Goal: Task Accomplishment & Management: Use online tool/utility

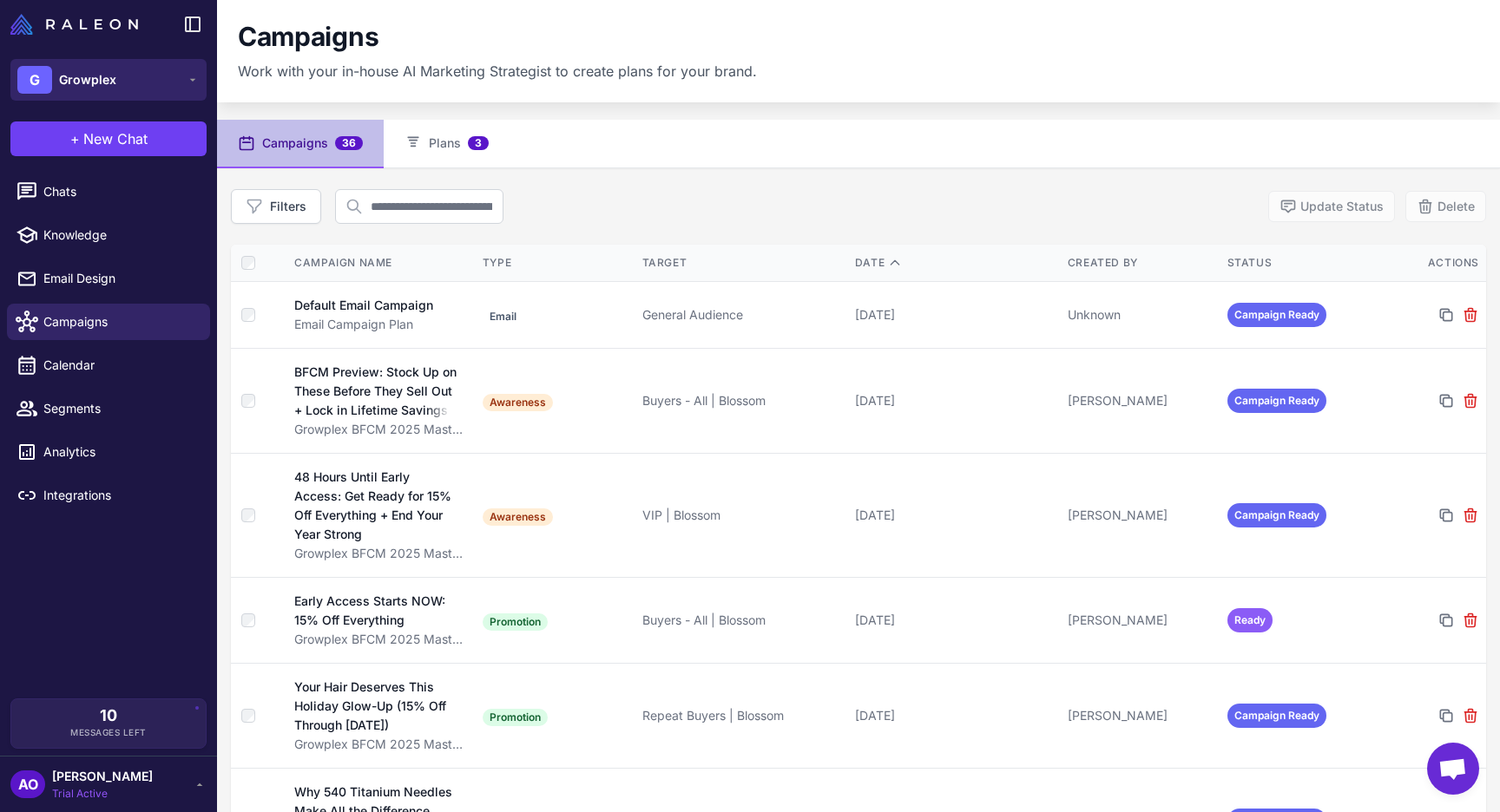
click at [169, 86] on button "G Growplex" at bounding box center [108, 79] width 196 height 41
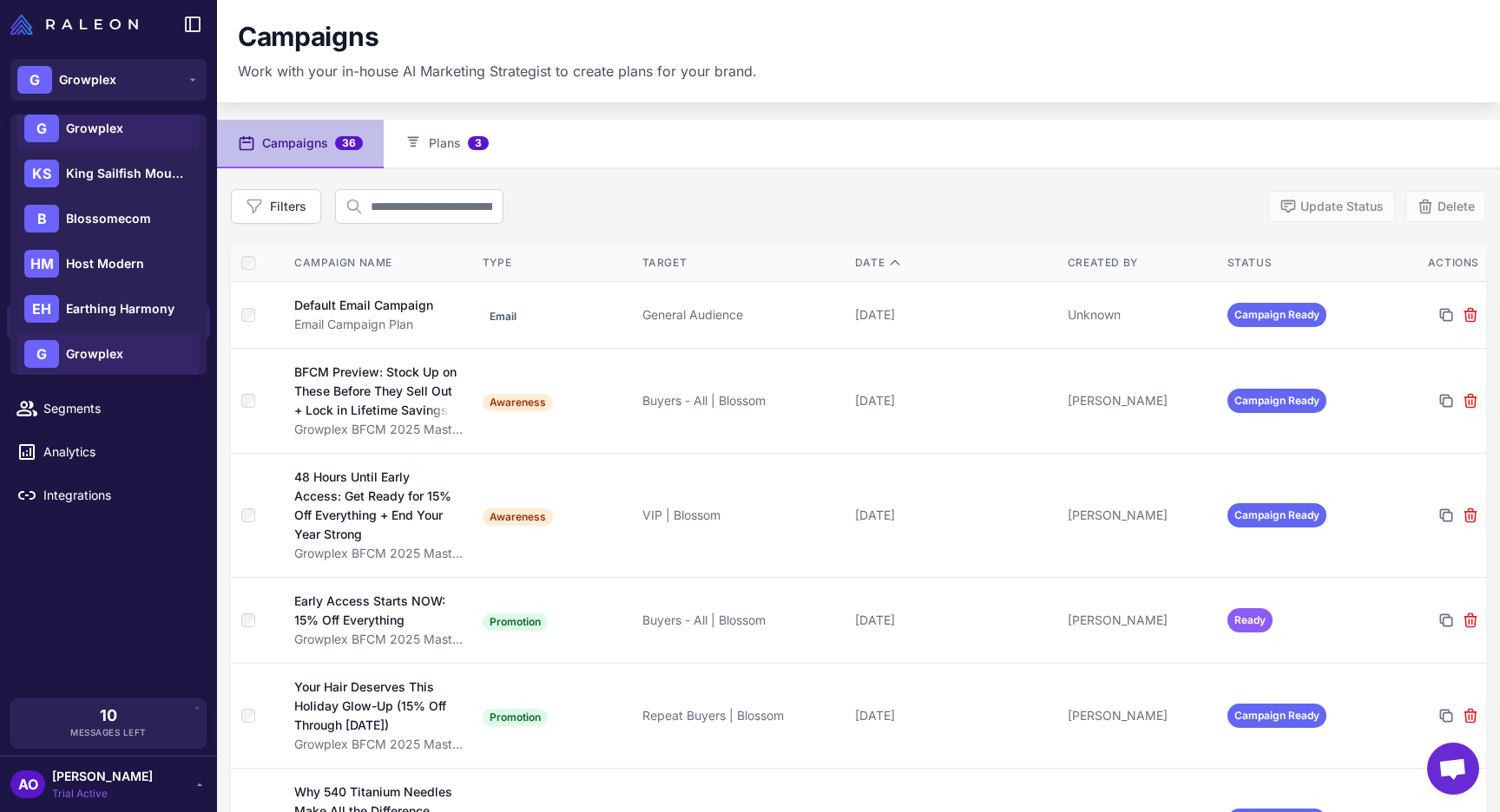
scroll to position [131, 0]
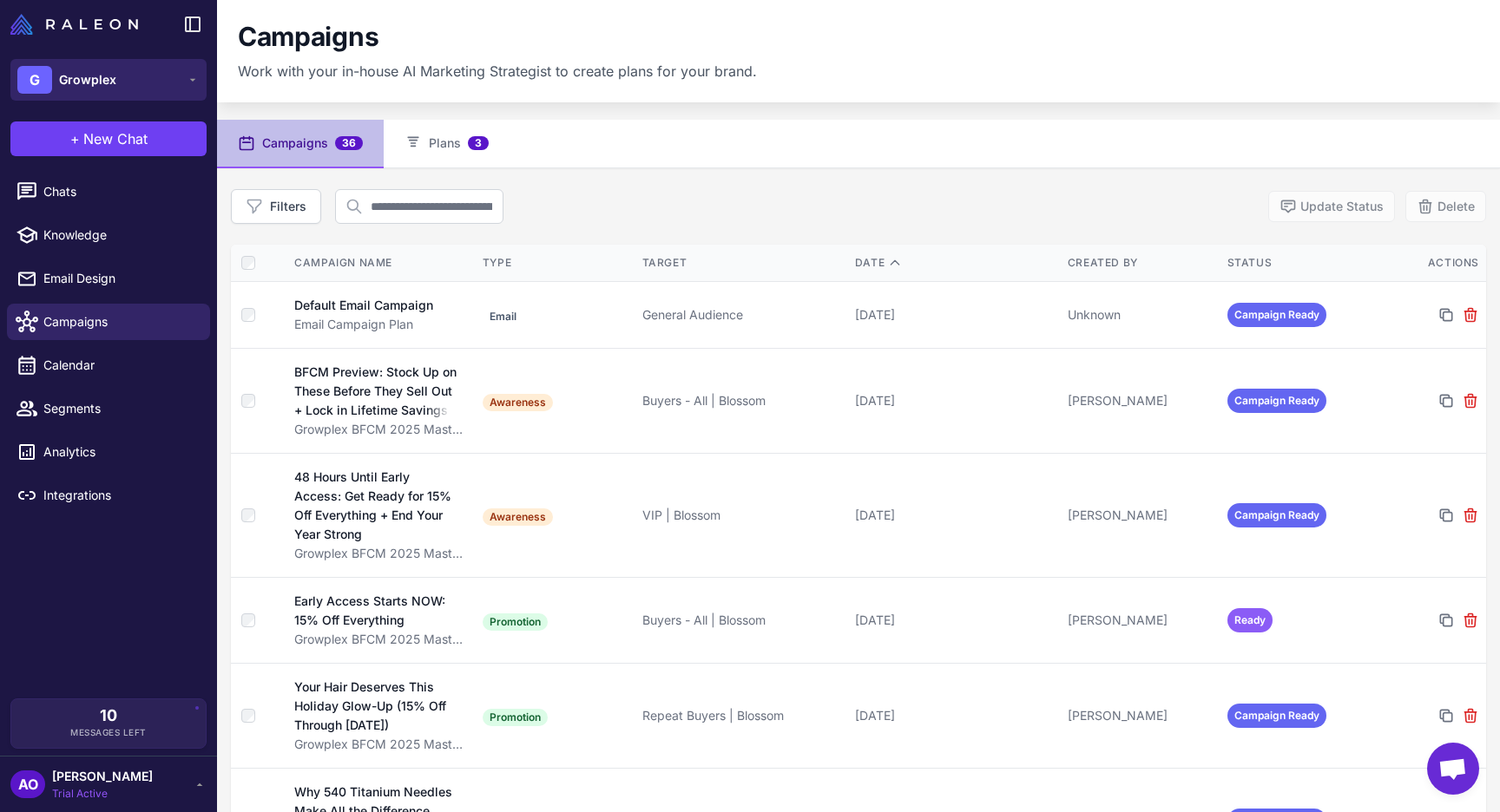
click at [104, 70] on span "Growplex" at bounding box center [87, 80] width 57 height 19
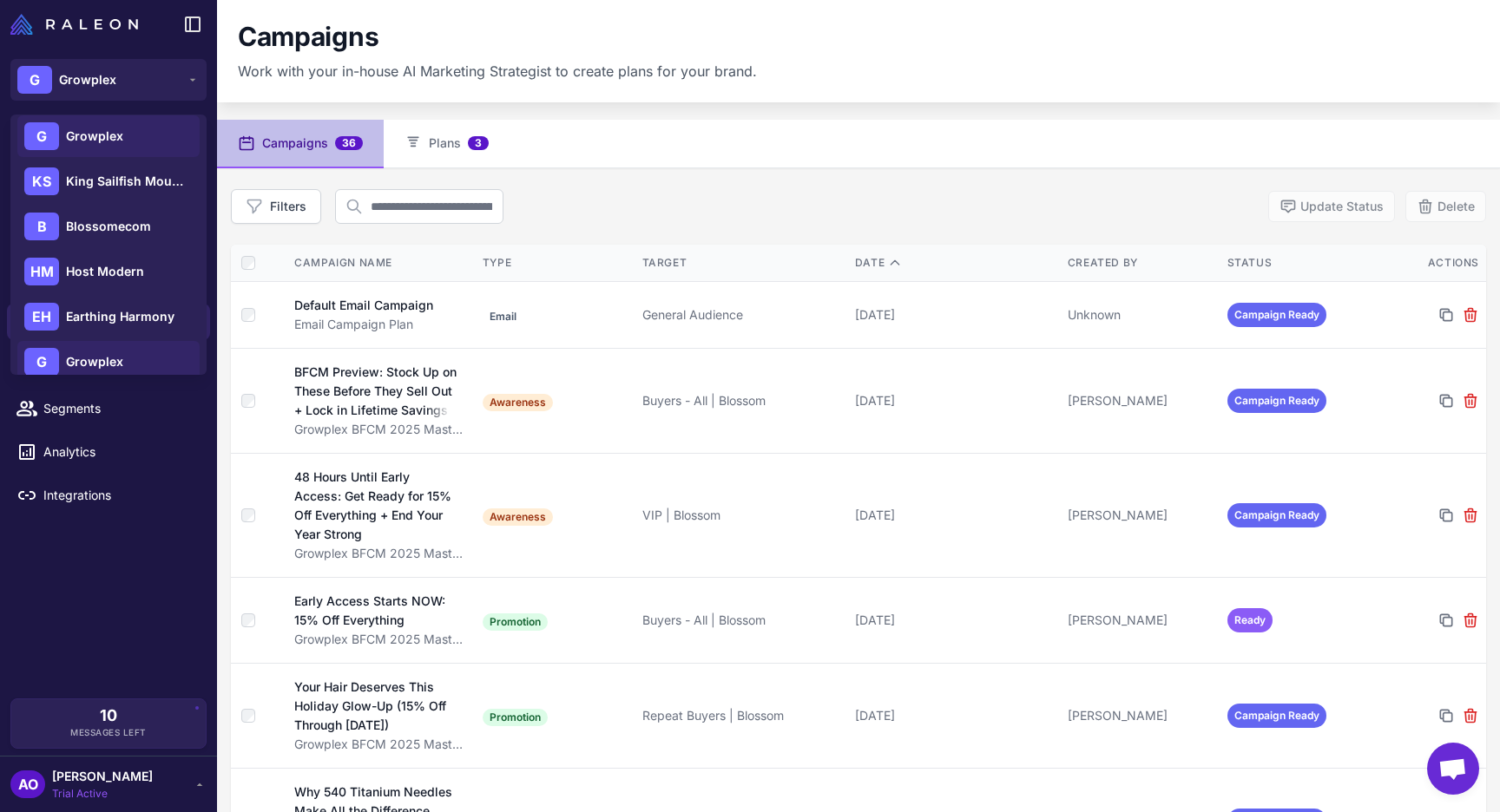
scroll to position [143, 0]
click at [146, 369] on div "G Growplex" at bounding box center [108, 361] width 182 height 41
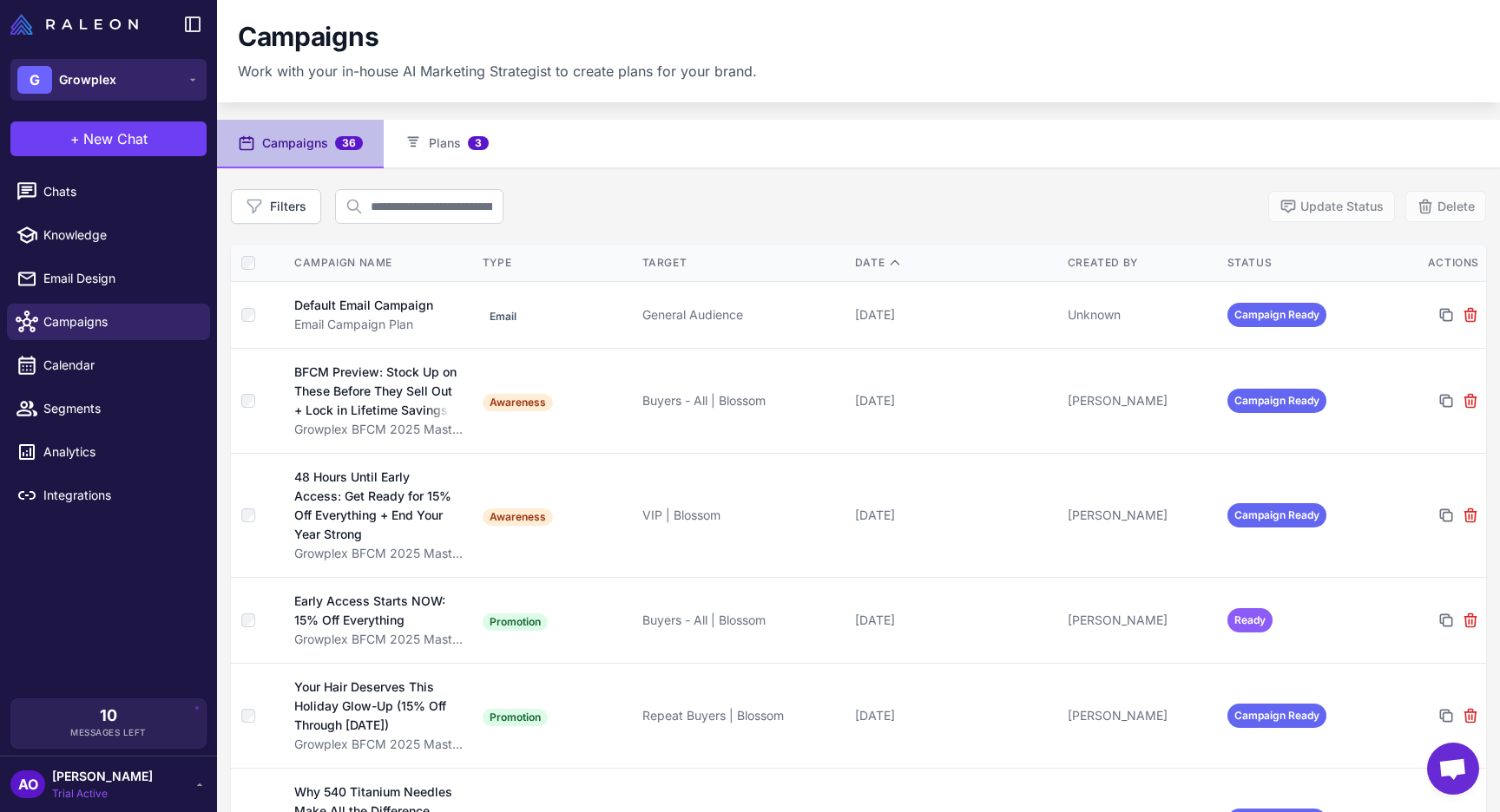
click at [109, 79] on span "Growplex" at bounding box center [87, 80] width 57 height 19
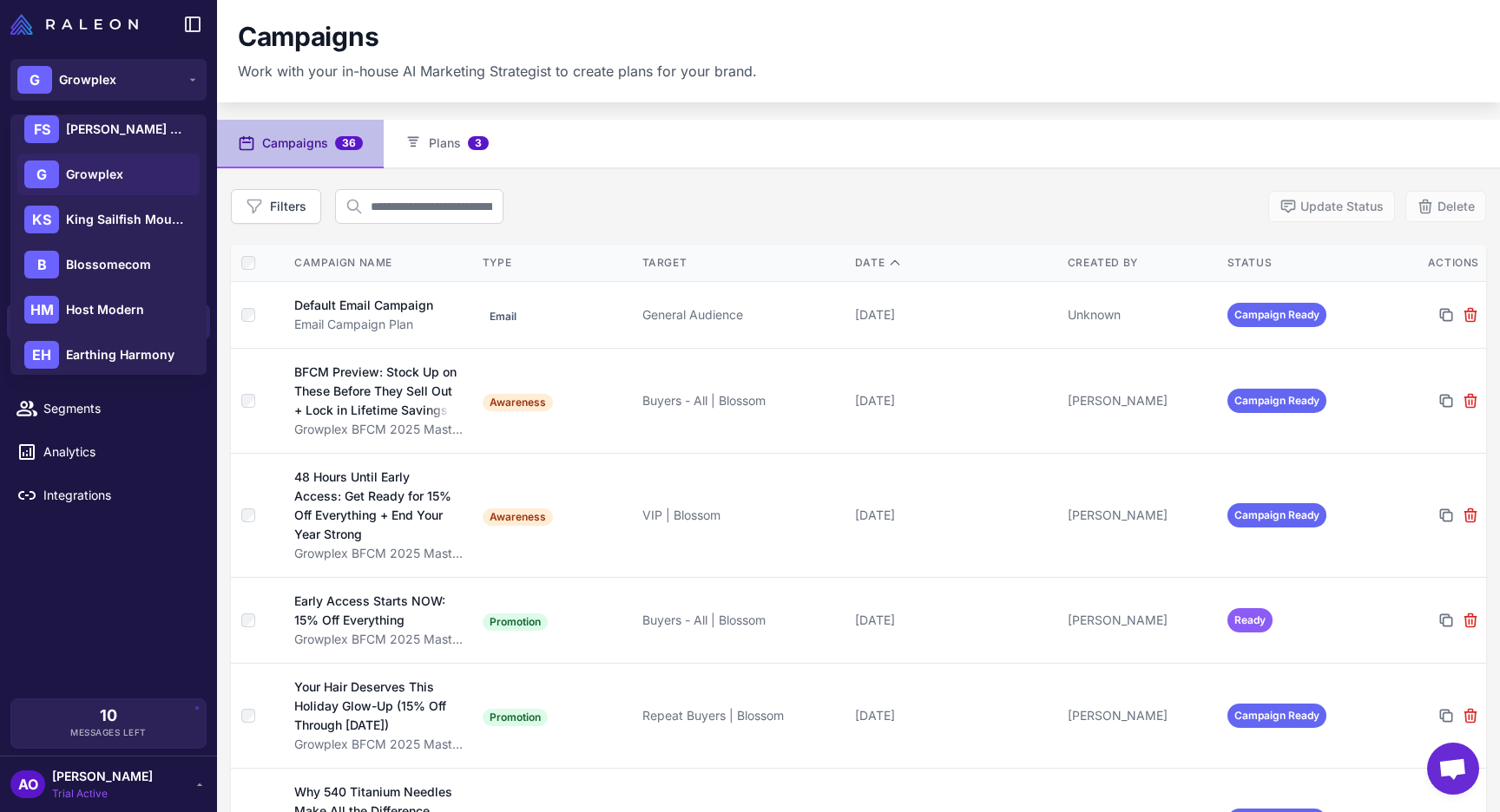
scroll to position [110, 0]
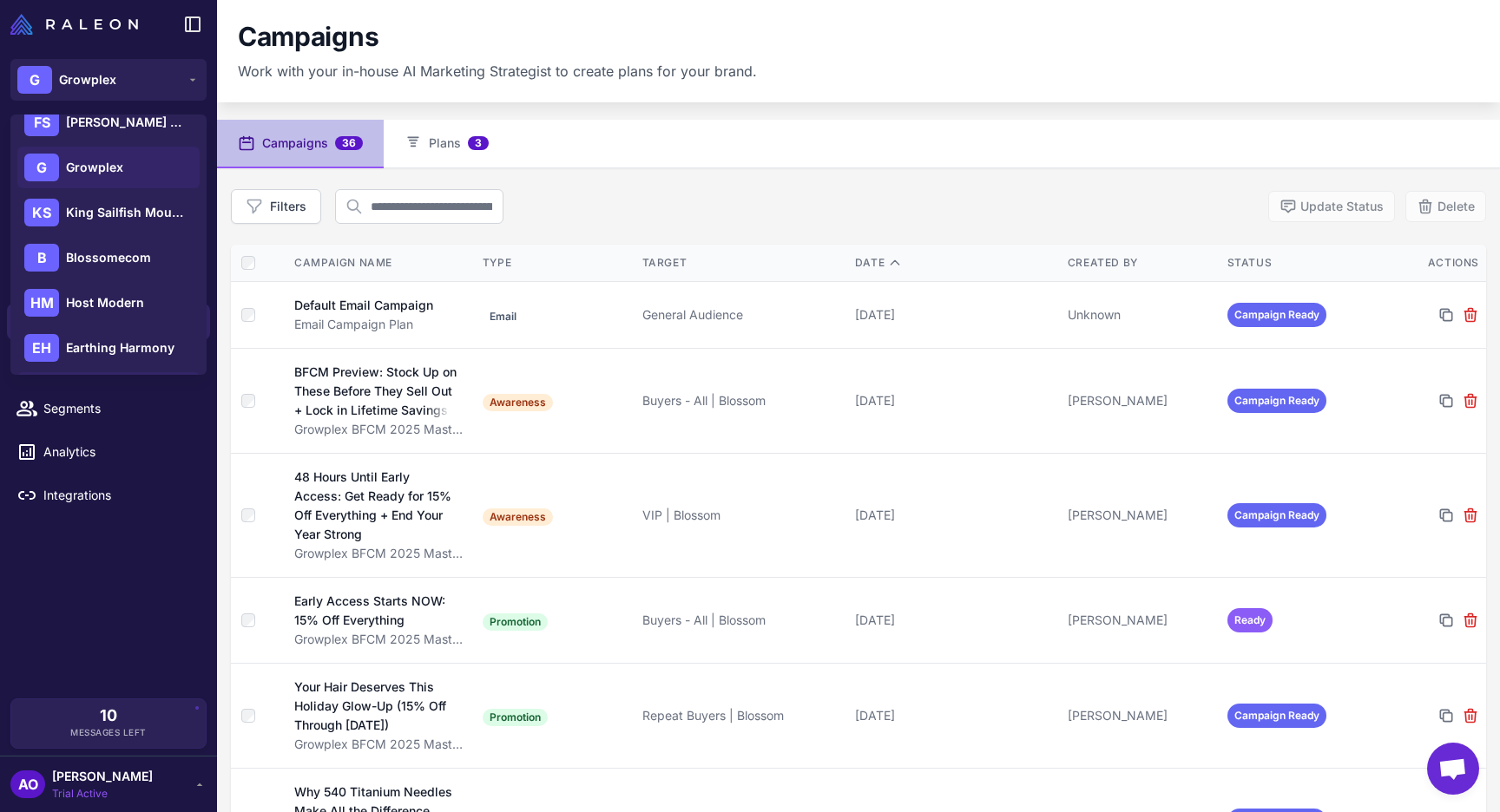
click at [102, 161] on span "Growplex" at bounding box center [94, 168] width 57 height 19
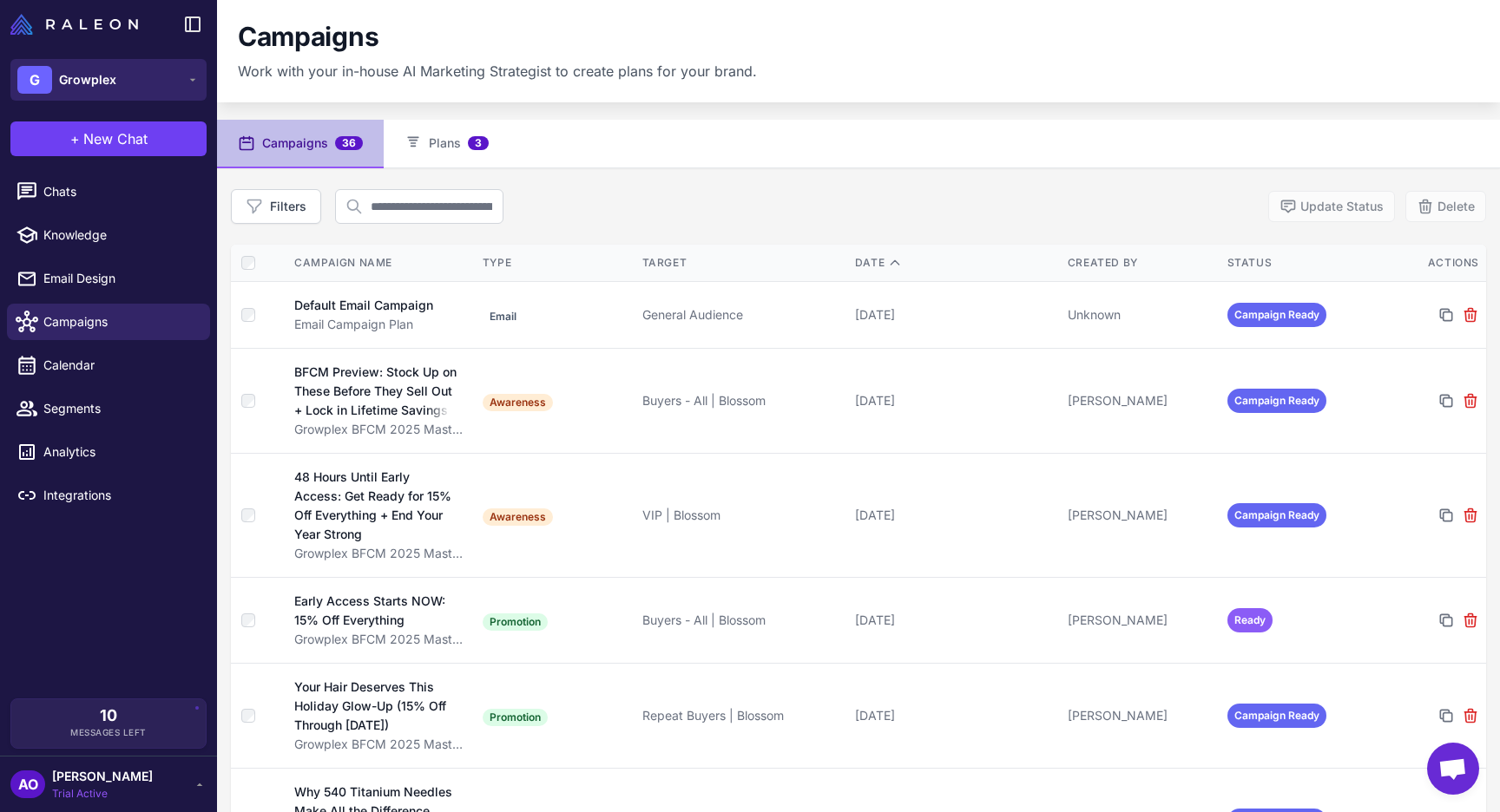
click at [118, 71] on button "G Growplex" at bounding box center [108, 79] width 196 height 41
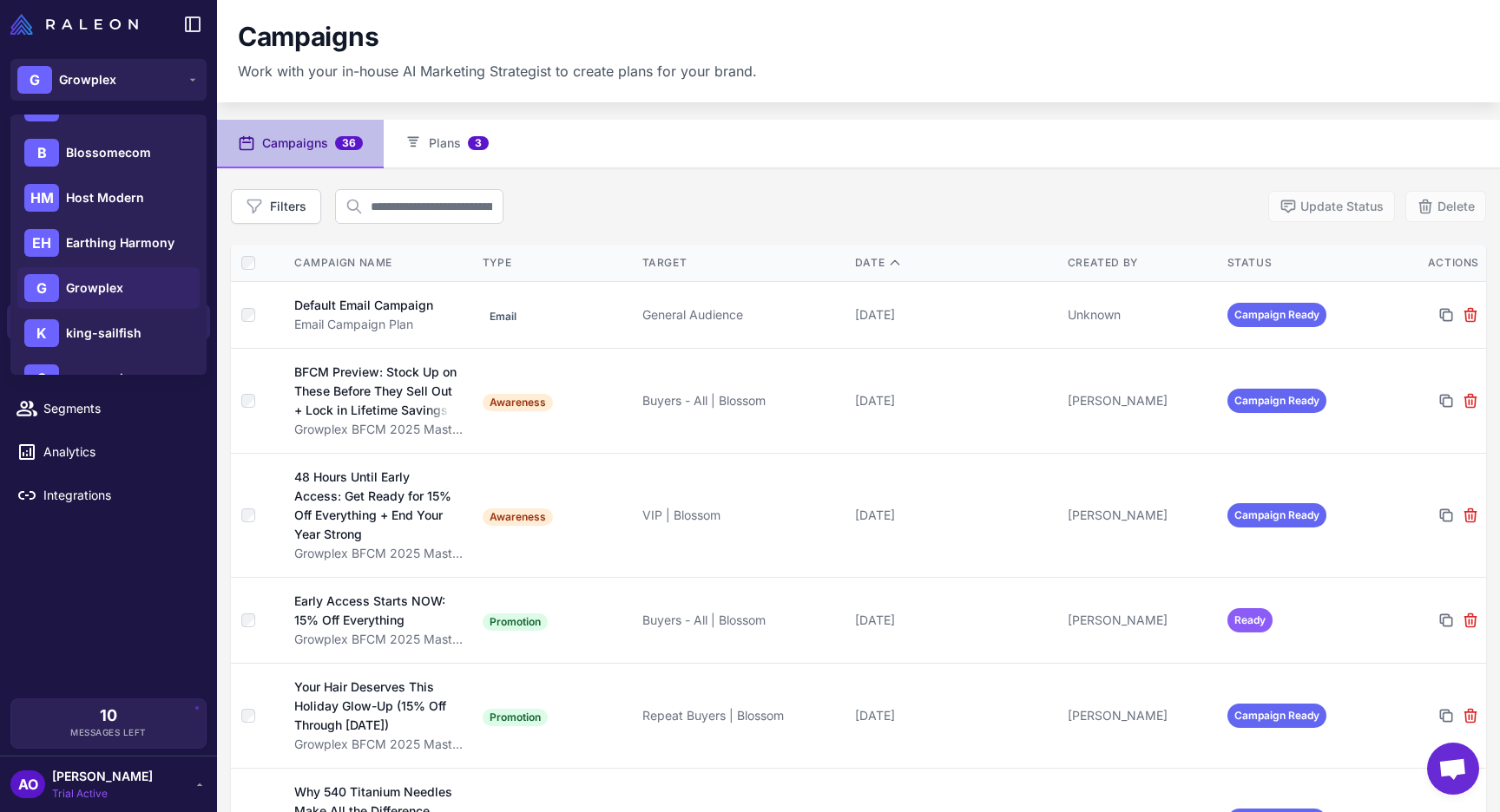
scroll to position [226, 0]
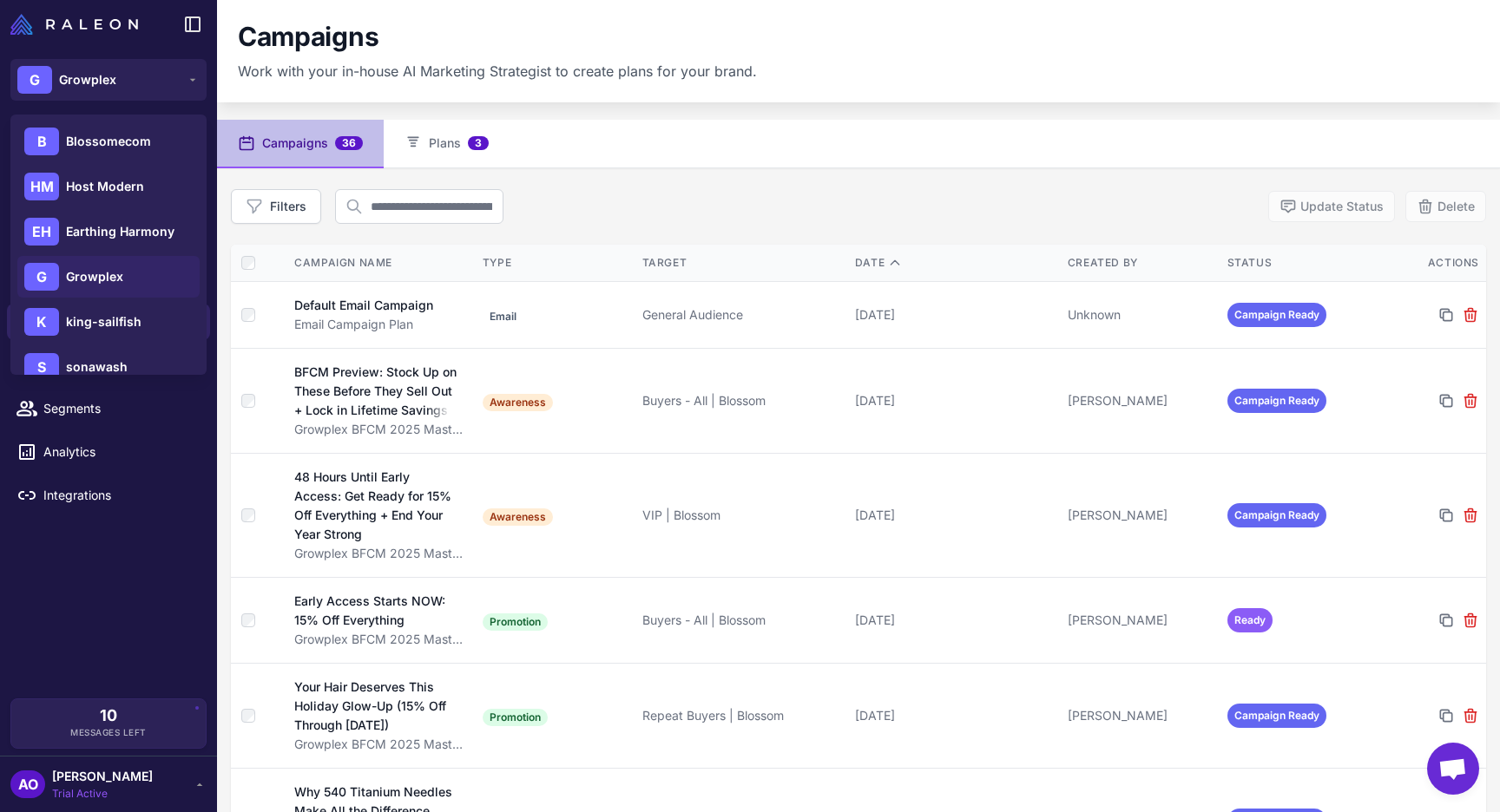
click at [113, 280] on span "Growplex" at bounding box center [94, 277] width 57 height 19
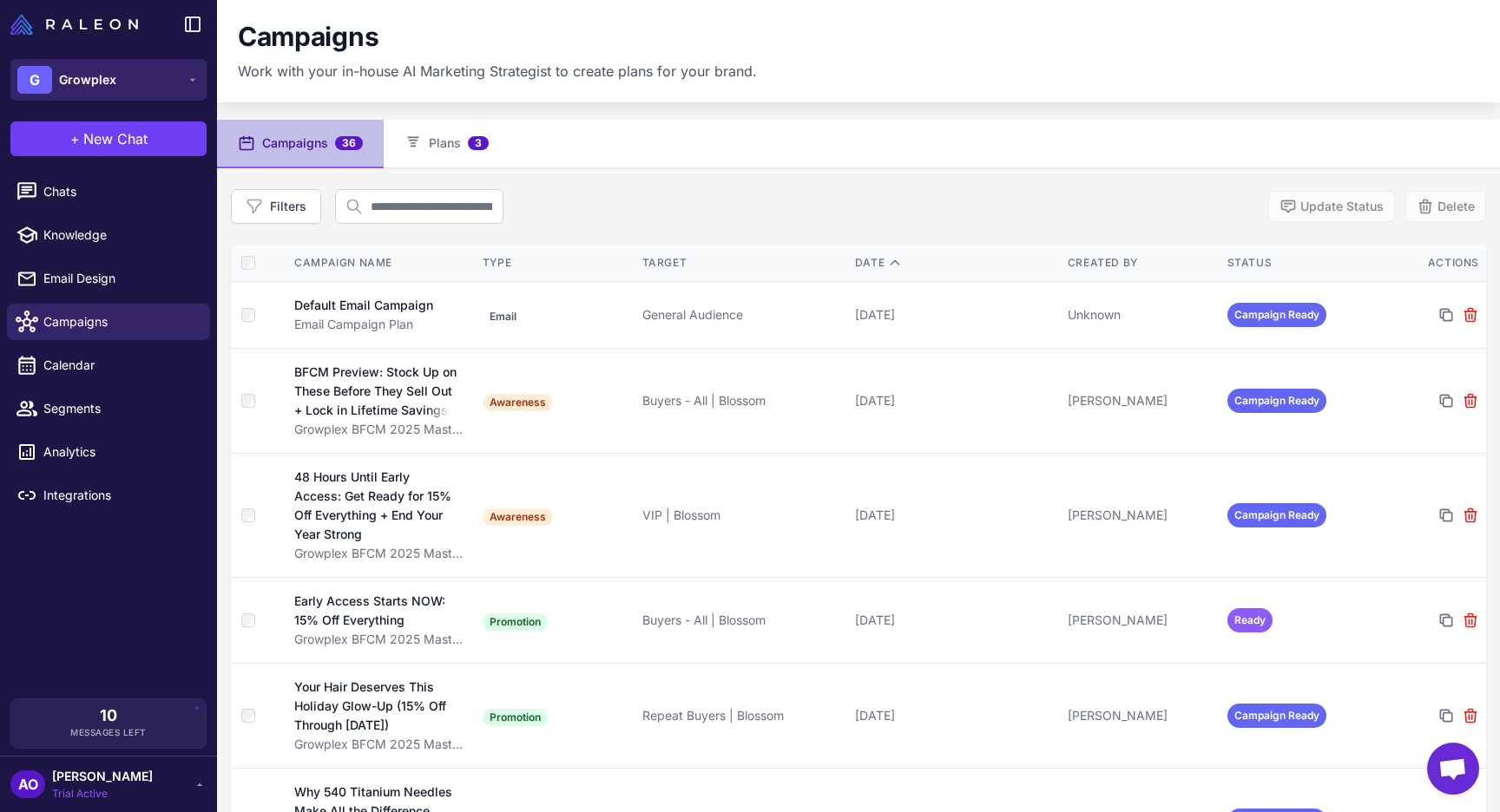
click at [105, 62] on button "G Growplex" at bounding box center [108, 79] width 196 height 41
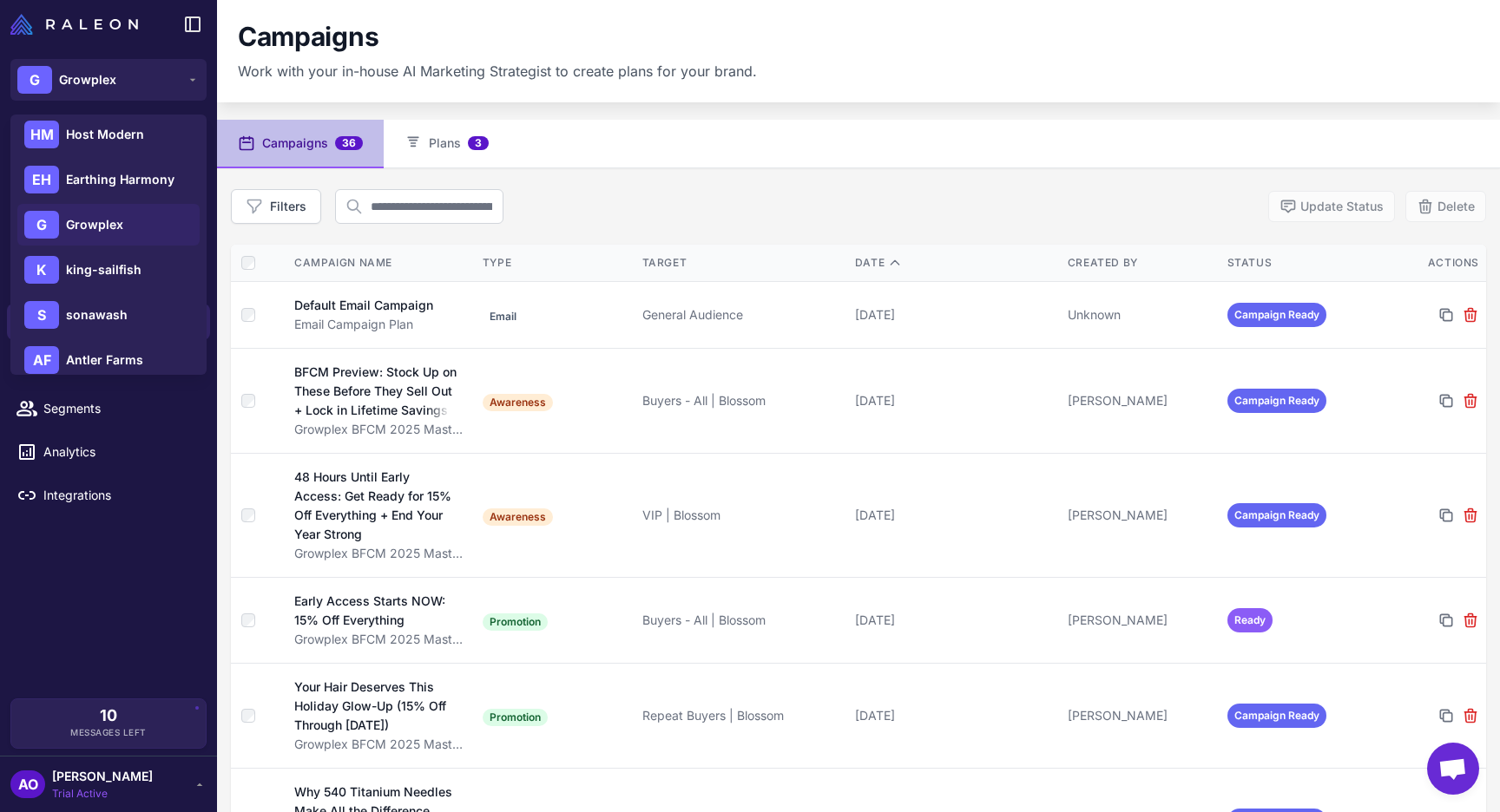
scroll to position [295, 0]
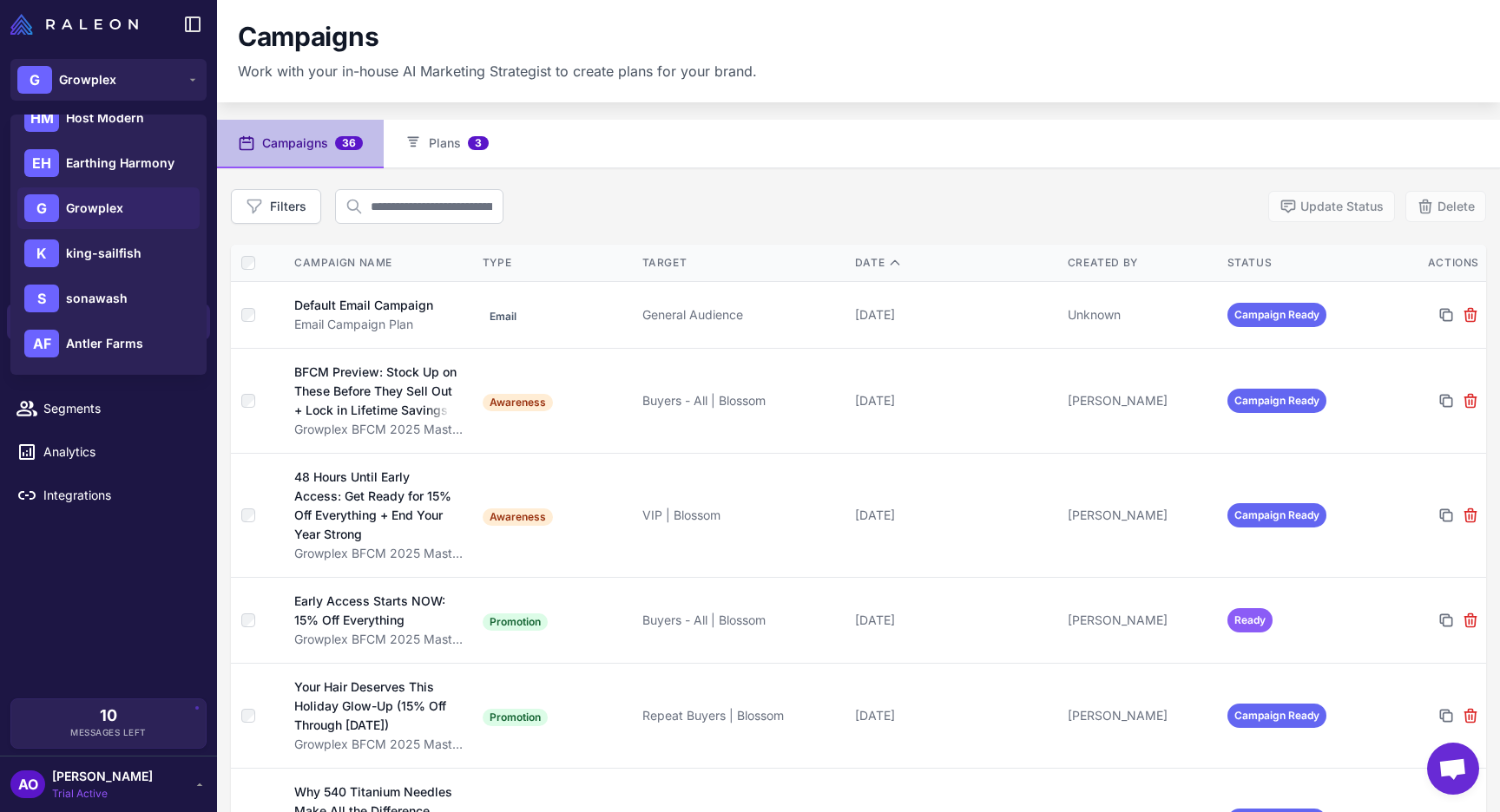
click at [677, 163] on nav "Campaigns 36 Plans 3" at bounding box center [859, 143] width 1283 height 48
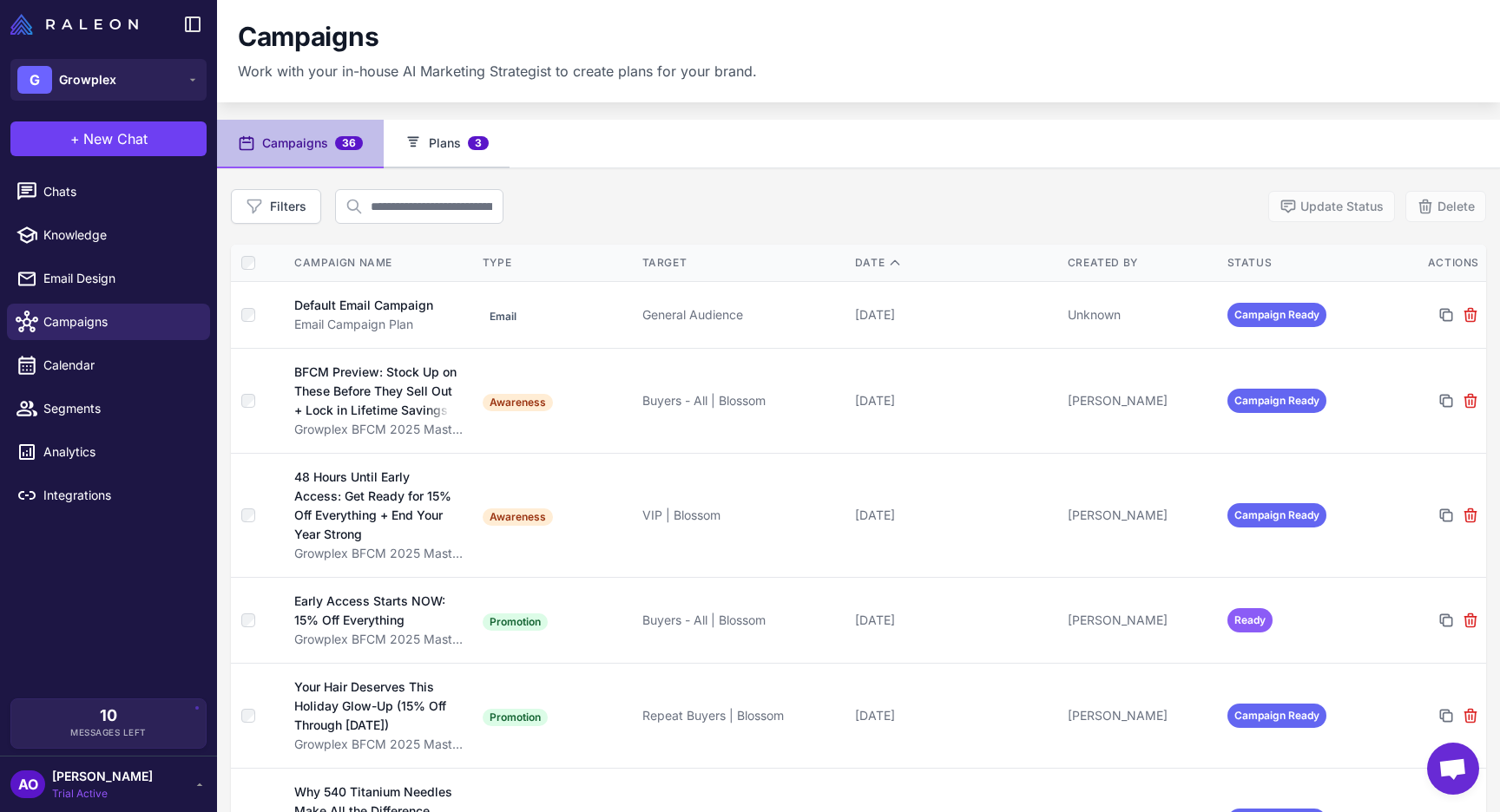
click at [454, 157] on button "Plans 3" at bounding box center [446, 143] width 126 height 48
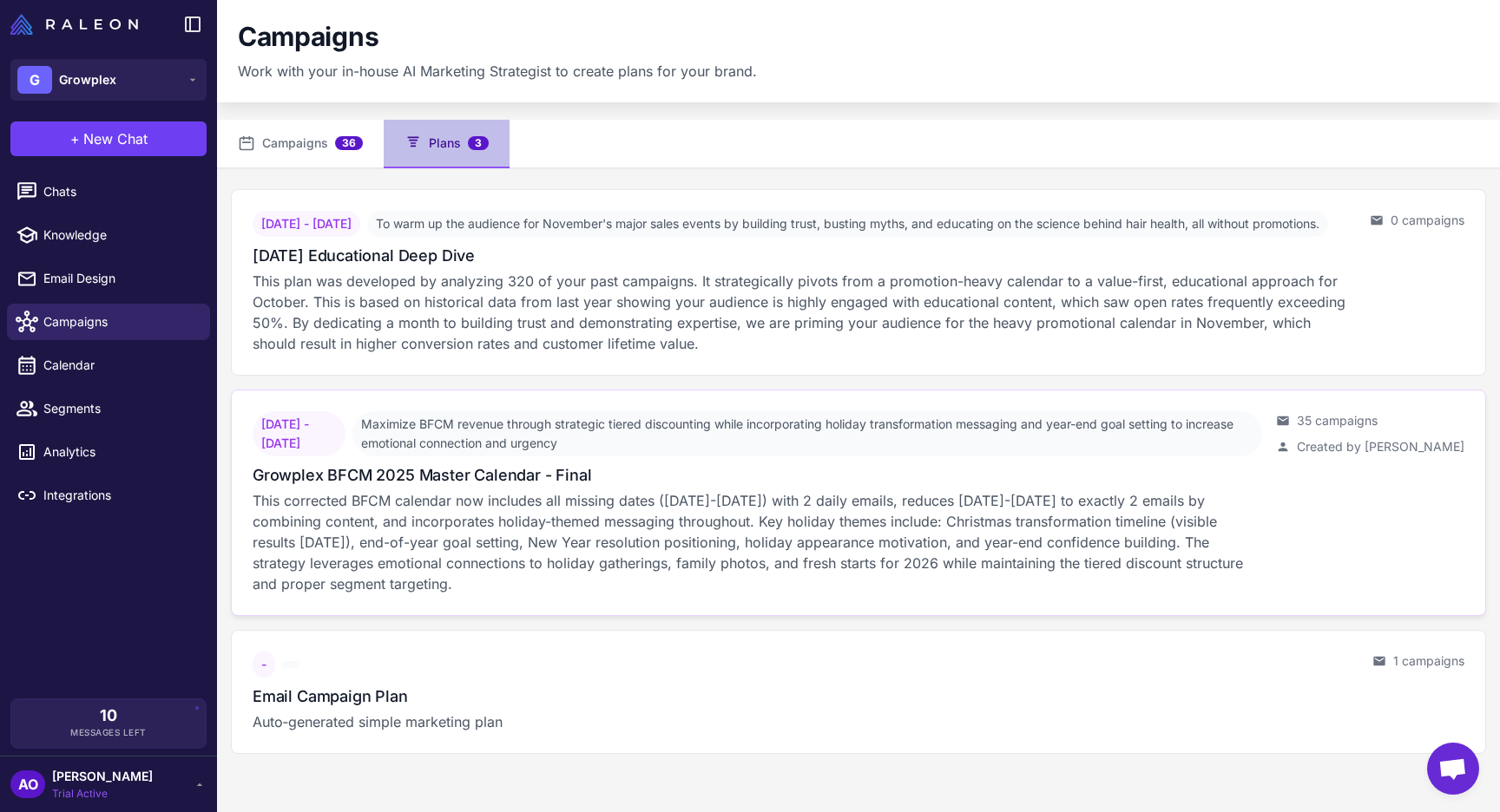
click at [579, 514] on p "This corrected BFCM calendar now includes all missing dates (Nov 29-30) with 2 …" at bounding box center [757, 542] width 1009 height 104
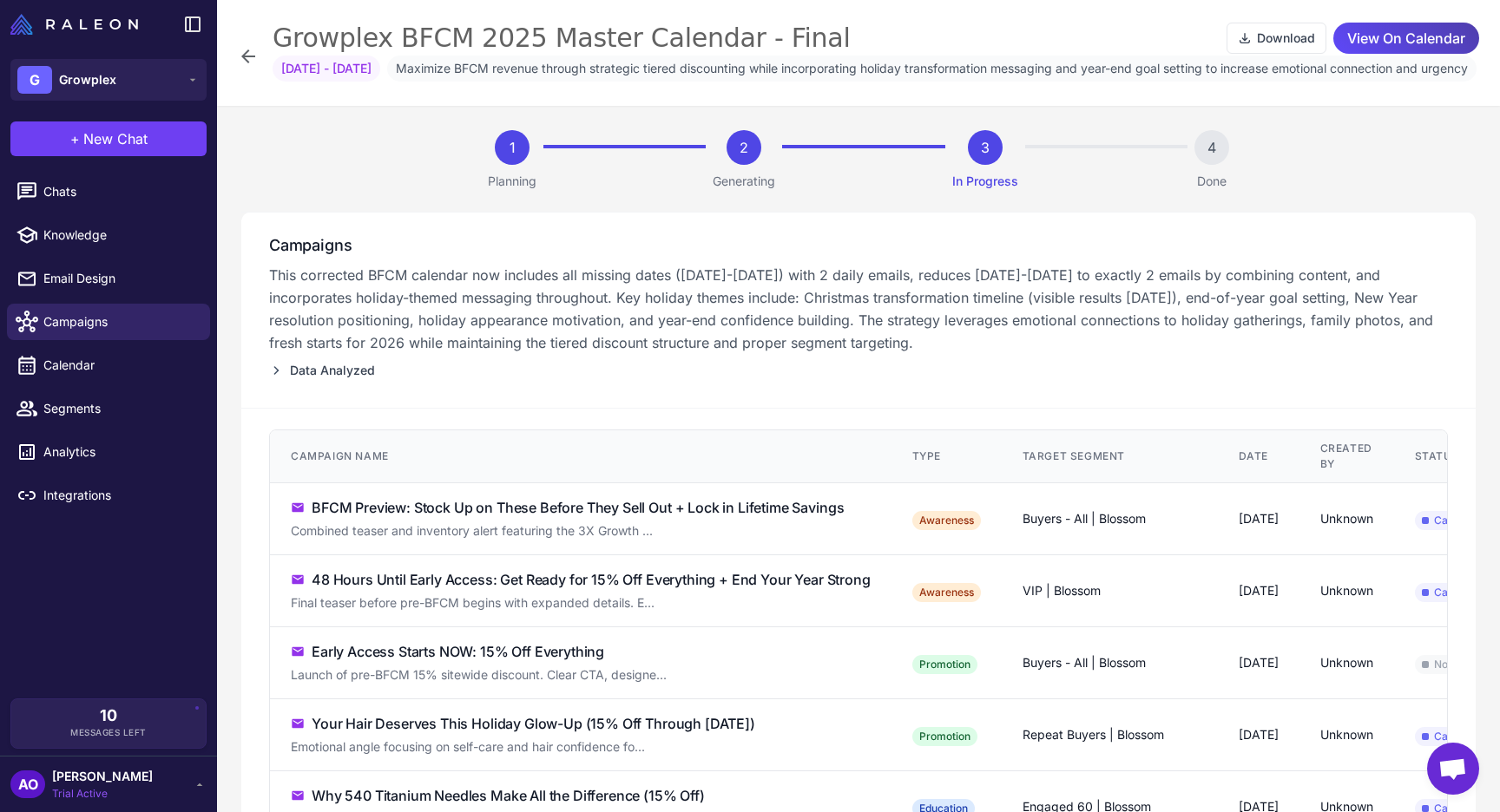
click at [392, 193] on div "1 Planning 2 Generating 3 In Progress 4 Done" at bounding box center [858, 171] width 1234 height 82
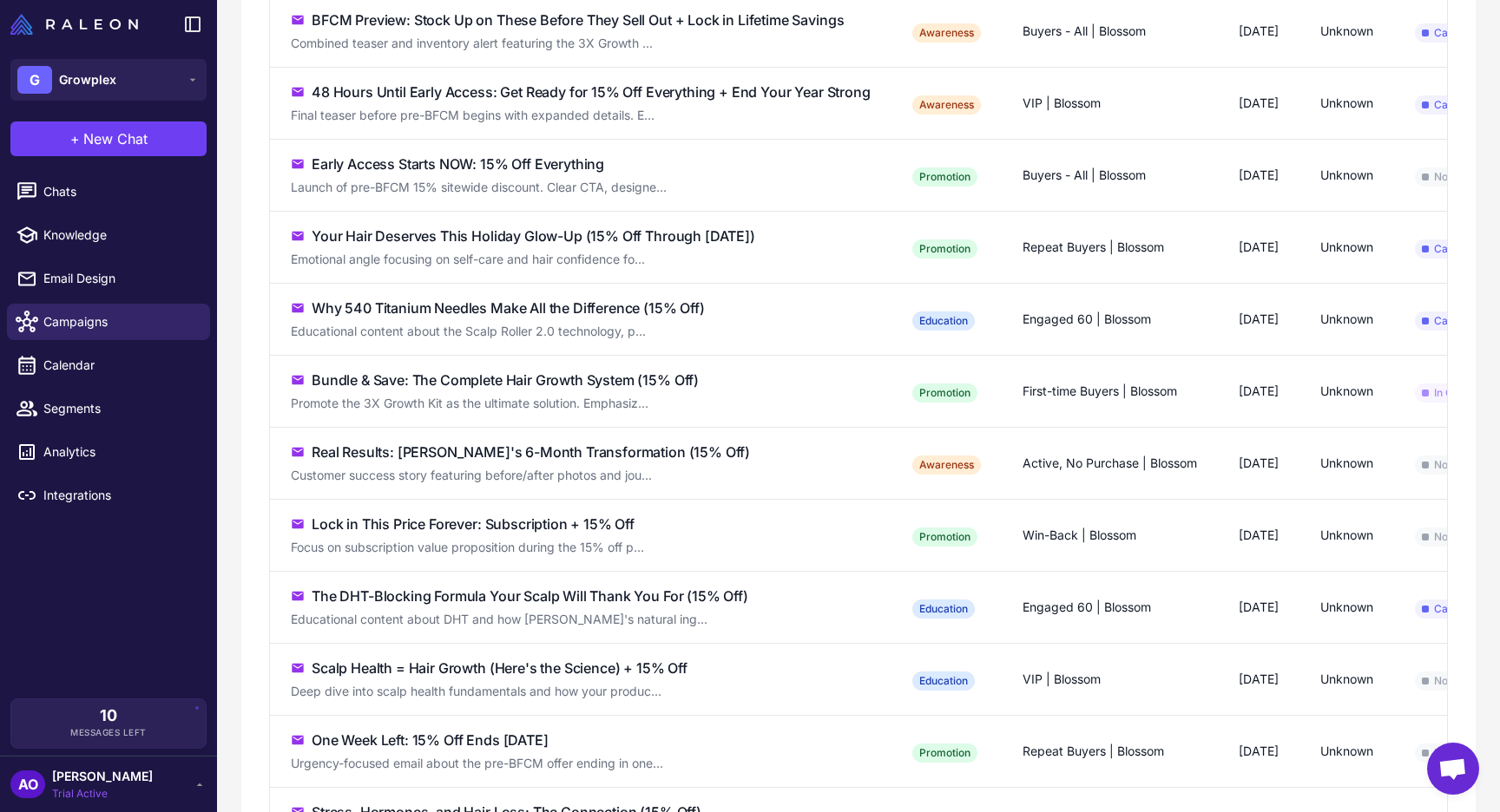
scroll to position [511, 0]
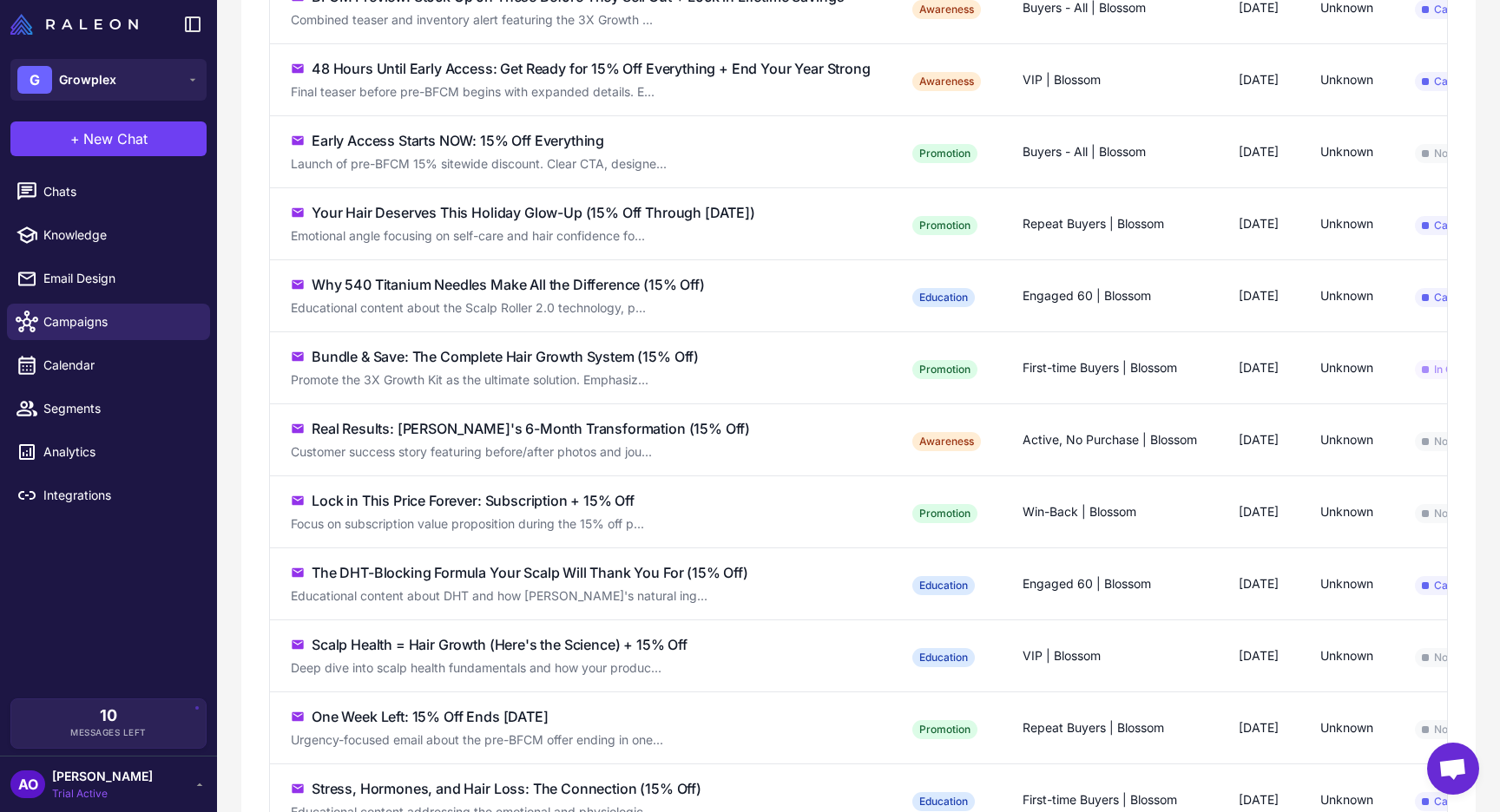
click at [656, 367] on div "Bundle & Save: The Complete Hair Growth System (15% Off)" at bounding box center [505, 357] width 387 height 21
click at [770, 390] on div "Promote the 3X Growth Kit as the ultimate solution. Emphasiz..." at bounding box center [540, 380] width 500 height 19
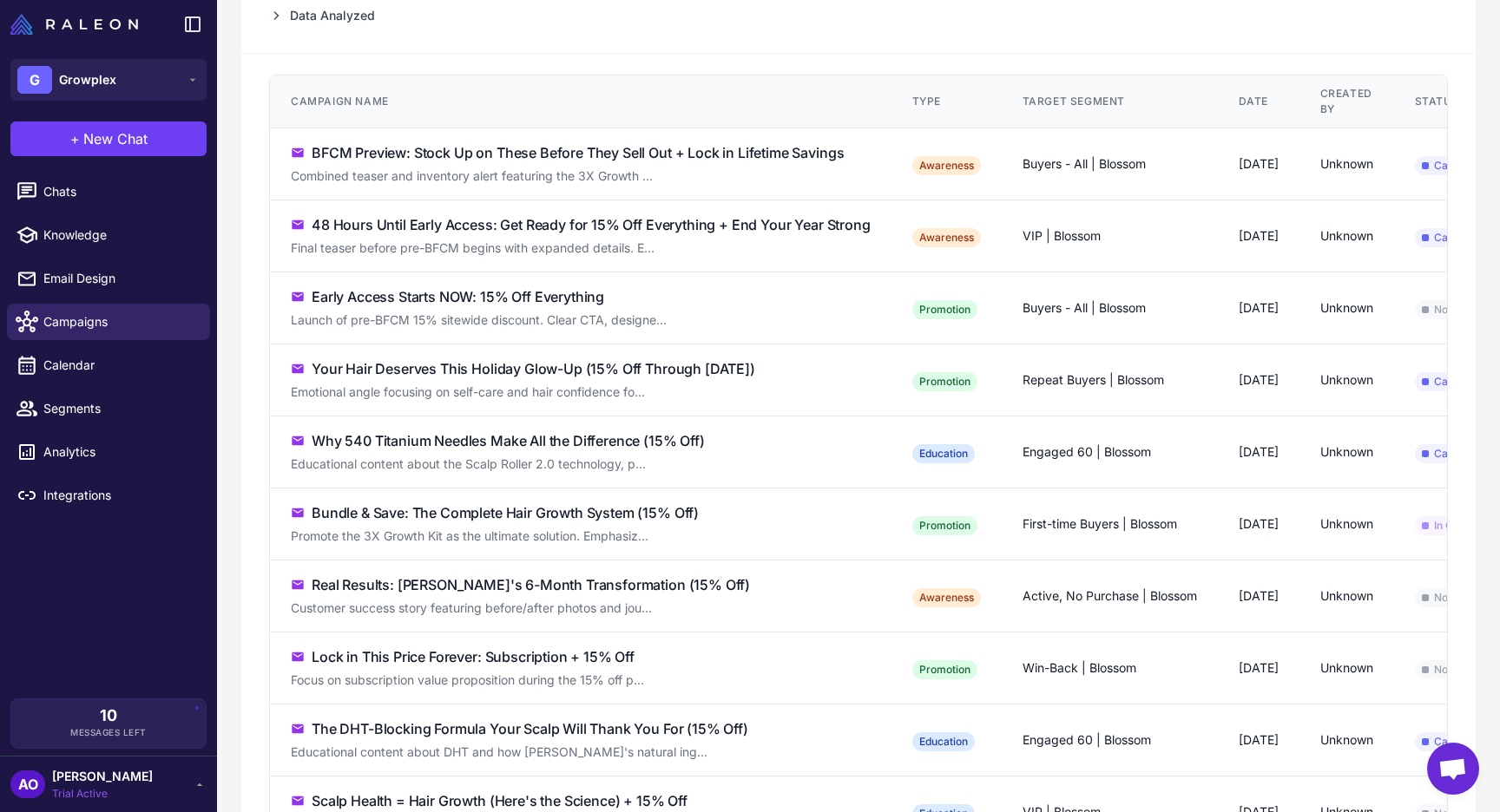
scroll to position [211, 0]
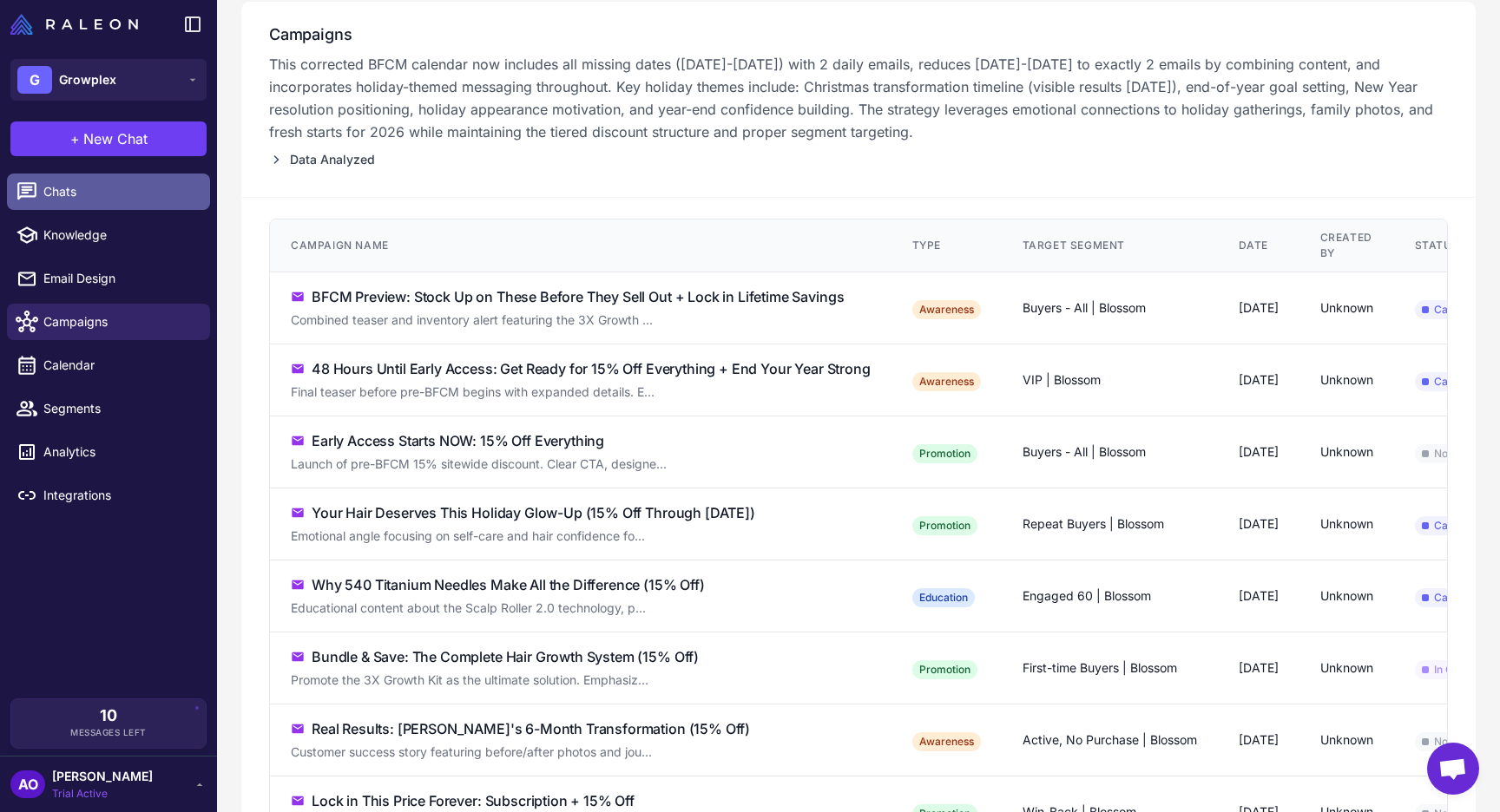
click at [92, 196] on span "Chats" at bounding box center [120, 192] width 153 height 19
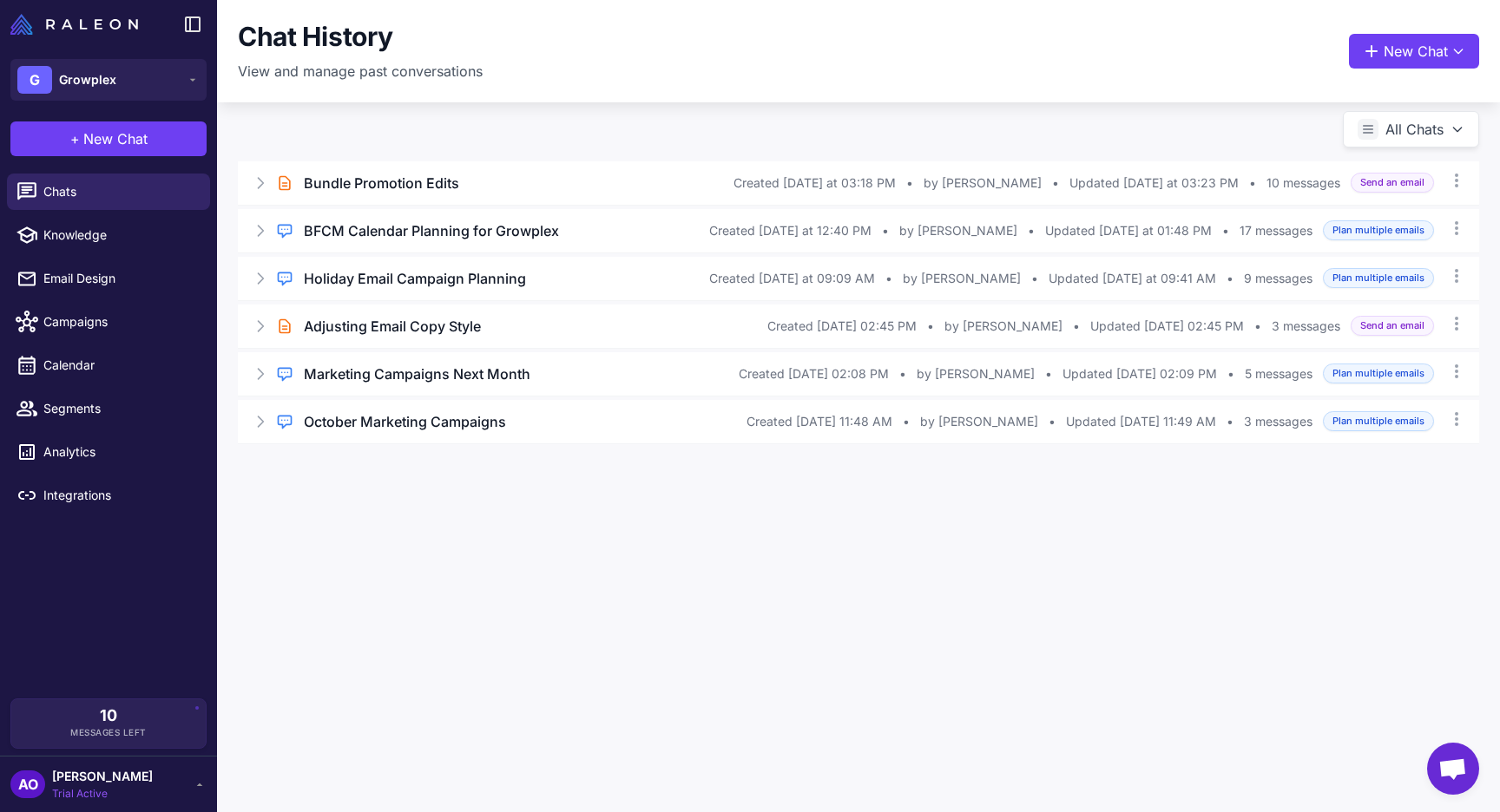
click at [618, 64] on div "Chat History View and manage past conversations New Chat" at bounding box center [858, 51] width 1241 height 61
click at [419, 229] on h3 "BFCM Calendar Planning for Growplex" at bounding box center [431, 231] width 255 height 21
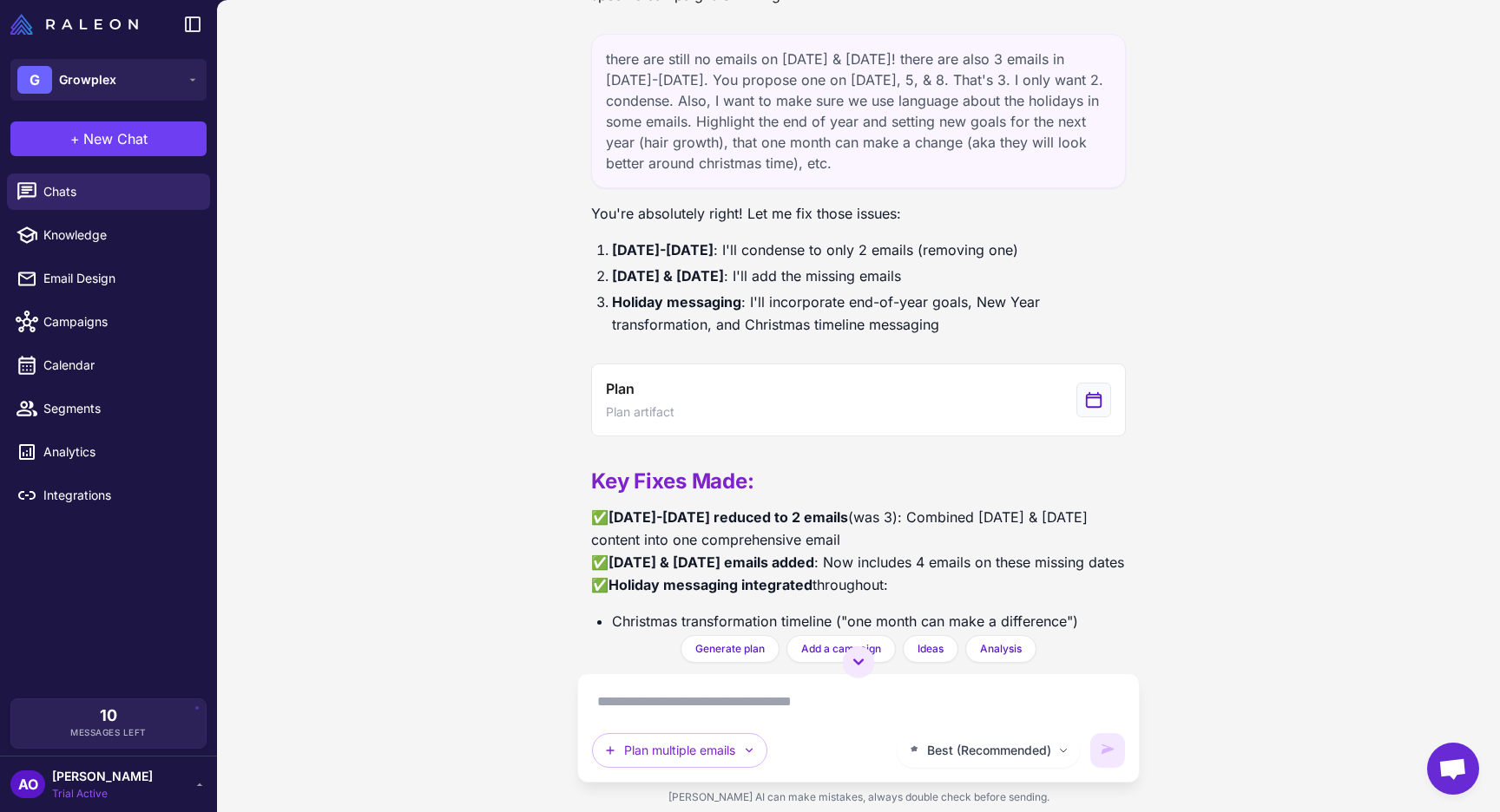
scroll to position [3944, 0]
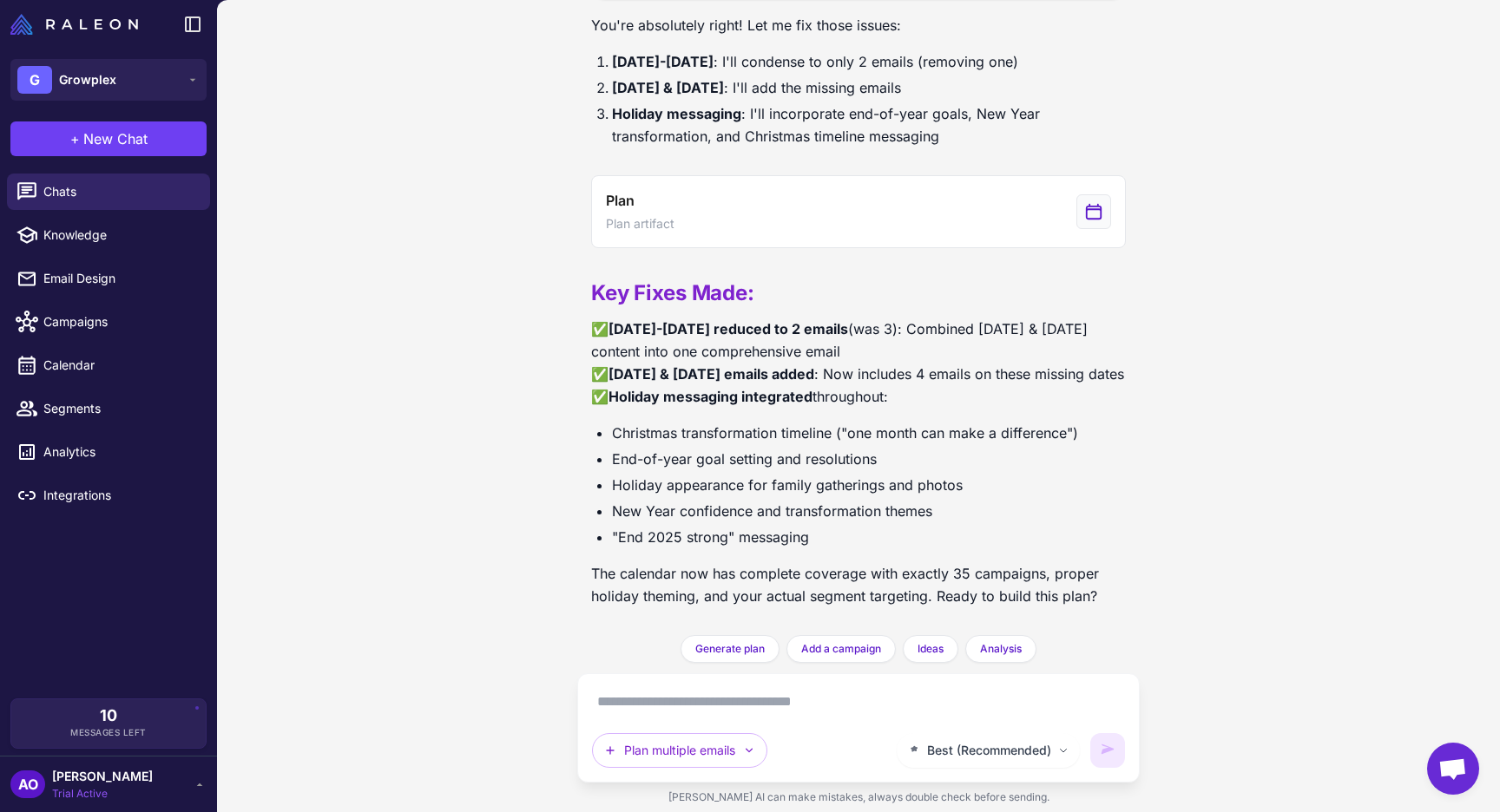
click at [465, 296] on div "BFCM Calendar Planning for Growplex 2 days ago I'll help you create a comprehen…" at bounding box center [859, 406] width 1283 height 812
click at [973, 392] on p "✅ Nov 1-10 reduced to 2 emails (was 3): Combined Nov 1 & 5 content into one com…" at bounding box center [859, 362] width 535 height 91
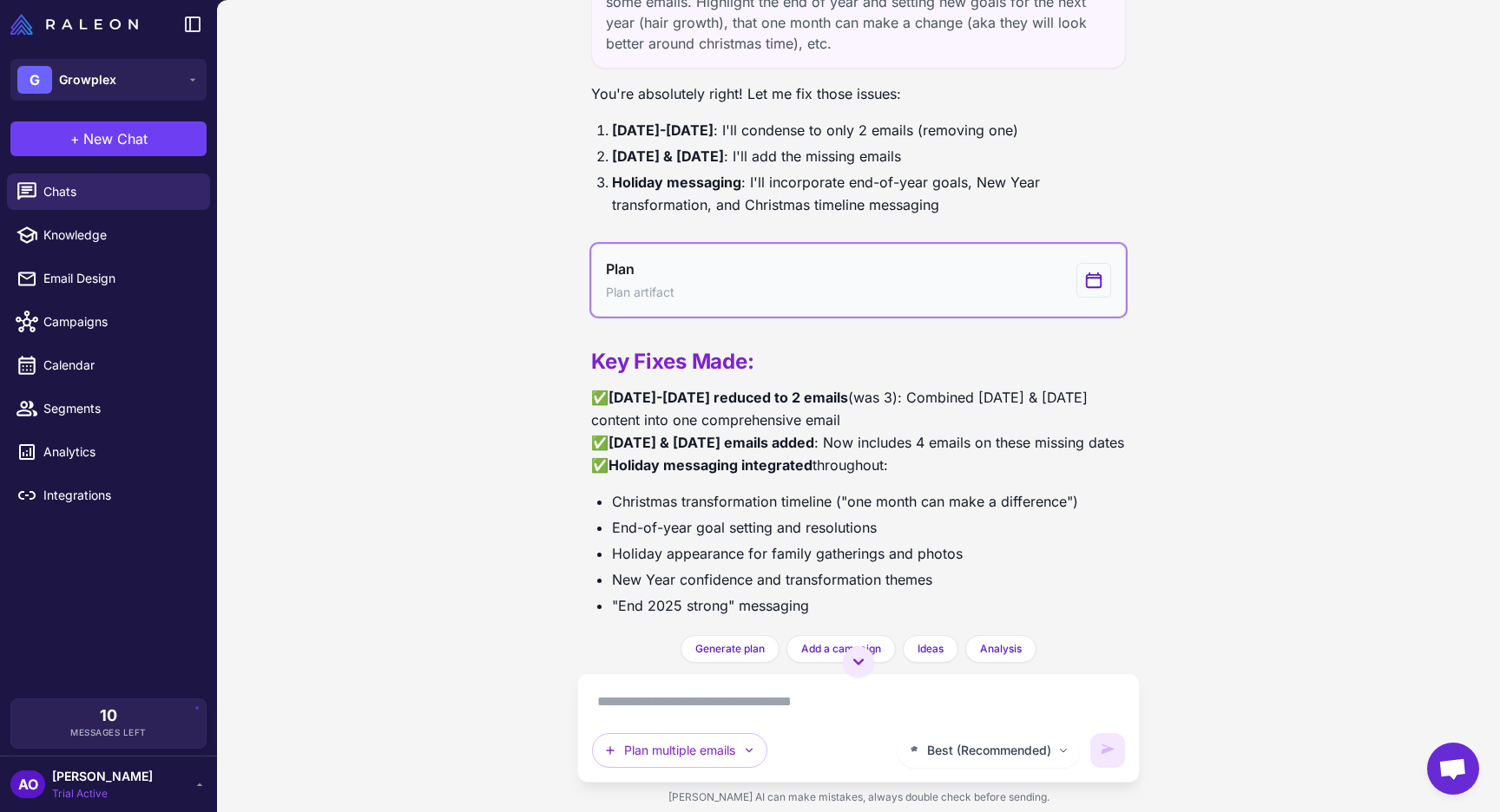
click at [1093, 278] on icon "View generated Plan" at bounding box center [1094, 280] width 15 height 15
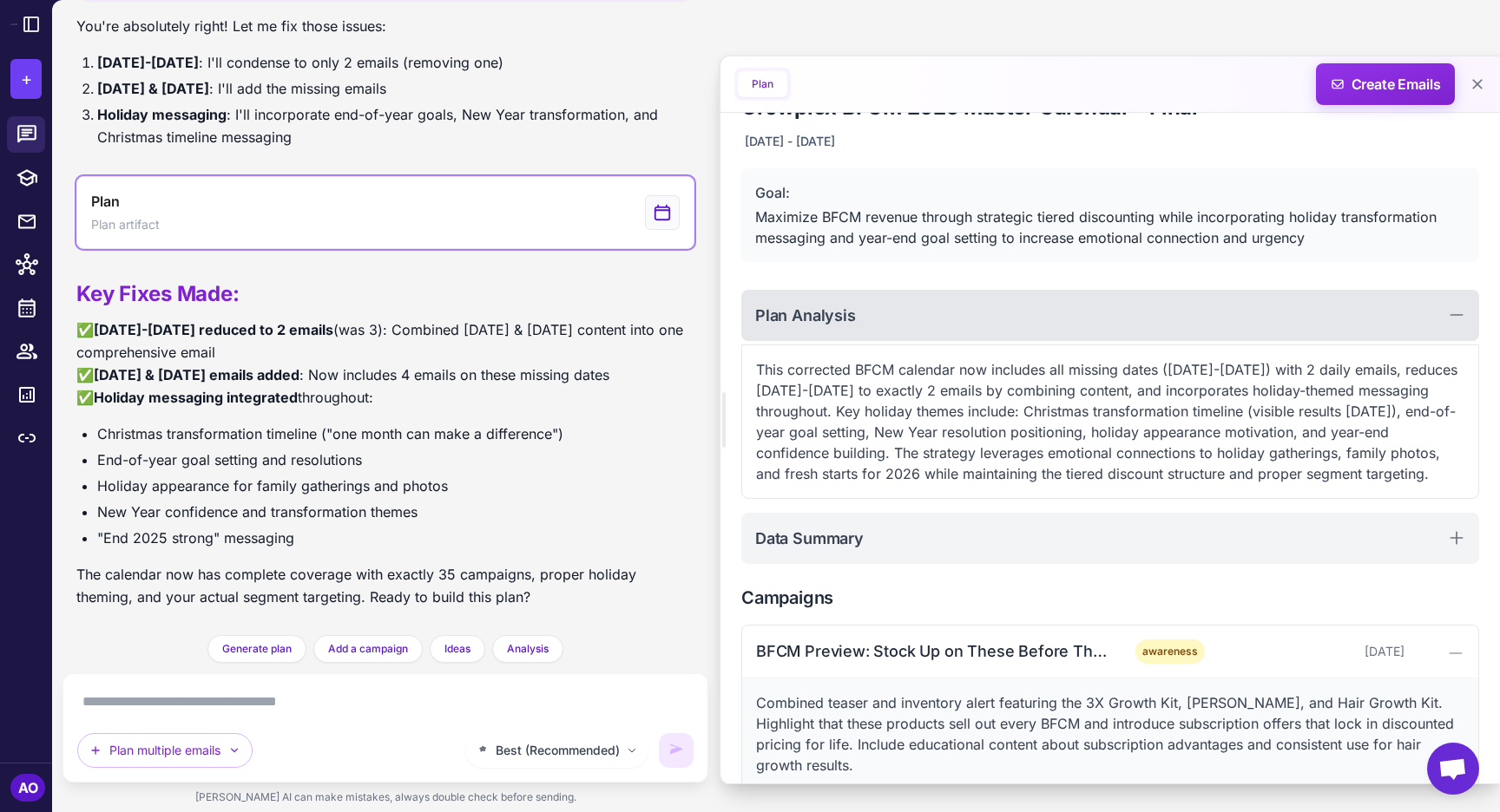
scroll to position [0, 0]
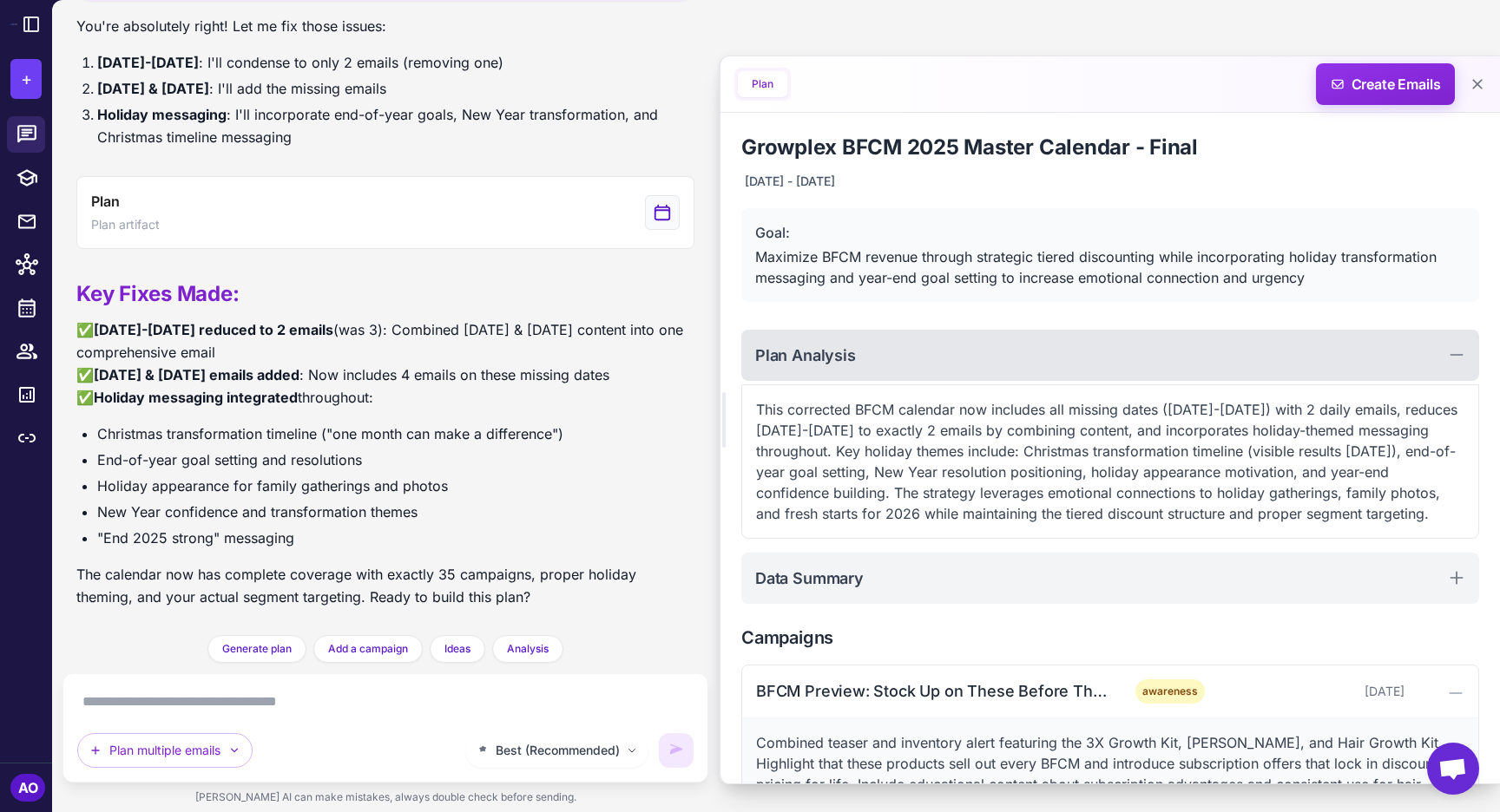
click at [933, 350] on div "Plan Analysis" at bounding box center [1110, 355] width 738 height 51
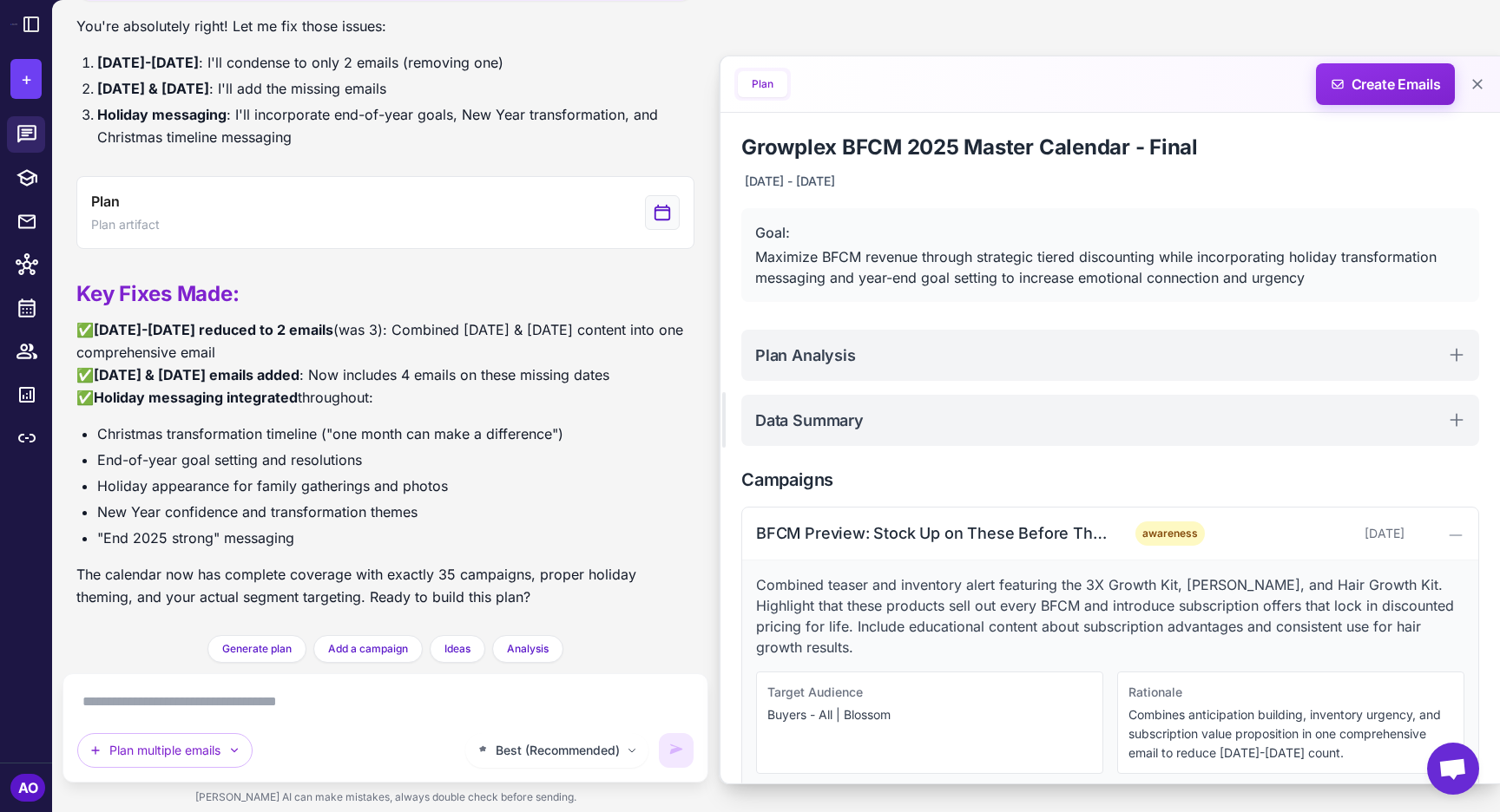
scroll to position [5, 0]
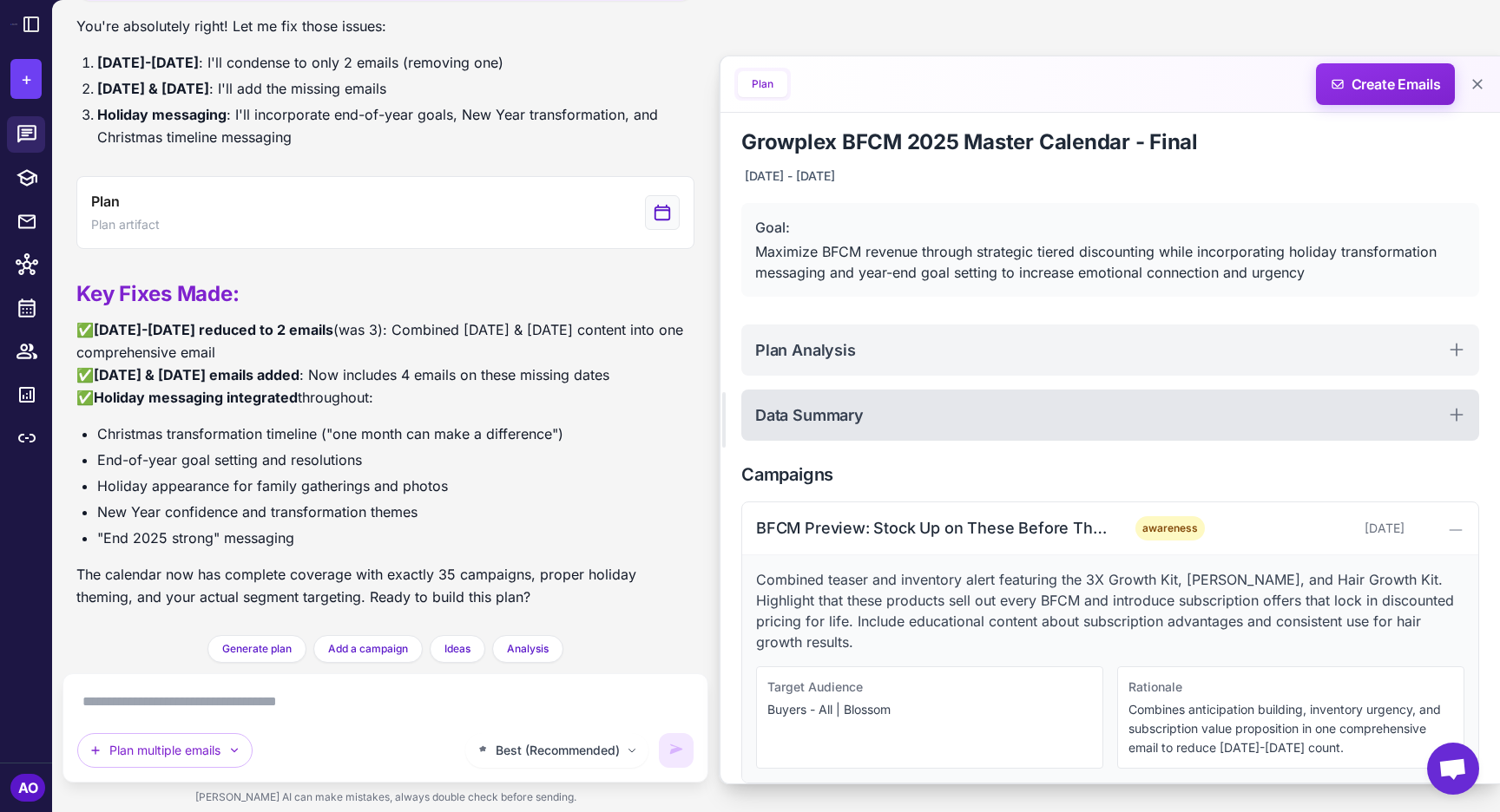
click at [922, 393] on div "Data Summary" at bounding box center [1110, 415] width 738 height 51
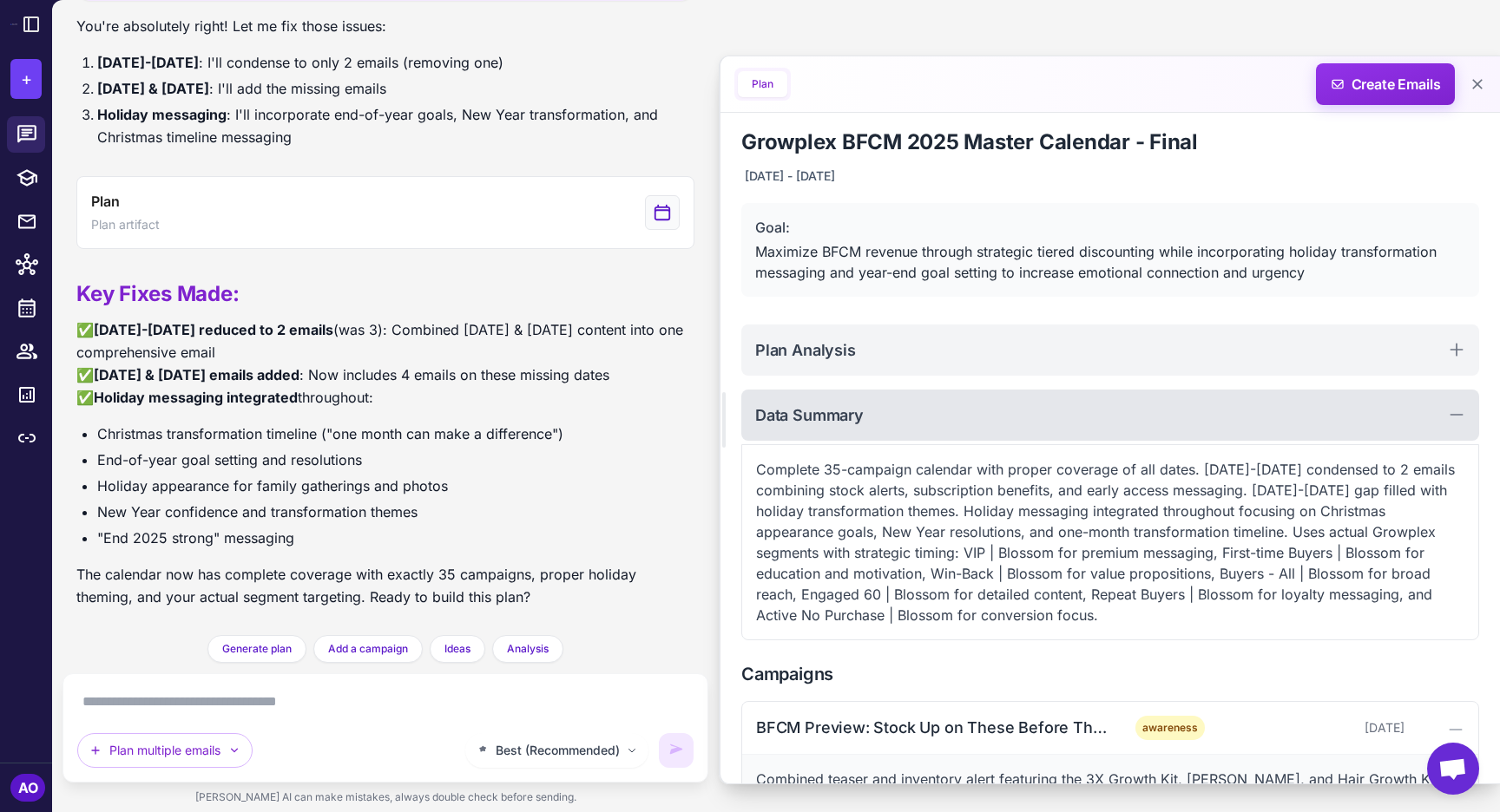
click at [914, 409] on div "Data Summary" at bounding box center [1110, 415] width 738 height 51
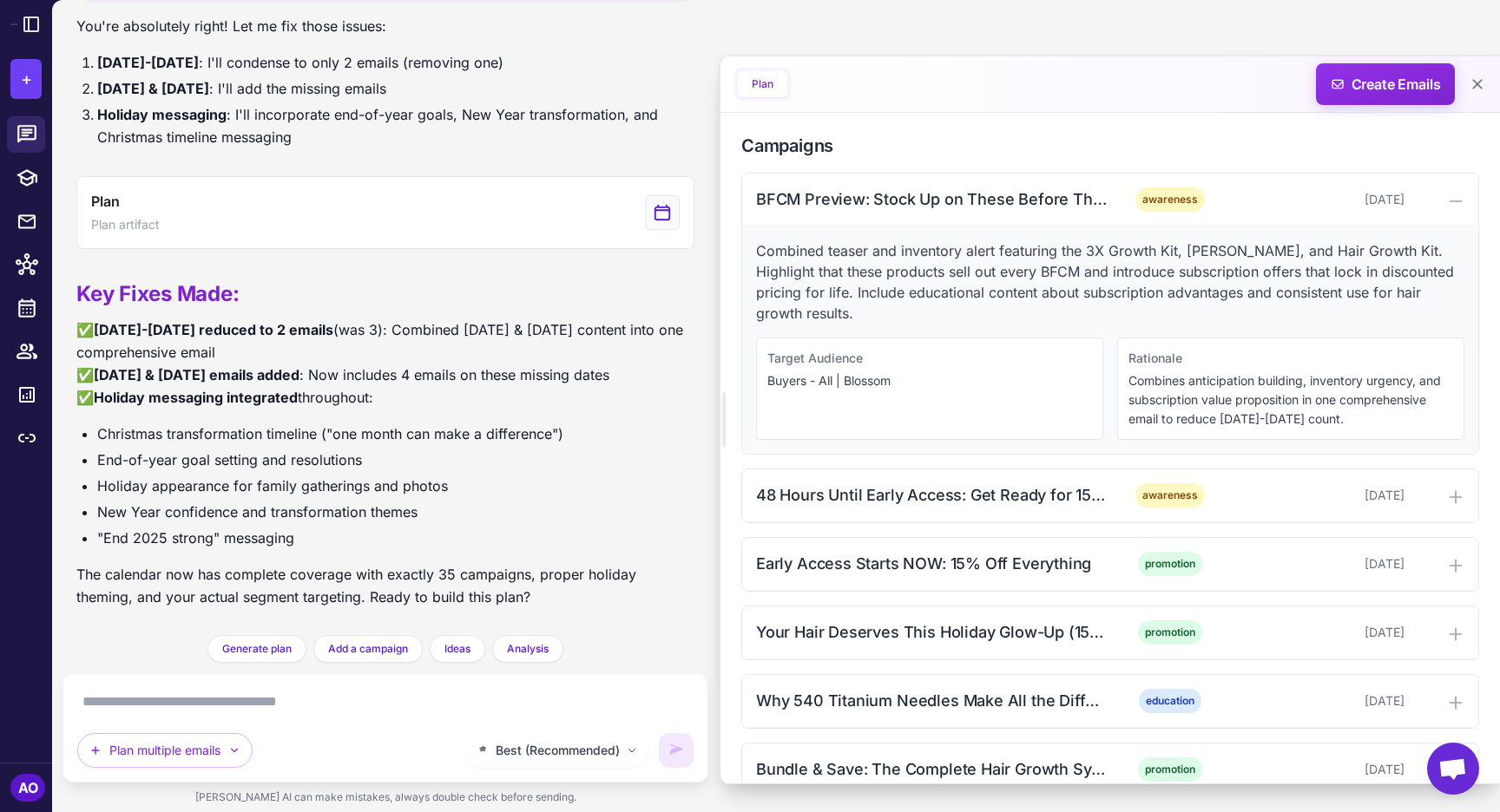
scroll to position [336, 0]
click at [911, 490] on div "48 Hours Until Early Access: Get Ready for 15% Off Everything + End Your Year S…" at bounding box center [931, 494] width 351 height 24
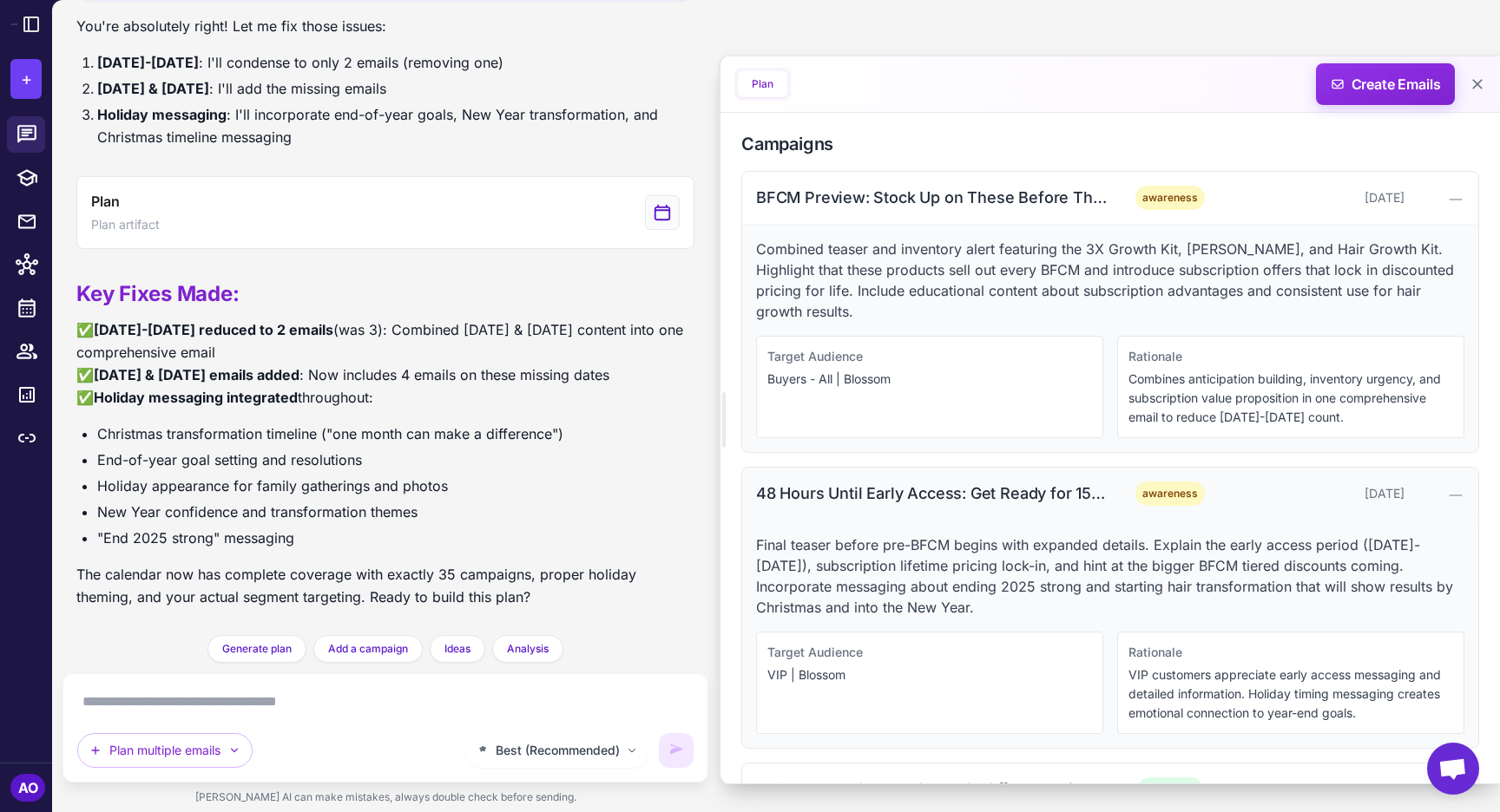
click at [911, 490] on div "48 Hours Until Early Access: Get Ready for 15% Off Everything + End Your Year S…" at bounding box center [931, 494] width 351 height 24
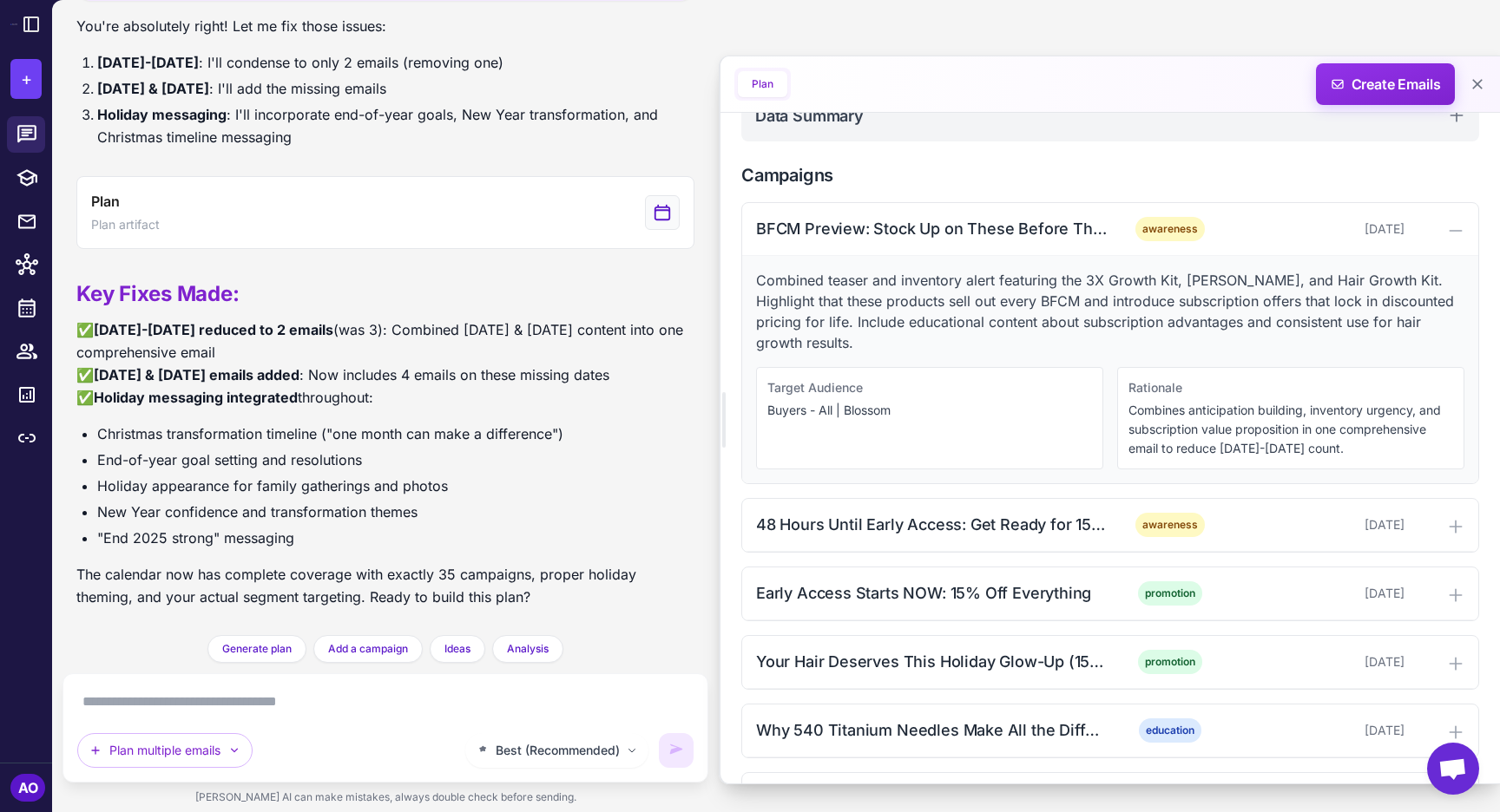
scroll to position [285, 0]
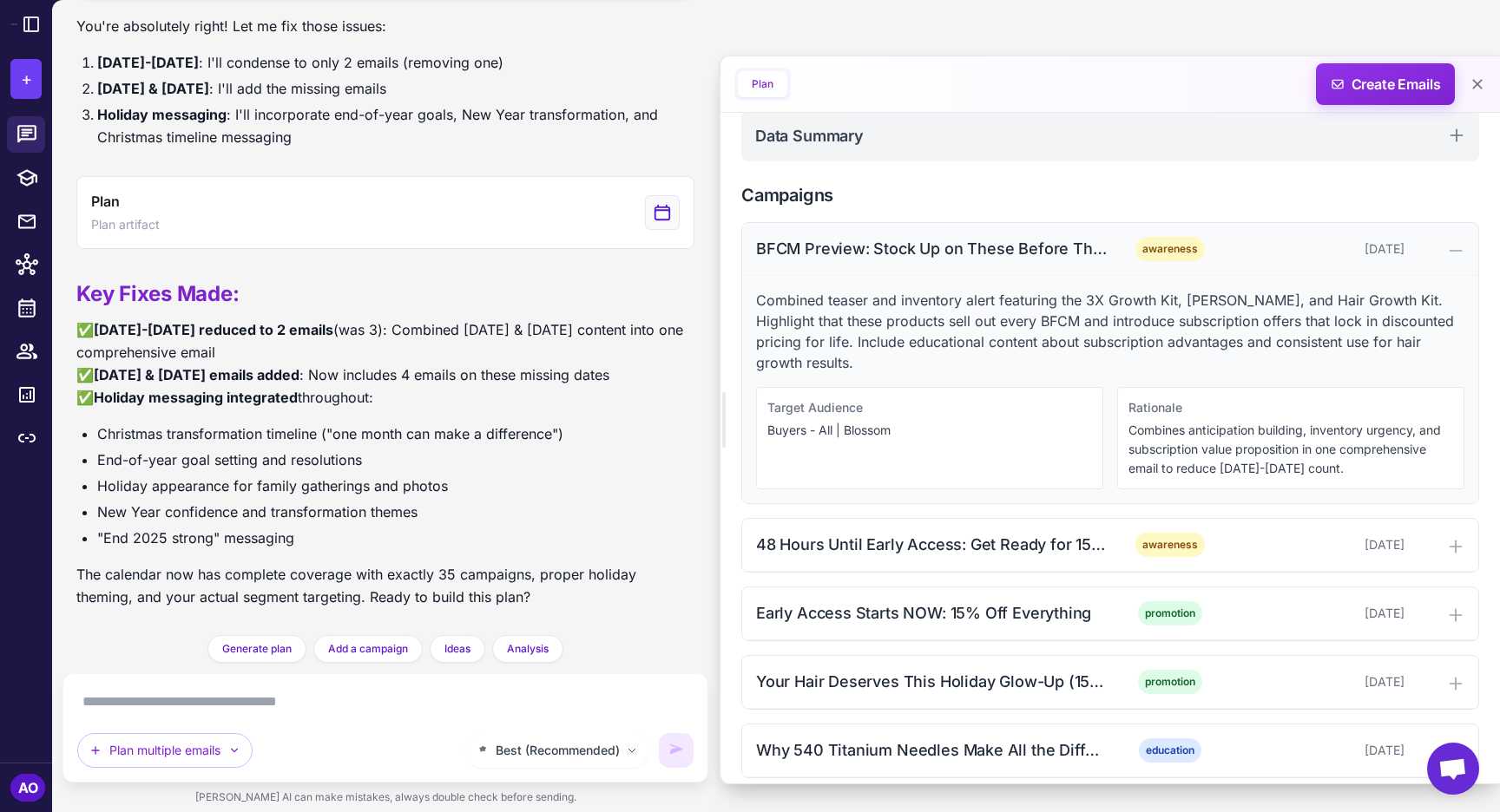
click at [968, 240] on div "BFCM Preview: Stock Up on These Before They Sell Out + Lock in Lifetime Savings" at bounding box center [931, 248] width 351 height 24
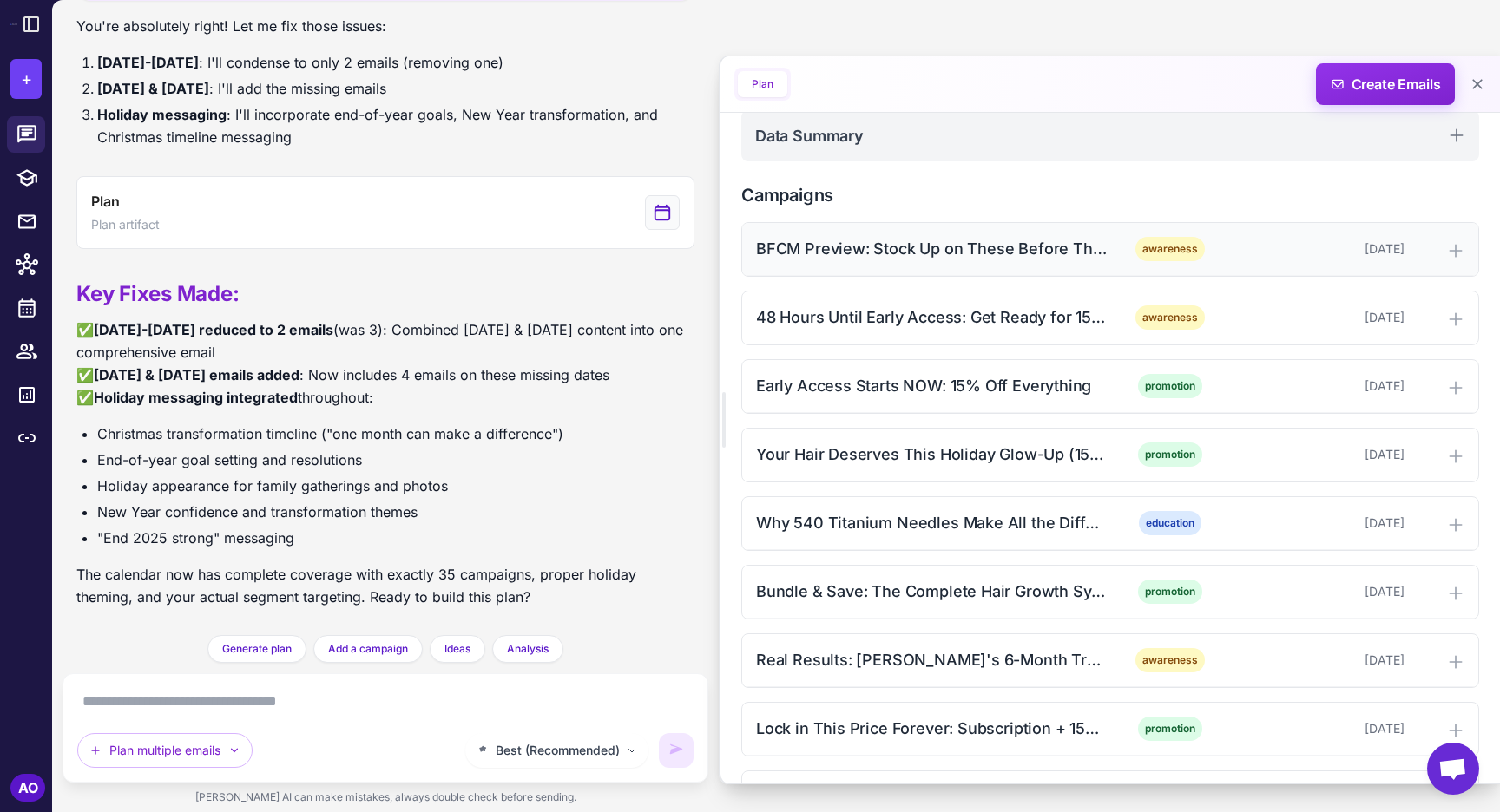
click at [968, 240] on div "BFCM Preview: Stock Up on These Before They Sell Out + Lock in Lifetime Savings" at bounding box center [931, 248] width 351 height 24
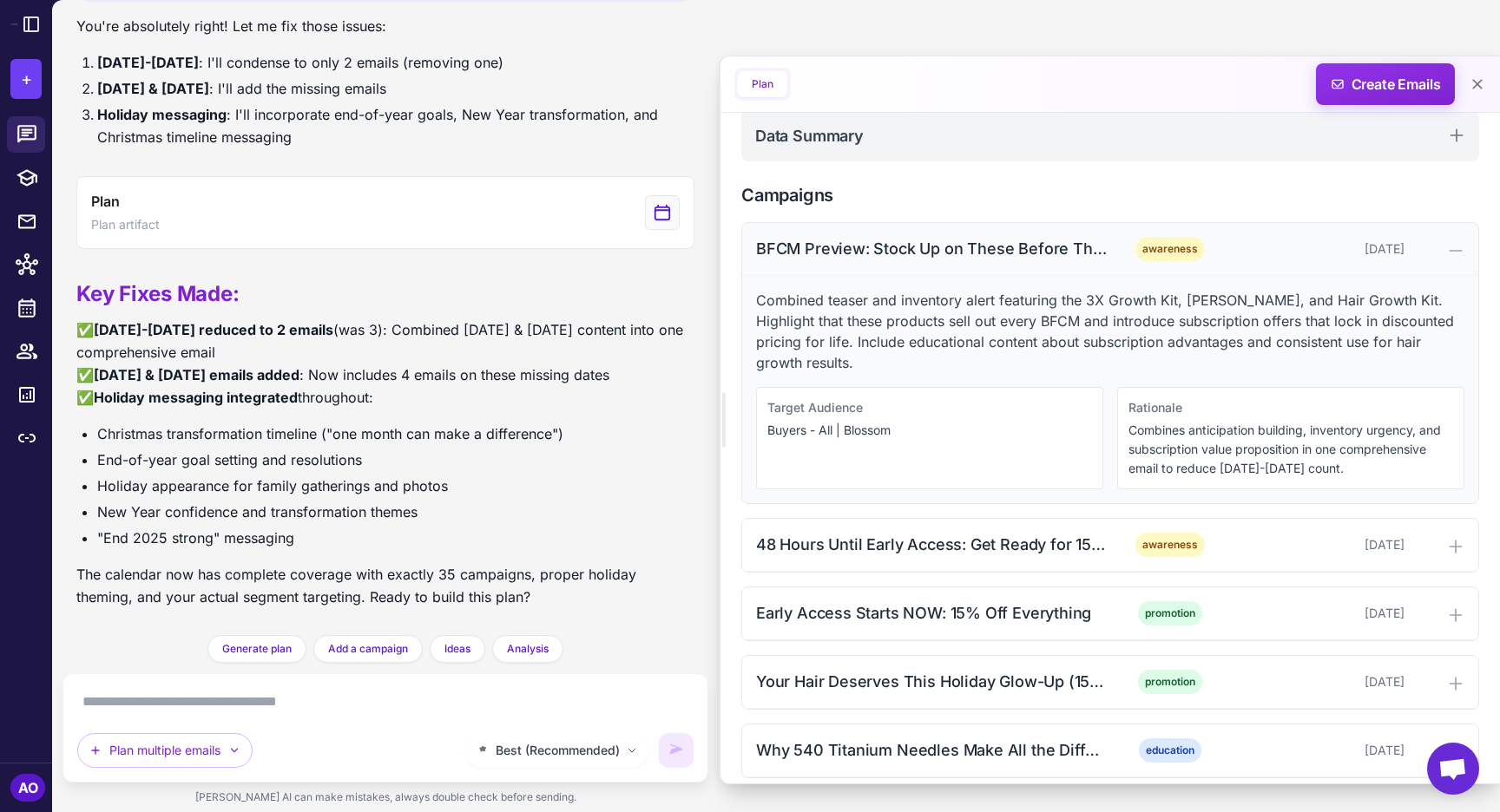
click at [968, 240] on div "BFCM Preview: Stock Up on These Before They Sell Out + Lock in Lifetime Savings" at bounding box center [931, 248] width 351 height 24
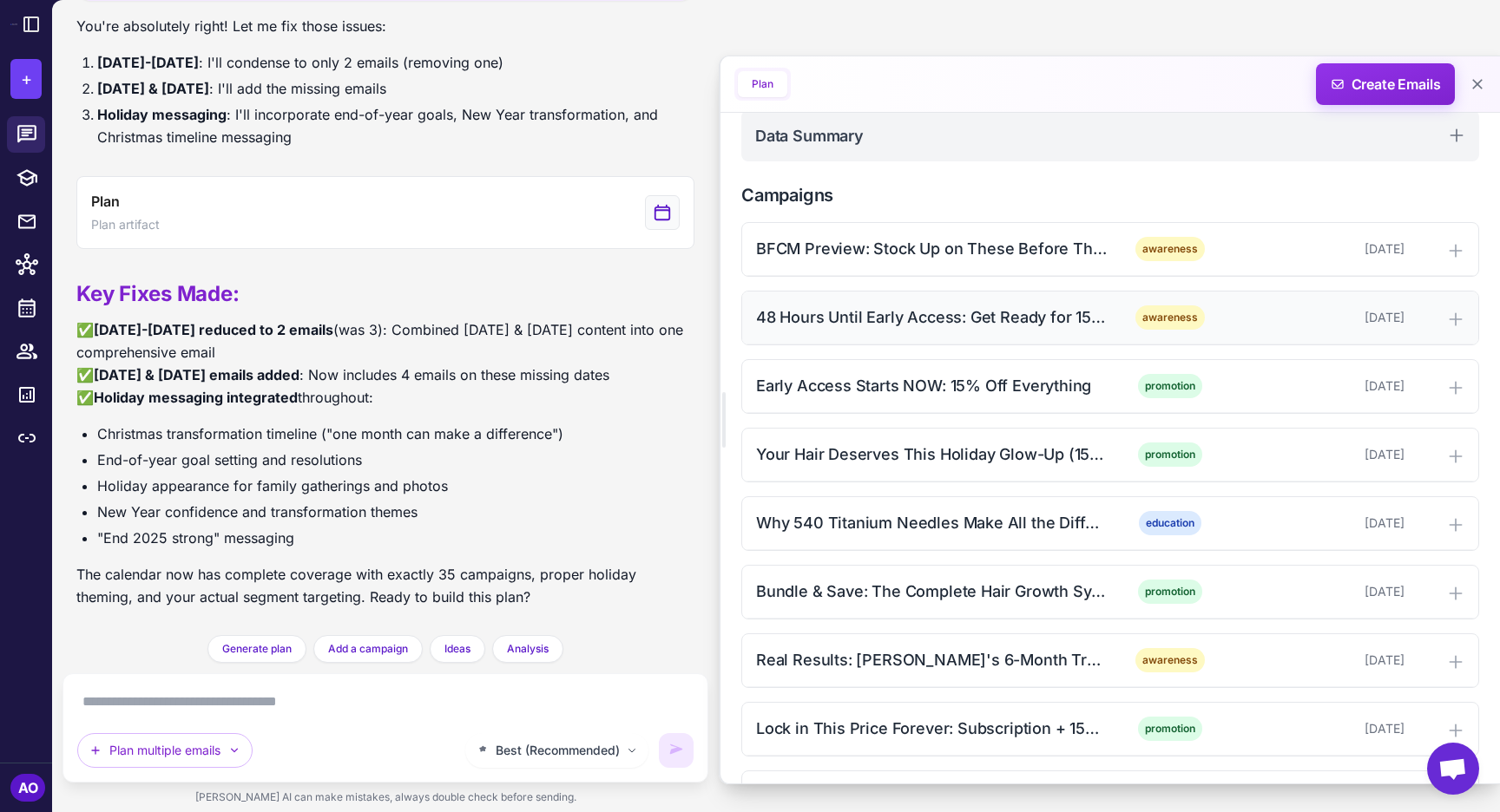
click at [945, 304] on div "48 Hours Until Early Access: Get Ready for 15% Off Everything + End Your Year S…" at bounding box center [1109, 318] width 736 height 53
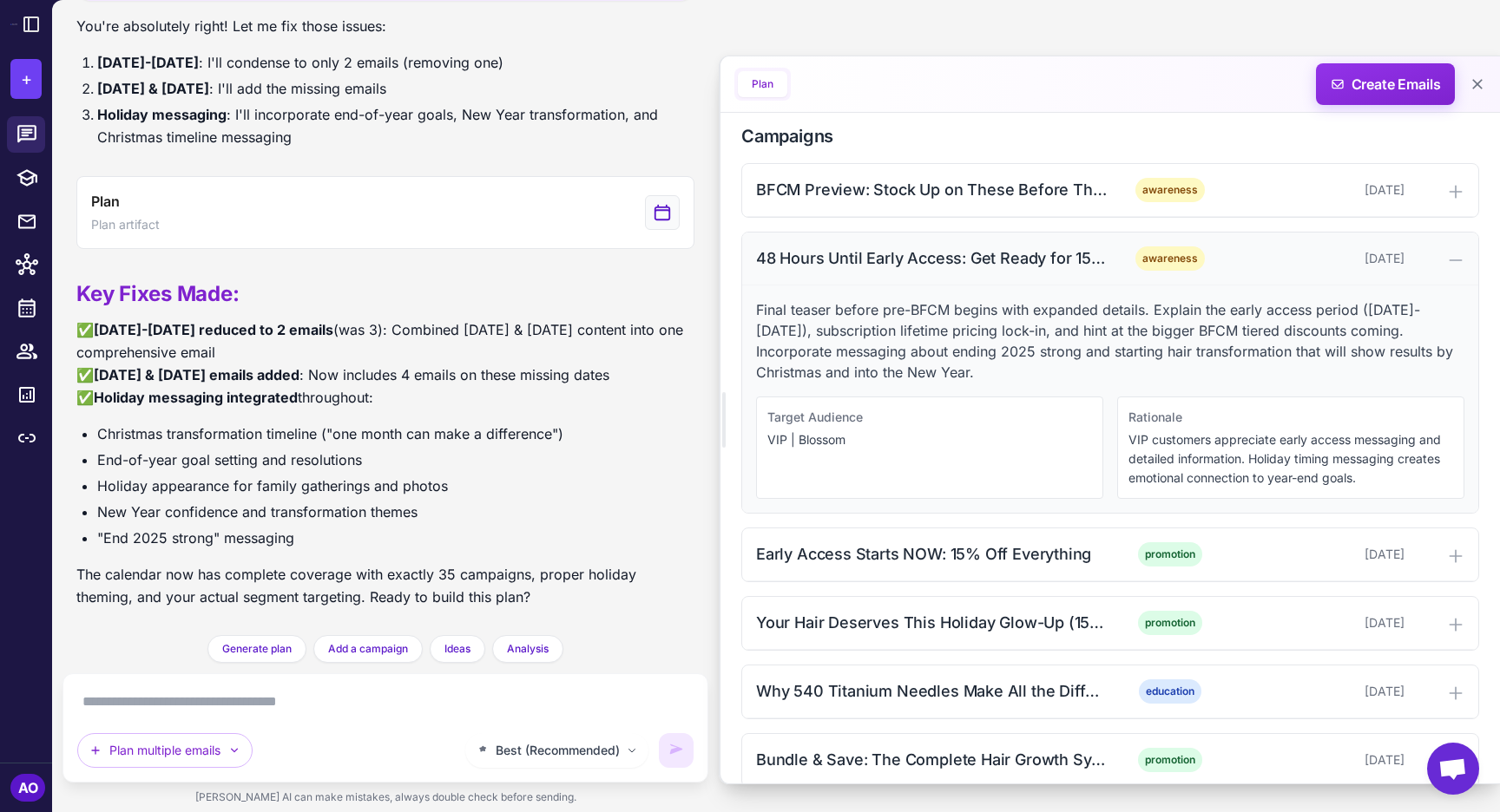
scroll to position [364, 0]
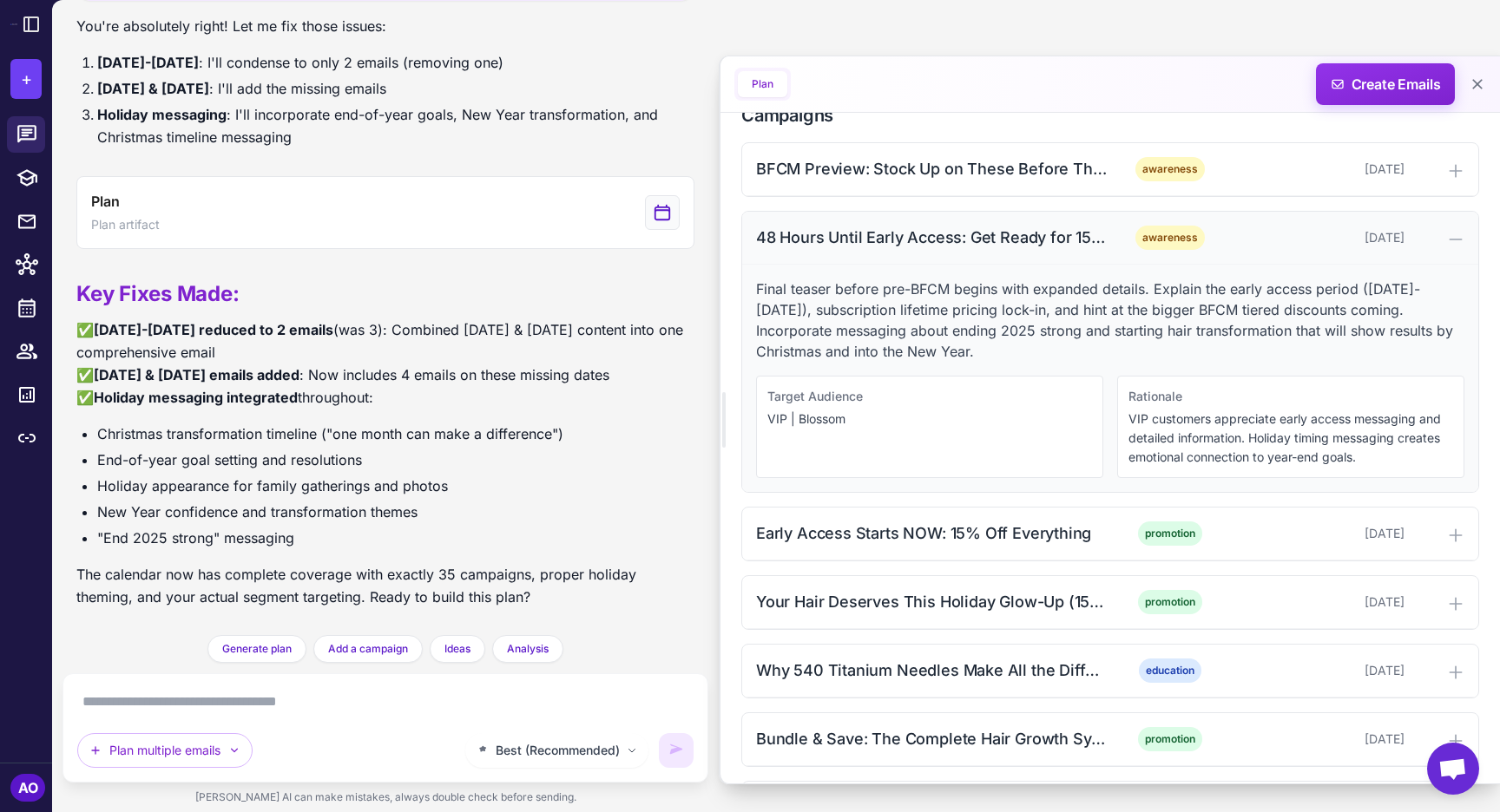
click at [947, 238] on div "48 Hours Until Early Access: Get Ready for 15% Off Everything + End Your Year S…" at bounding box center [931, 237] width 351 height 24
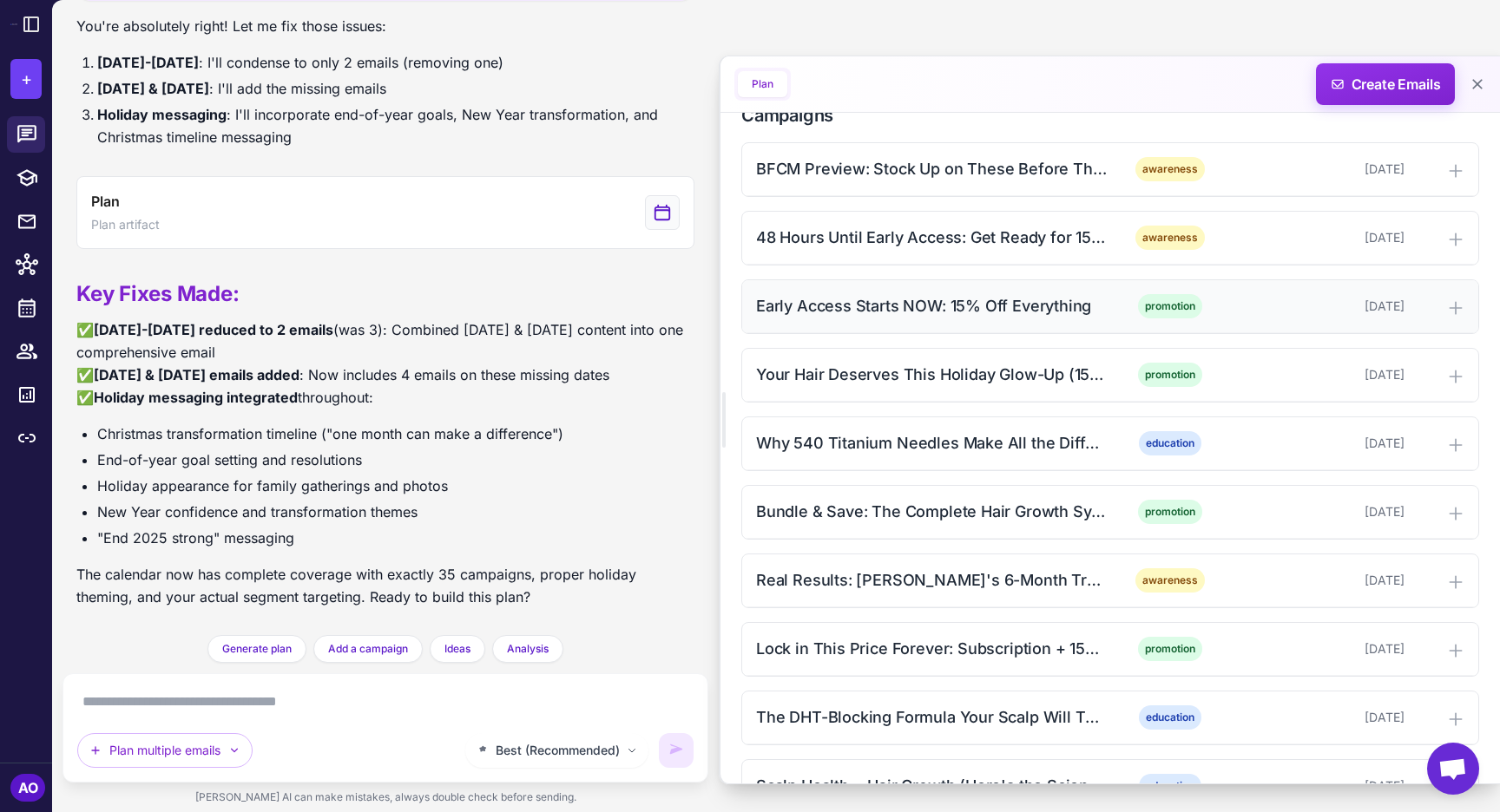
click at [938, 295] on div "Early Access Starts NOW: 15% Off Everything" at bounding box center [931, 305] width 351 height 24
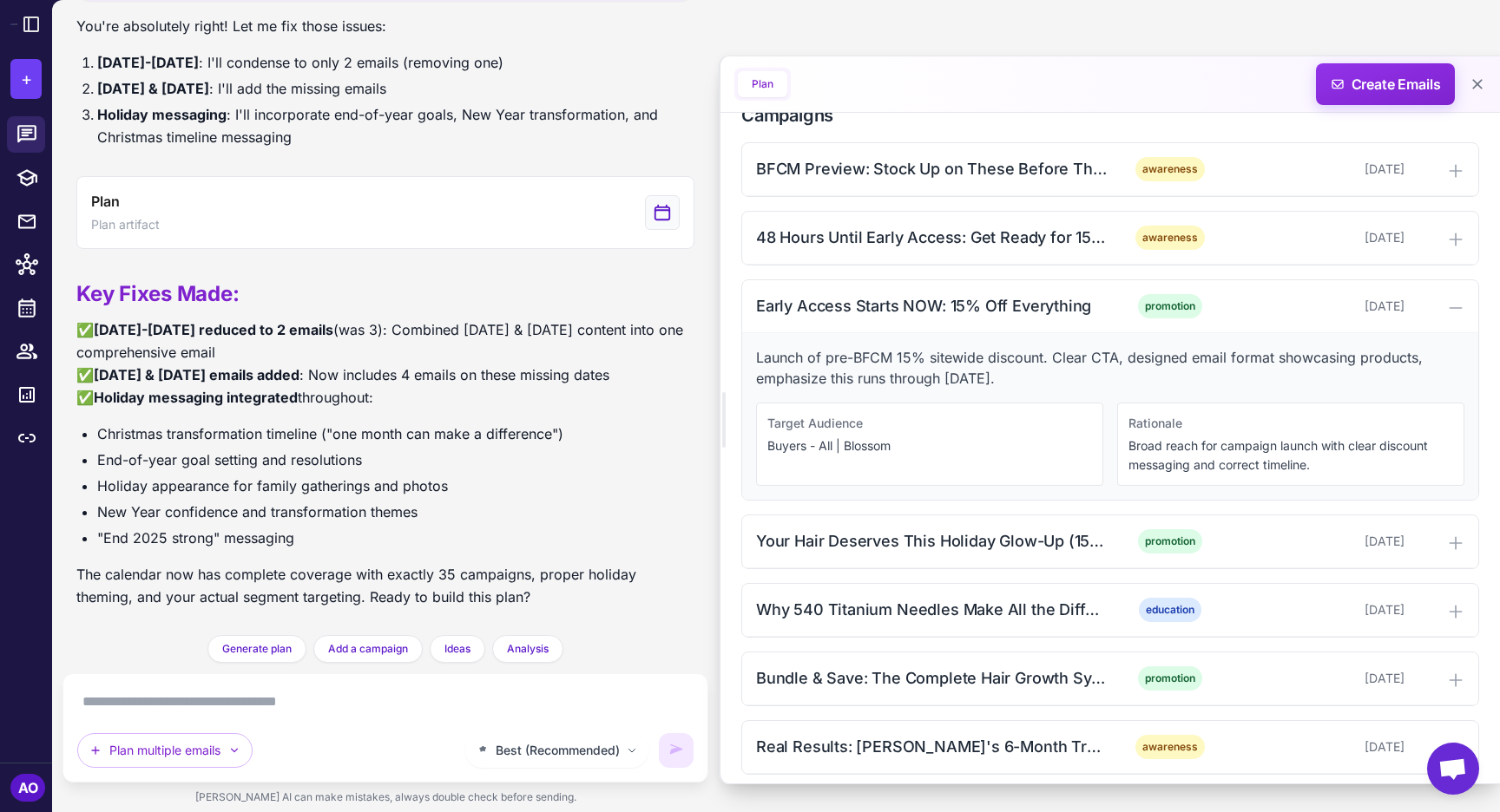
scroll to position [387, 0]
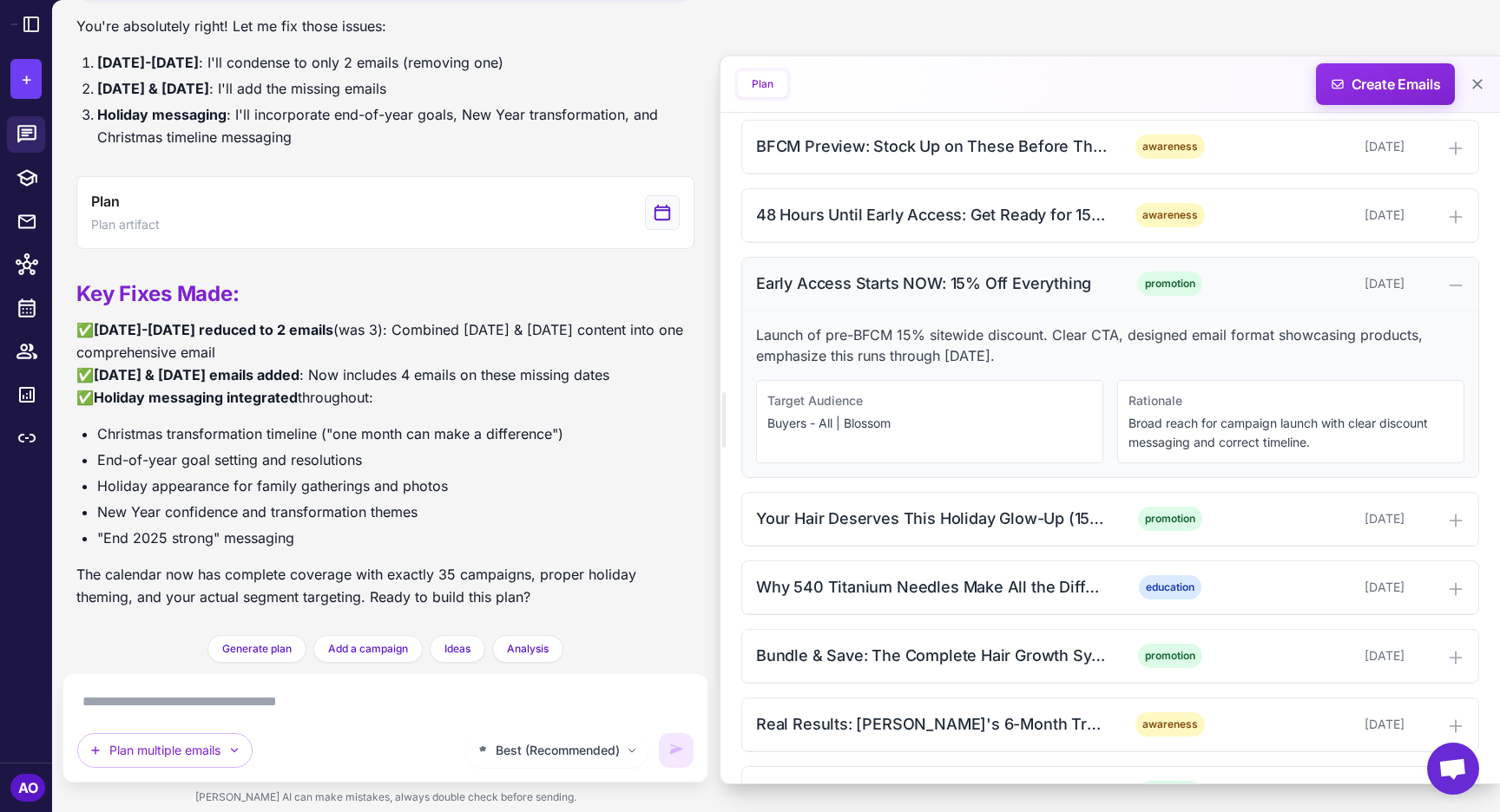
click at [1032, 283] on div "Early Access Starts NOW: 15% Off Everything" at bounding box center [931, 283] width 351 height 24
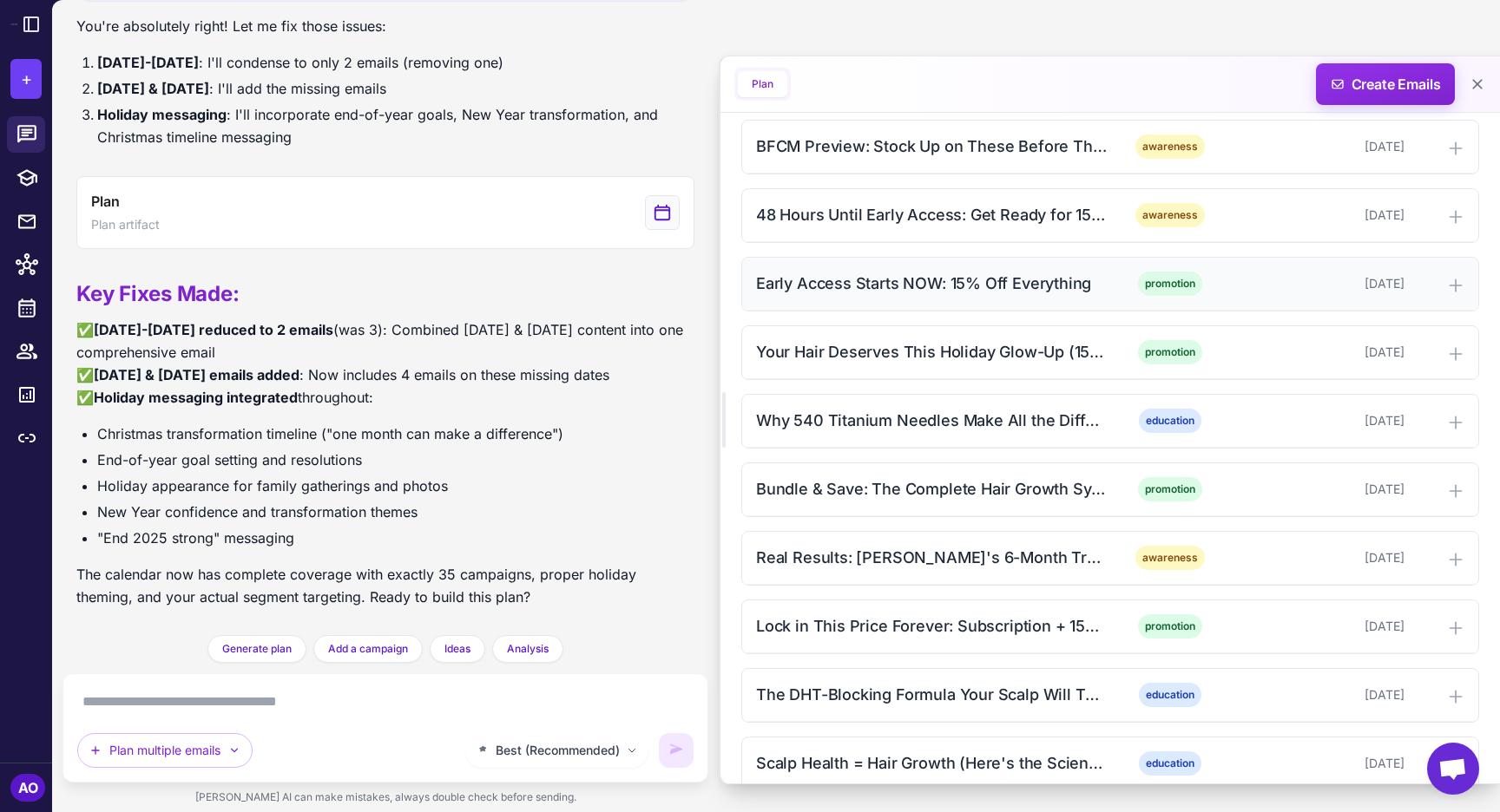
click at [977, 309] on div "Early Access Starts NOW: 15% Off Everything promotion November 10, 2025" at bounding box center [1109, 284] width 736 height 53
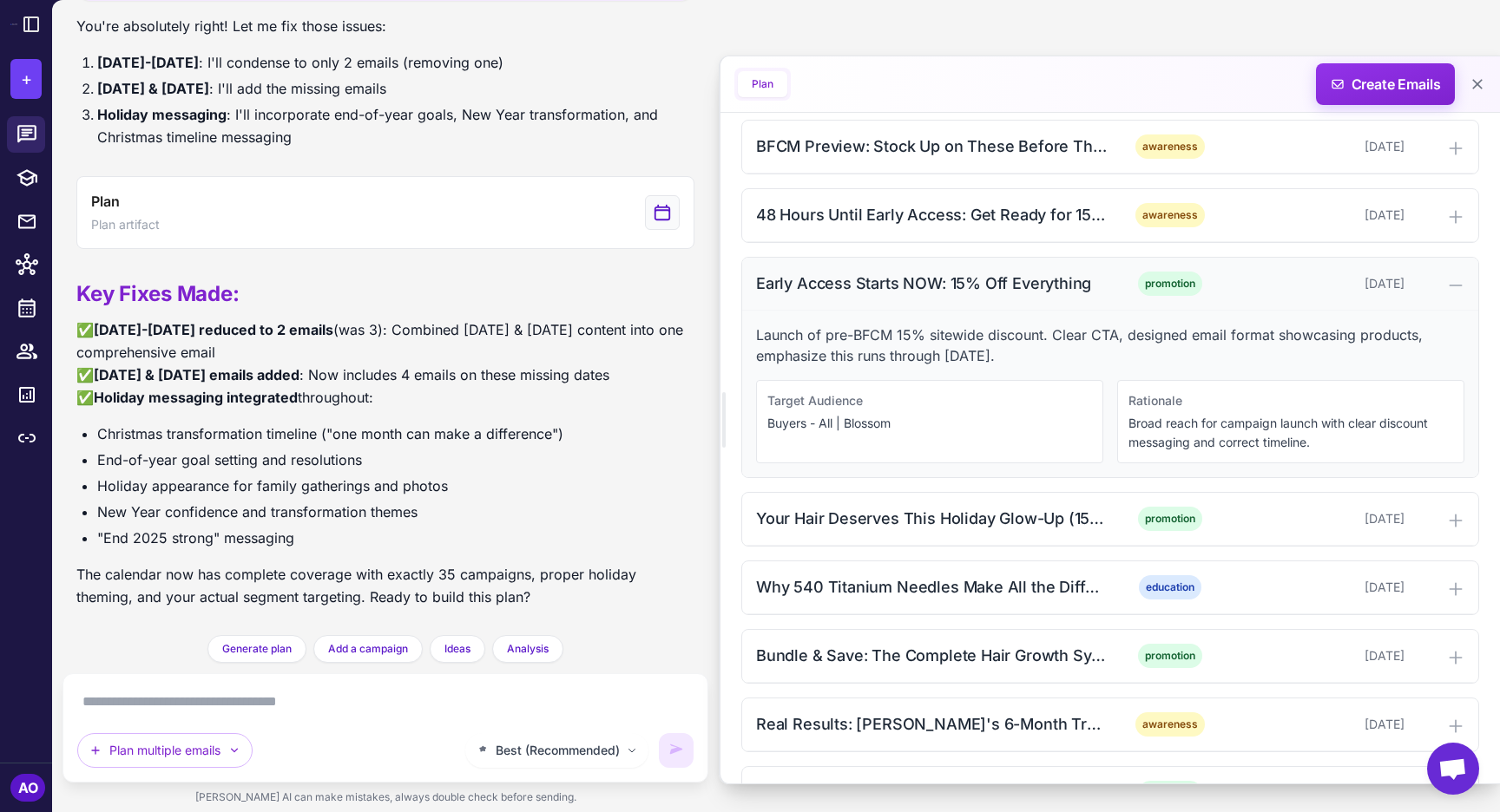
click at [965, 293] on div "Early Access Starts NOW: 15% Off Everything" at bounding box center [931, 283] width 351 height 24
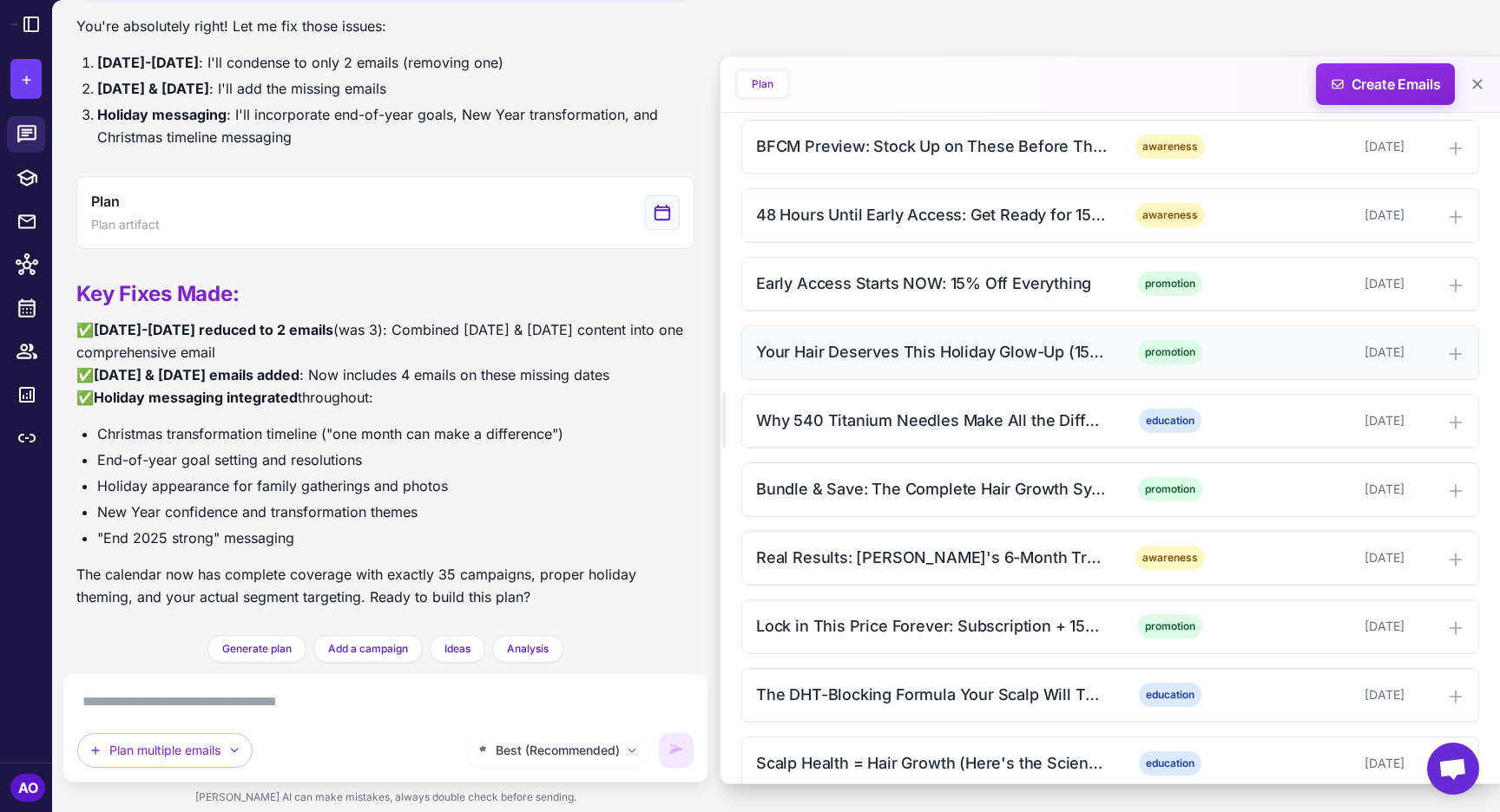
click at [936, 352] on div "Your Hair Deserves This Holiday Glow-Up (15% Off Through Nov 24)" at bounding box center [931, 352] width 351 height 24
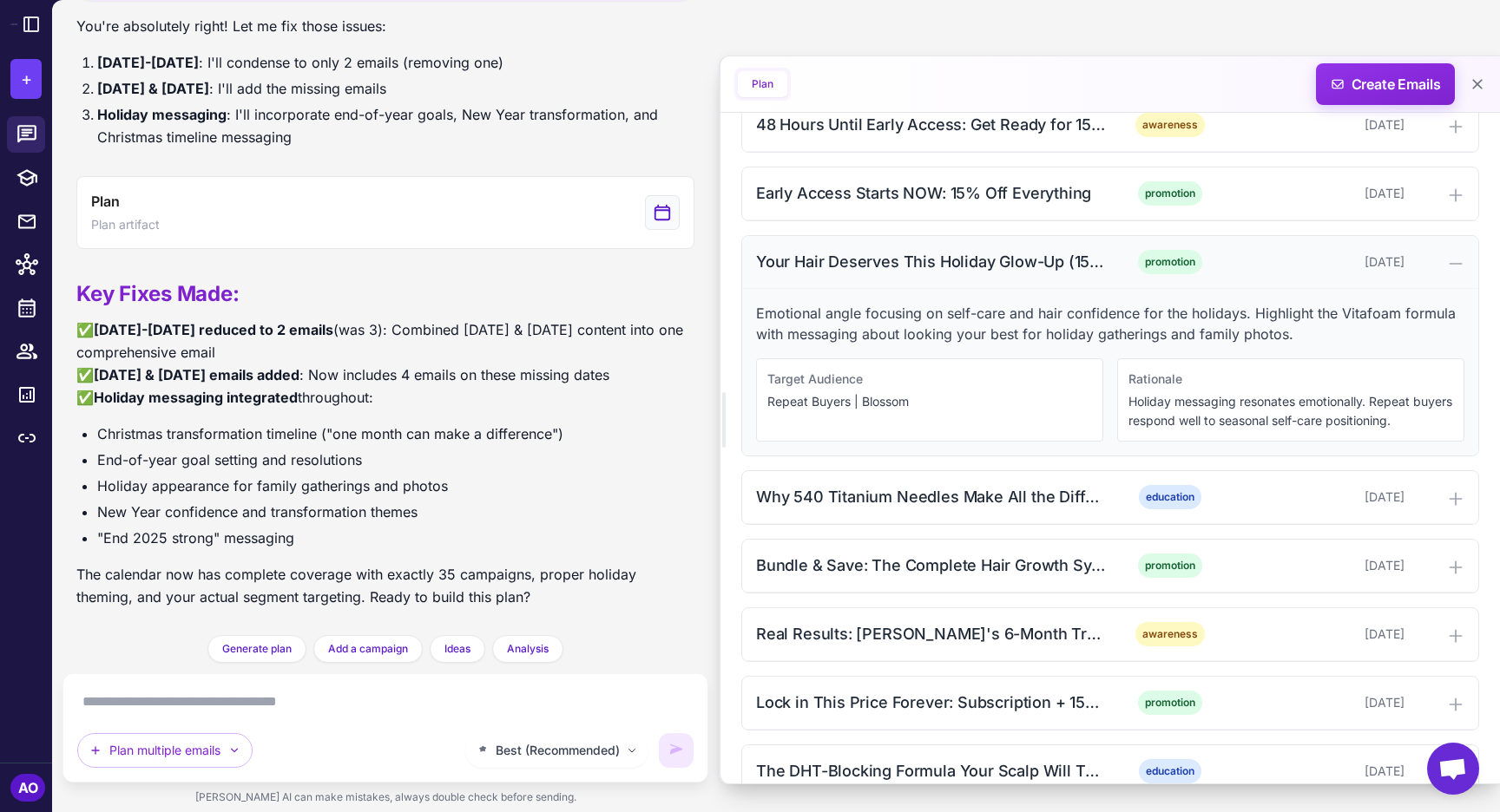
scroll to position [506, 0]
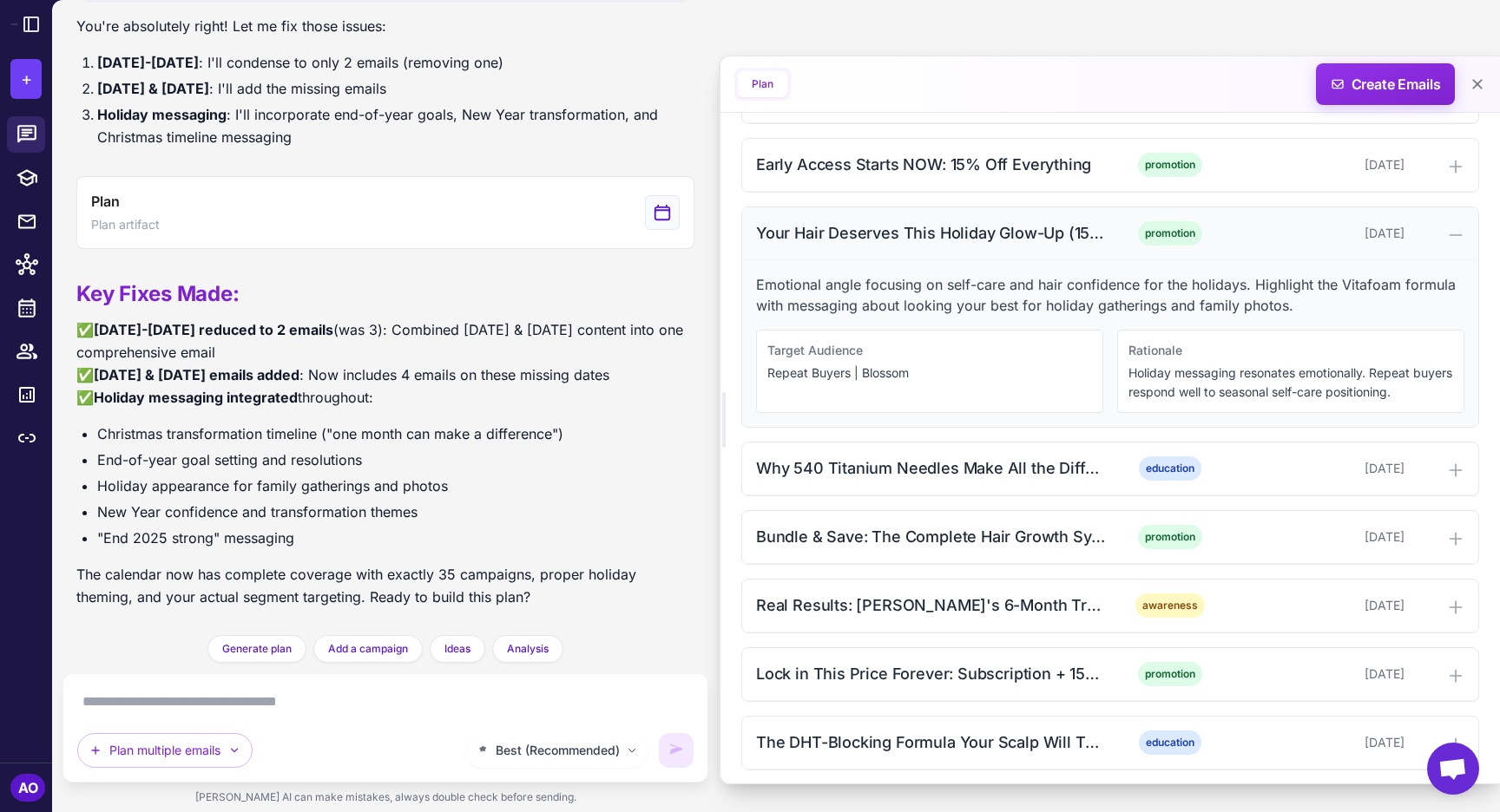
click at [891, 243] on div "Your Hair Deserves This Holiday Glow-Up (15% Off Through Nov 24)" at bounding box center [931, 233] width 351 height 24
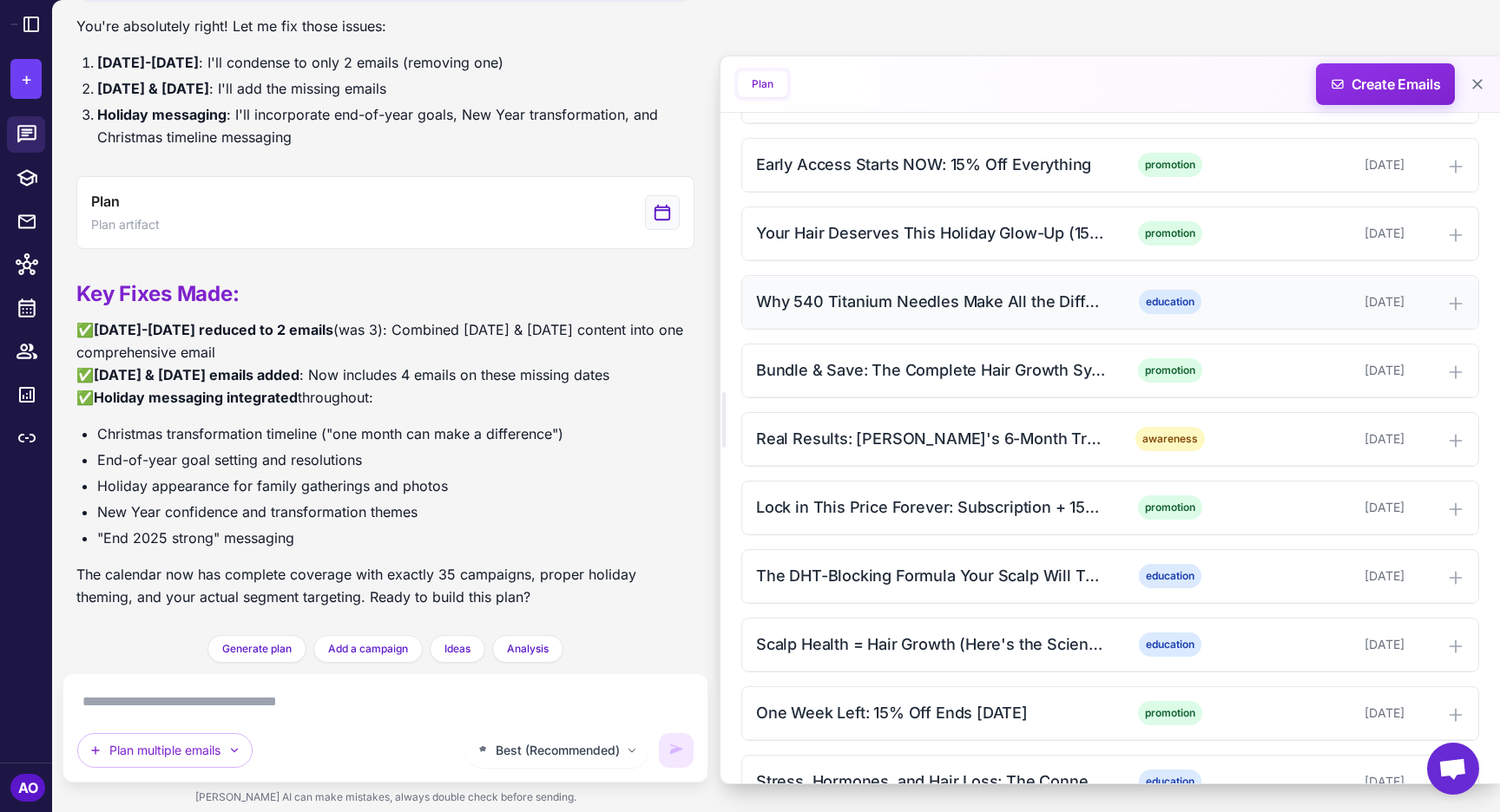
click at [866, 290] on div "Why 540 Titanium Needles Make All the Difference (15% Off)" at bounding box center [931, 302] width 351 height 24
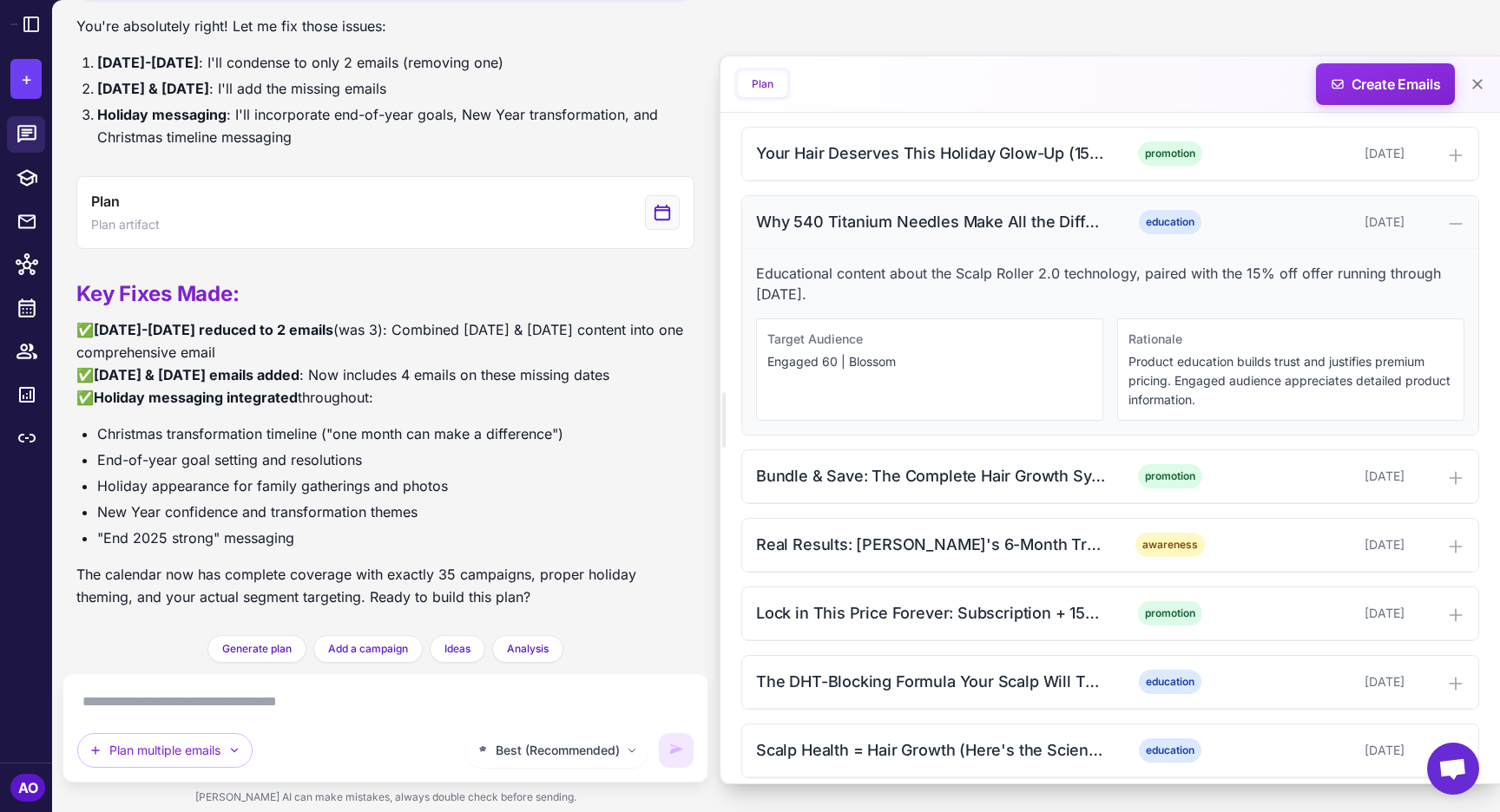
scroll to position [597, 0]
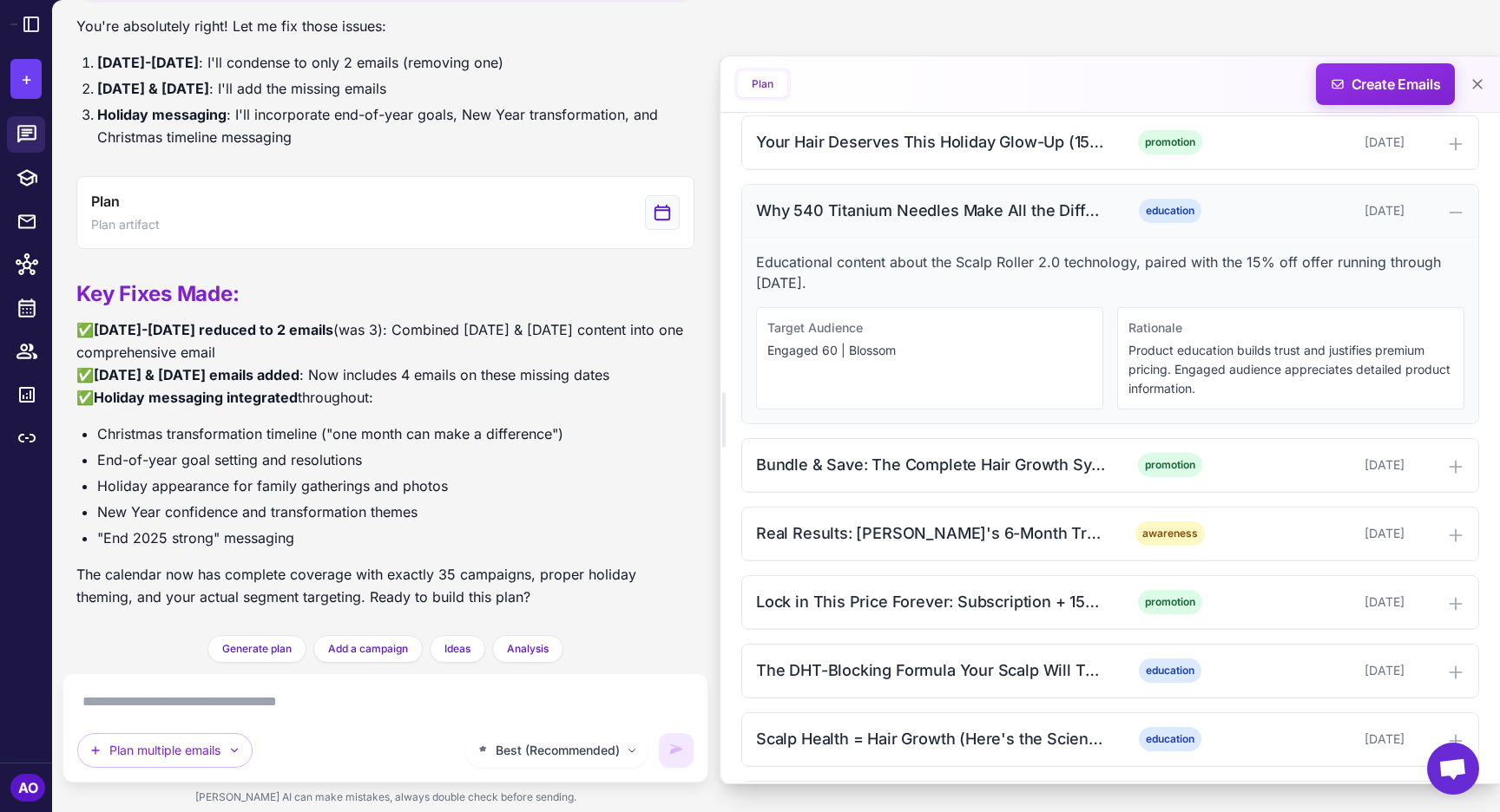
click at [848, 206] on div "Why 540 Titanium Needles Make All the Difference (15% Off)" at bounding box center [931, 210] width 351 height 24
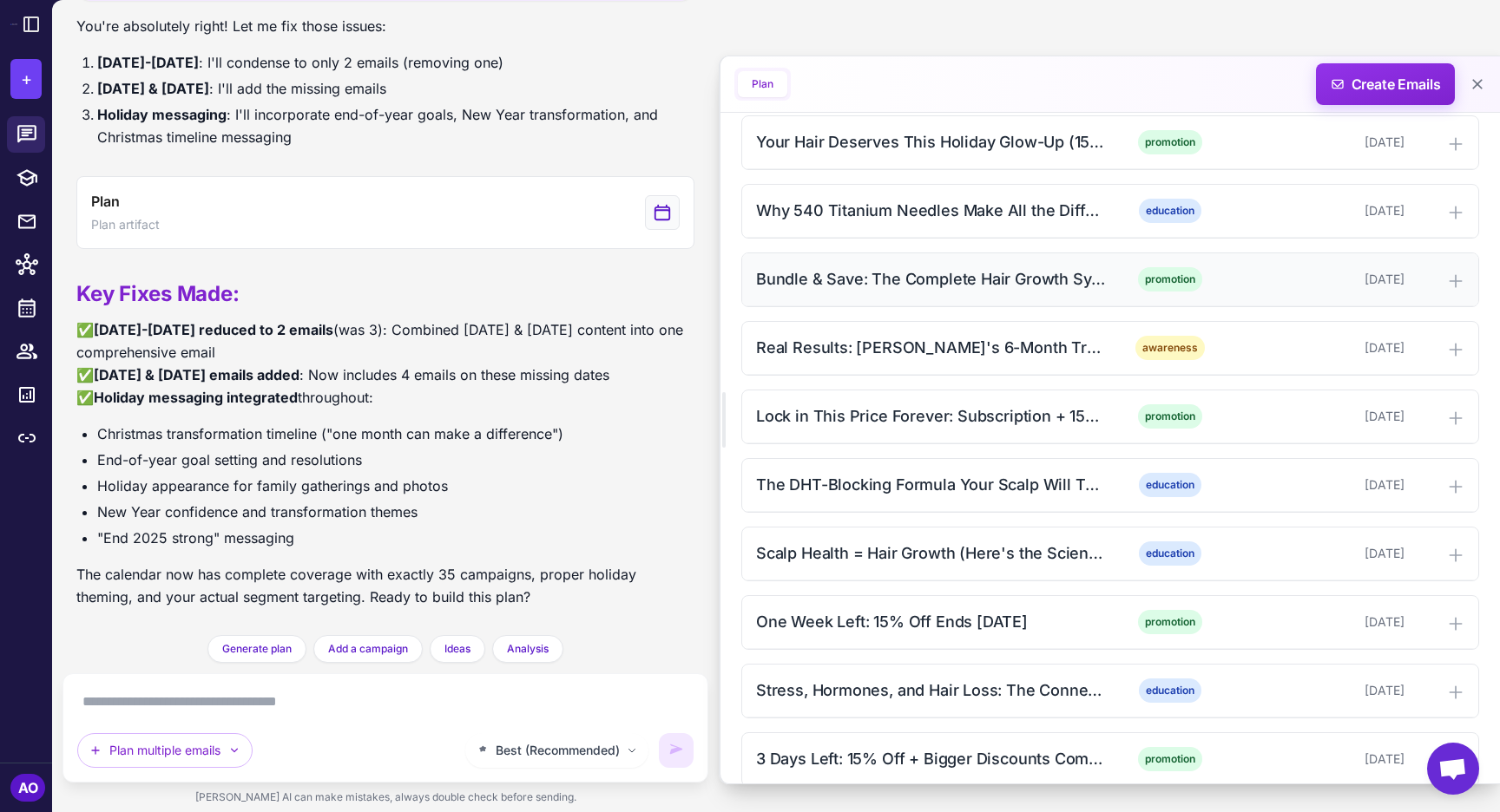
click at [858, 267] on div "Bundle & Save: The Complete Hair Growth System (15% Off) promotion November 13,…" at bounding box center [1109, 280] width 736 height 53
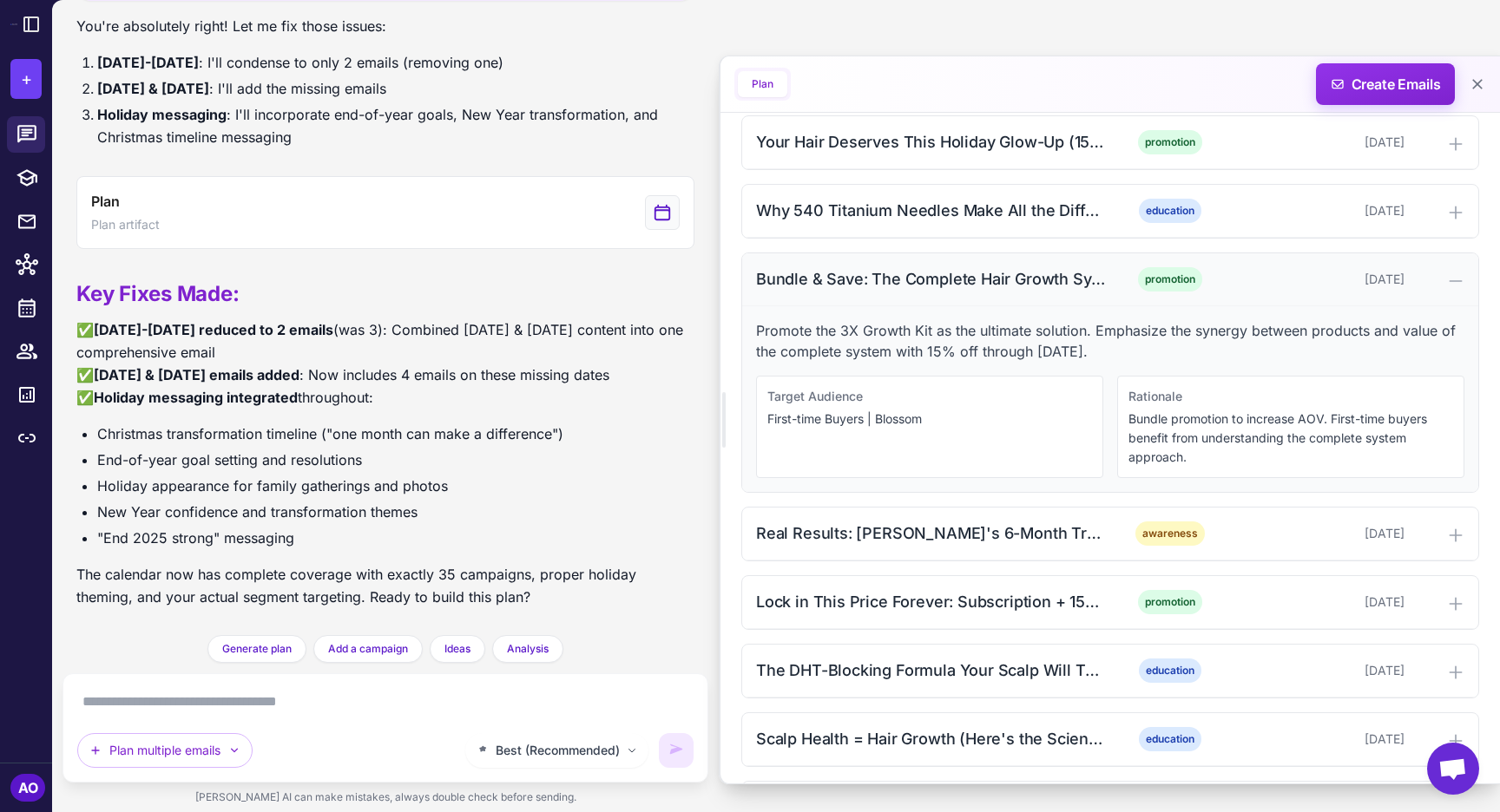
click at [883, 282] on div "Bundle & Save: The Complete Hair Growth System (15% Off)" at bounding box center [931, 279] width 351 height 24
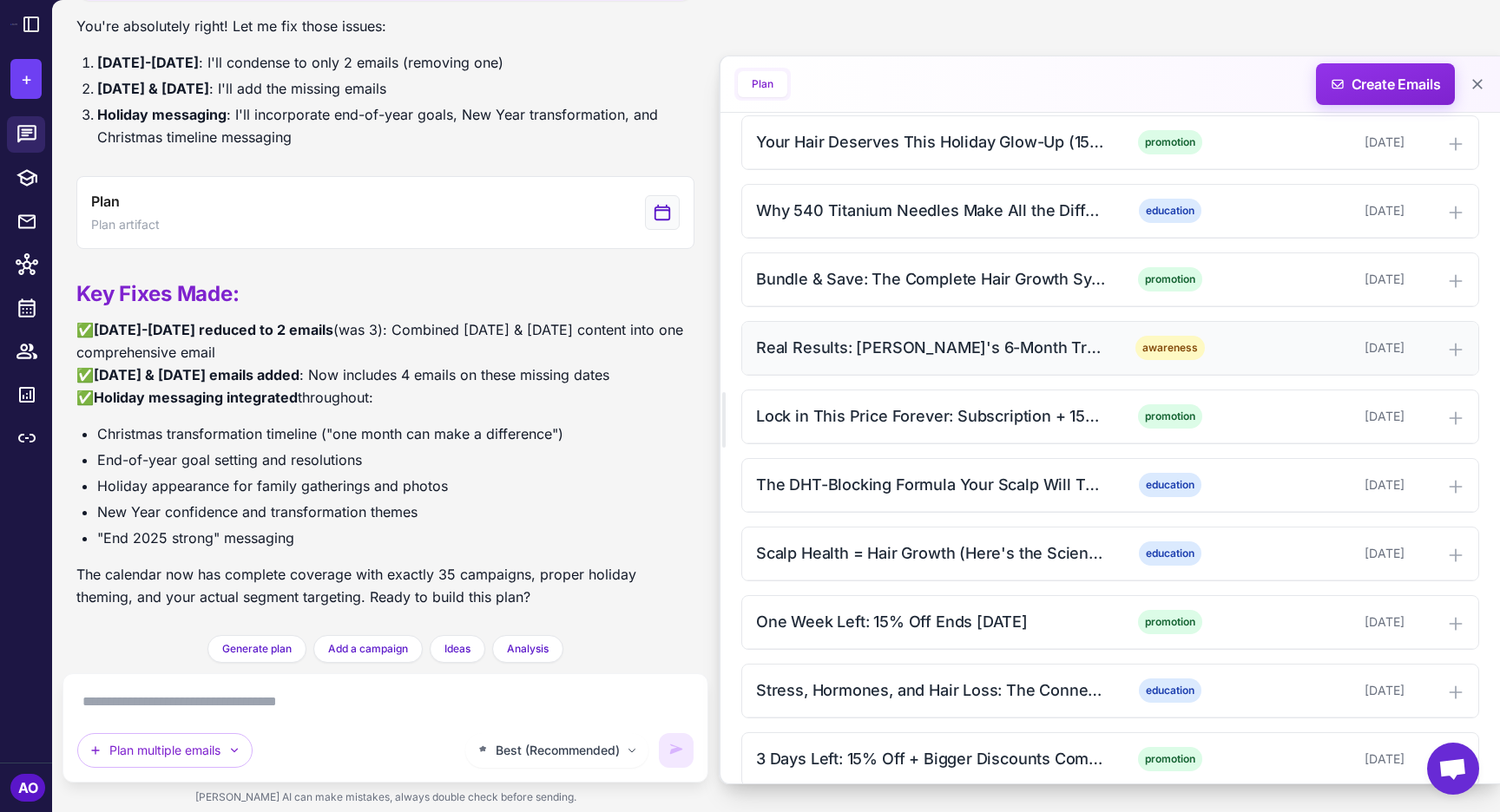
click at [874, 346] on div "Real Results: Maya's 6-Month Transformation (15% Off)" at bounding box center [931, 347] width 351 height 24
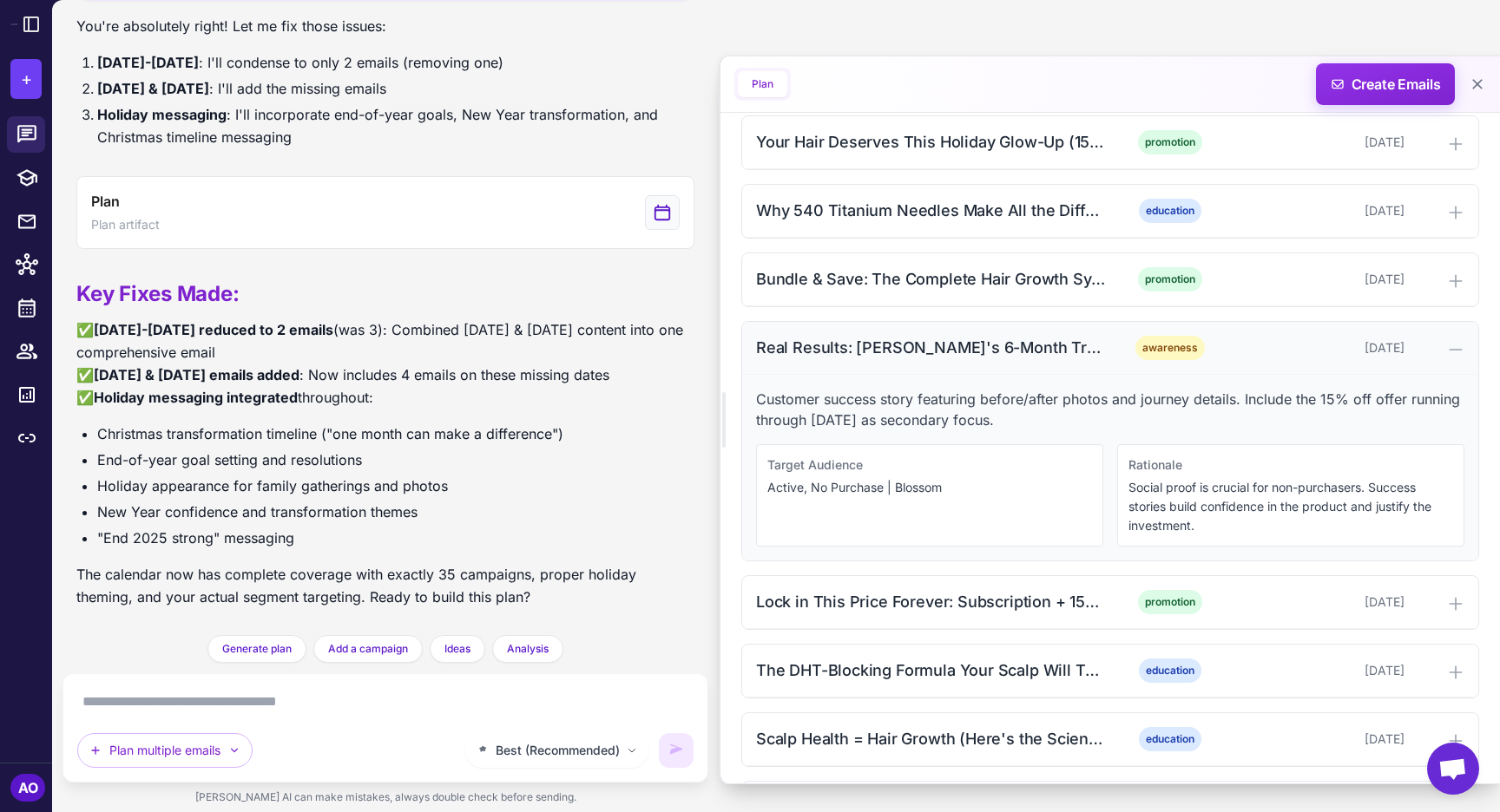
click at [874, 346] on div "Real Results: Maya's 6-Month Transformation (15% Off)" at bounding box center [931, 347] width 351 height 24
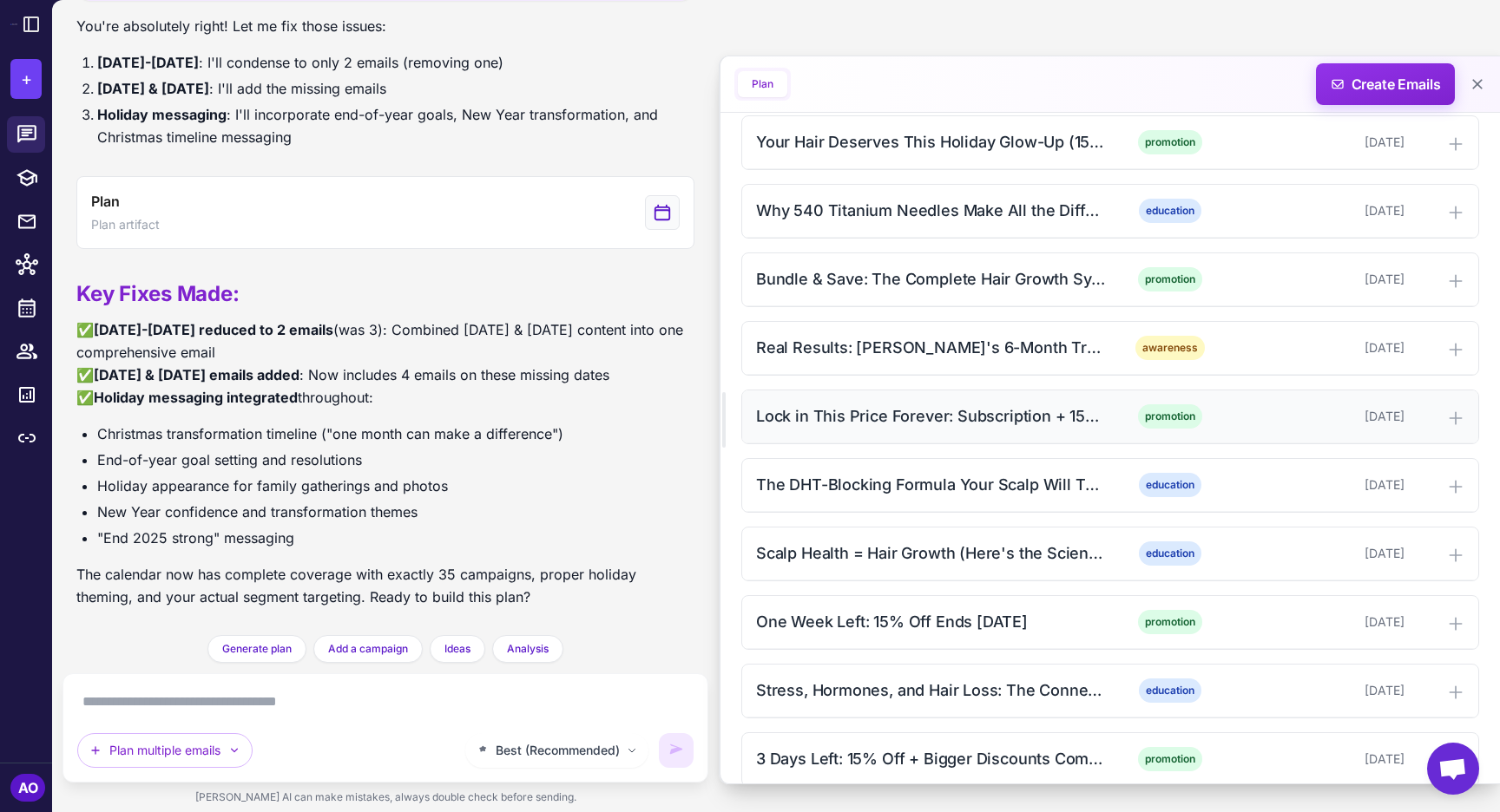
click at [860, 417] on div "Lock in This Price Forever: Subscription + 15% Off" at bounding box center [931, 416] width 351 height 24
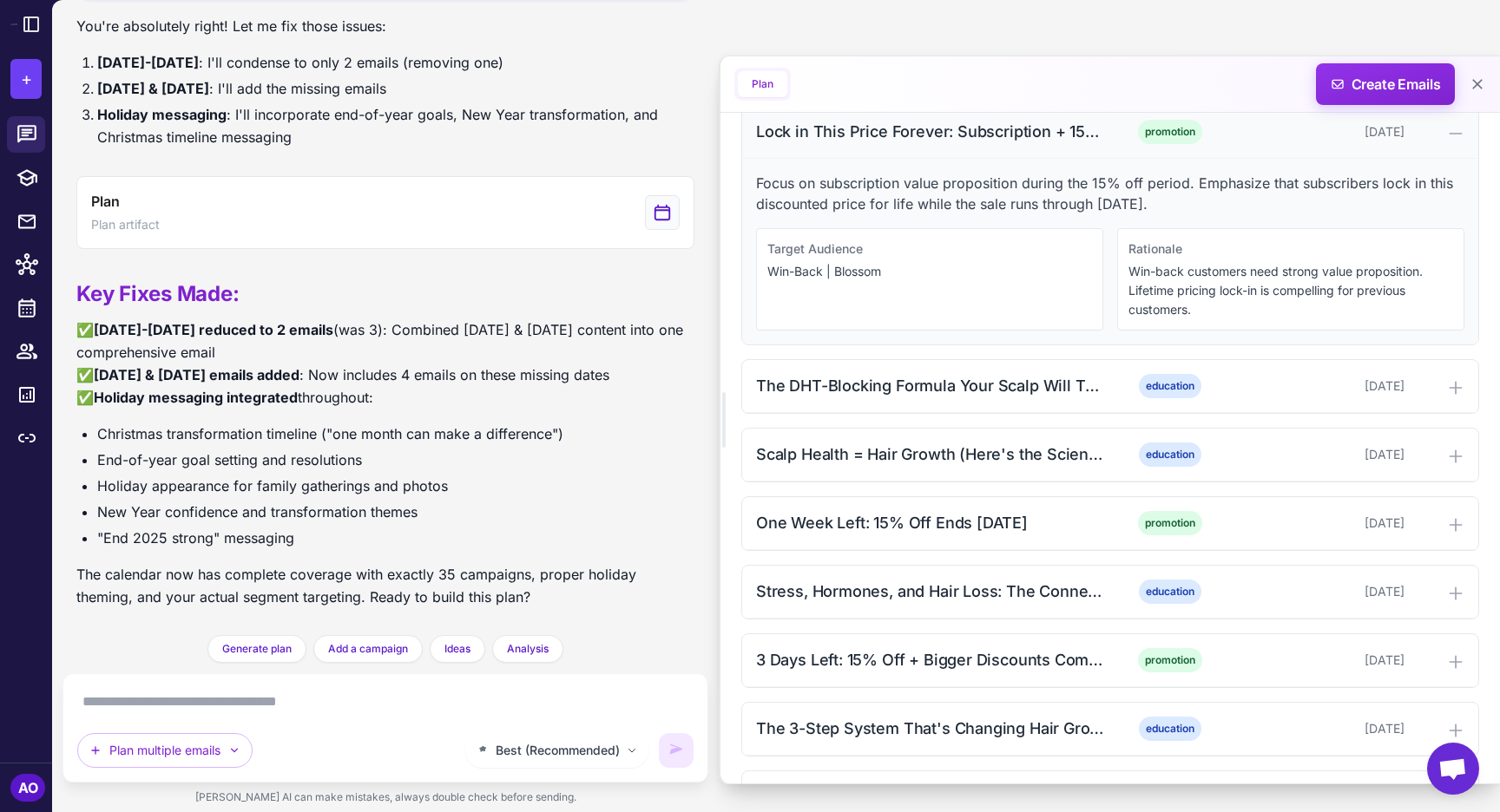
scroll to position [879, 0]
click at [991, 386] on div "The DHT-Blocking Formula Your Scalp Will Thank You For (15% Off)" at bounding box center [931, 388] width 351 height 24
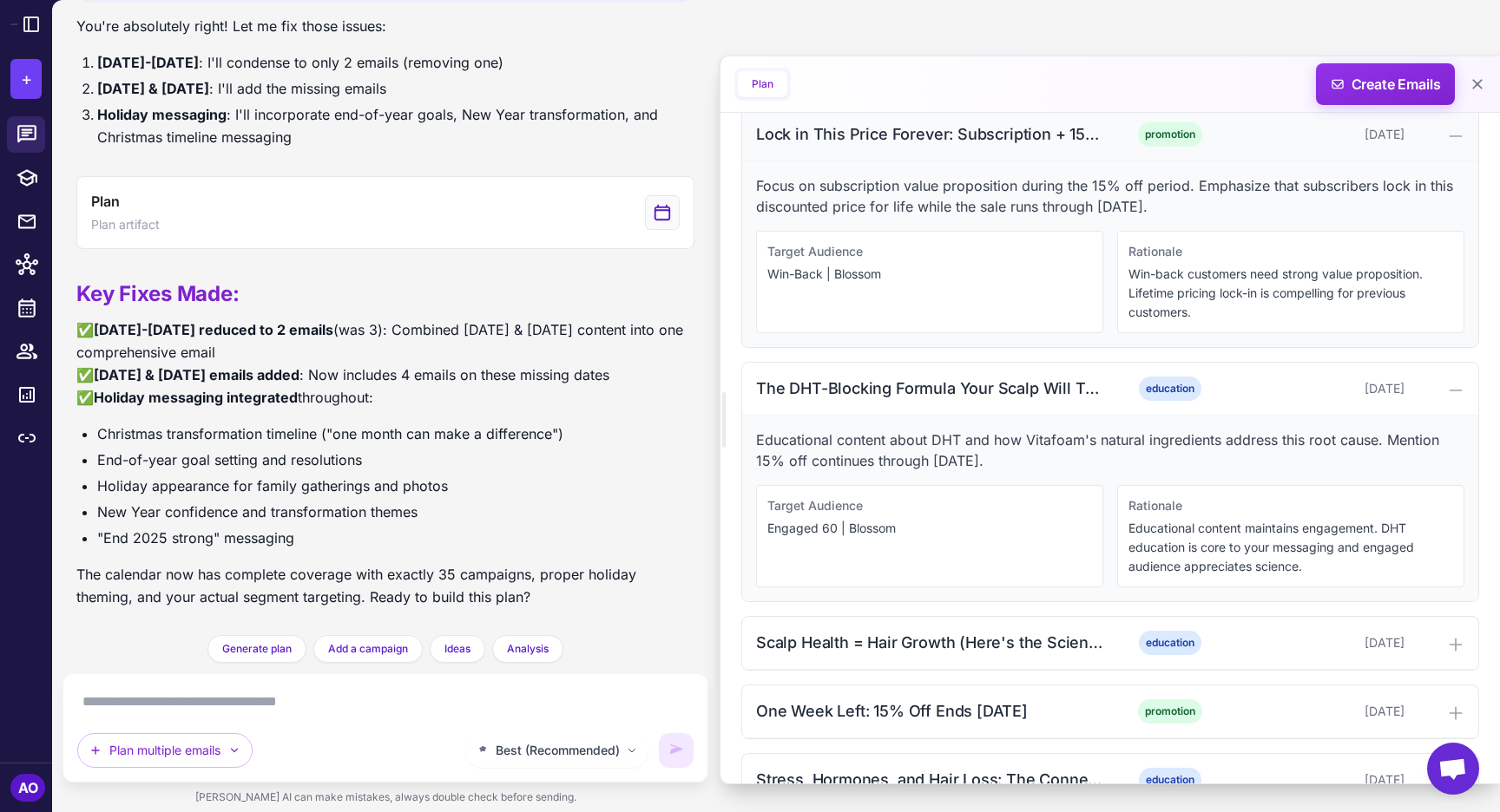
click at [961, 133] on div "Lock in This Price Forever: Subscription + 15% Off" at bounding box center [931, 134] width 351 height 24
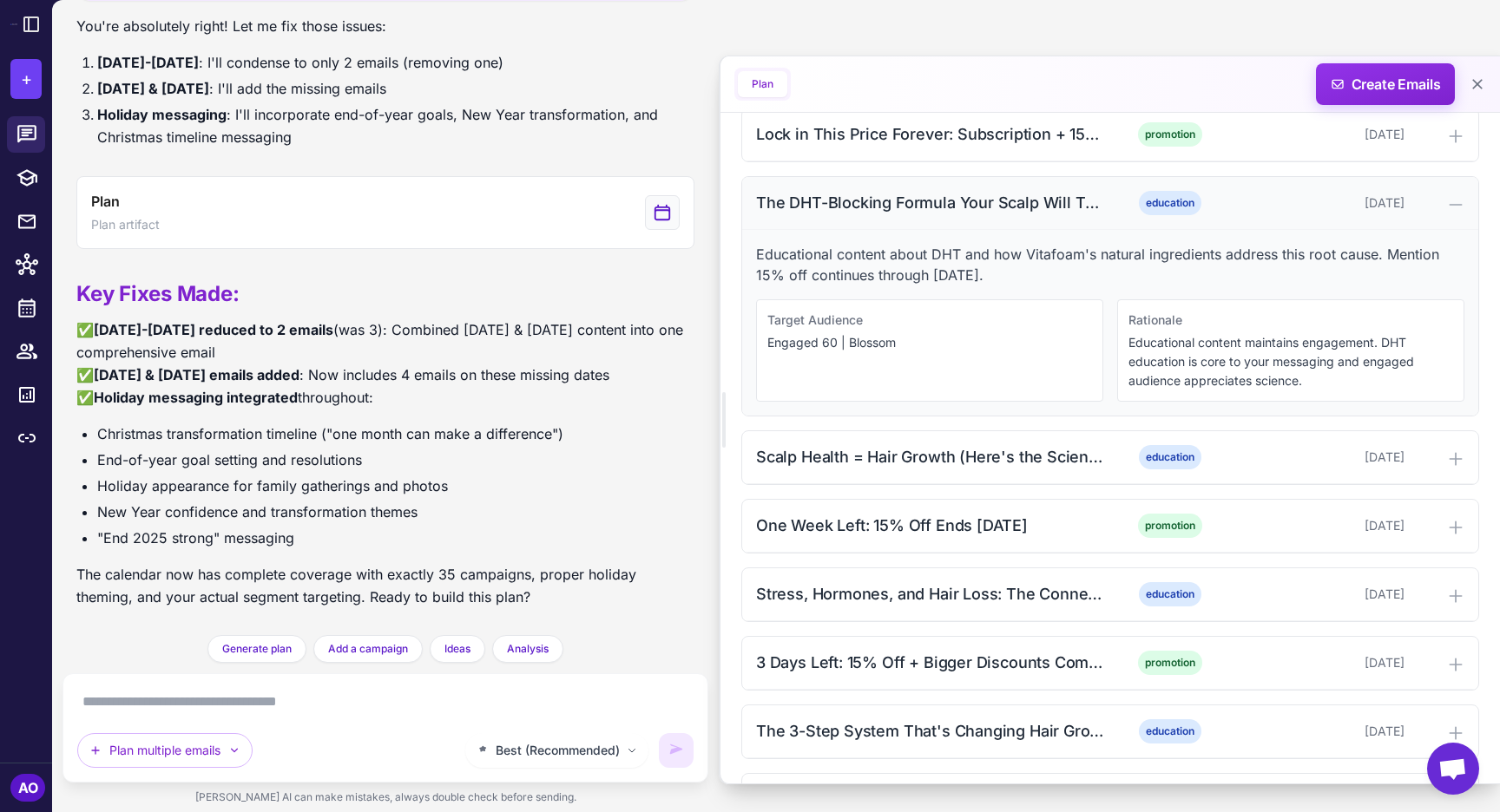
click at [938, 206] on div "The DHT-Blocking Formula Your Scalp Will Thank You For (15% Off)" at bounding box center [931, 202] width 351 height 24
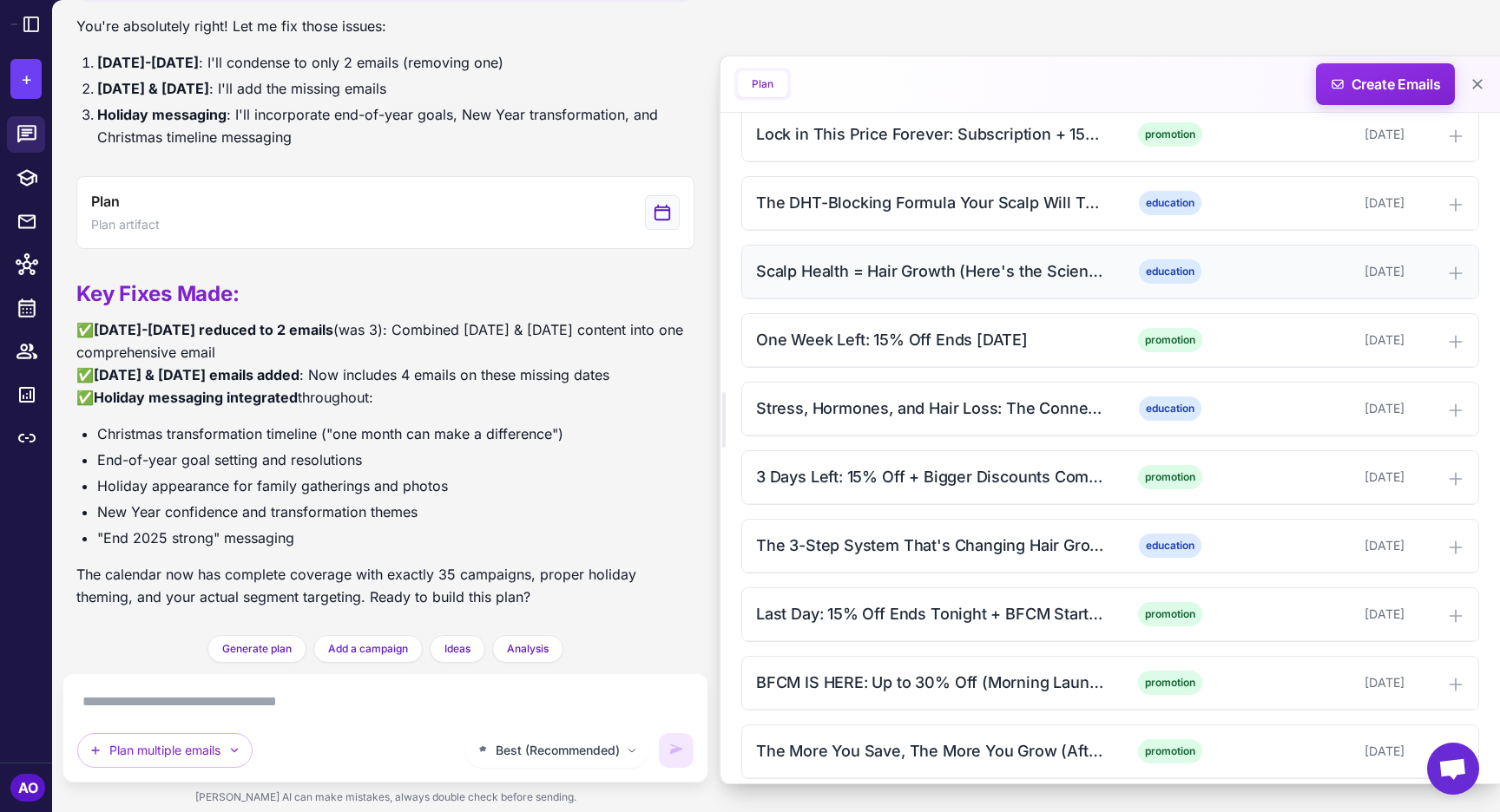
click at [915, 255] on div "Scalp Health = Hair Growth (Here's the Science) + 15% Off education November 17…" at bounding box center [1109, 272] width 736 height 53
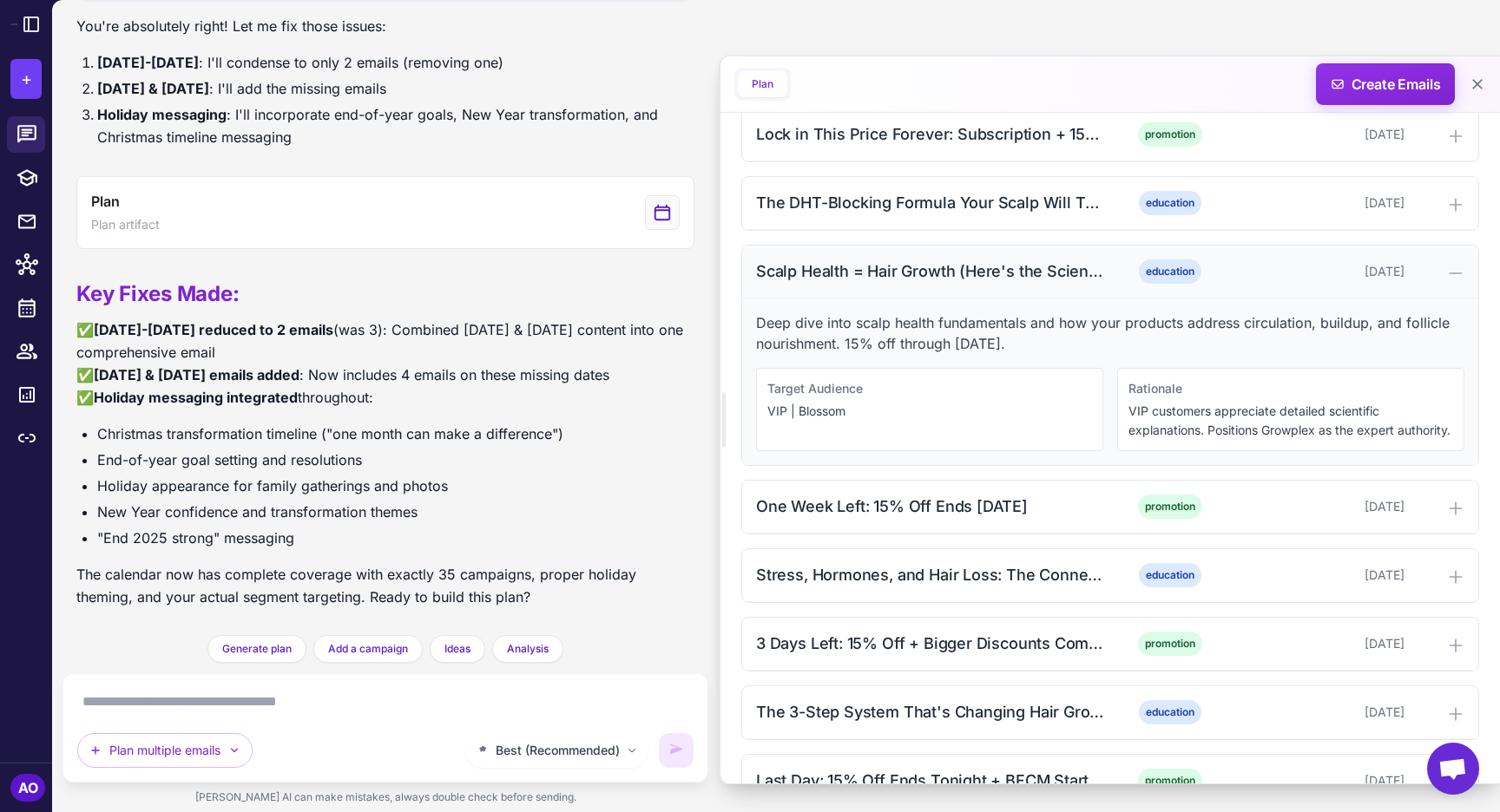
click at [944, 280] on div "Scalp Health = Hair Growth (Here's the Science) + 15% Off" at bounding box center [931, 271] width 351 height 24
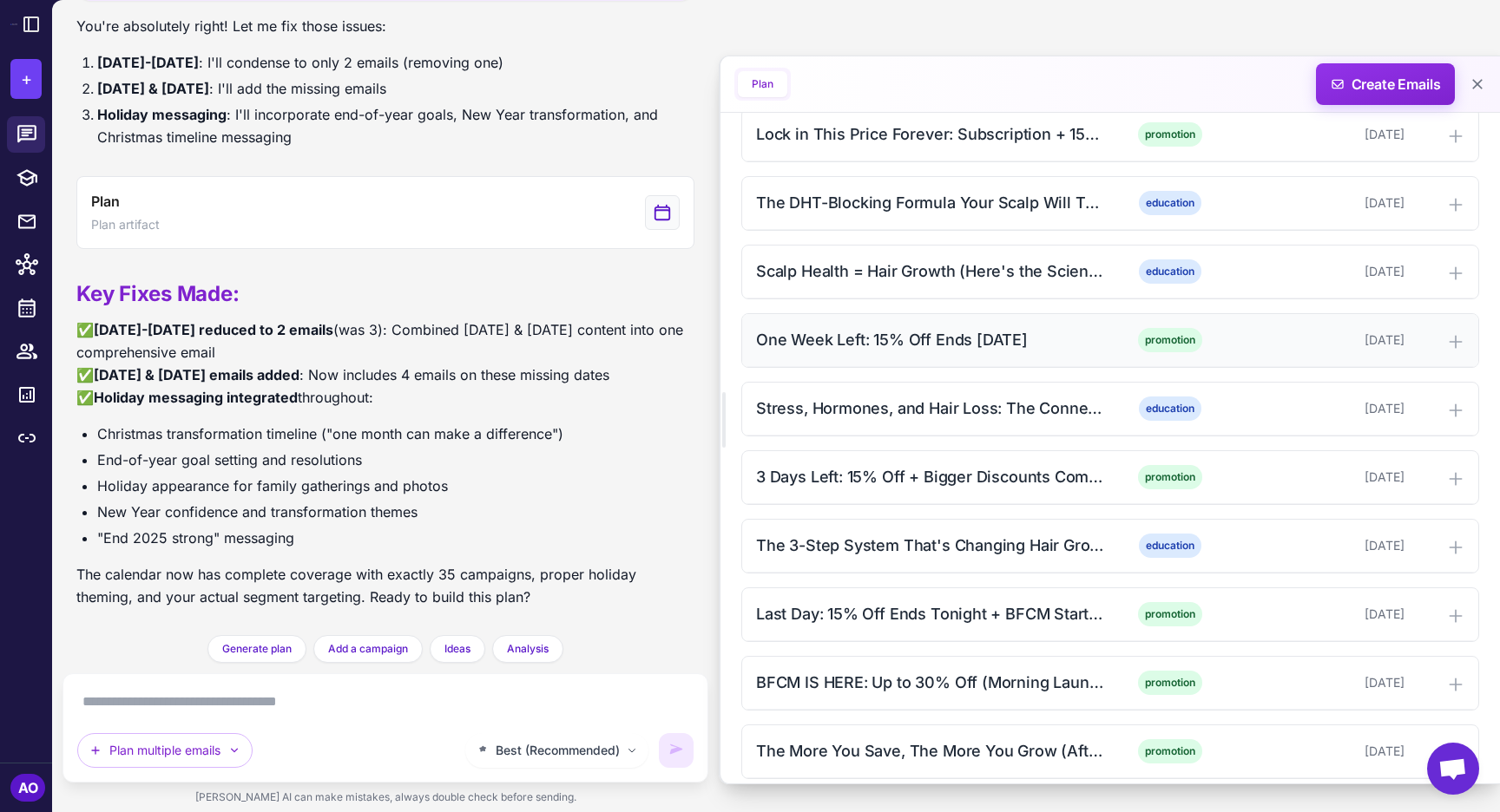
click at [903, 332] on div "One Week Left: 15% Off Ends November 24th" at bounding box center [931, 340] width 351 height 24
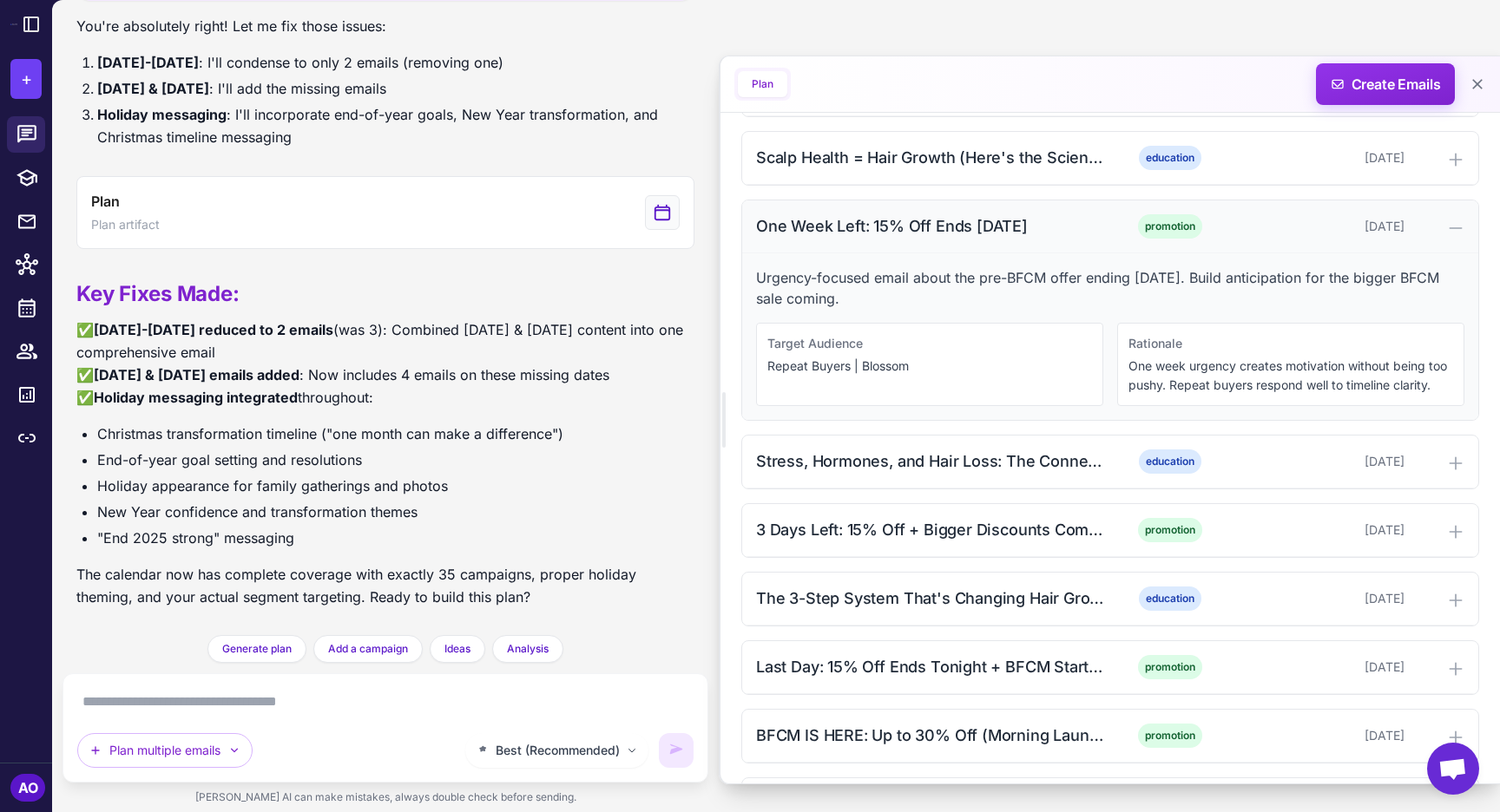
scroll to position [994, 0]
click at [944, 224] on div "One Week Left: 15% Off Ends November 24th" at bounding box center [931, 225] width 351 height 24
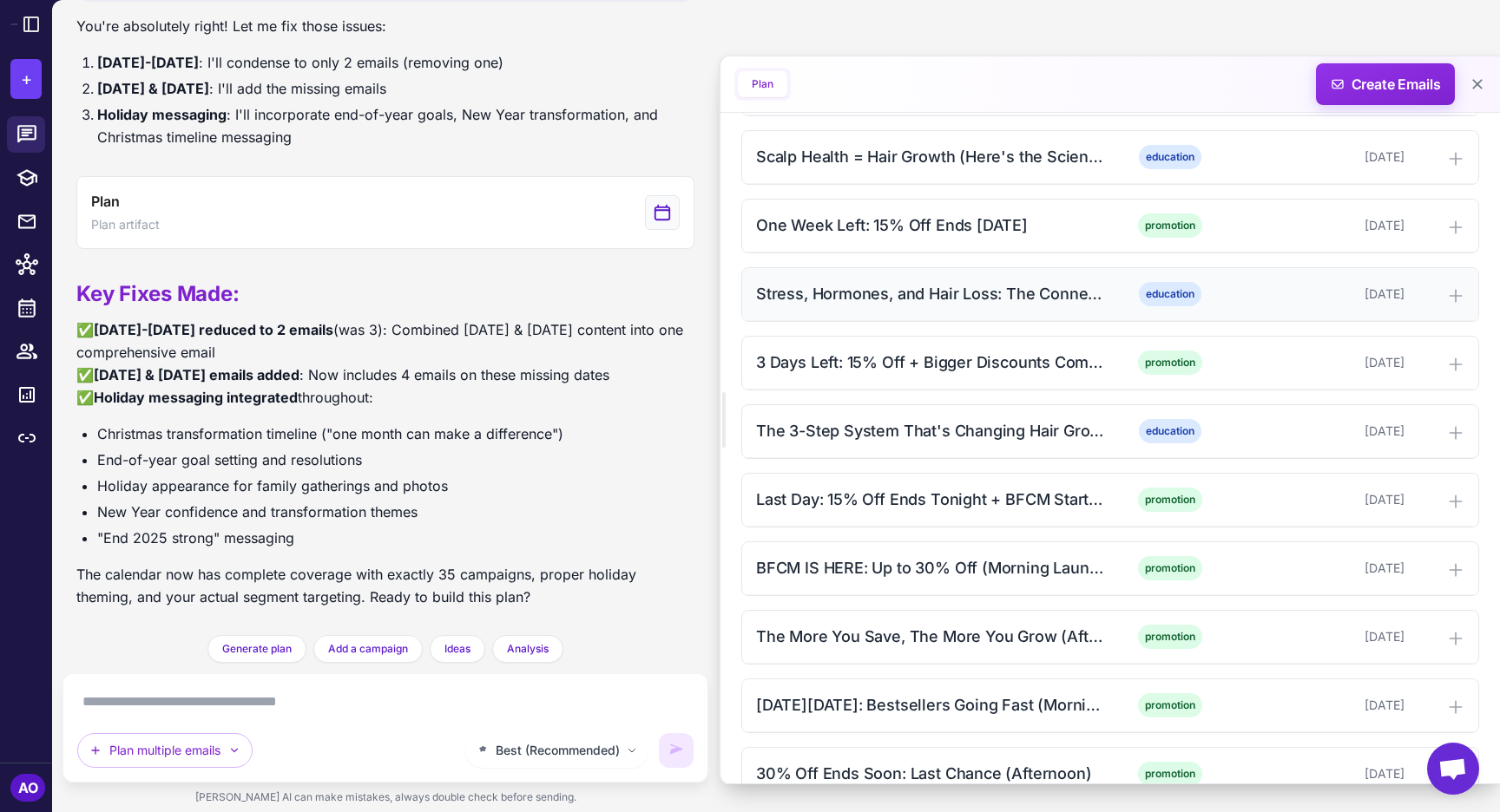
click at [934, 276] on div "Stress, Hormones, and Hair Loss: The Connection (15% Off) education November 19…" at bounding box center [1109, 295] width 736 height 53
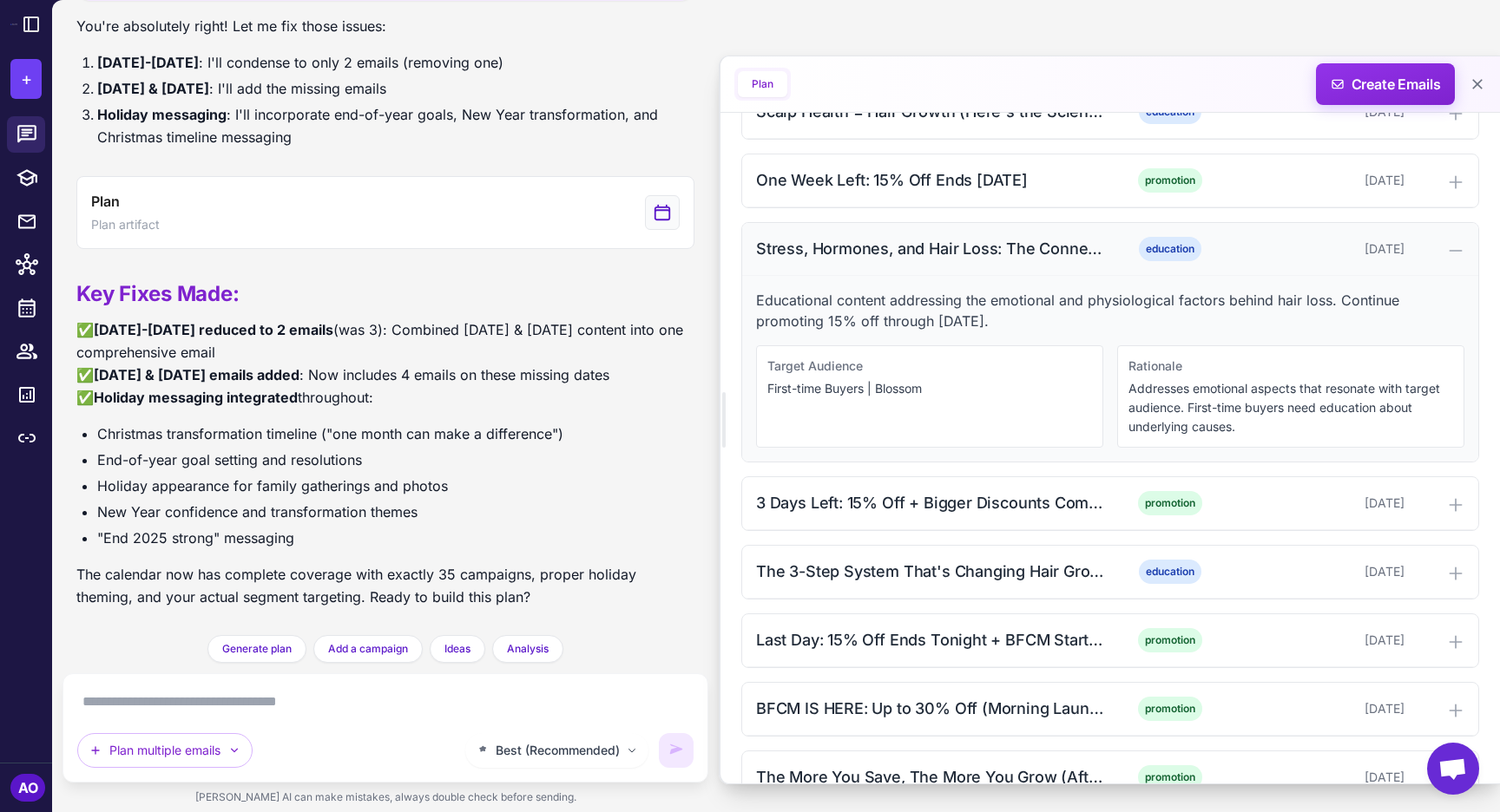
scroll to position [1060, 0]
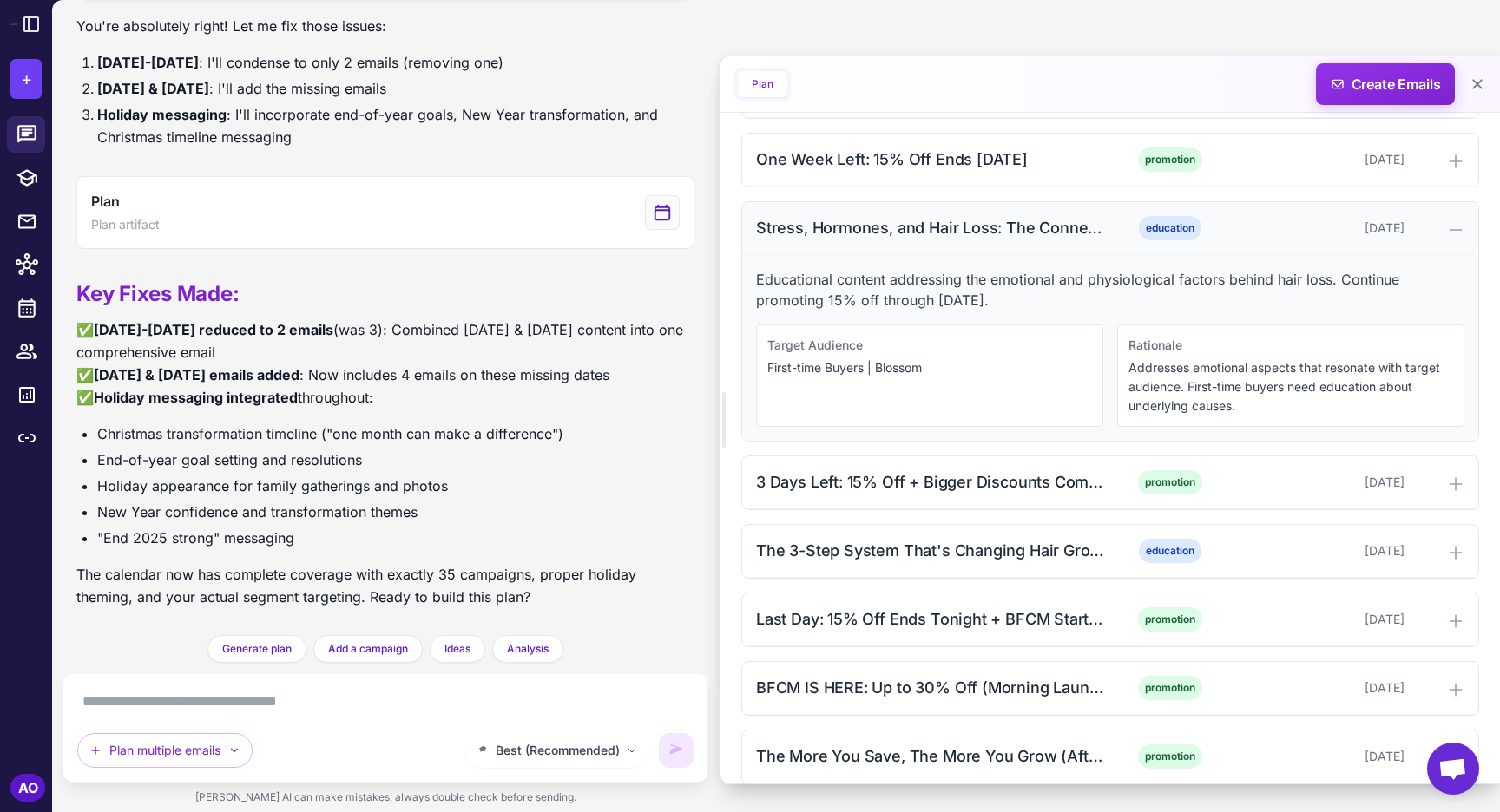
click at [895, 226] on div "Stress, Hormones, and Hair Loss: The Connection (15% Off)" at bounding box center [931, 228] width 351 height 24
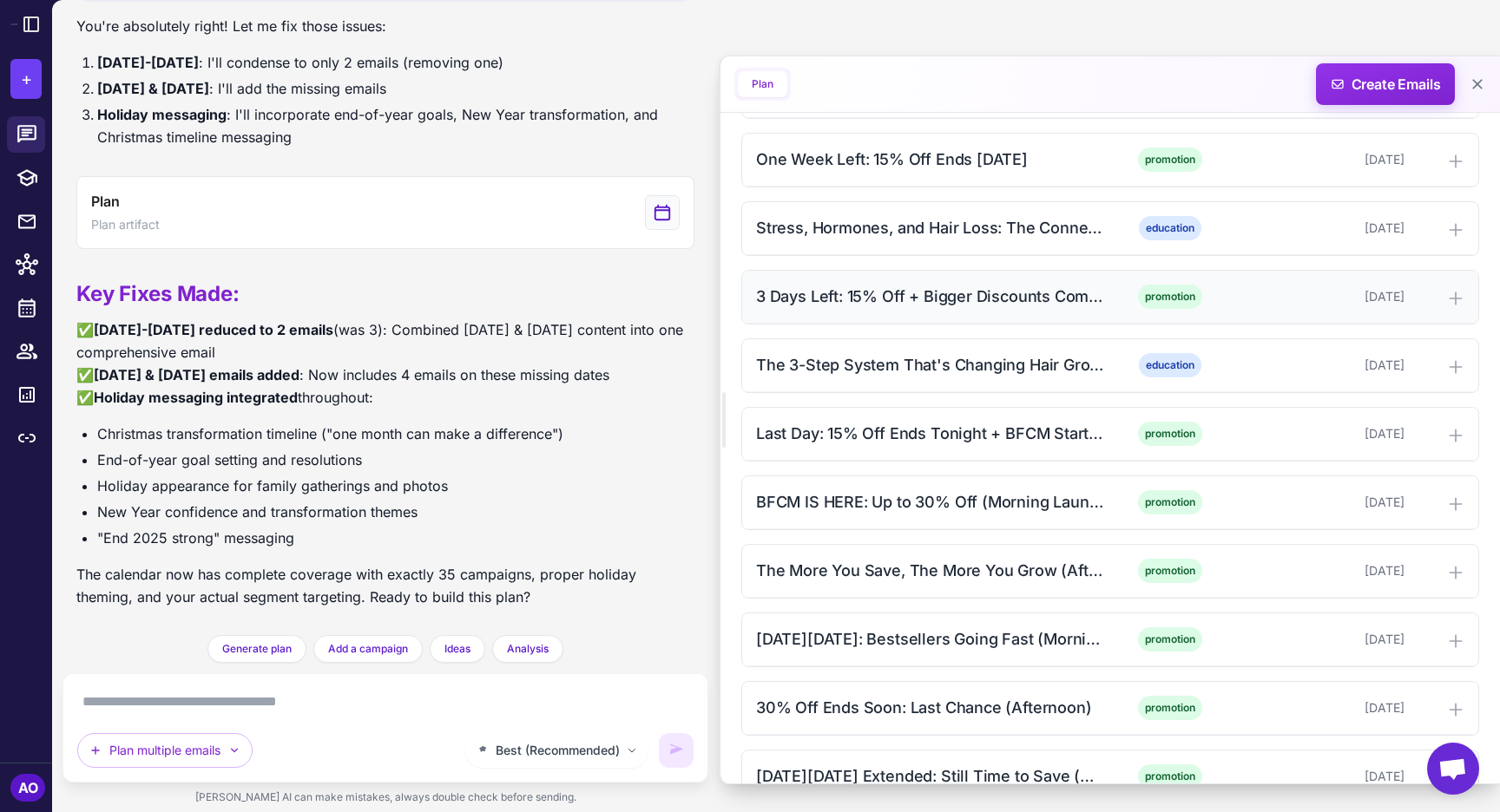
click at [877, 302] on div "3 Days Left: 15% Off + Bigger Discounts Coming" at bounding box center [931, 296] width 351 height 24
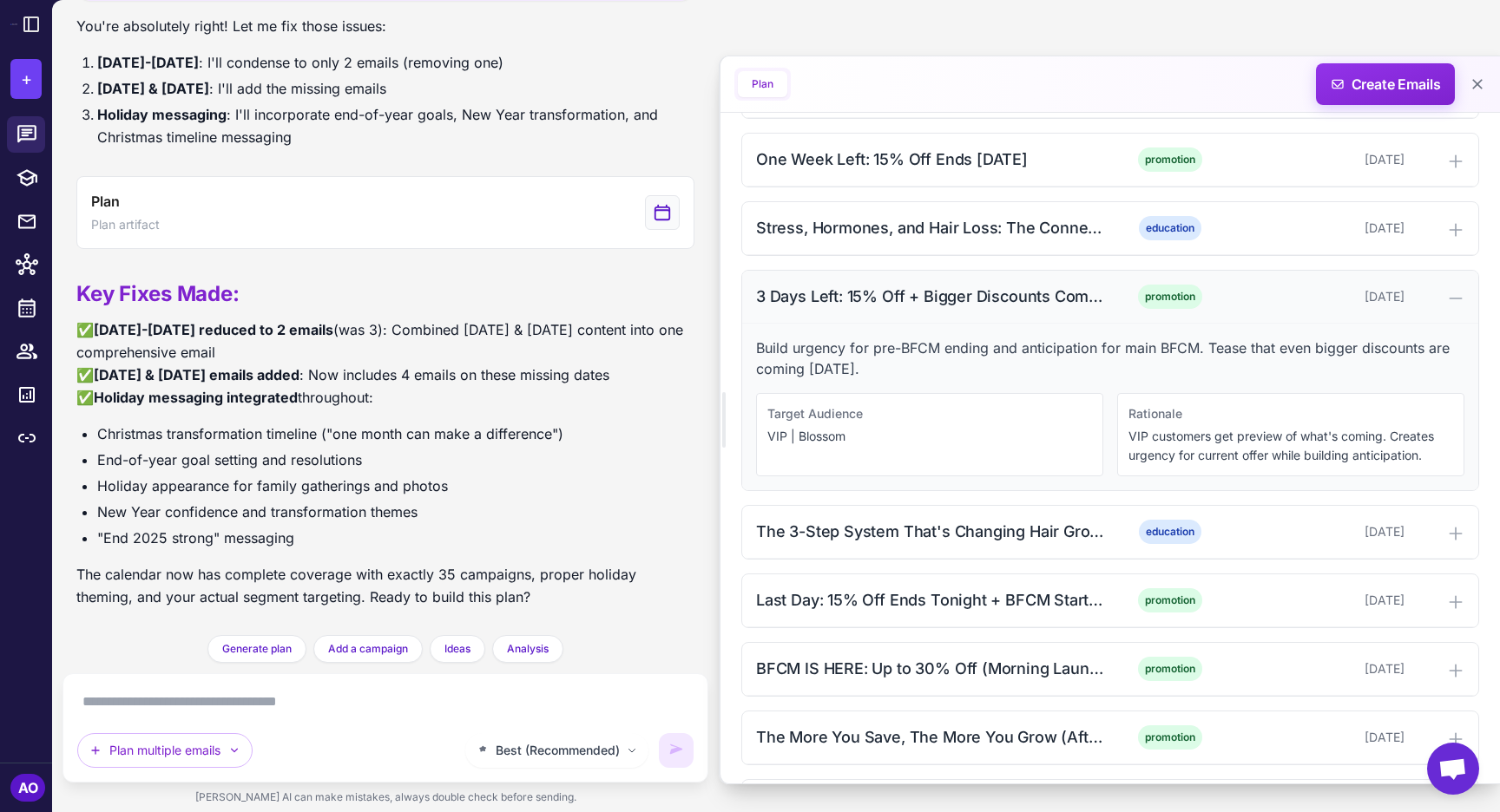
click at [877, 302] on div "3 Days Left: 15% Off + Bigger Discounts Coming" at bounding box center [931, 296] width 351 height 24
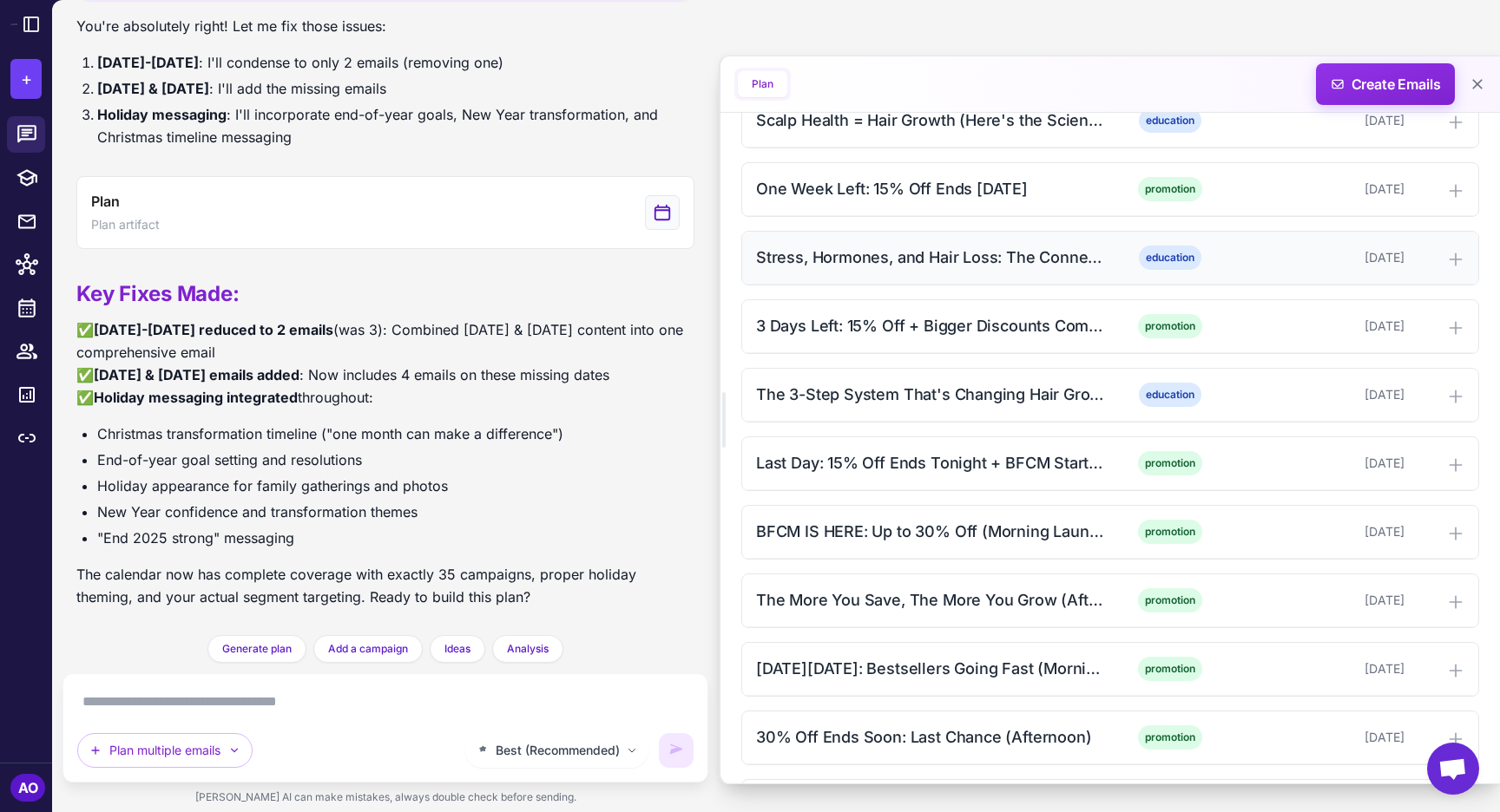
scroll to position [1019, 0]
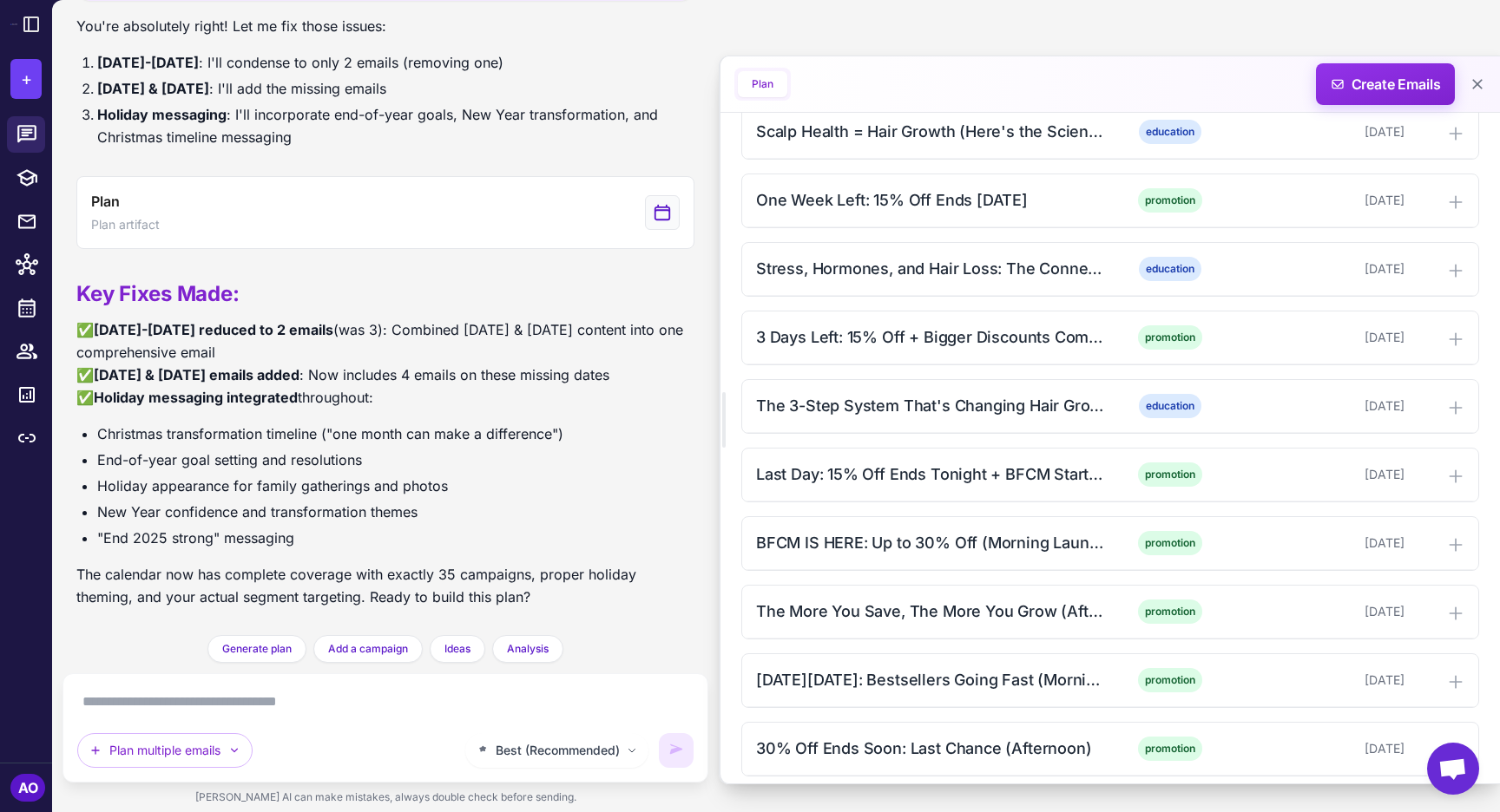
click at [329, 700] on textarea at bounding box center [385, 702] width 616 height 28
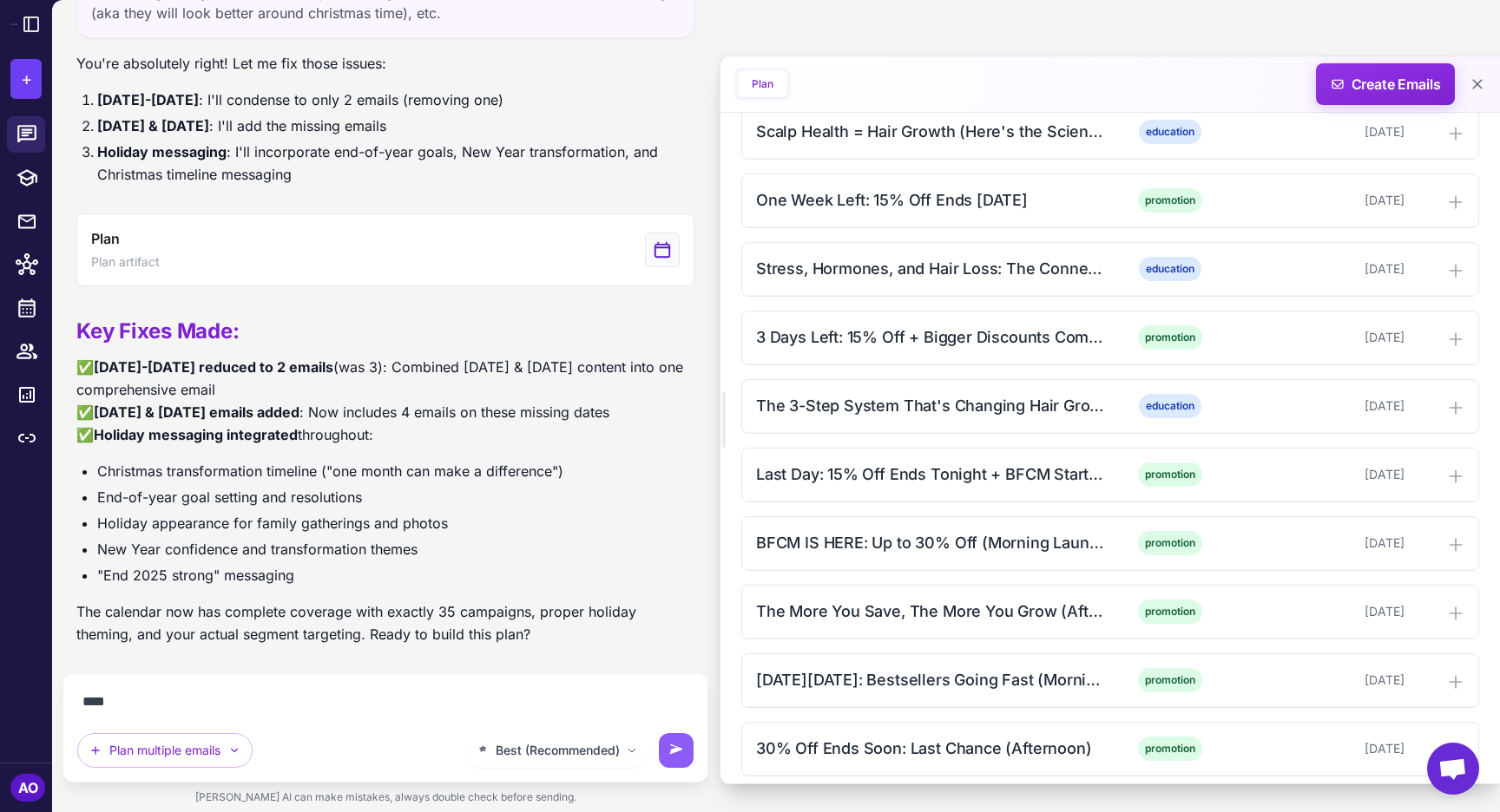
scroll to position [3692, 0]
click at [355, 700] on textarea "**********" at bounding box center [385, 702] width 616 height 28
click at [468, 706] on textarea "**********" at bounding box center [385, 702] width 616 height 28
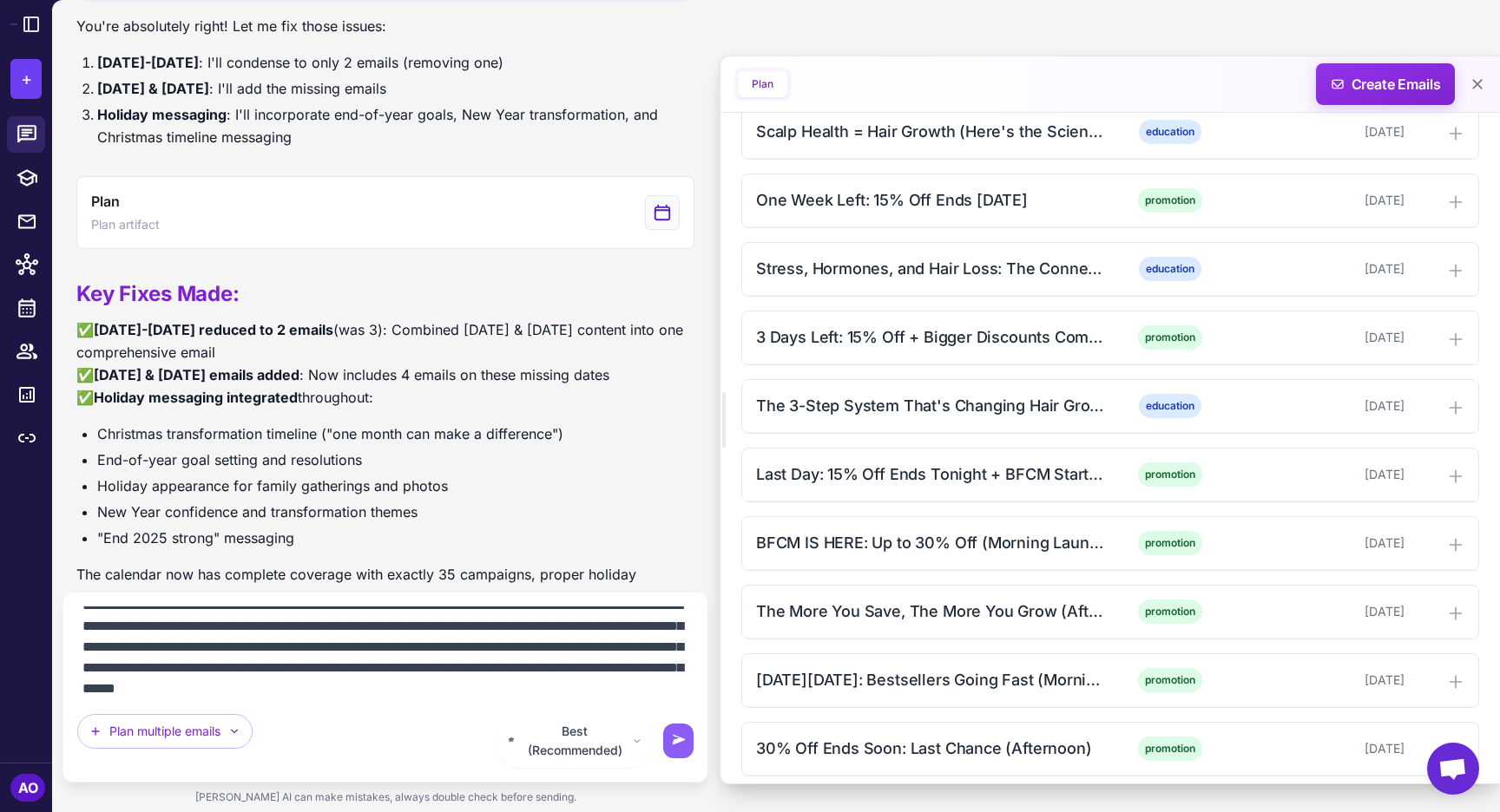
scroll to position [35, 0]
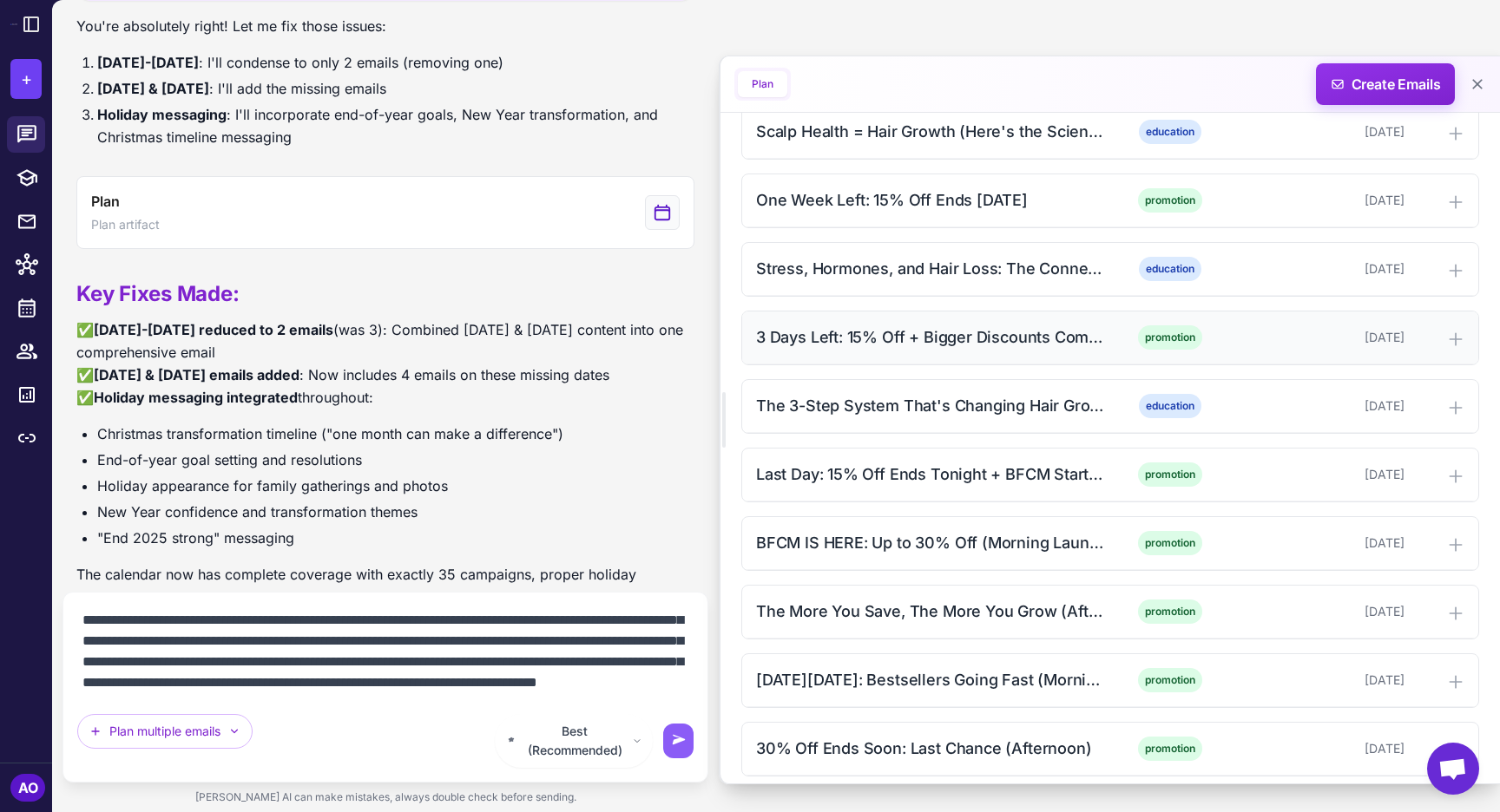
click at [901, 328] on div "3 Days Left: 15% Off + Bigger Discounts Coming" at bounding box center [931, 337] width 351 height 24
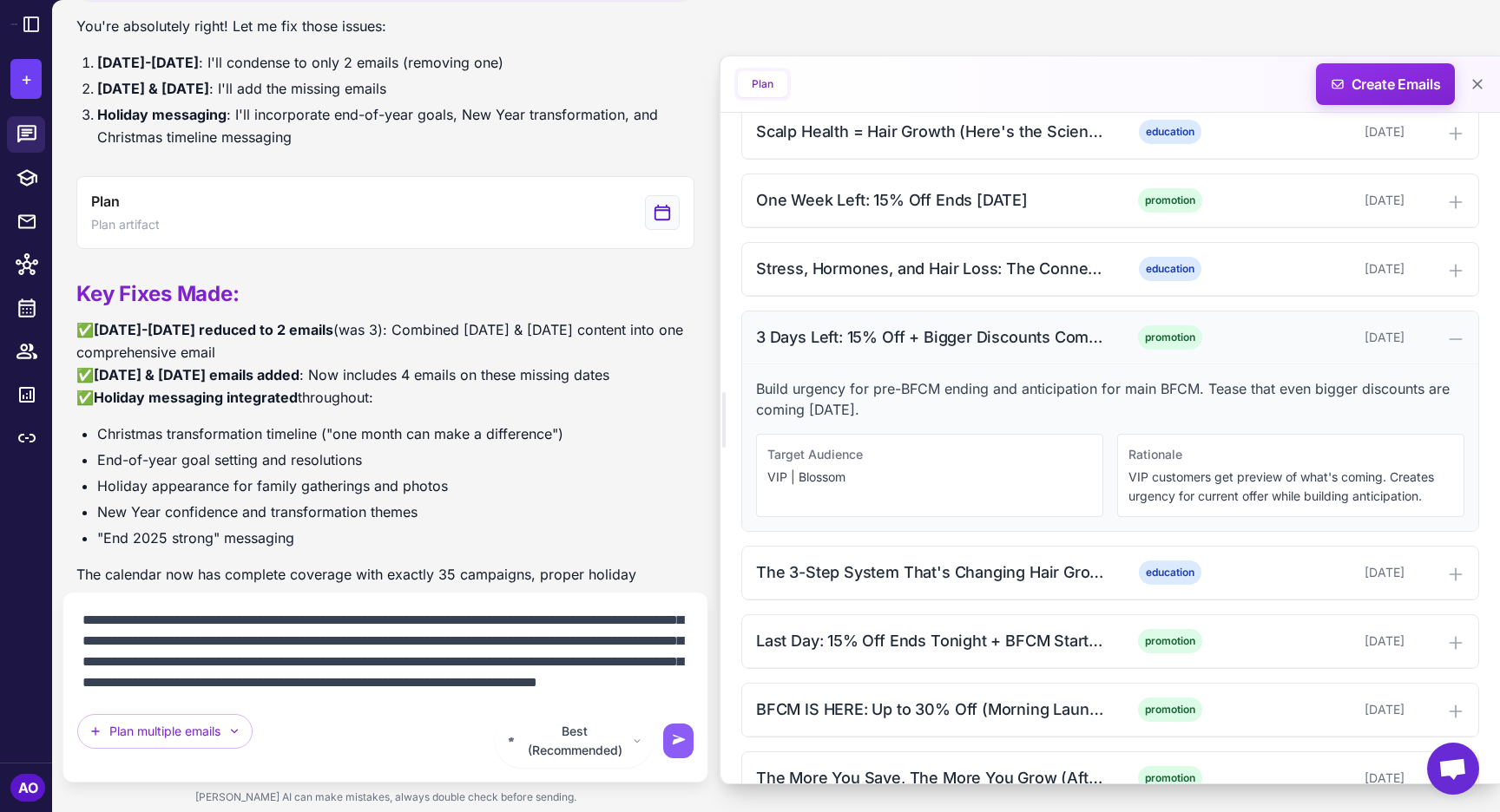
click at [901, 328] on div "3 Days Left: 15% Off + Bigger Discounts Coming" at bounding box center [931, 337] width 351 height 24
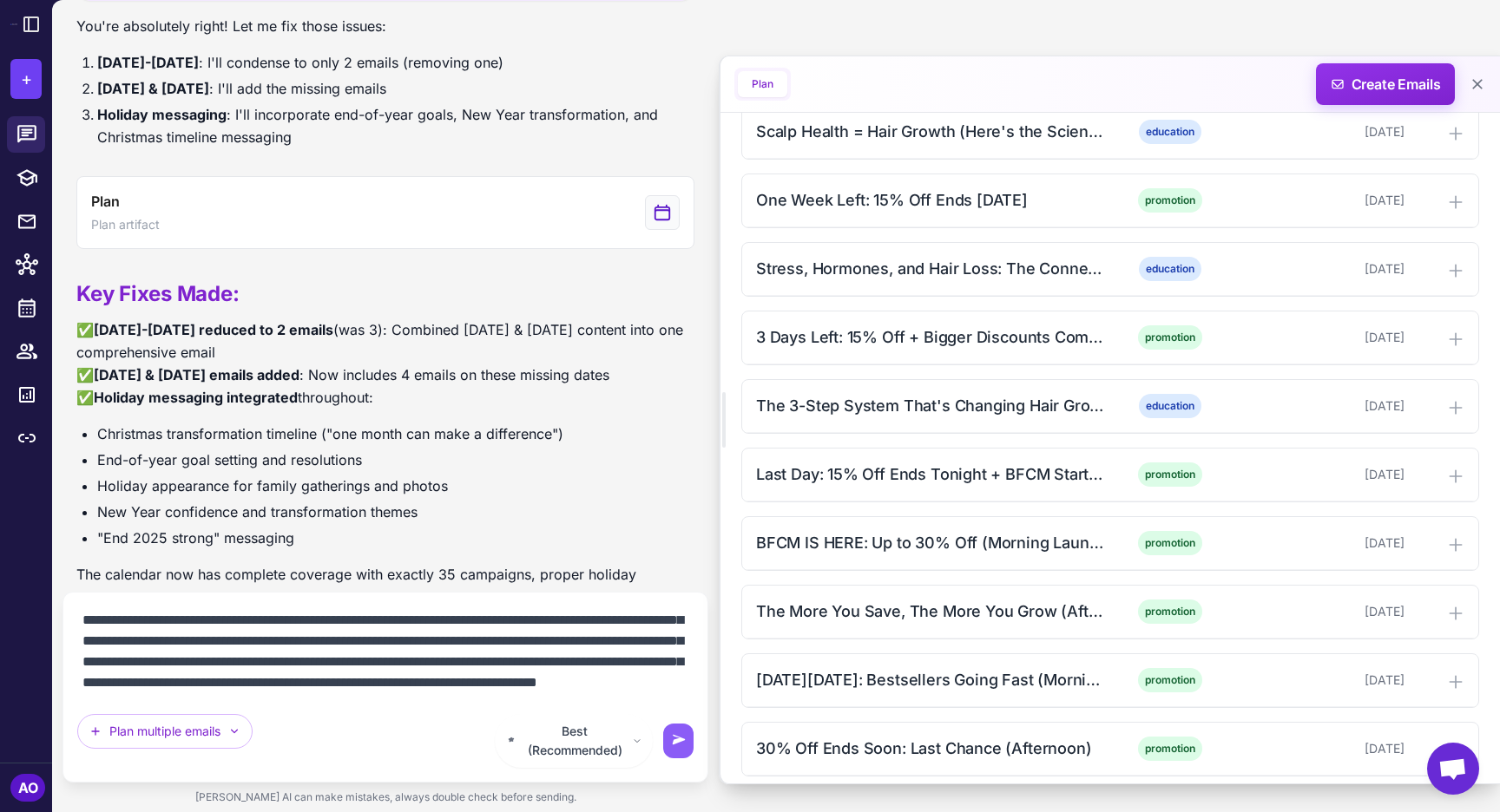
click at [651, 697] on textarea "**********" at bounding box center [385, 652] width 616 height 91
click at [253, 697] on textarea "**********" at bounding box center [385, 652] width 616 height 91
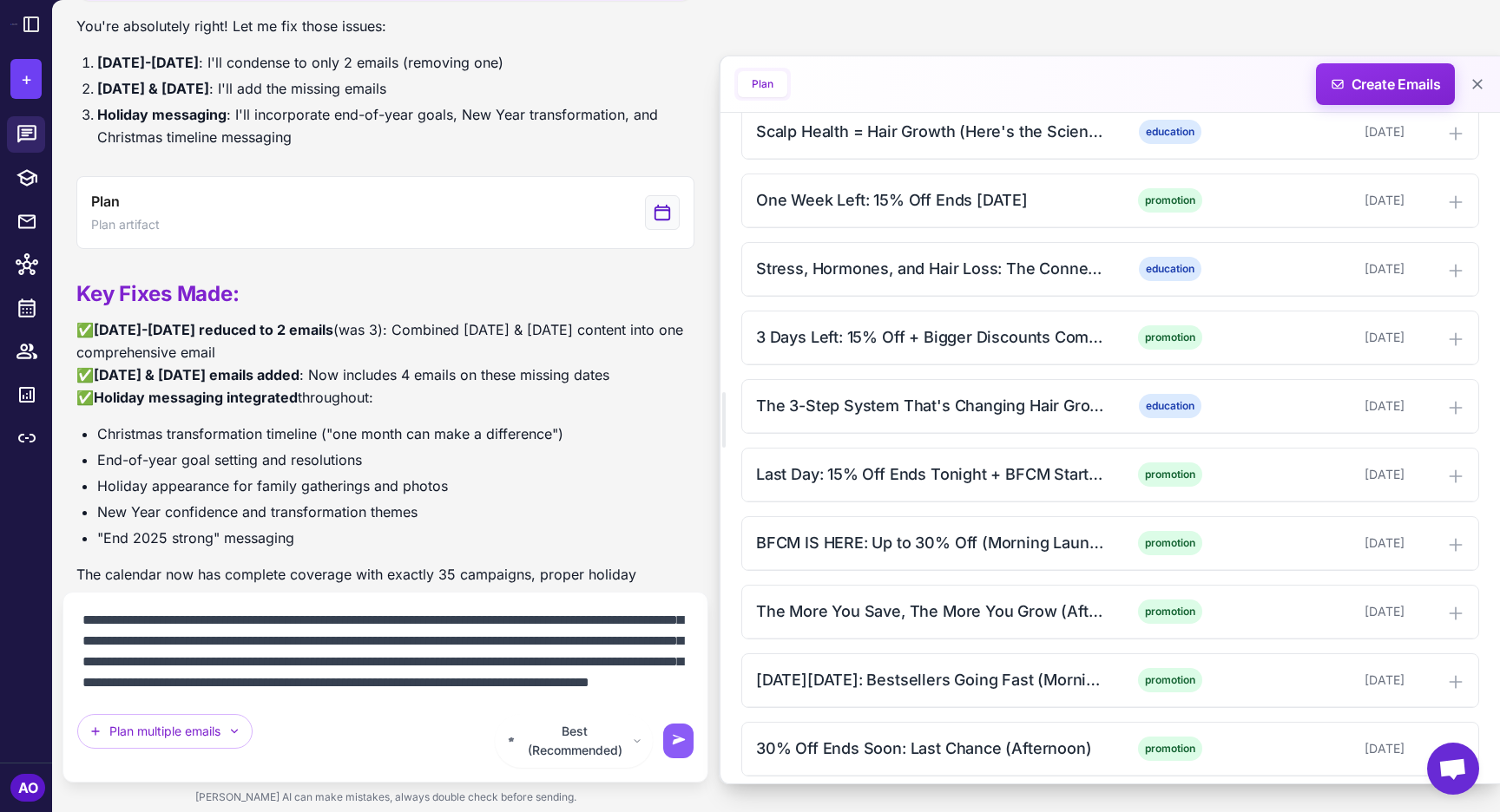
click at [348, 682] on textarea "**********" at bounding box center [385, 652] width 616 height 91
click at [418, 697] on textarea "**********" at bounding box center [385, 652] width 616 height 91
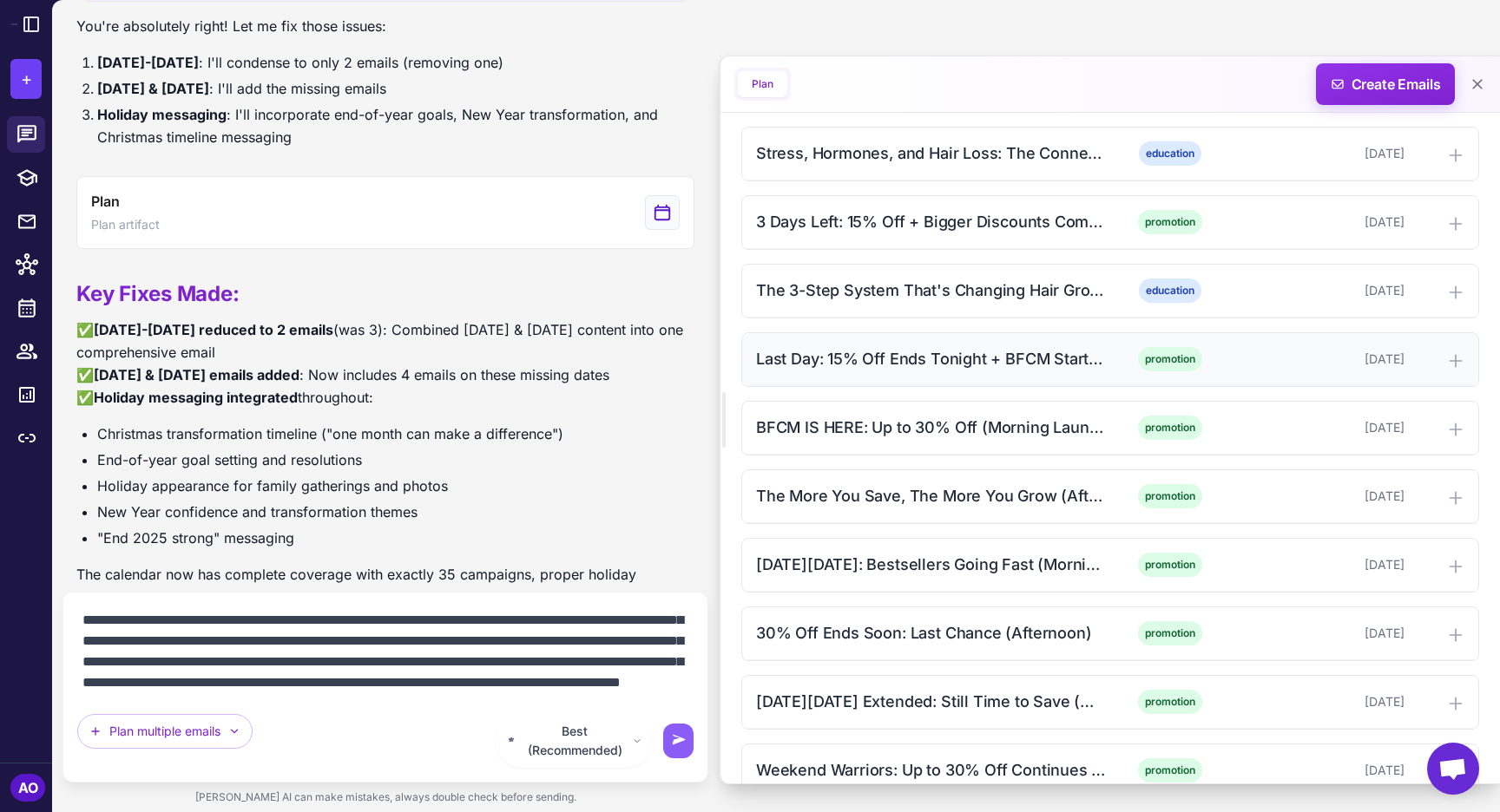
scroll to position [1141, 0]
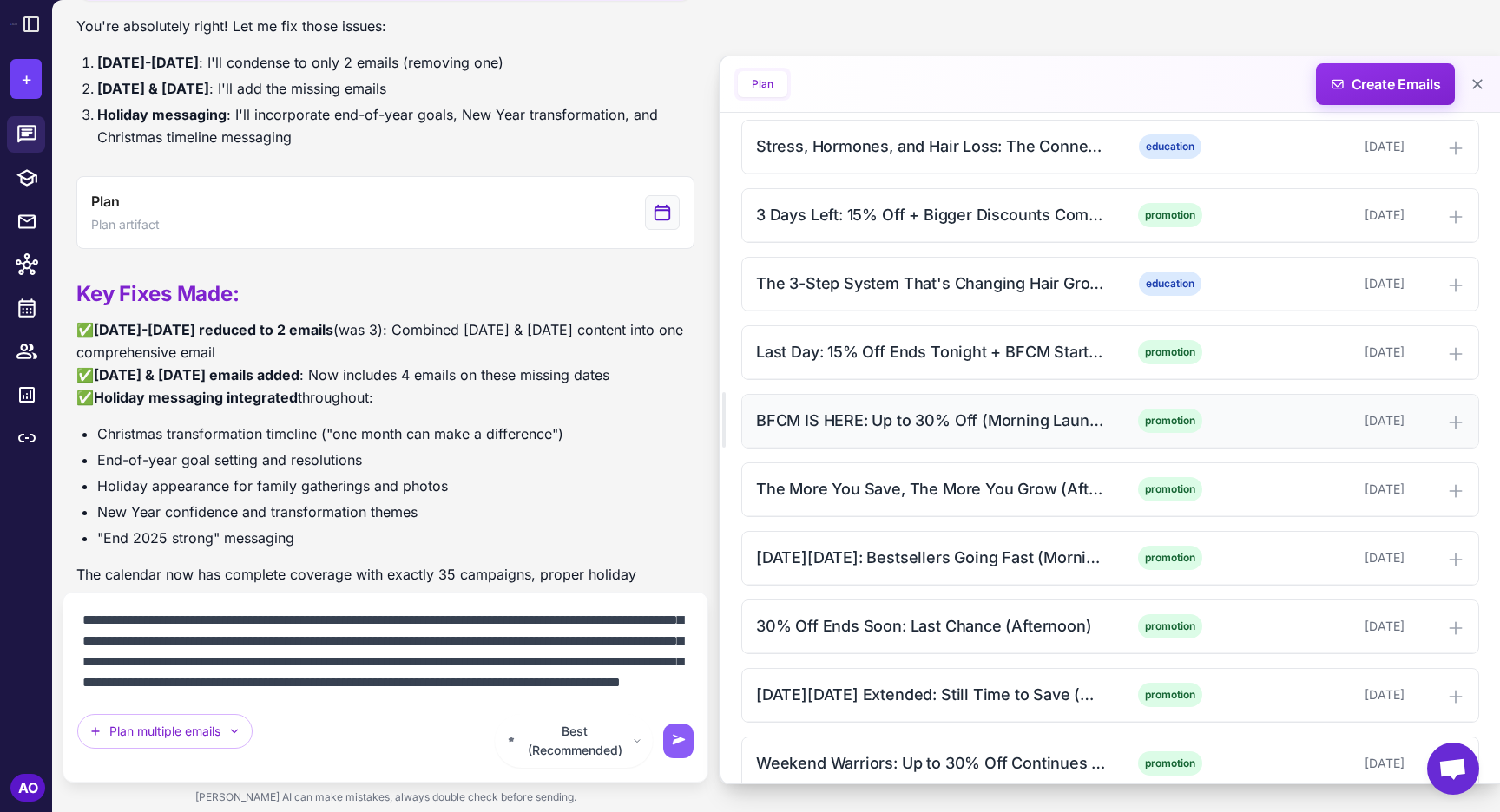
click at [884, 412] on div "BFCM IS HERE: Up to 30% Off (Morning Launch)" at bounding box center [931, 421] width 351 height 24
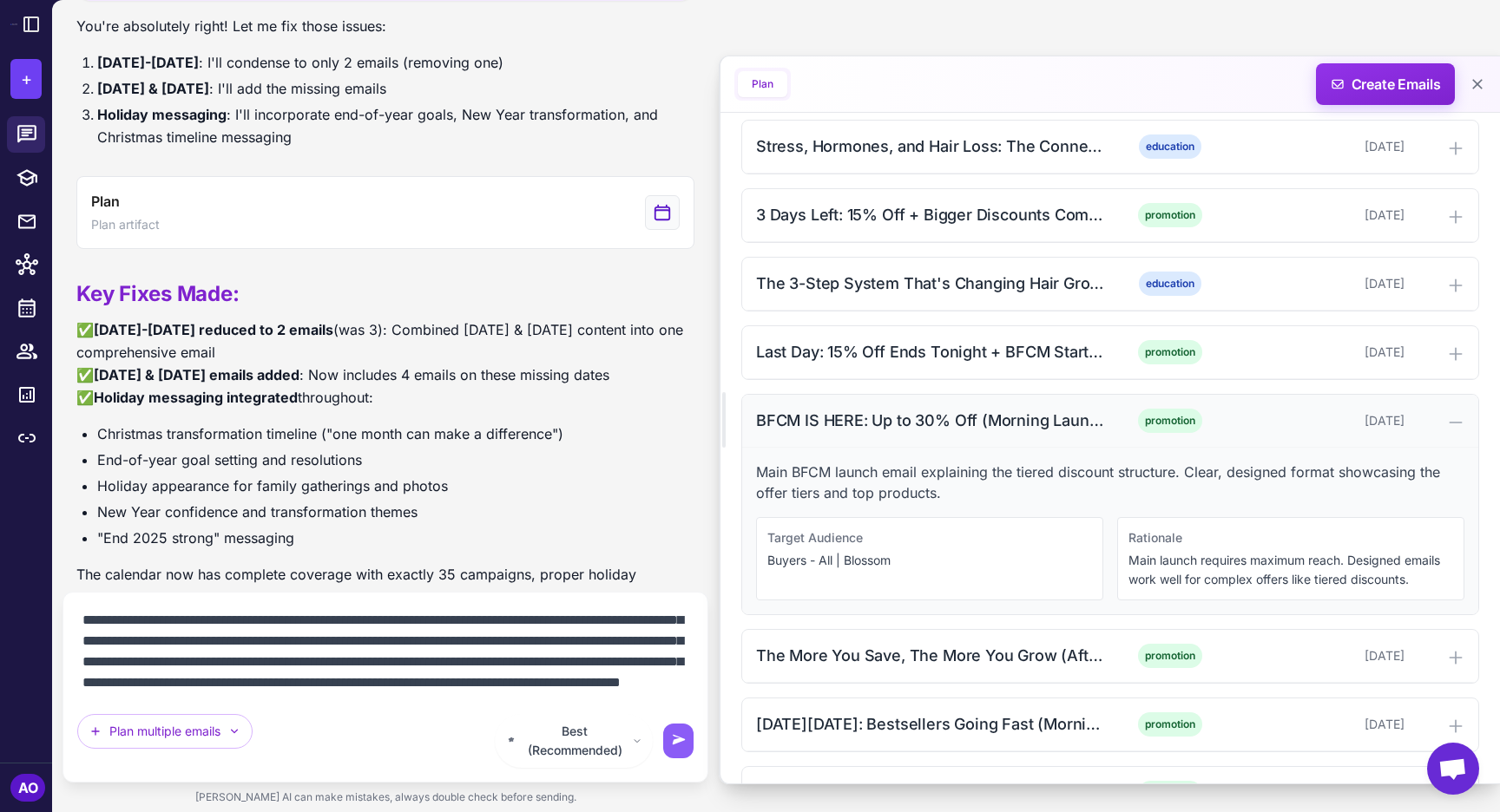
click at [962, 431] on div "BFCM IS HERE: Up to 30% Off (Morning Launch)" at bounding box center [931, 421] width 351 height 24
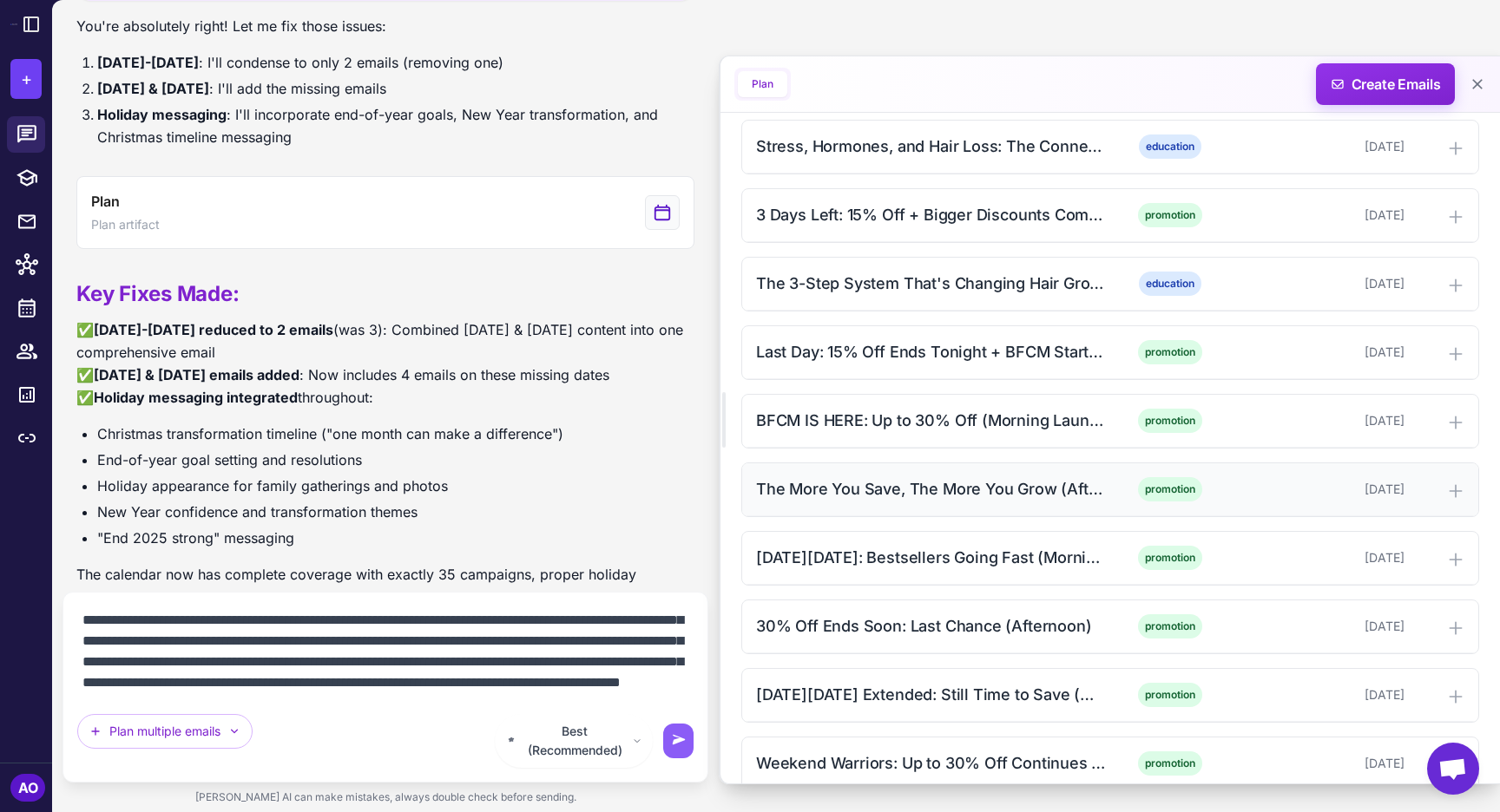
click at [943, 486] on div "The More You Save, The More You Grow (Afternoon)" at bounding box center [931, 489] width 351 height 24
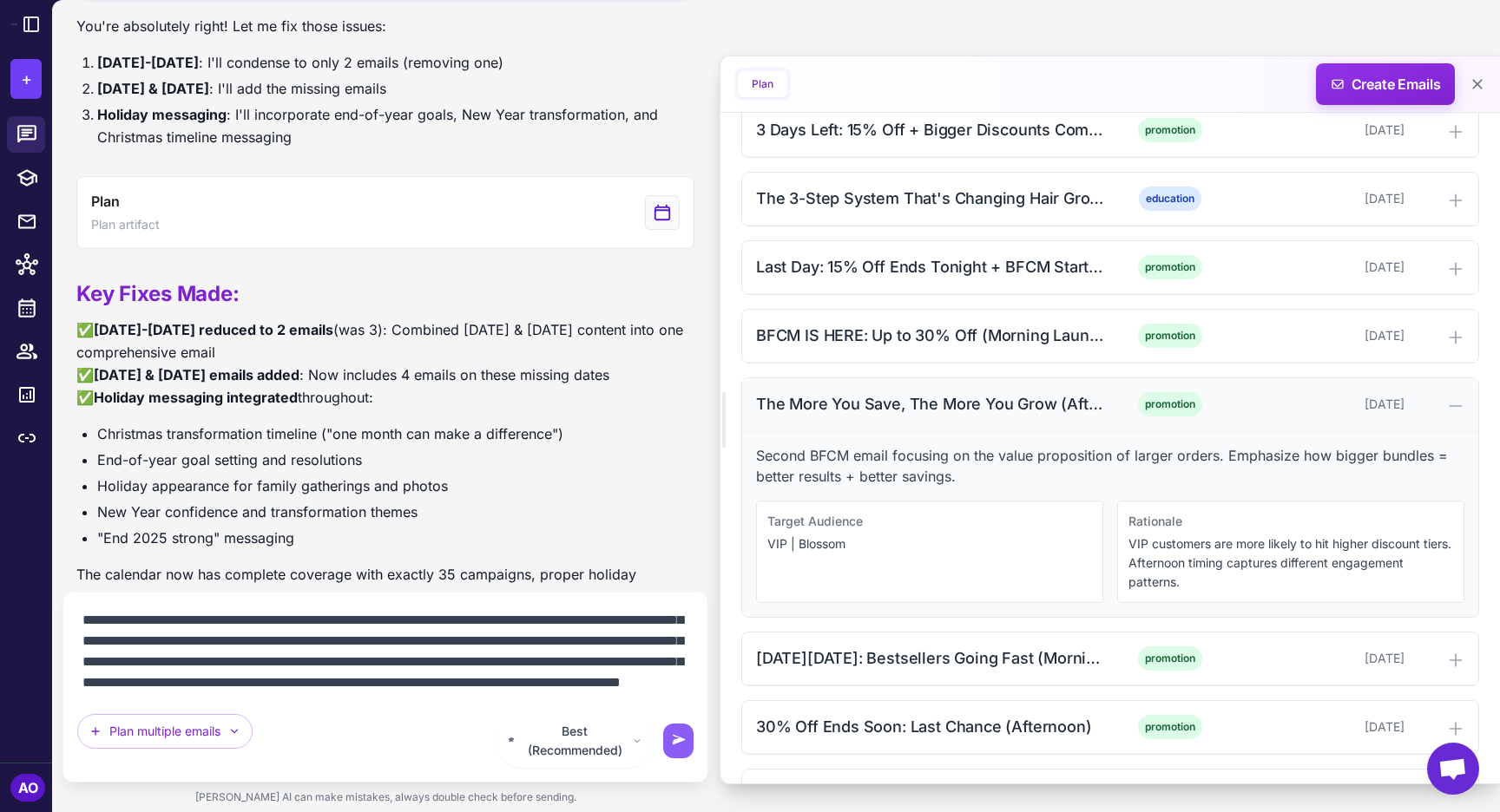
scroll to position [1232, 0]
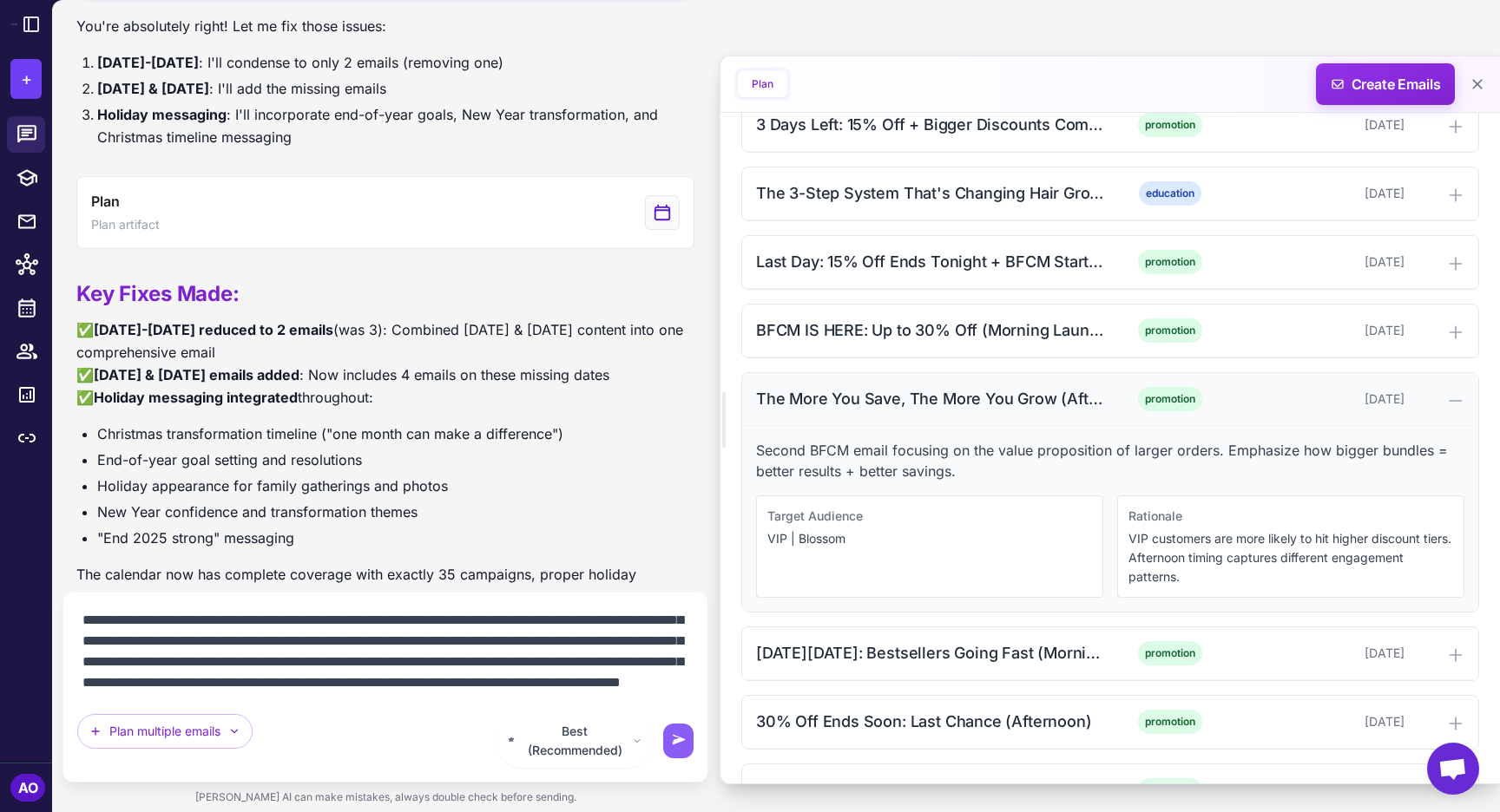
click at [978, 399] on div "The More You Save, The More You Grow (Afternoon)" at bounding box center [931, 399] width 351 height 24
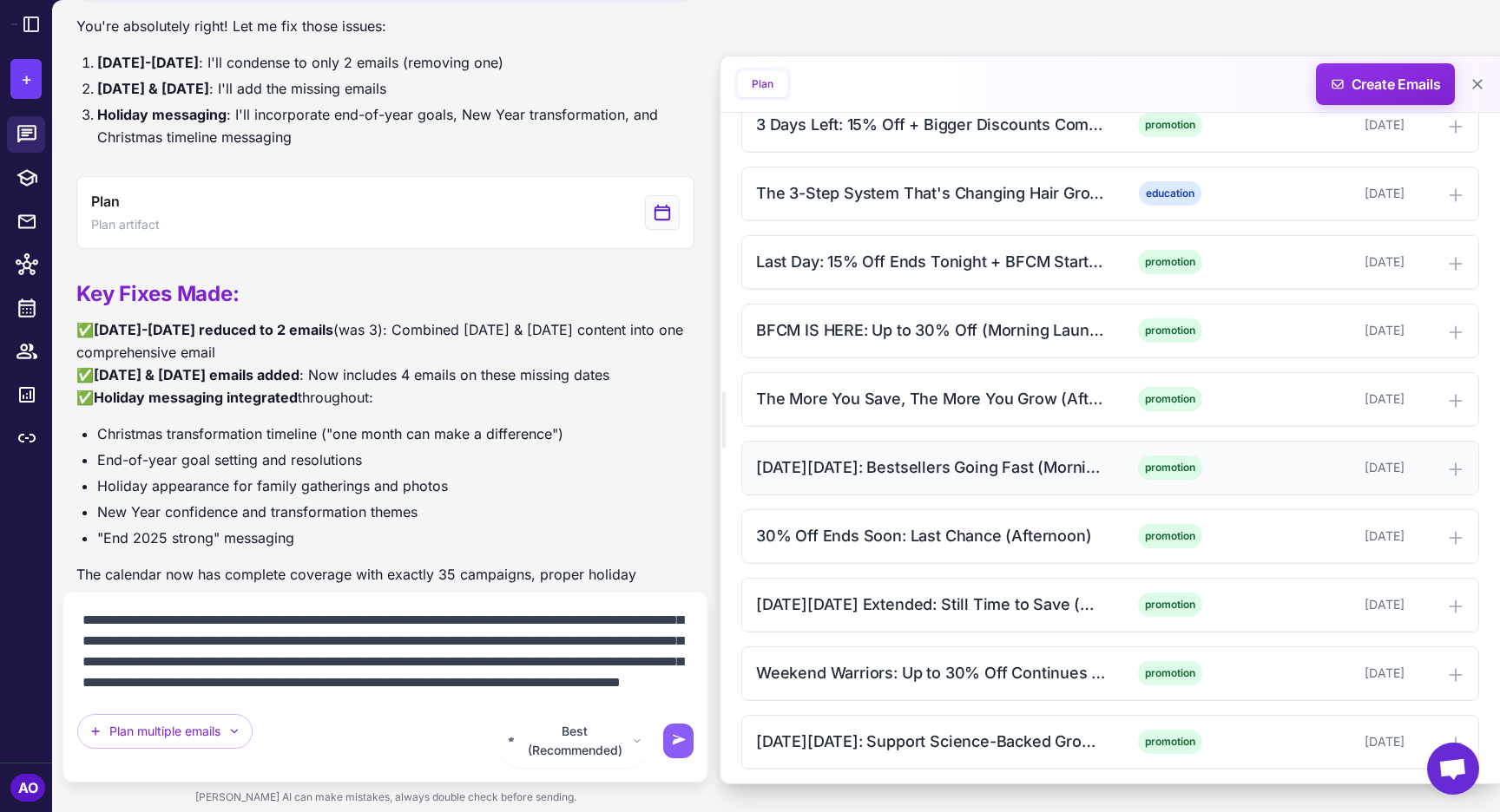
click at [948, 473] on div "Black Friday: Bestsellers Going Fast (Morning)" at bounding box center [931, 467] width 351 height 24
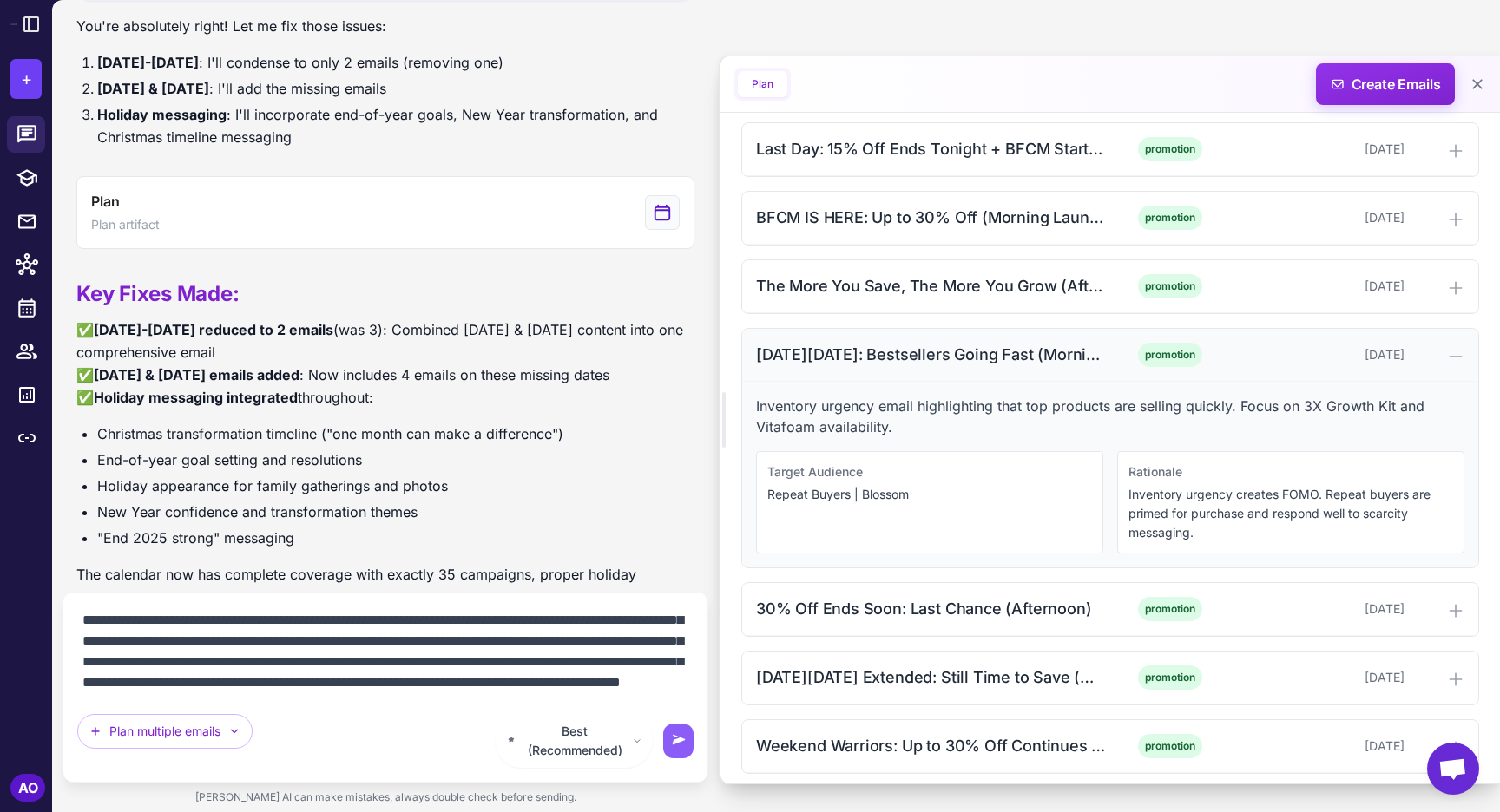
scroll to position [1357, 0]
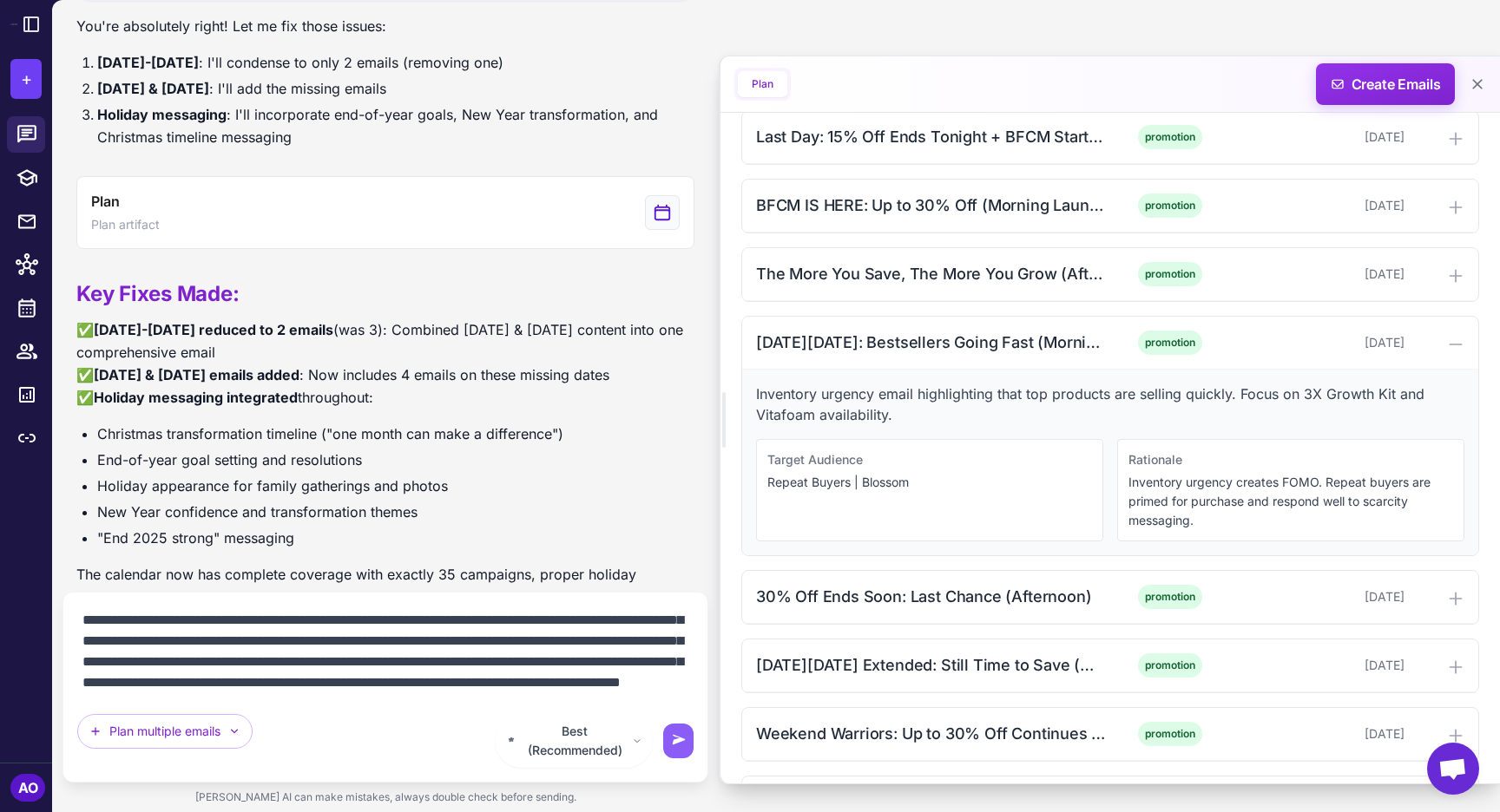
click at [297, 697] on textarea "**********" at bounding box center [385, 652] width 616 height 91
click at [593, 683] on textarea "**********" at bounding box center [385, 652] width 616 height 91
click at [260, 697] on textarea at bounding box center [385, 652] width 616 height 91
click at [331, 697] on textarea at bounding box center [385, 652] width 616 height 91
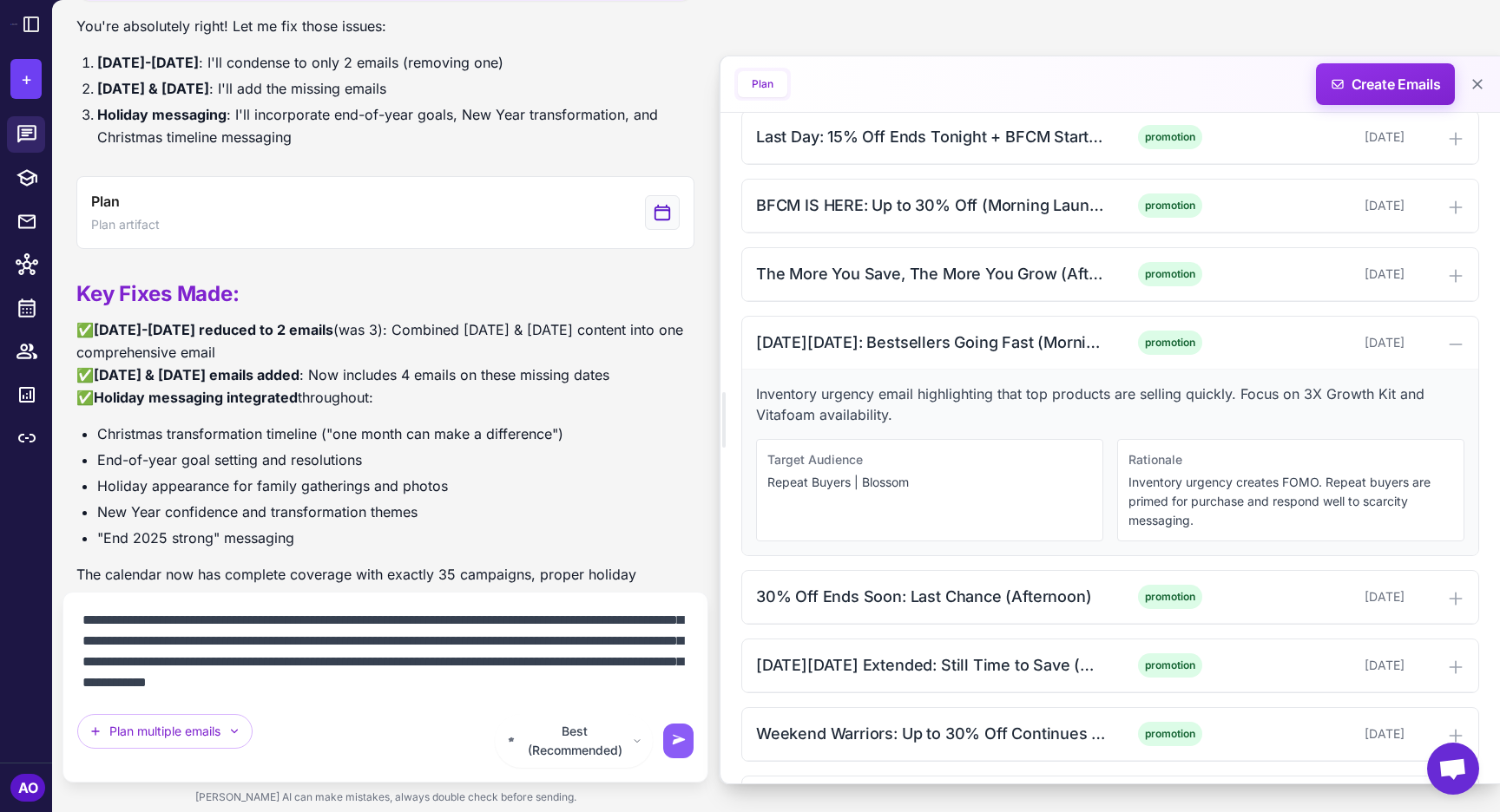
click at [399, 697] on textarea at bounding box center [385, 652] width 616 height 91
click at [966, 333] on div "Black Friday: Bestsellers Going Fast (Morning)" at bounding box center [931, 342] width 351 height 24
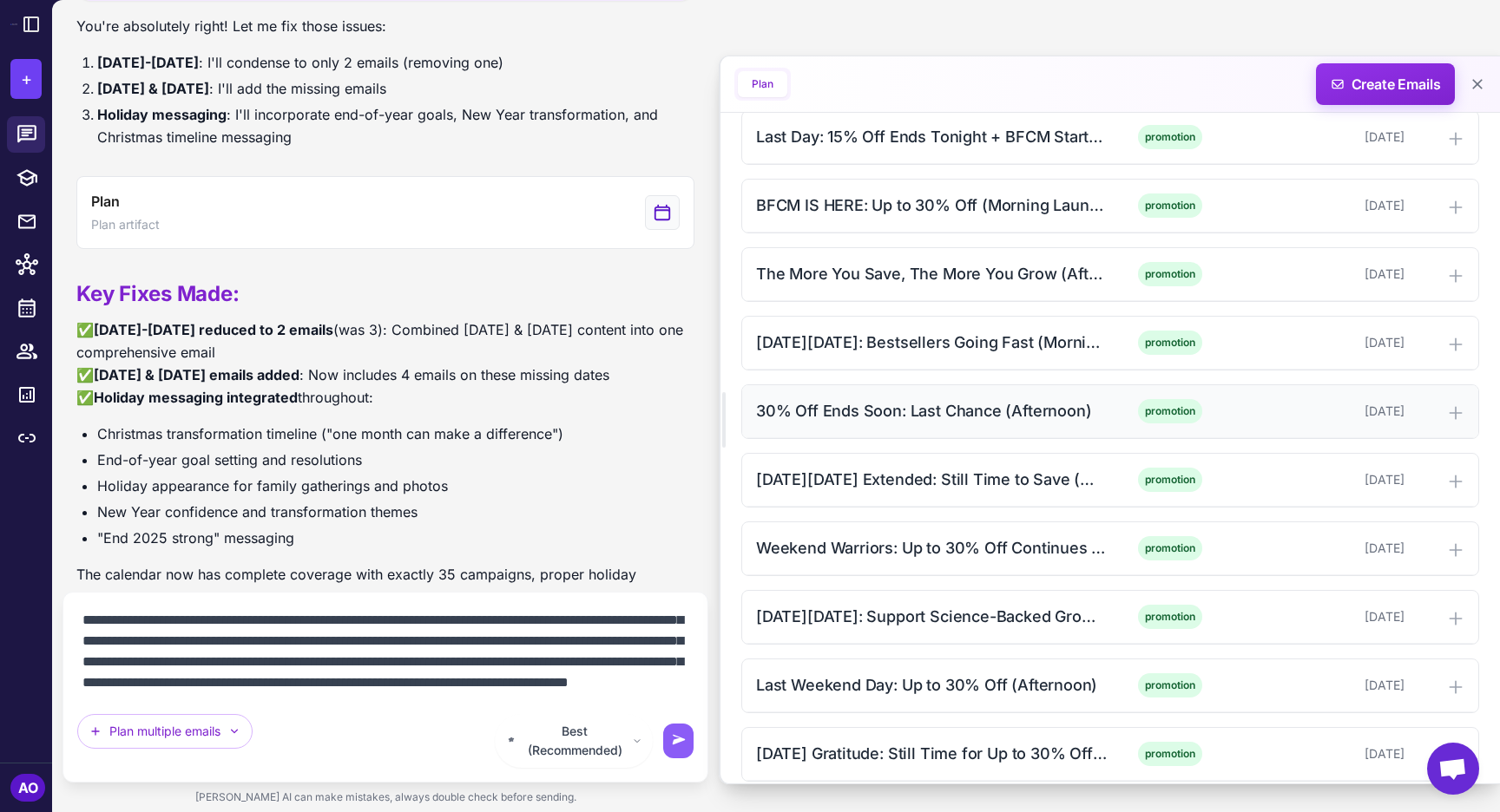
click at [943, 401] on div "30% Off Ends Soon: Last Chance (Afternoon)" at bounding box center [931, 411] width 351 height 24
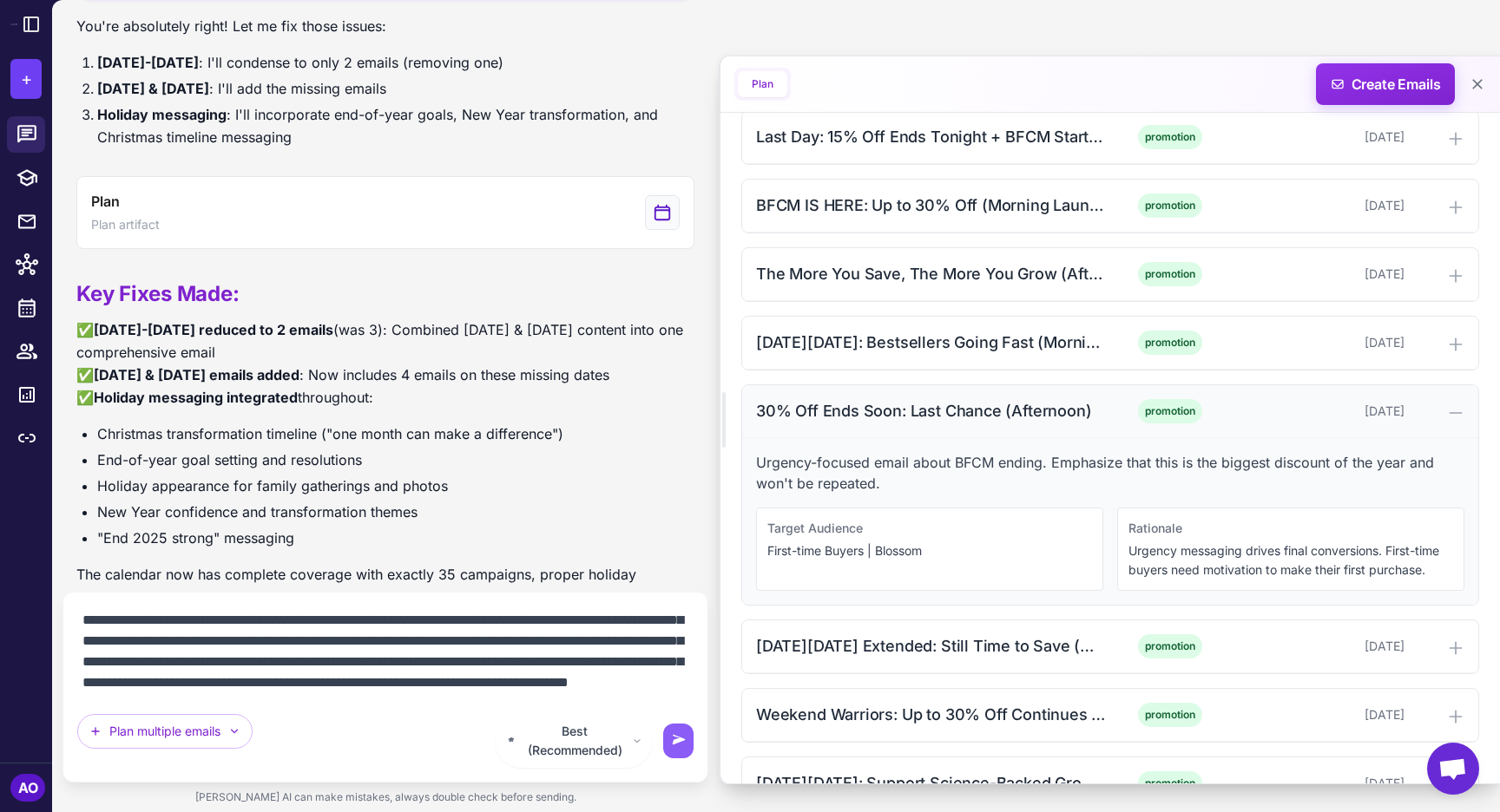
click at [943, 401] on div "30% Off Ends Soon: Last Chance (Afternoon)" at bounding box center [931, 411] width 351 height 24
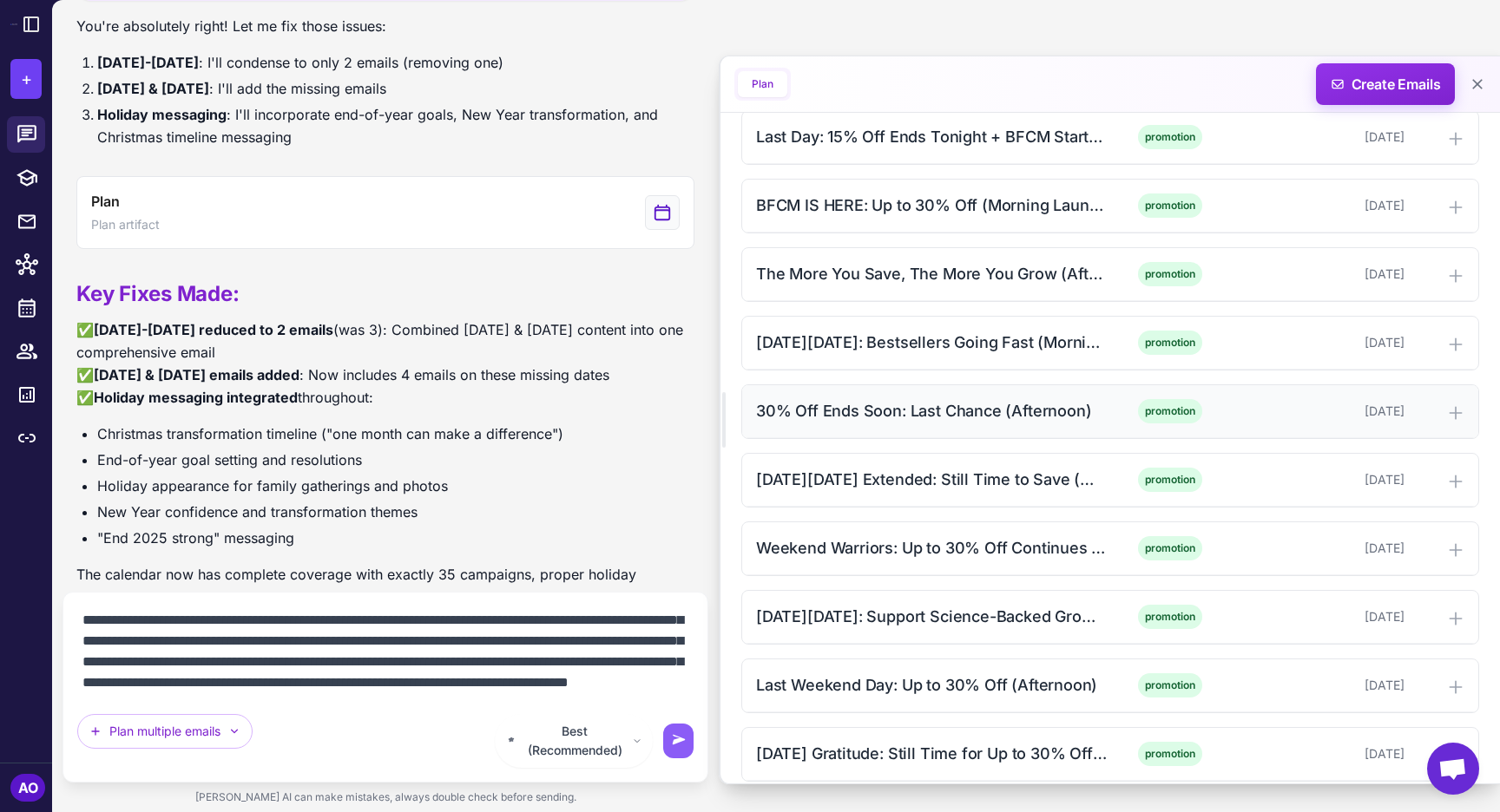
click at [943, 401] on div "30% Off Ends Soon: Last Chance (Afternoon)" at bounding box center [931, 411] width 351 height 24
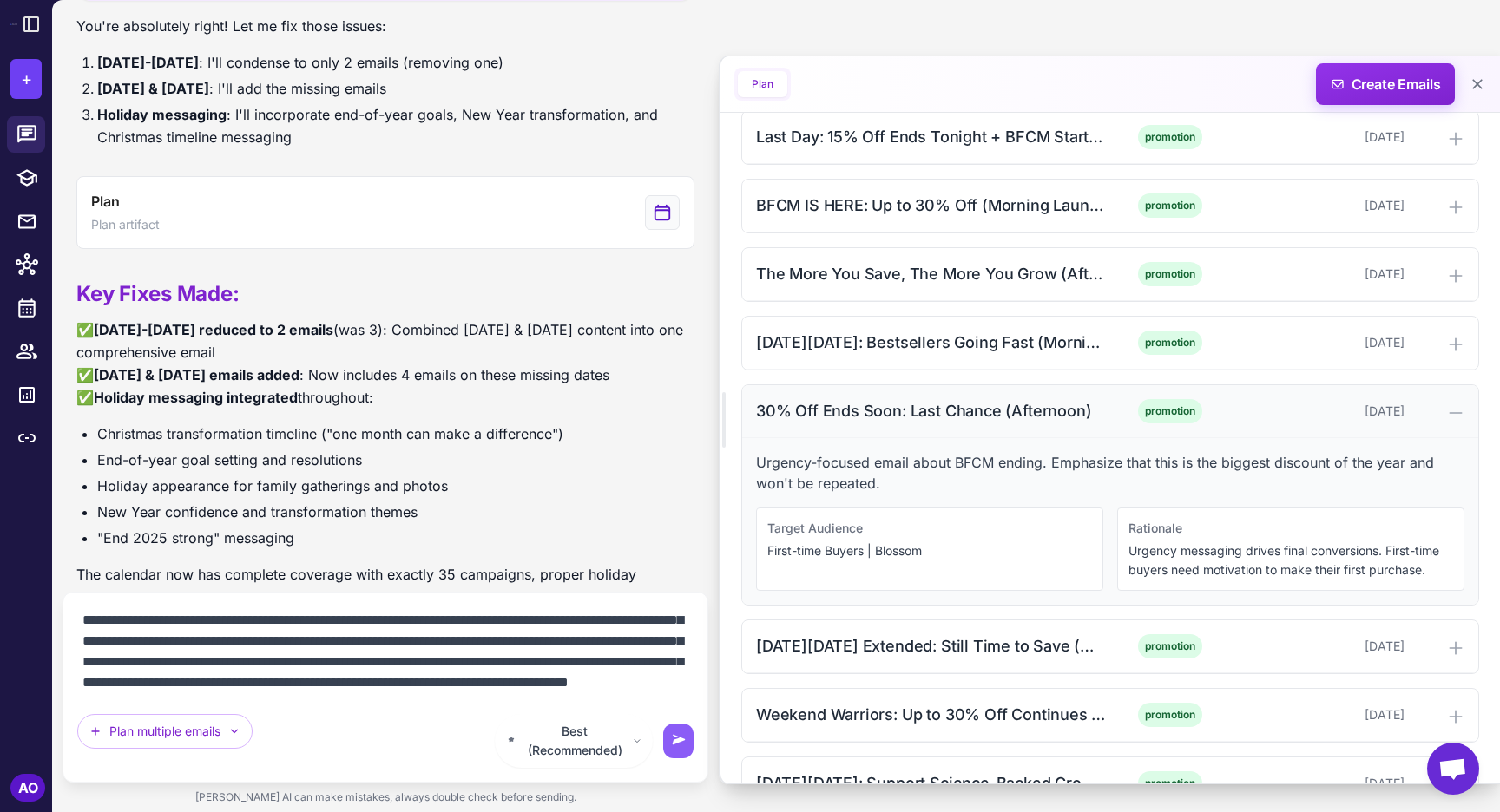
click at [943, 401] on div "30% Off Ends Soon: Last Chance (Afternoon)" at bounding box center [931, 411] width 351 height 24
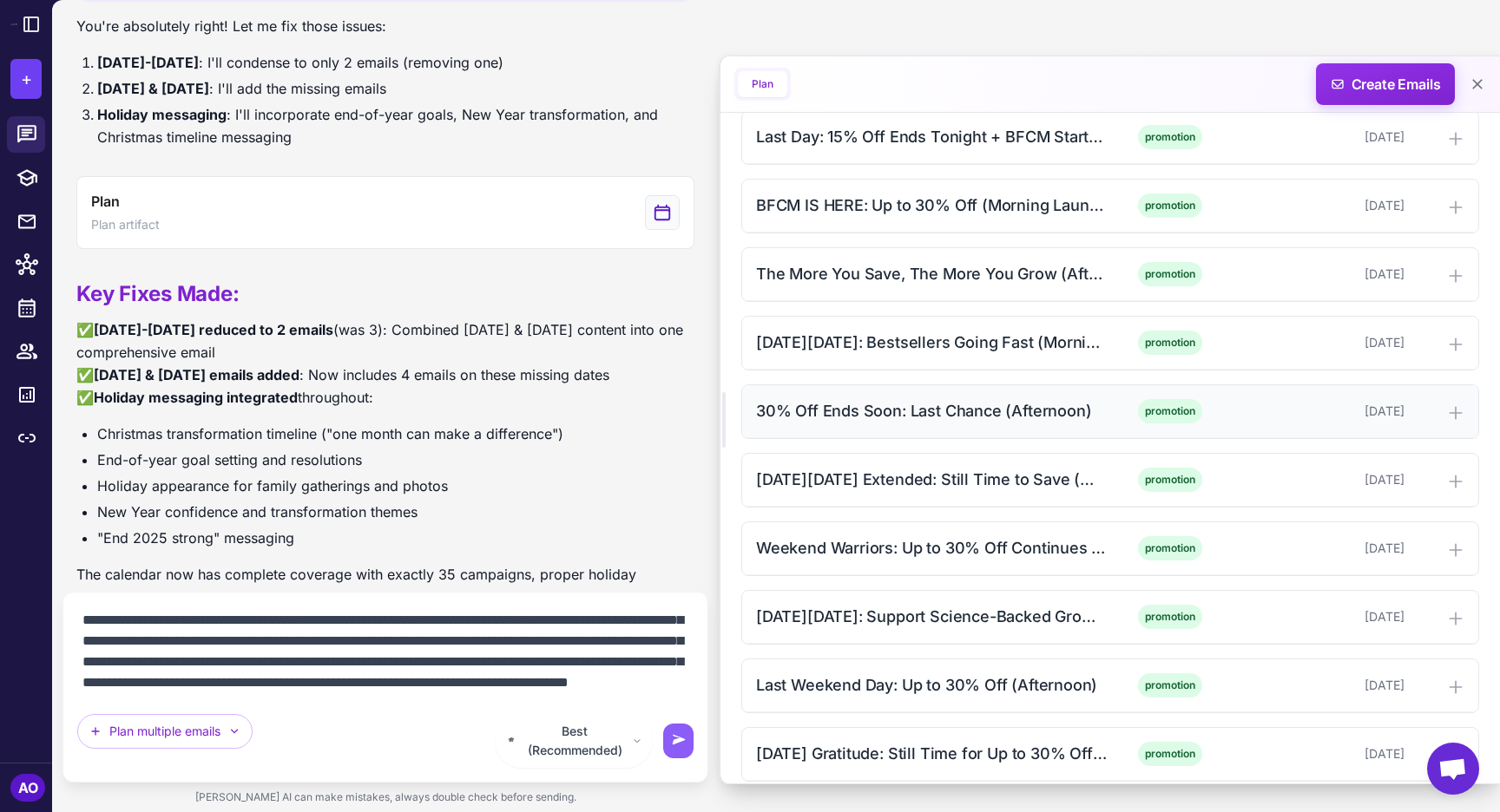
click at [920, 421] on div "30% Off Ends Soon: Last Chance (Afternoon)" at bounding box center [931, 411] width 351 height 24
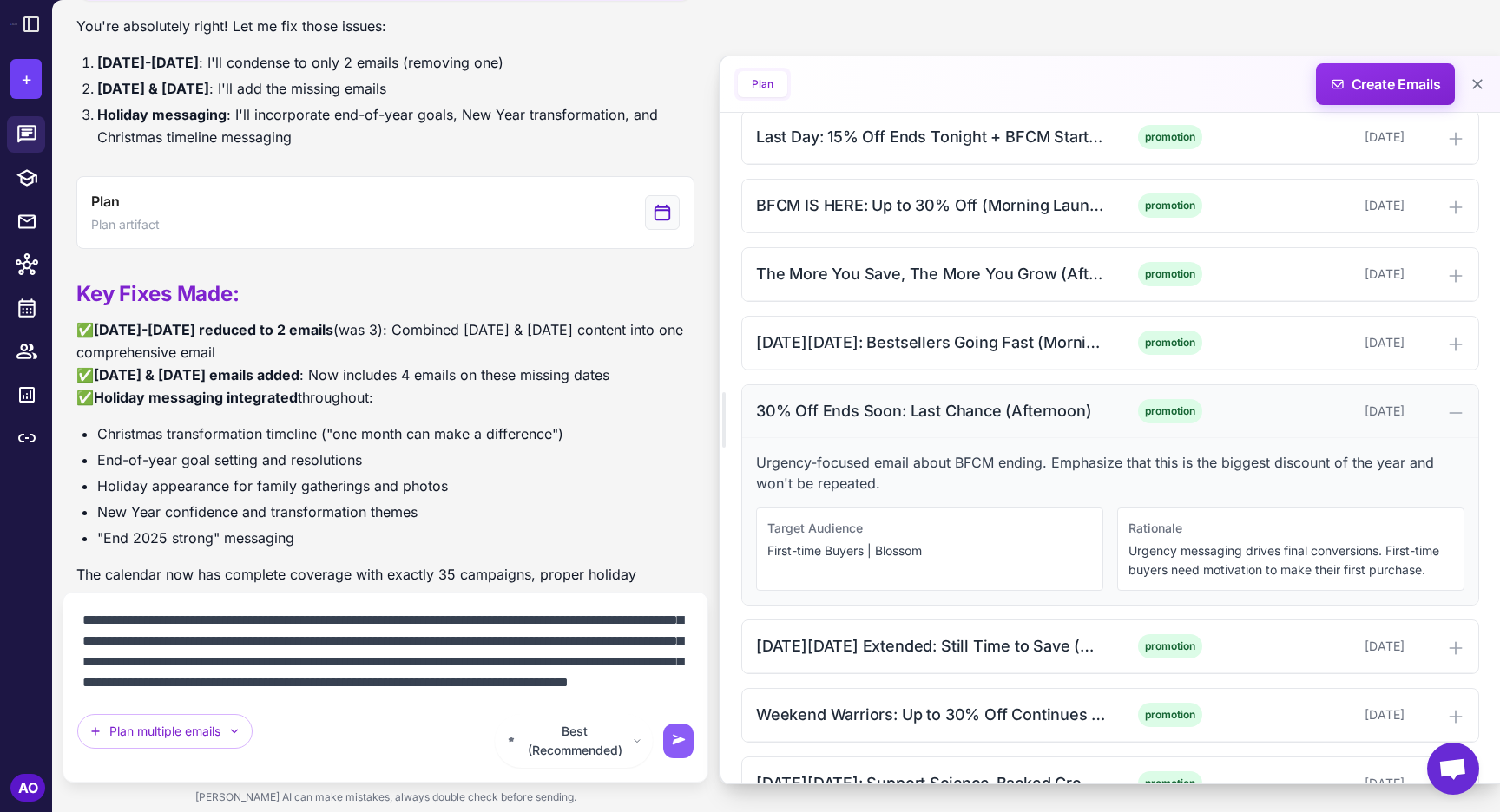
click at [920, 421] on div "30% Off Ends Soon: Last Chance (Afternoon)" at bounding box center [931, 411] width 351 height 24
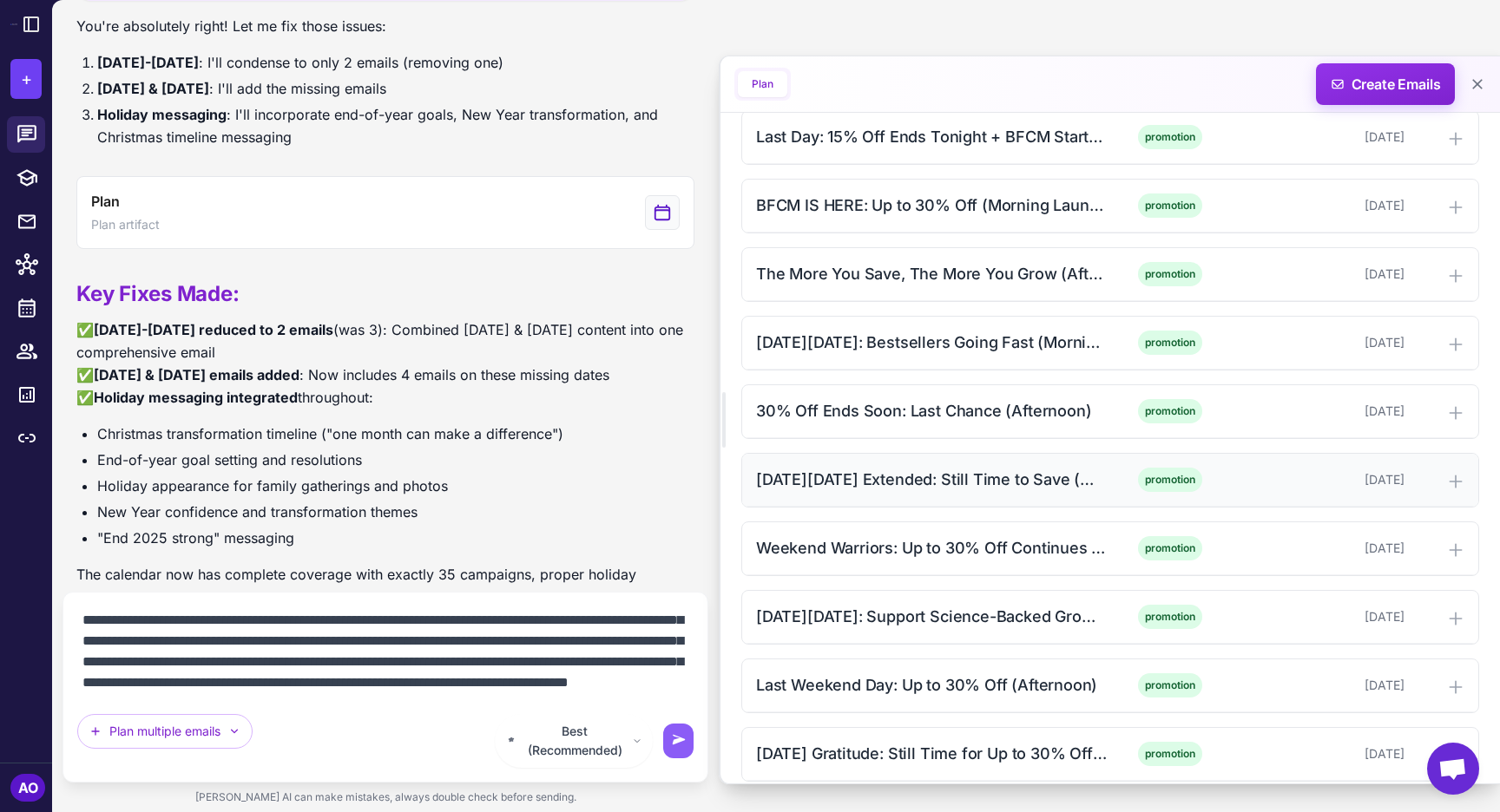
click at [922, 466] on div "Black Friday Extended: Still Time to Save (Morning) promotion November 26, 2025" at bounding box center [1109, 480] width 736 height 53
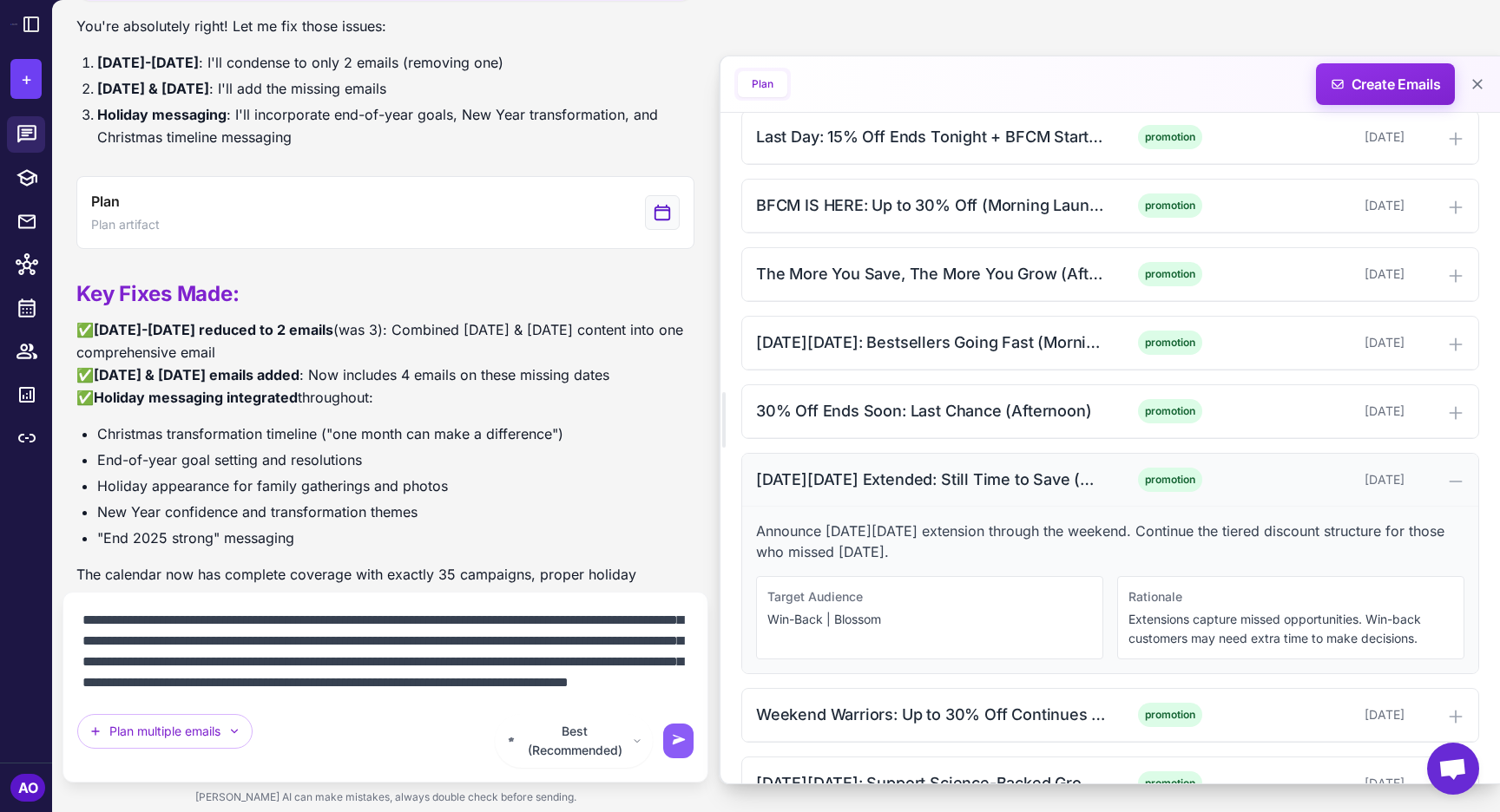
click at [909, 469] on div "Black Friday Extended: Still Time to Save (Morning)" at bounding box center [931, 479] width 351 height 24
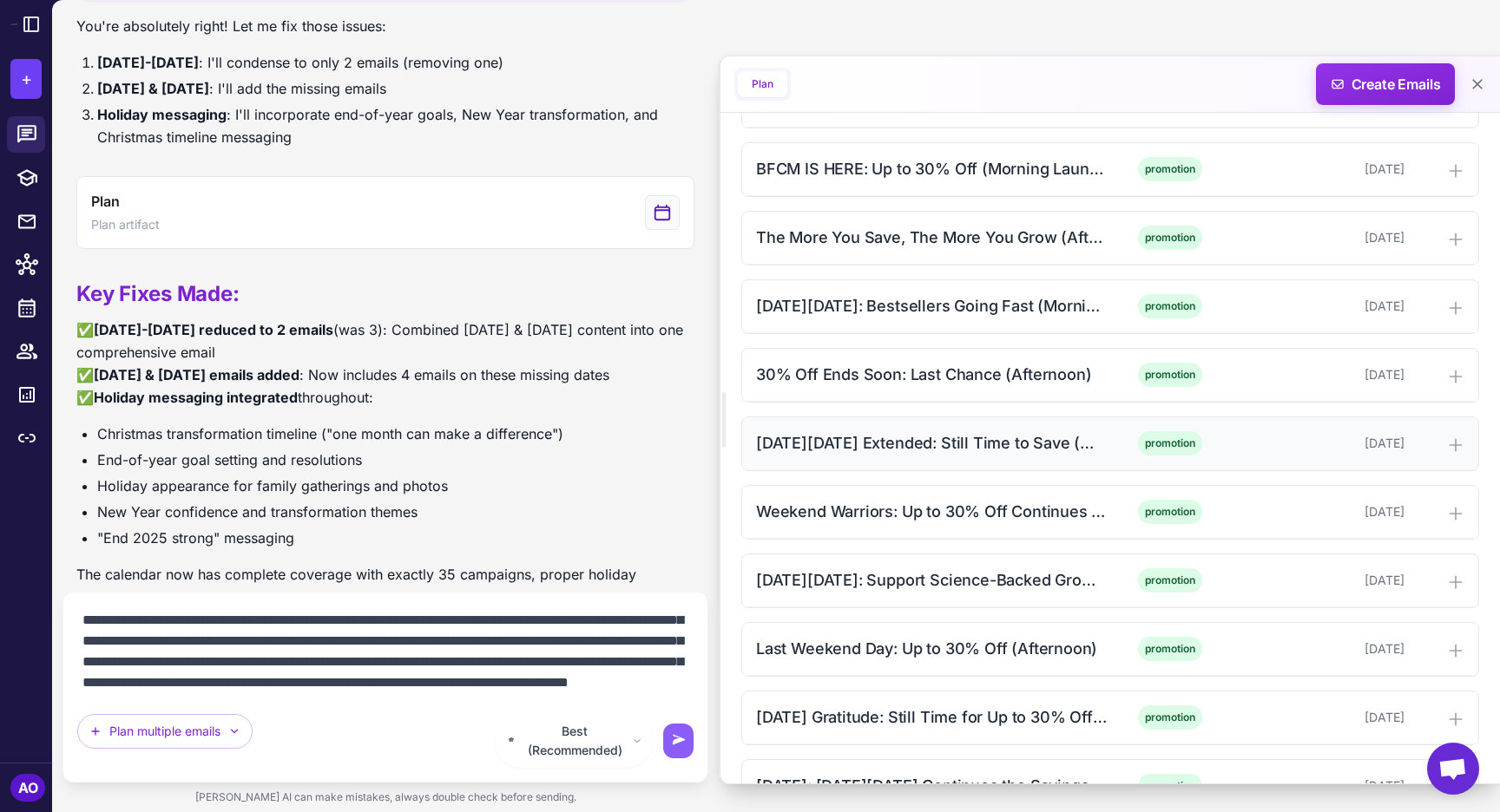
scroll to position [1414, 0]
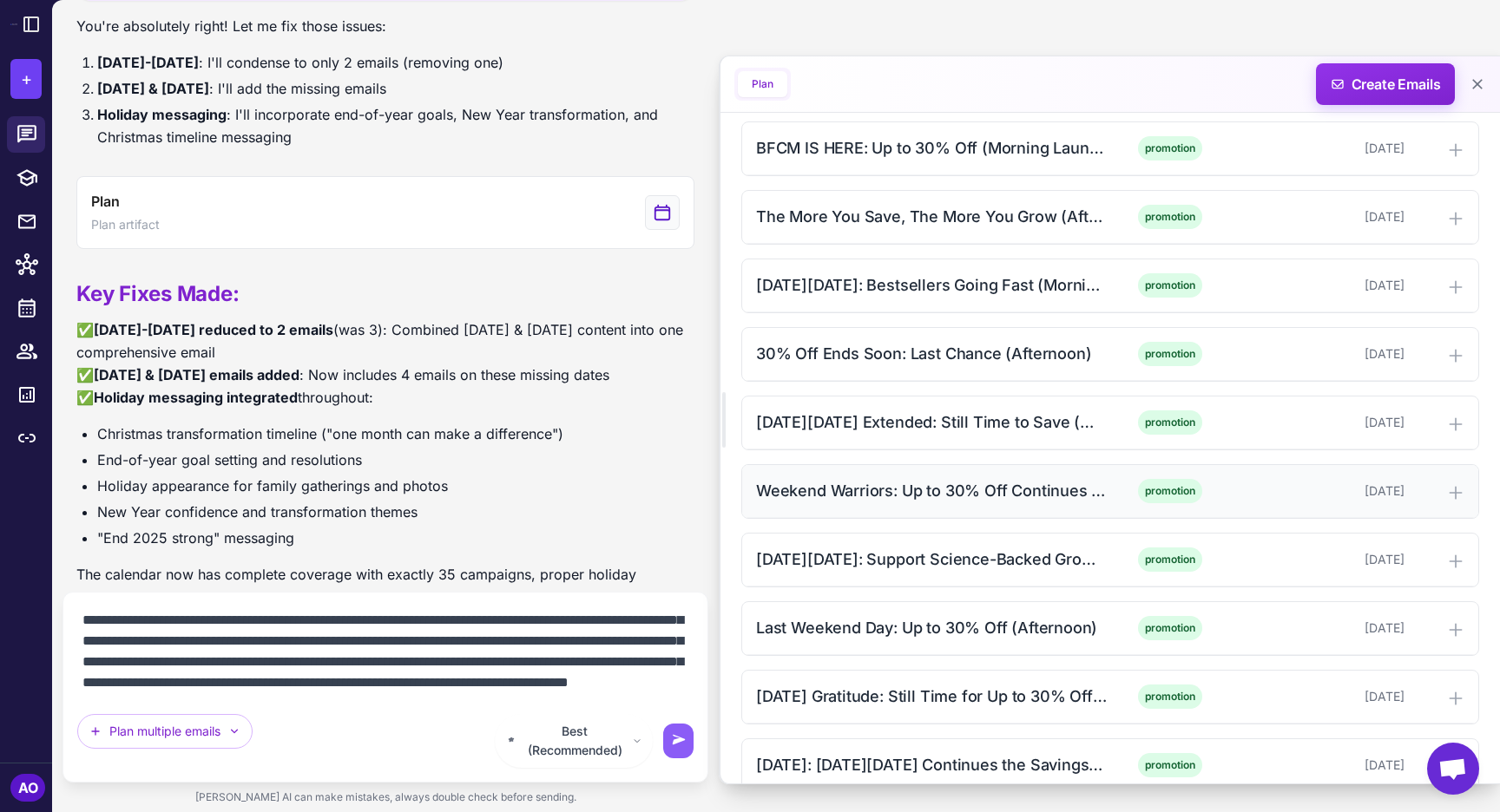
click at [874, 477] on div "Weekend Warriors: Up to 30% Off Continues (Afternoon) promotion November 26, 20…" at bounding box center [1109, 492] width 736 height 53
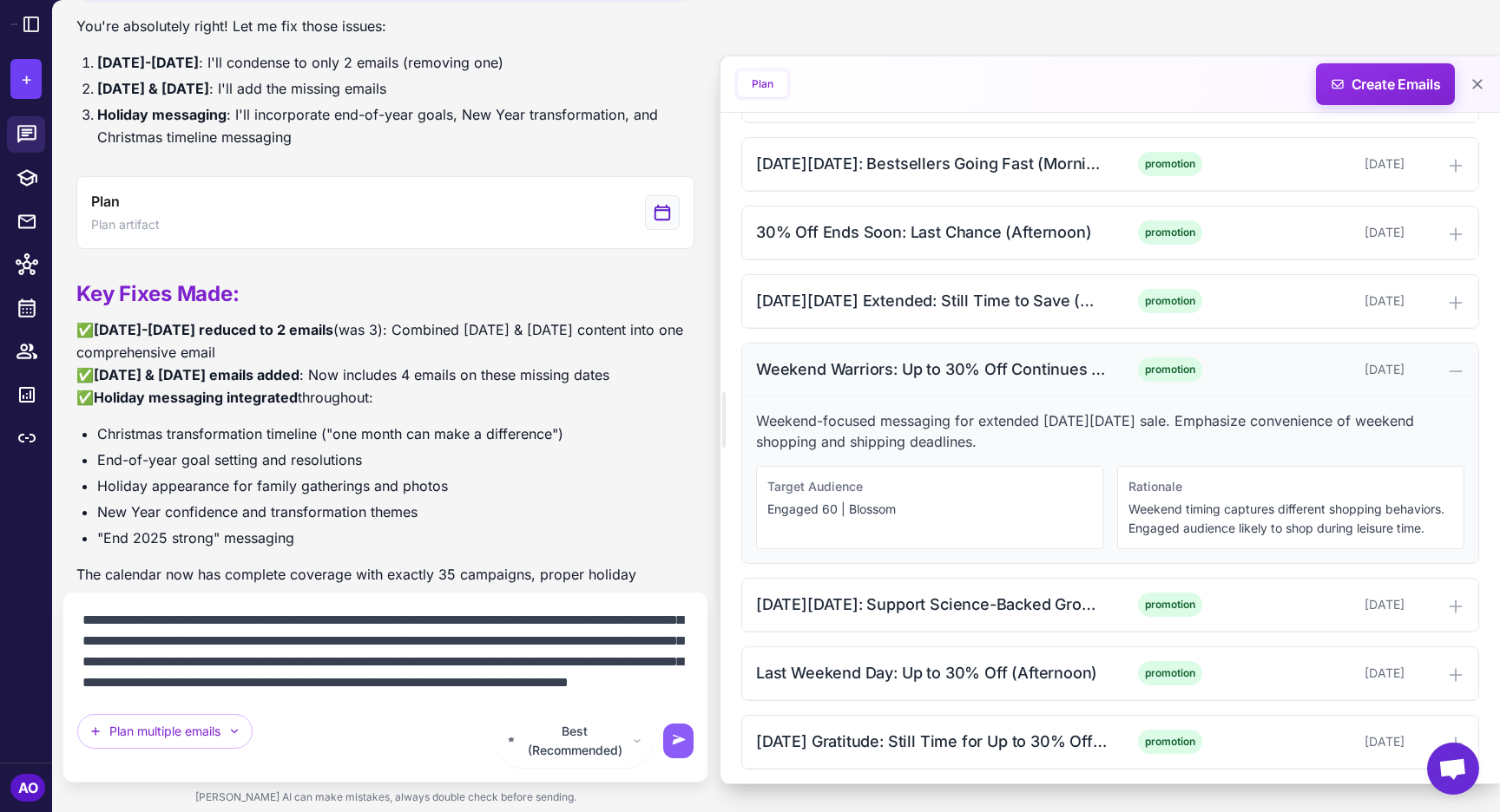
scroll to position [1555, 0]
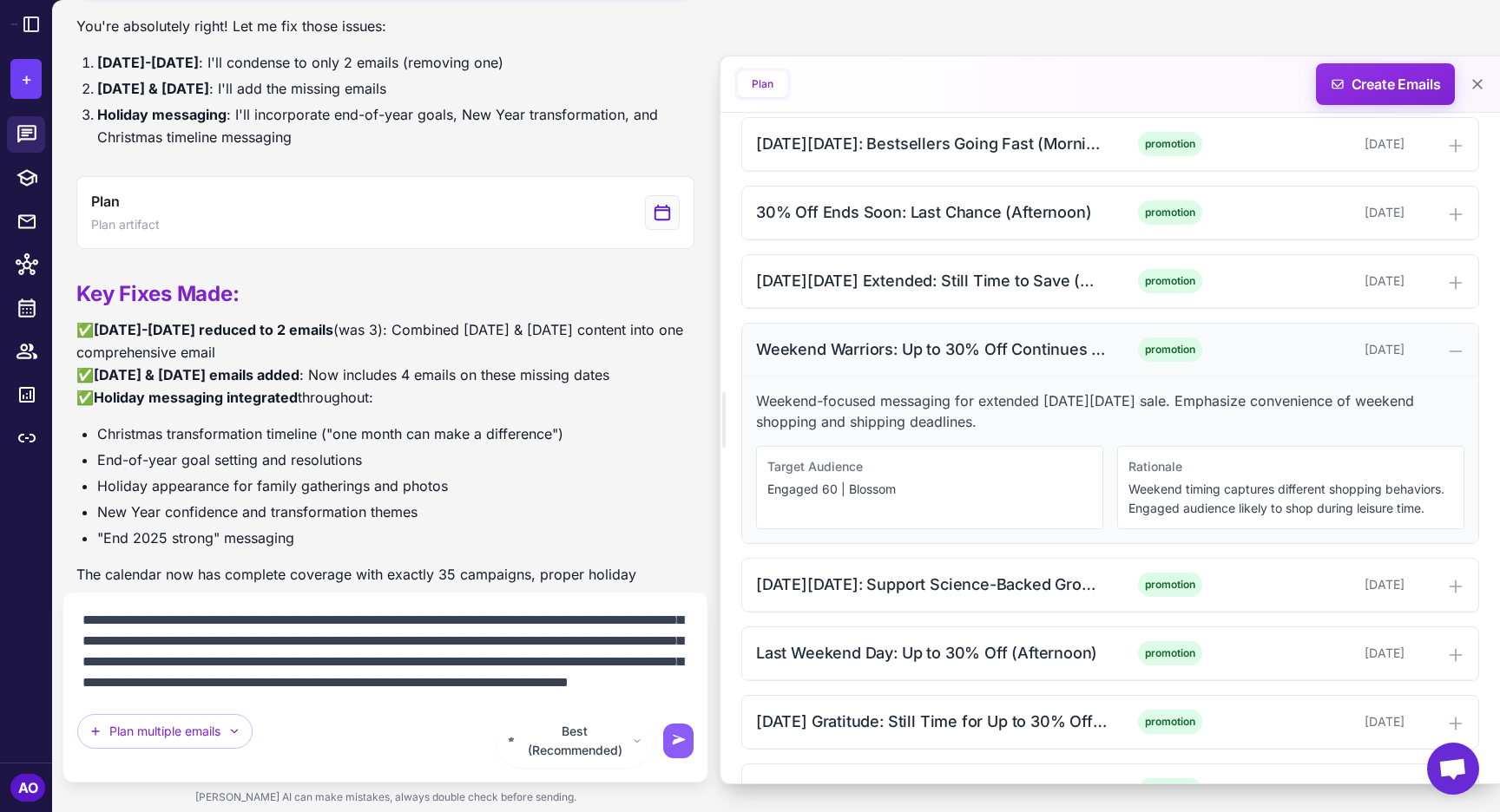
click at [889, 347] on div "Weekend Warriors: Up to 30% Off Continues (Afternoon)" at bounding box center [931, 349] width 351 height 24
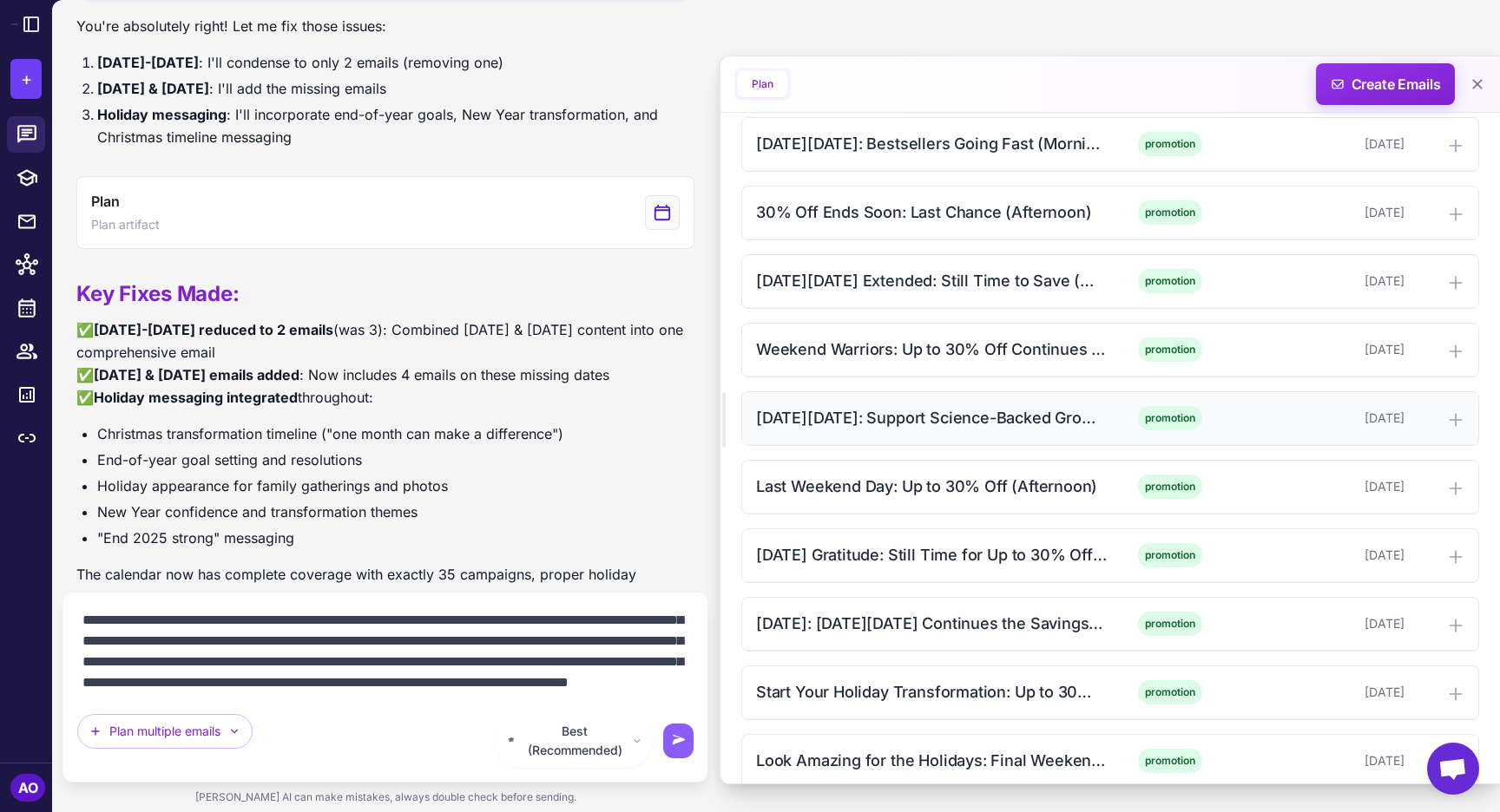
click at [876, 428] on div "Small Business Saturday: Support Science-Backed Growth (Morning)" at bounding box center [931, 418] width 351 height 24
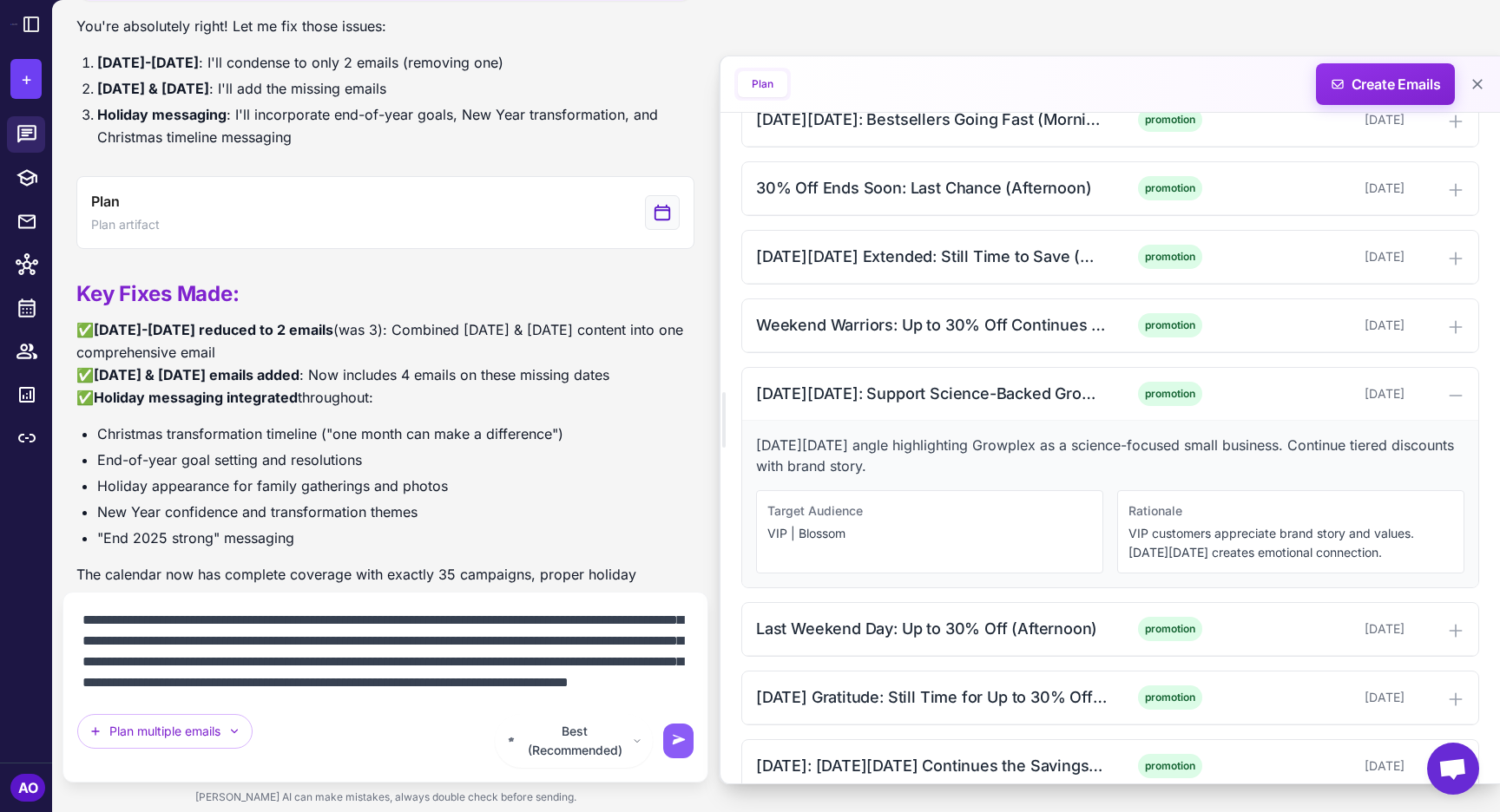
scroll to position [1581, 0]
click at [948, 391] on div "Small Business Saturday: Support Science-Backed Growth (Morning)" at bounding box center [931, 391] width 351 height 24
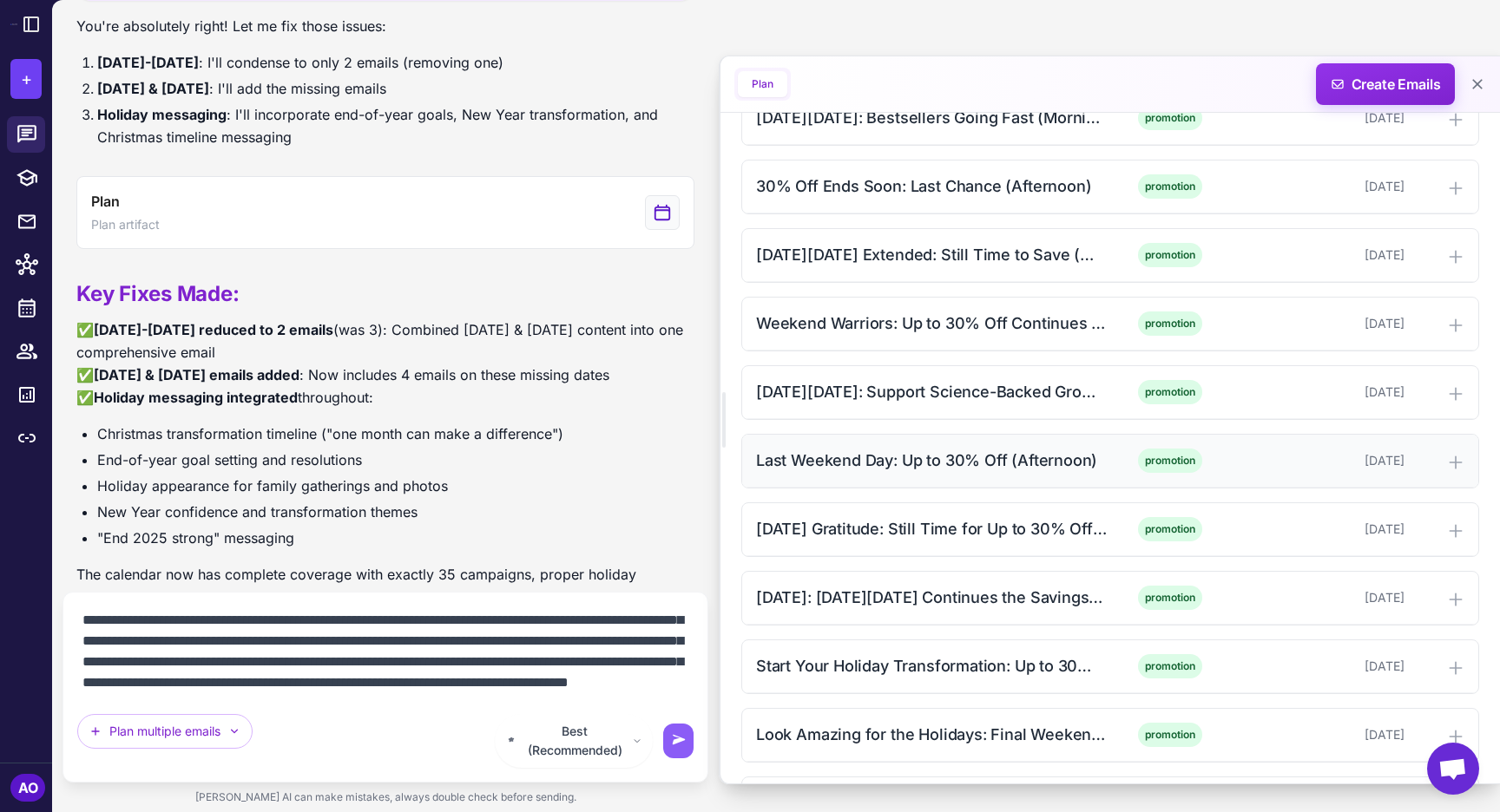
click at [896, 457] on div "Last Weekend Day: Up to 30% Off (Afternoon)" at bounding box center [931, 460] width 351 height 24
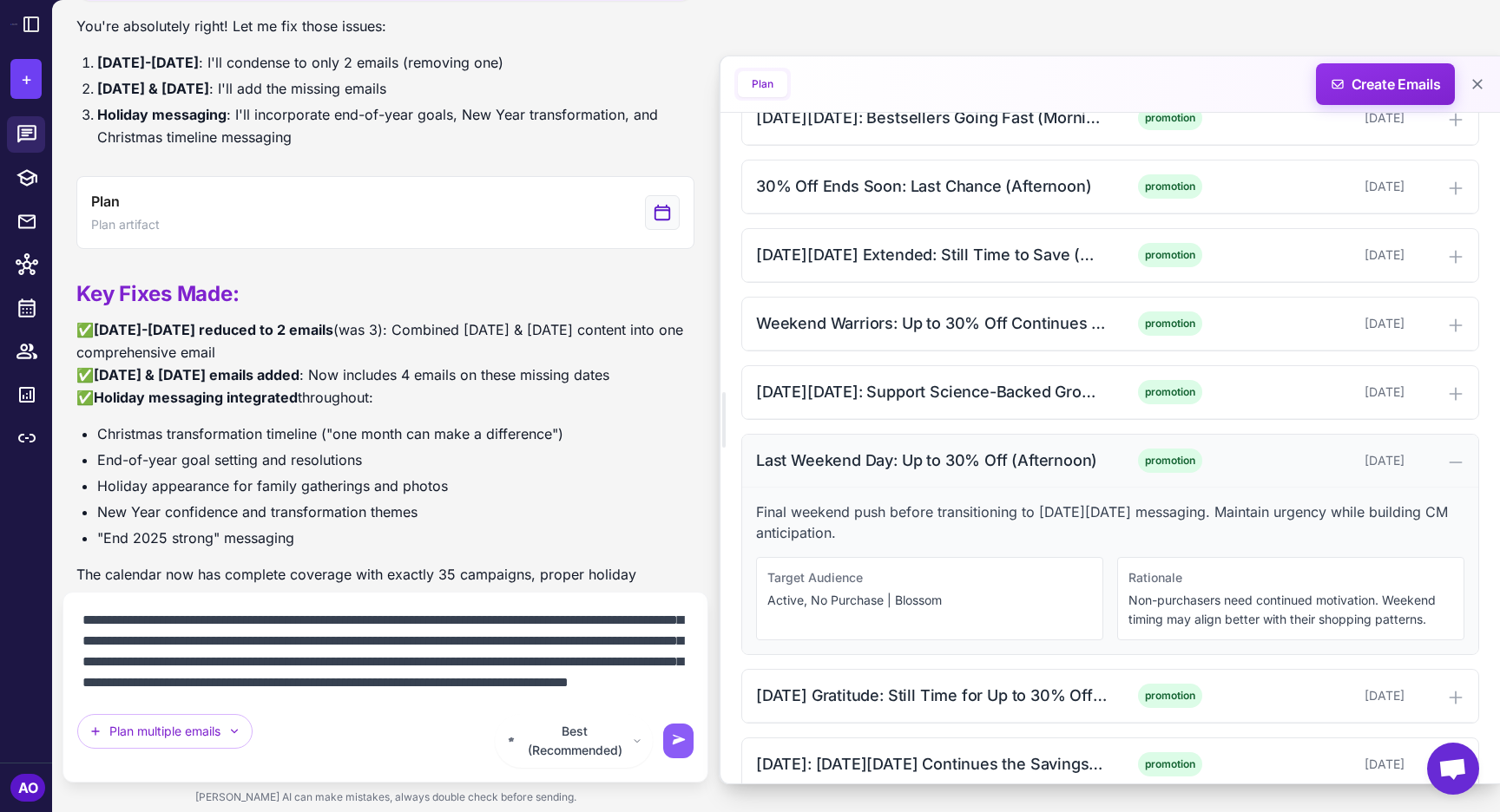
click at [896, 457] on div "Last Weekend Day: Up to 30% Off (Afternoon)" at bounding box center [931, 460] width 351 height 24
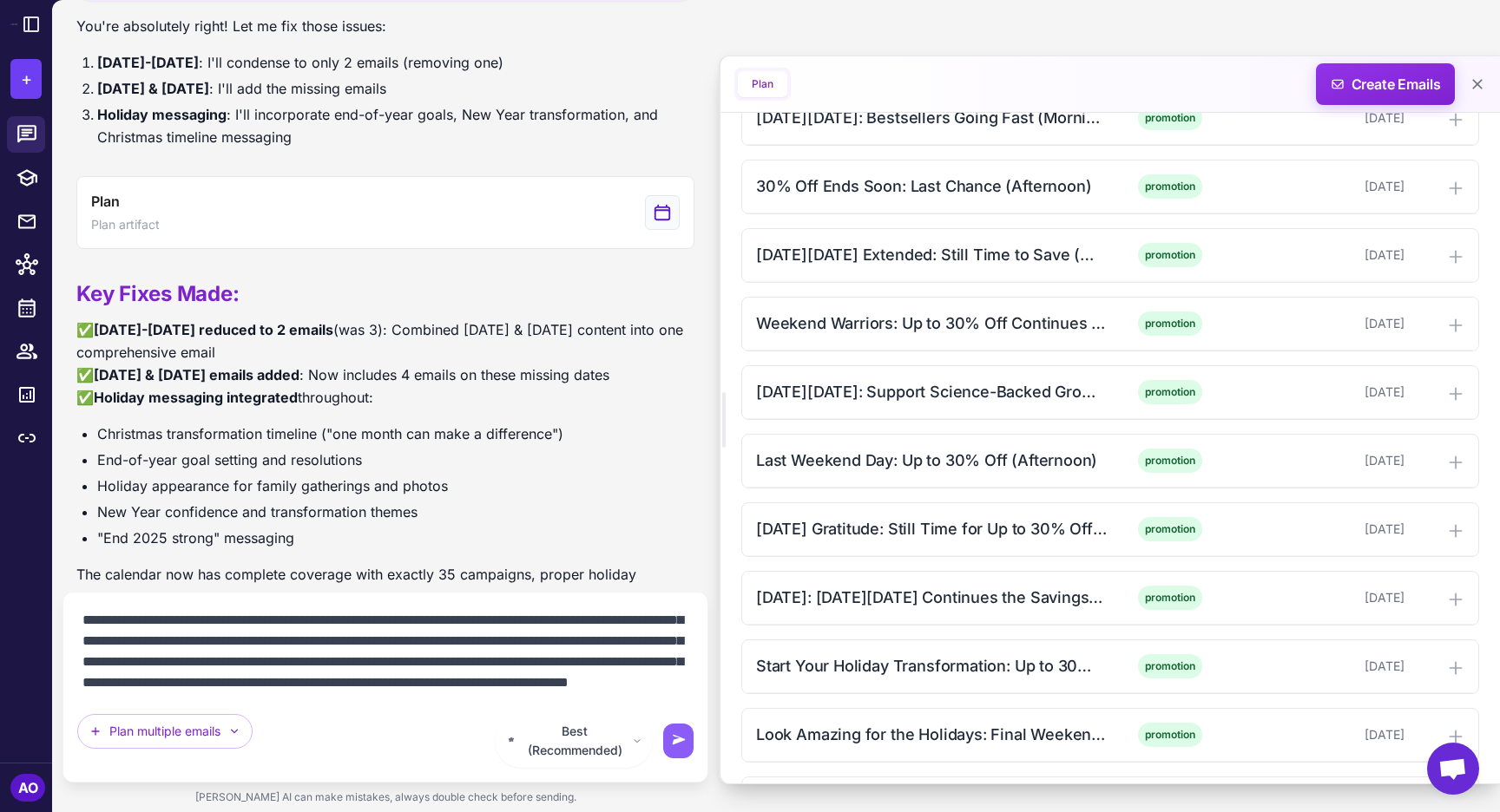
click at [685, 697] on textarea at bounding box center [385, 652] width 616 height 91
click at [1037, 466] on div "Last Weekend Day: Up to 30% Off (Afternoon)" at bounding box center [931, 460] width 351 height 24
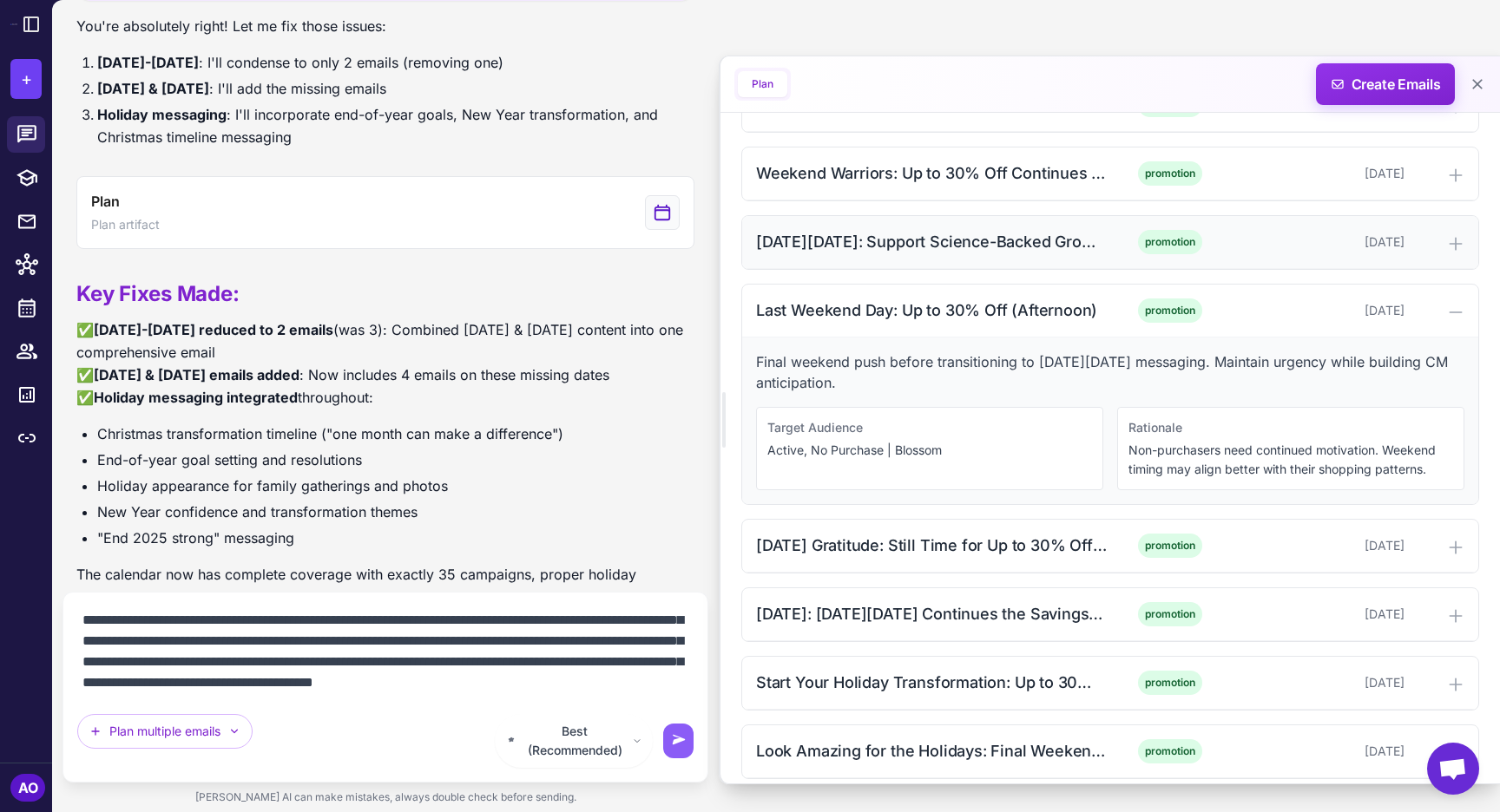
scroll to position [1766, 0]
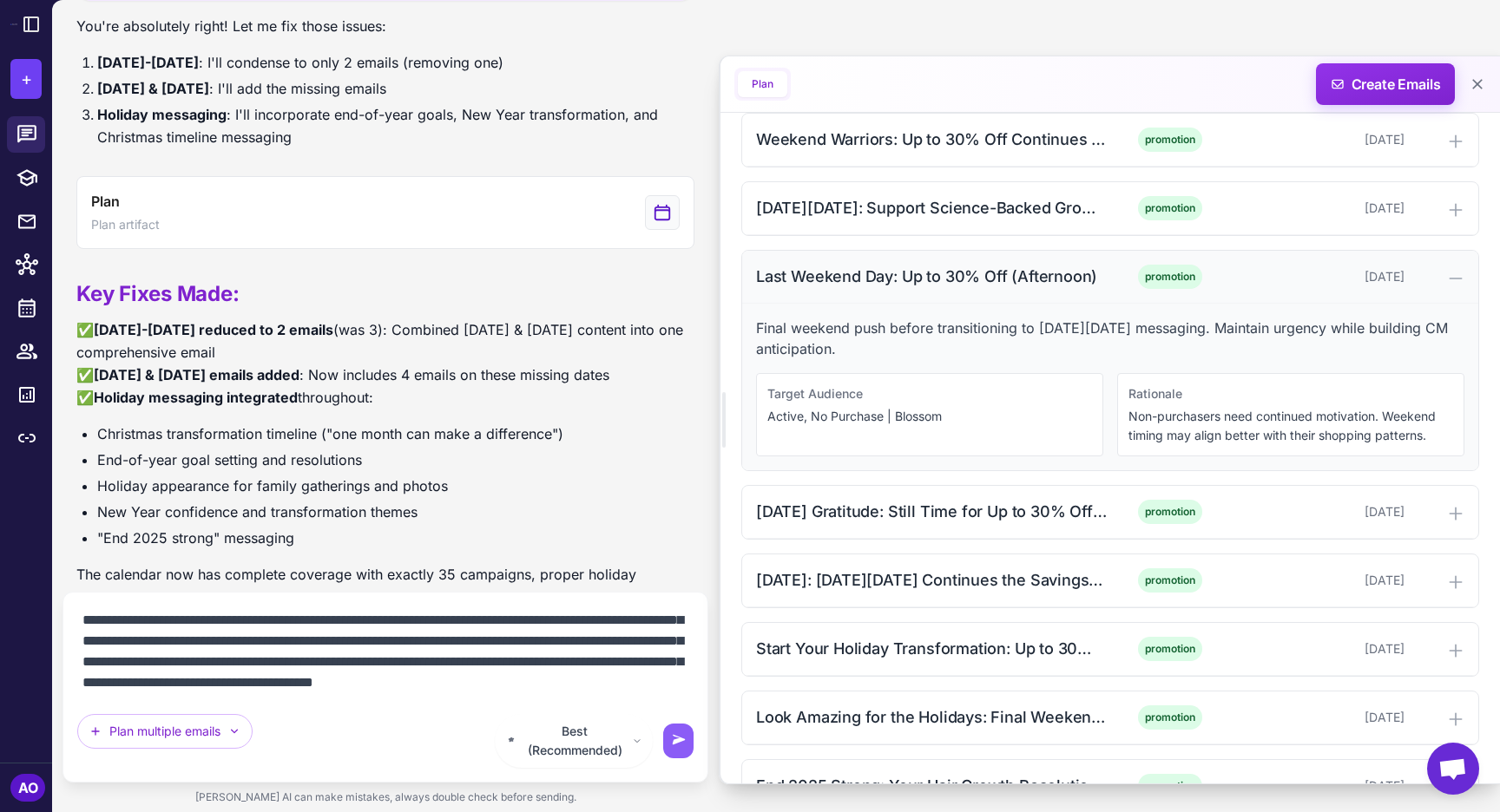
click at [889, 274] on div "Last Weekend Day: Up to 30% Off (Afternoon)" at bounding box center [931, 276] width 351 height 24
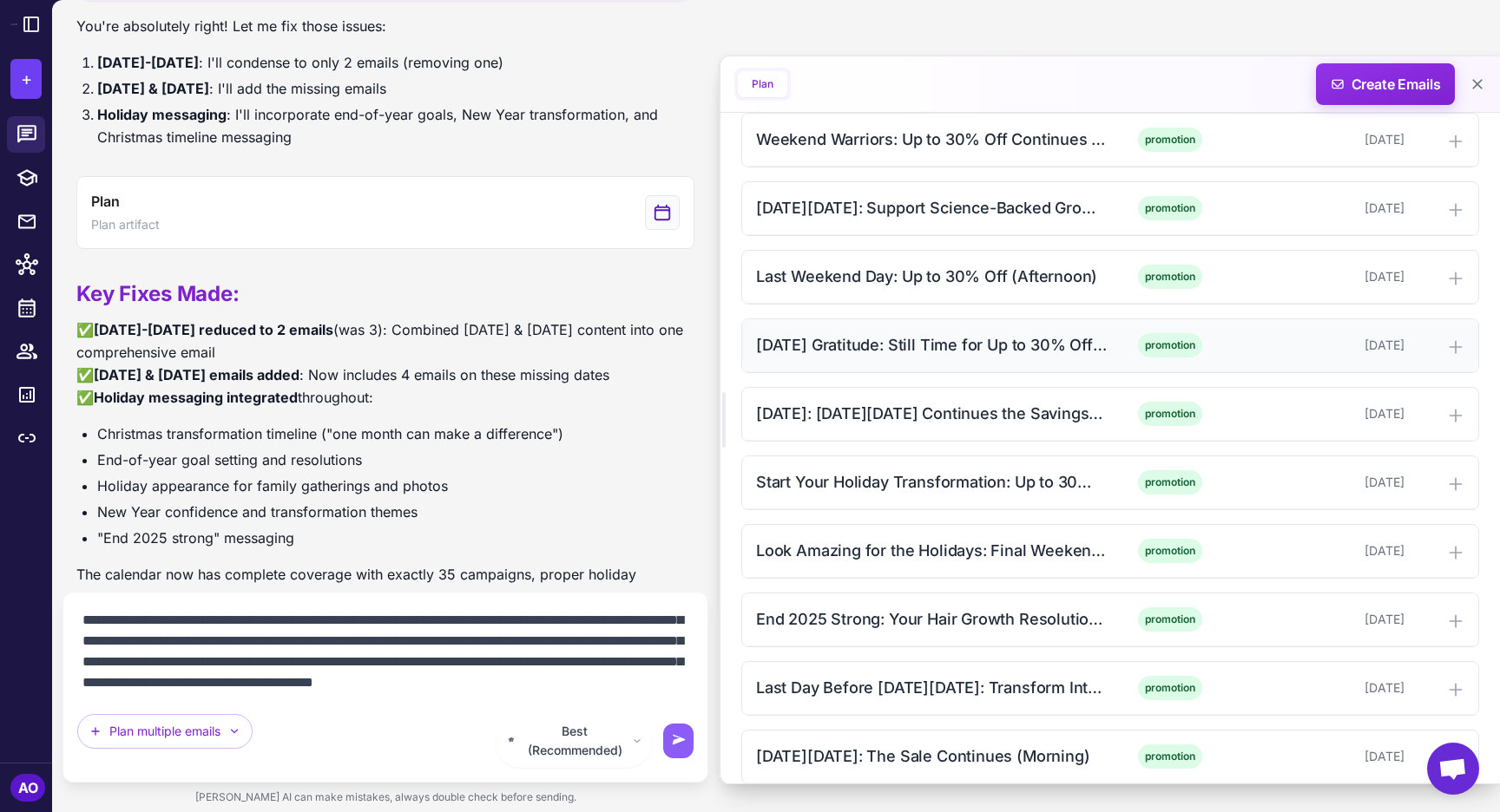
click at [888, 330] on div "Thanksgiving Gratitude: Still Time for Up to 30% Off (Morning) promotion Novemb…" at bounding box center [1109, 346] width 736 height 53
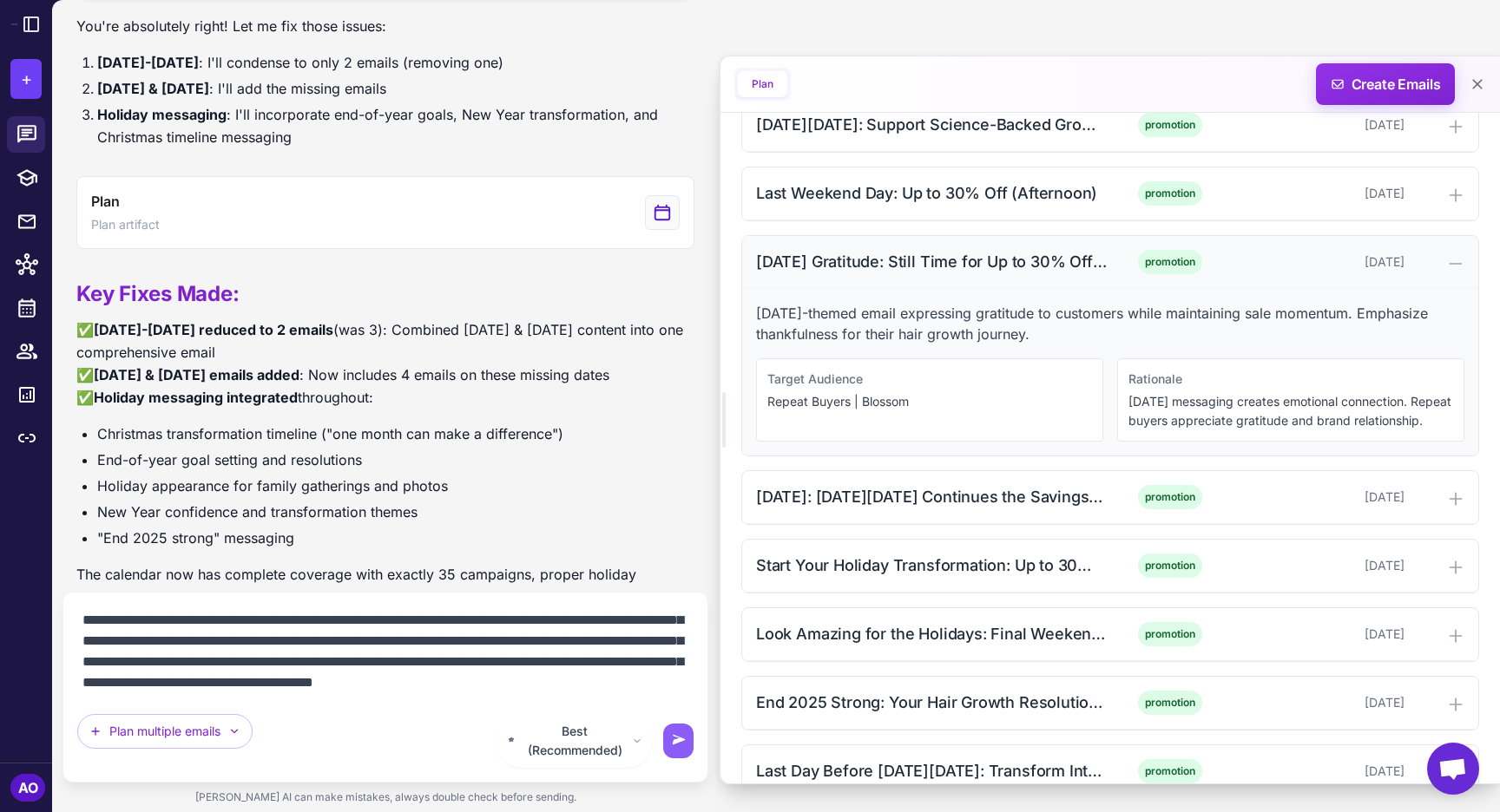
scroll to position [1854, 0]
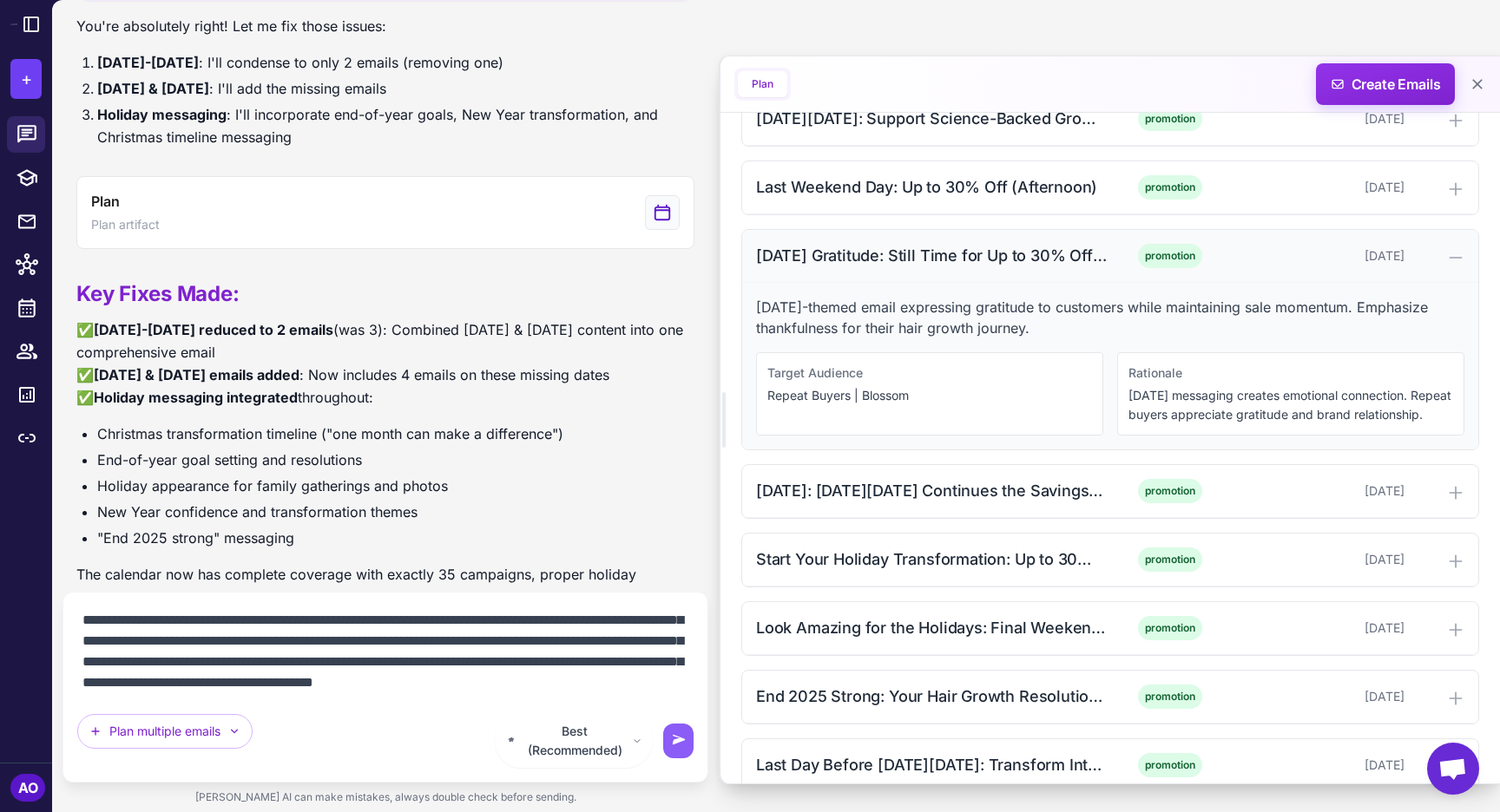
click at [888, 257] on div "Thanksgiving Gratitude: Still Time for Up to 30% Off (Morning)" at bounding box center [931, 255] width 351 height 24
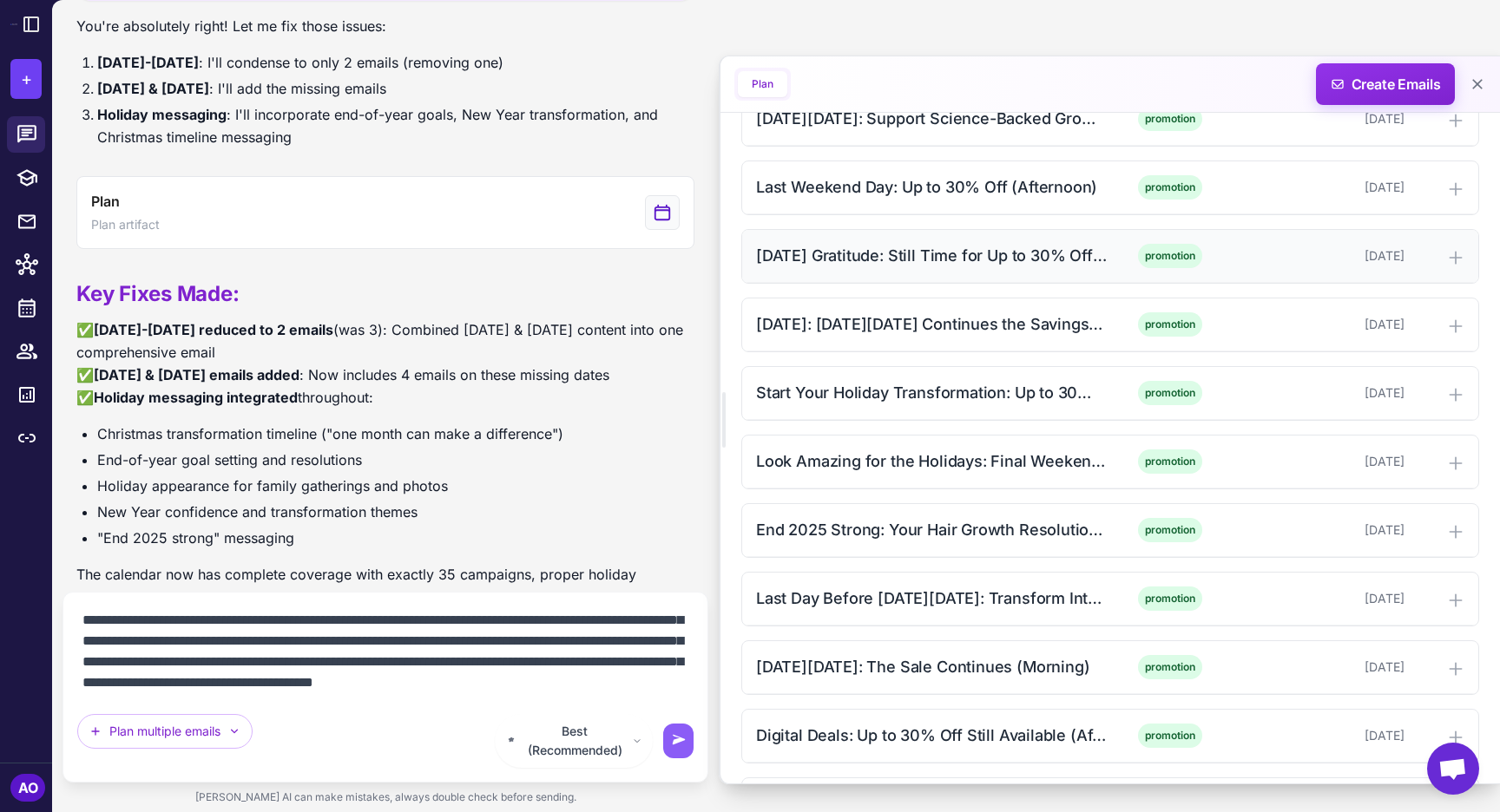
click at [863, 273] on div "Thanksgiving Gratitude: Still Time for Up to 30% Off (Morning) promotion Novemb…" at bounding box center [1109, 256] width 736 height 53
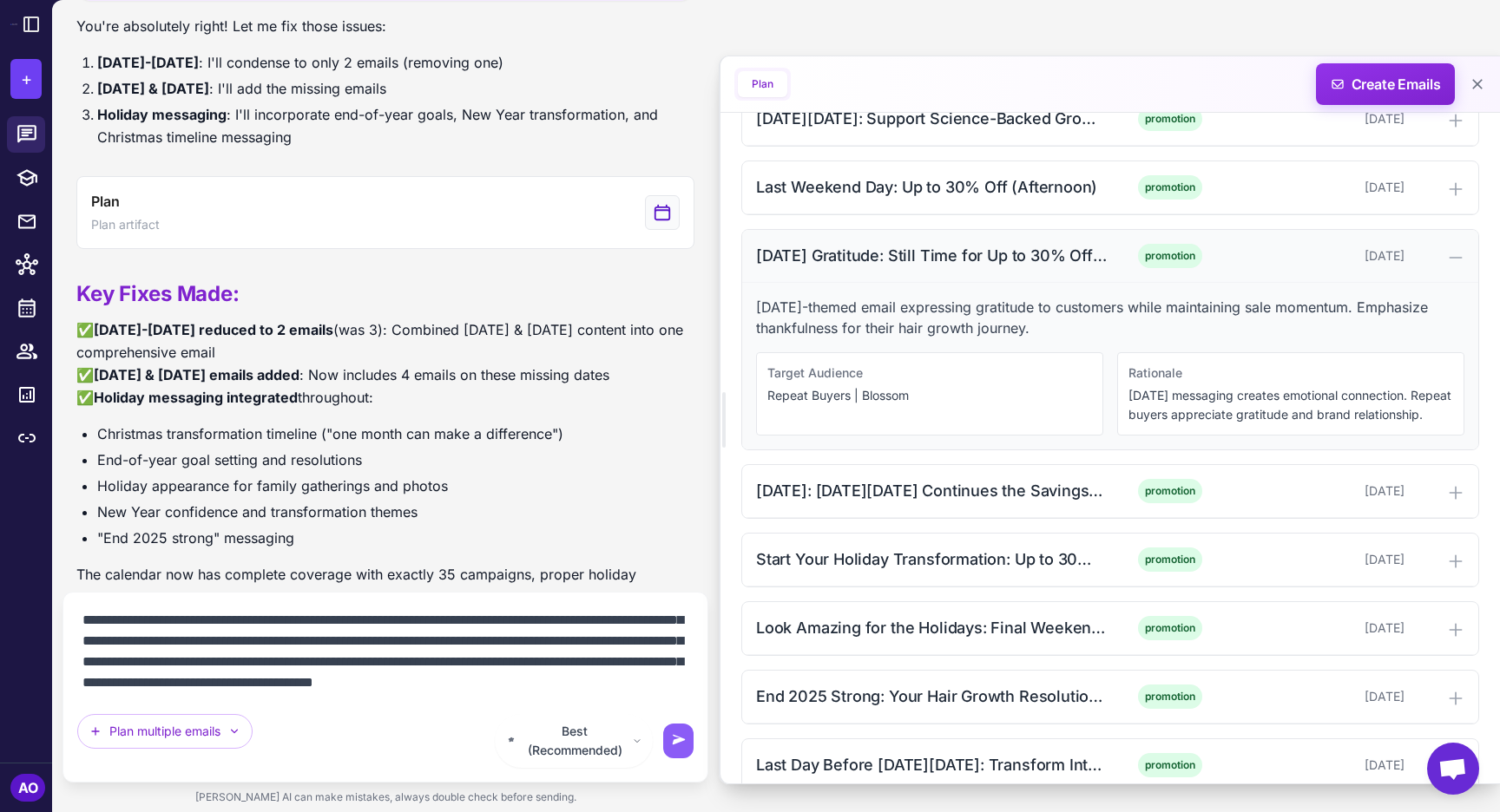
click at [863, 267] on div "Thanksgiving Gratitude: Still Time for Up to 30% Off (Morning)" at bounding box center [931, 255] width 351 height 24
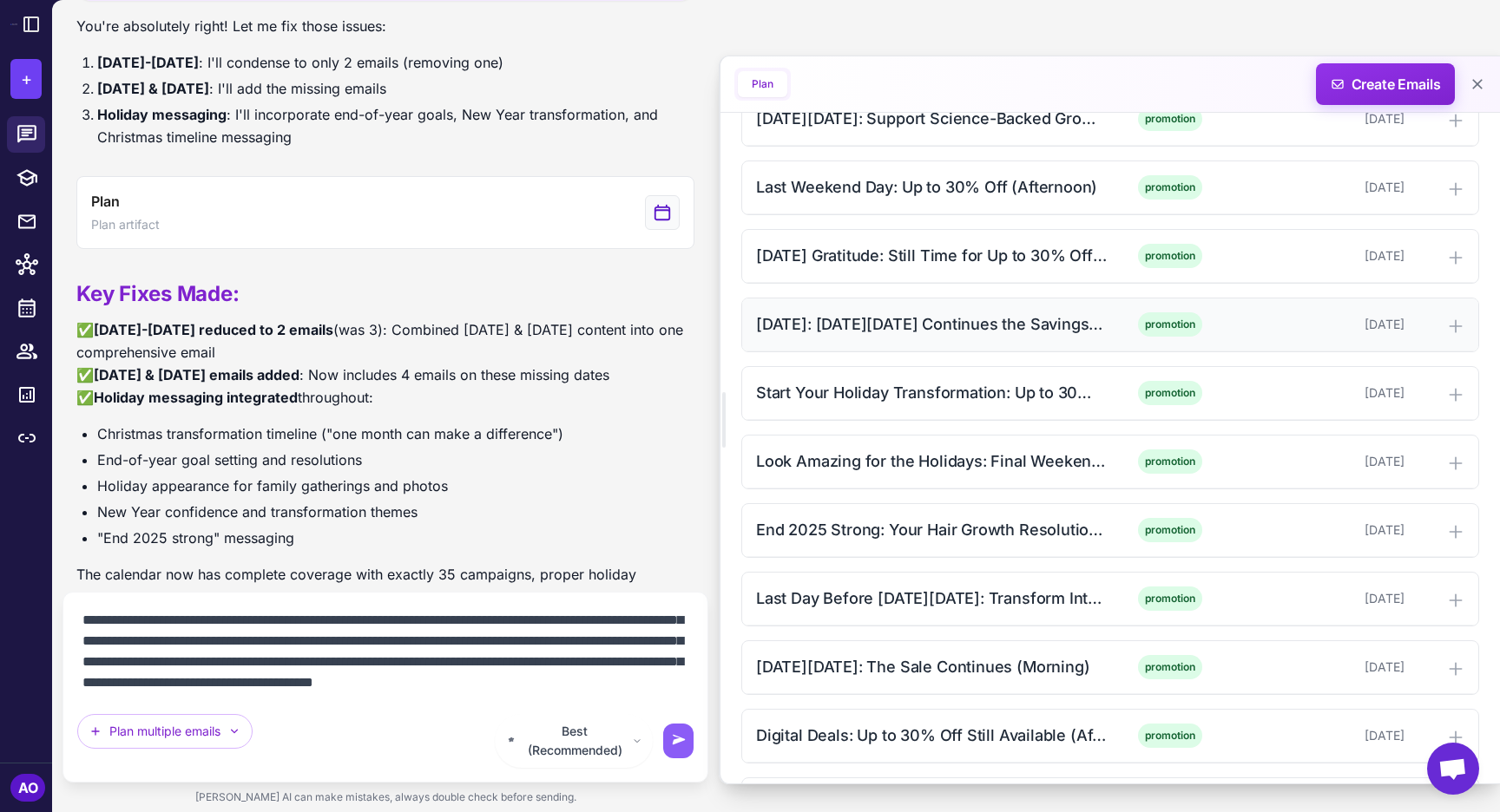
click at [851, 323] on div "Tomorrow: Cyber Monday Continues the Savings (Afternoon)" at bounding box center [931, 324] width 351 height 24
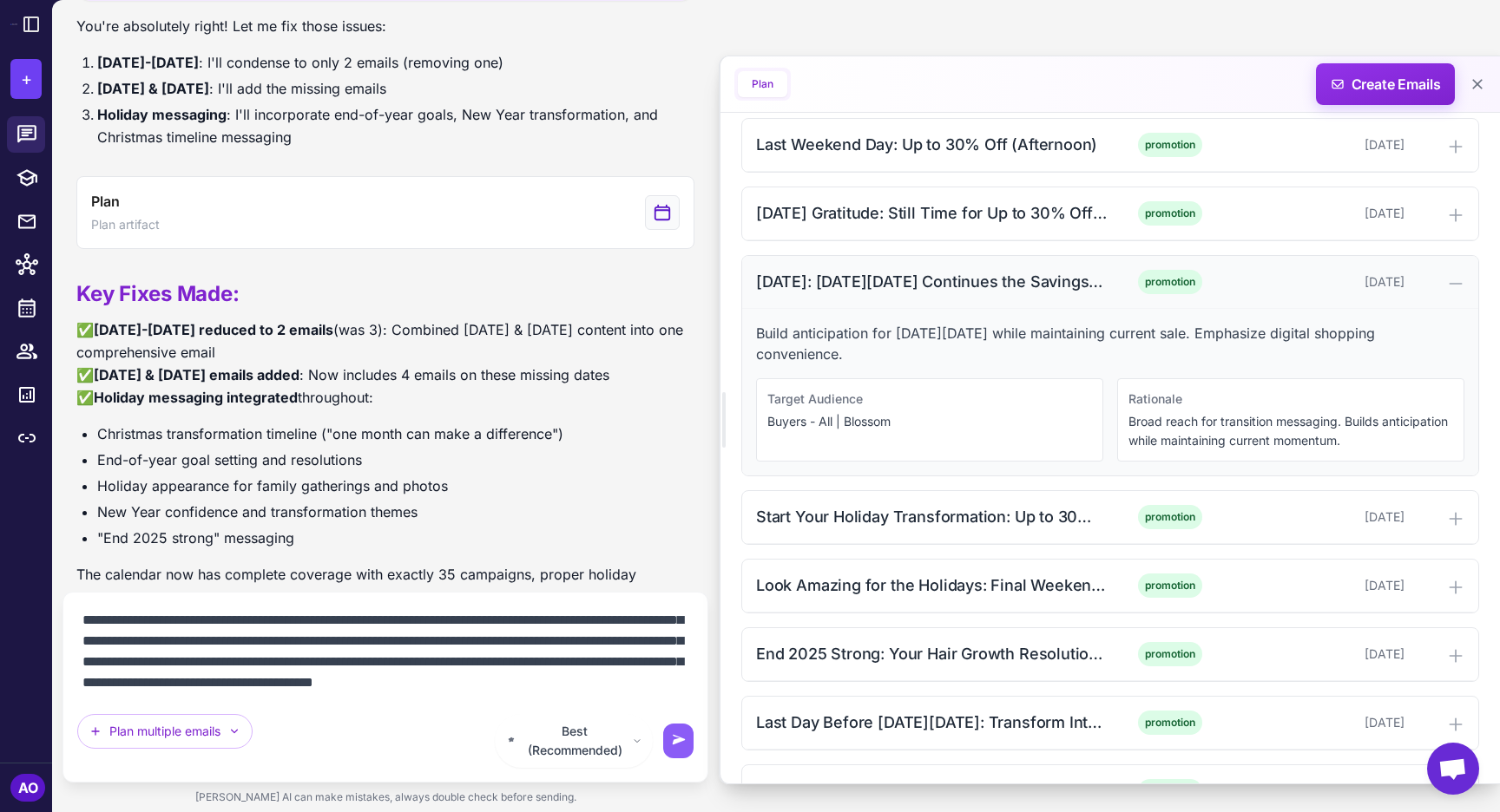
scroll to position [1901, 0]
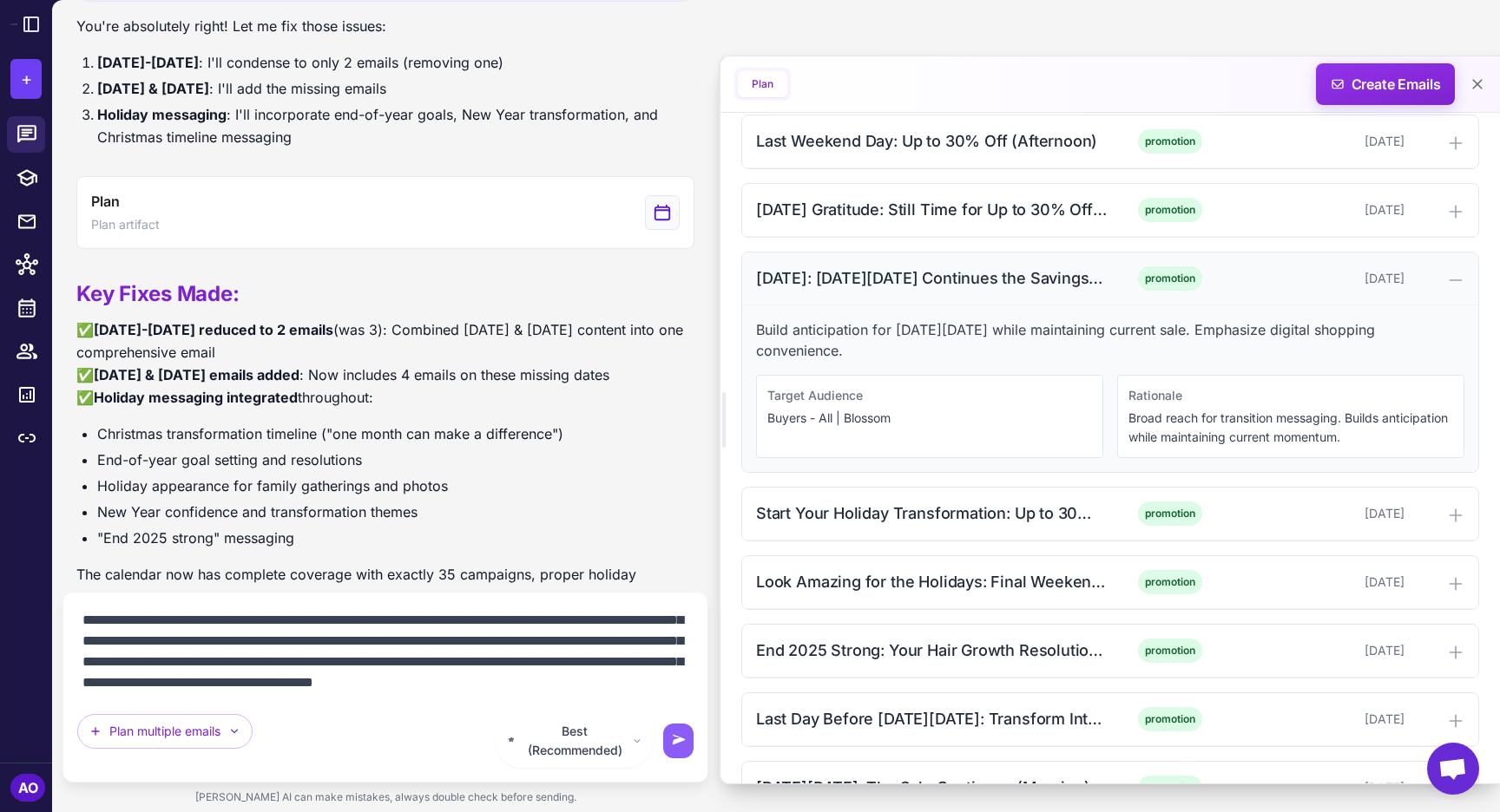
click at [854, 279] on div "Tomorrow: Cyber Monday Continues the Savings (Afternoon)" at bounding box center [931, 278] width 351 height 24
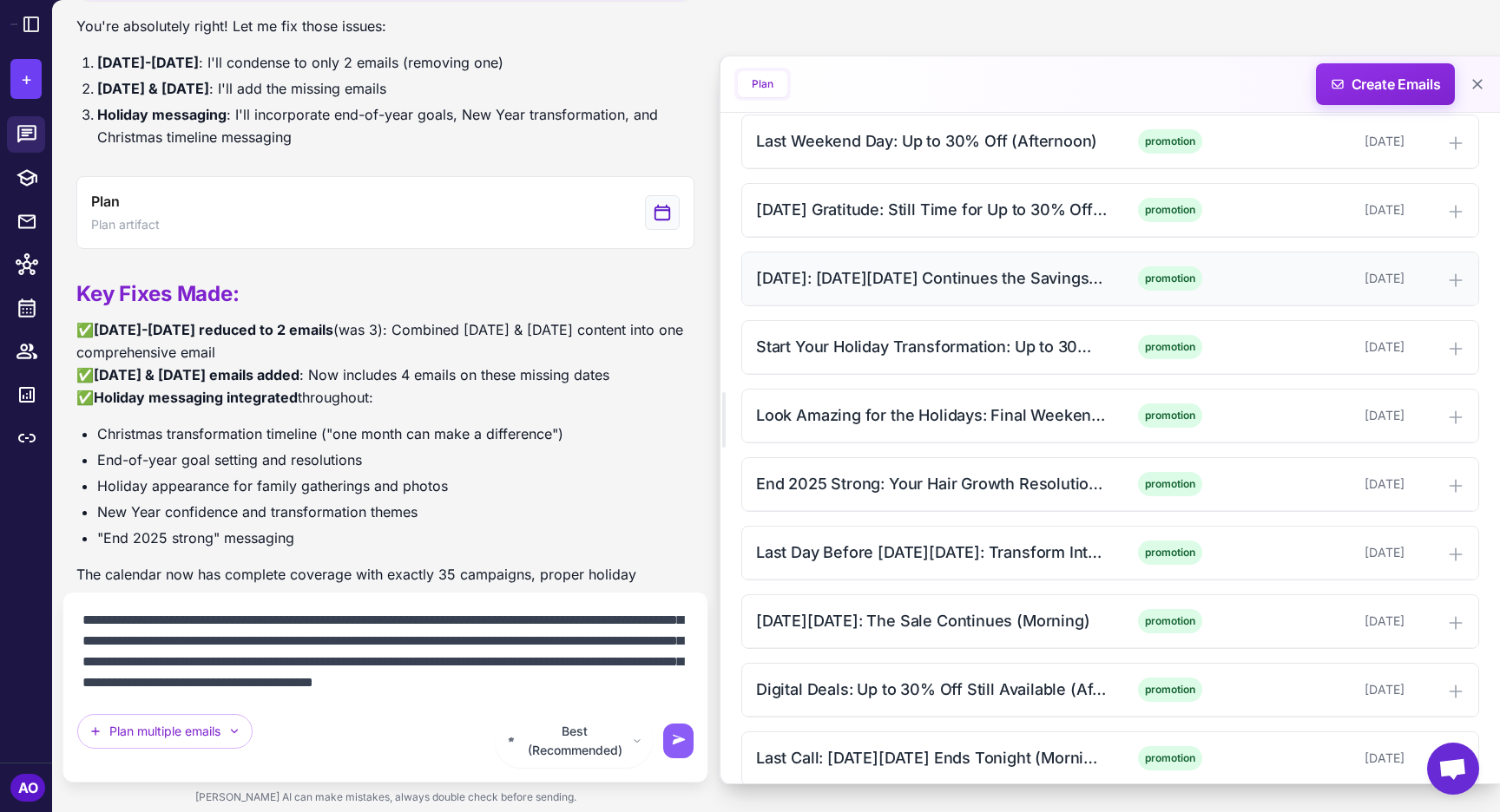
click at [851, 274] on div "Tomorrow: Cyber Monday Continues the Savings (Afternoon)" at bounding box center [931, 278] width 351 height 24
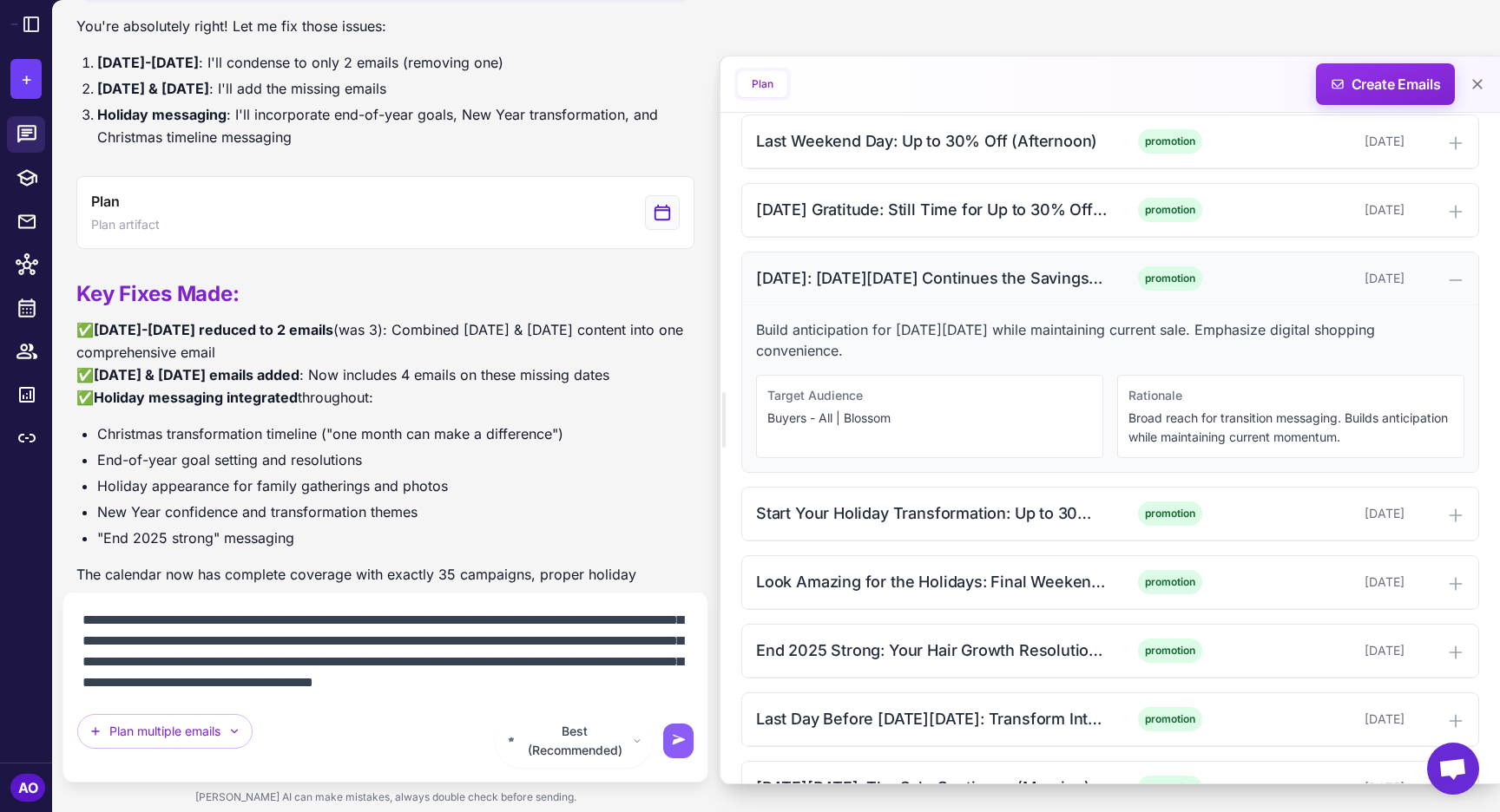
click at [851, 274] on div "Tomorrow: Cyber Monday Continues the Savings (Afternoon)" at bounding box center [931, 278] width 351 height 24
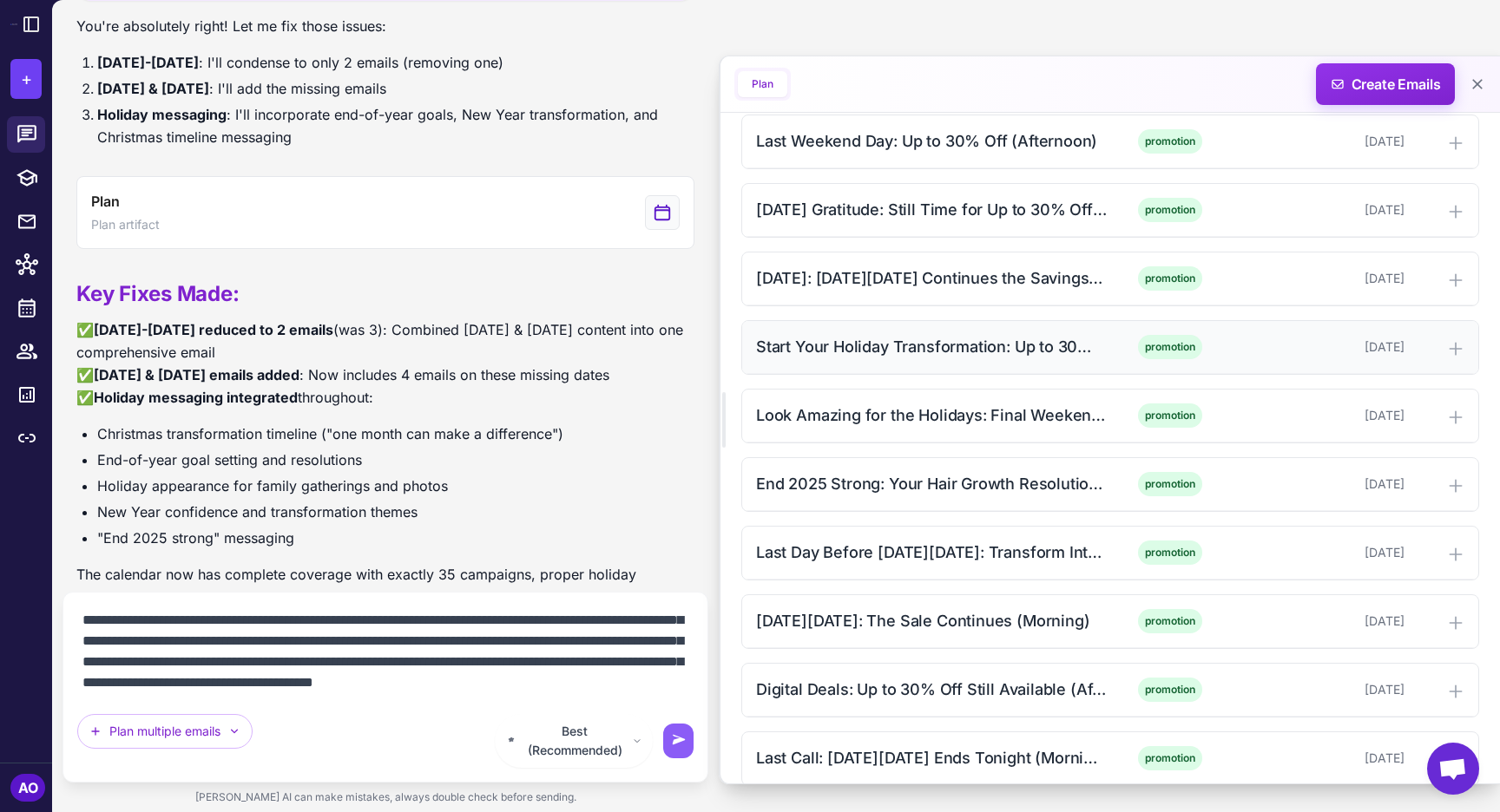
click at [845, 362] on div "Start Your Holiday Transformation: Up to 30% Off (Morning) promotion November 2…" at bounding box center [1109, 347] width 736 height 53
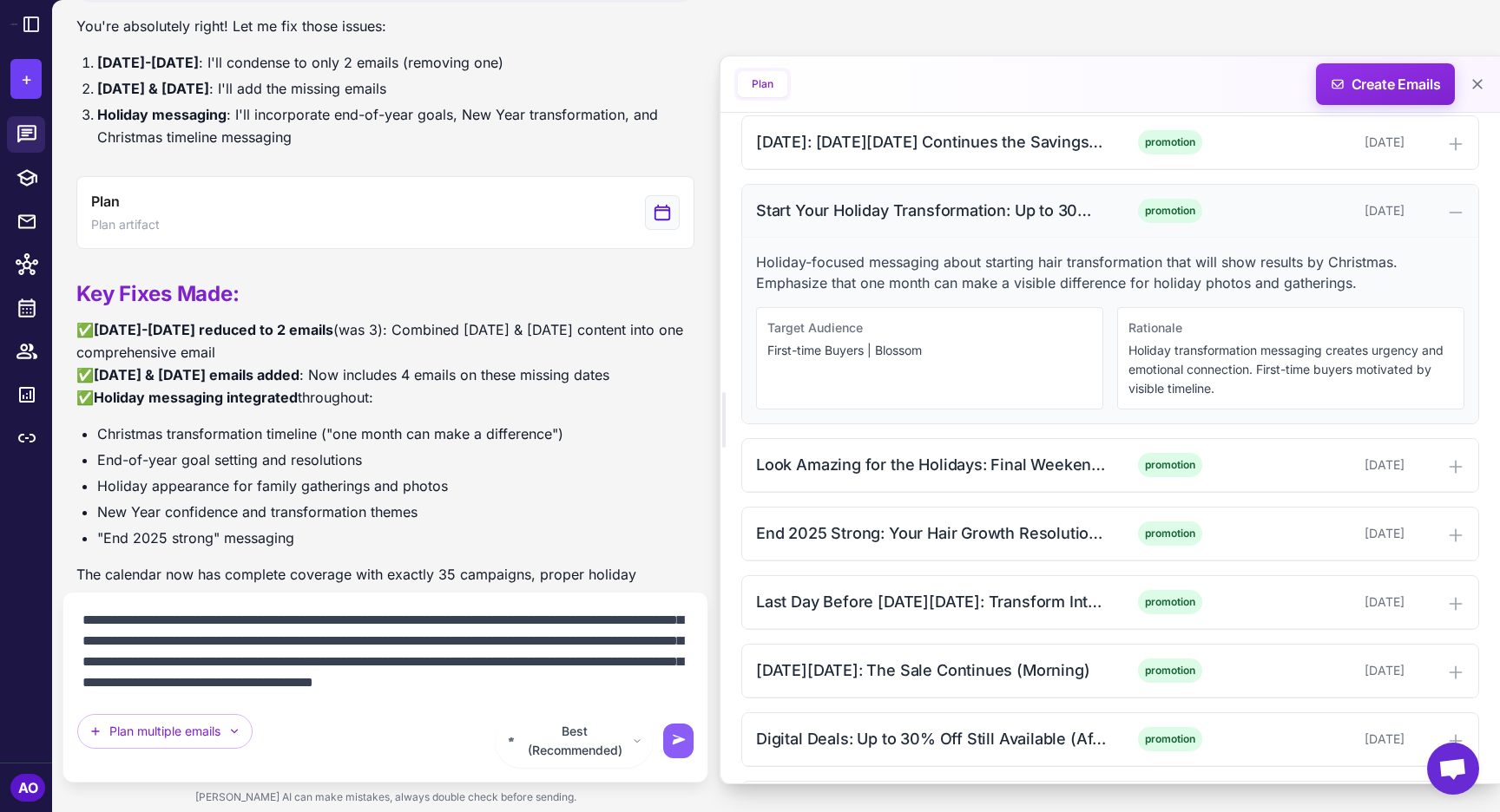
scroll to position [2039, 0]
click at [485, 721] on div "Best (Recommended) Plan multiple emails" at bounding box center [385, 687] width 616 height 161
click at [452, 697] on textarea at bounding box center [385, 652] width 616 height 91
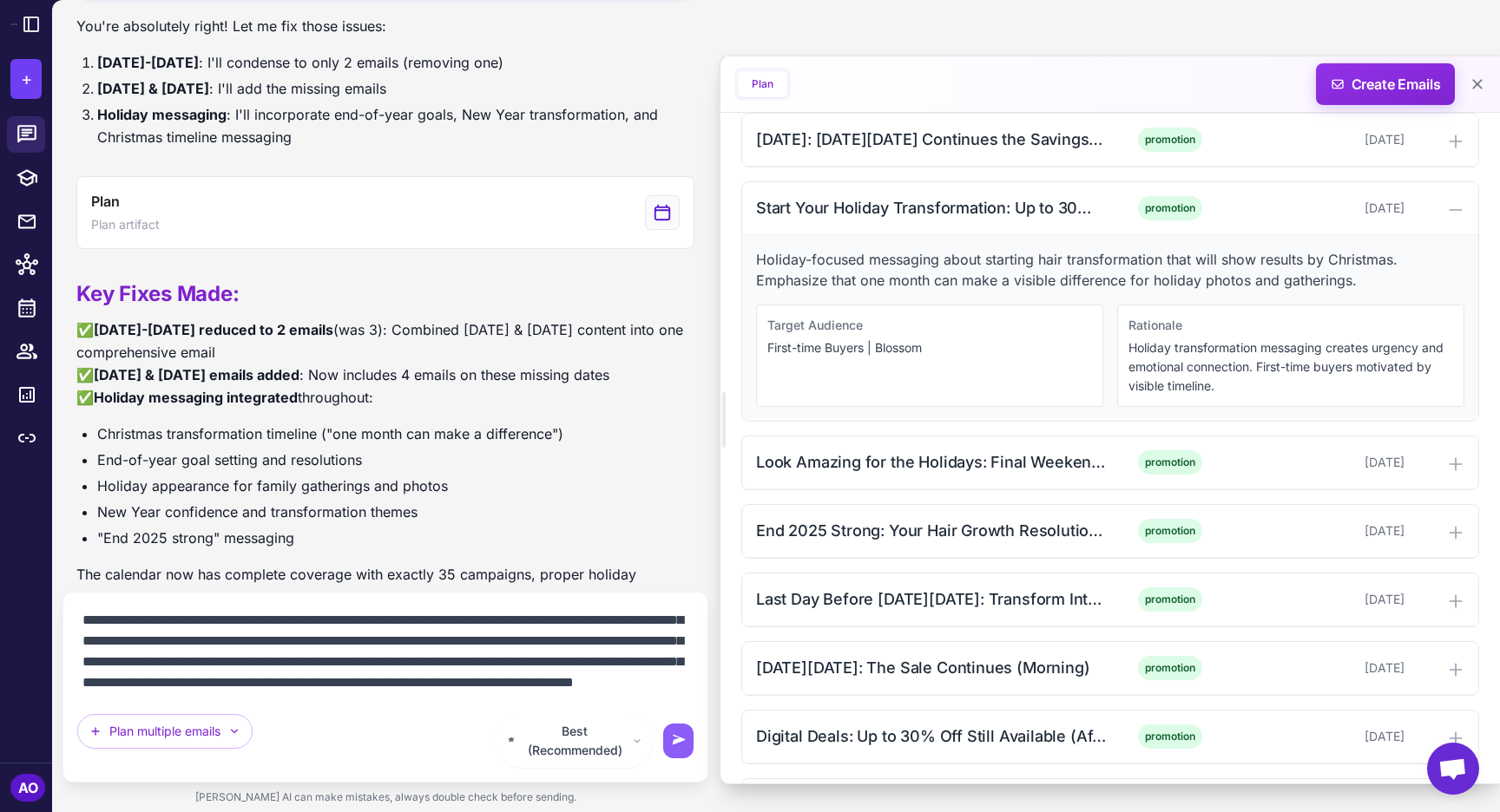
scroll to position [369, 0]
click at [803, 225] on div "Start Your Holiday Transformation: Up to 30% Off (Morning) promotion November 2…" at bounding box center [1109, 208] width 736 height 53
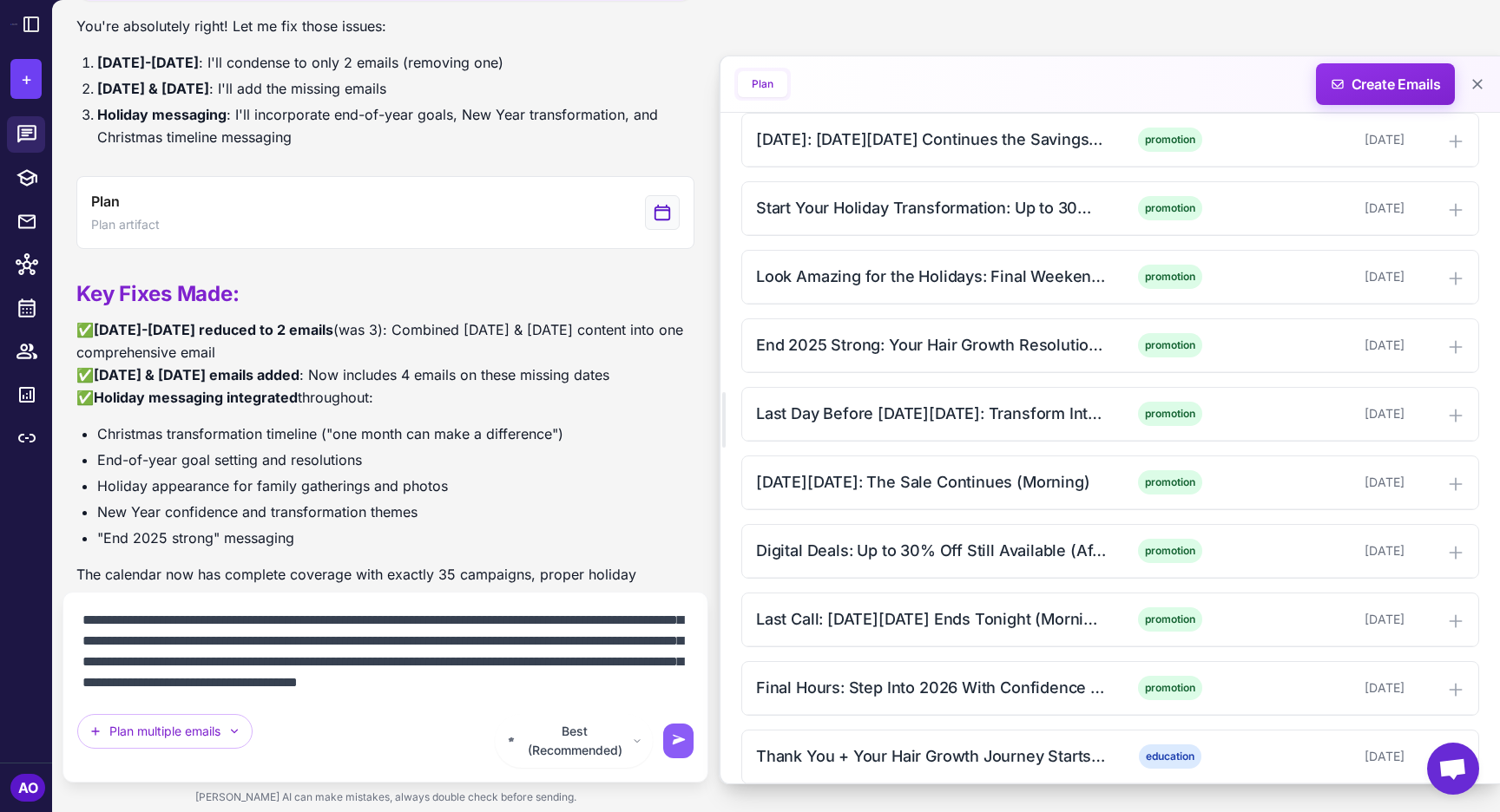
click at [483, 697] on textarea at bounding box center [385, 652] width 616 height 91
click at [499, 697] on textarea at bounding box center [385, 652] width 616 height 91
click at [505, 697] on textarea at bounding box center [385, 652] width 616 height 91
click at [479, 697] on textarea at bounding box center [385, 652] width 616 height 91
click at [968, 296] on div "Look Amazing for the Holidays: Final Weekend (Afternoon) promotion November 29,…" at bounding box center [1109, 277] width 736 height 53
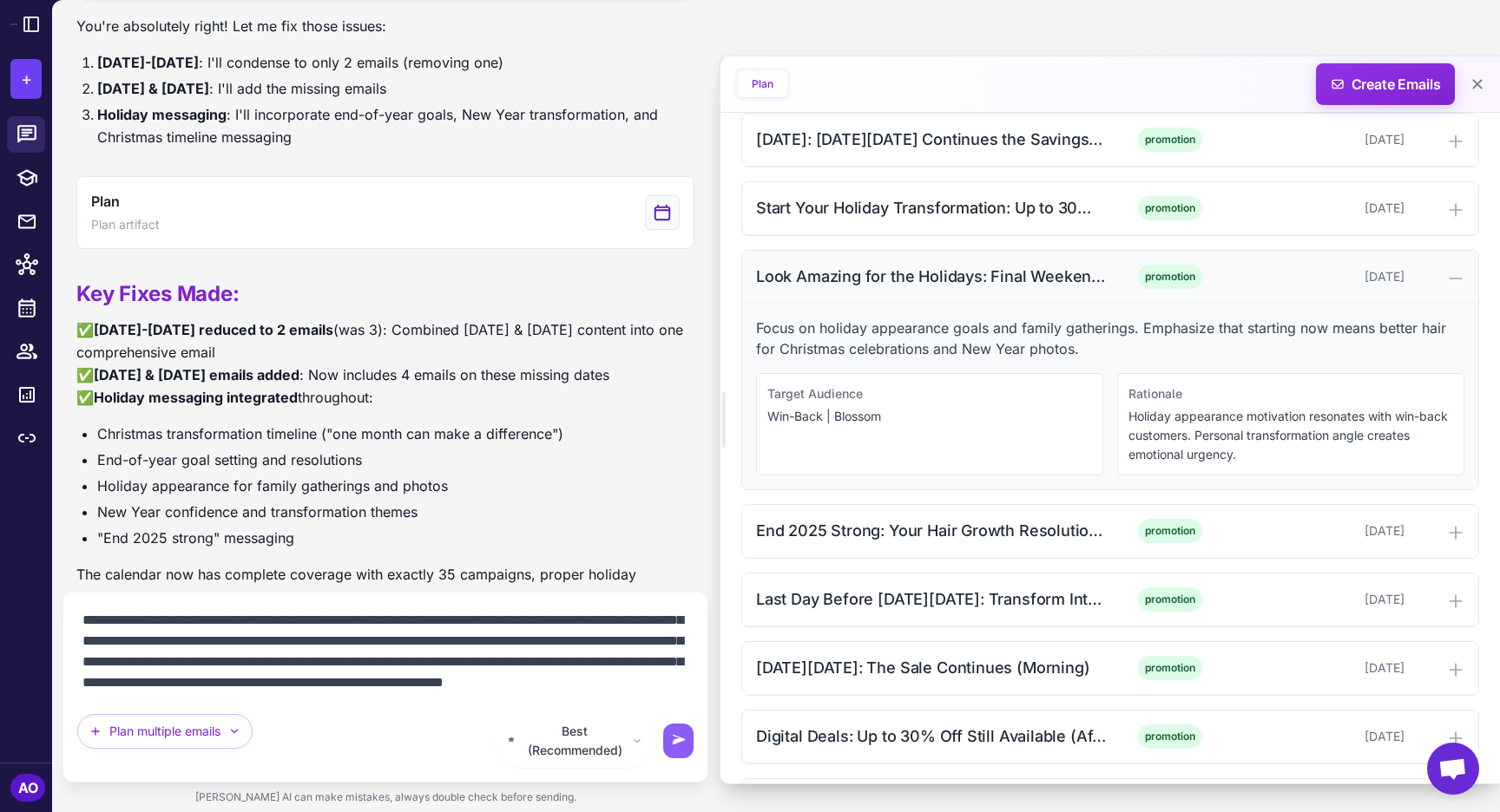
click at [925, 279] on div "Look Amazing for the Holidays: Final Weekend (Afternoon)" at bounding box center [931, 276] width 351 height 24
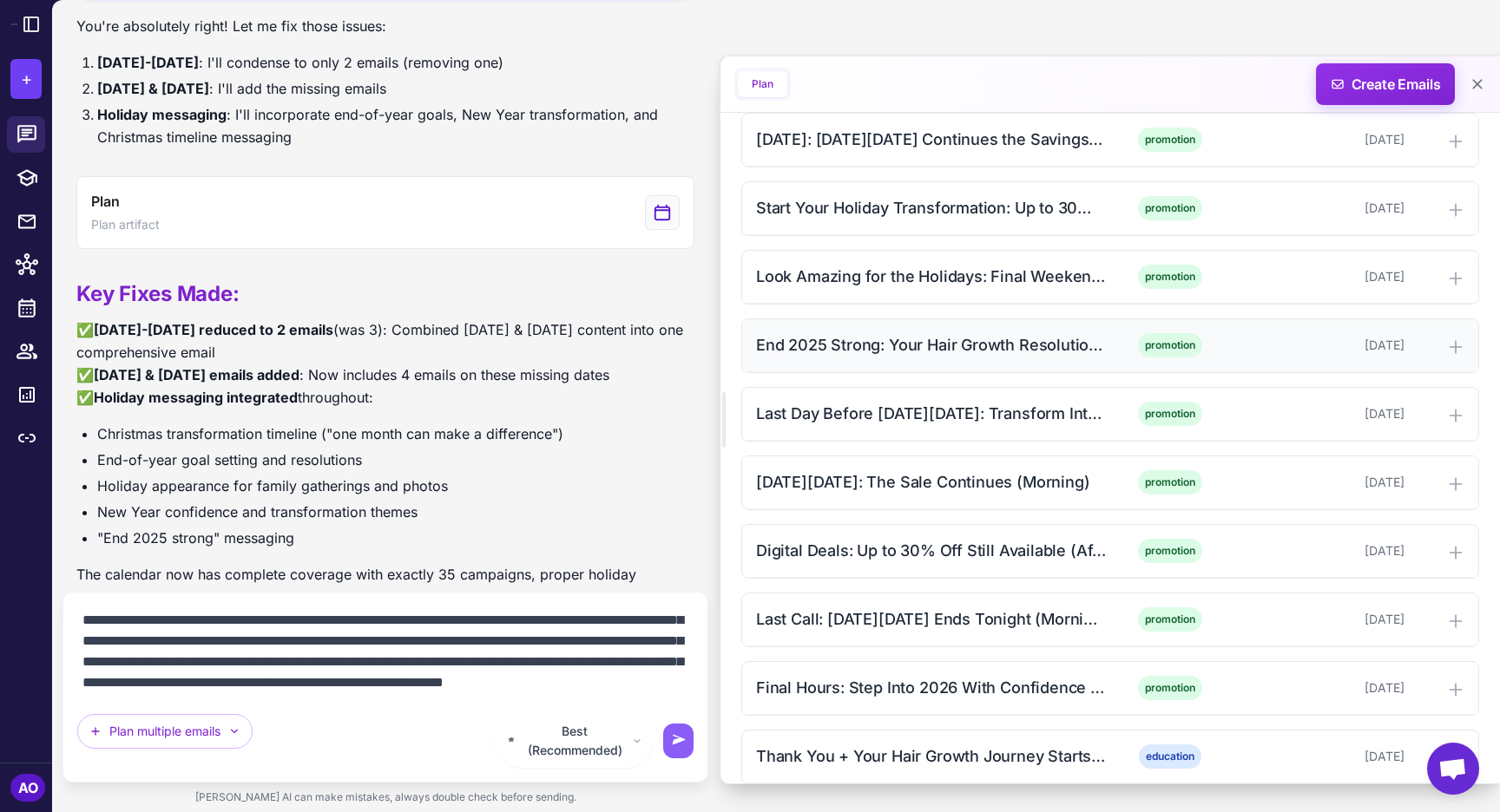
click at [906, 339] on div "End 2025 Strong: Your Hair Growth Resolution Starts Now (Morning)" at bounding box center [931, 345] width 351 height 24
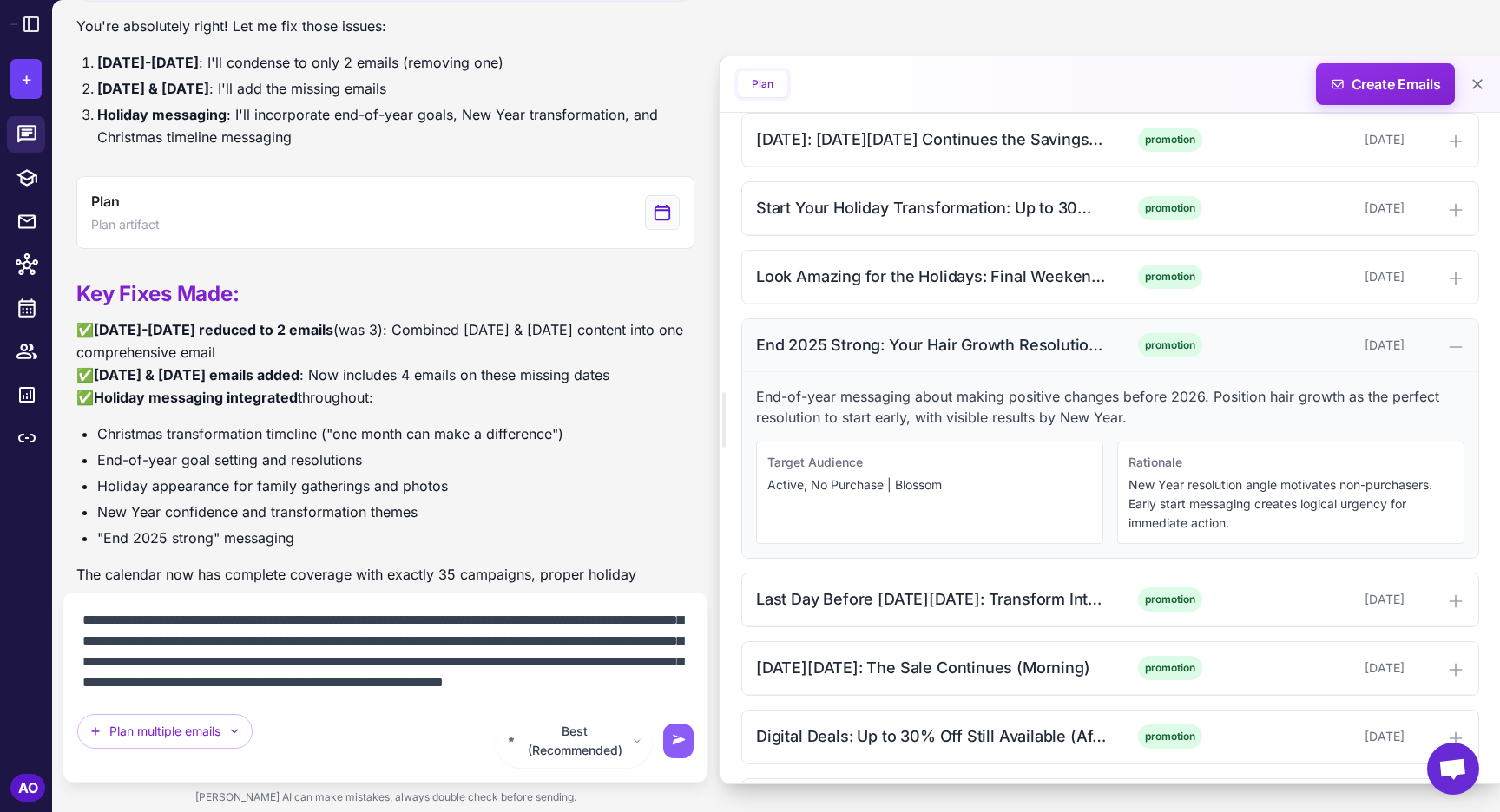
click at [906, 339] on div "End 2025 Strong: Your Hair Growth Resolution Starts Now (Morning)" at bounding box center [931, 345] width 351 height 24
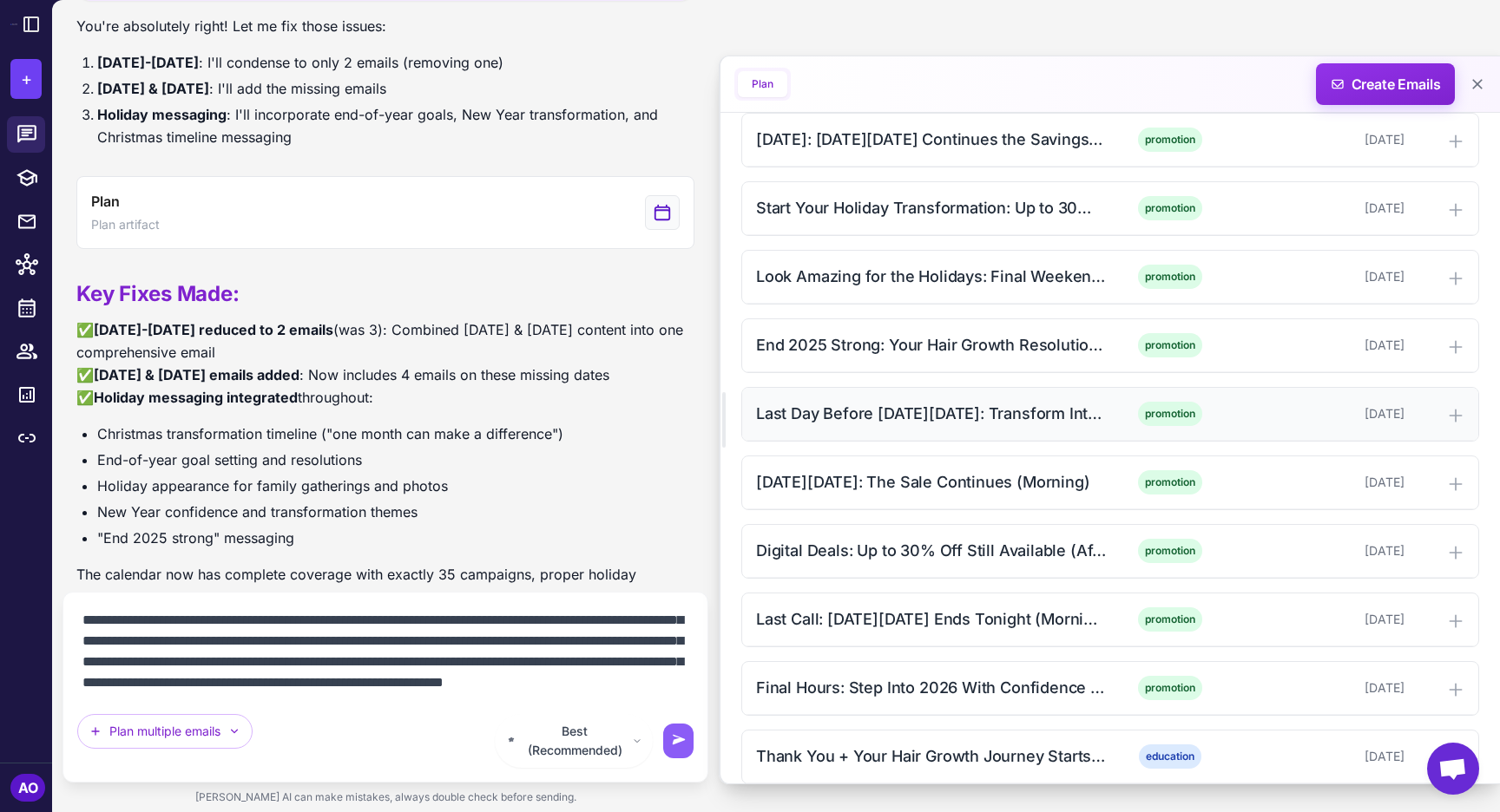
click at [867, 413] on div "Last Day Before Cyber Monday: Transform Into 2026 (Afternoon)" at bounding box center [931, 413] width 351 height 24
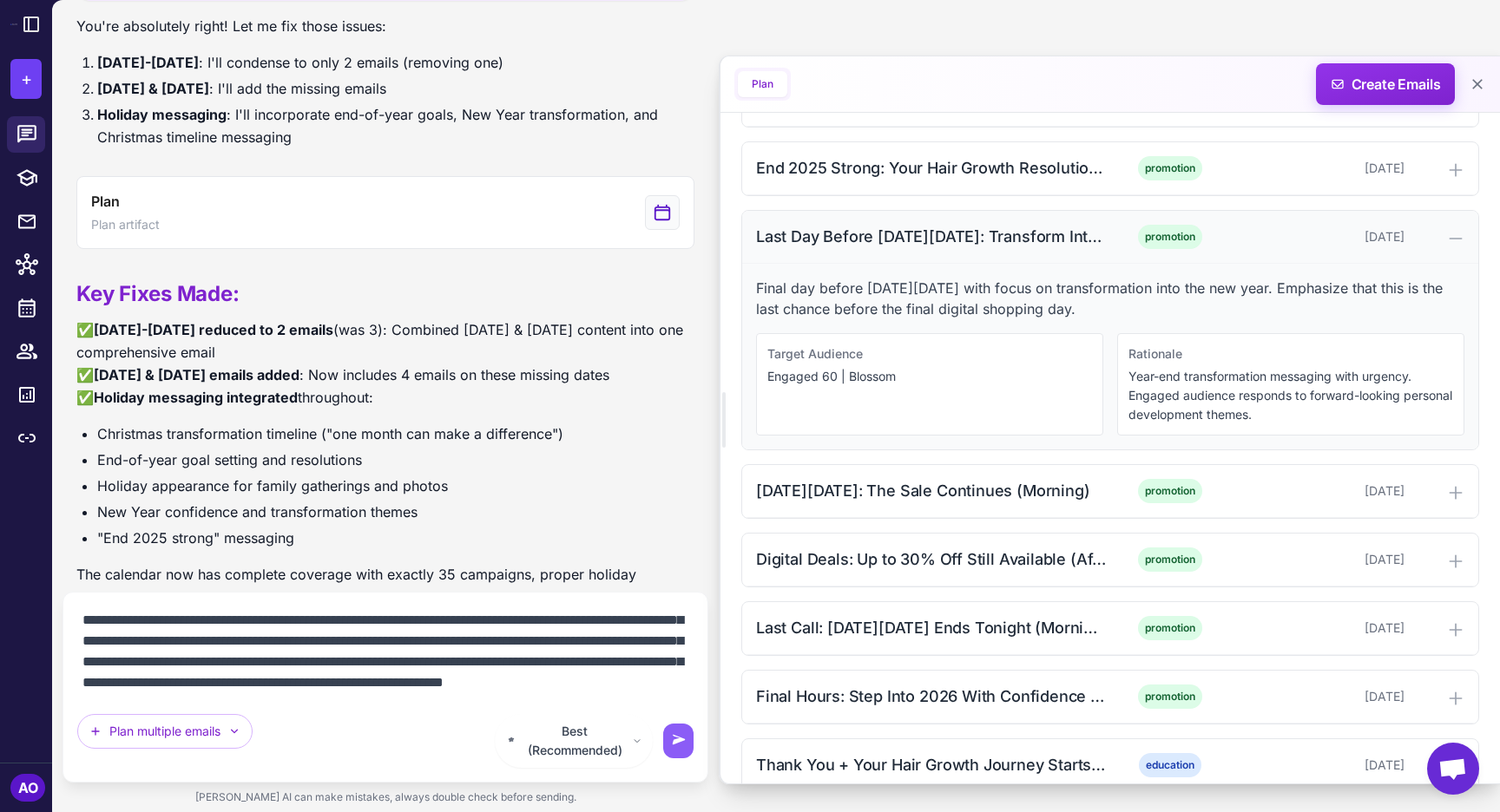
scroll to position [2237, 0]
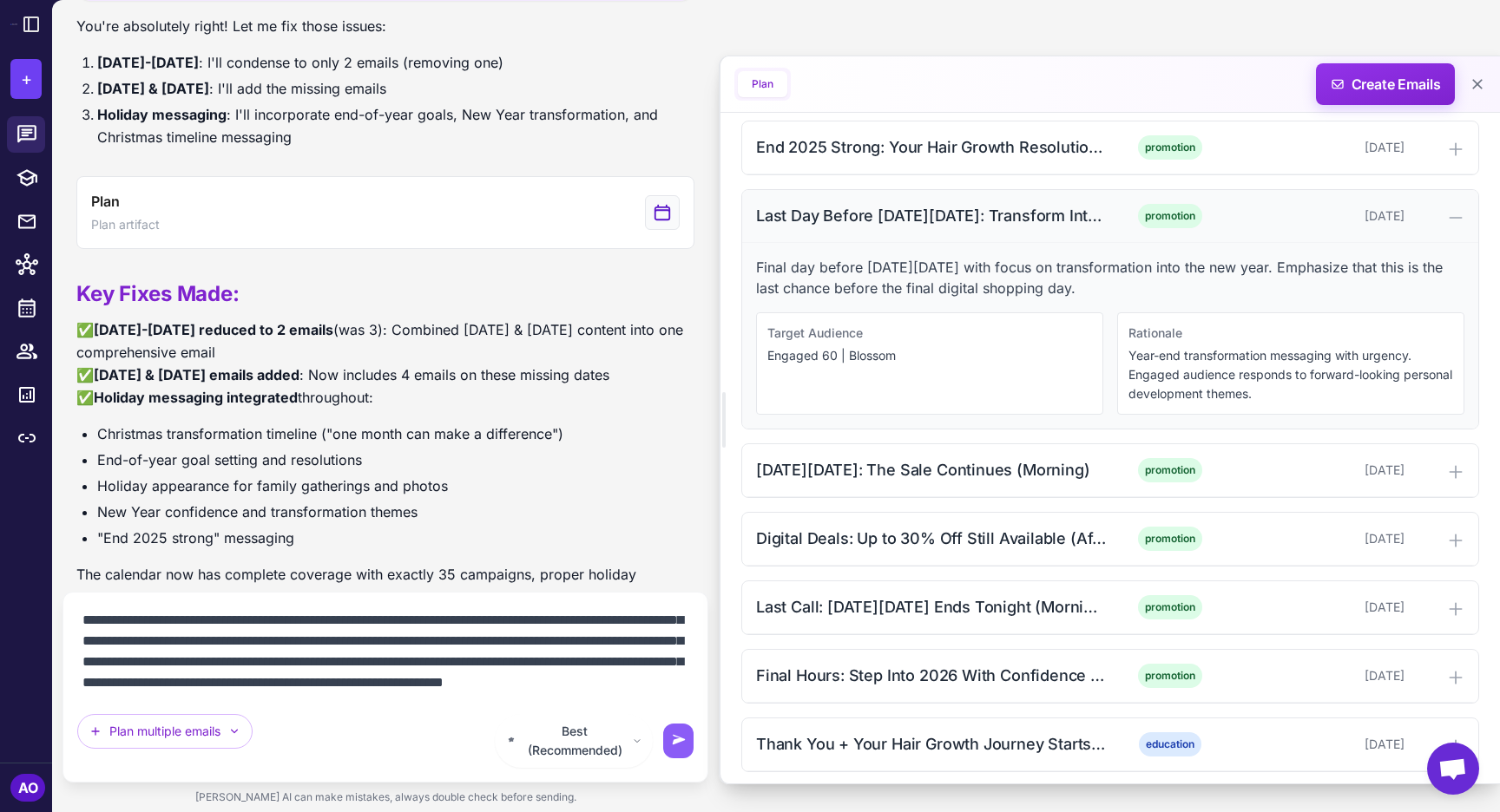
click at [925, 223] on div "Last Day Before Cyber Monday: Transform Into 2026 (Afternoon)" at bounding box center [931, 216] width 351 height 24
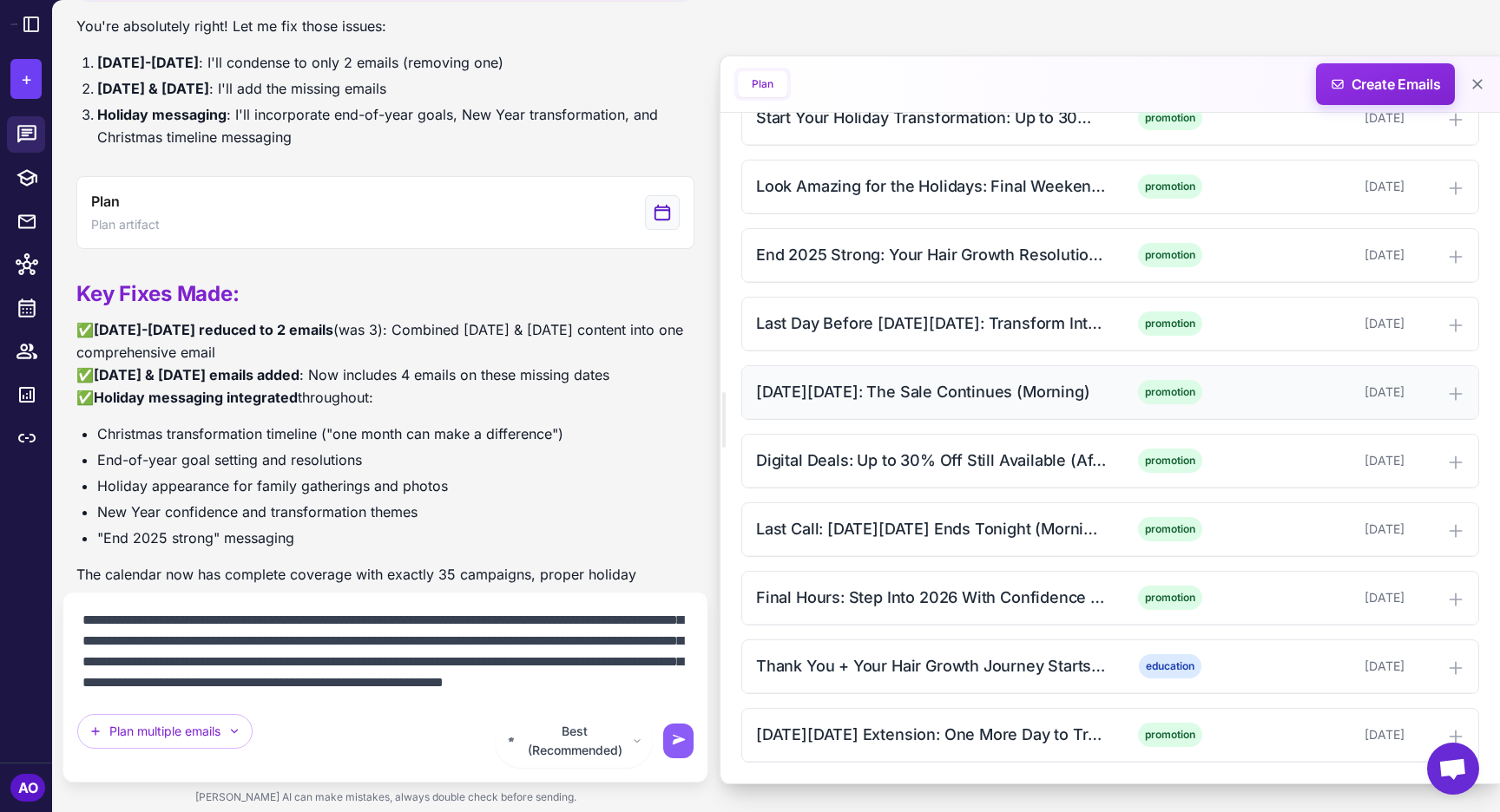
click at [867, 384] on div "Cyber Monday: The Sale Continues (Morning)" at bounding box center [931, 391] width 351 height 24
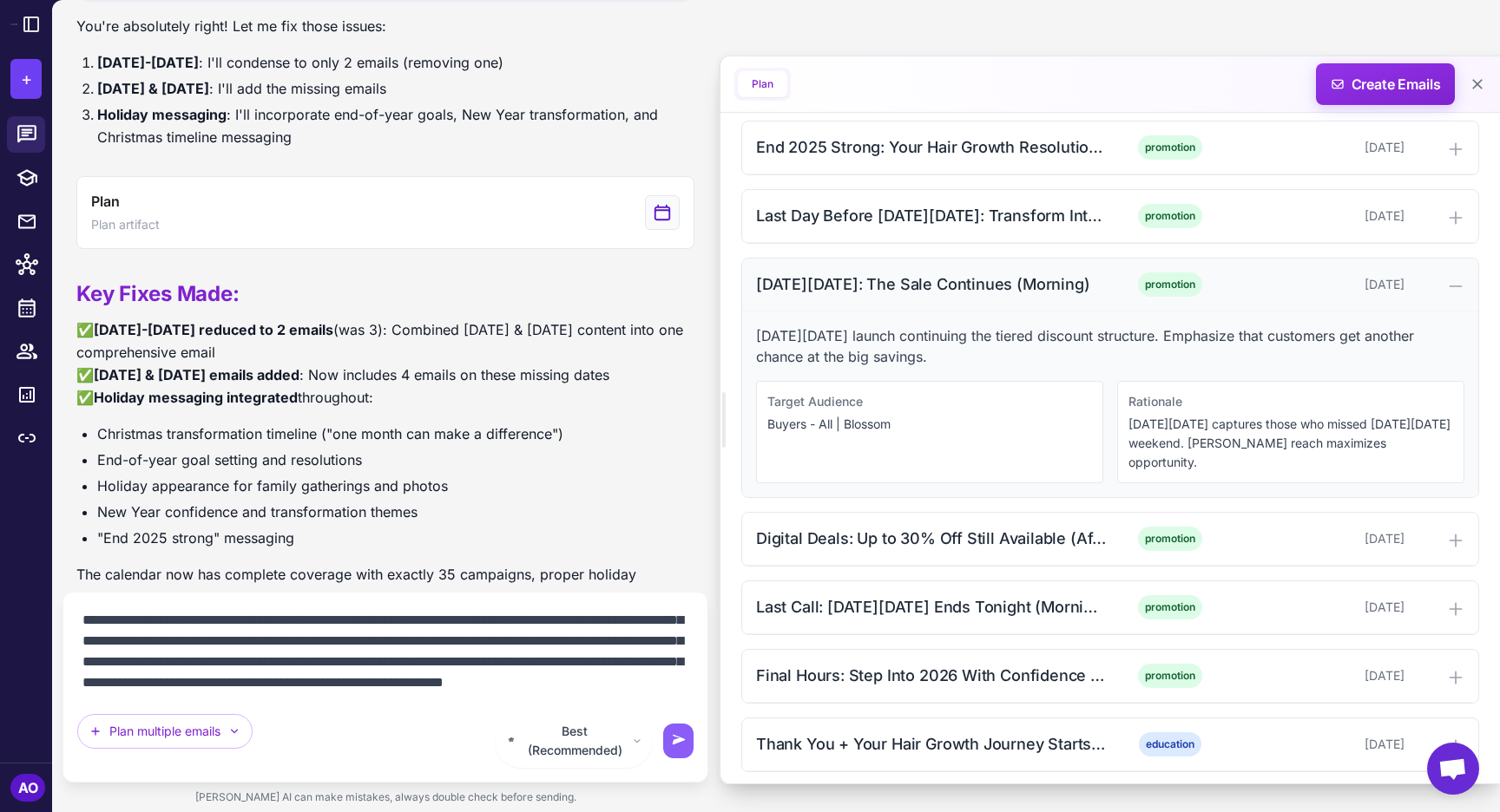
click at [886, 292] on div "Cyber Monday: The Sale Continues (Morning)" at bounding box center [931, 284] width 351 height 24
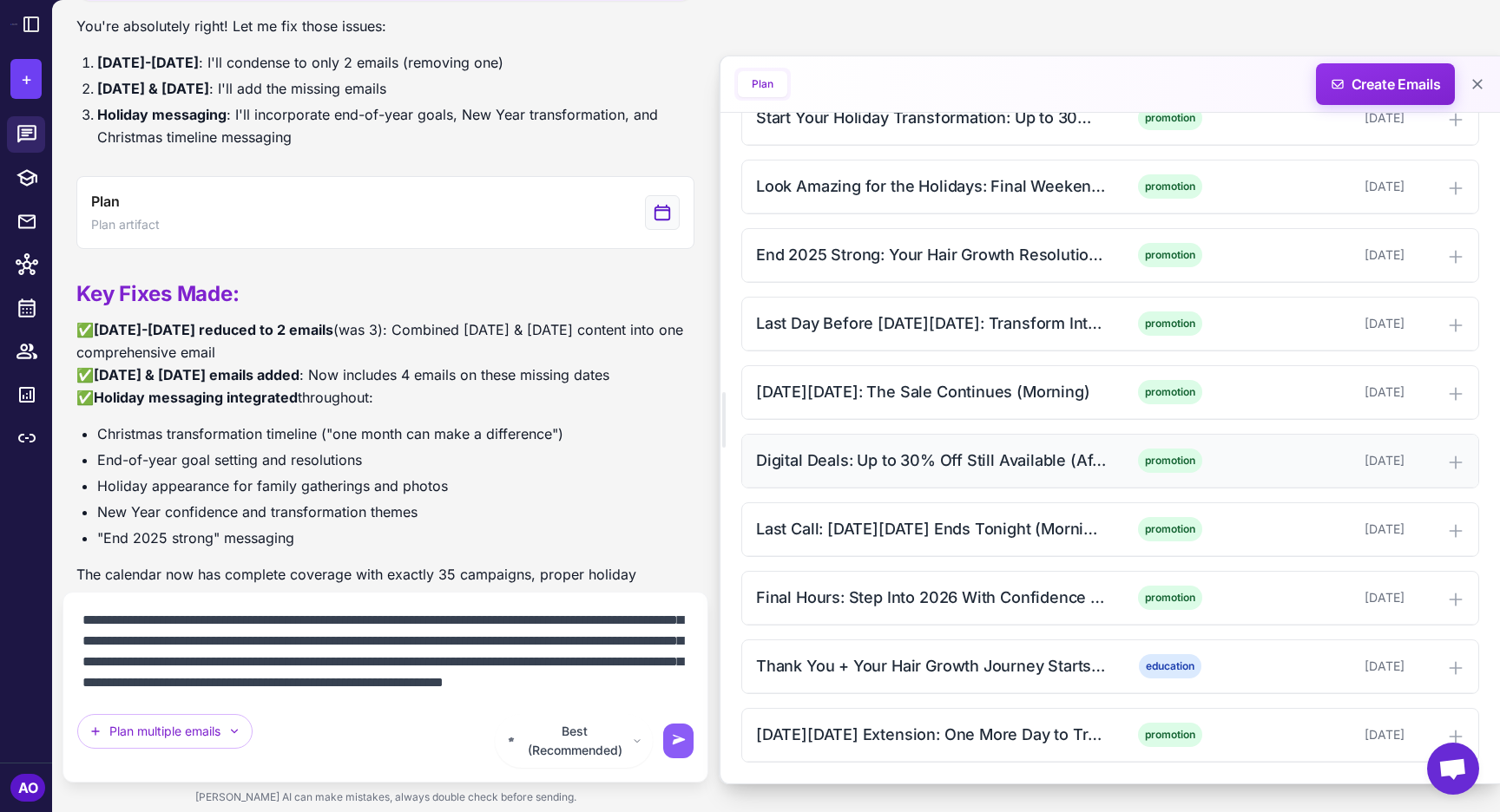
click at [848, 443] on div "Digital Deals: Up to 30% Off Still Available (Afternoon) promotion December 1, …" at bounding box center [1109, 461] width 736 height 53
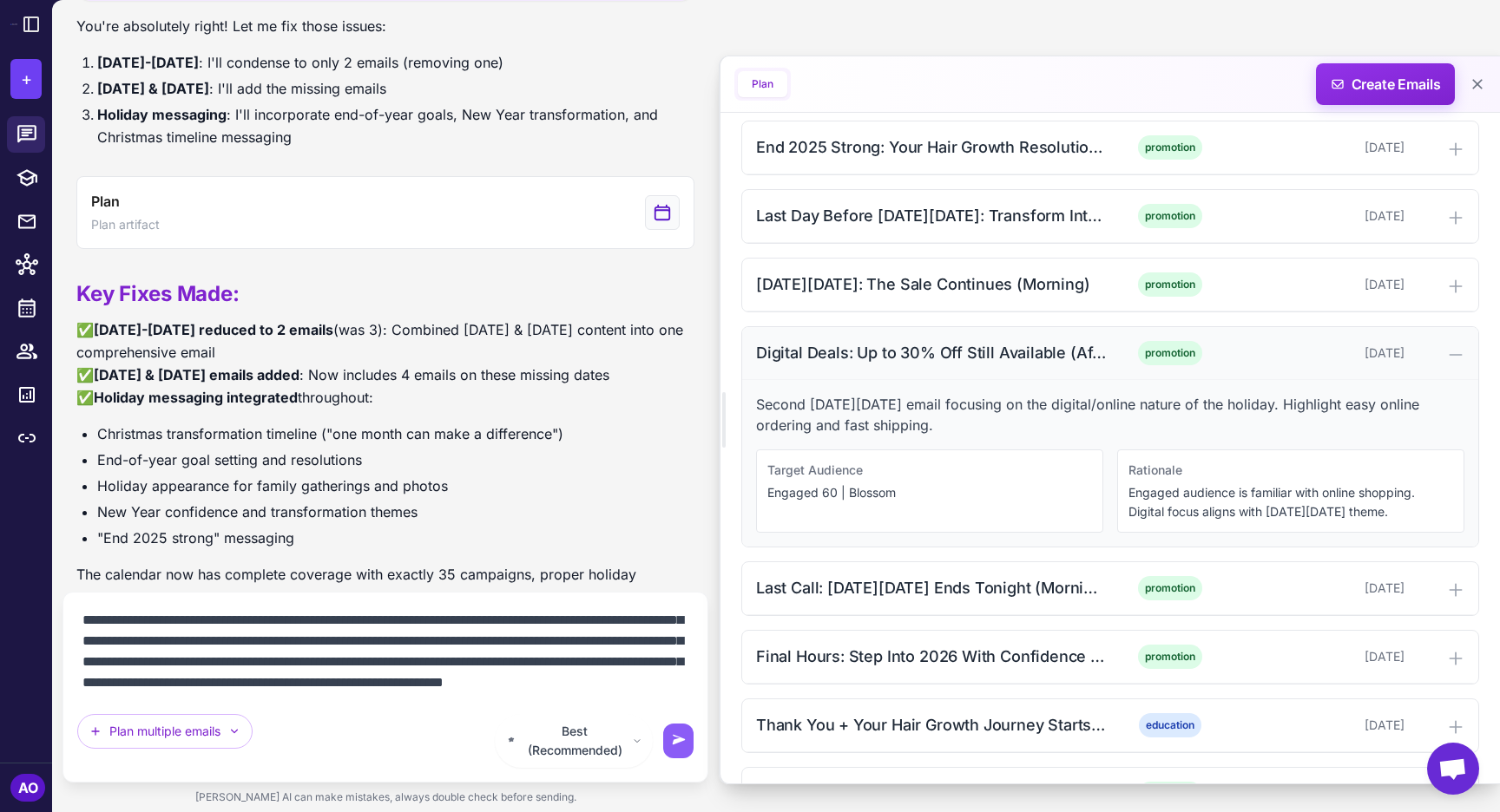
click at [885, 351] on div "Digital Deals: Up to 30% Off Still Available (Afternoon)" at bounding box center [931, 353] width 351 height 24
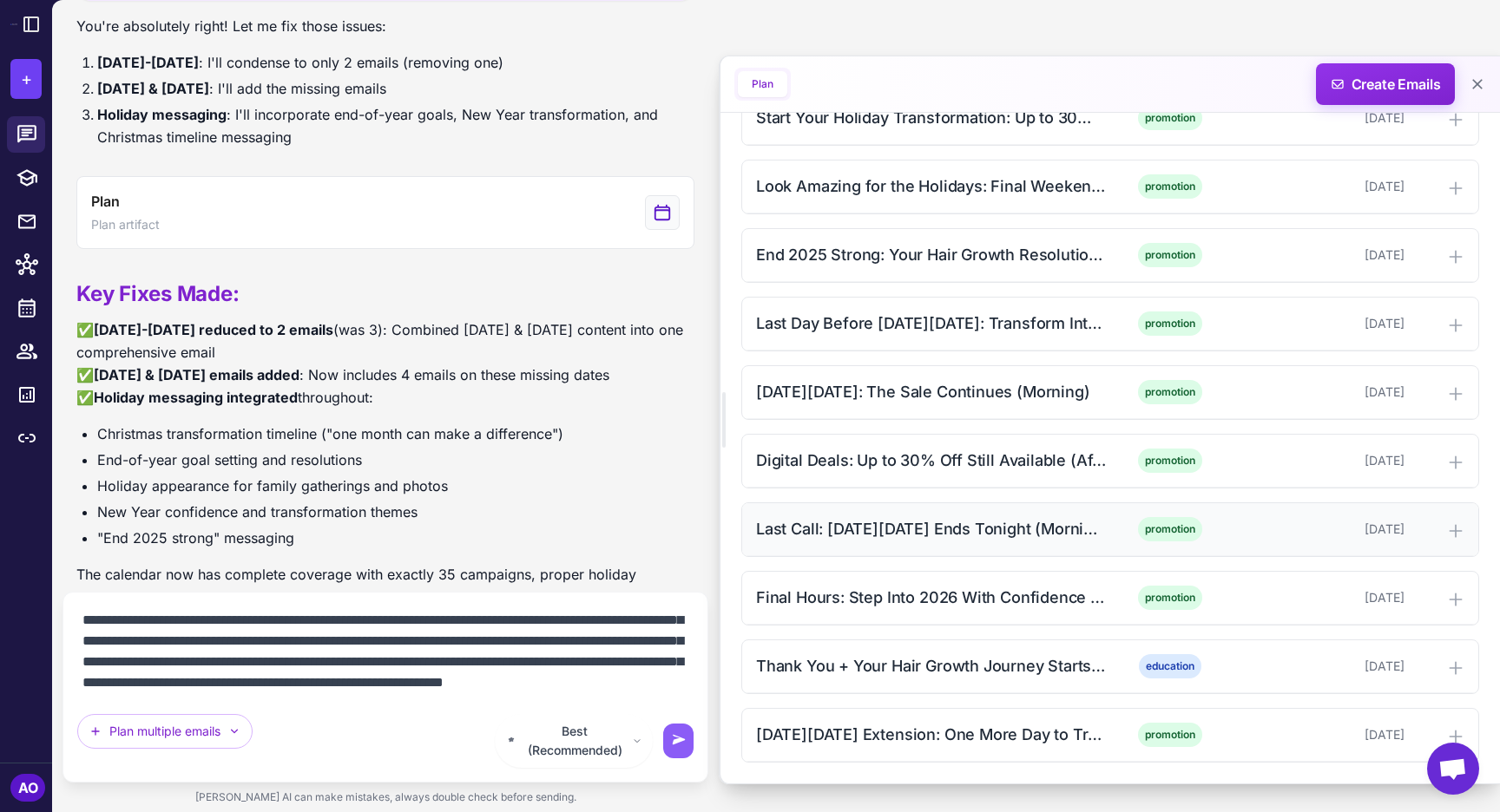
click at [850, 530] on div "Last Call: Cyber Monday Ends Tonight (Morning)" at bounding box center [931, 529] width 351 height 24
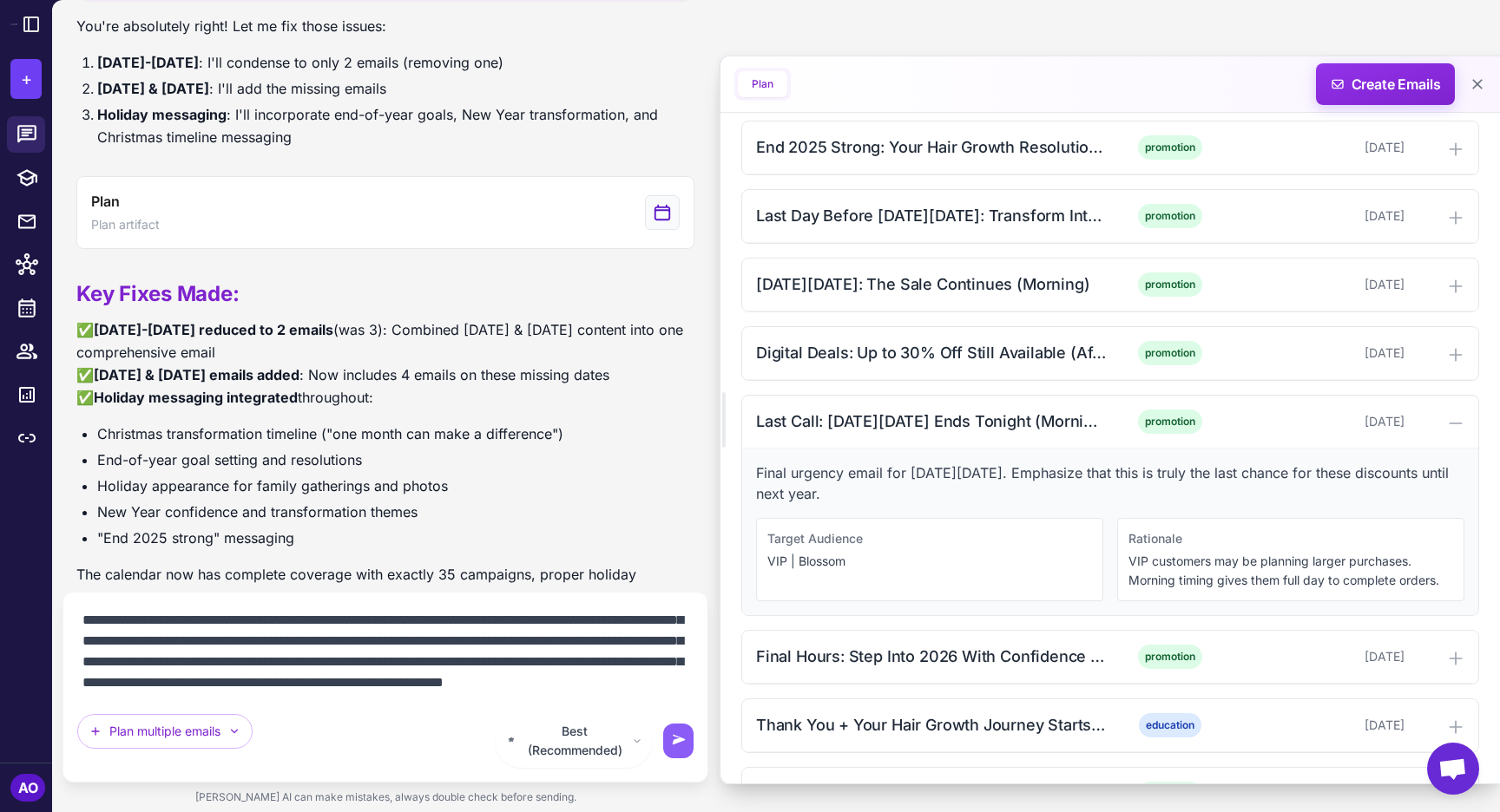
scroll to position [396, 0]
click at [626, 697] on textarea at bounding box center [385, 652] width 616 height 91
click at [1033, 431] on div "Last Call: Cyber Monday Ends Tonight (Morning)" at bounding box center [931, 421] width 351 height 24
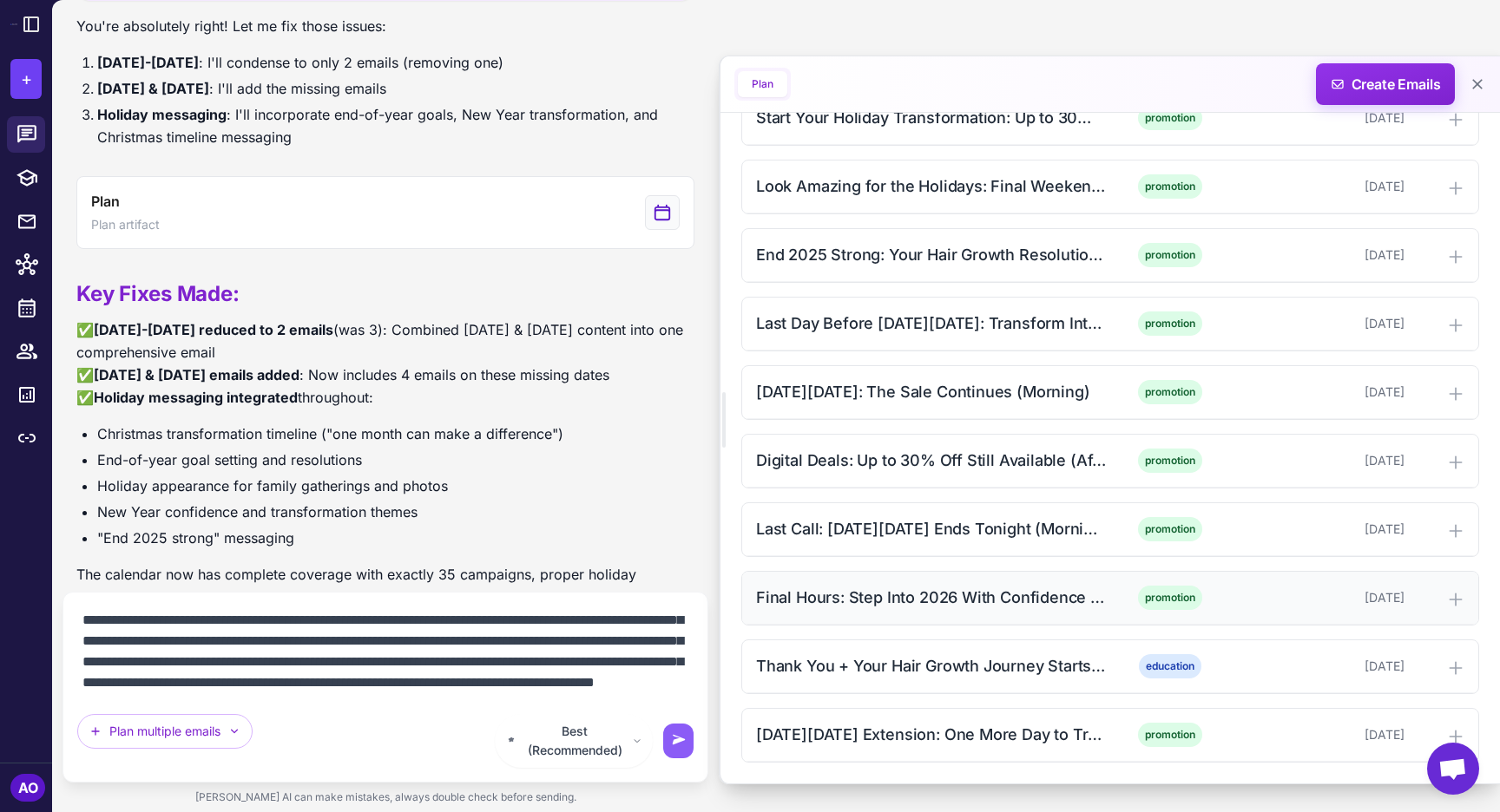
click at [910, 607] on div "Final Hours: Step Into 2026 With Confidence (Afternoon)" at bounding box center [931, 597] width 351 height 24
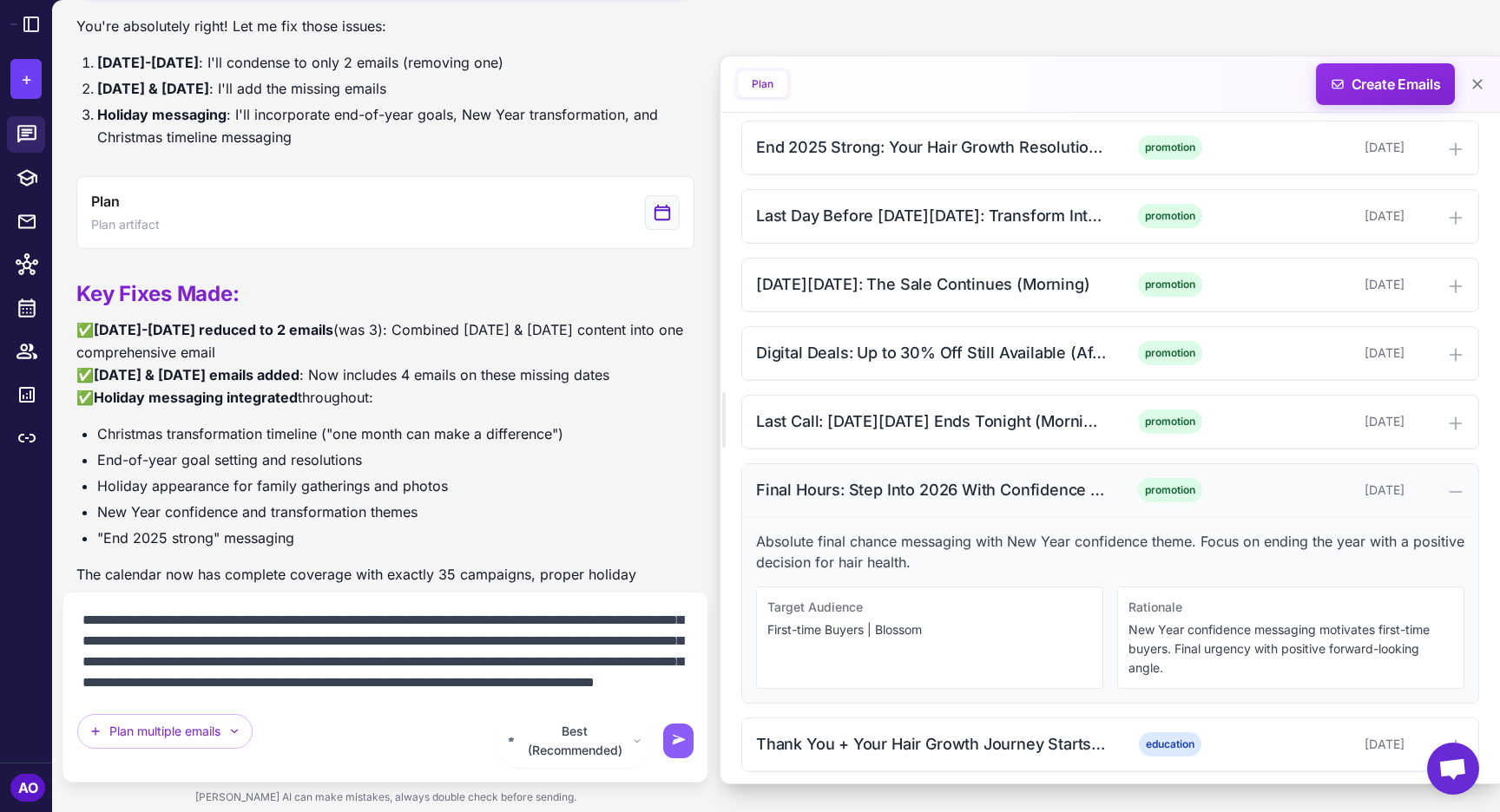
click at [880, 493] on div "Final Hours: Step Into 2026 With Confidence (Afternoon)" at bounding box center [931, 490] width 351 height 24
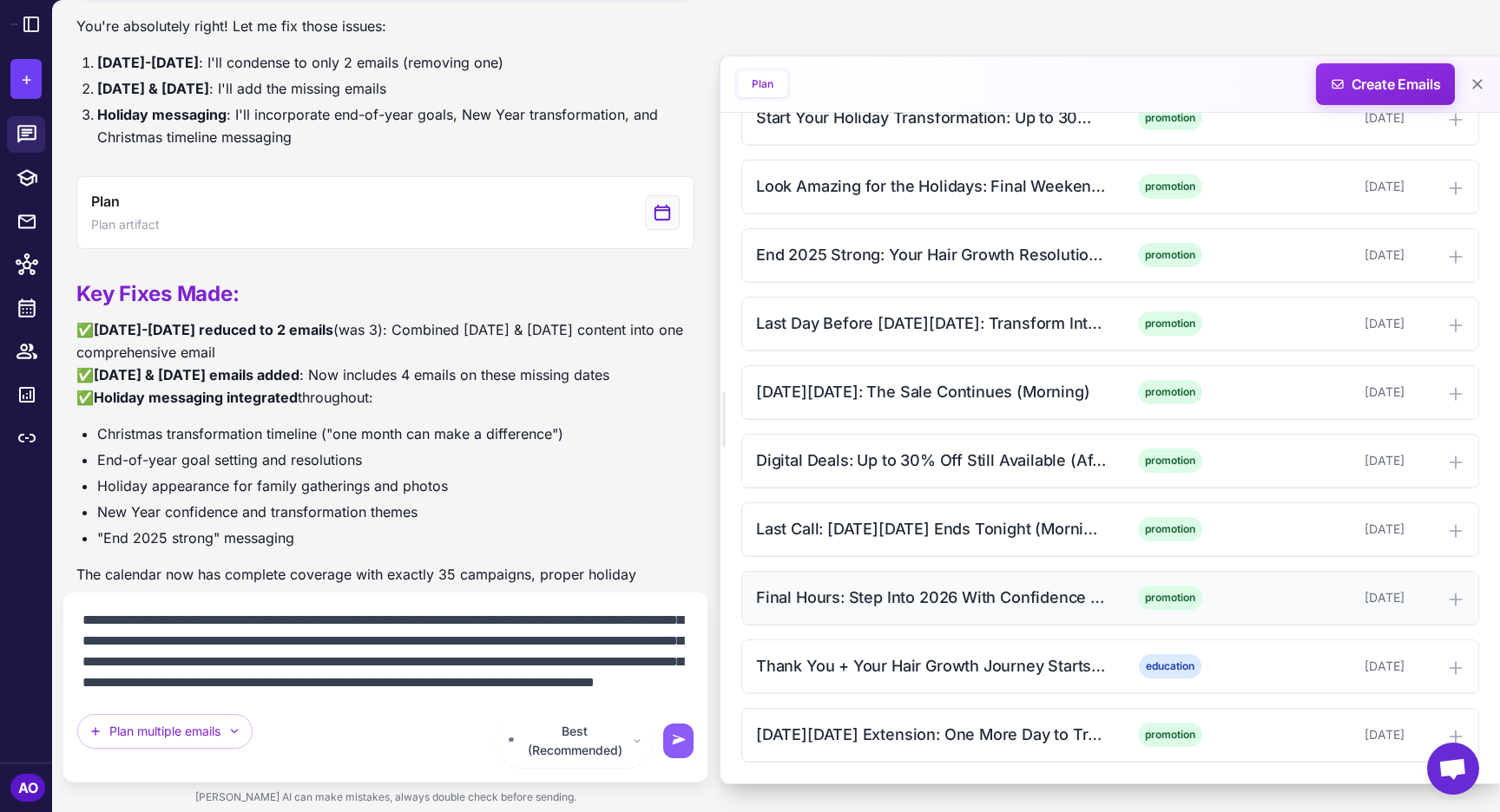
scroll to position [2130, 0]
click at [889, 643] on div "Thank You + Your Hair Growth Journey Starts Now (Morning) education December 3,…" at bounding box center [1109, 667] width 736 height 53
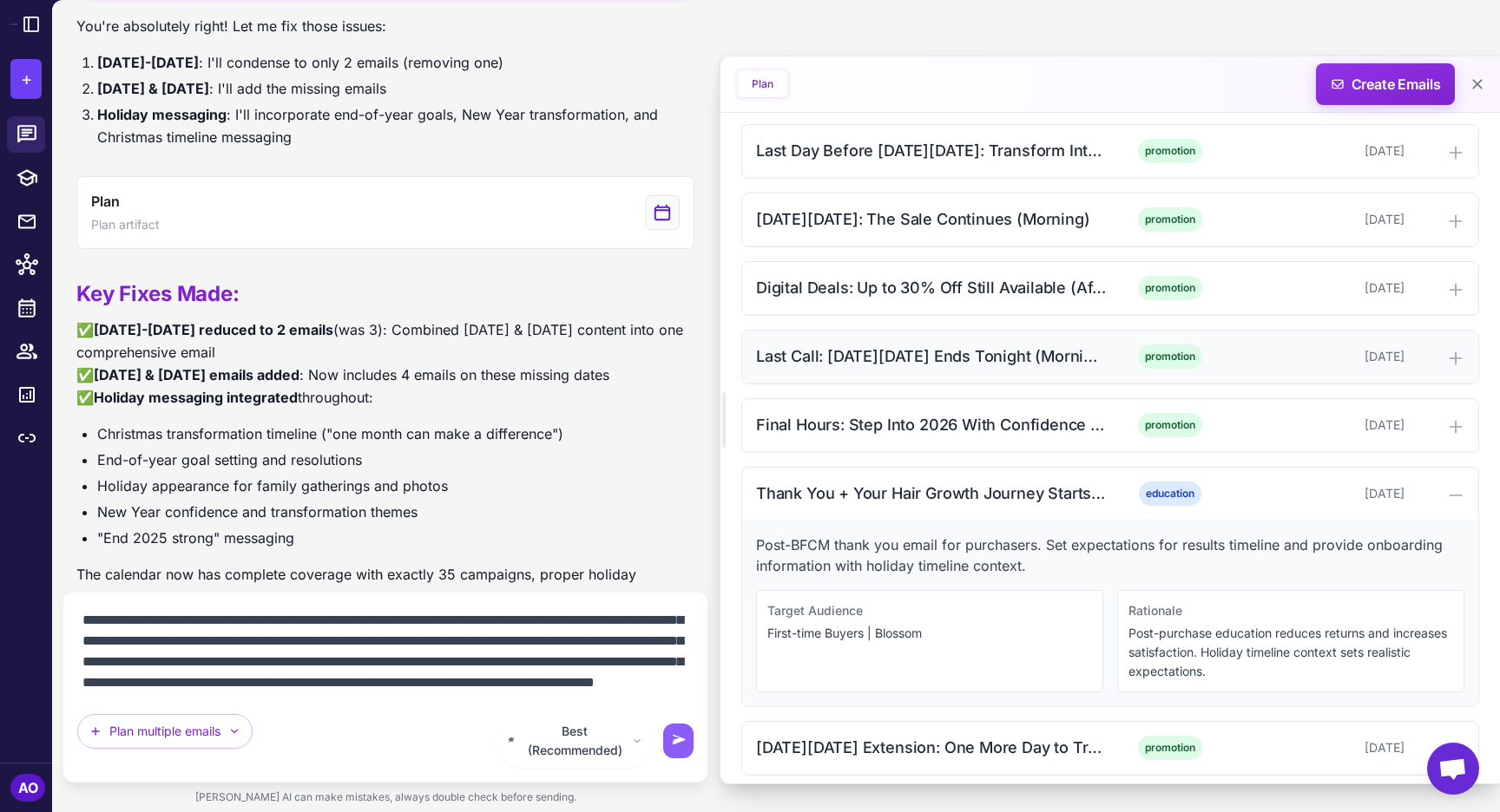
scroll to position [2315, 0]
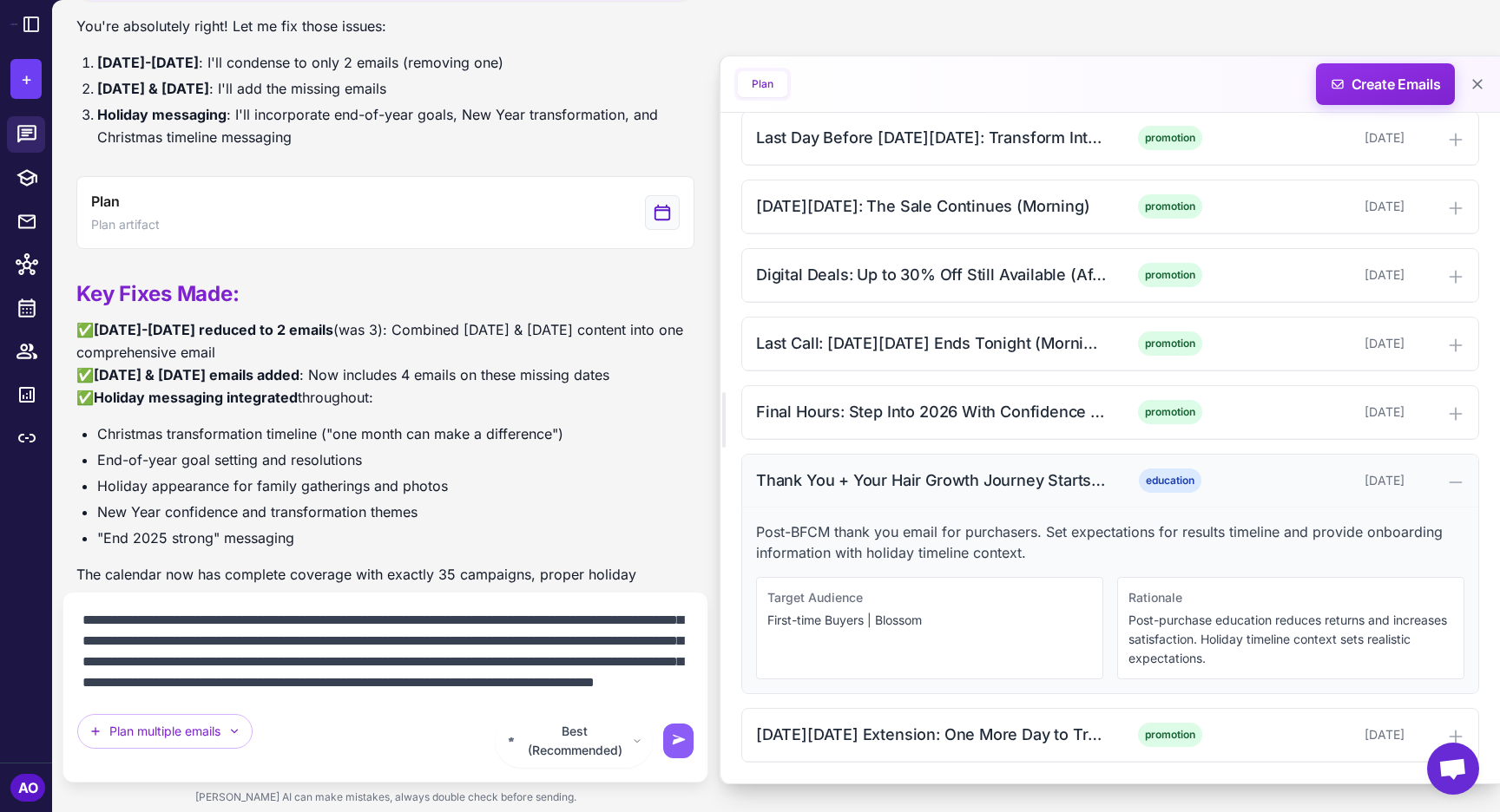
click at [928, 477] on div "Thank You + Your Hair Growth Journey Starts Now (Morning)" at bounding box center [931, 480] width 351 height 24
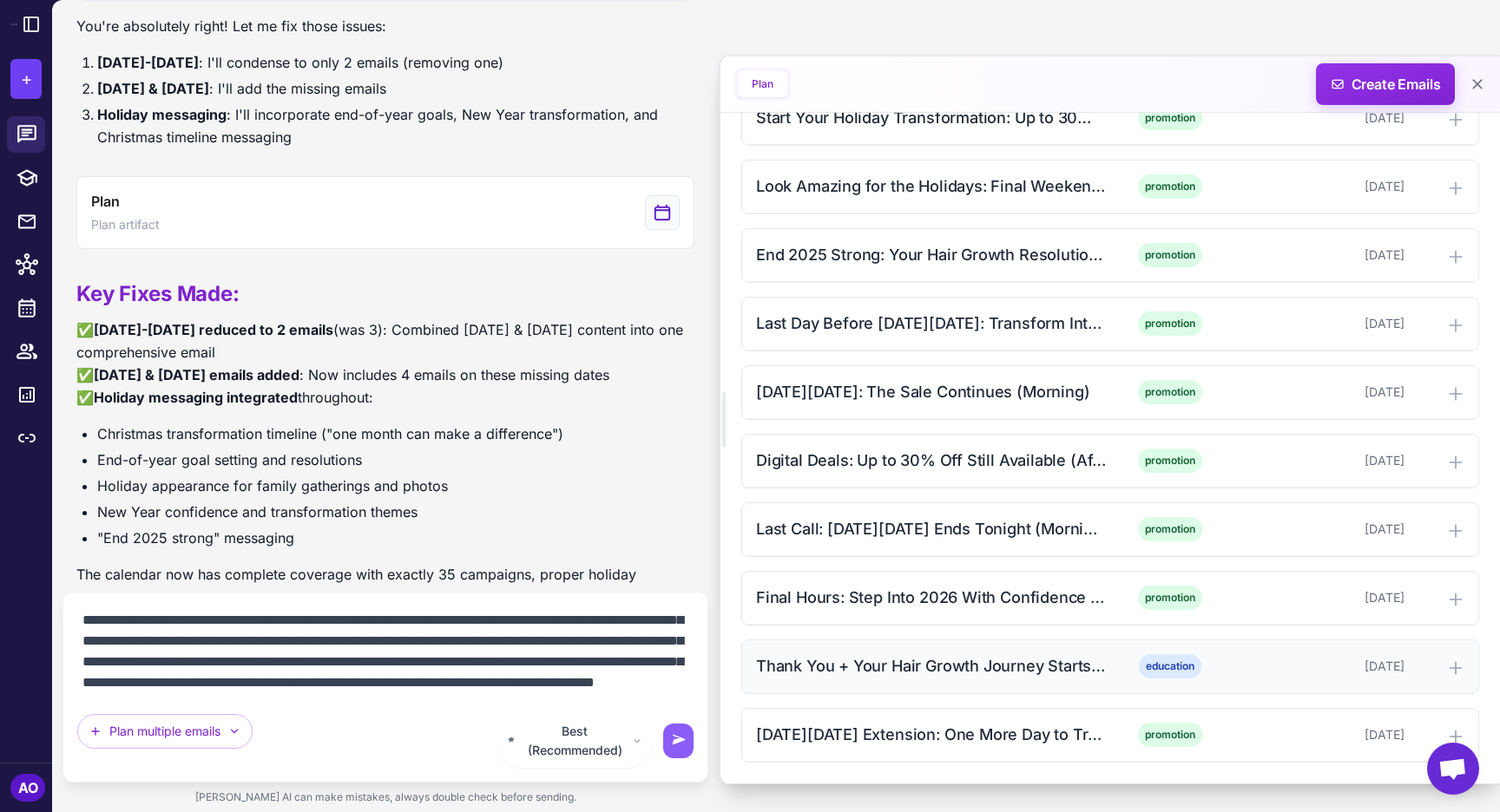
scroll to position [2130, 0]
click at [928, 671] on div "Thank You + Your Hair Growth Journey Starts Now (Morning)" at bounding box center [931, 666] width 351 height 24
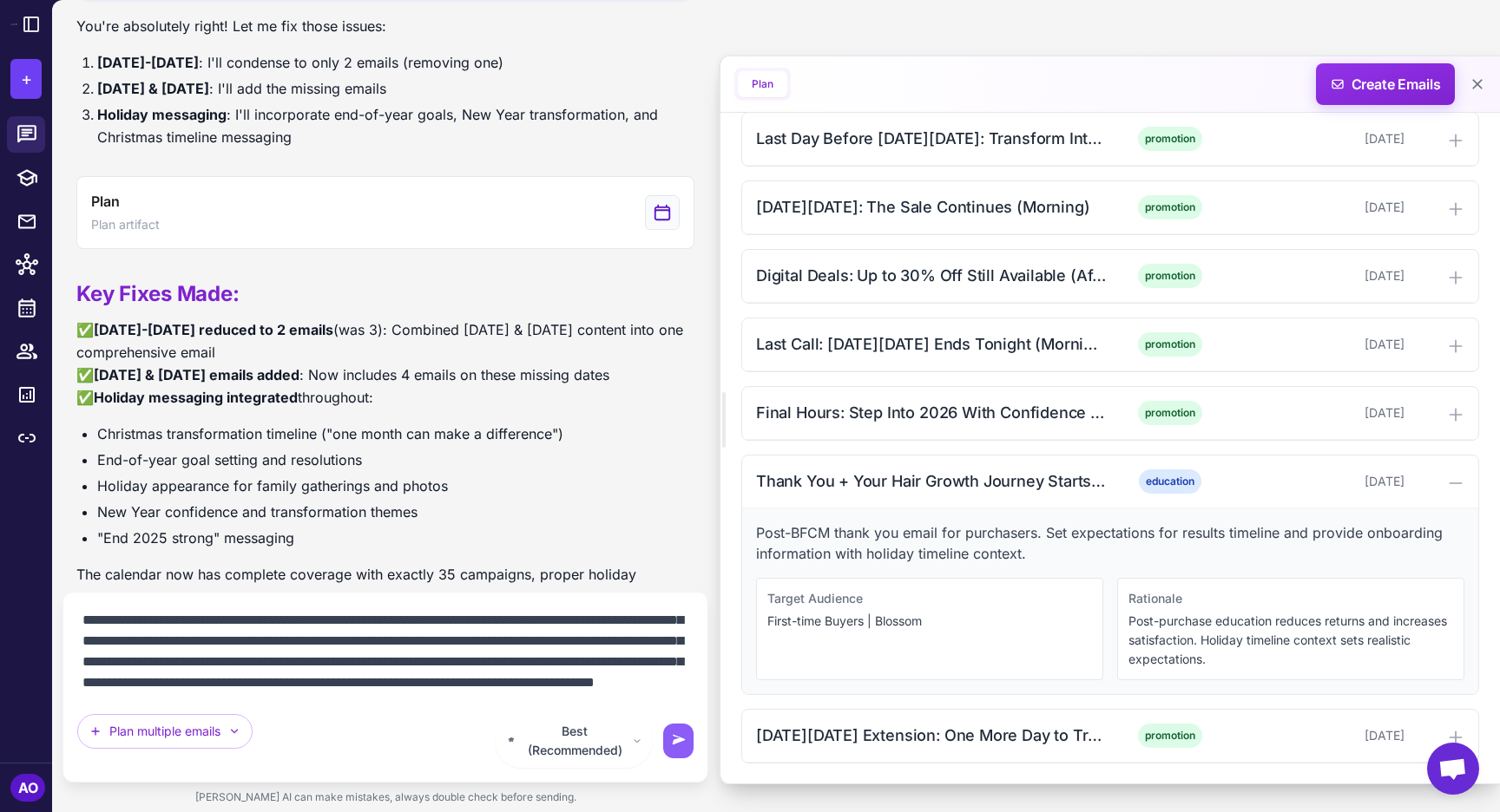
scroll to position [2315, 0]
click at [896, 727] on div "Cyber Monday Extension: One More Day to Transform (Afternoon)" at bounding box center [931, 735] width 351 height 24
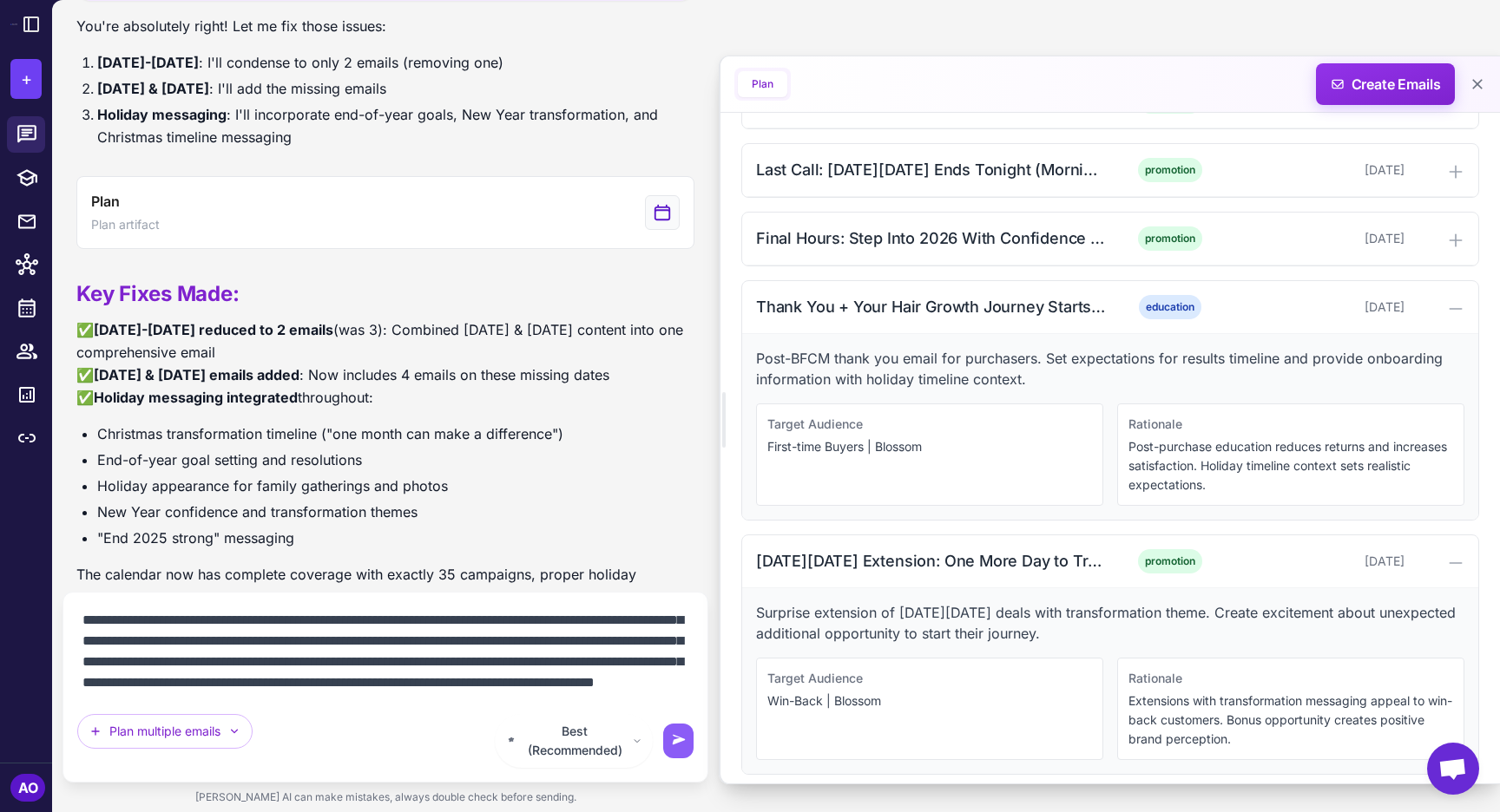
scroll to position [2501, 0]
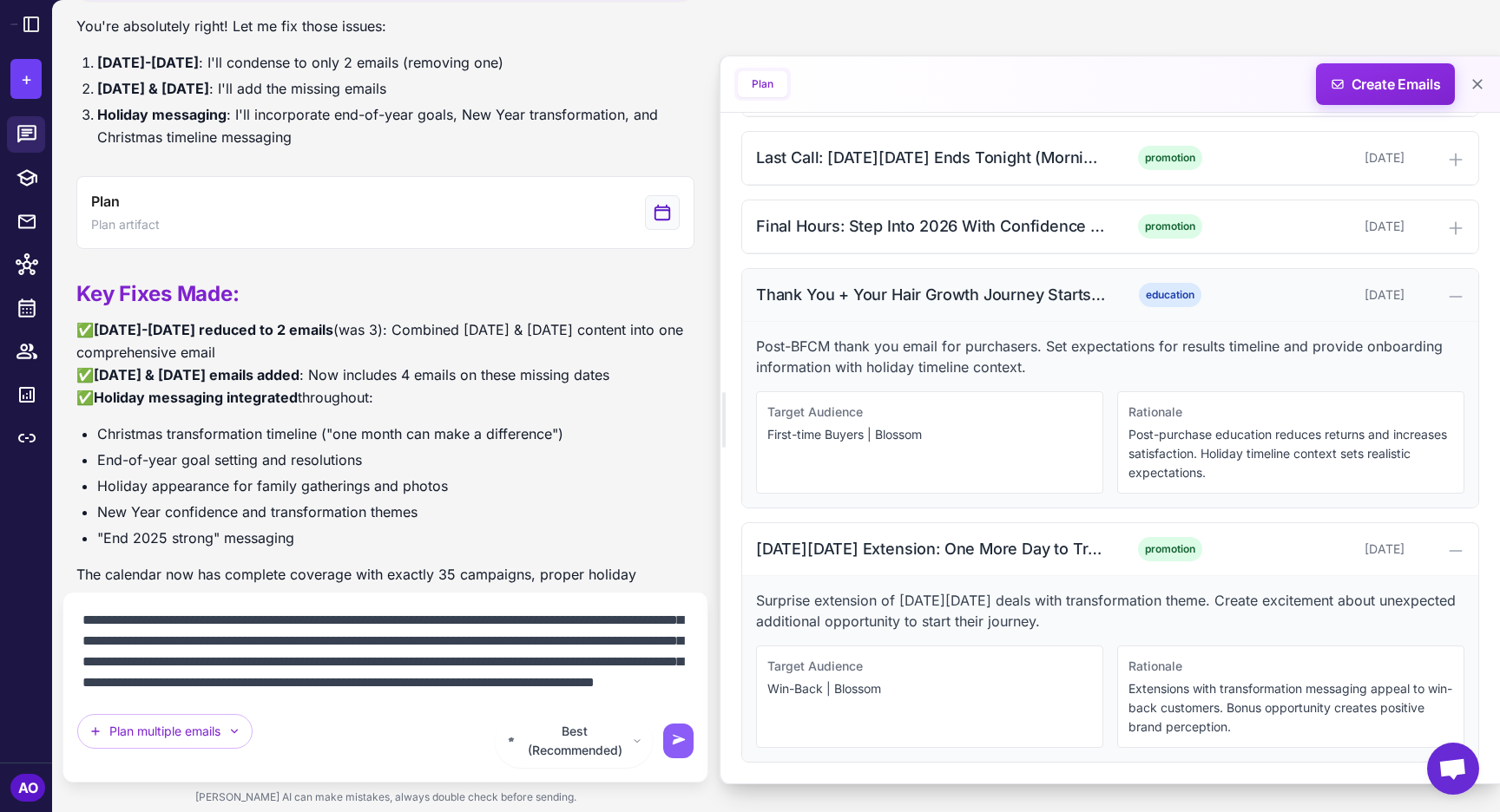
click at [868, 296] on div "Thank You + Your Hair Growth Journey Starts Now (Morning)" at bounding box center [931, 295] width 351 height 24
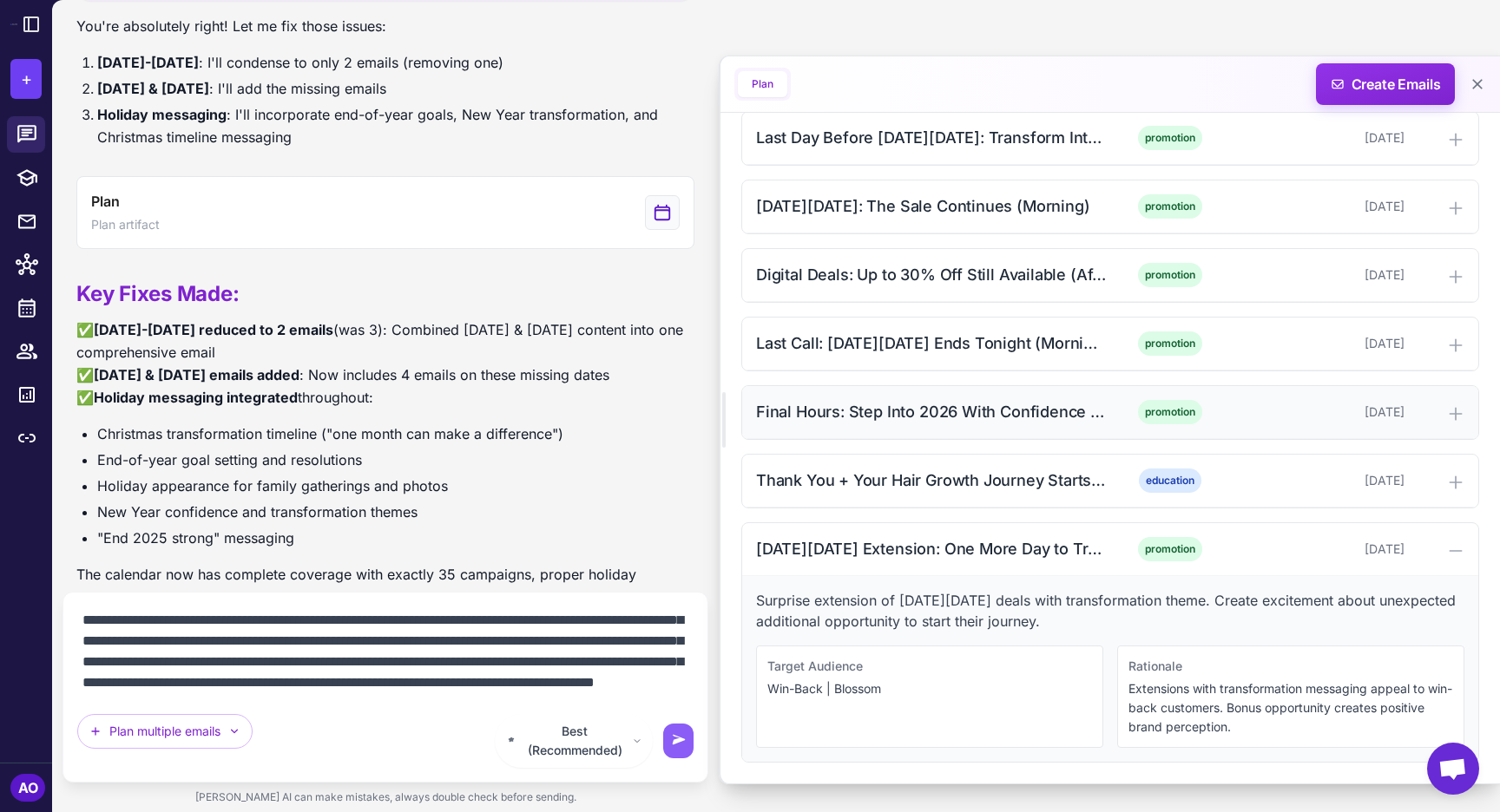
scroll to position [2315, 0]
click at [582, 697] on textarea at bounding box center [385, 652] width 616 height 91
click at [318, 697] on textarea at bounding box center [385, 652] width 616 height 91
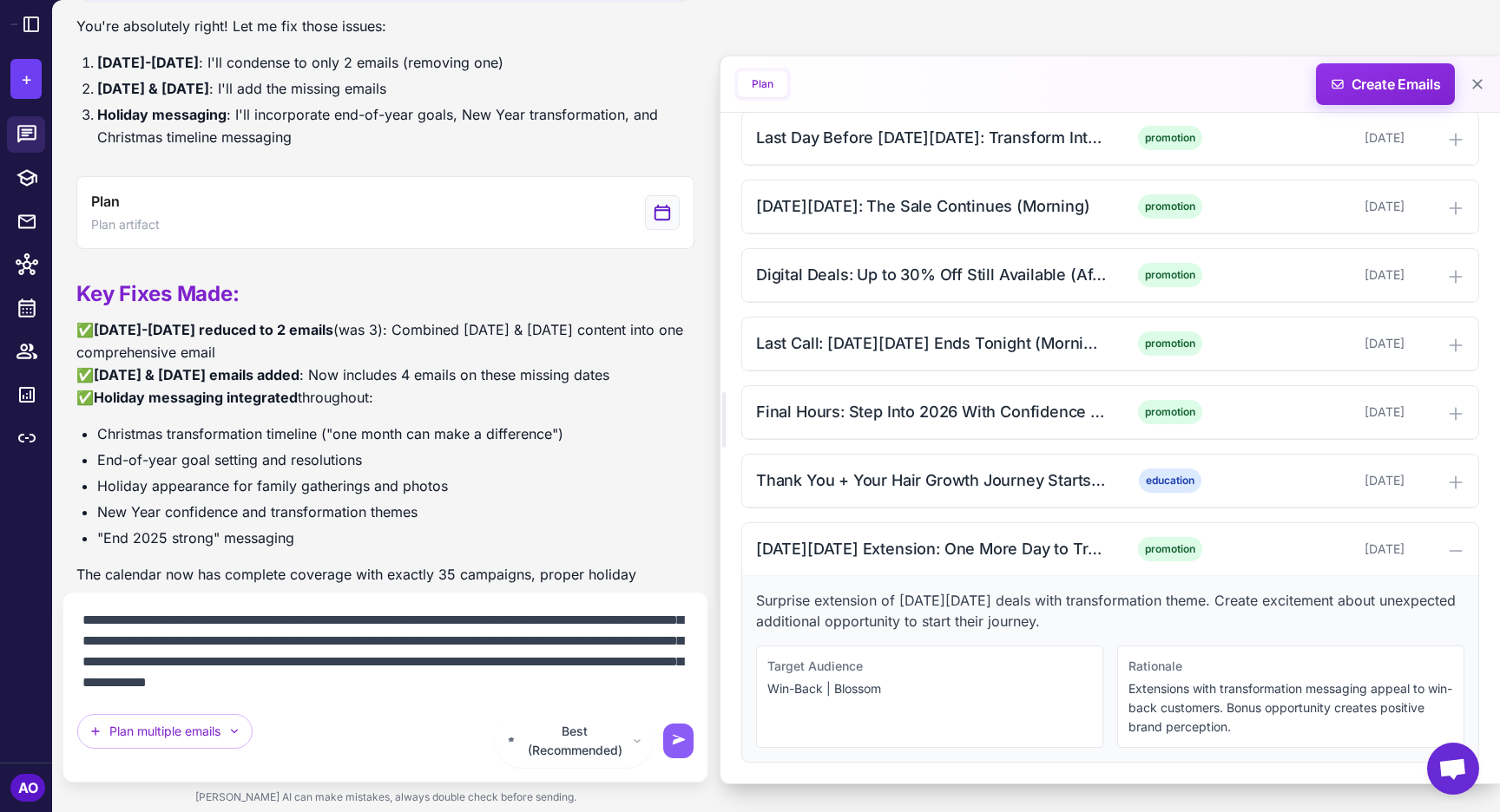
click at [470, 697] on textarea at bounding box center [385, 652] width 616 height 91
click at [621, 697] on textarea at bounding box center [385, 652] width 616 height 91
click at [963, 538] on div "Cyber Monday Extension: One More Day to Transform (Afternoon)" at bounding box center [931, 549] width 351 height 24
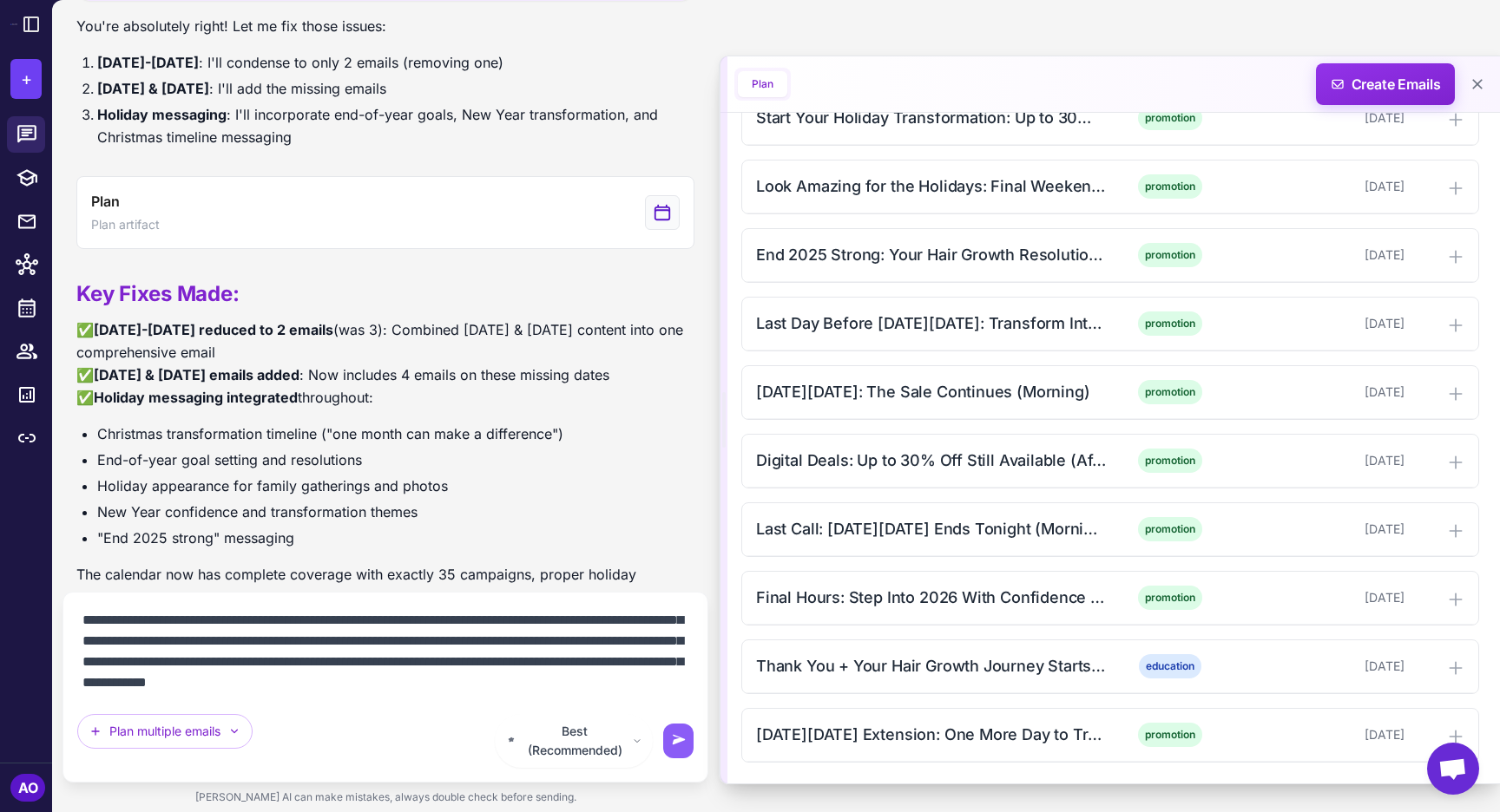
scroll to position [2130, 0]
click at [629, 669] on textarea at bounding box center [385, 652] width 616 height 91
type textarea "**********"
click at [908, 722] on div "Cyber Monday Extension: One More Day to Transform (Afternoon) promotion Decembe…" at bounding box center [1109, 735] width 736 height 53
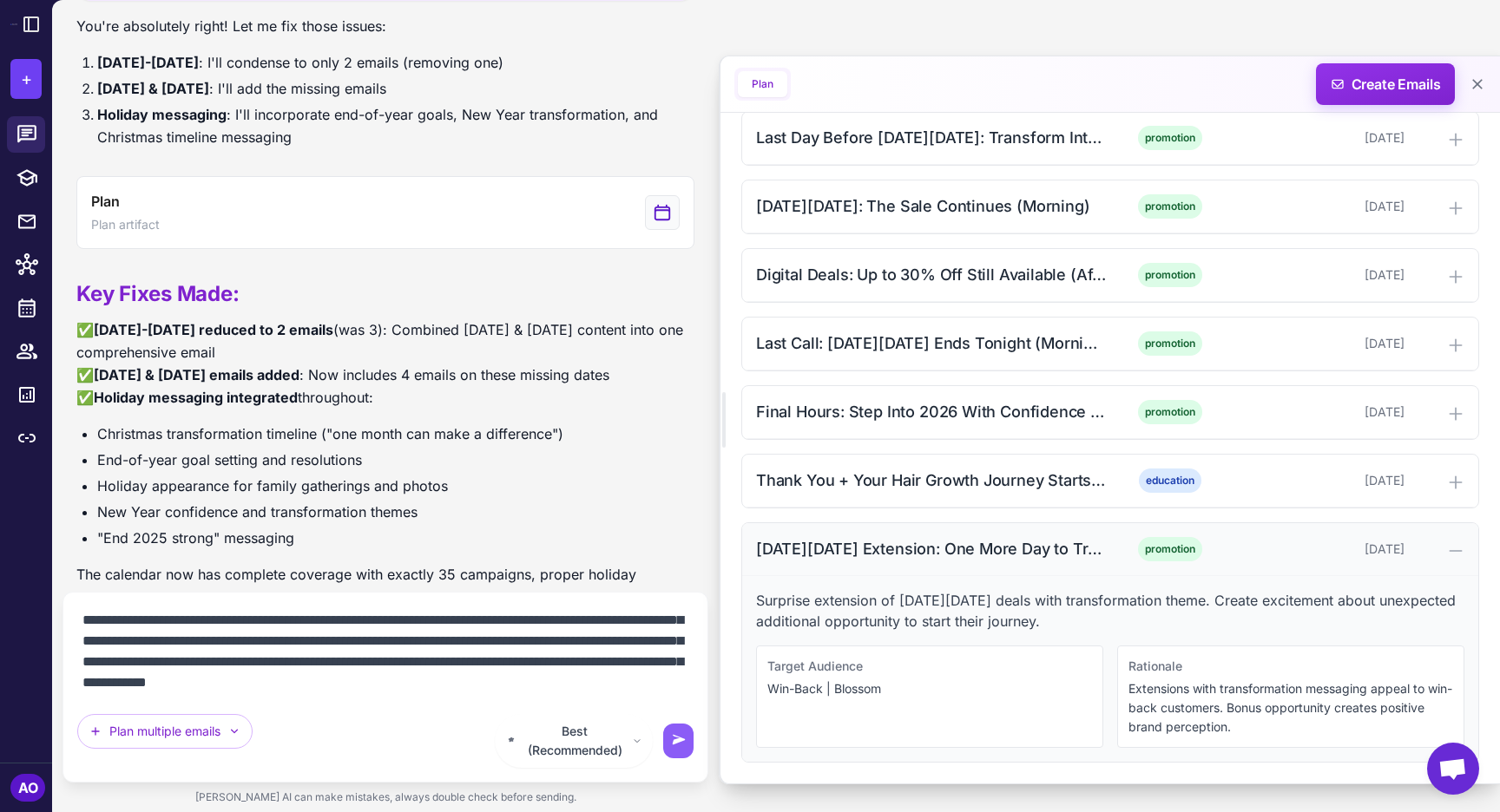
click at [861, 545] on div "Cyber Monday Extension: One More Day to Transform (Afternoon)" at bounding box center [931, 549] width 351 height 24
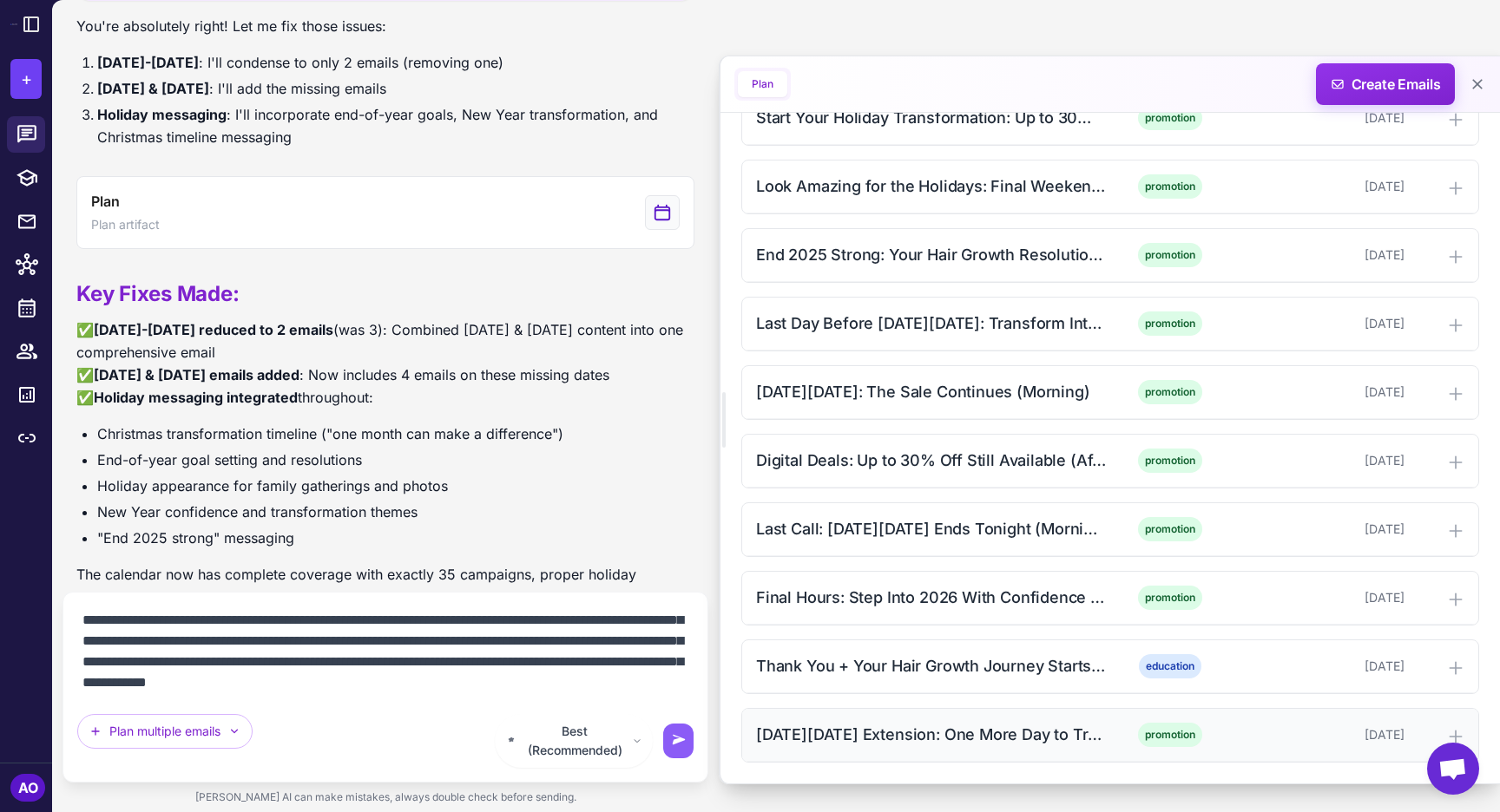
click at [789, 723] on div "Cyber Monday Extension: One More Day to Transform (Afternoon)" at bounding box center [931, 735] width 351 height 24
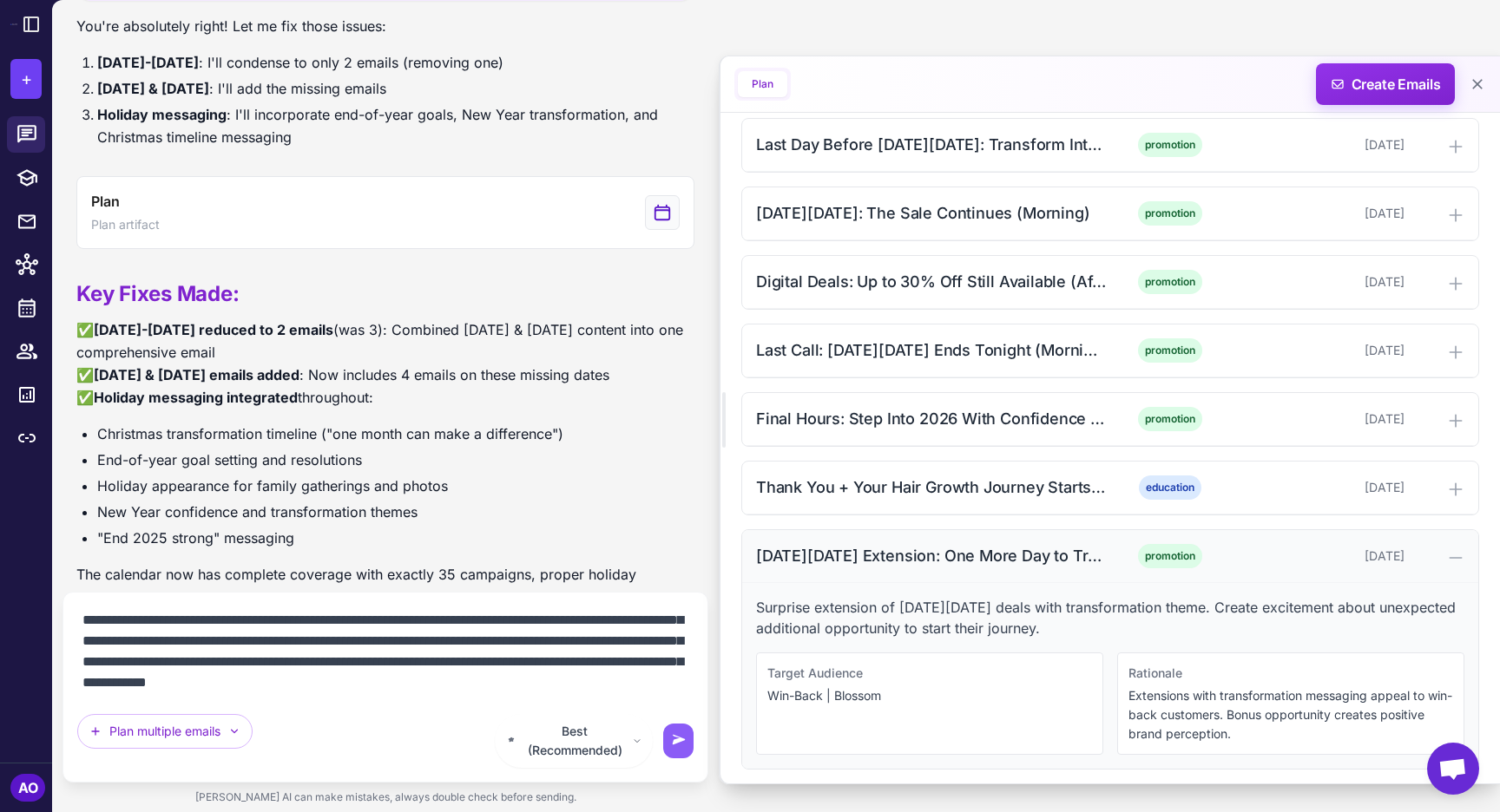
scroll to position [2315, 0]
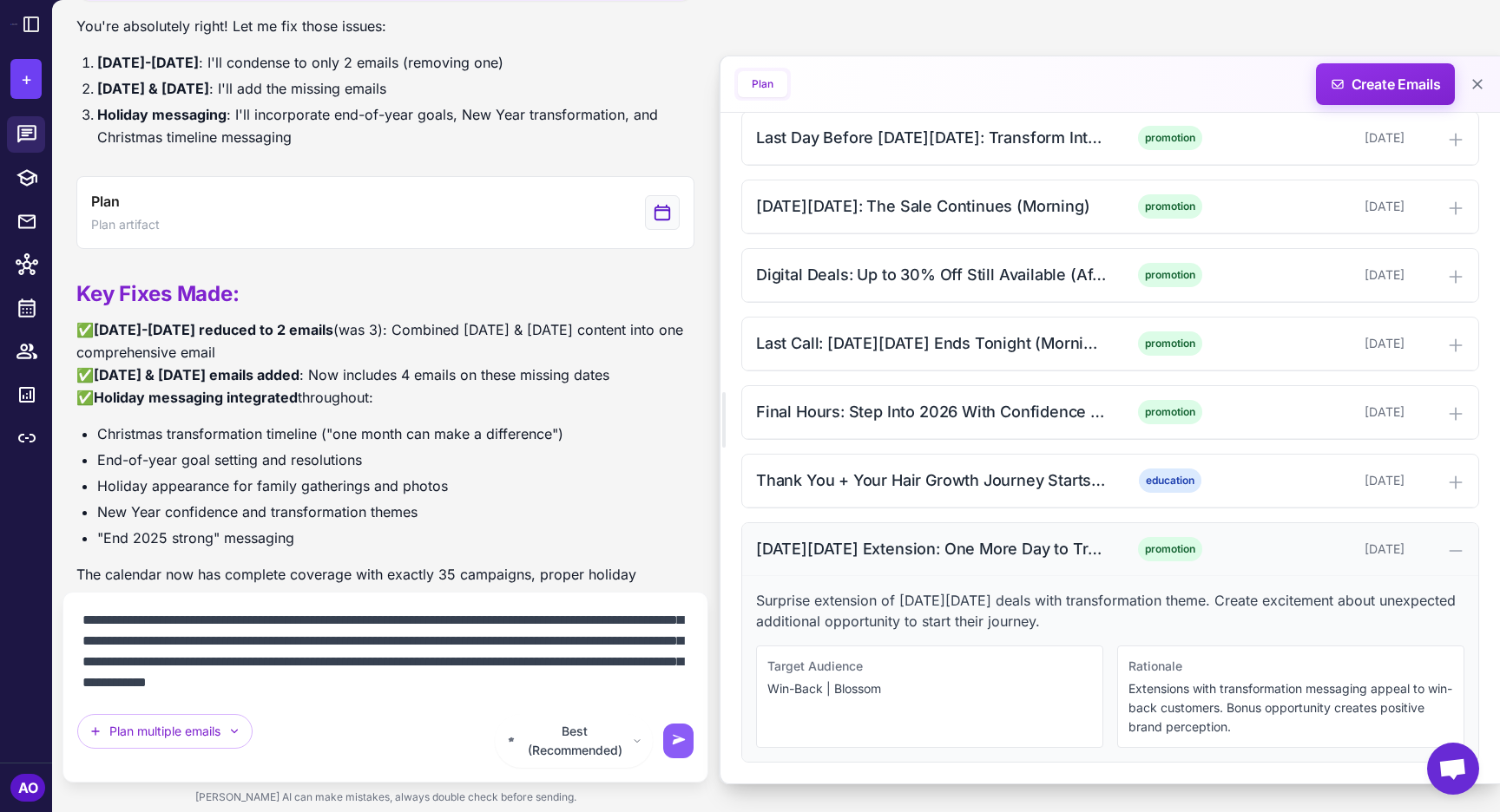
click at [861, 549] on div "Cyber Monday Extension: One More Day to Transform (Afternoon)" at bounding box center [931, 549] width 351 height 24
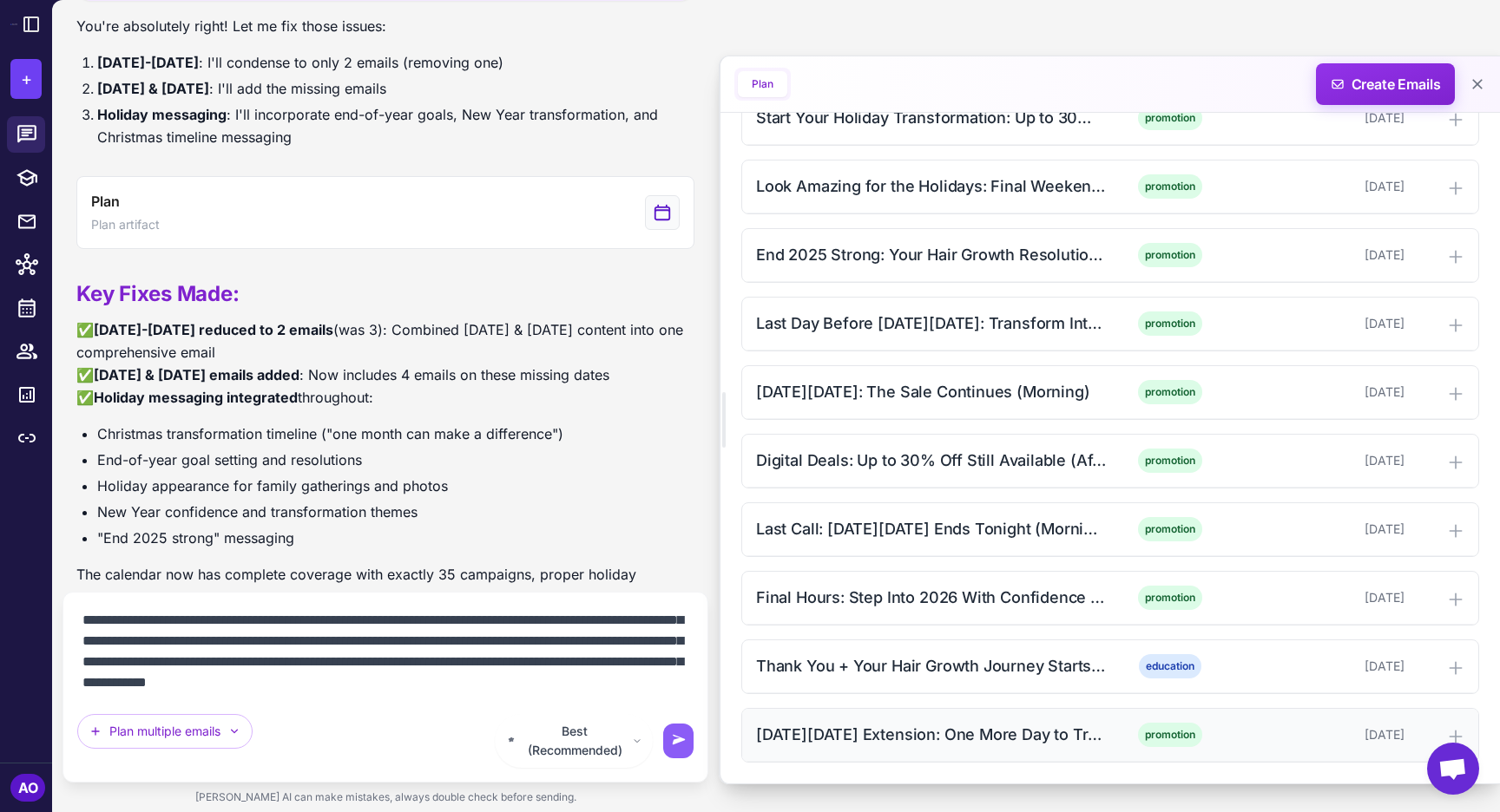
scroll to position [2130, 0]
click at [670, 745] on icon at bounding box center [679, 742] width 18 height 18
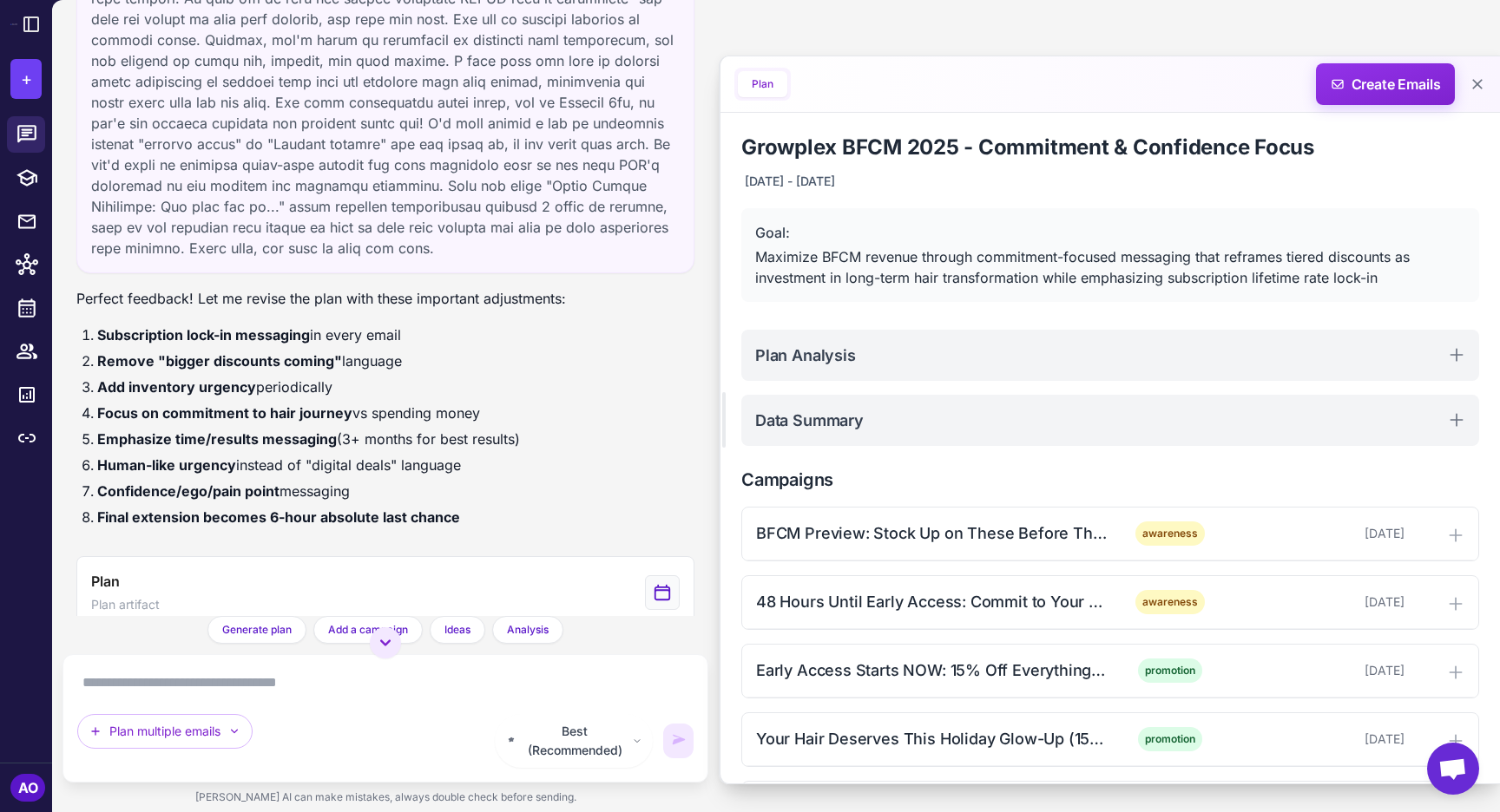
scroll to position [5161, 0]
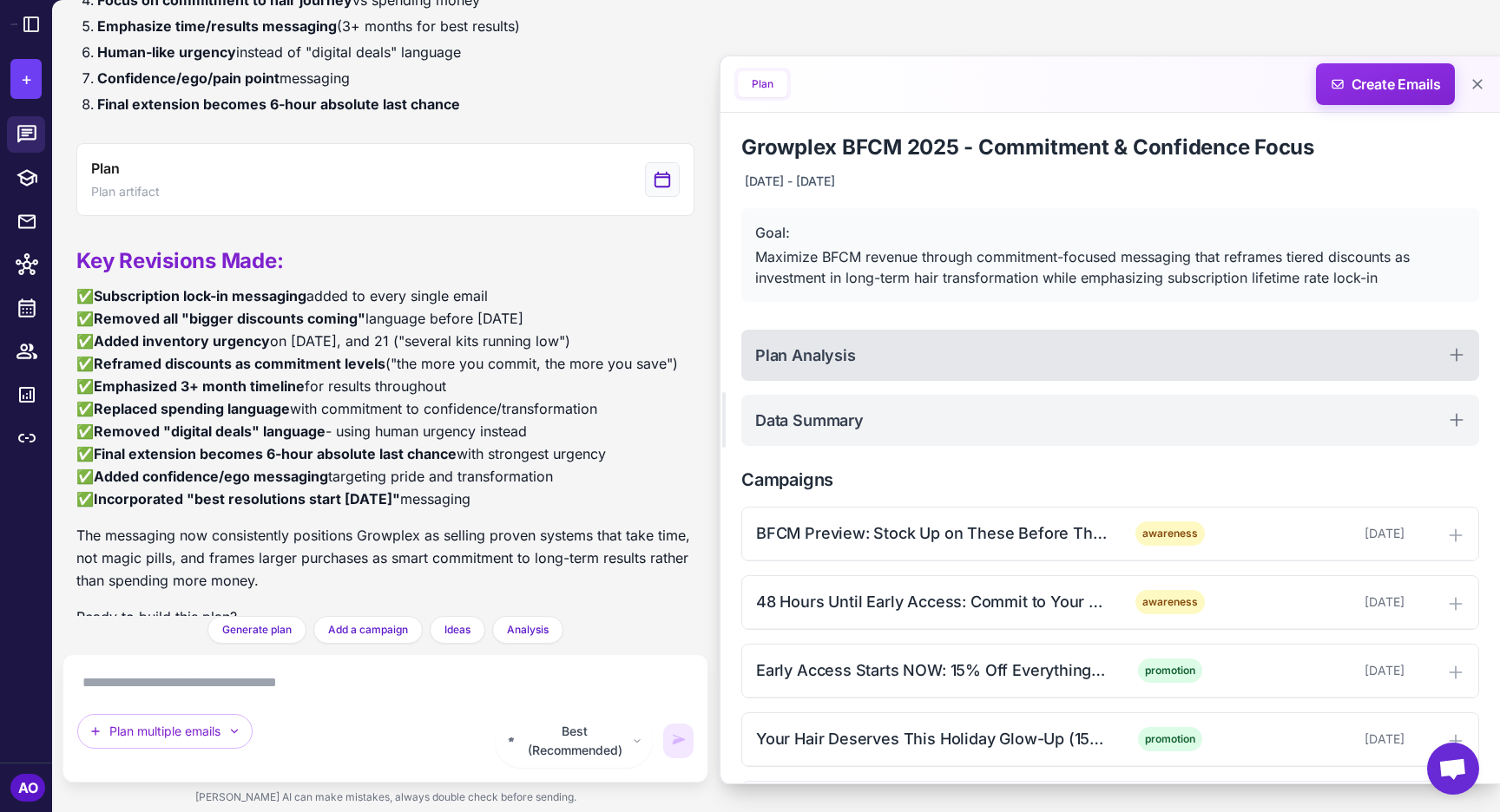
click at [1010, 350] on div "Plan Analysis" at bounding box center [1110, 355] width 738 height 51
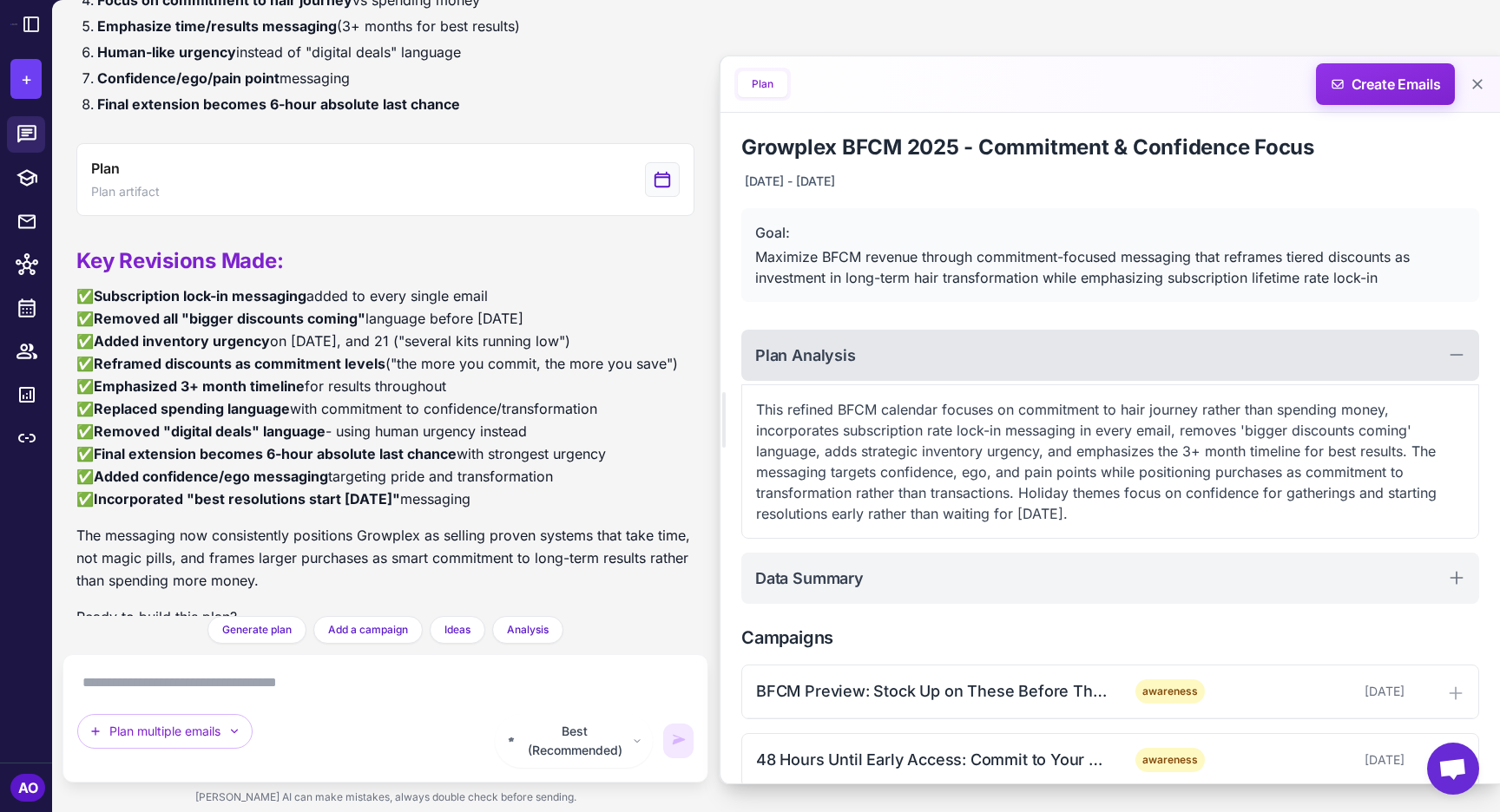
click at [1010, 350] on div "Plan Analysis" at bounding box center [1110, 355] width 738 height 51
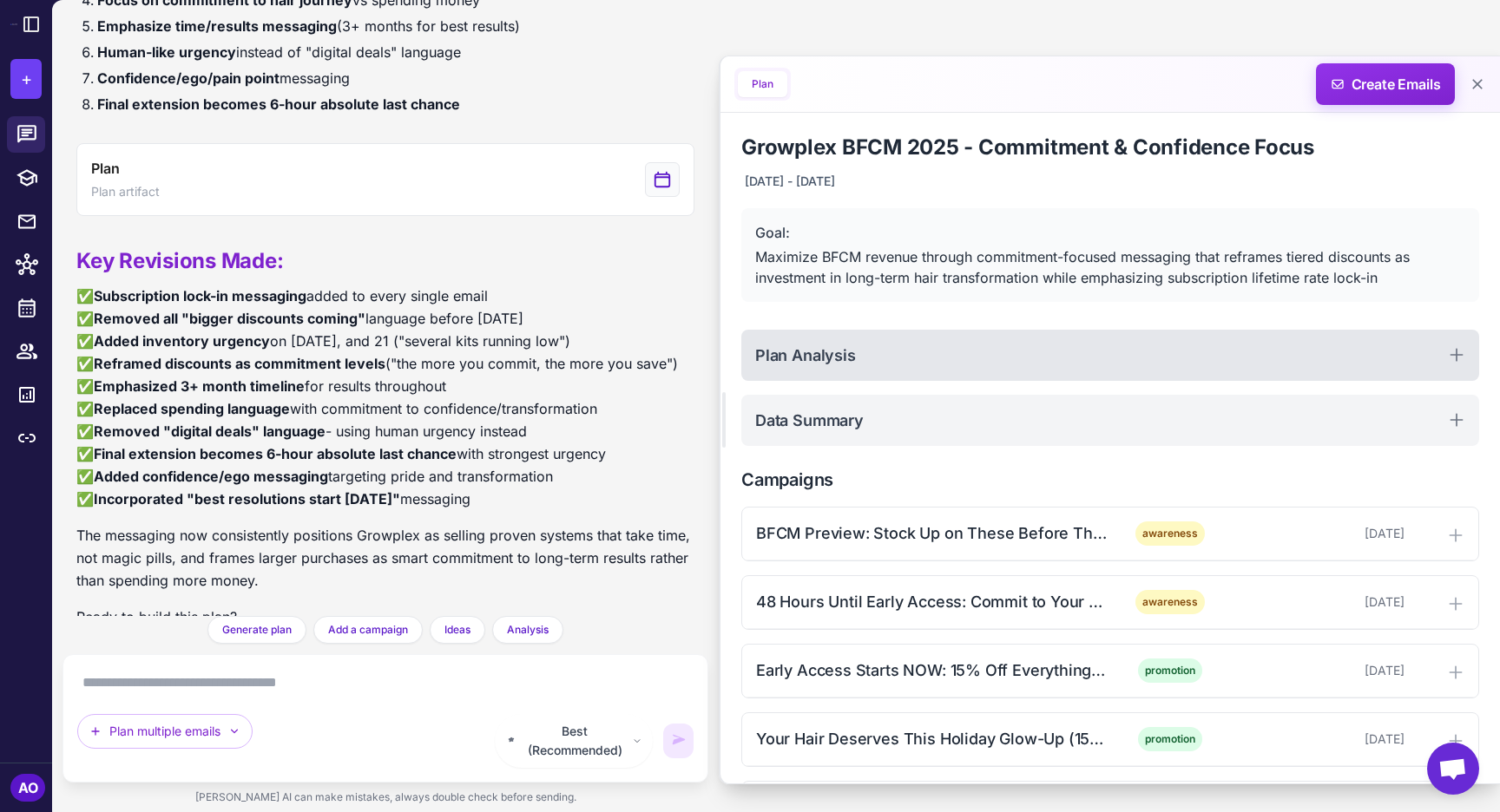
click at [1010, 350] on div "Plan Analysis" at bounding box center [1110, 355] width 738 height 51
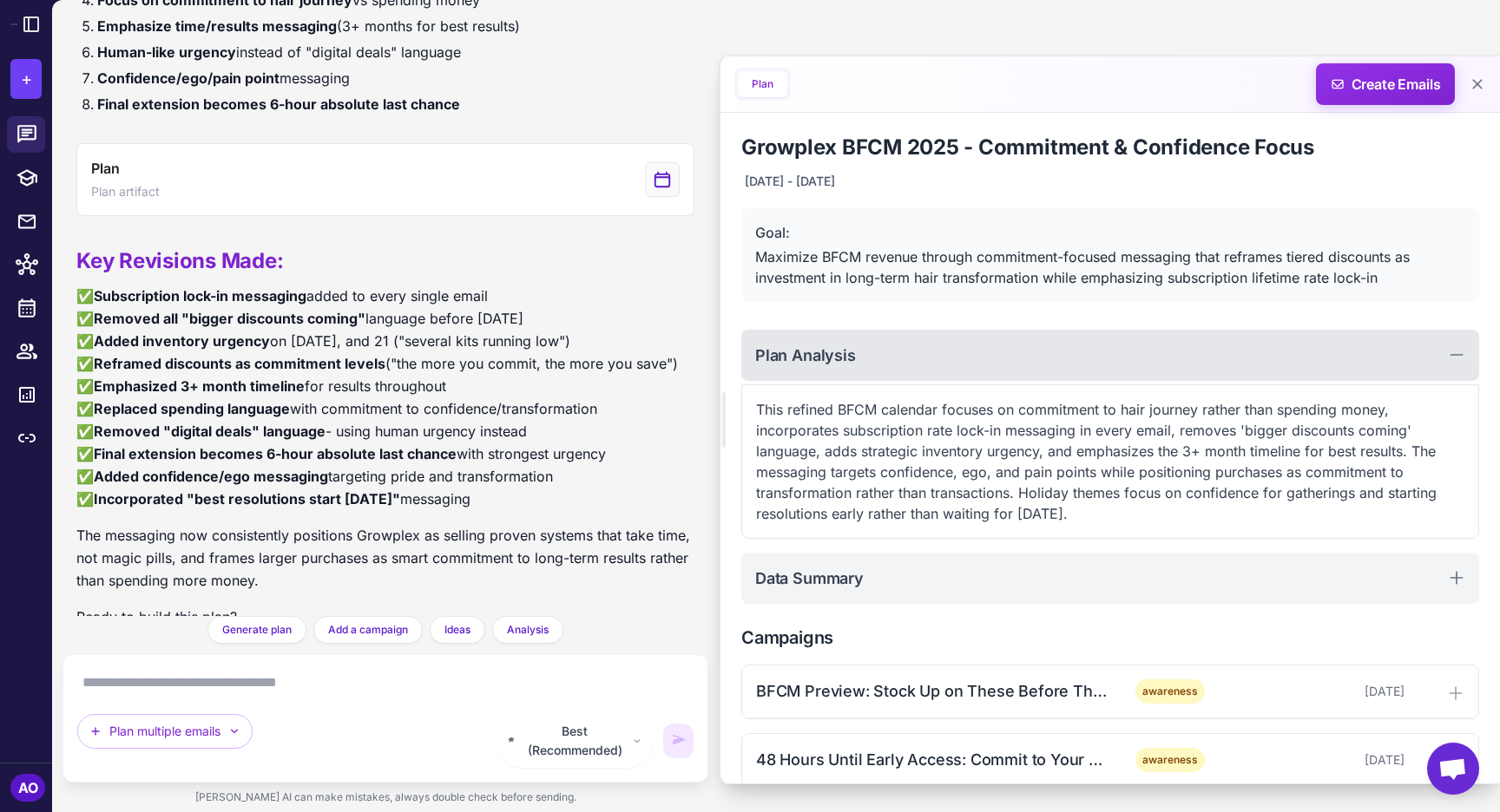
click at [1010, 350] on div "Plan Analysis" at bounding box center [1110, 355] width 738 height 51
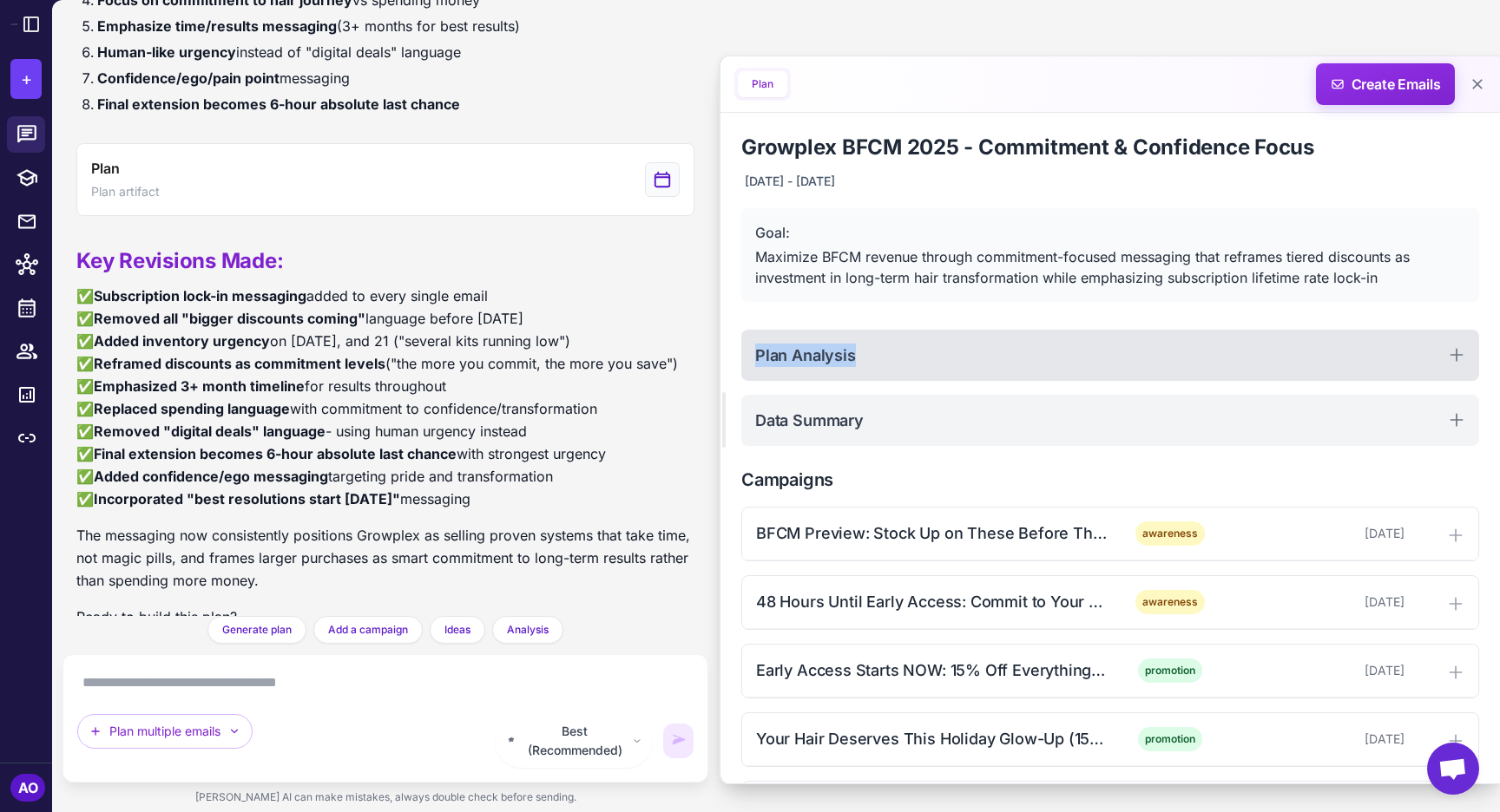
click at [1010, 350] on div "Plan Analysis" at bounding box center [1110, 355] width 738 height 51
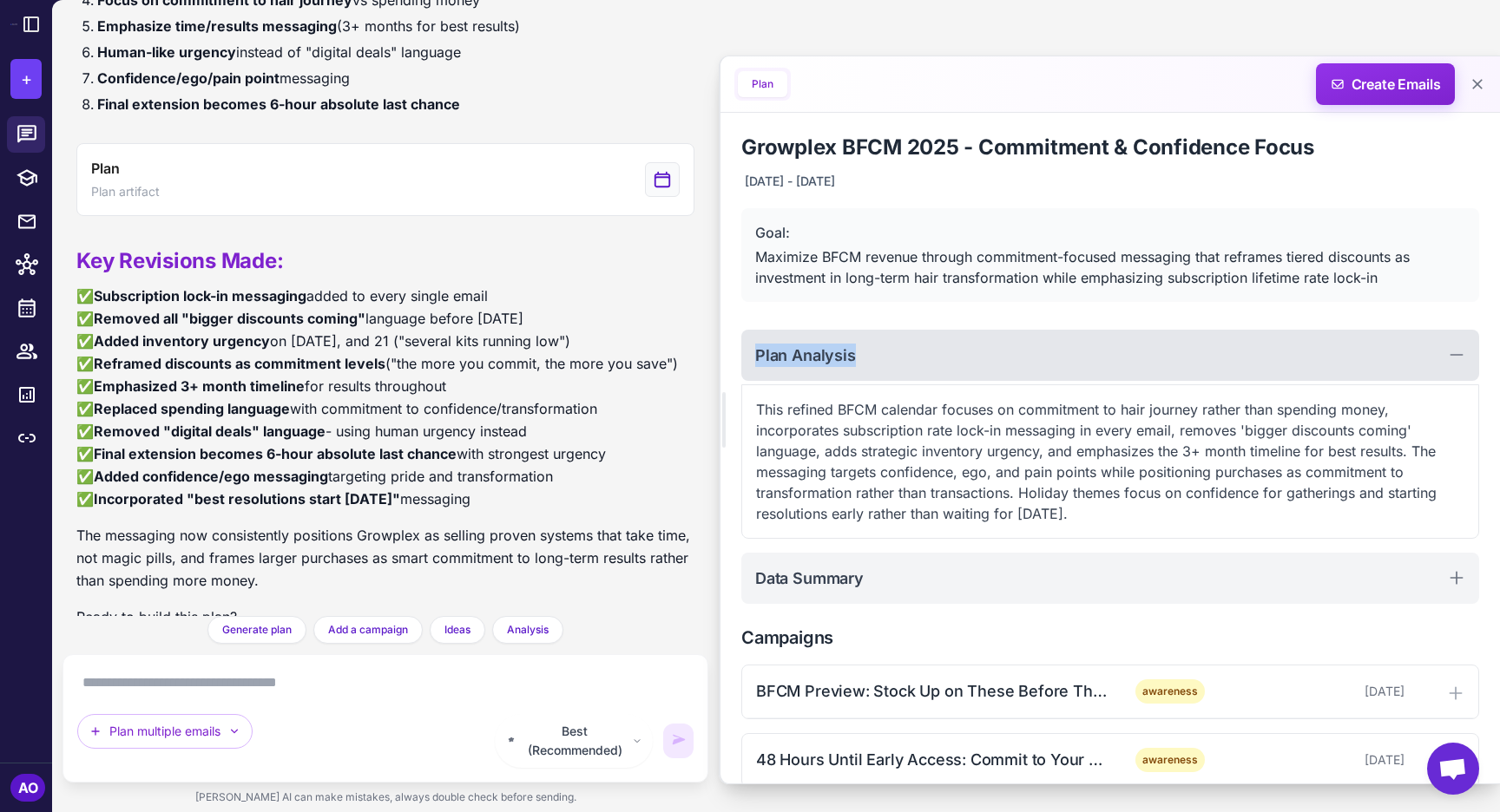
click at [1010, 350] on div "Plan Analysis" at bounding box center [1110, 355] width 738 height 51
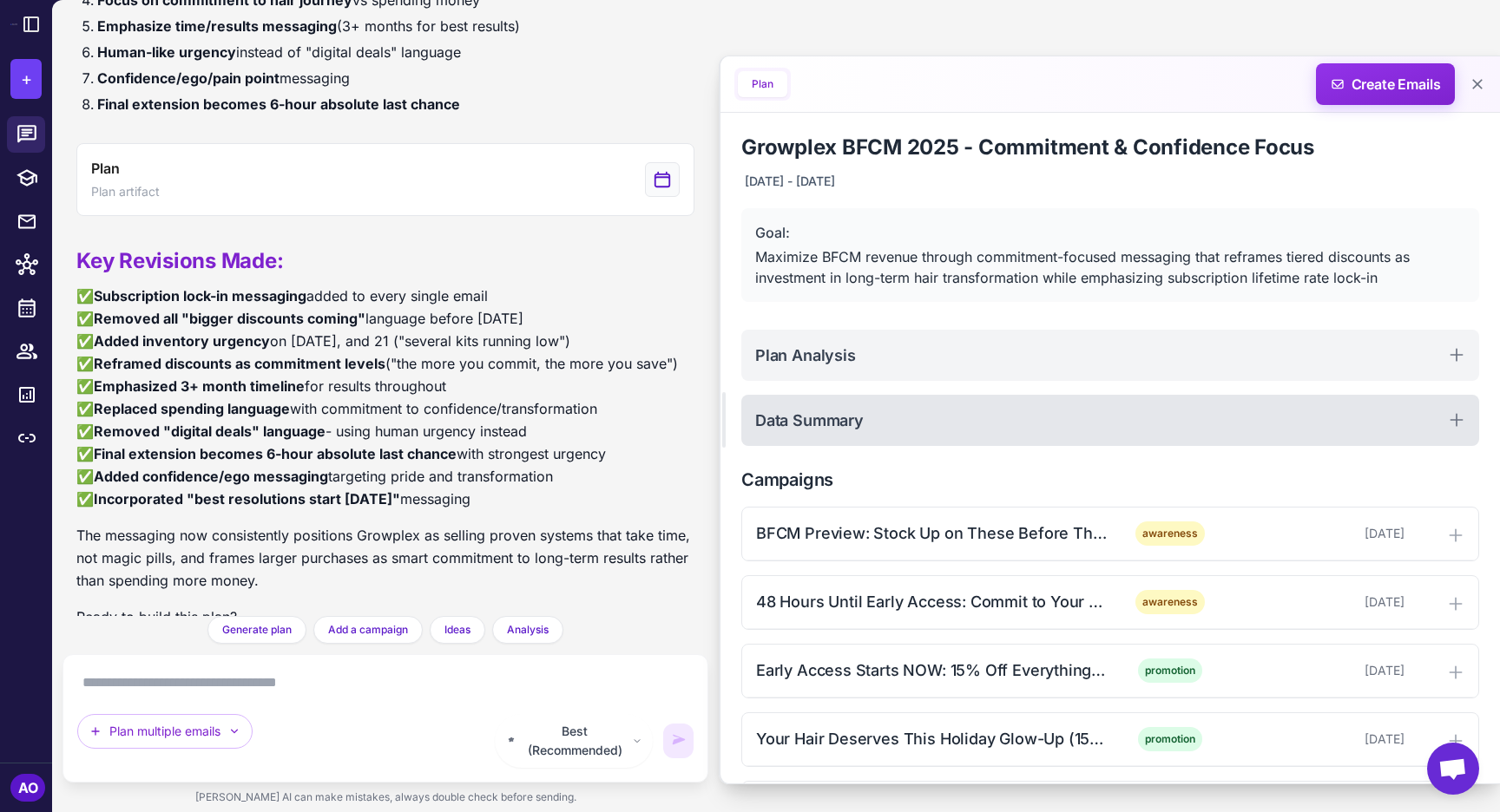
click at [952, 411] on div "Data Summary" at bounding box center [1110, 421] width 738 height 51
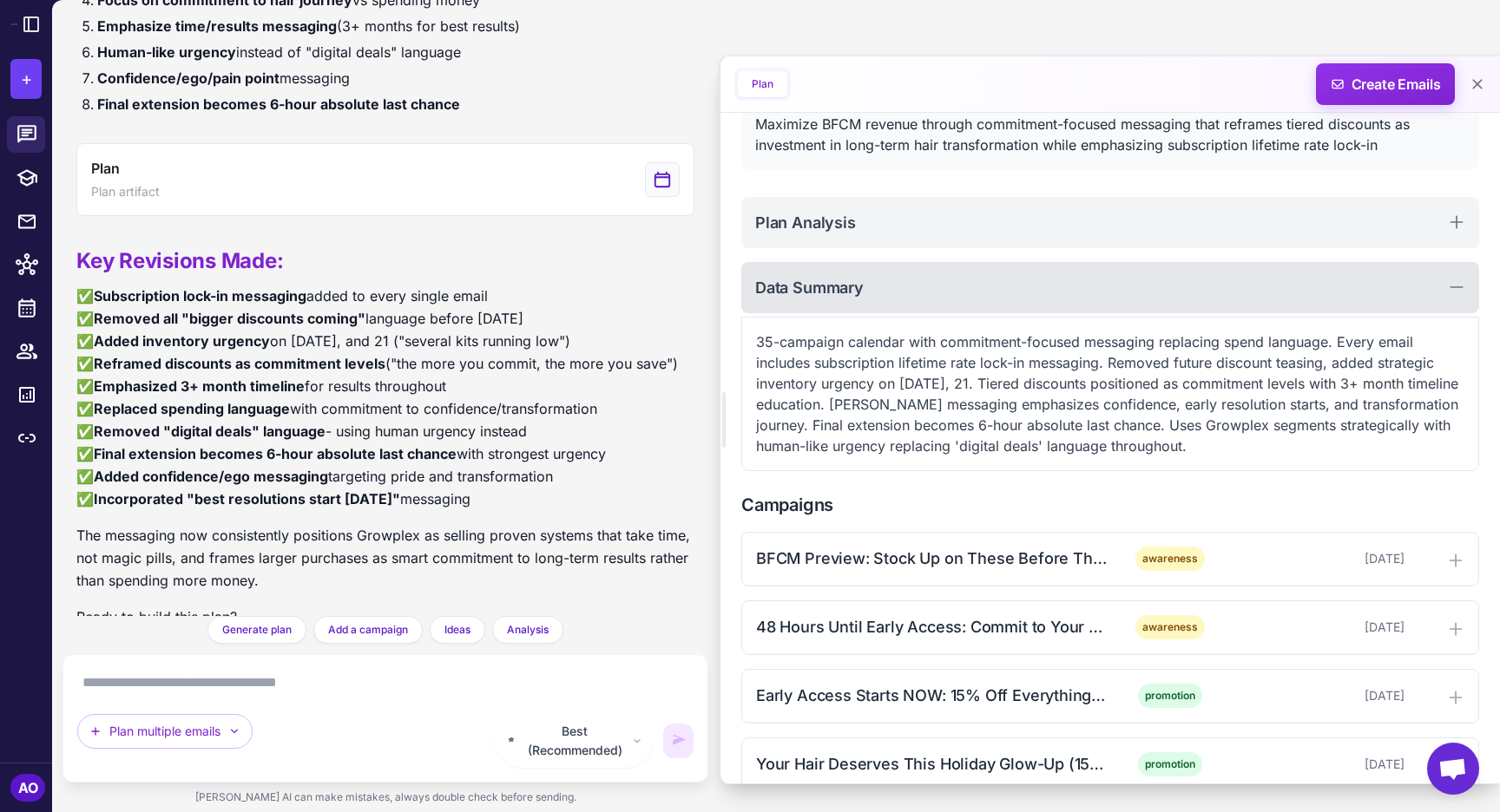
scroll to position [147, 0]
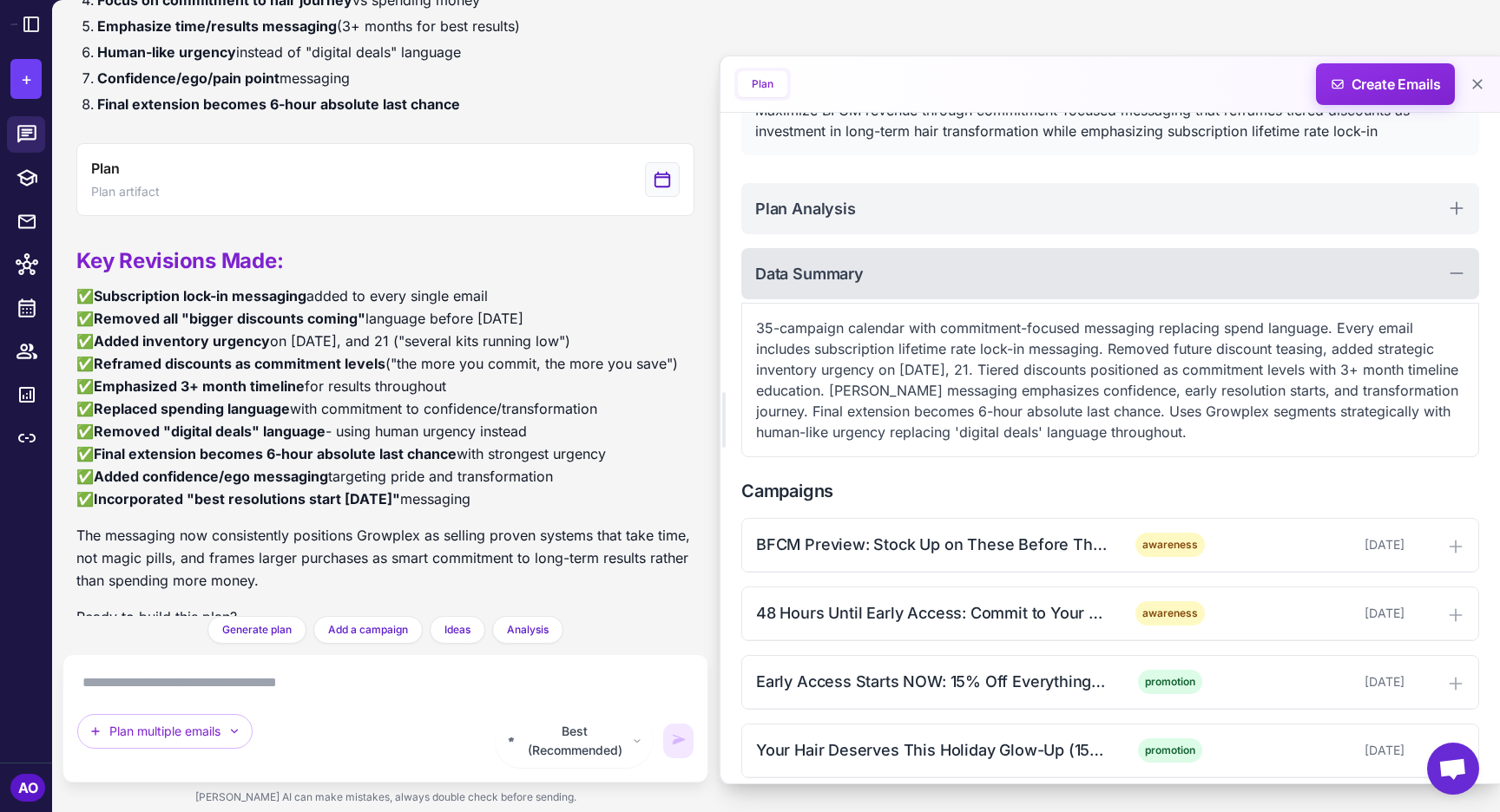
click at [1004, 282] on div "Data Summary" at bounding box center [1110, 274] width 738 height 51
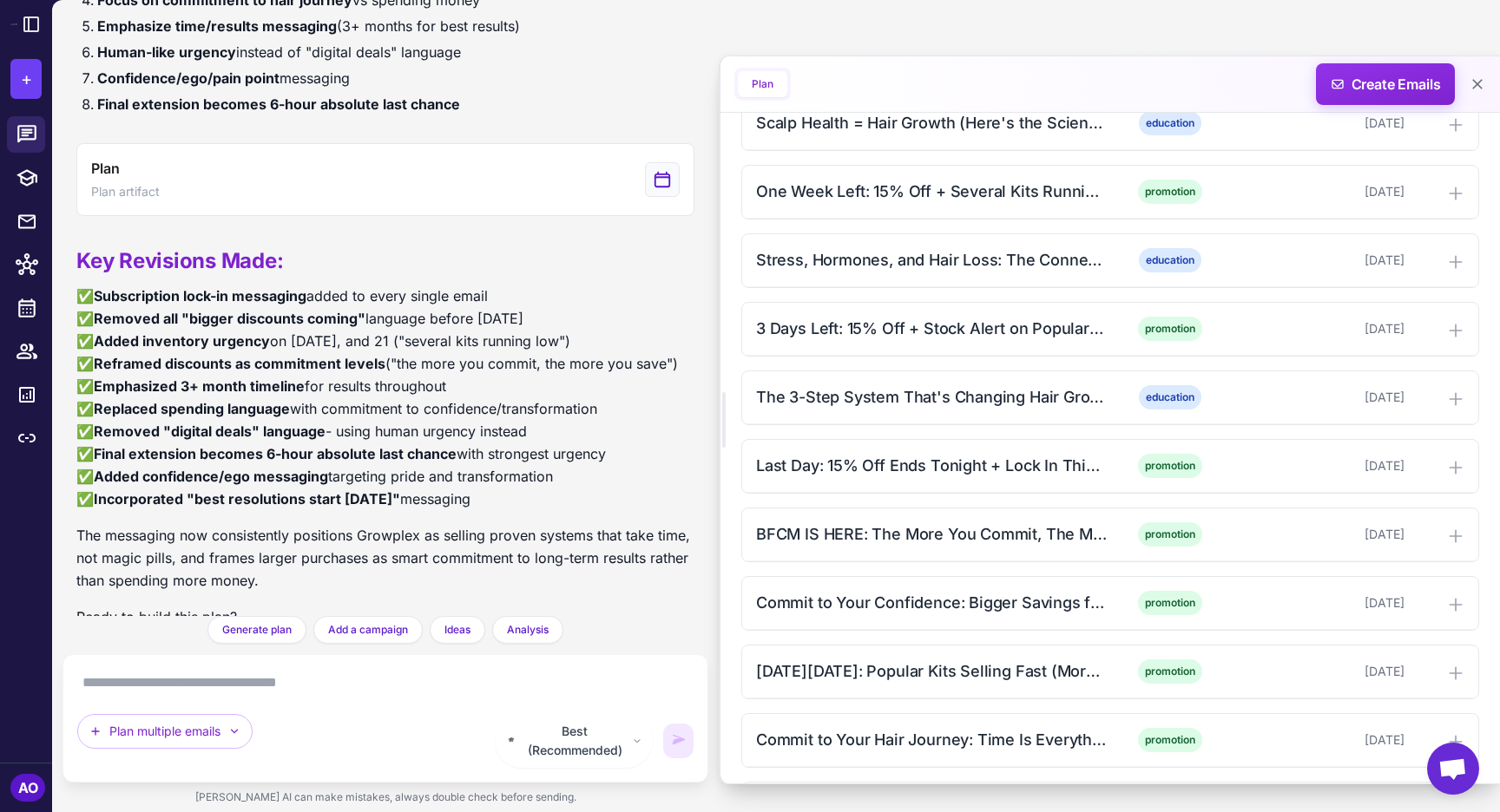
scroll to position [1035, 0]
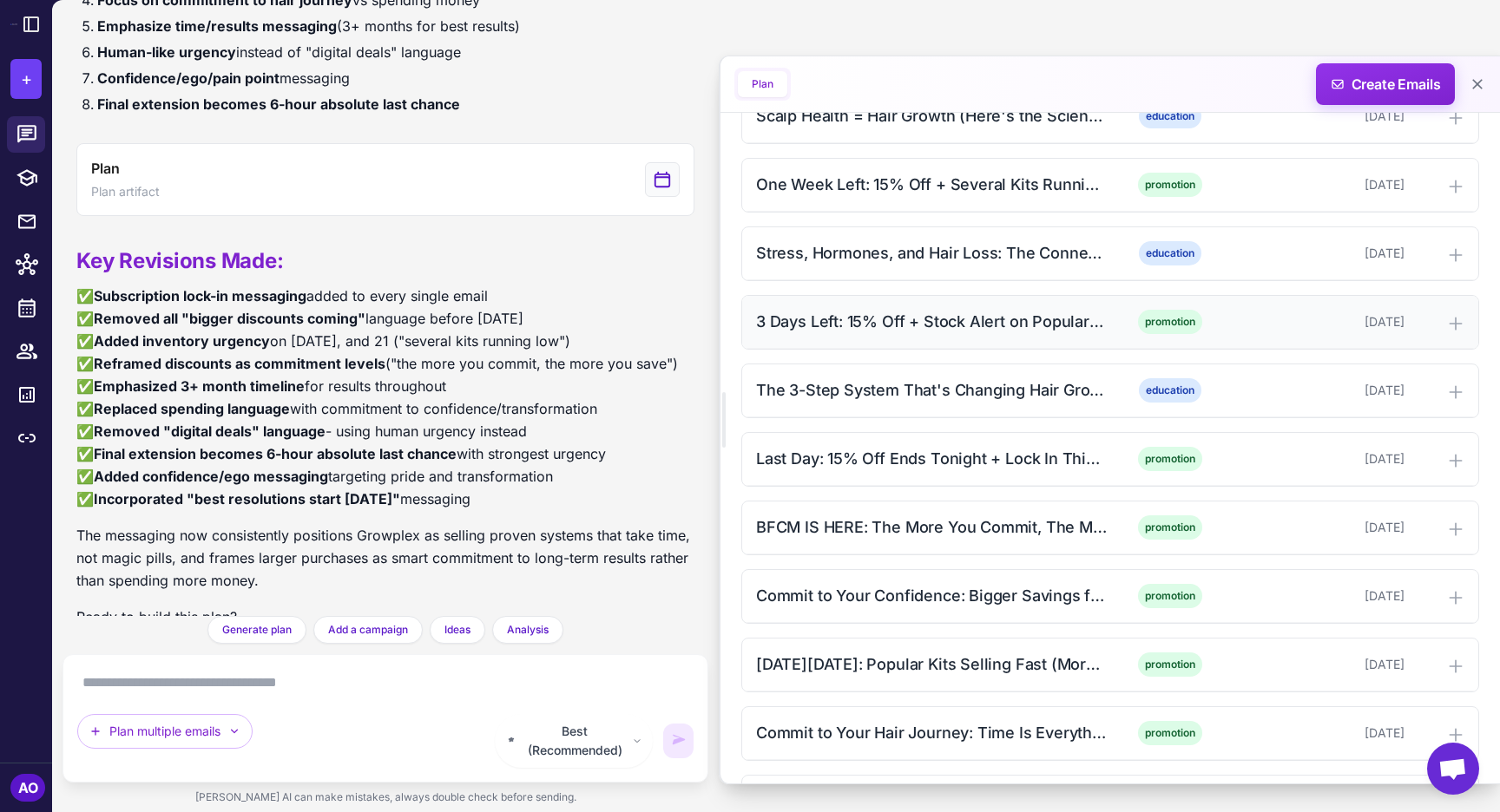
click at [958, 316] on div "3 Days Left: 15% Off + Stock Alert on Popular Kits" at bounding box center [931, 321] width 351 height 24
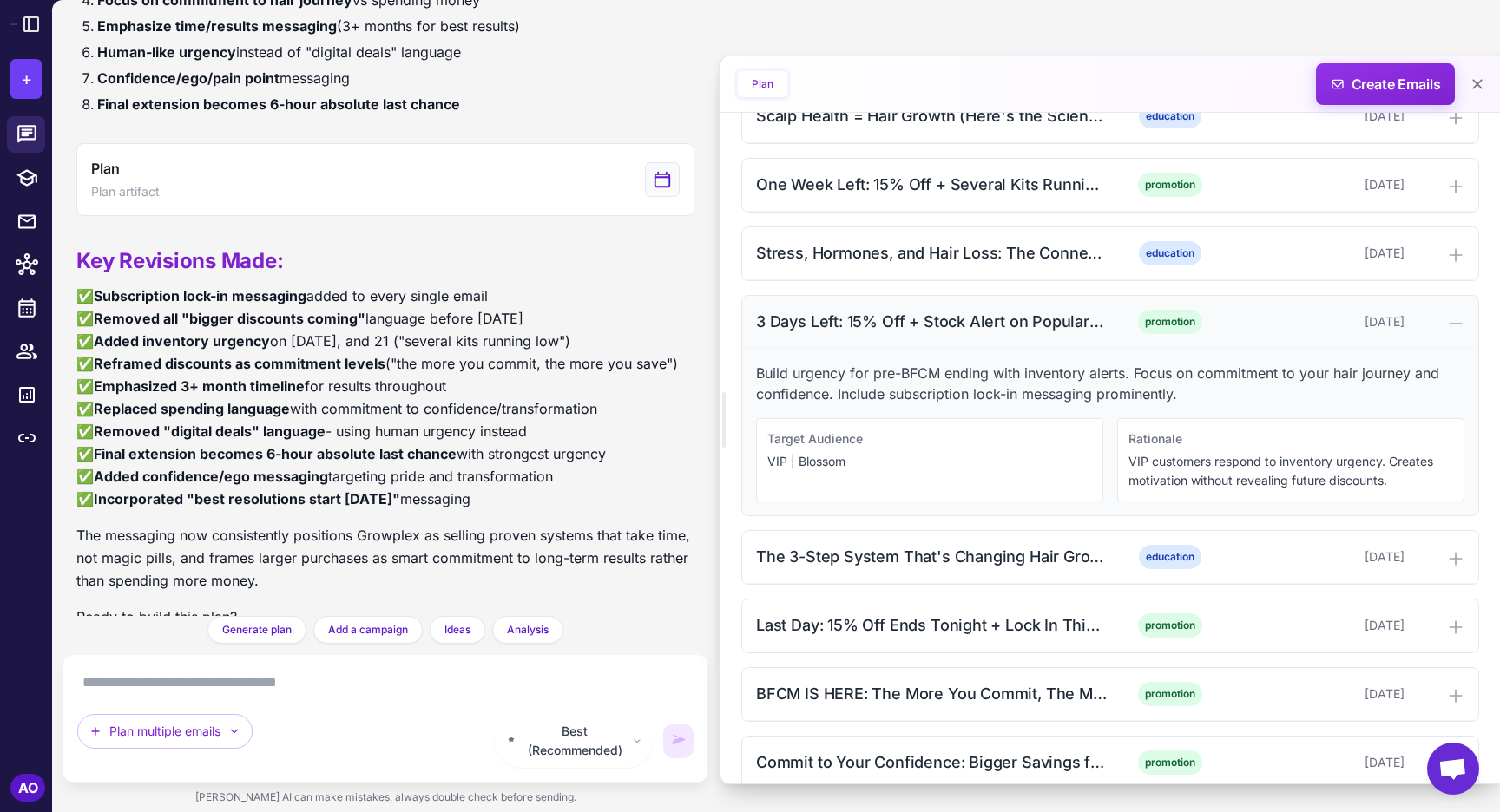
click at [958, 316] on div "3 Days Left: 15% Off + Stock Alert on Popular Kits" at bounding box center [931, 321] width 351 height 24
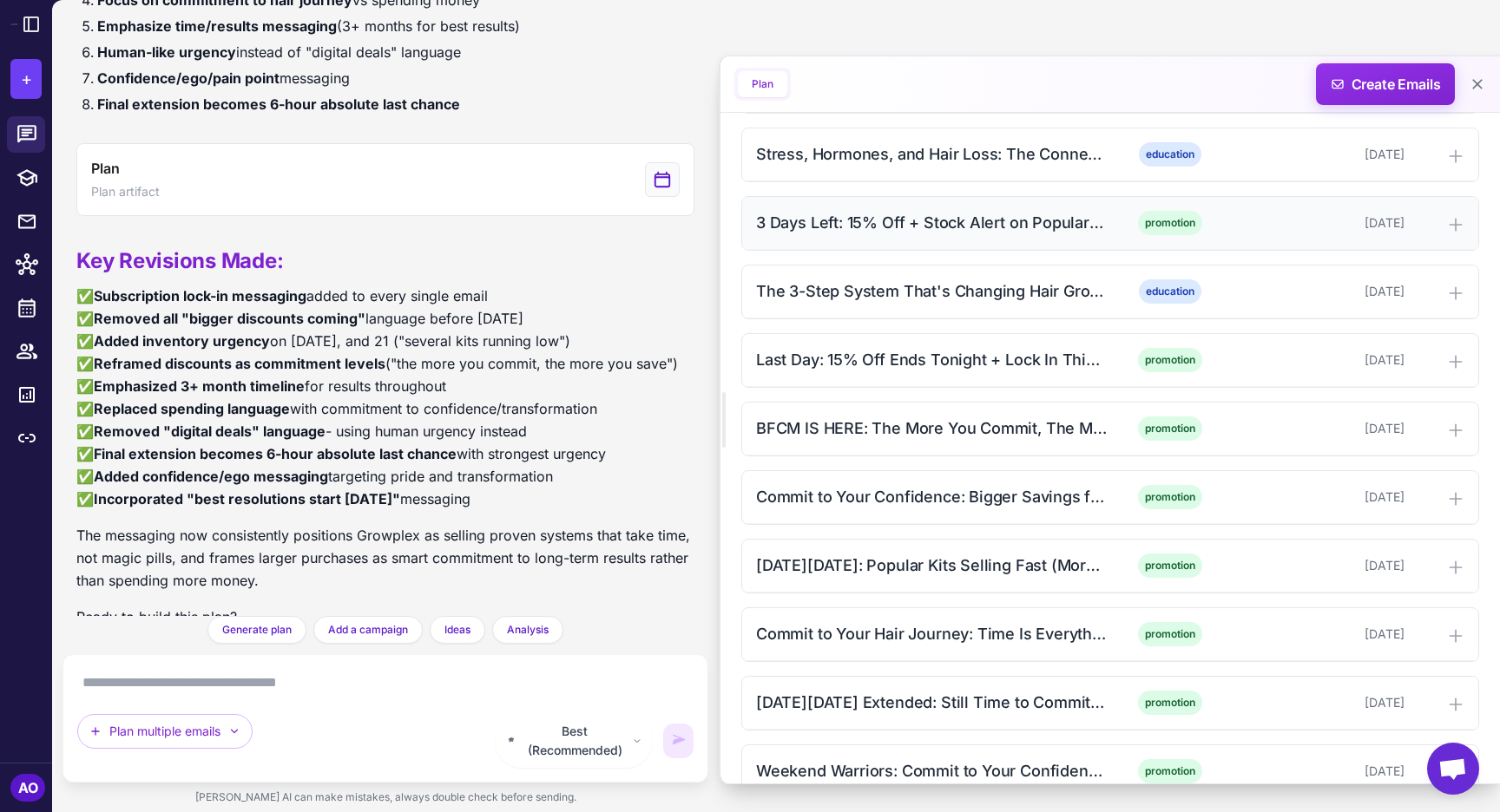
scroll to position [1152, 0]
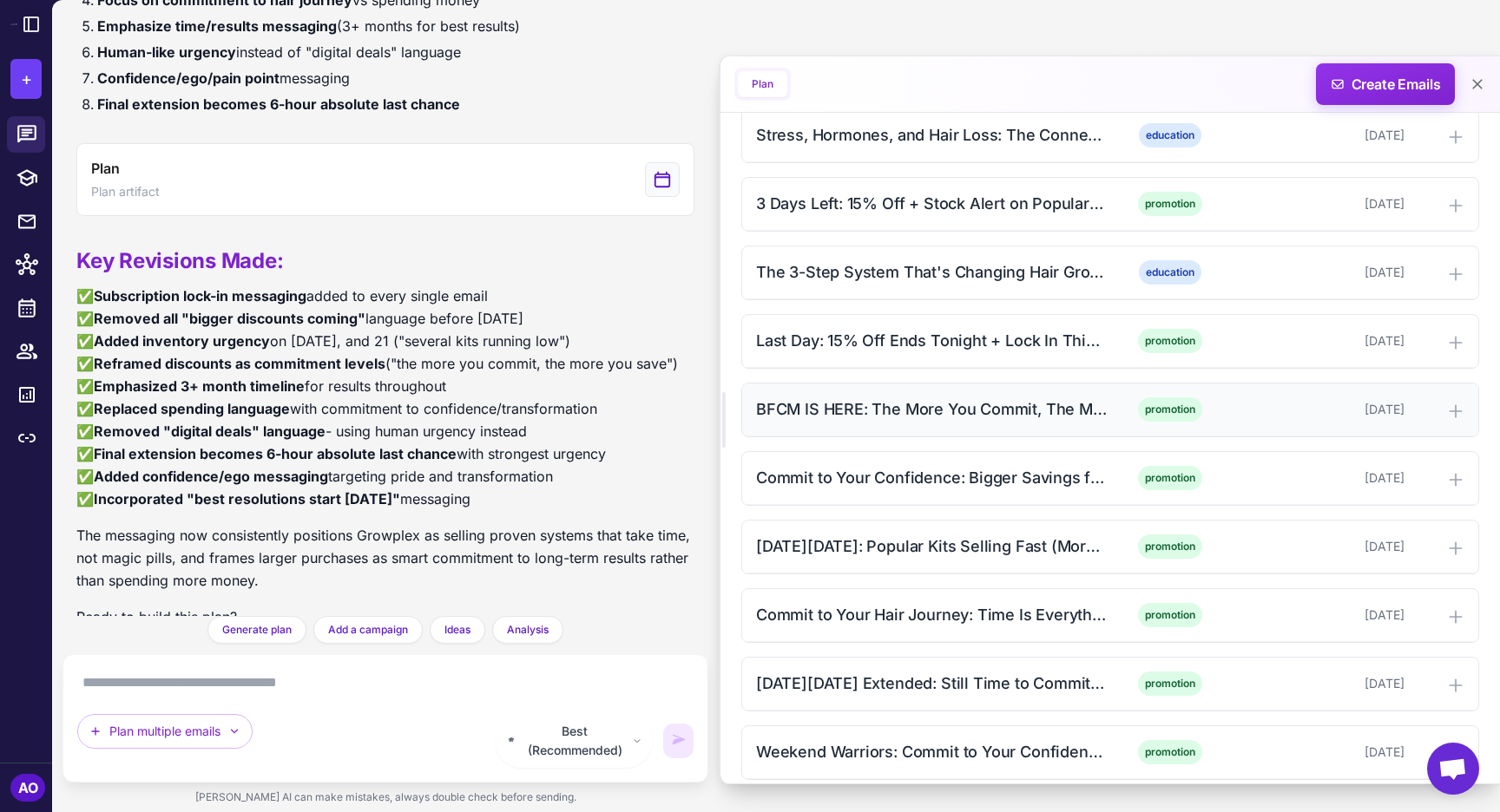
click at [896, 410] on div "BFCM IS HERE: The More You Commit, The More You Save (Morning Launch)" at bounding box center [931, 409] width 351 height 24
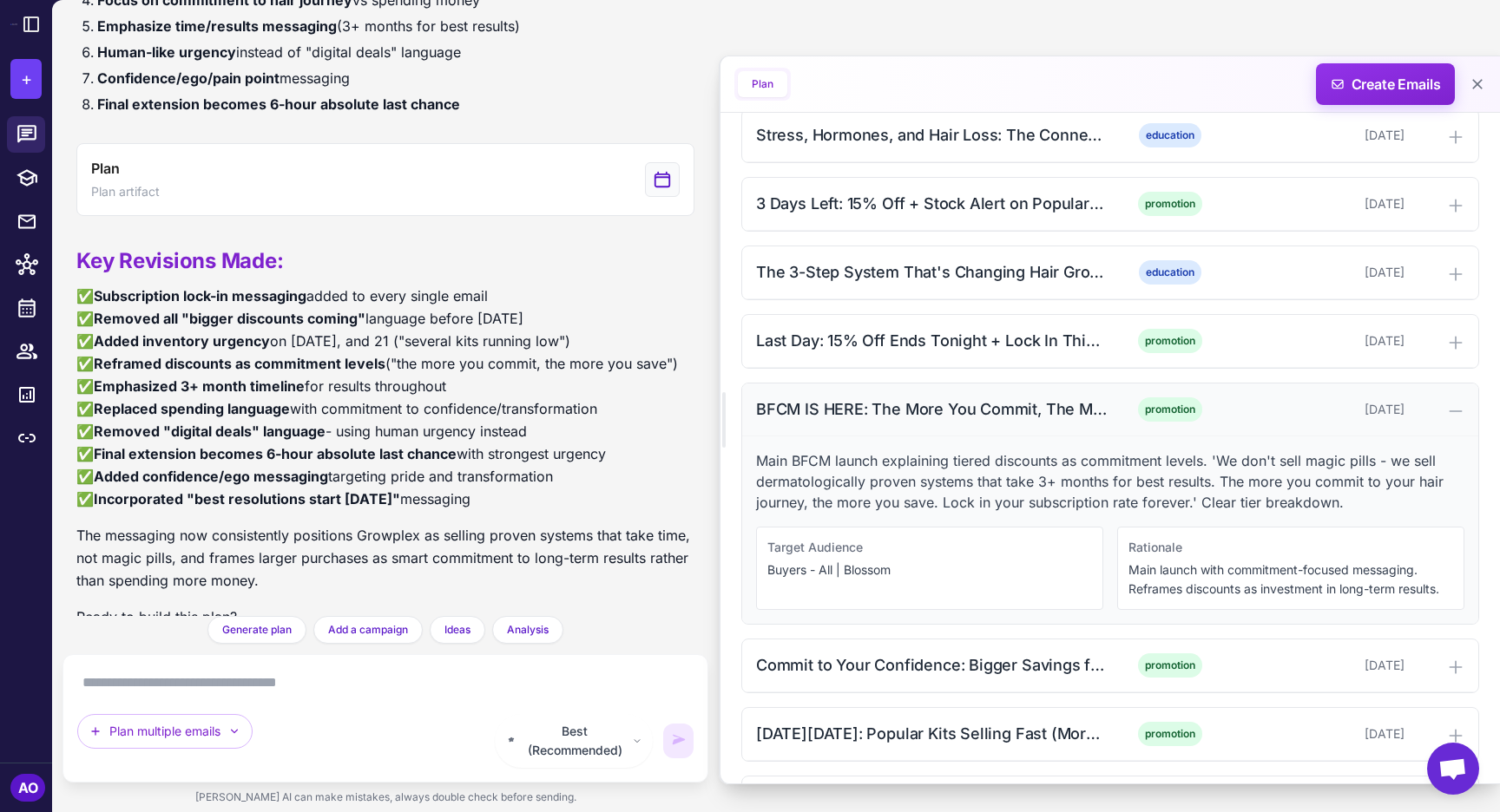
click at [896, 410] on div "BFCM IS HERE: The More You Commit, The More You Save (Morning Launch)" at bounding box center [931, 409] width 351 height 24
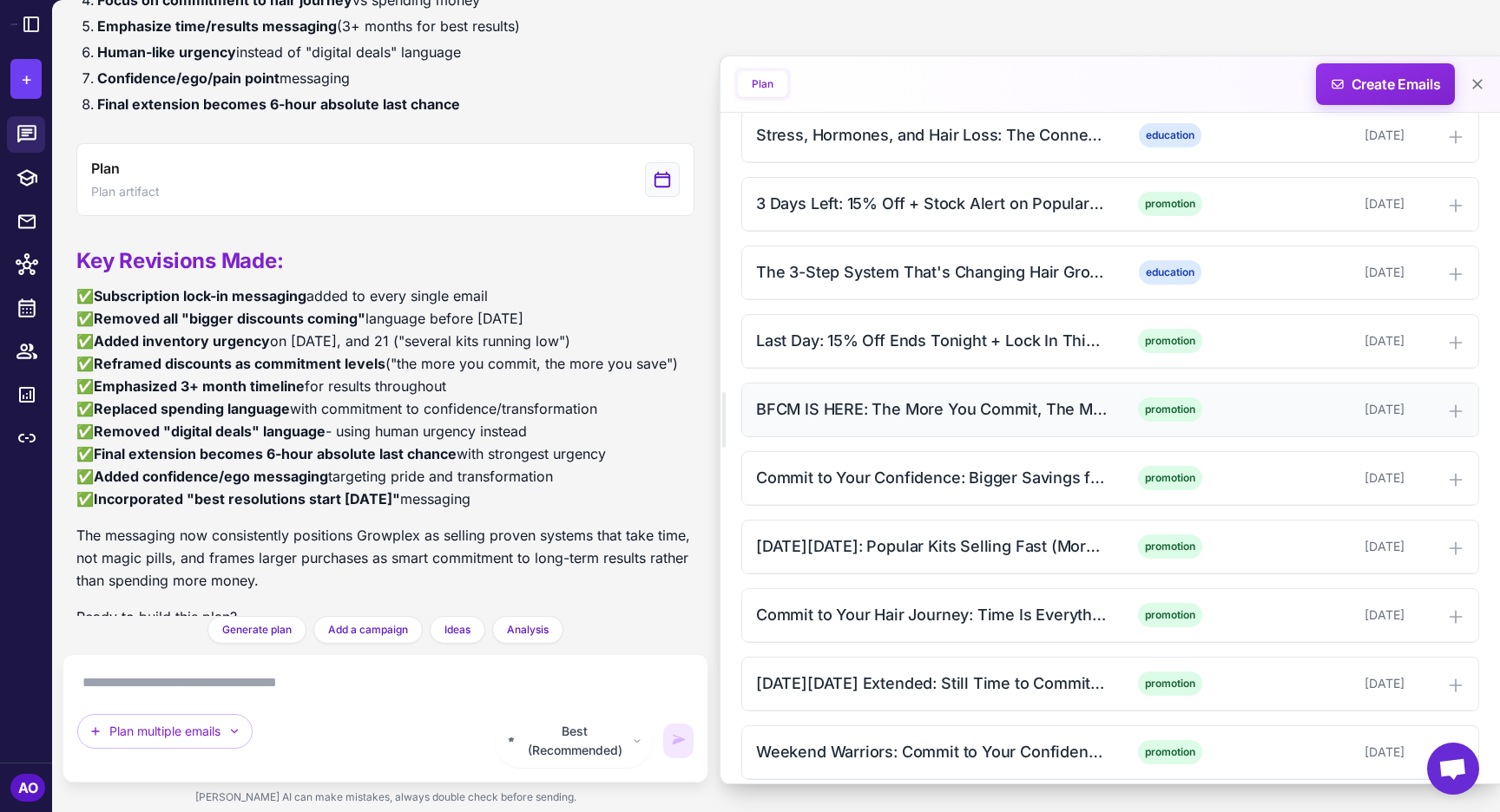
click at [896, 410] on div "BFCM IS HERE: The More You Commit, The More You Save (Morning Launch)" at bounding box center [931, 409] width 351 height 24
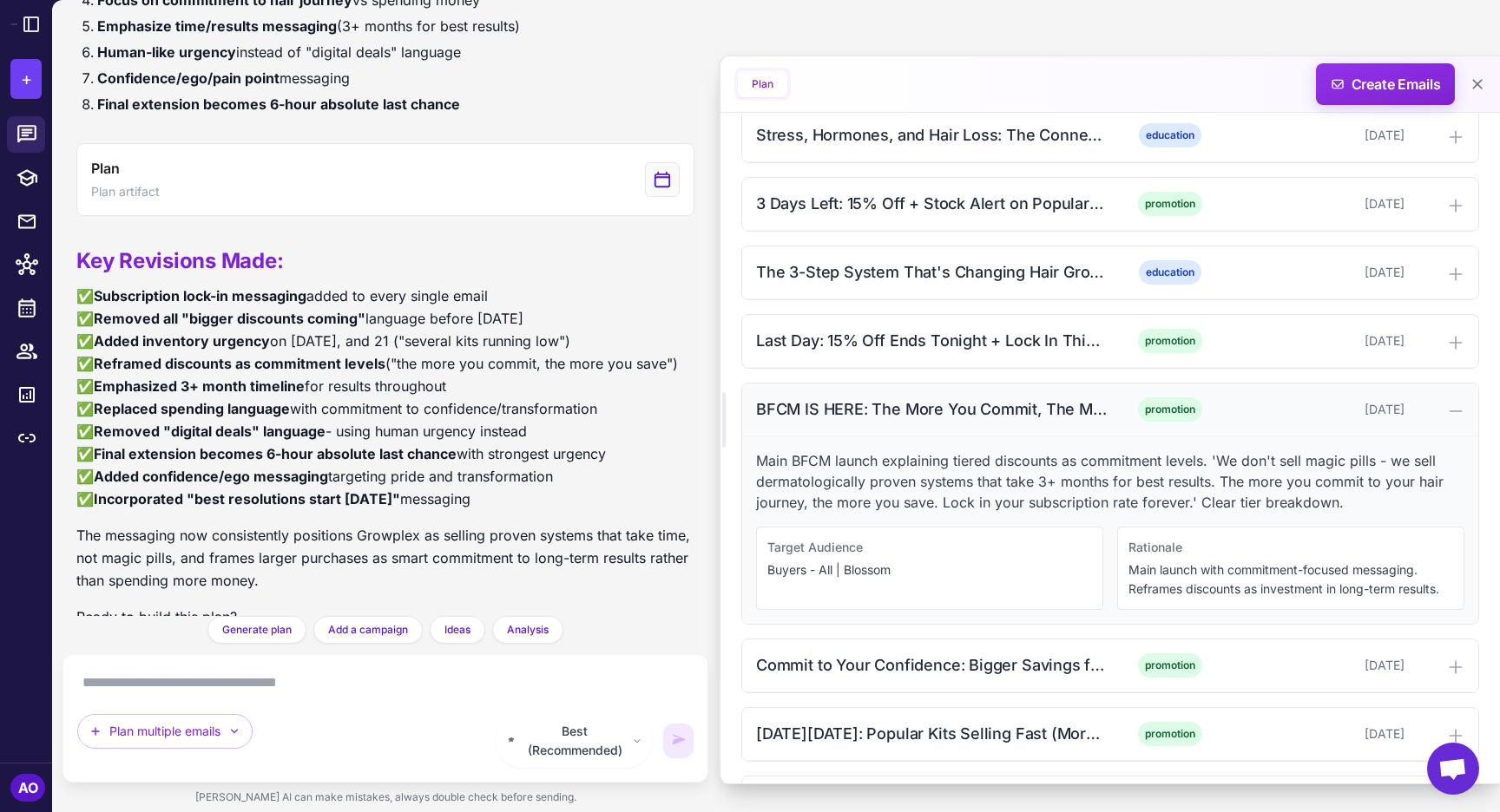
click at [896, 410] on div "BFCM IS HERE: The More You Commit, The More You Save (Morning Launch)" at bounding box center [931, 409] width 351 height 24
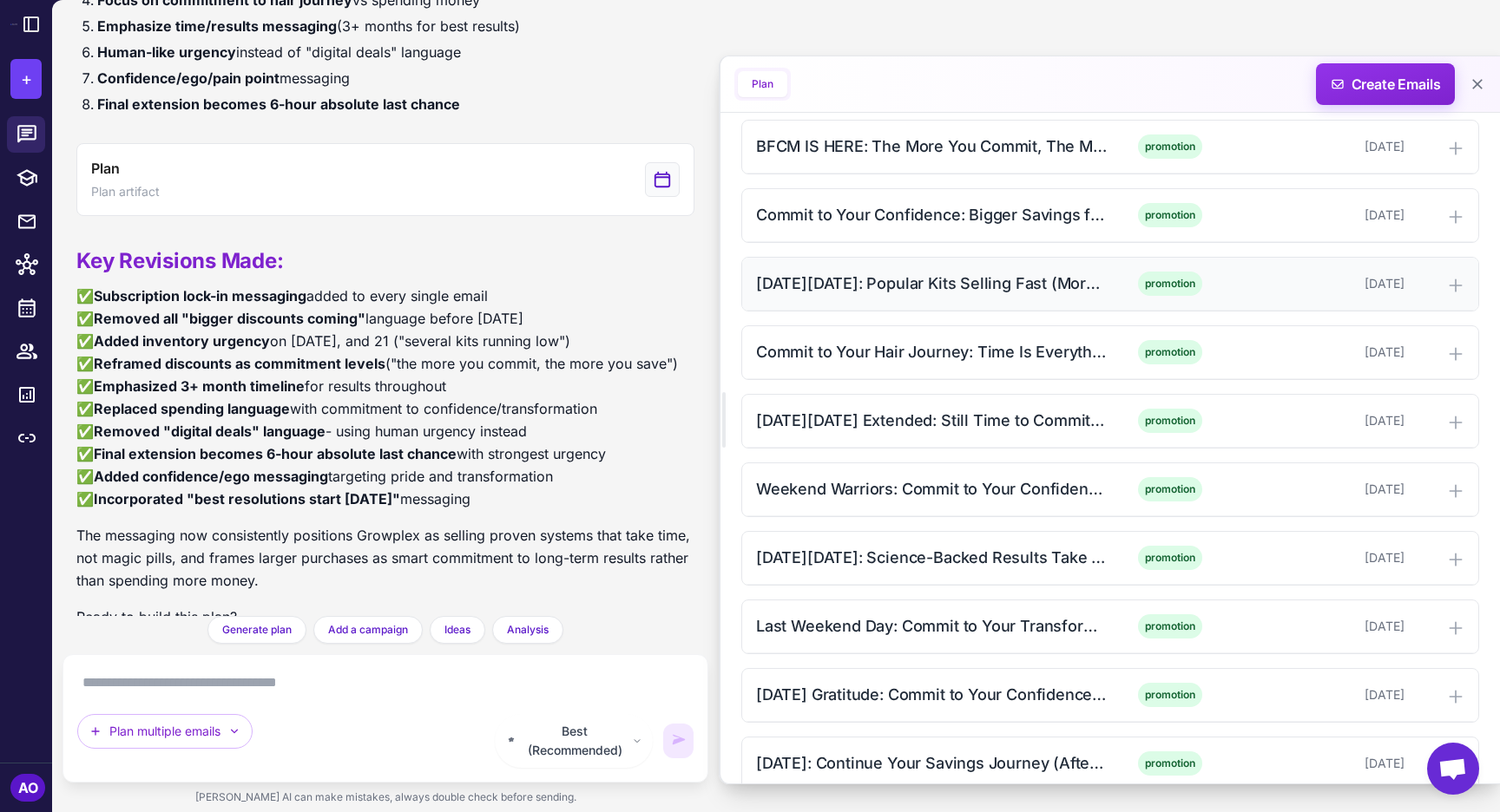
scroll to position [1437, 0]
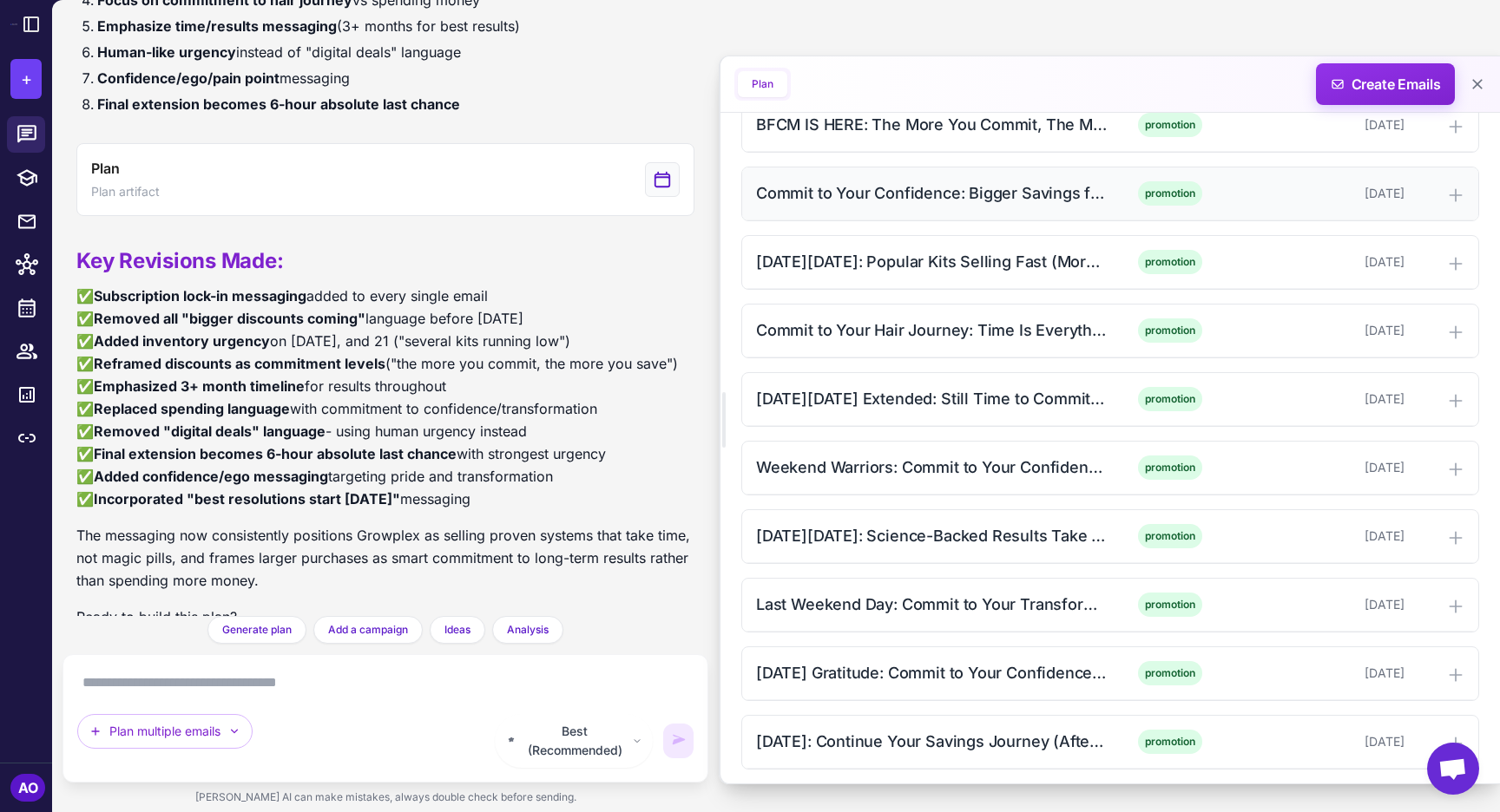
click at [931, 192] on div "Commit to Your Confidence: Bigger Savings for Bigger Commitment (Afternoon)" at bounding box center [931, 193] width 351 height 24
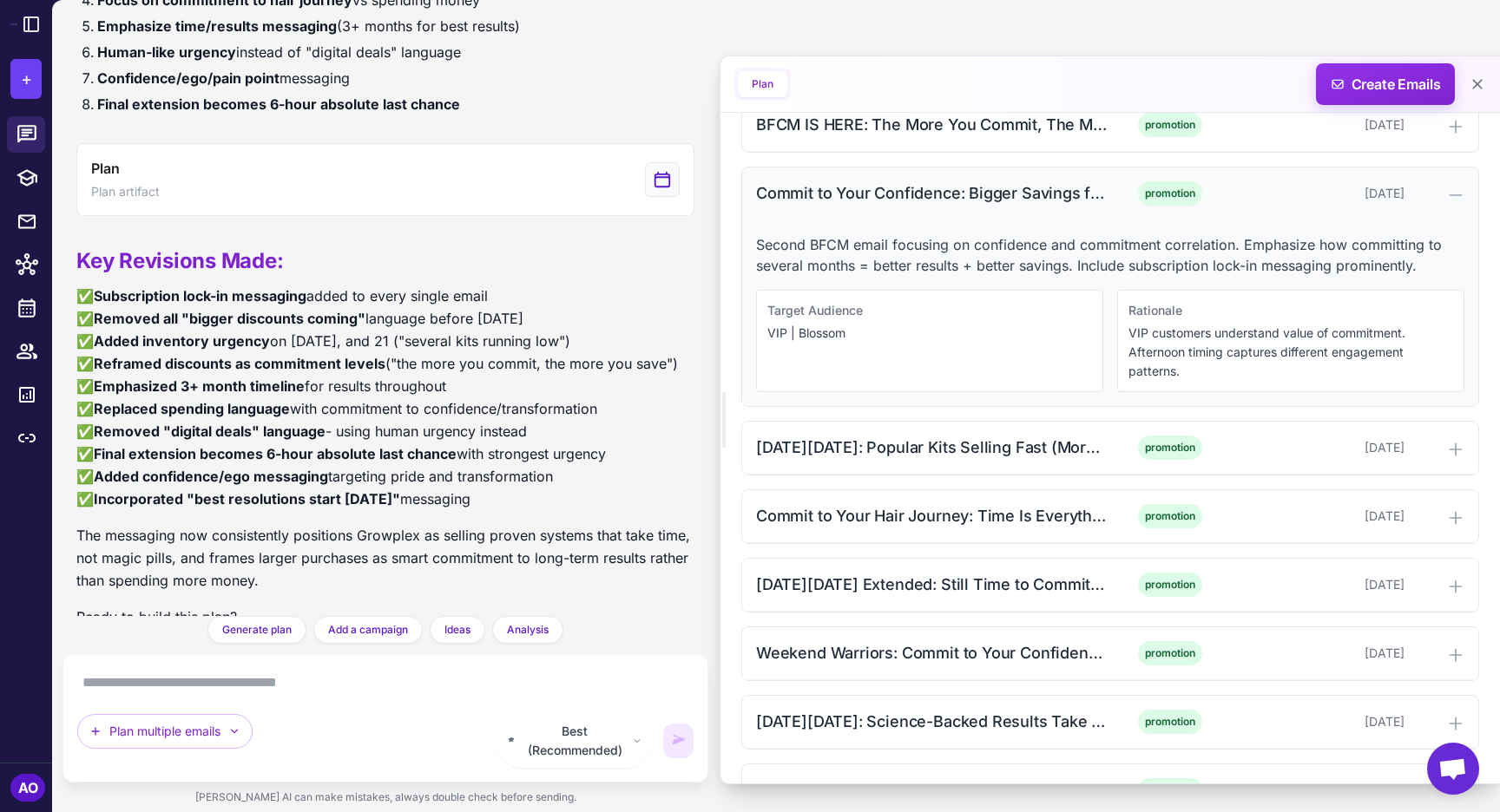
click at [931, 192] on div "Commit to Your Confidence: Bigger Savings for Bigger Commitment (Afternoon)" at bounding box center [931, 193] width 351 height 24
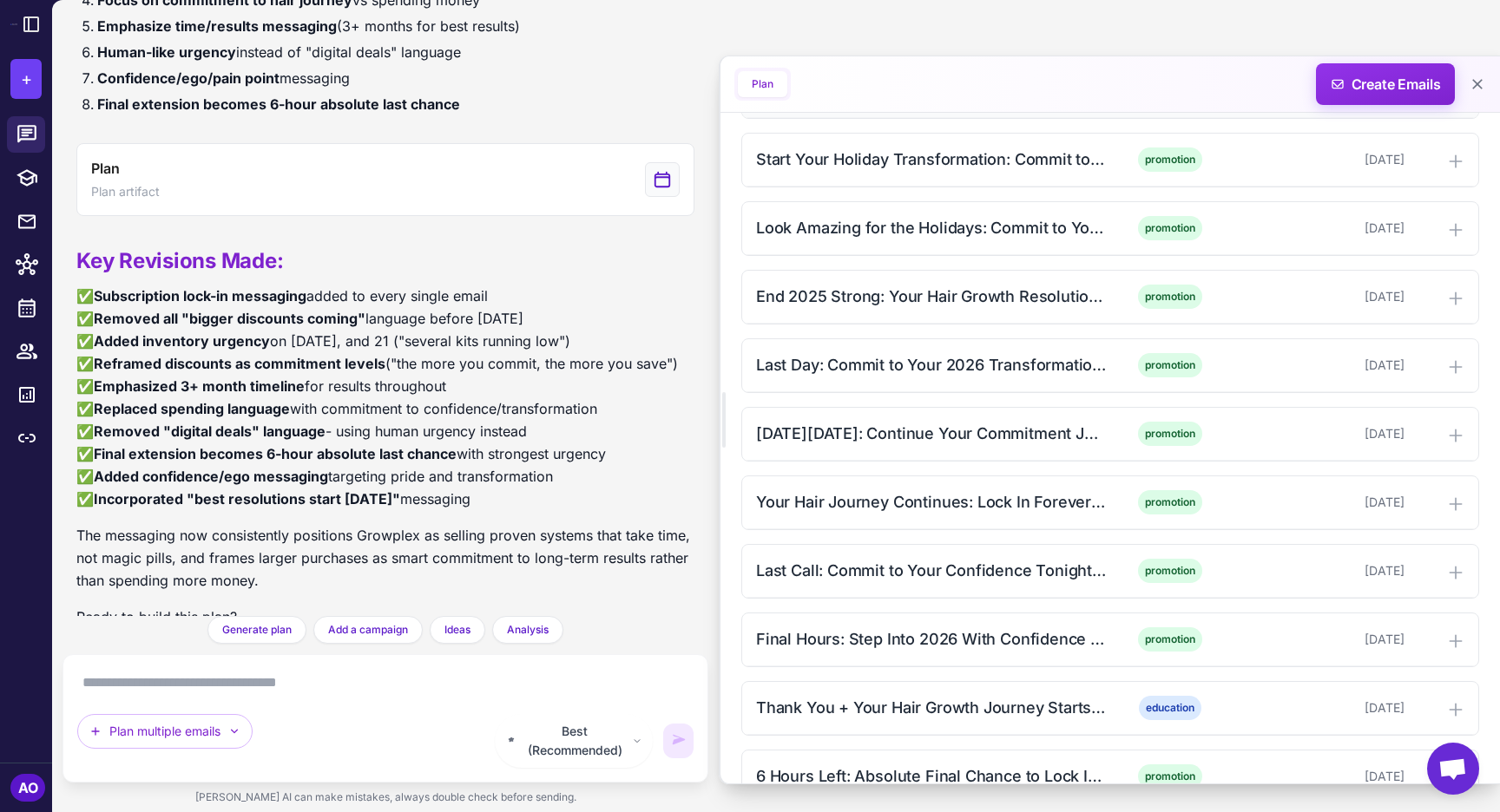
scroll to position [2097, 0]
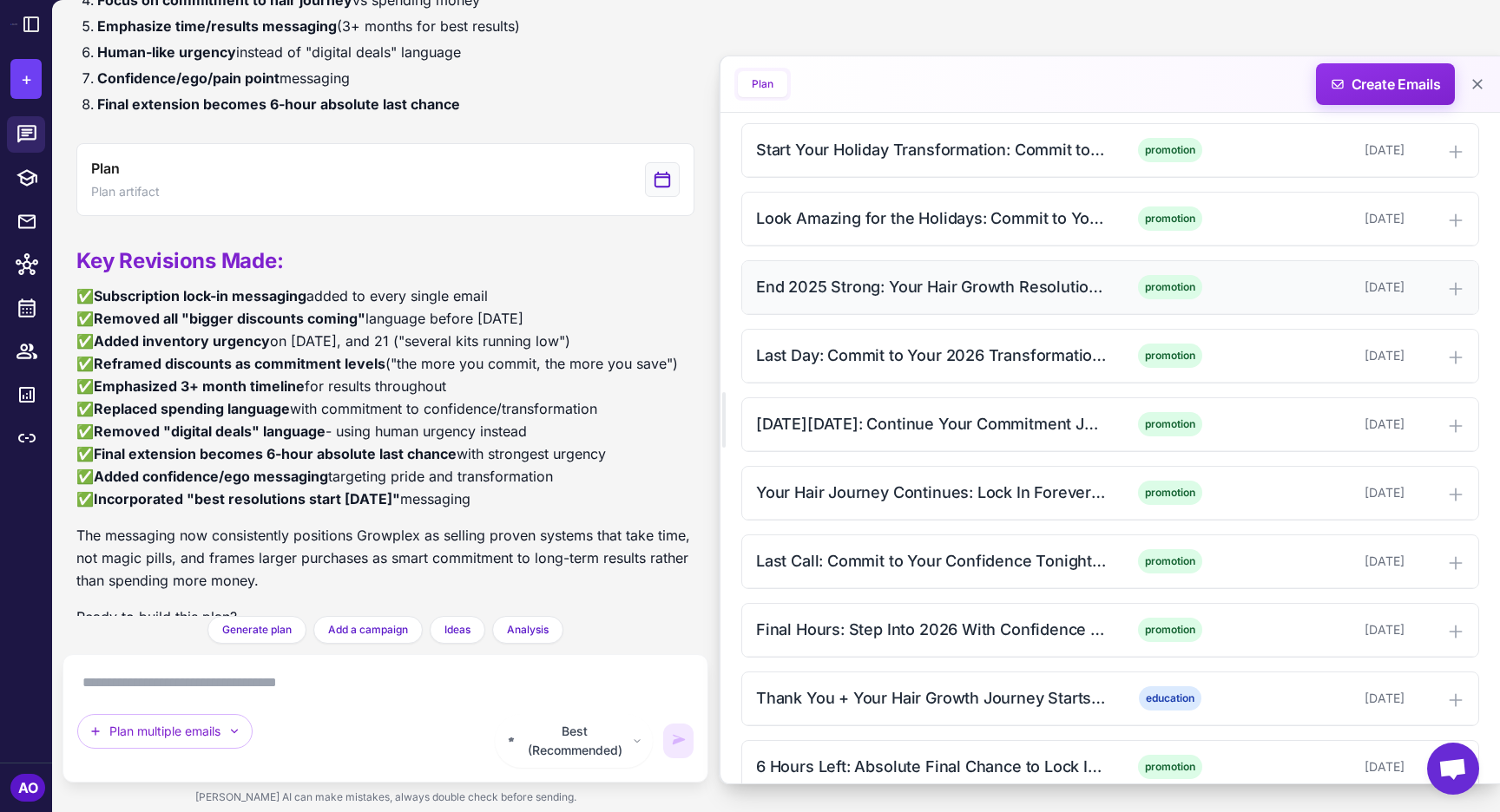
click at [948, 267] on div "End 2025 Strong: Your Hair Growth Resolution Starts Now (Morning) promotion Nov…" at bounding box center [1109, 288] width 736 height 53
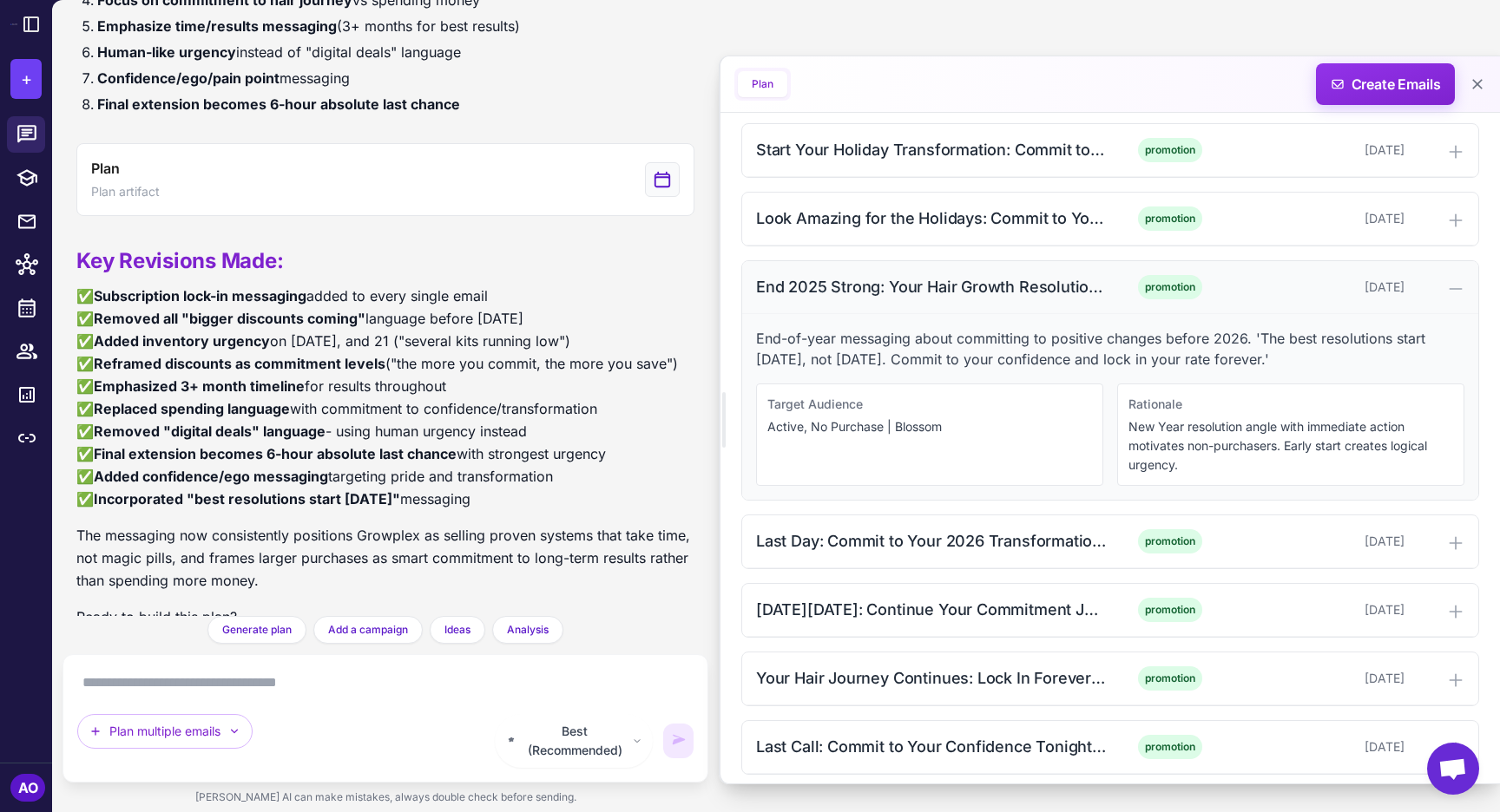
click at [948, 267] on div "End 2025 Strong: Your Hair Growth Resolution Starts Now (Morning) promotion Nov…" at bounding box center [1109, 288] width 736 height 53
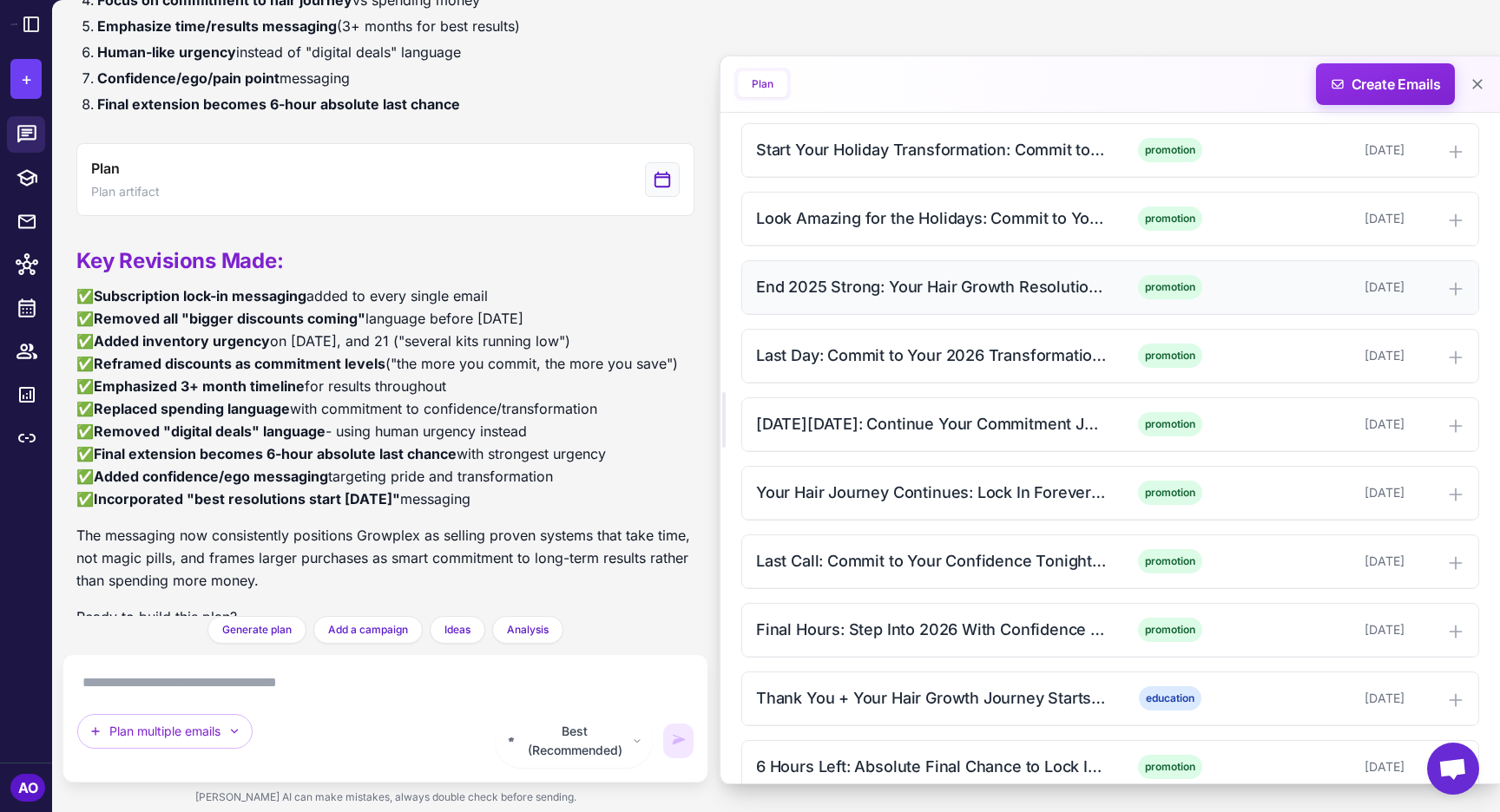
click at [948, 271] on div "End 2025 Strong: Your Hair Growth Resolution Starts Now (Morning) promotion Nov…" at bounding box center [1109, 288] width 736 height 53
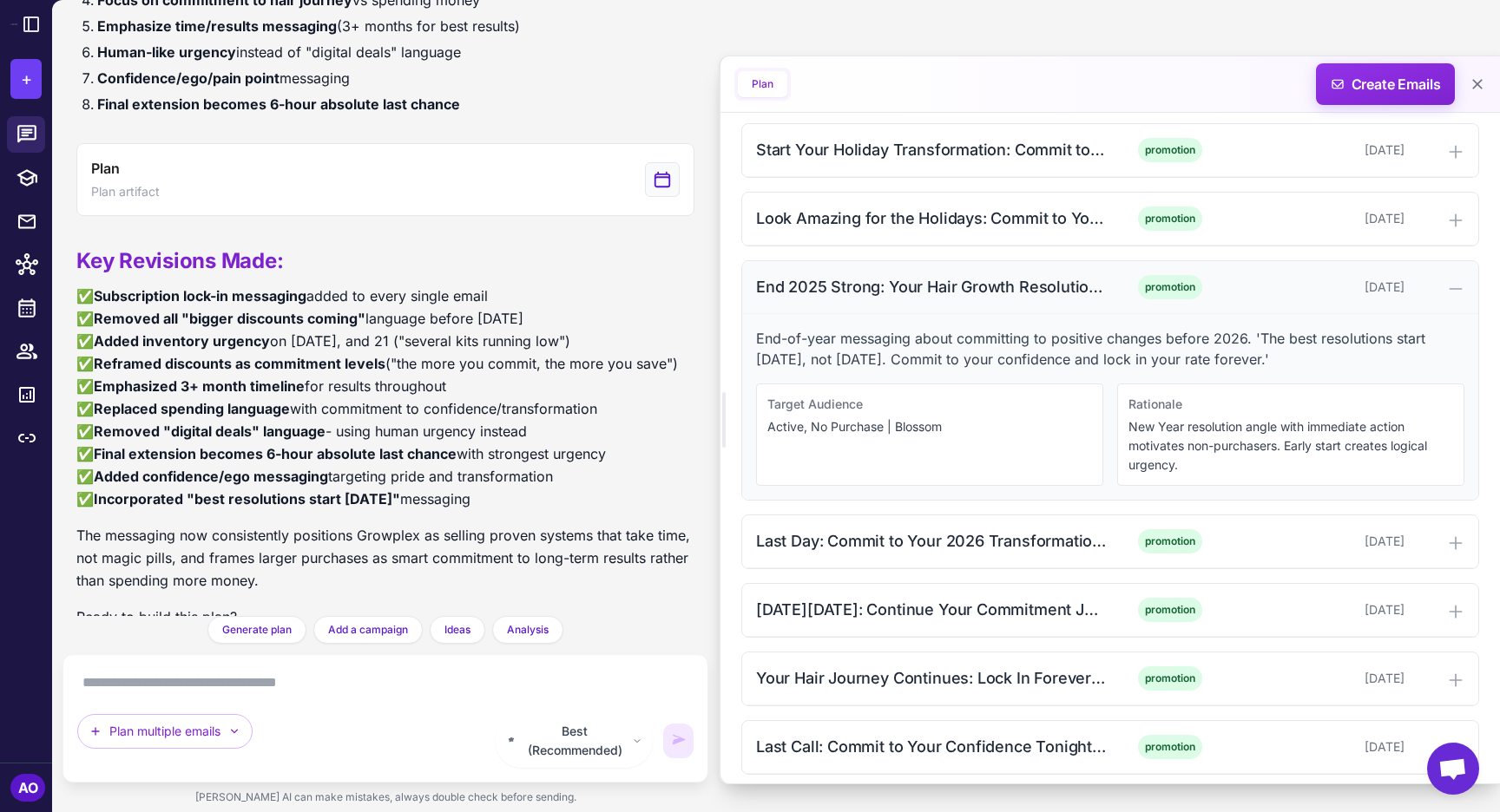
click at [948, 271] on div "End 2025 Strong: Your Hair Growth Resolution Starts Now (Morning) promotion Nov…" at bounding box center [1109, 288] width 736 height 53
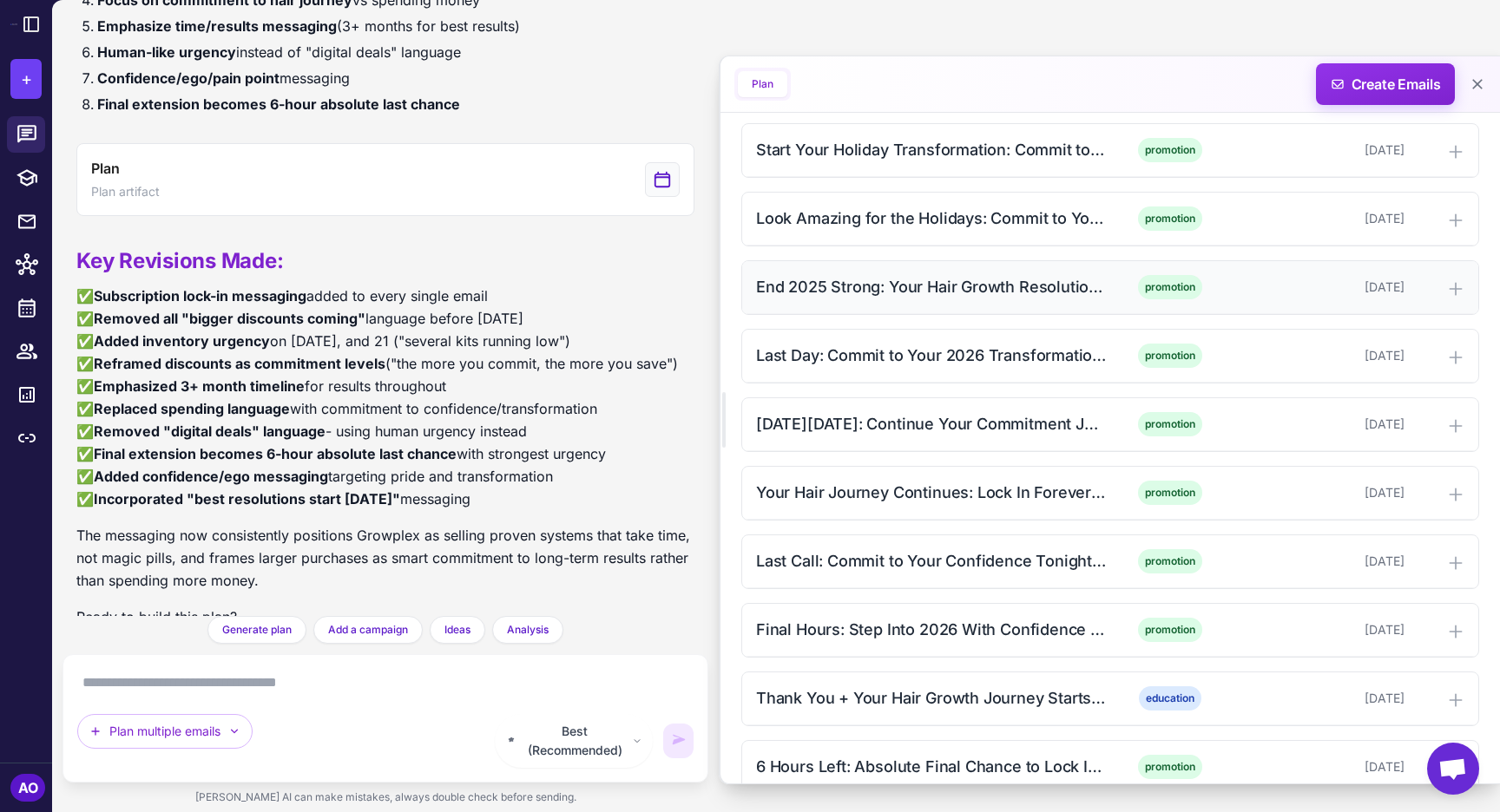
click at [941, 300] on div "End 2025 Strong: Your Hair Growth Resolution Starts Now (Morning) promotion Nov…" at bounding box center [1109, 288] width 736 height 53
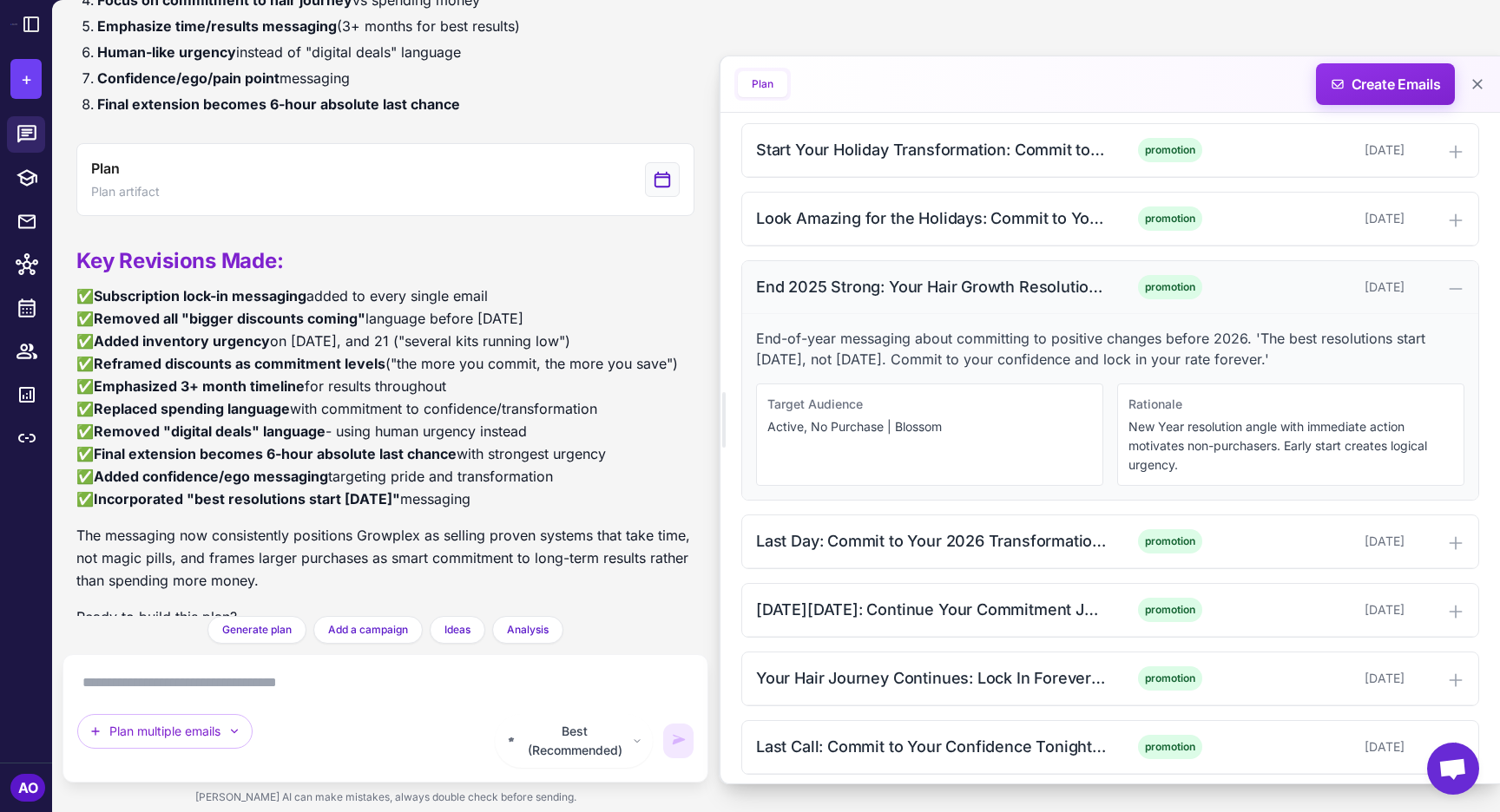
click at [941, 300] on div "End 2025 Strong: Your Hair Growth Resolution Starts Now (Morning) promotion Nov…" at bounding box center [1109, 288] width 736 height 53
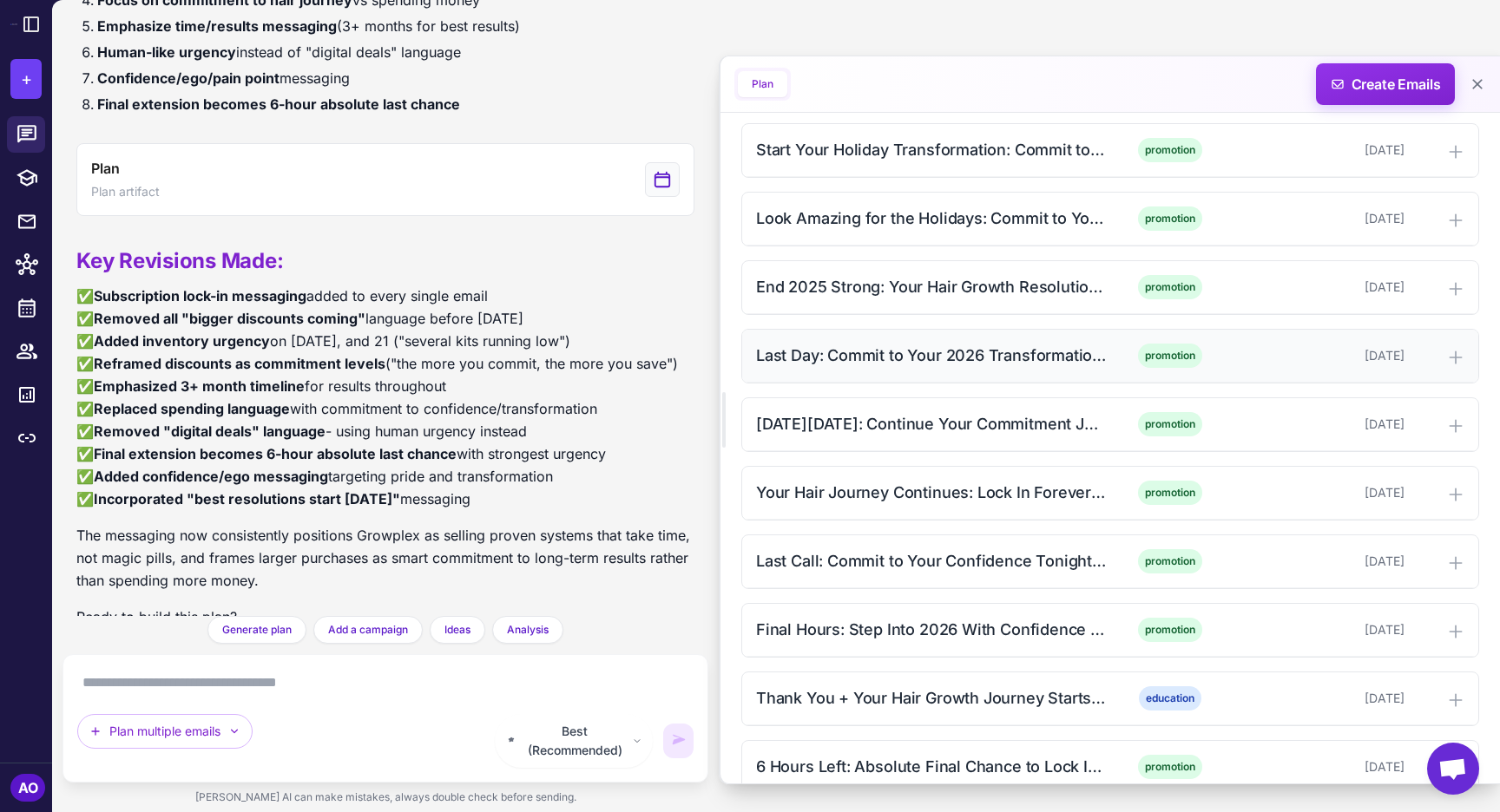
scroll to position [2130, 0]
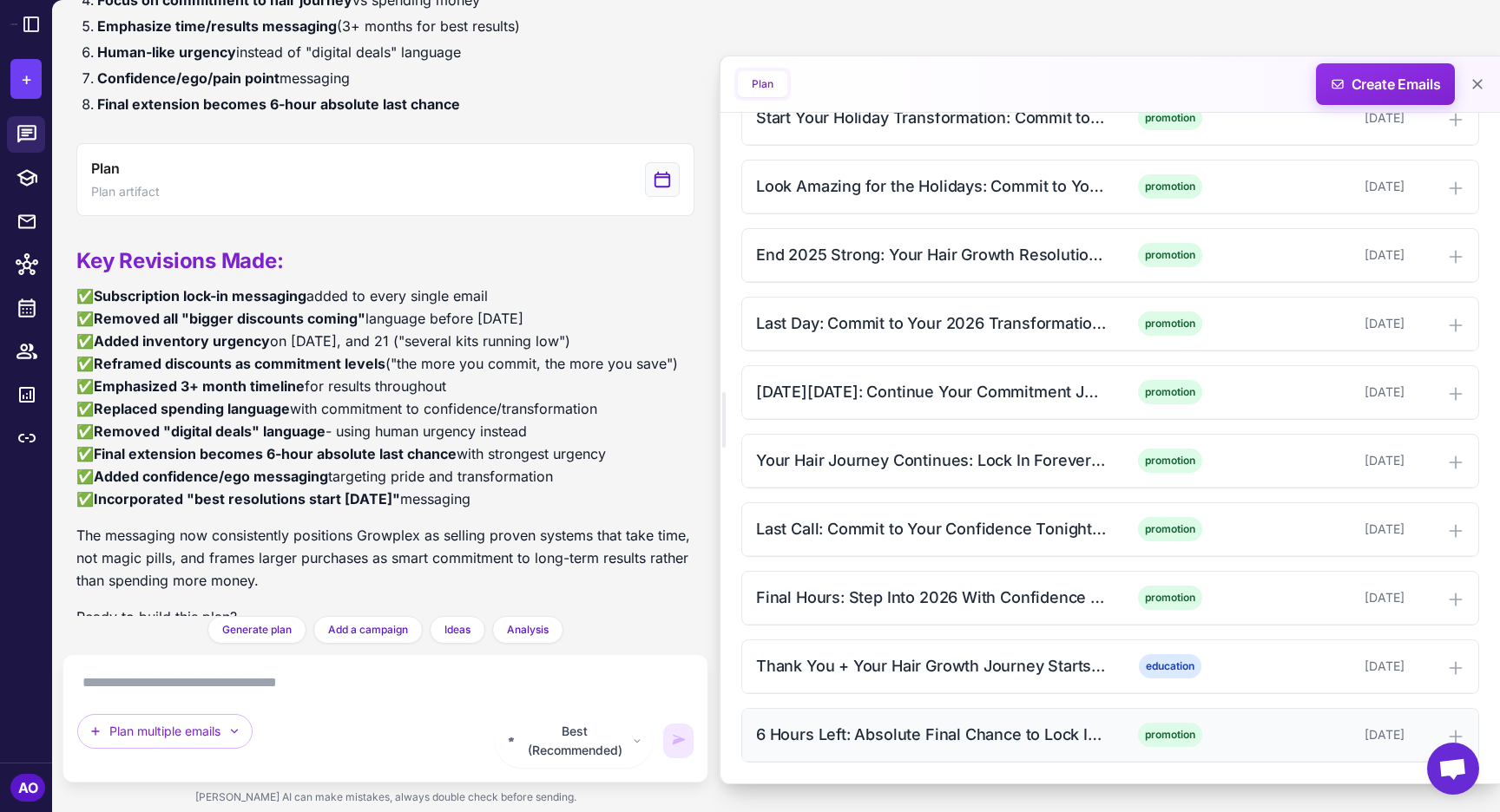
click at [907, 735] on div "6 Hours Left: Absolute Final Chance to Lock In Forever (Afternoon)" at bounding box center [931, 735] width 351 height 24
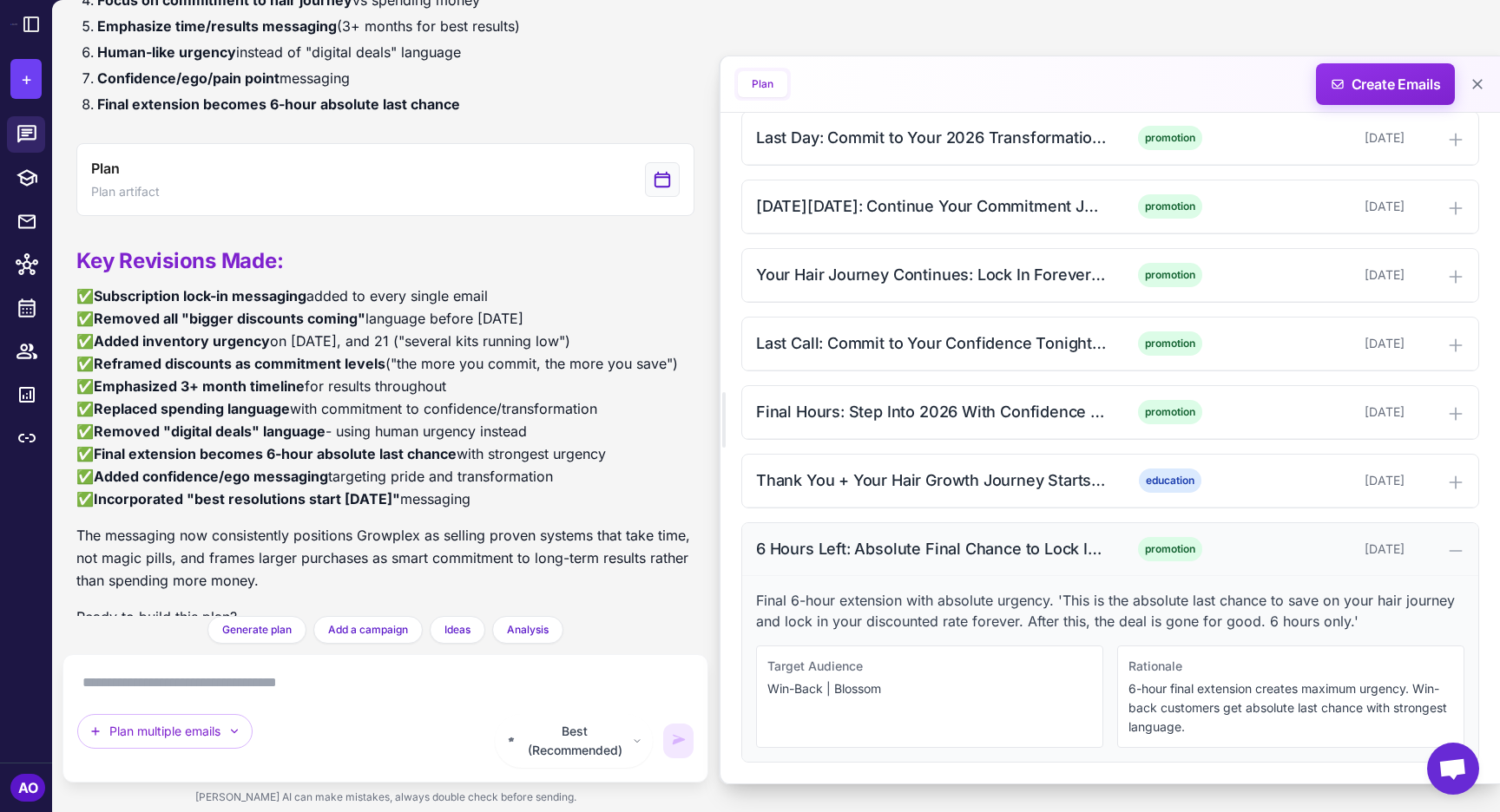
click at [935, 570] on div "6 Hours Left: Absolute Final Chance to Lock In Forever (Afternoon) promotion De…" at bounding box center [1109, 550] width 736 height 53
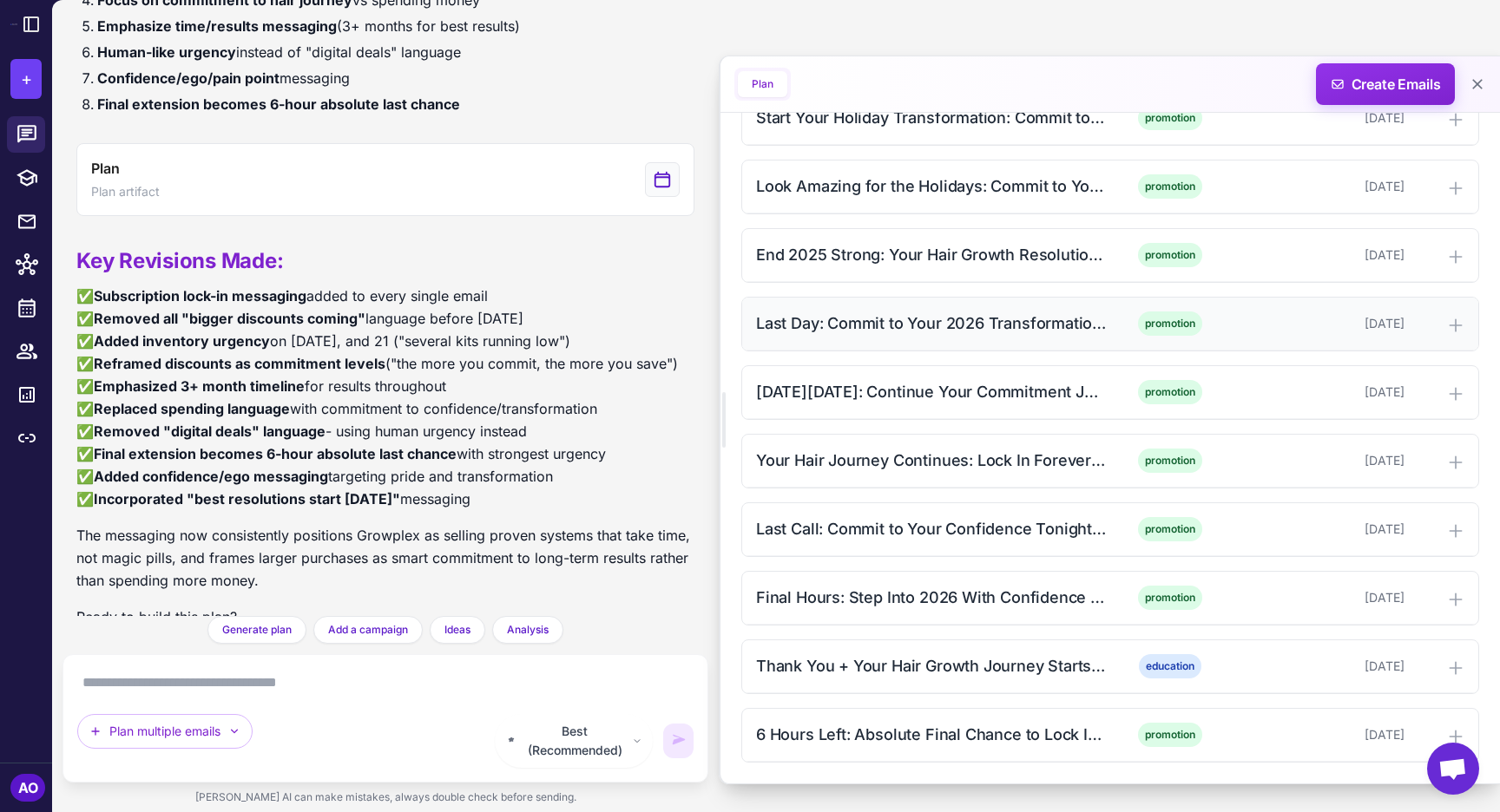
click at [1128, 317] on div "promotion" at bounding box center [1169, 324] width 112 height 25
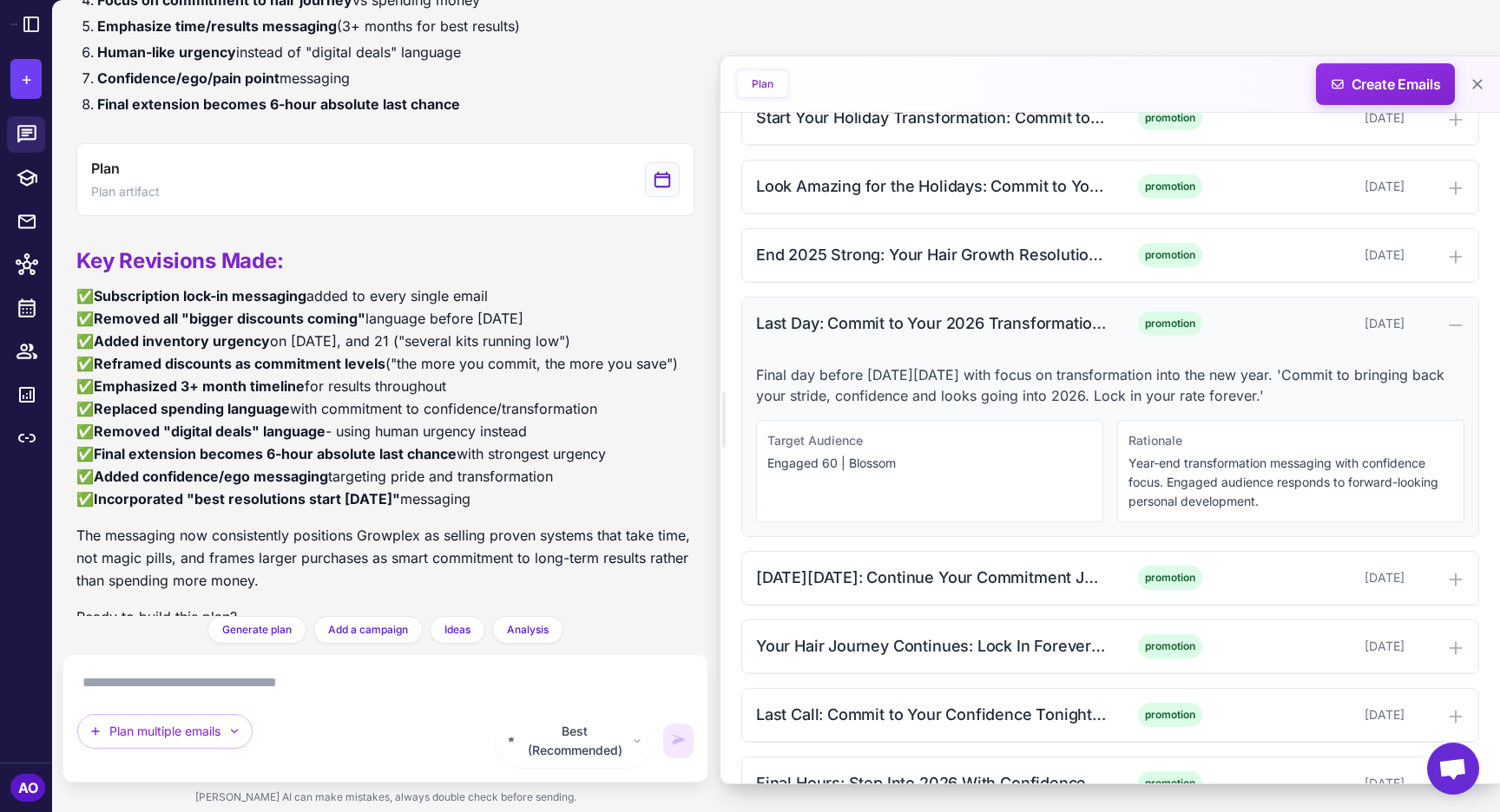
click at [1087, 322] on div "Last Day: Commit to Your 2026 Transformation (Afternoon)" at bounding box center [931, 323] width 351 height 24
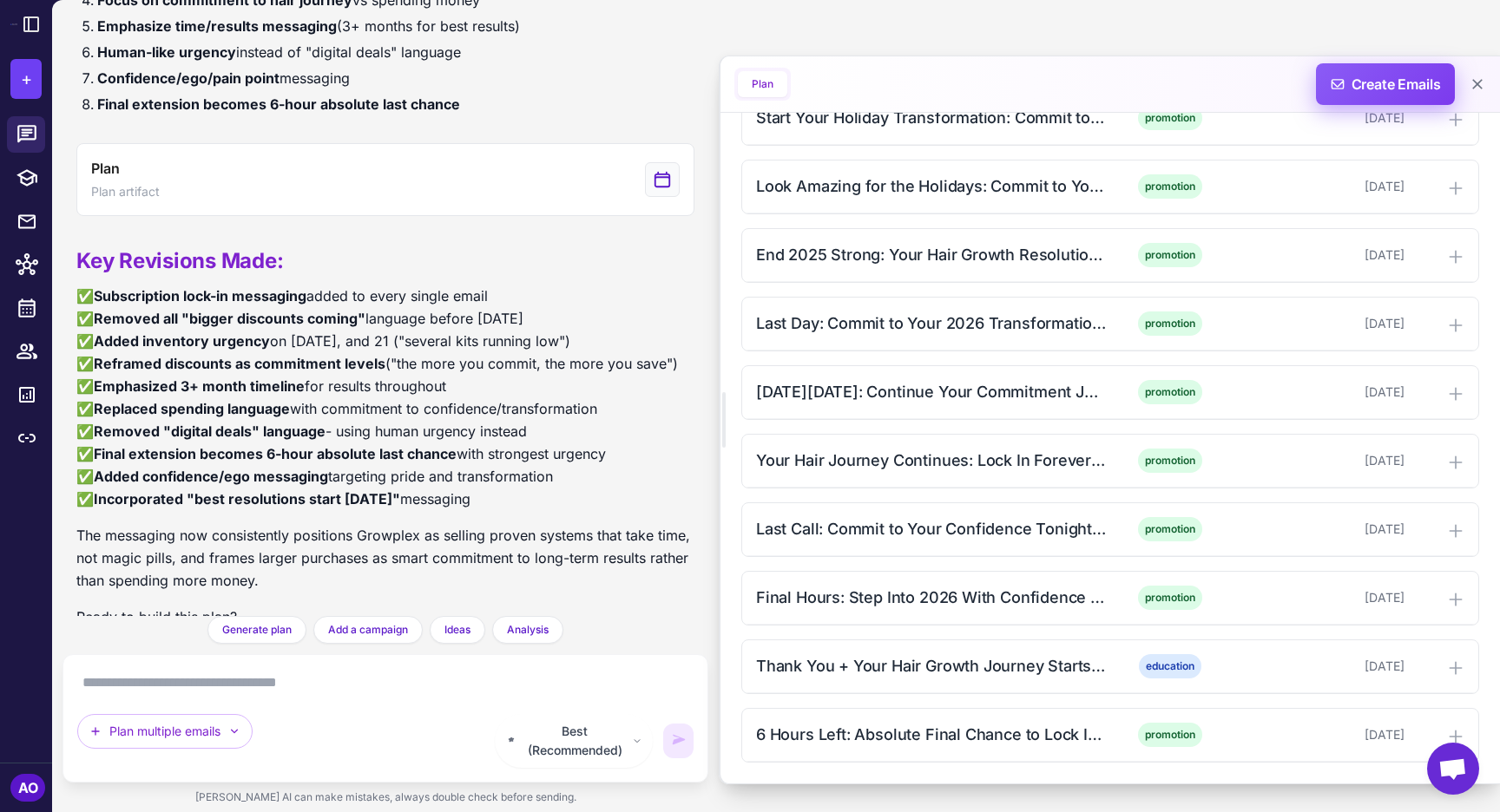
click at [1352, 77] on span "Create Emails" at bounding box center [1386, 84] width 152 height 41
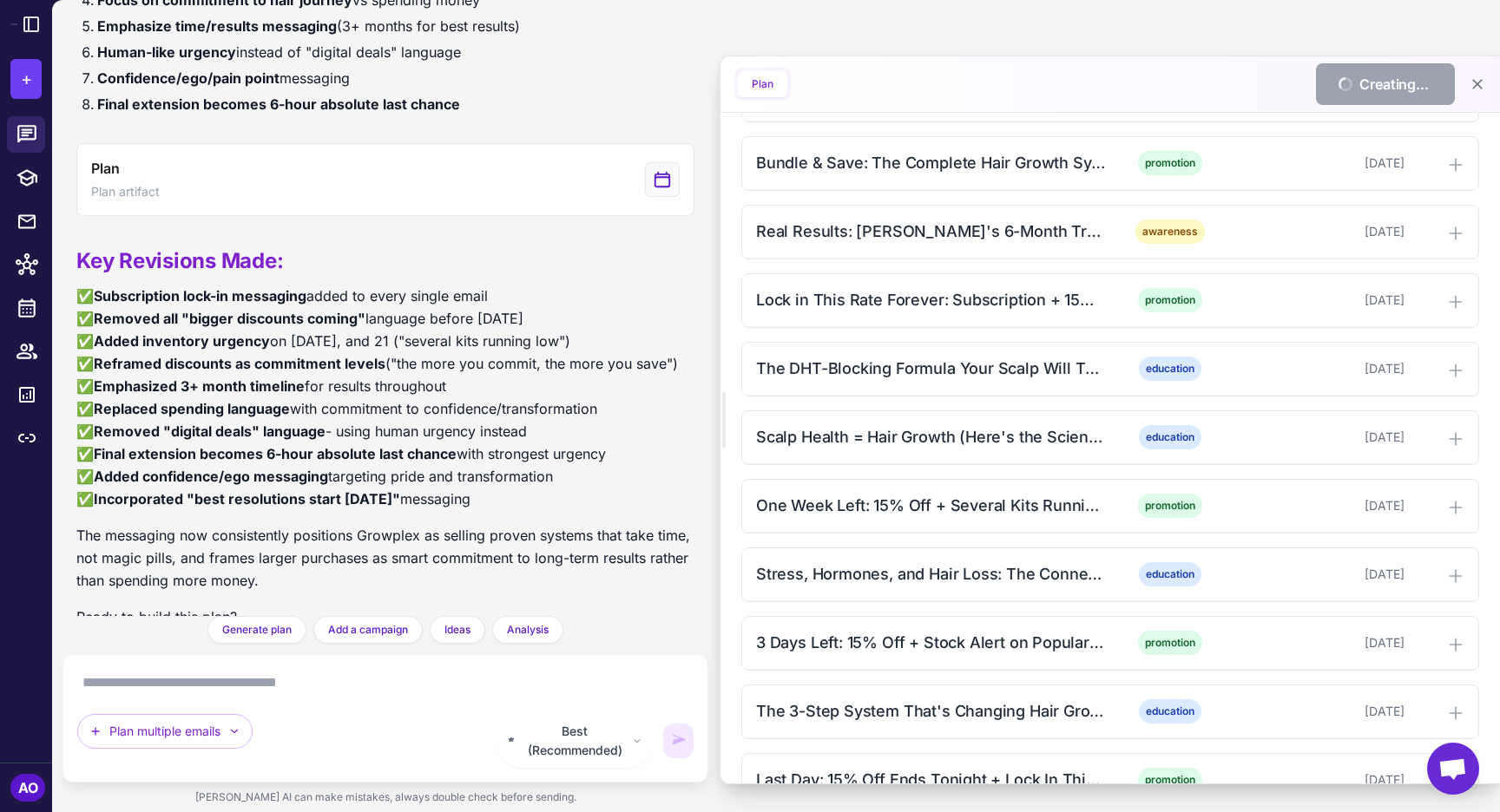
scroll to position [0, 0]
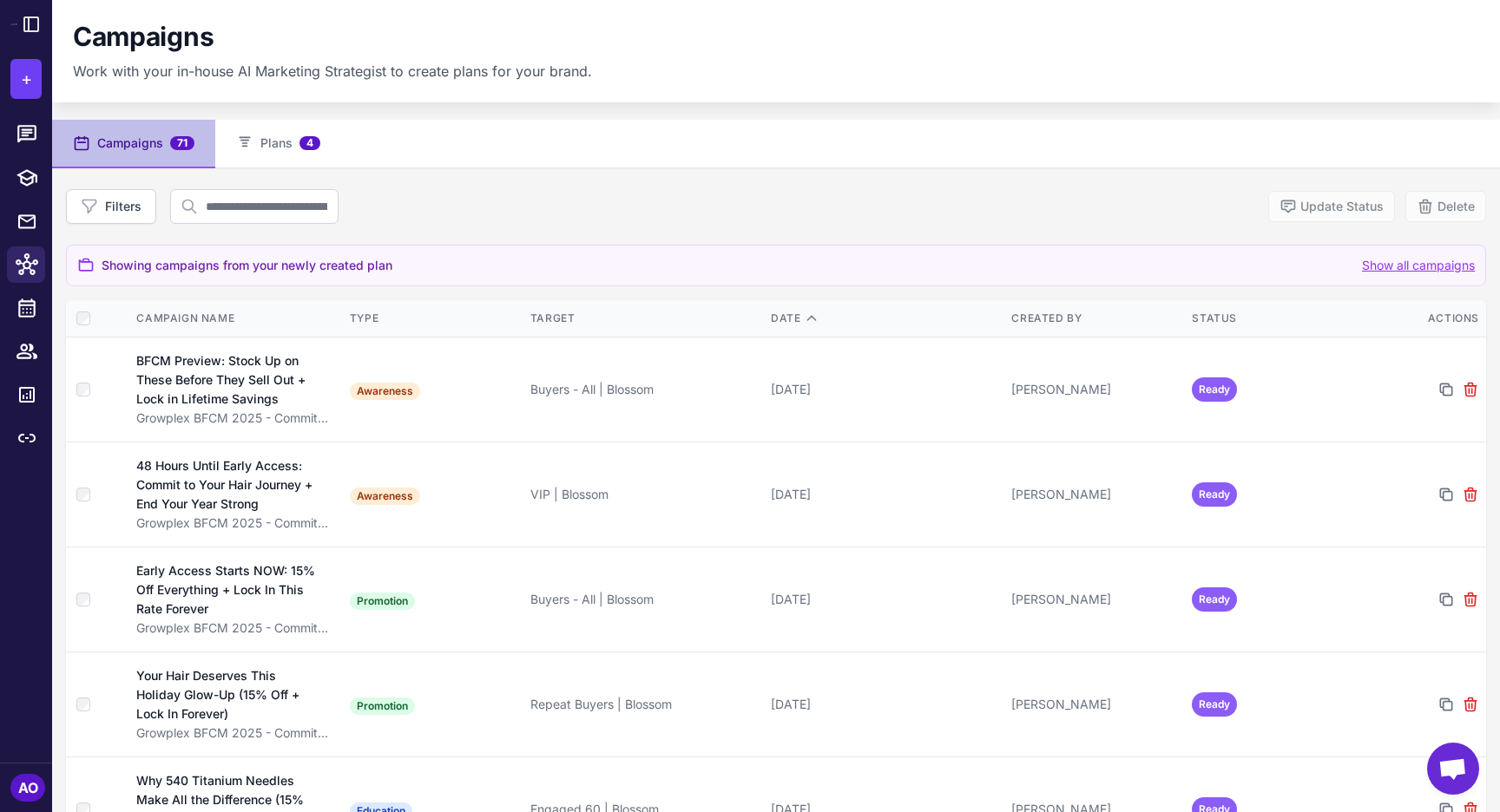
click at [940, 94] on div "Campaigns Work with your in-house AI Marketing Strategist to create plans for y…" at bounding box center [776, 51] width 1448 height 102
click at [289, 148] on button "Plans 4" at bounding box center [278, 143] width 126 height 48
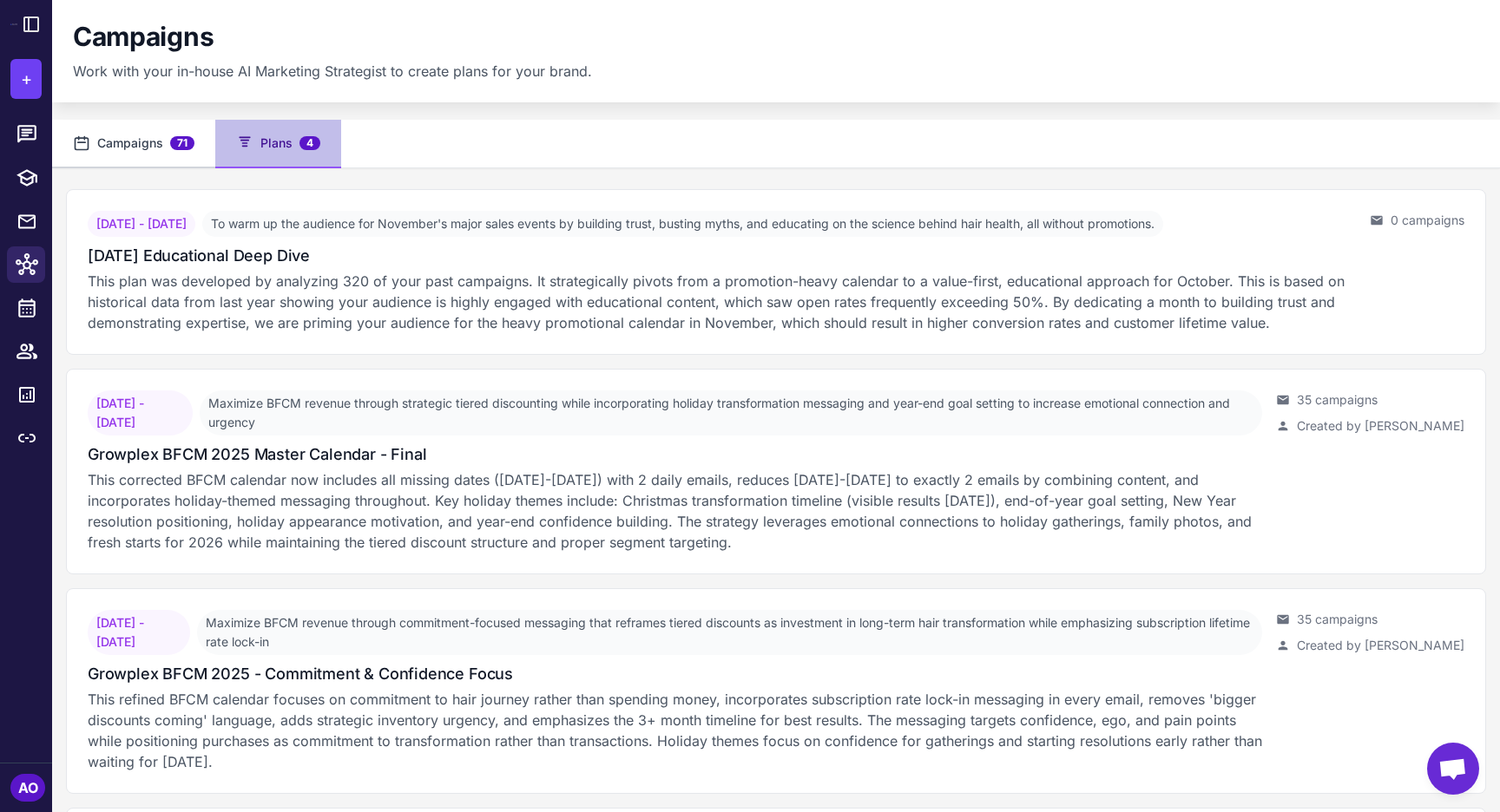
click at [179, 135] on button "Campaigns 71" at bounding box center [133, 143] width 163 height 48
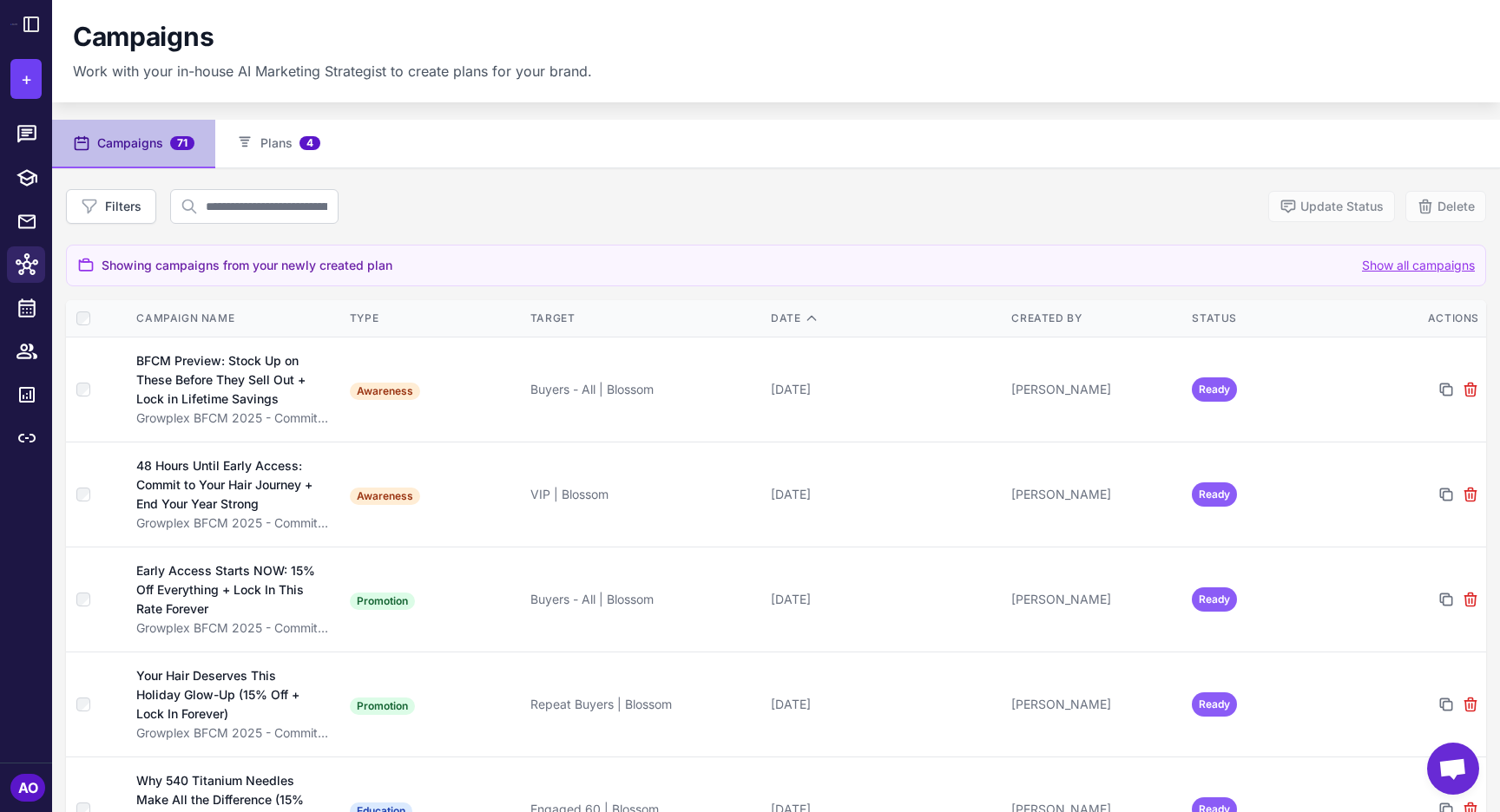
click at [428, 210] on div "Filters Update Status Delete" at bounding box center [776, 206] width 1420 height 34
click at [1310, 197] on button "Update Status" at bounding box center [1331, 207] width 127 height 32
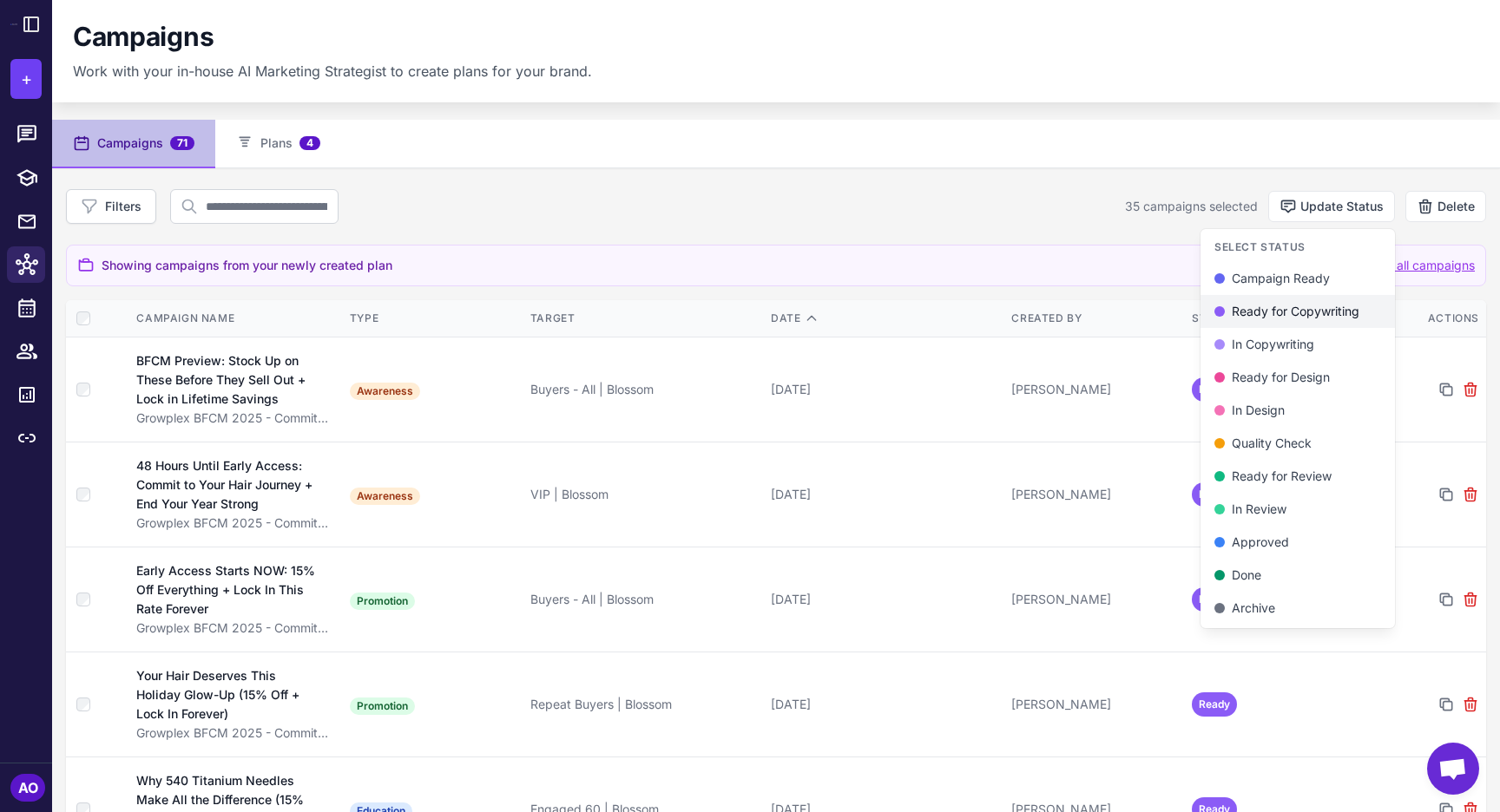
click at [1282, 313] on div "Ready for Copywriting" at bounding box center [1297, 311] width 166 height 19
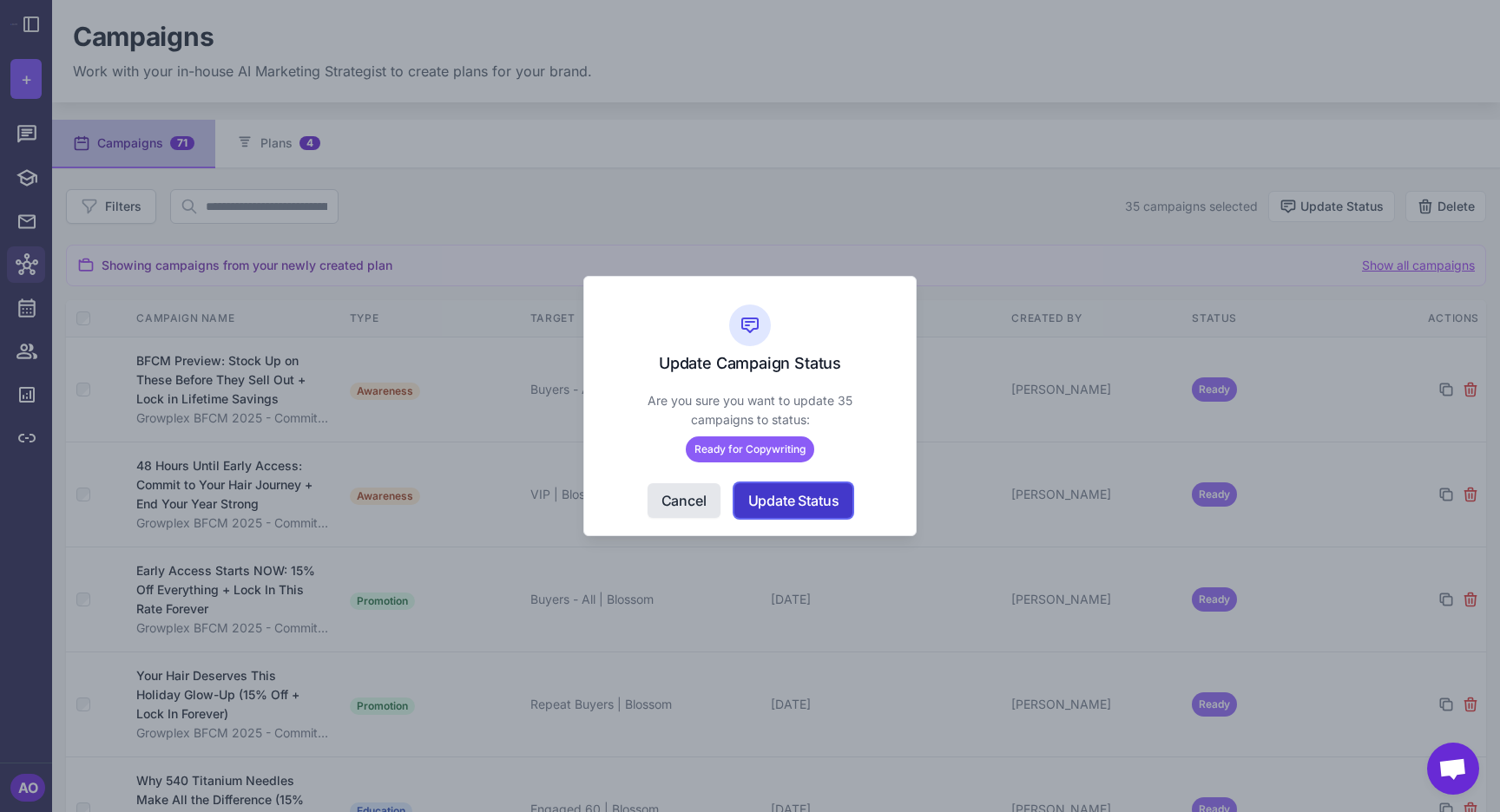
click at [808, 500] on button "Update Status" at bounding box center [794, 501] width 119 height 34
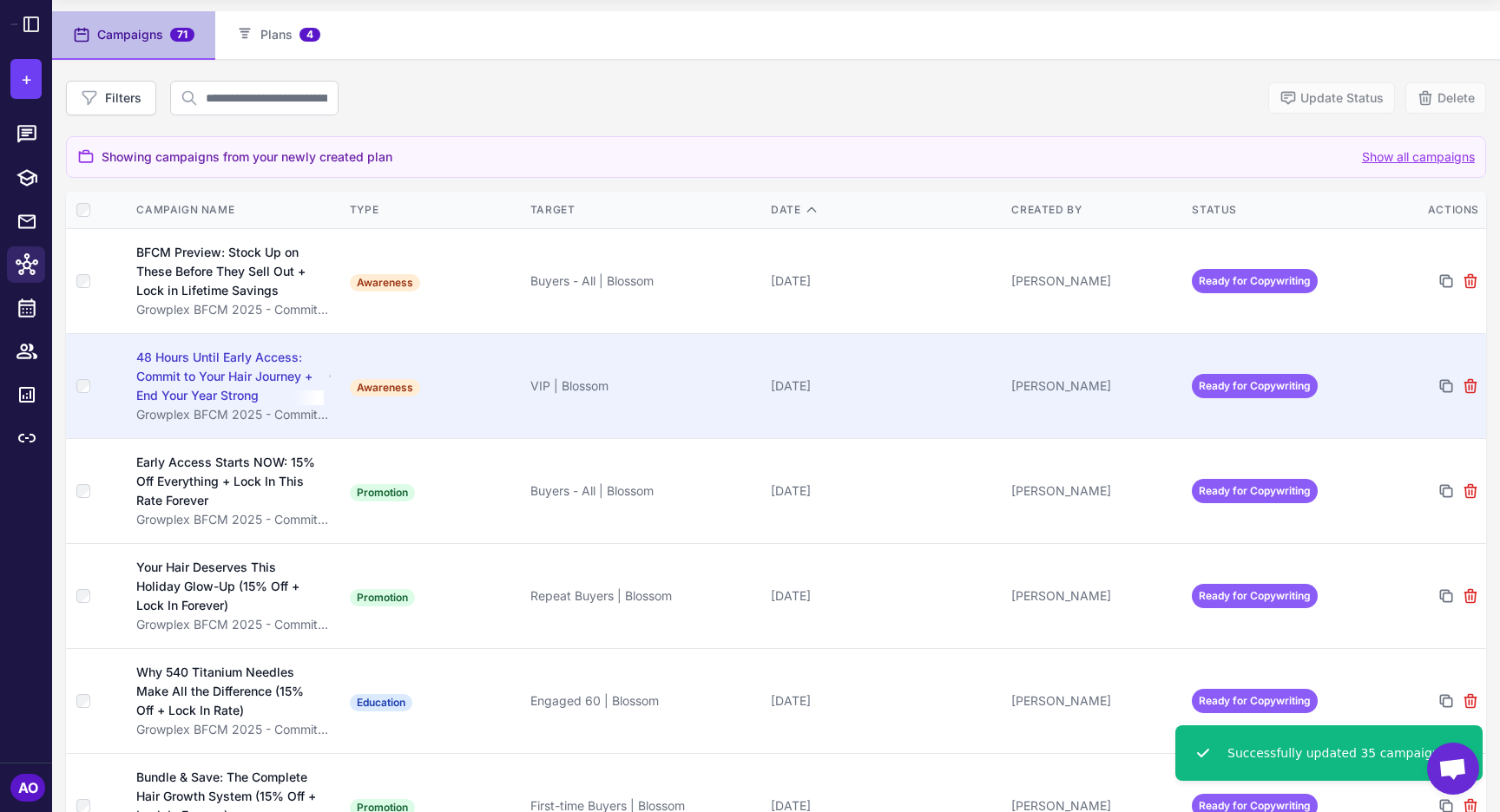
scroll to position [91, 0]
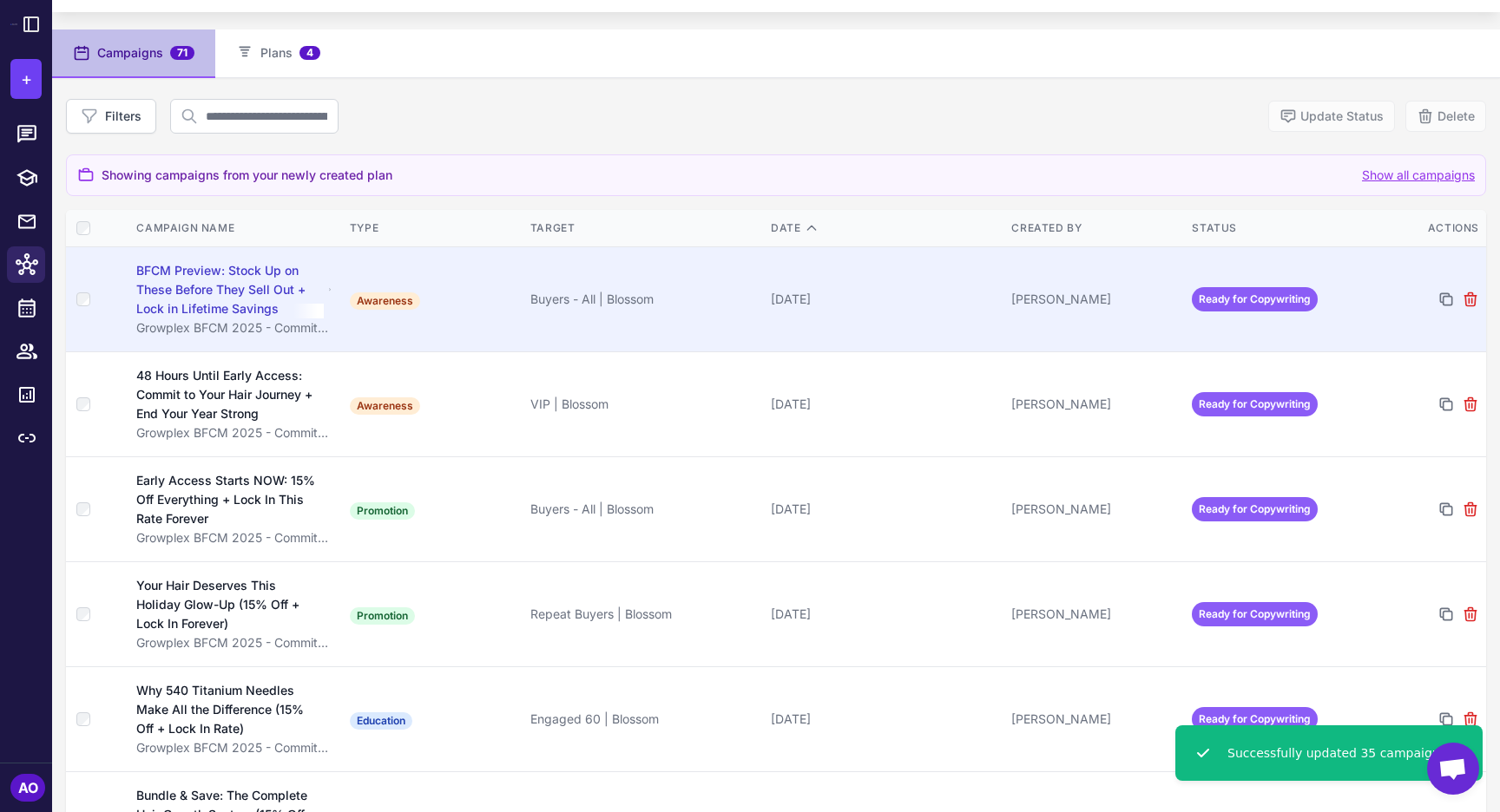
click at [877, 307] on div "[DATE]" at bounding box center [883, 300] width 226 height 19
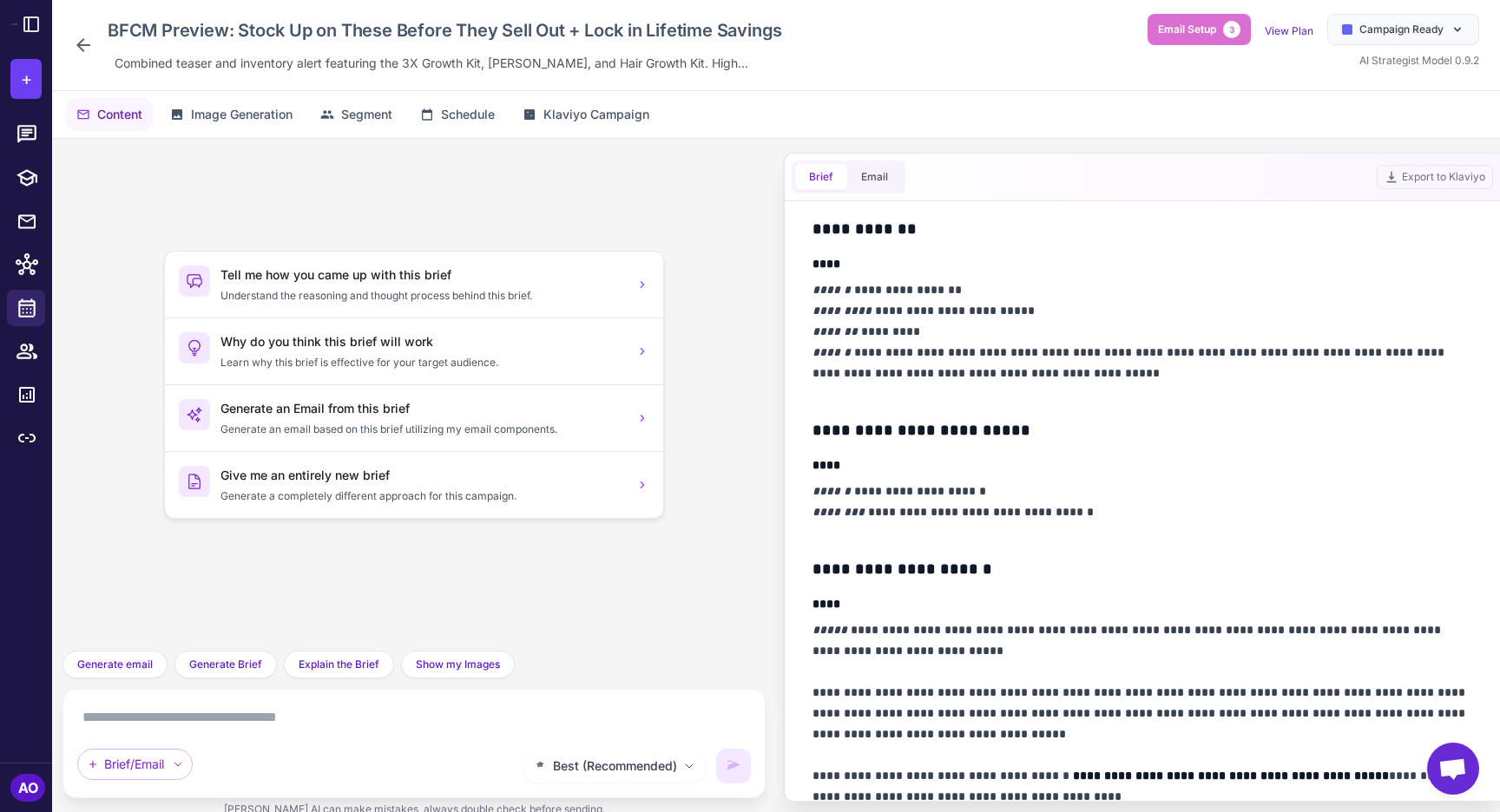
scroll to position [585, 0]
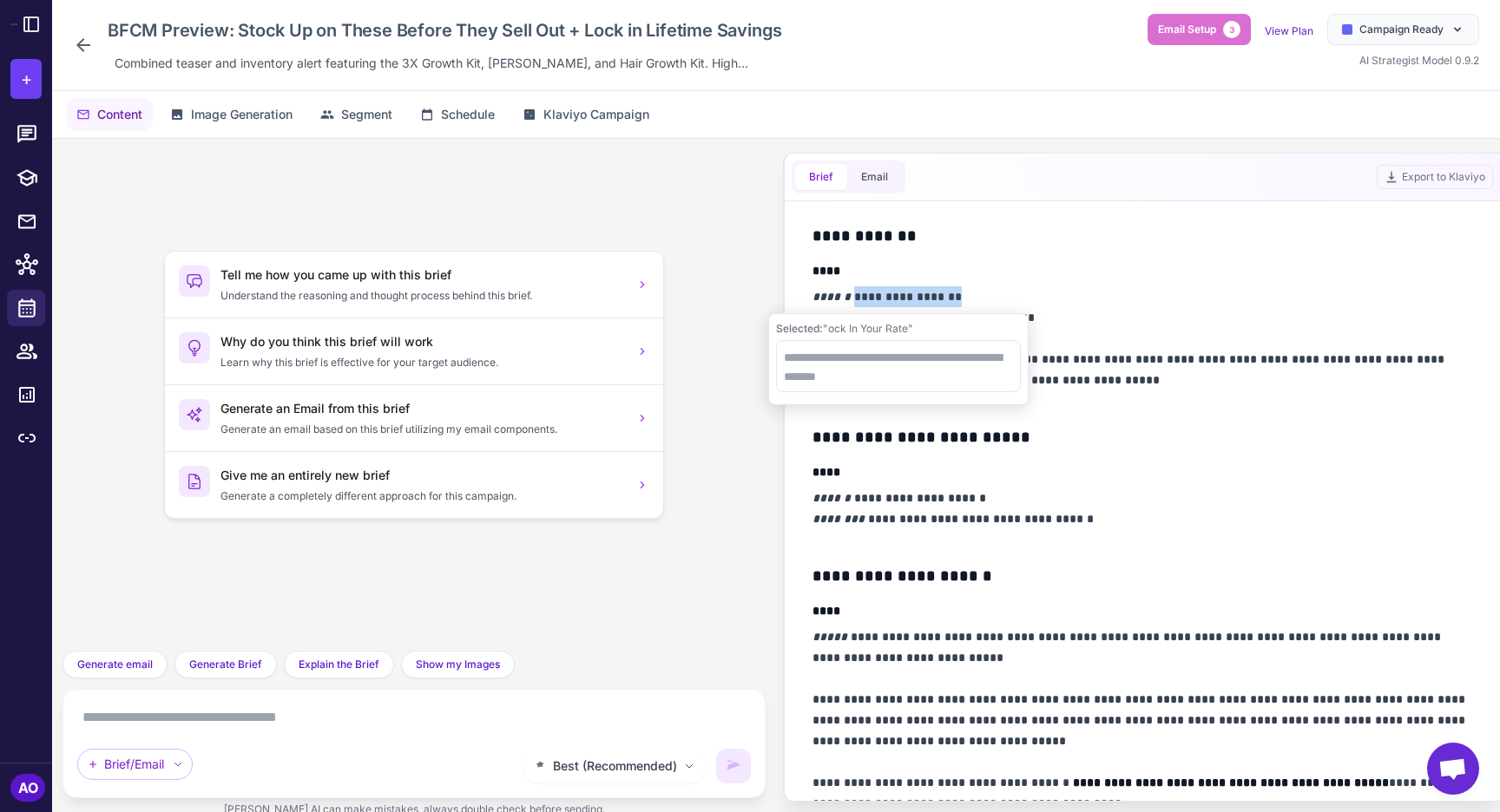
drag, startPoint x: 945, startPoint y: 296, endPoint x: 845, endPoint y: 298, distance: 100.0
click at [845, 299] on p "**********" at bounding box center [1142, 349] width 660 height 125
click at [926, 299] on p "**********" at bounding box center [1142, 349] width 660 height 125
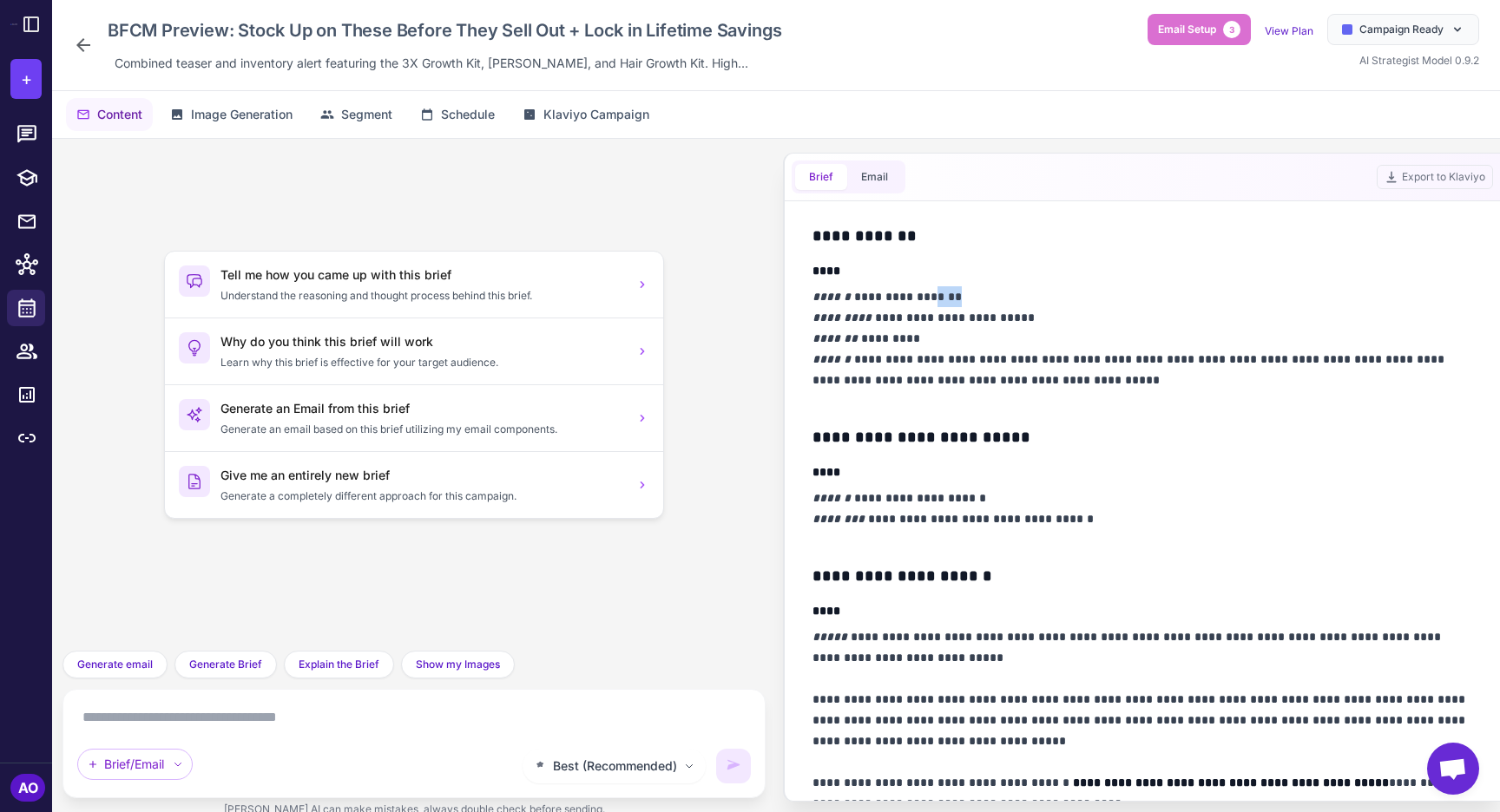
click at [926, 299] on p "**********" at bounding box center [1142, 349] width 660 height 125
click at [945, 324] on p "**********" at bounding box center [1142, 349] width 660 height 125
click at [975, 357] on p "**********" at bounding box center [1142, 349] width 660 height 125
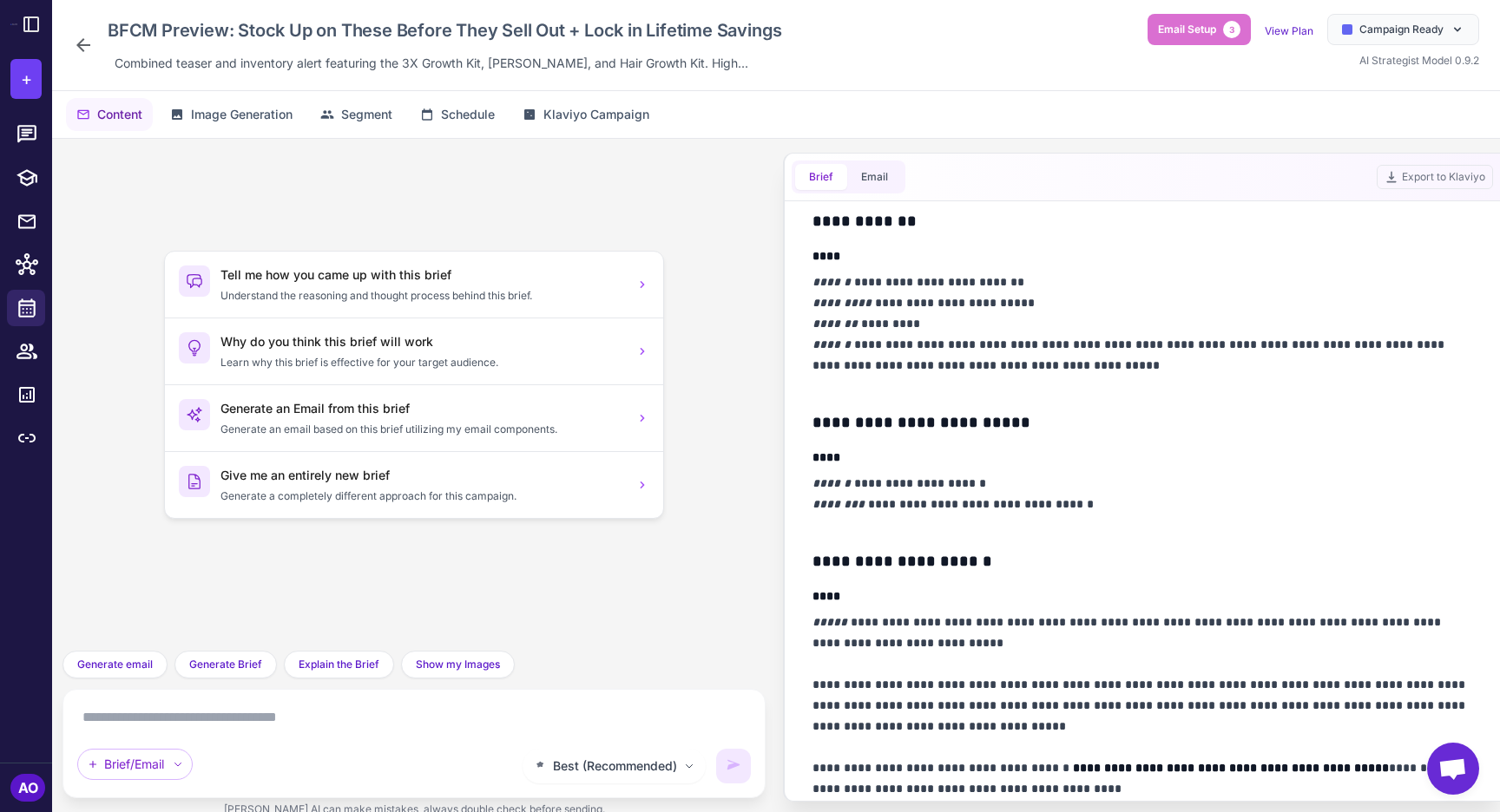
click at [1160, 375] on p "**********" at bounding box center [1142, 334] width 660 height 125
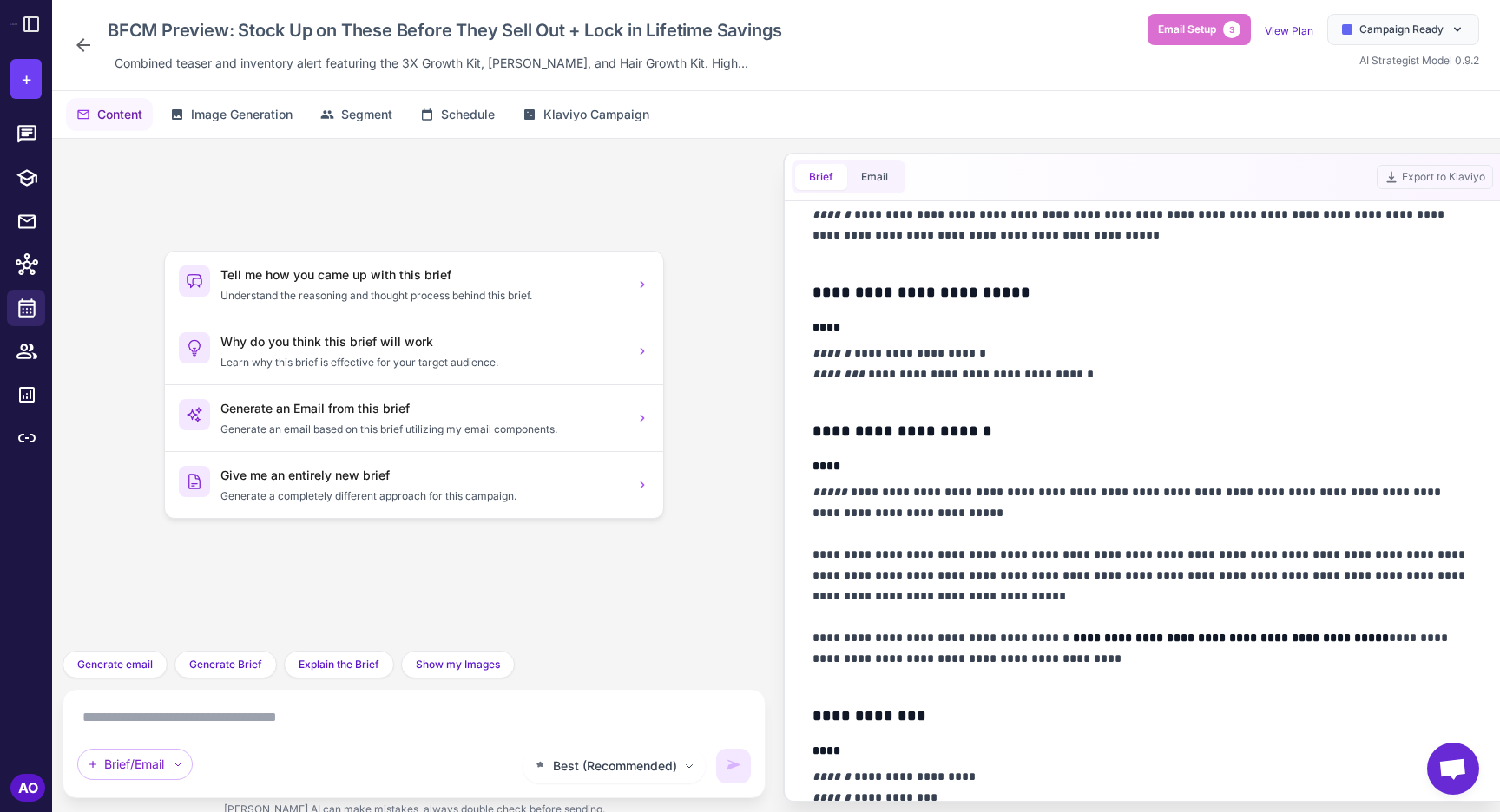
scroll to position [731, 0]
click at [1128, 357] on p "**********" at bounding box center [1142, 373] width 660 height 62
click at [1126, 378] on p "**********" at bounding box center [1142, 373] width 660 height 62
click at [989, 377] on p "**********" at bounding box center [1142, 373] width 660 height 62
click at [1123, 375] on p "**********" at bounding box center [1142, 373] width 660 height 62
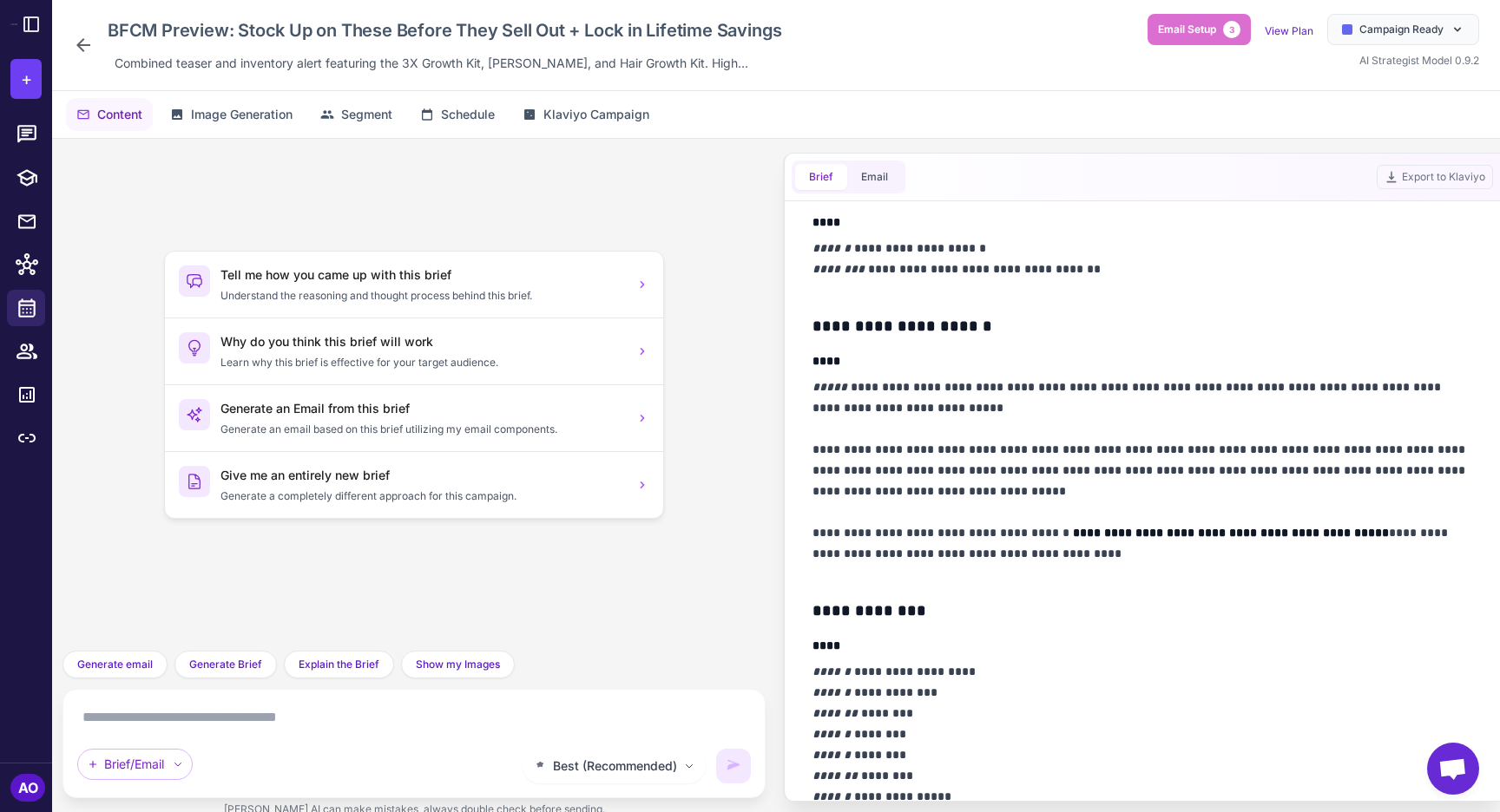
scroll to position [837, 0]
click at [1044, 399] on p "**********" at bounding box center [1142, 479] width 660 height 208
click at [827, 407] on p "**********" at bounding box center [1142, 479] width 660 height 208
click at [1451, 472] on p "**********" at bounding box center [1142, 479] width 660 height 208
click at [855, 492] on p "**********" at bounding box center [1142, 479] width 660 height 208
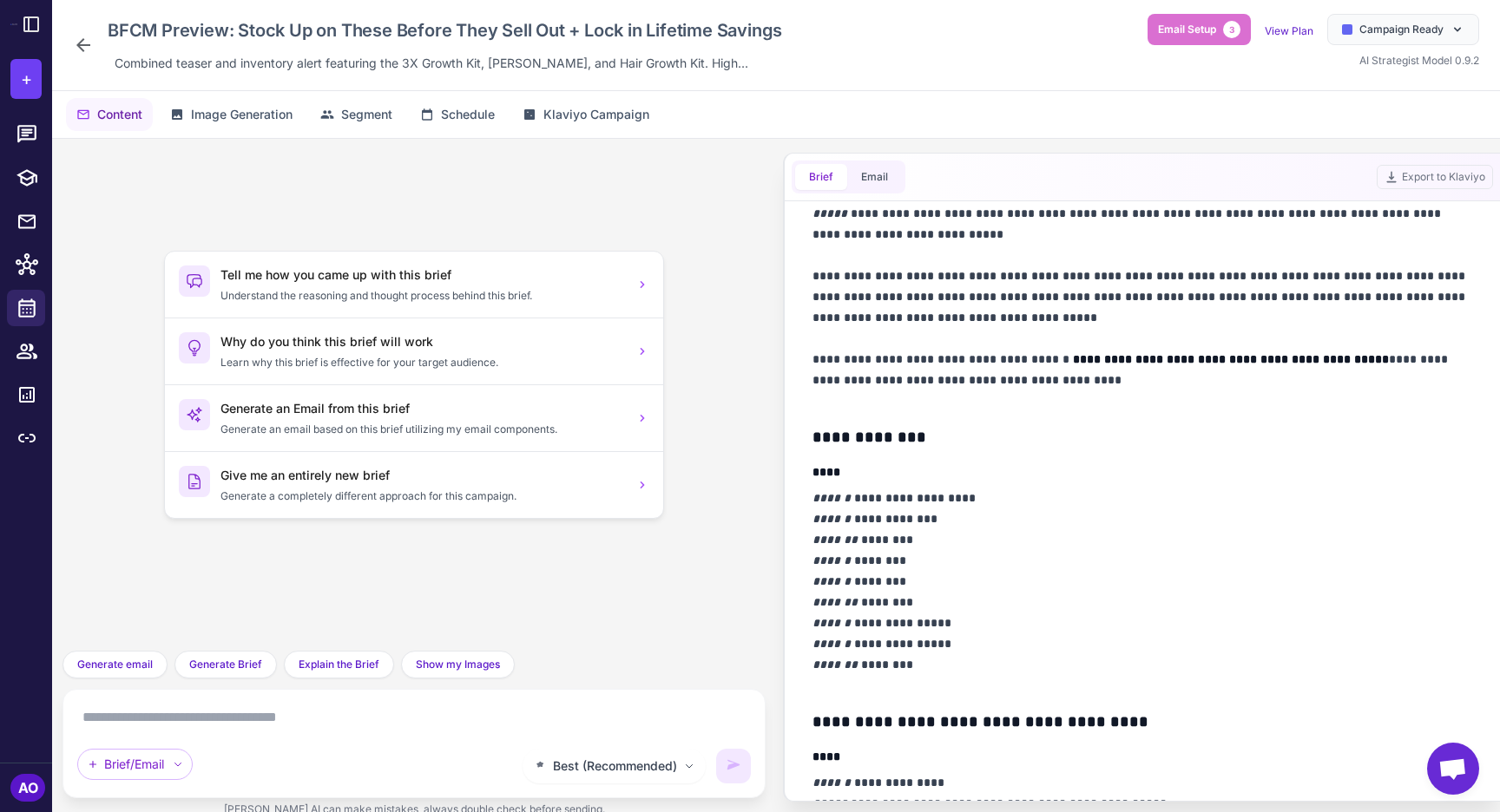
scroll to position [1011, 0]
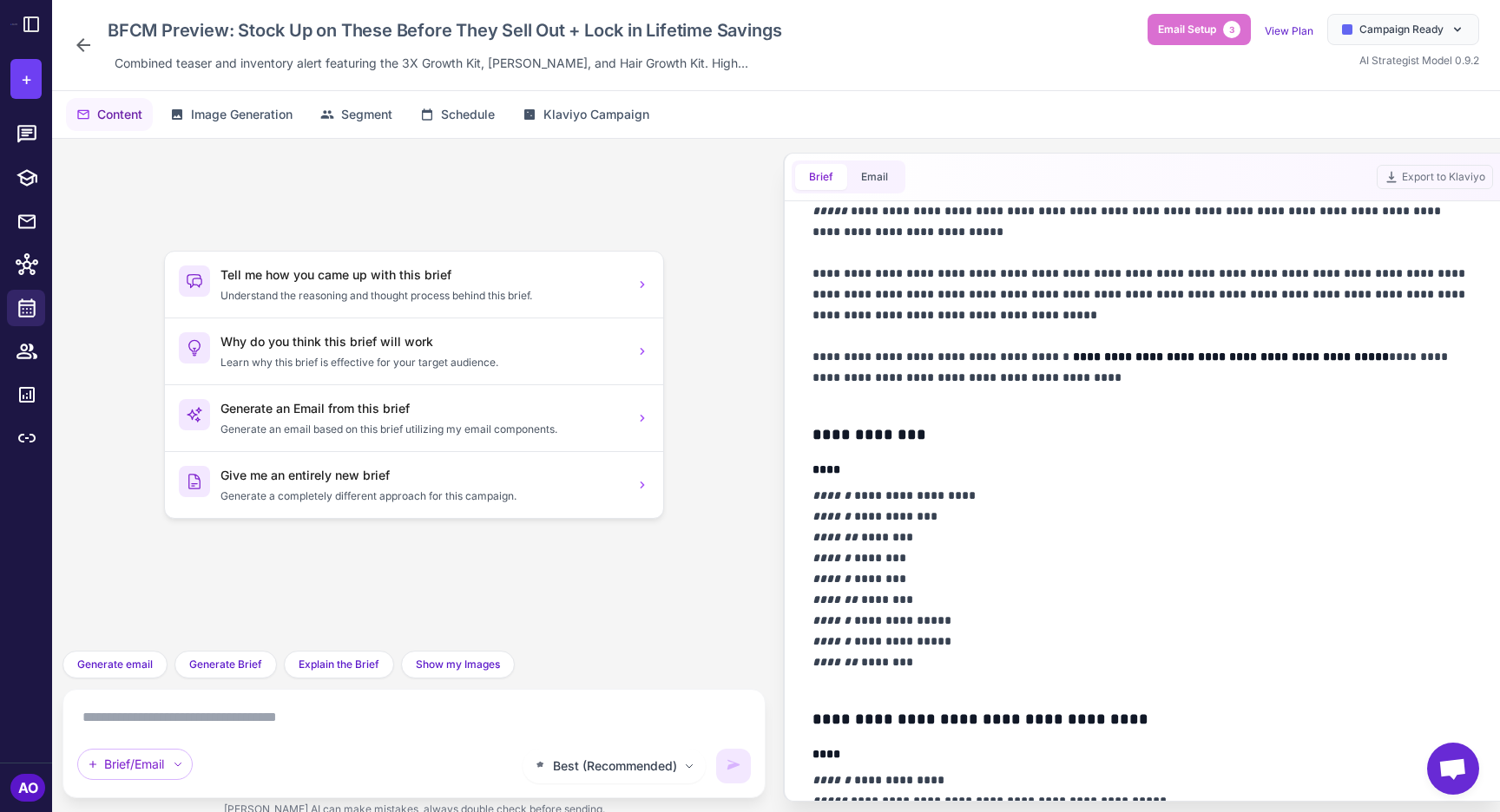
click at [1083, 379] on p "**********" at bounding box center [1142, 304] width 660 height 208
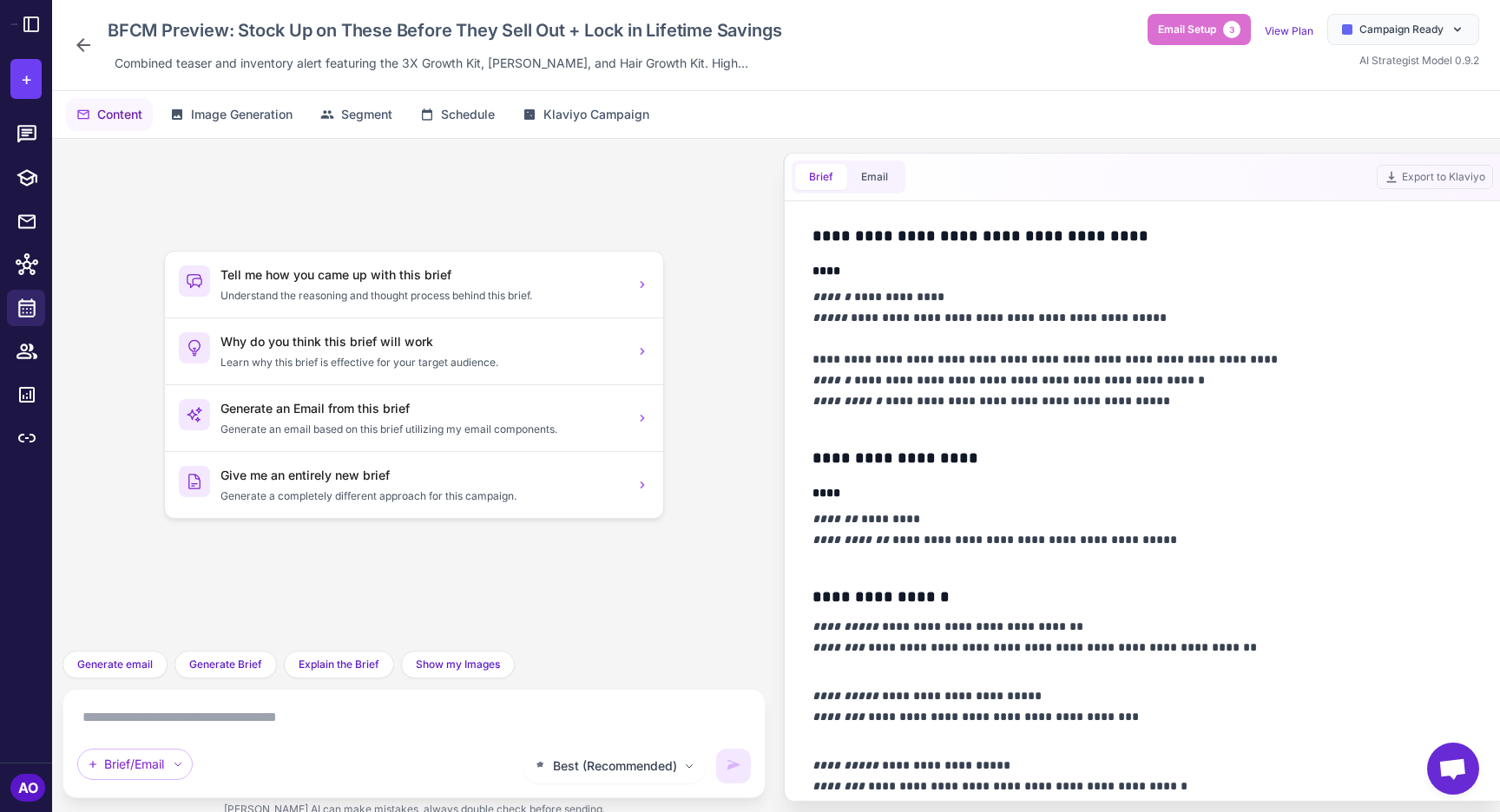
scroll to position [1497, 0]
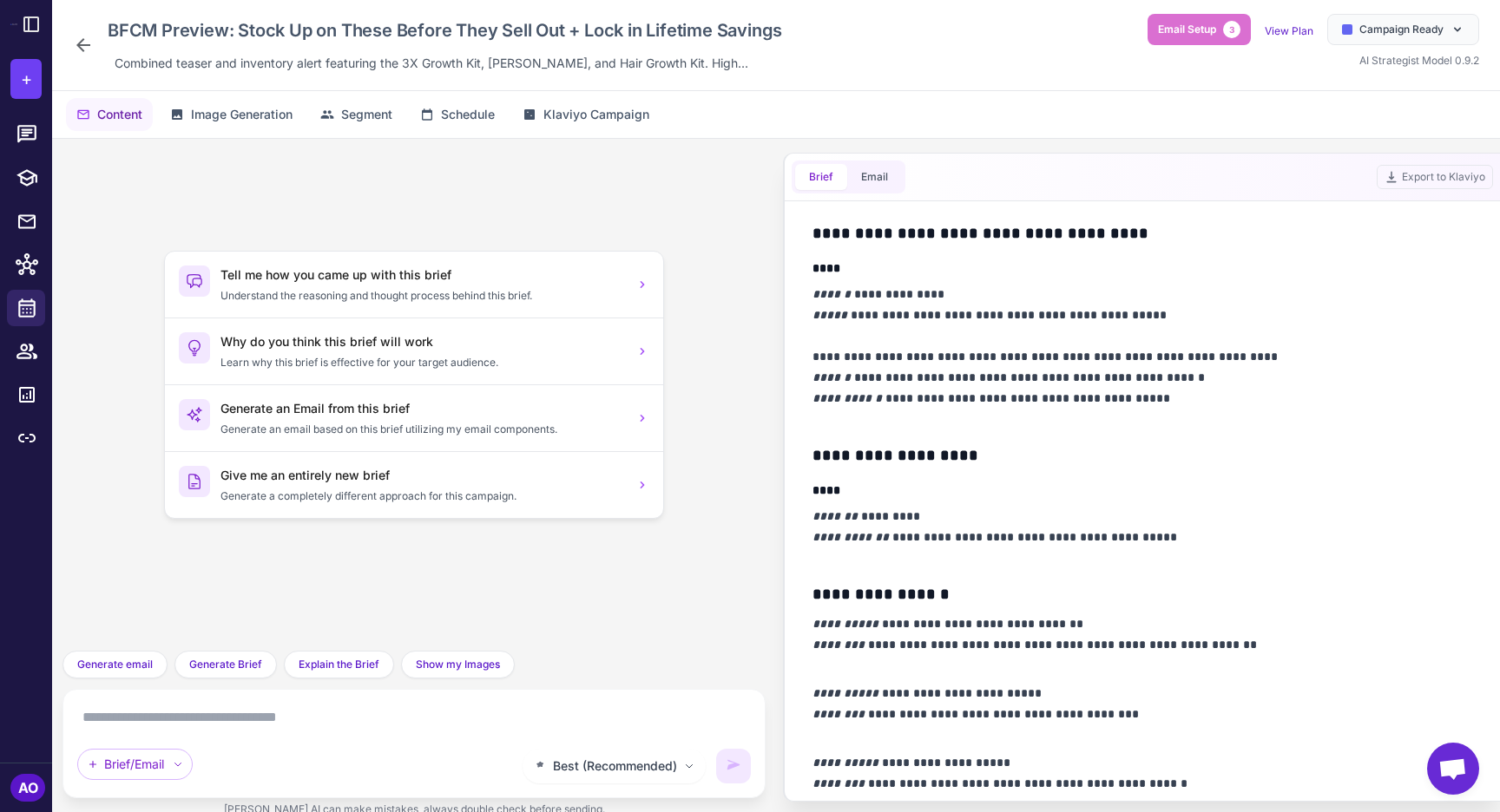
click at [1028, 362] on p "**********" at bounding box center [1142, 357] width 660 height 146
click at [1029, 358] on p "**********" at bounding box center [1142, 357] width 660 height 146
click at [1178, 386] on p "**********" at bounding box center [1142, 357] width 660 height 146
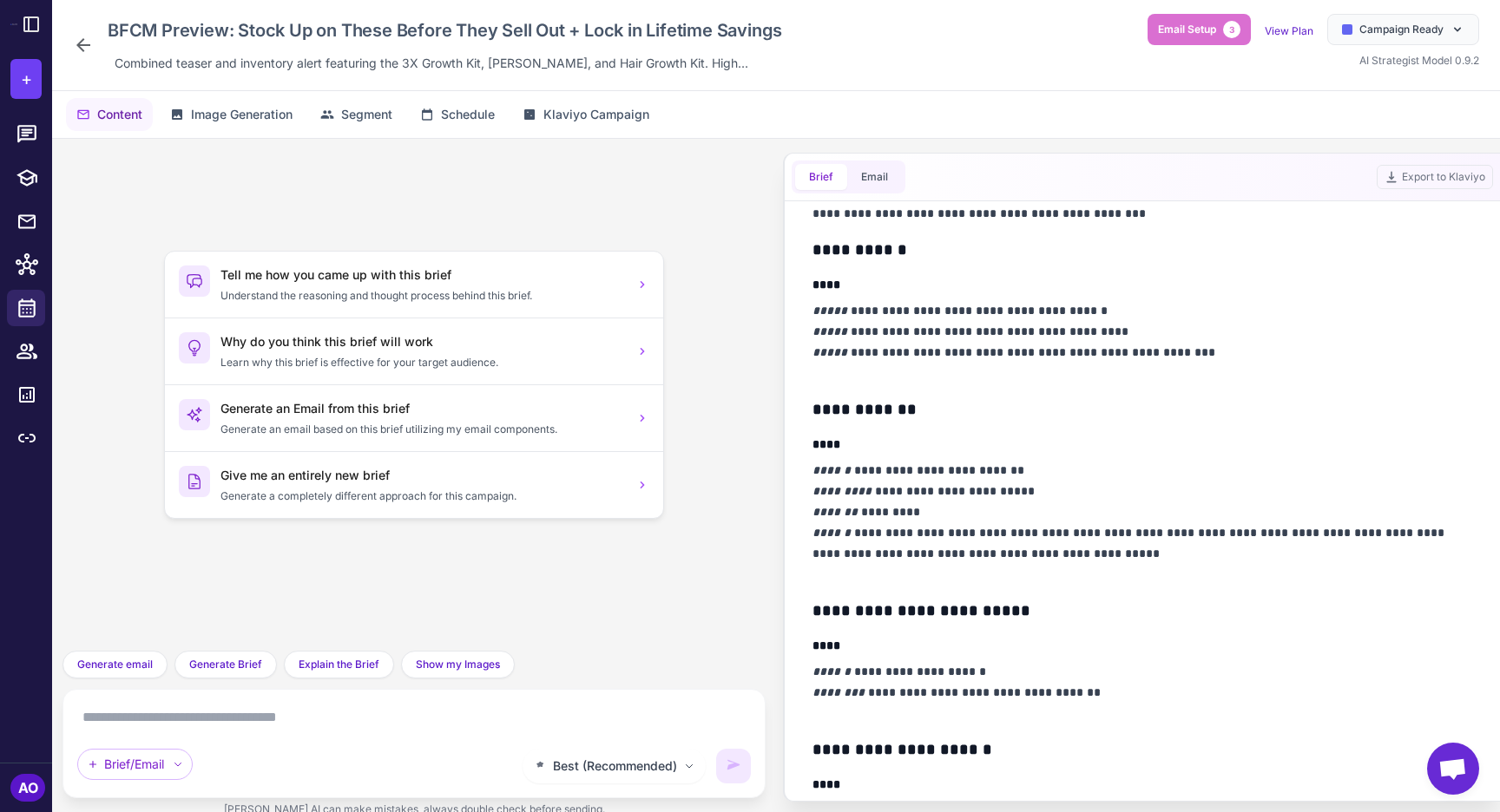
scroll to position [0, 0]
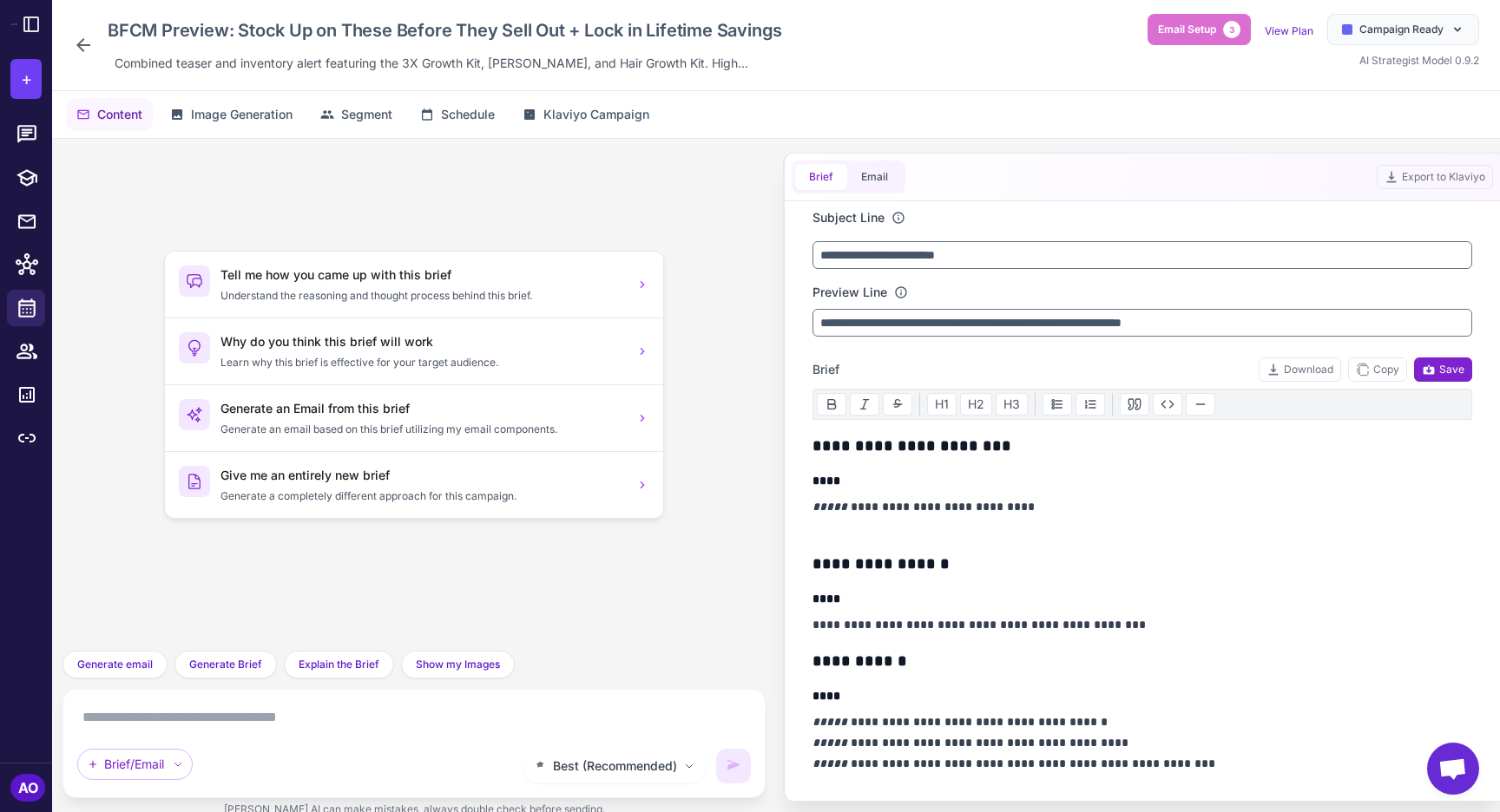
click at [1458, 373] on span "Save" at bounding box center [1443, 369] width 42 height 16
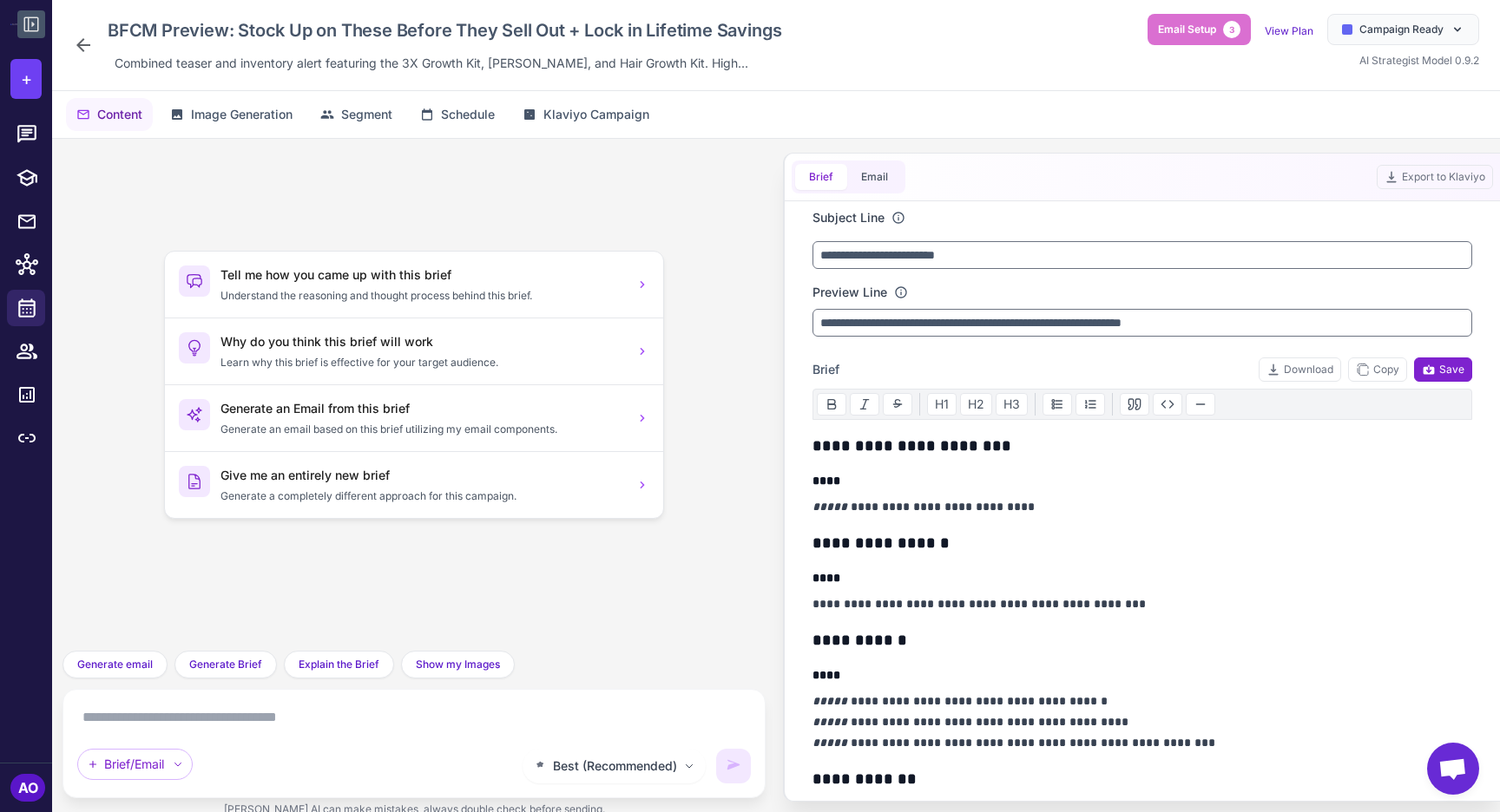
click at [25, 20] on icon at bounding box center [32, 25] width 15 height 15
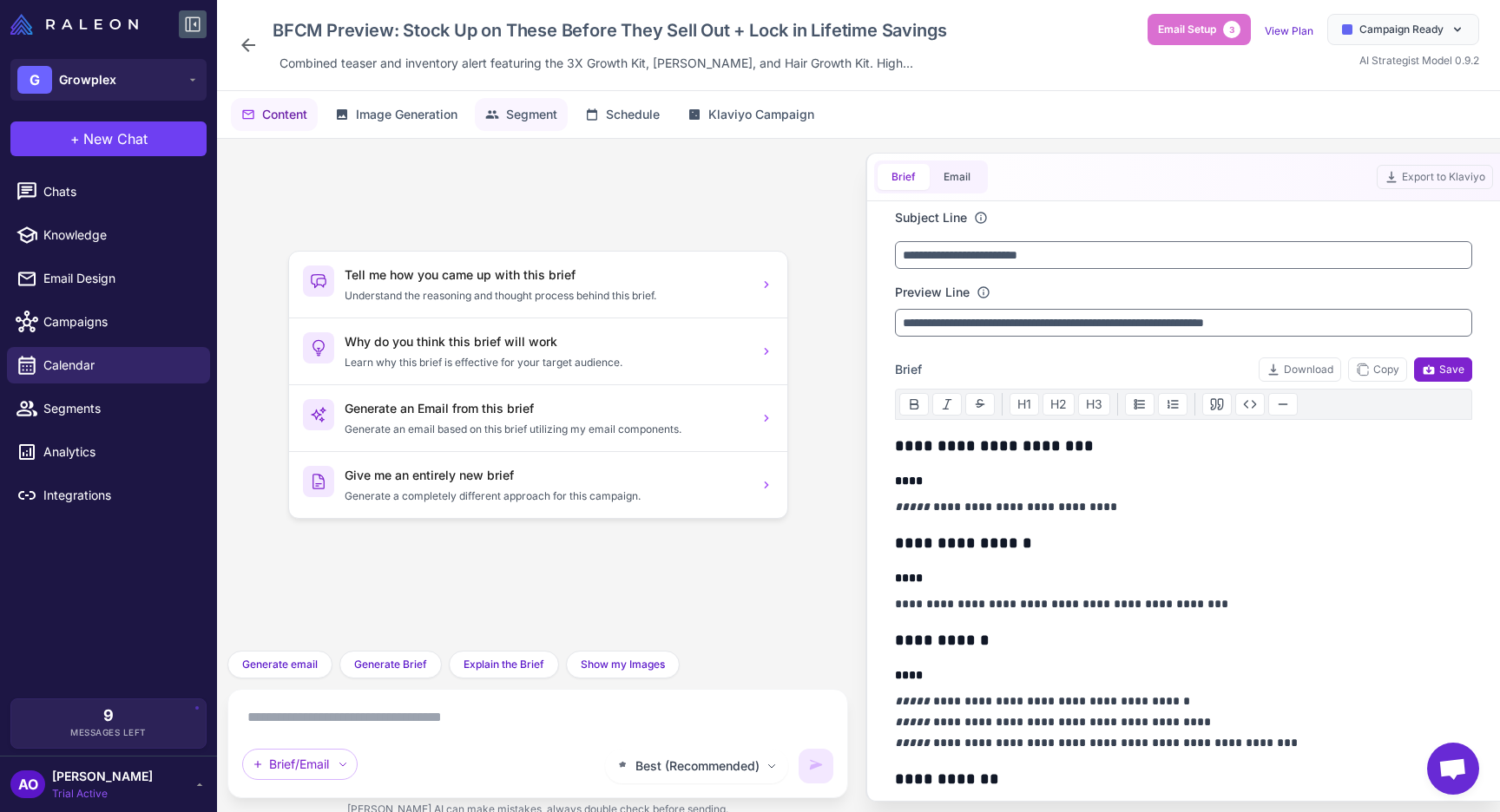
click at [496, 114] on icon at bounding box center [492, 114] width 14 height 14
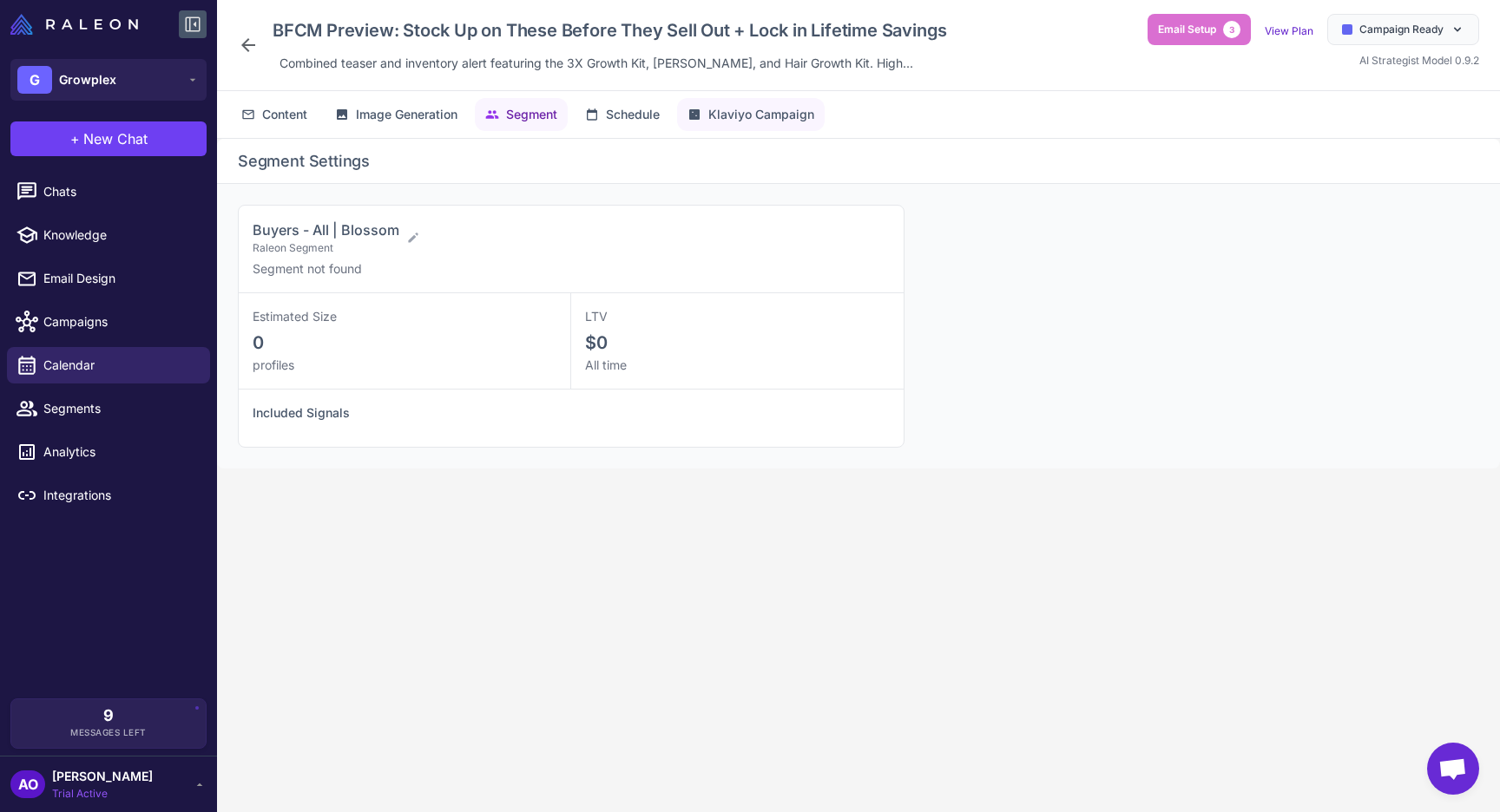
click at [750, 123] on span "Klaviyo Campaign" at bounding box center [761, 114] width 106 height 19
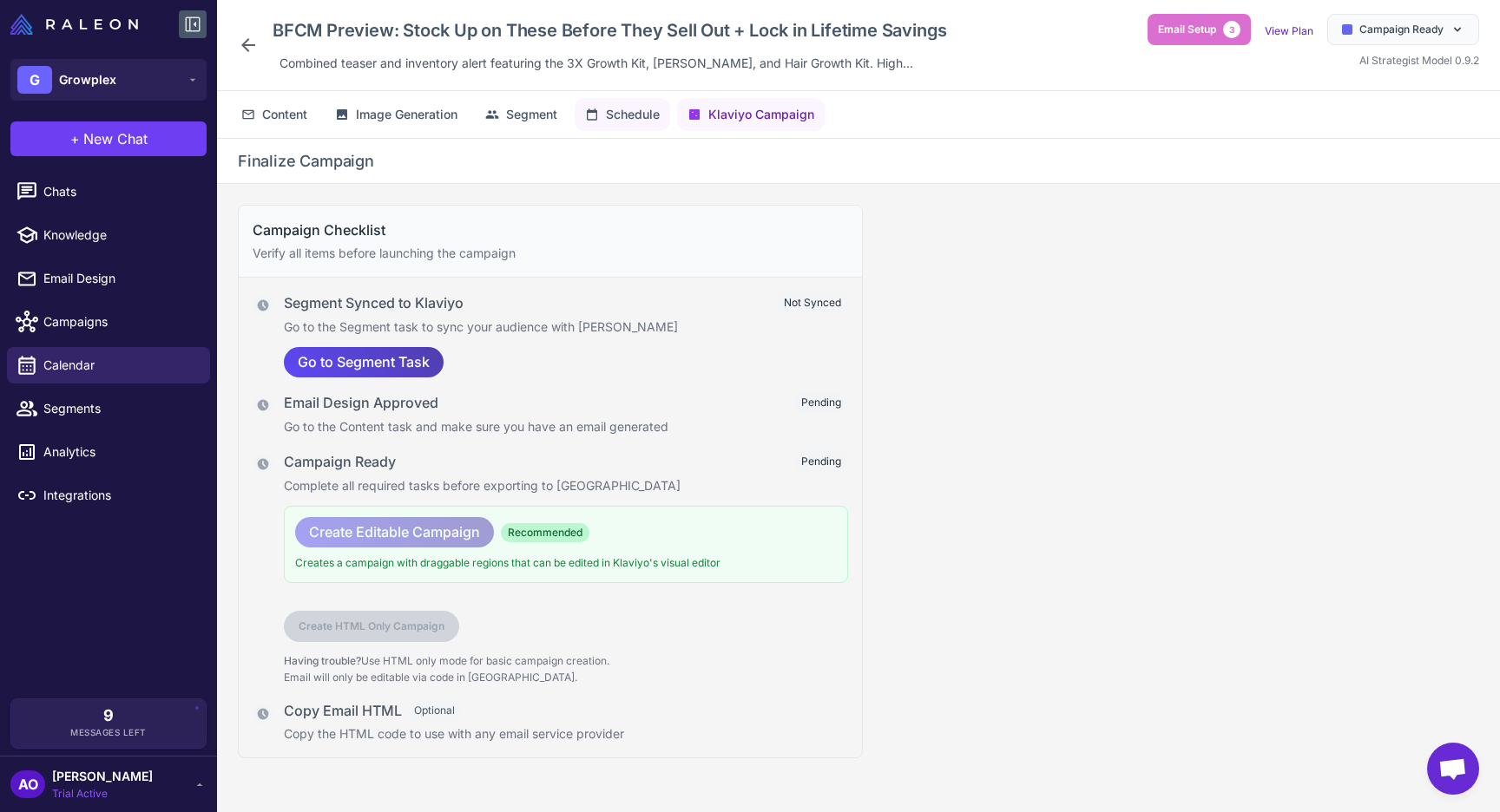
click at [648, 117] on span "Schedule" at bounding box center [633, 114] width 54 height 19
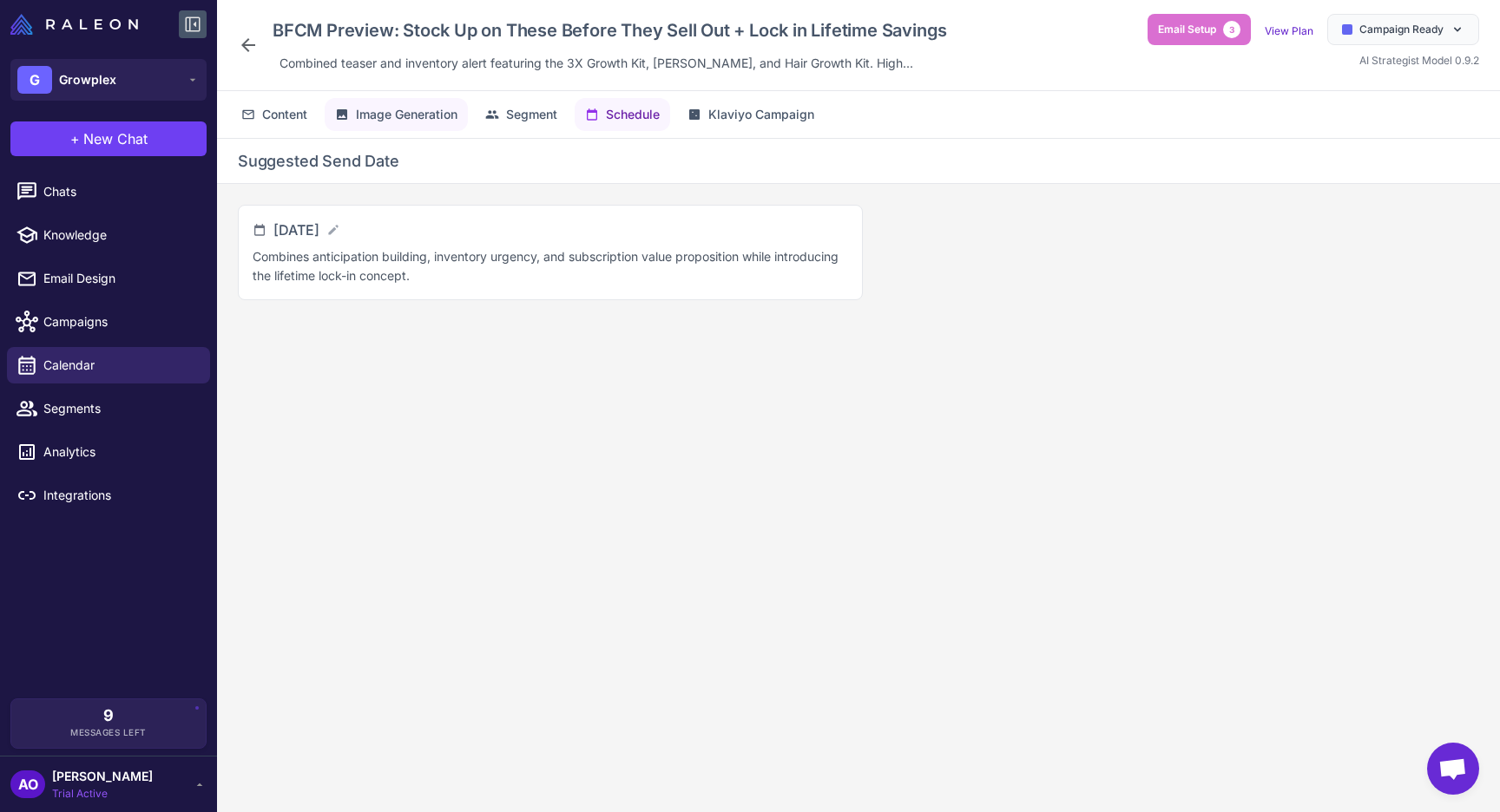
click at [415, 114] on span "Image Generation" at bounding box center [406, 114] width 101 height 19
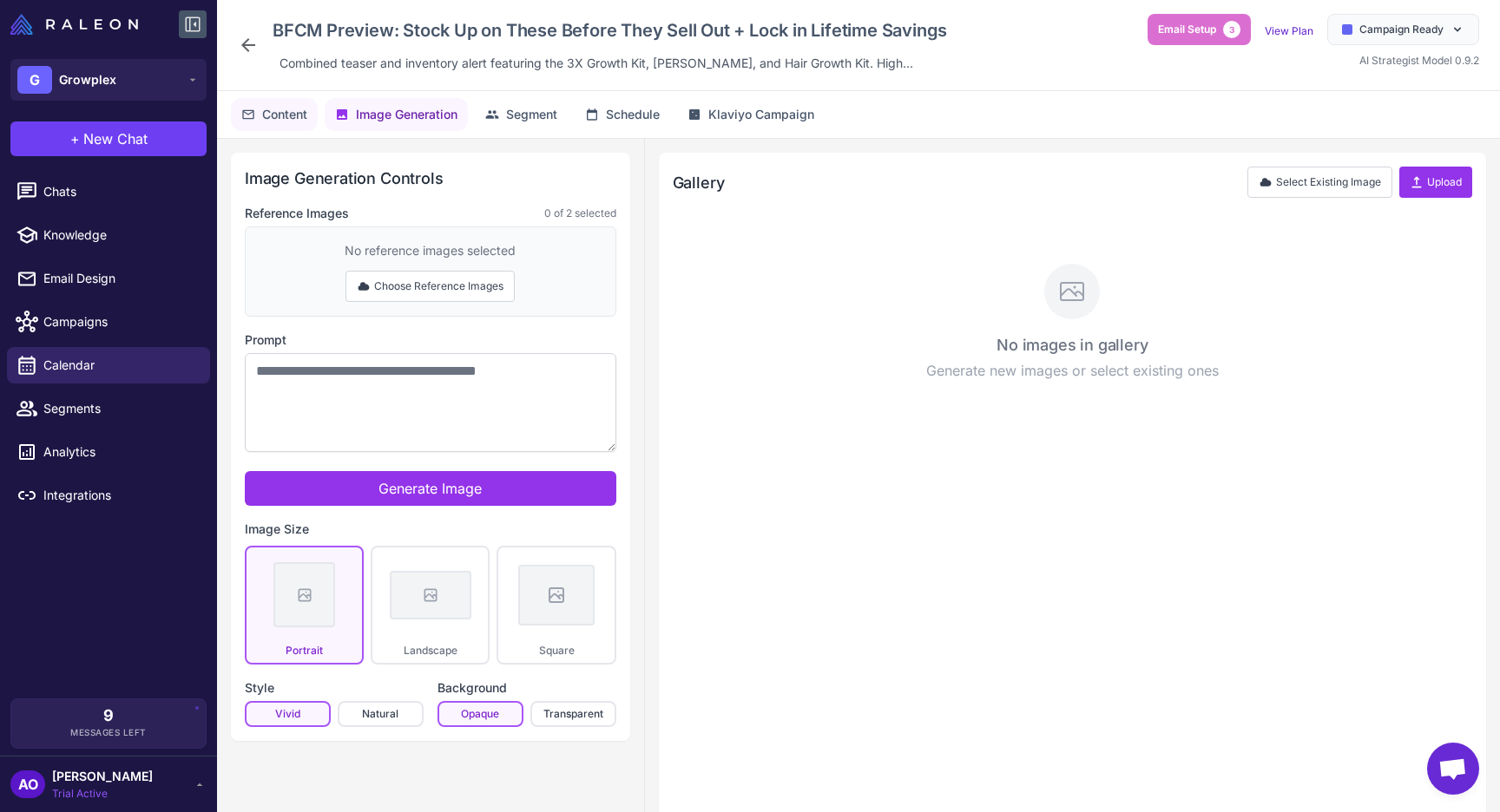
click at [304, 113] on span "Content" at bounding box center [284, 114] width 45 height 19
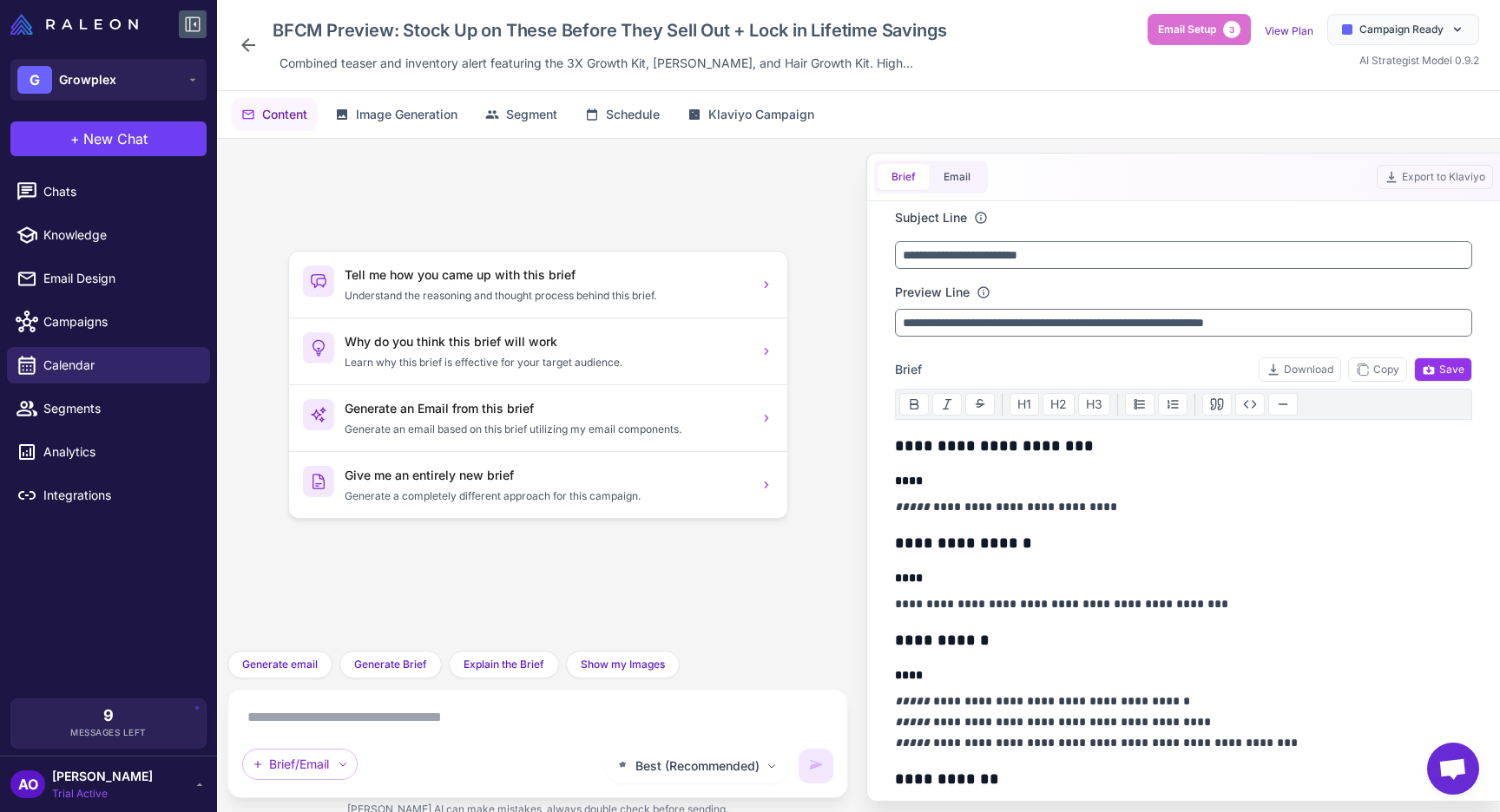
click at [251, 48] on icon at bounding box center [248, 45] width 21 height 21
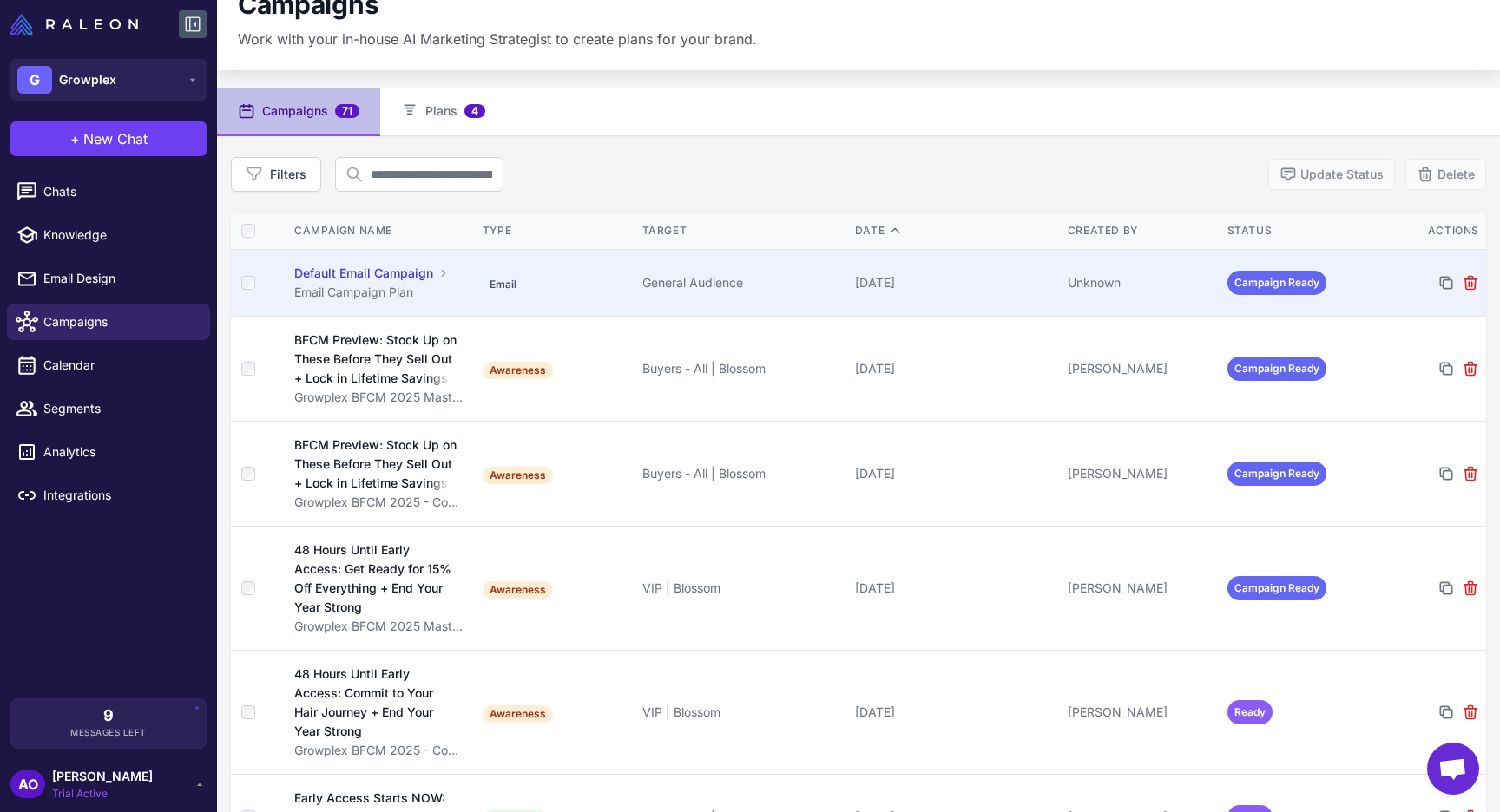
scroll to position [40, 0]
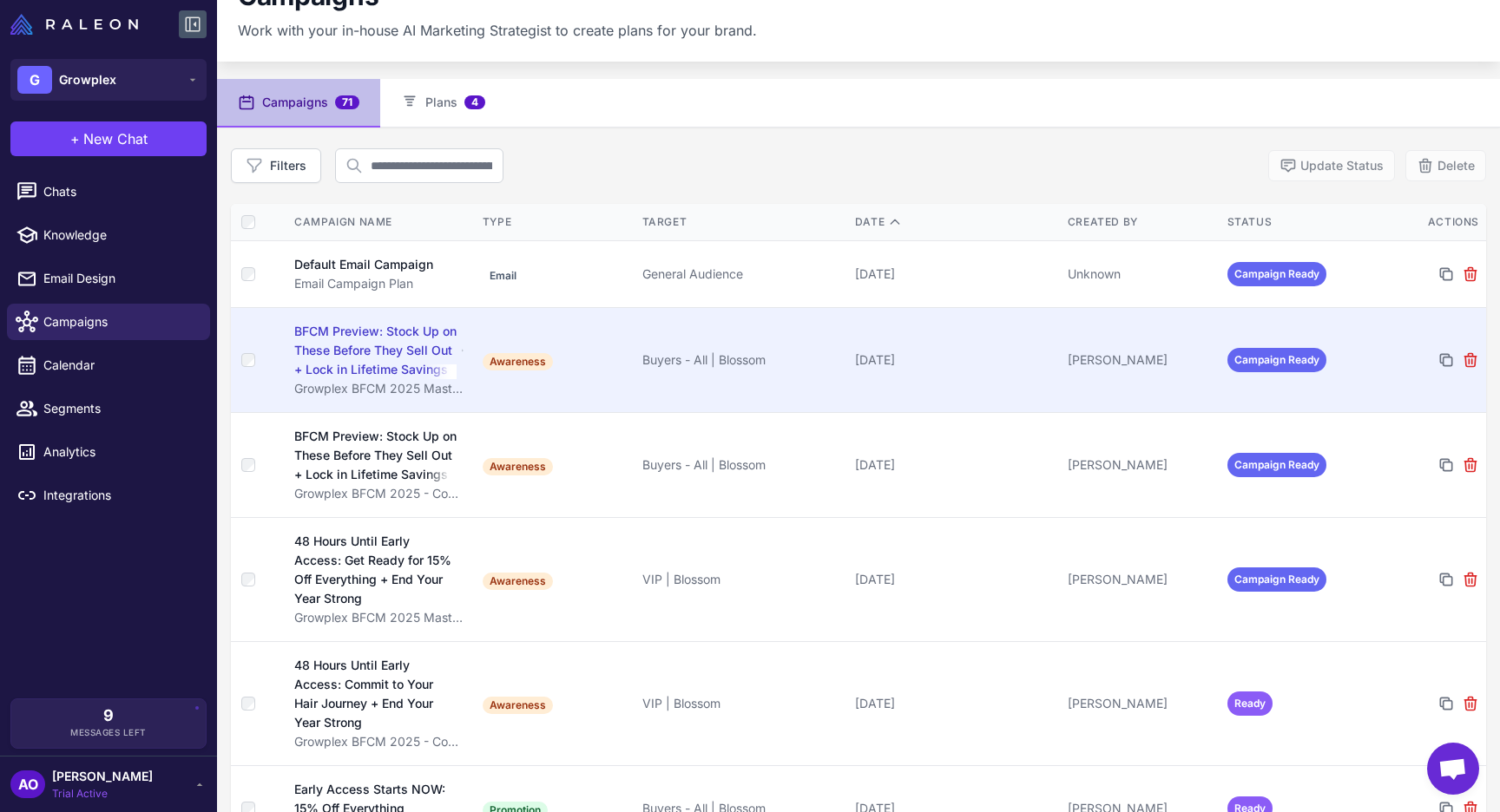
click at [1126, 325] on td "[PERSON_NAME]" at bounding box center [1141, 359] width 160 height 105
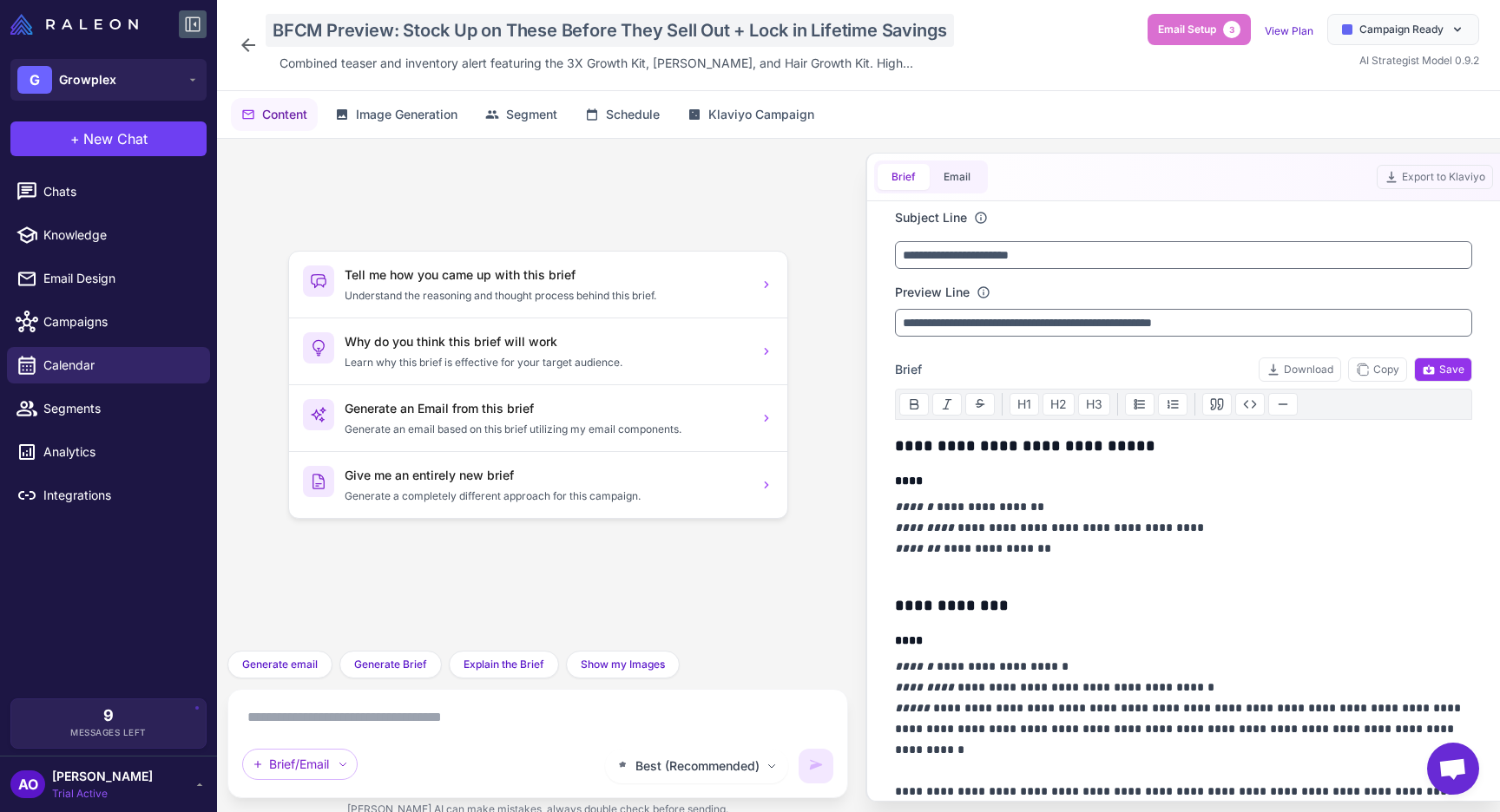
click at [266, 43] on div "BFCM Preview: Stock Up on These Before They Sell Out + Lock in Lifetime Savings" at bounding box center [610, 30] width 688 height 33
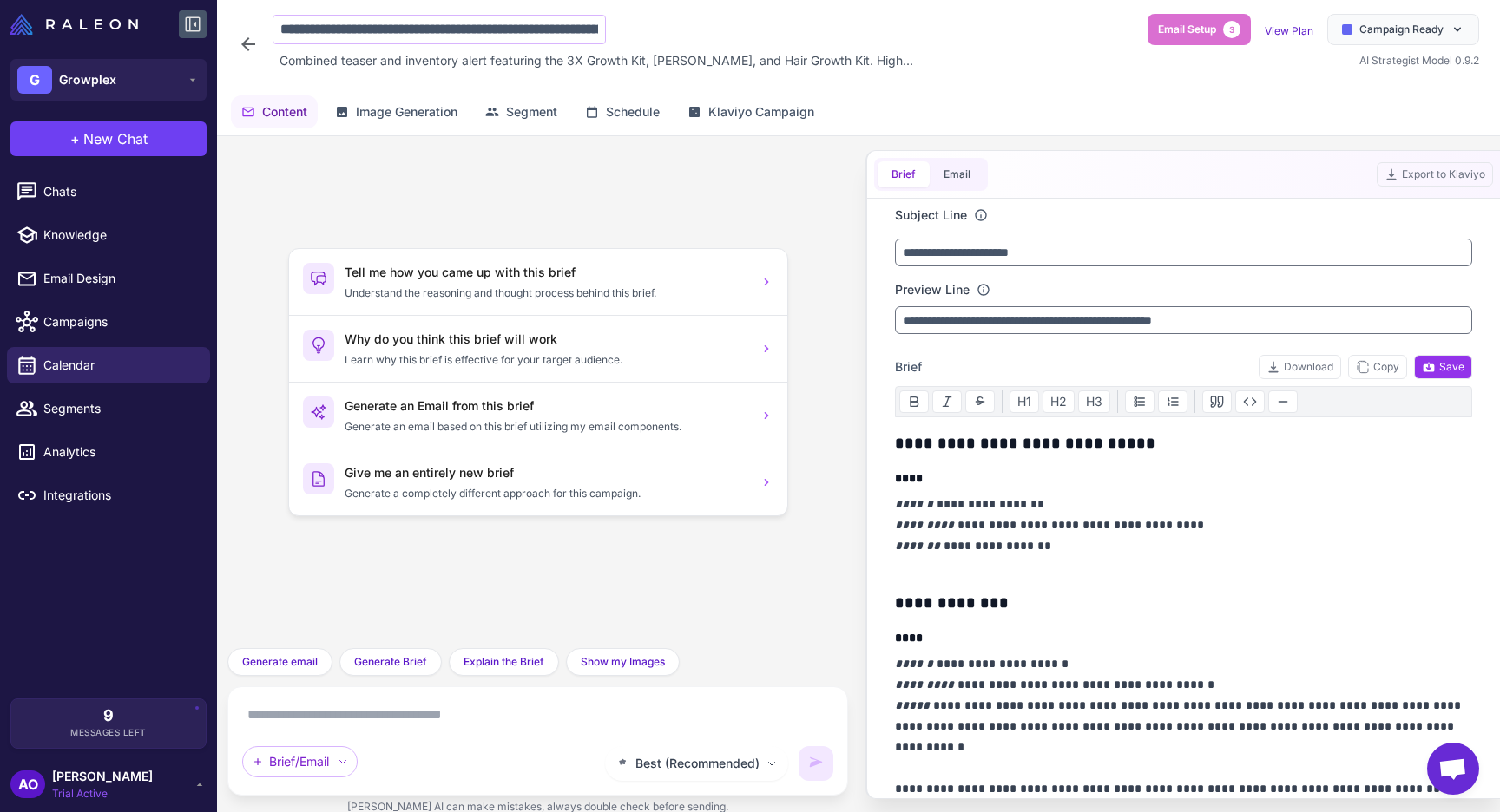
scroll to position [0, 233]
click at [250, 46] on icon at bounding box center [248, 44] width 21 height 21
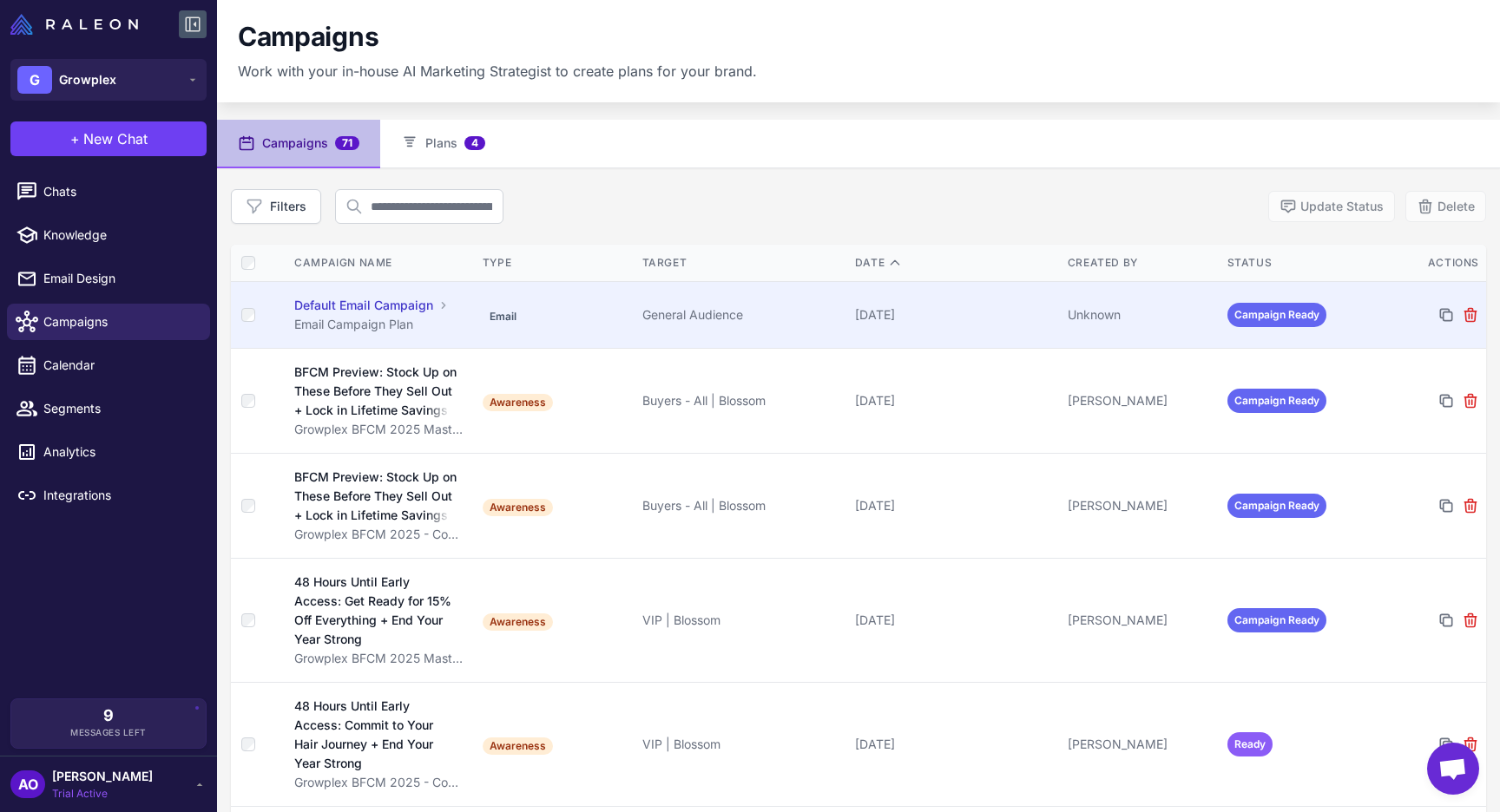
click at [674, 307] on div "General Audience" at bounding box center [742, 315] width 199 height 19
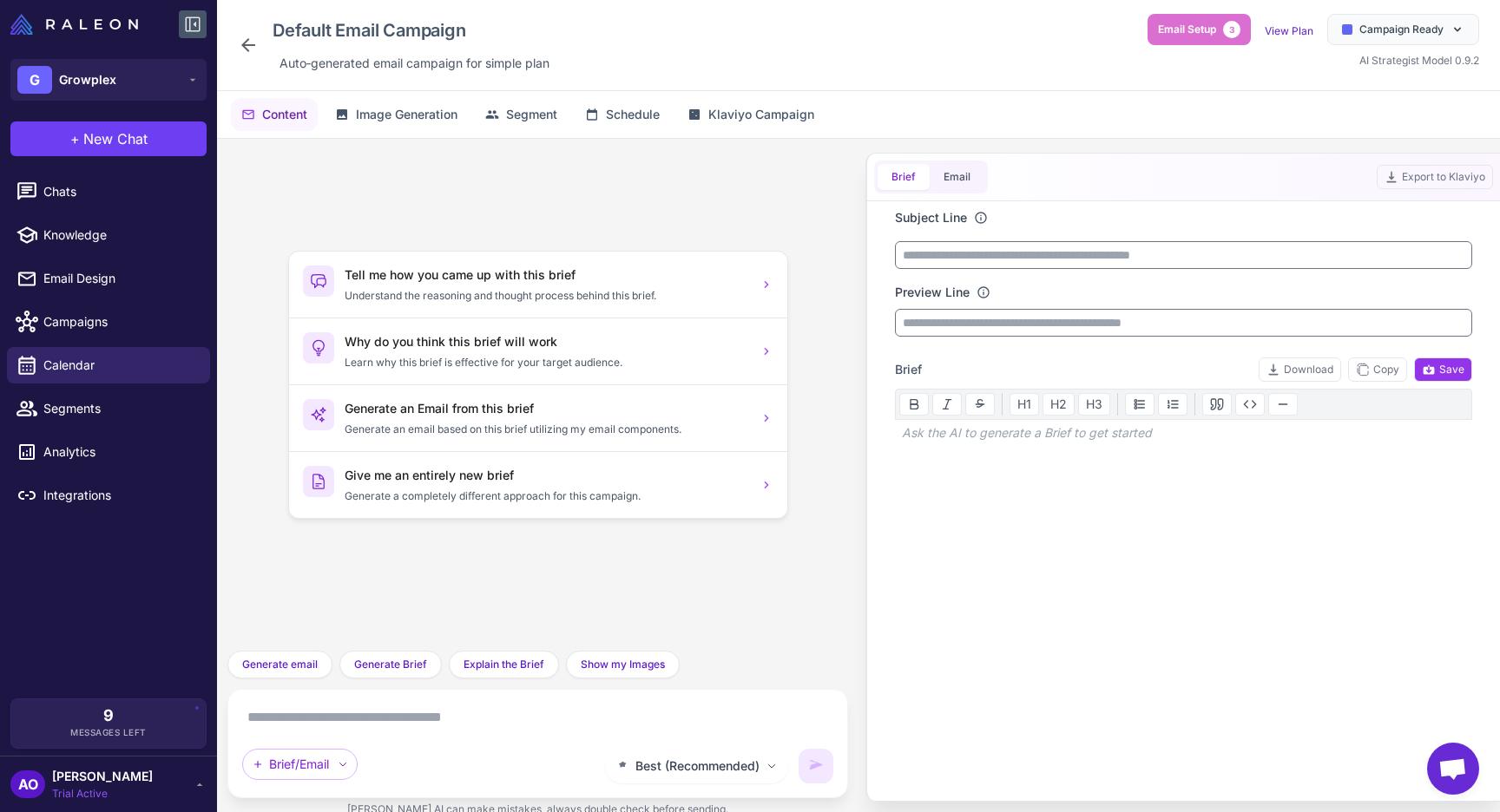
click at [238, 40] on icon at bounding box center [248, 45] width 21 height 21
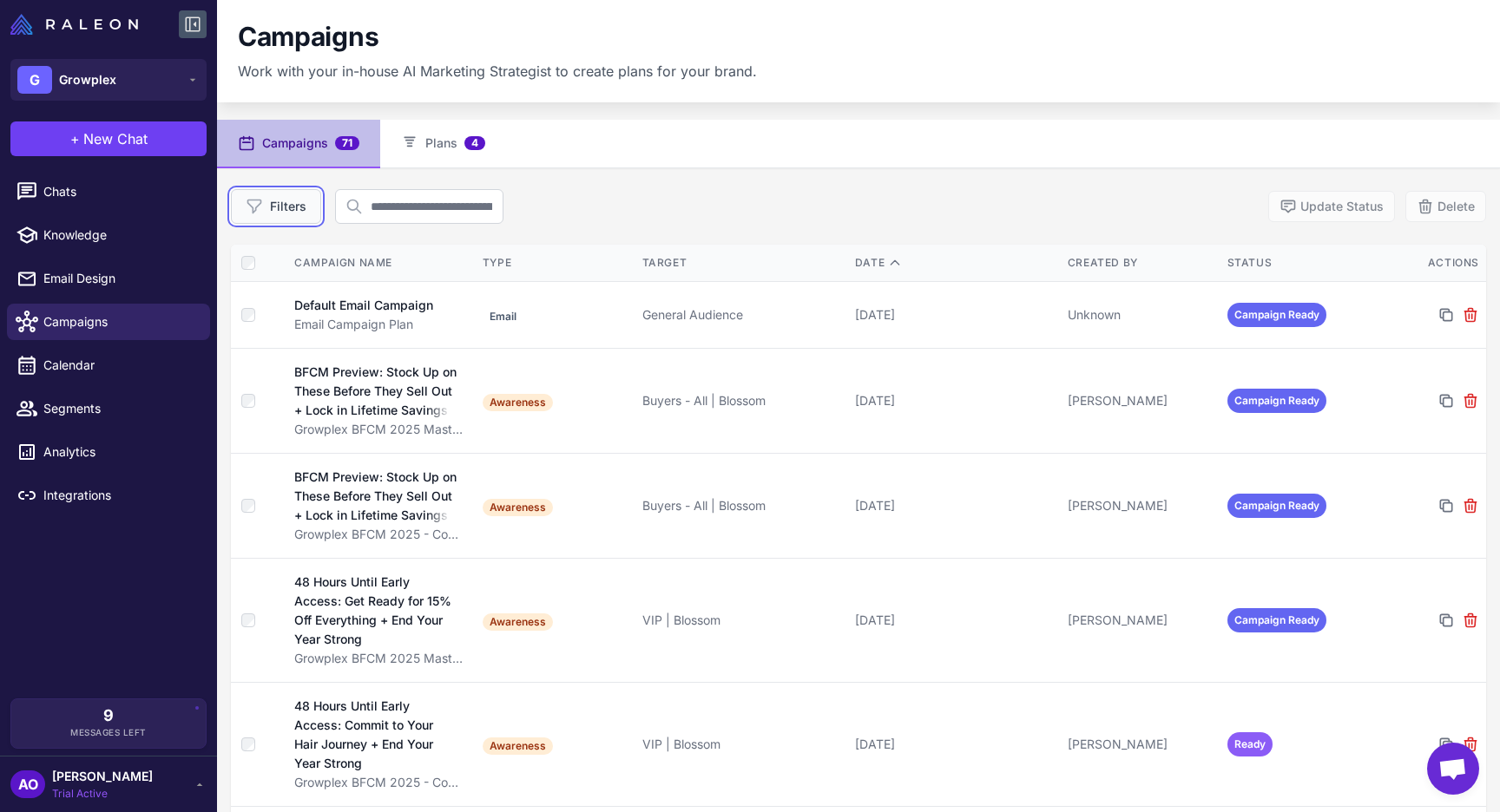
click at [274, 216] on button "Filters" at bounding box center [275, 206] width 91 height 34
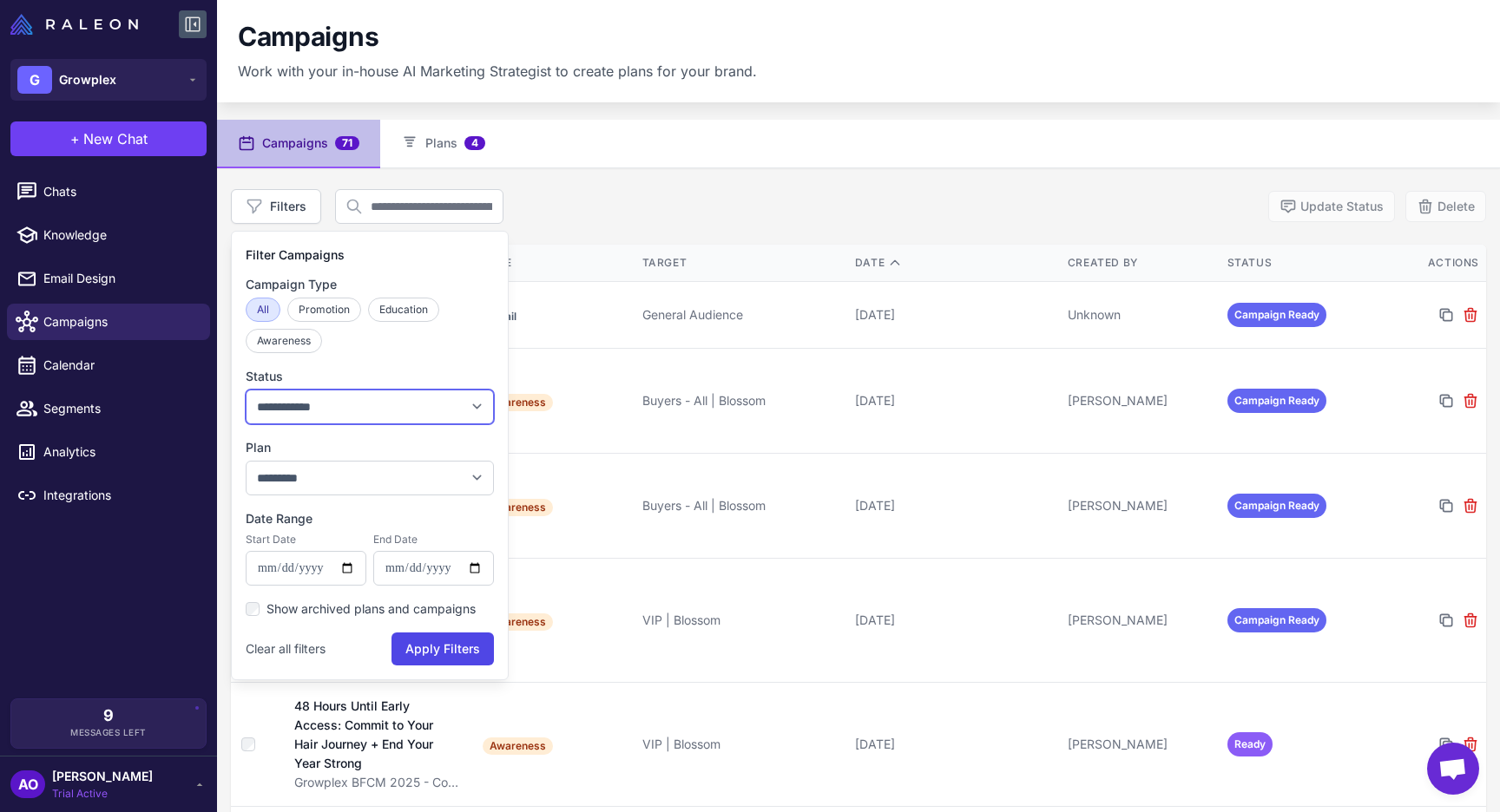
click at [340, 406] on select "**********" at bounding box center [370, 406] width 248 height 34
click at [245, 390] on select "**********" at bounding box center [370, 406] width 248 height 34
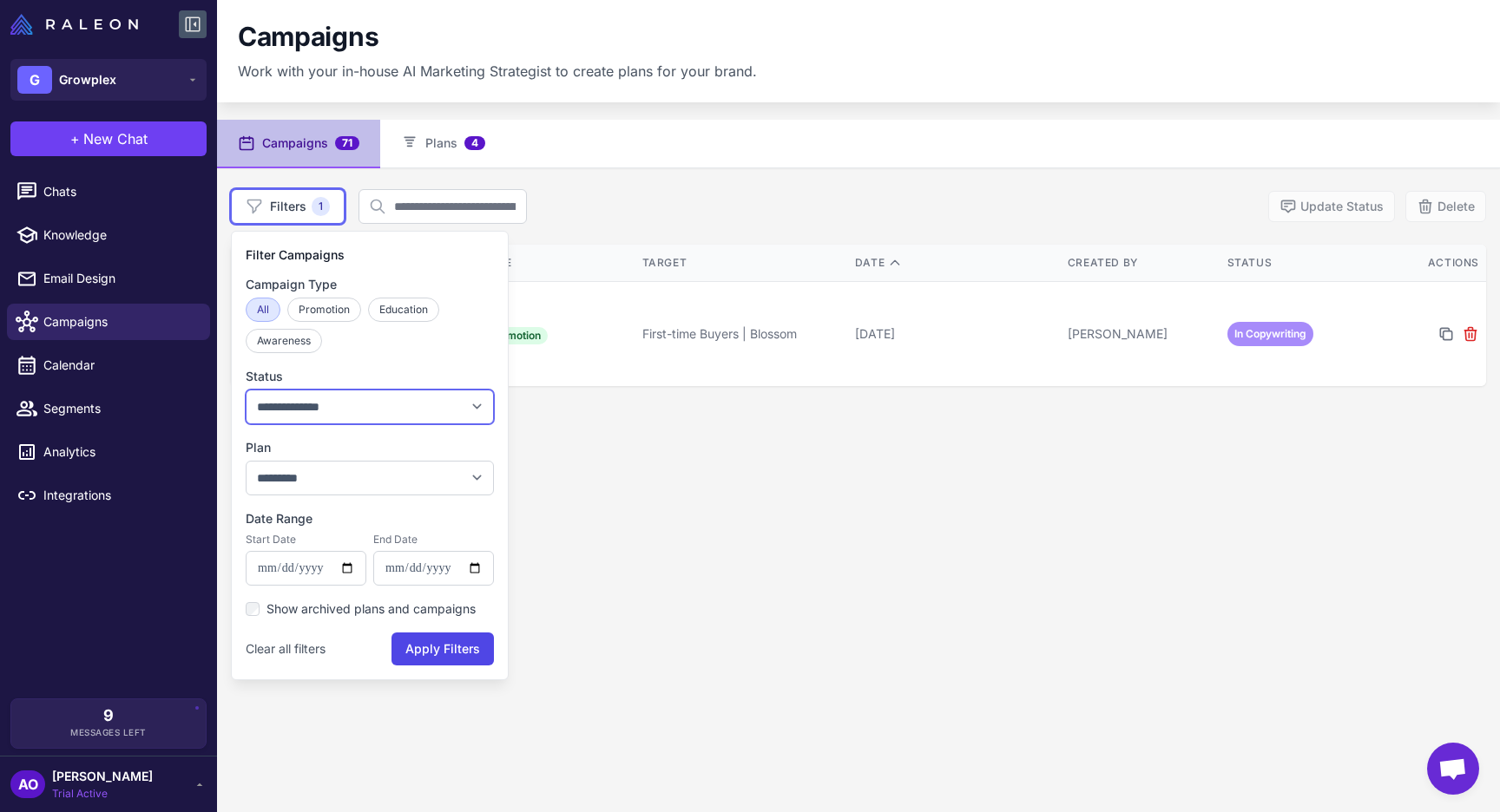
click at [333, 411] on select "**********" at bounding box center [370, 406] width 248 height 34
select select "**********"
click at [245, 390] on select "**********" at bounding box center [370, 406] width 248 height 34
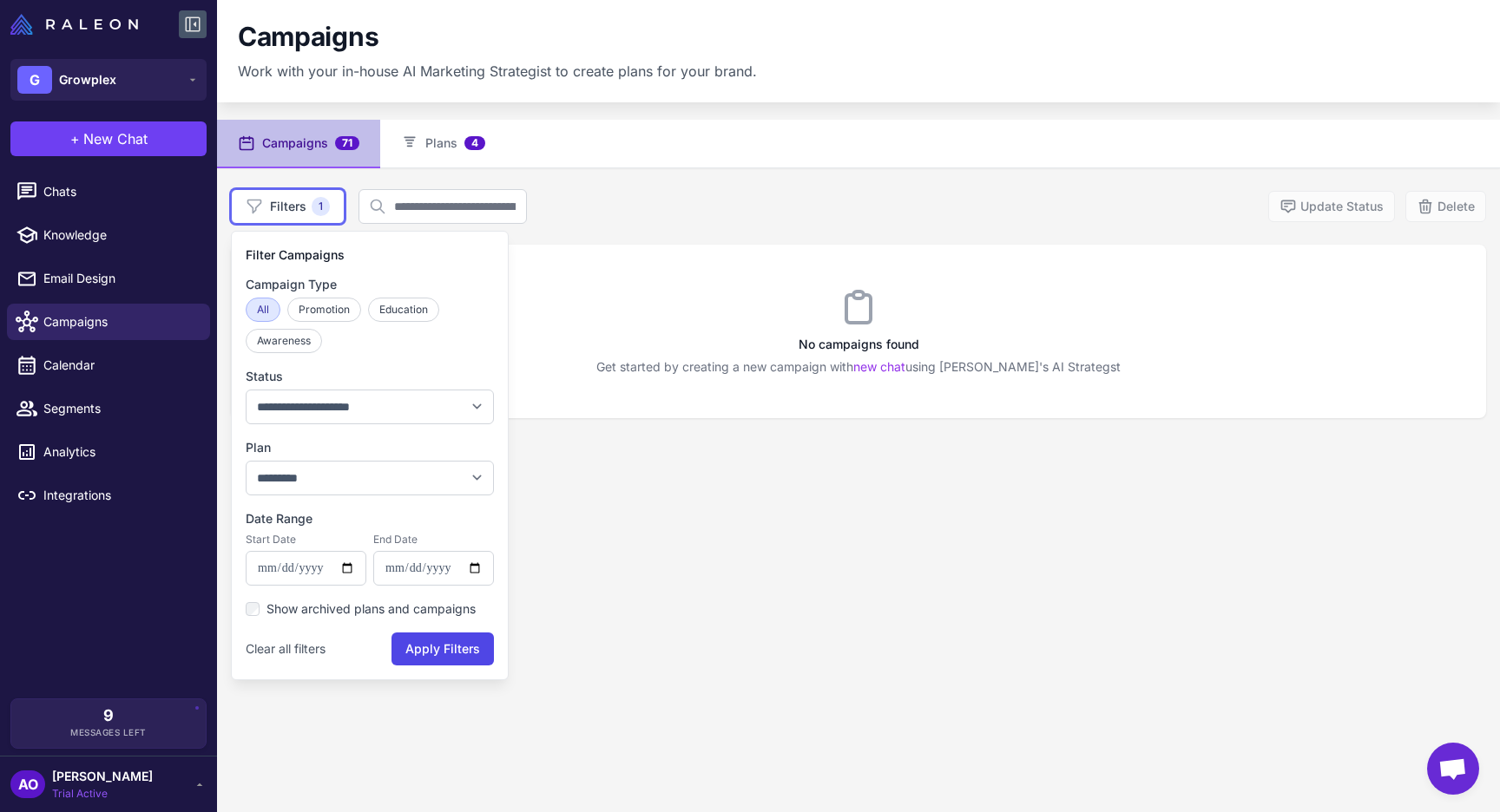
click at [458, 333] on div "All Promotion Education Awareness" at bounding box center [370, 325] width 248 height 55
click at [443, 159] on button "Plans 4" at bounding box center [443, 143] width 126 height 48
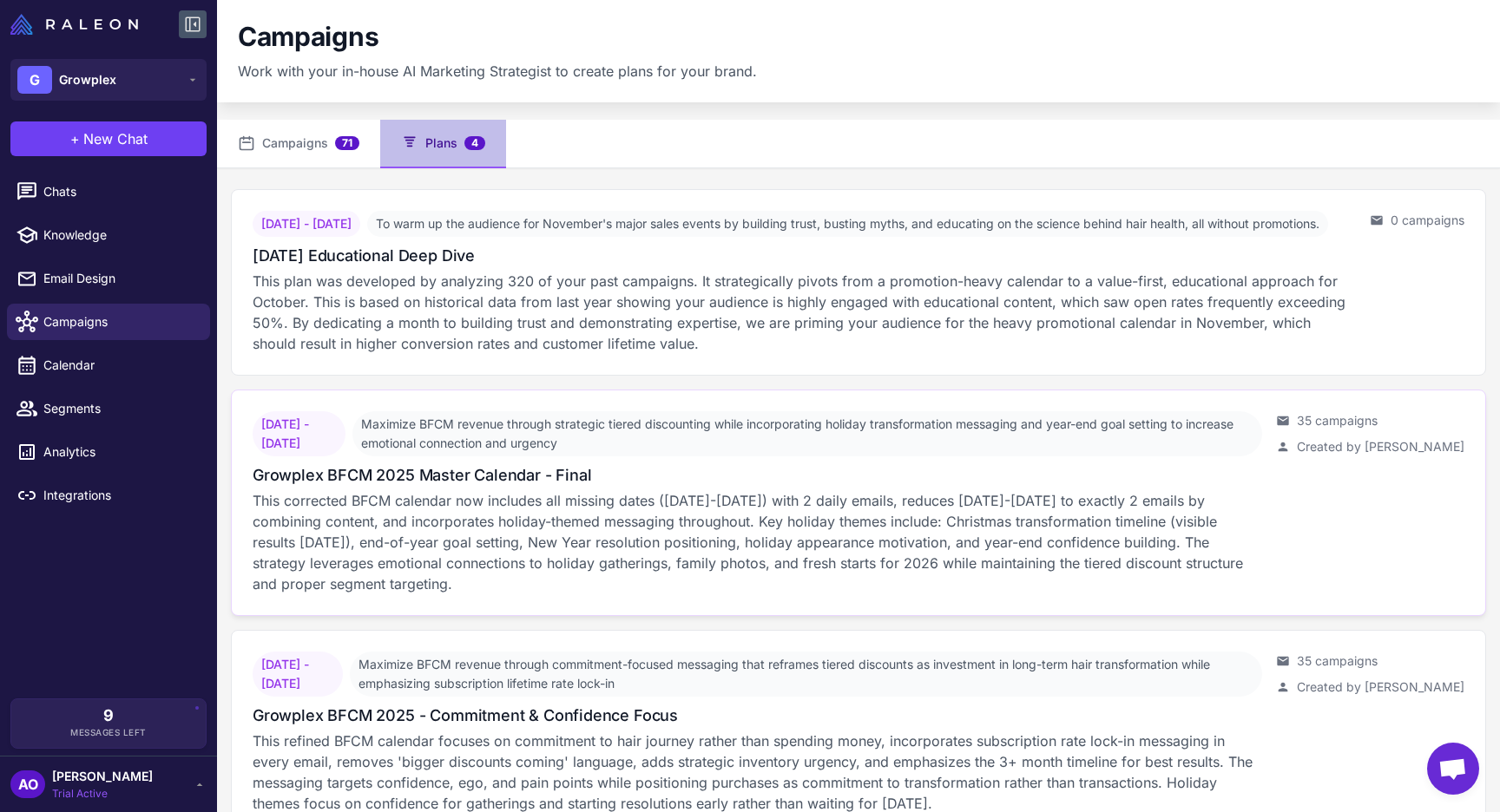
click at [561, 561] on p "This corrected BFCM calendar now includes all missing dates (Nov 29-30) with 2 …" at bounding box center [757, 542] width 1009 height 104
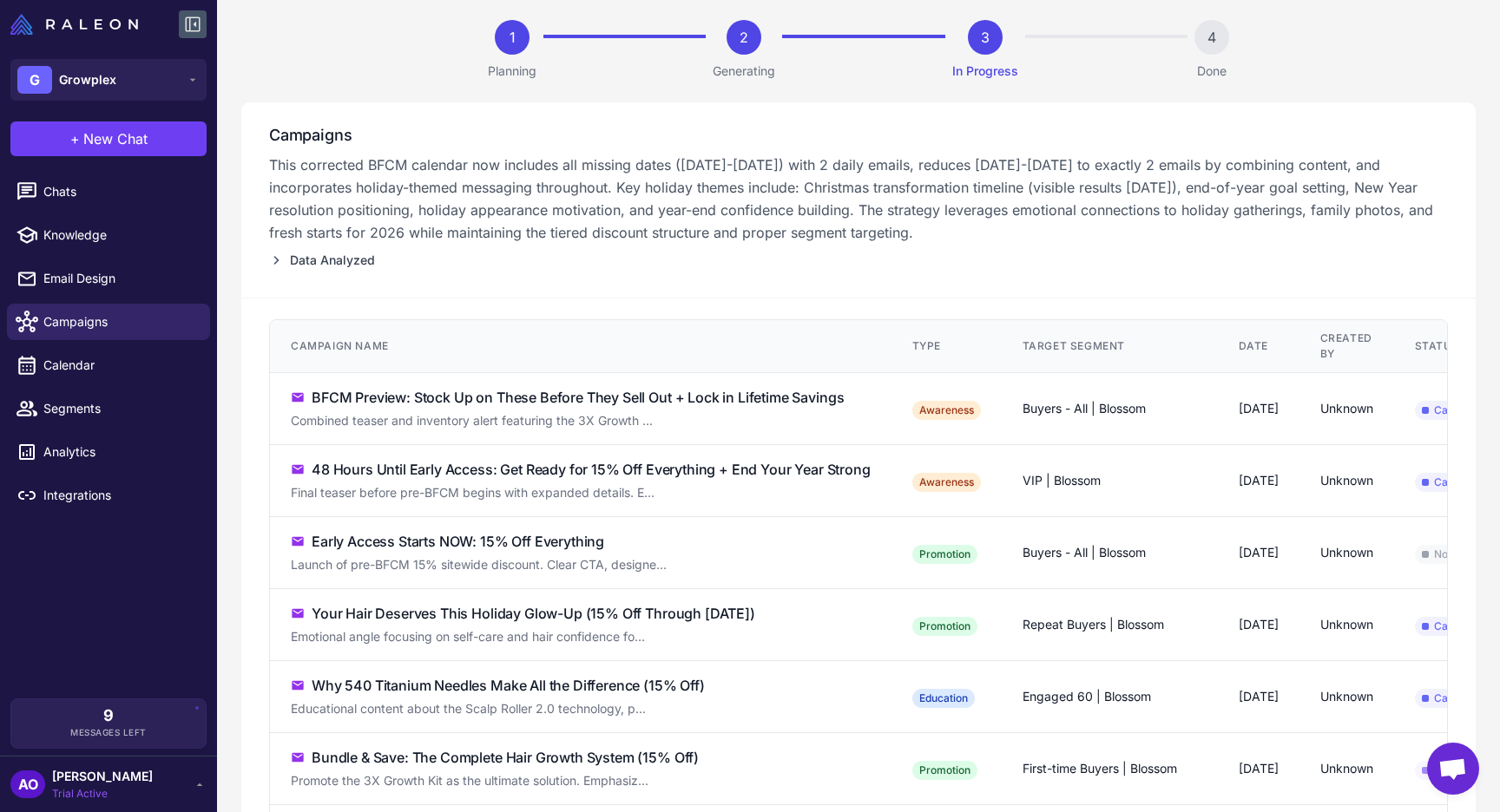
scroll to position [118, 0]
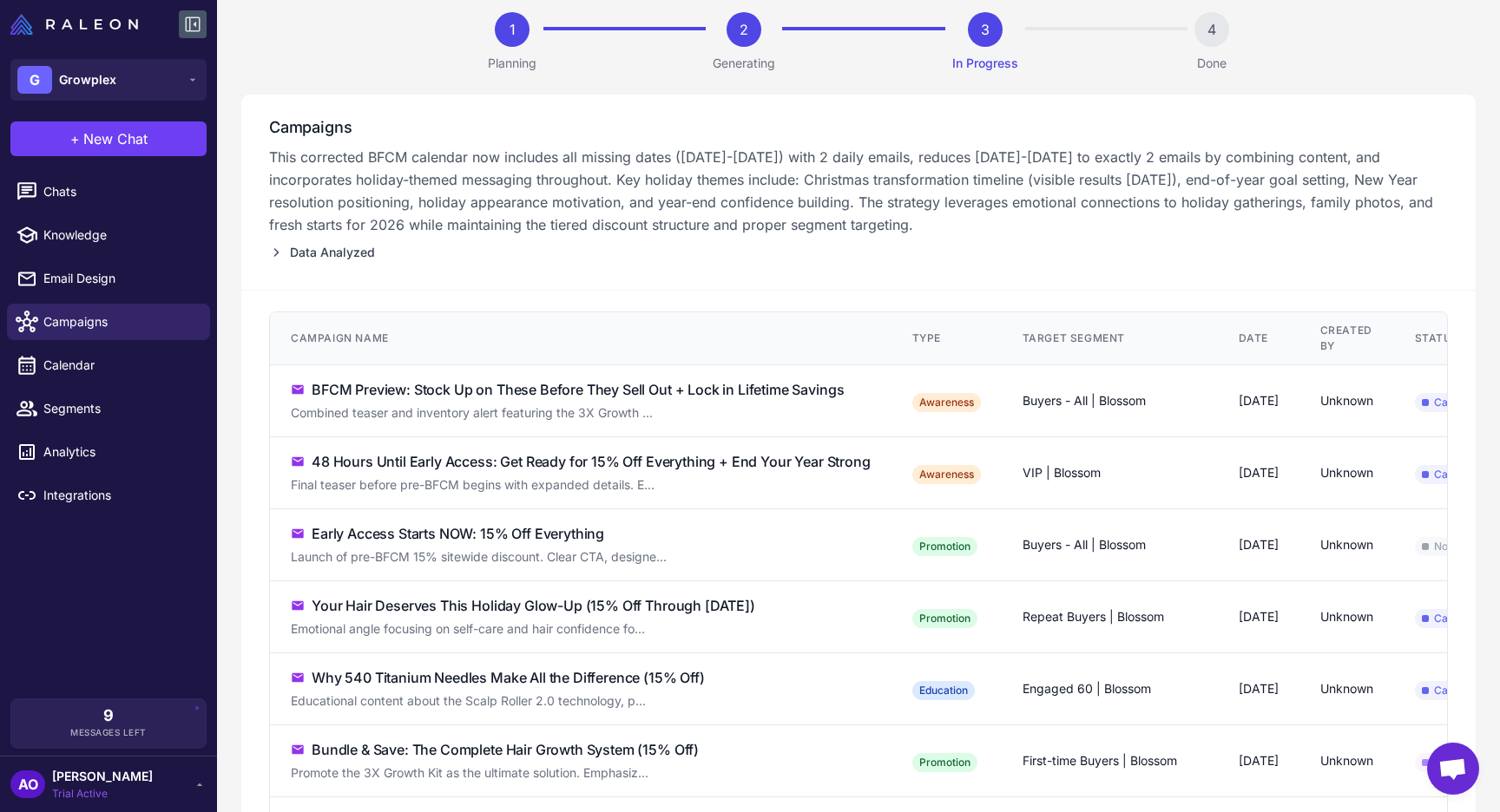
click at [767, 400] on div "BFCM Preview: Stock Up on These Before They Sell Out + Lock in Lifetime Savings" at bounding box center [577, 390] width 532 height 21
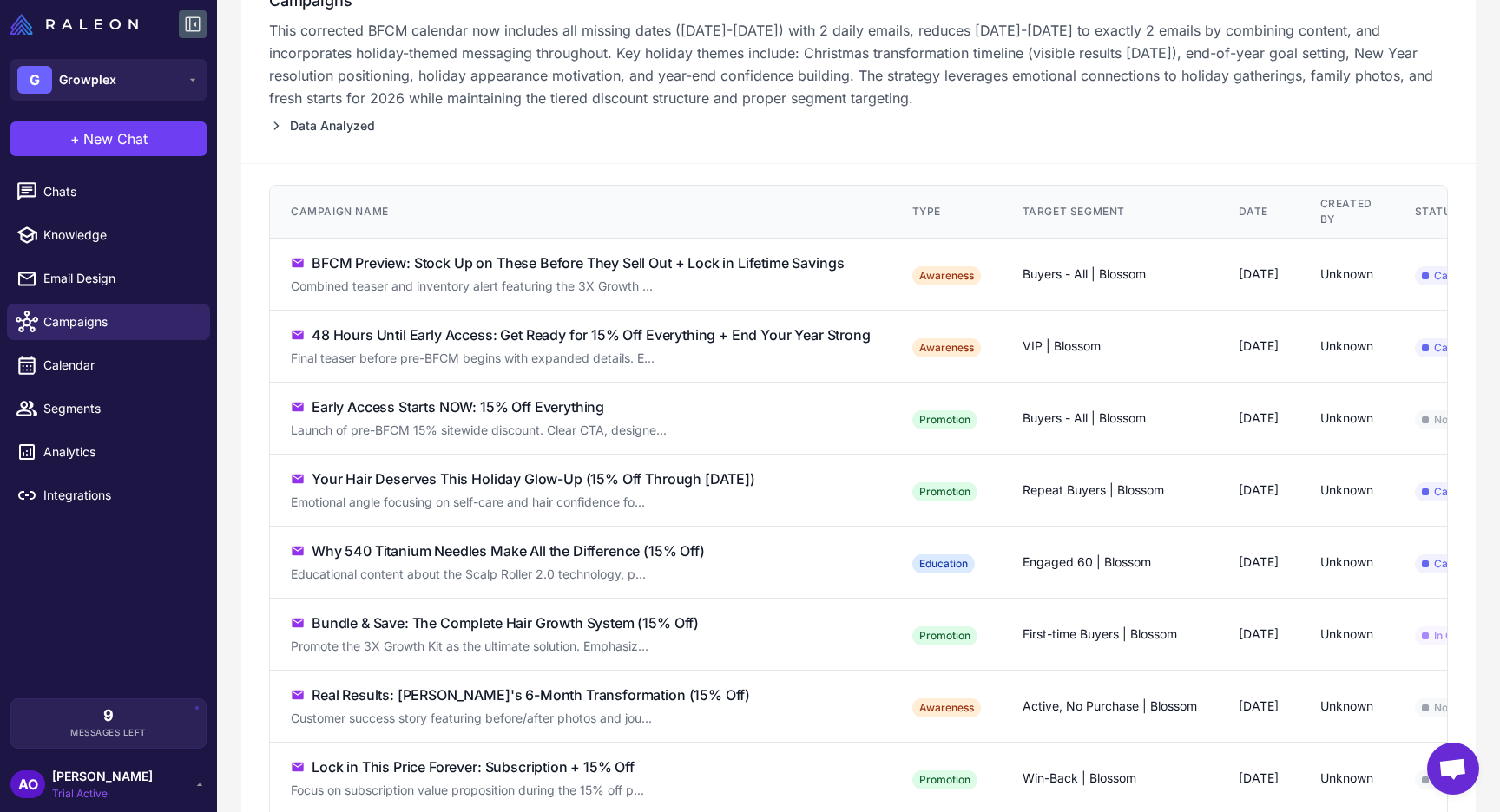
scroll to position [238, 0]
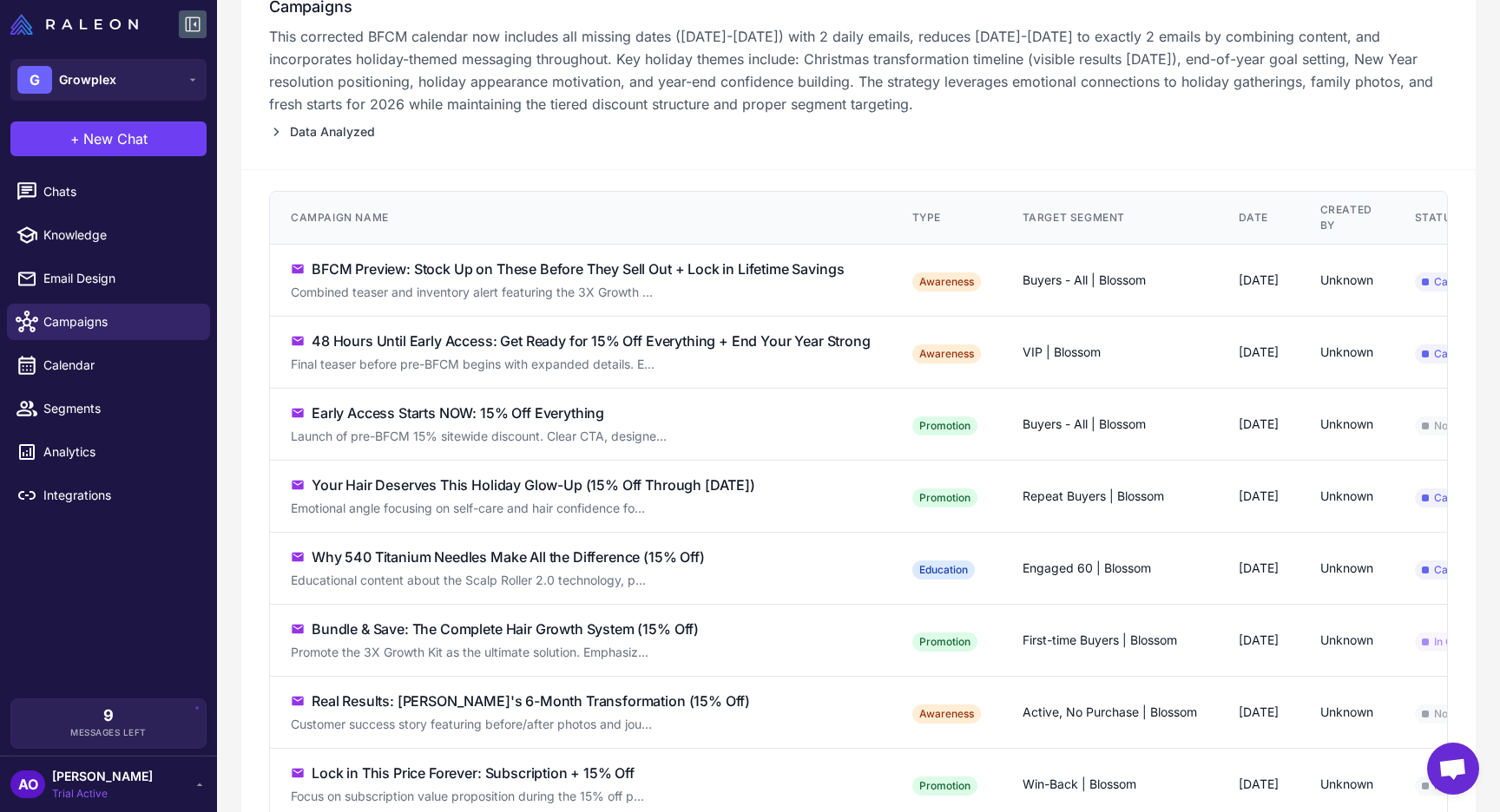
click at [638, 298] on td "BFCM Preview: Stock Up on These Before They Sell Out + Lock in Lifetime Savings…" at bounding box center [581, 281] width 621 height 72
click at [591, 280] on div "BFCM Preview: Stock Up on These Before They Sell Out + Lock in Lifetime Savings" at bounding box center [577, 269] width 532 height 21
click at [1299, 291] on td "[DATE]" at bounding box center [1258, 281] width 82 height 72
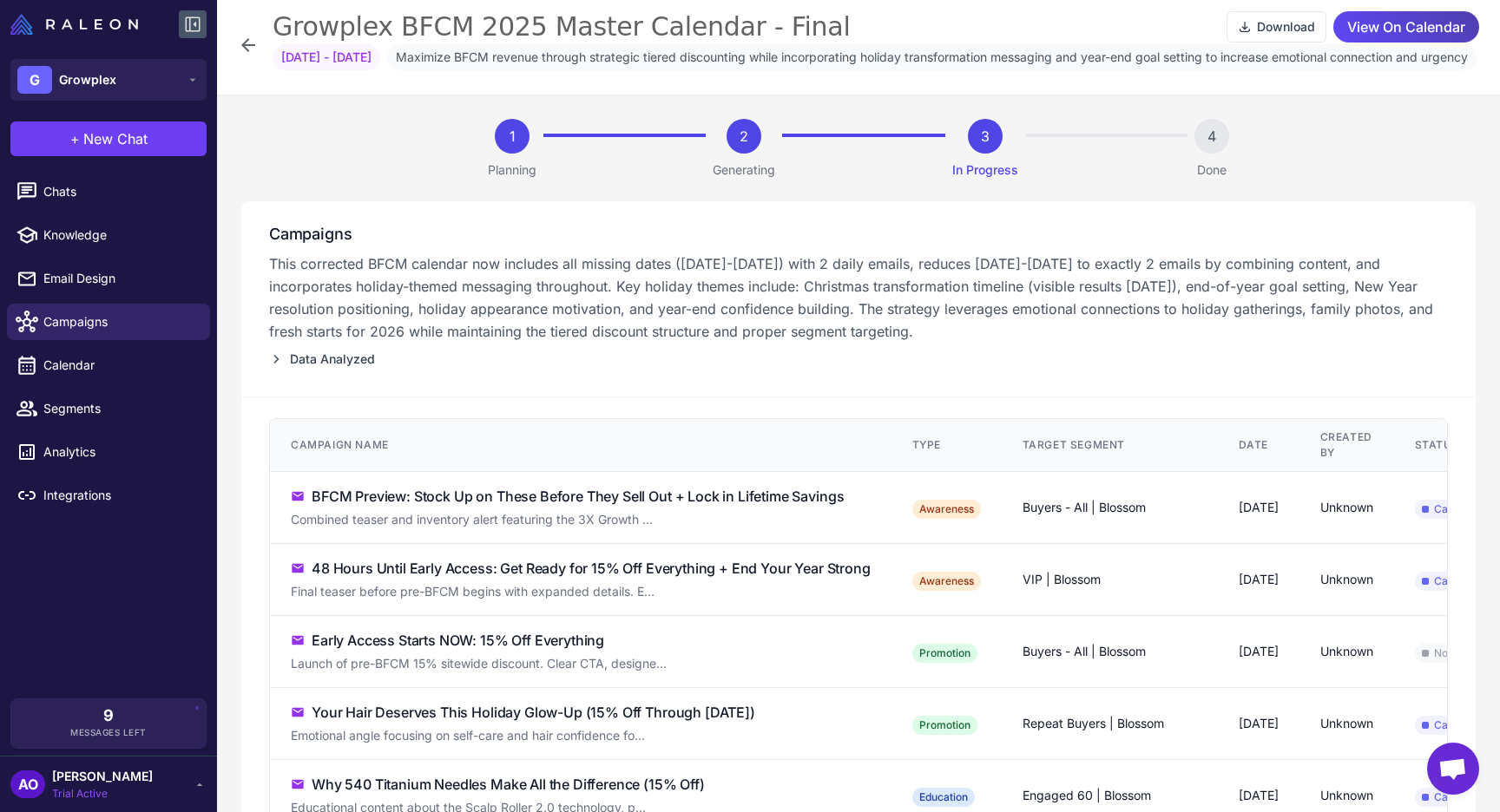
scroll to position [0, 0]
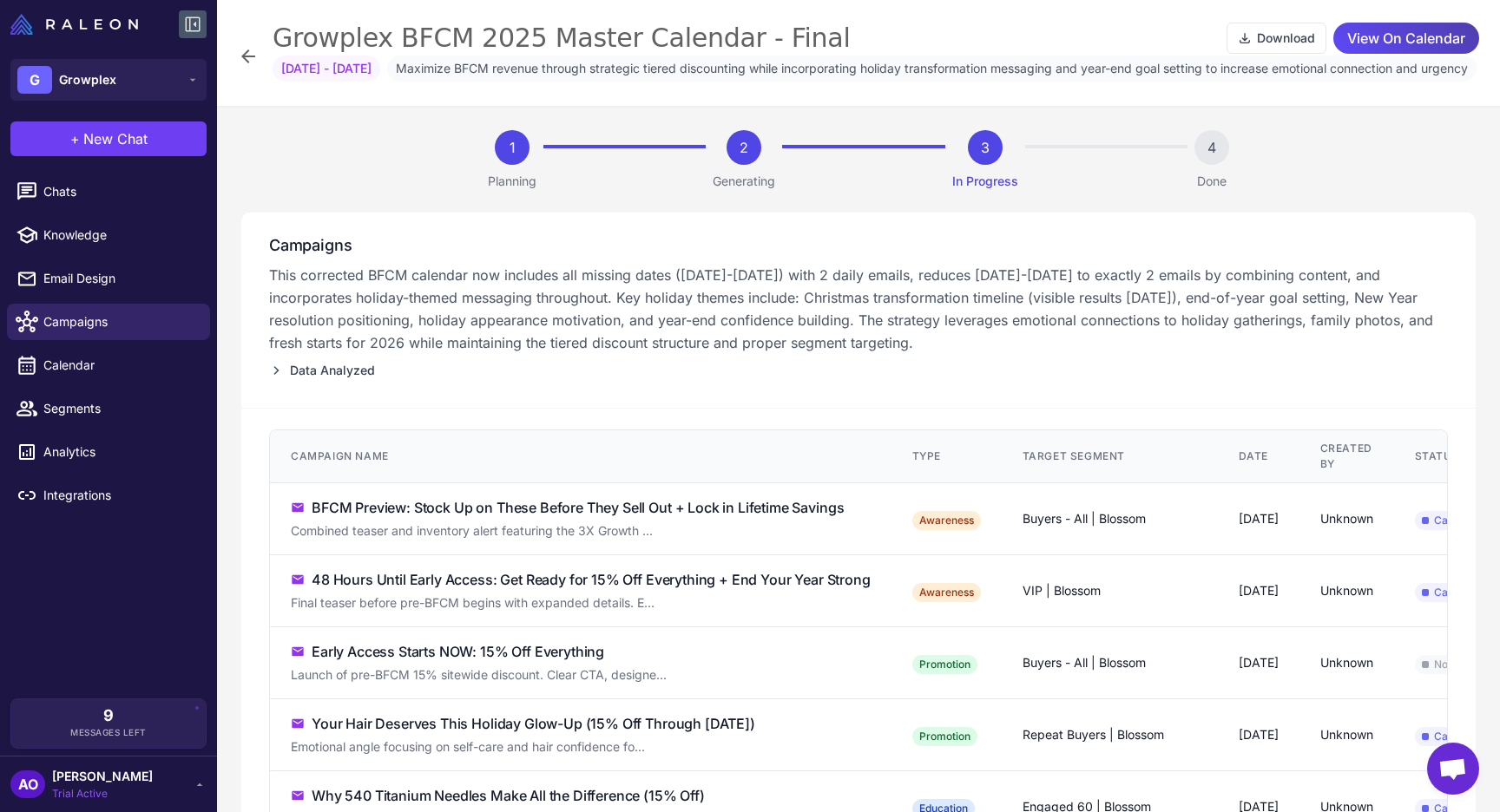
click at [251, 67] on icon at bounding box center [248, 56] width 21 height 21
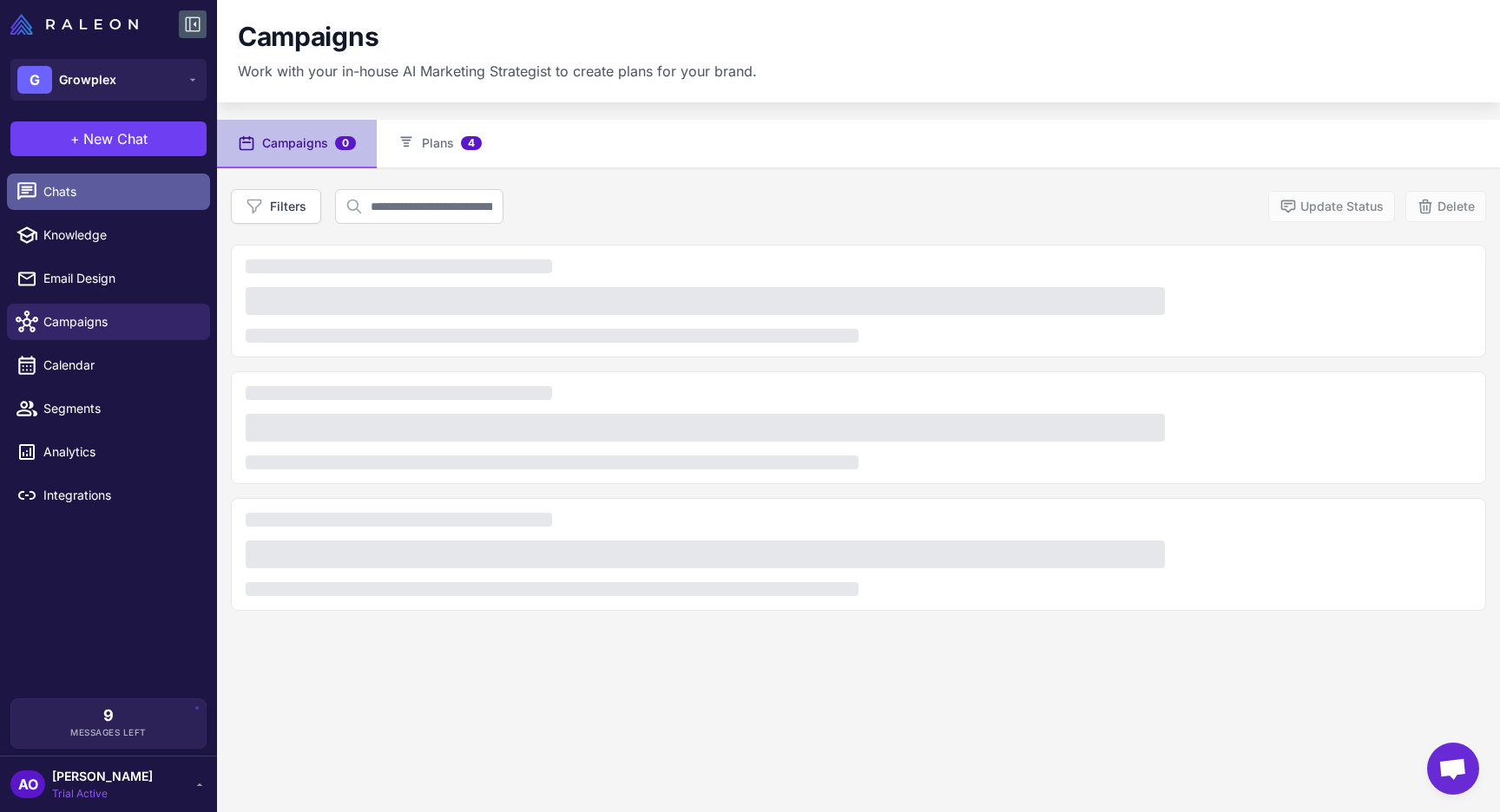
click at [111, 184] on span "Chats" at bounding box center [120, 192] width 153 height 19
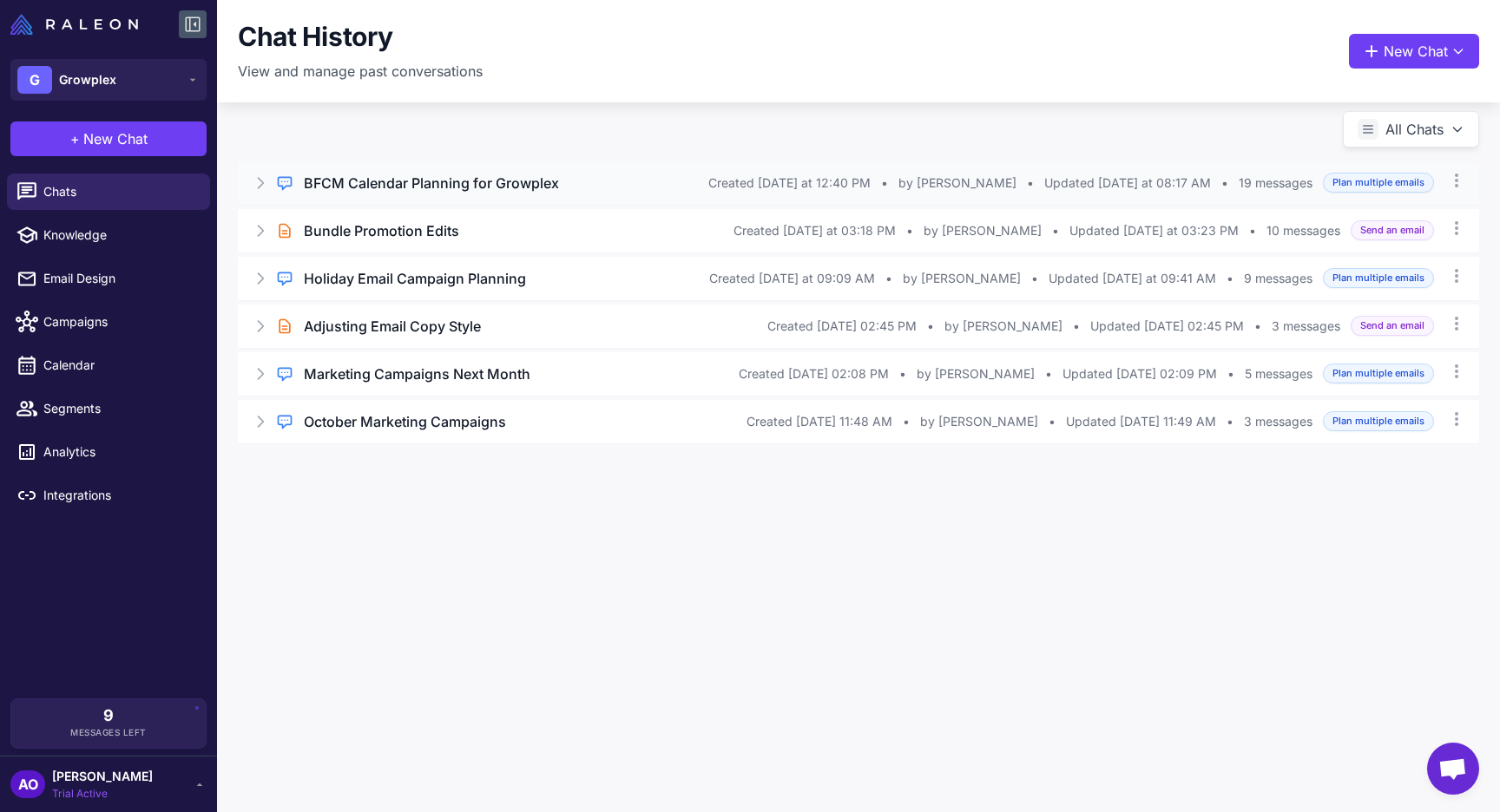
click at [530, 187] on h3 "BFCM Calendar Planning for Growplex" at bounding box center [431, 183] width 255 height 21
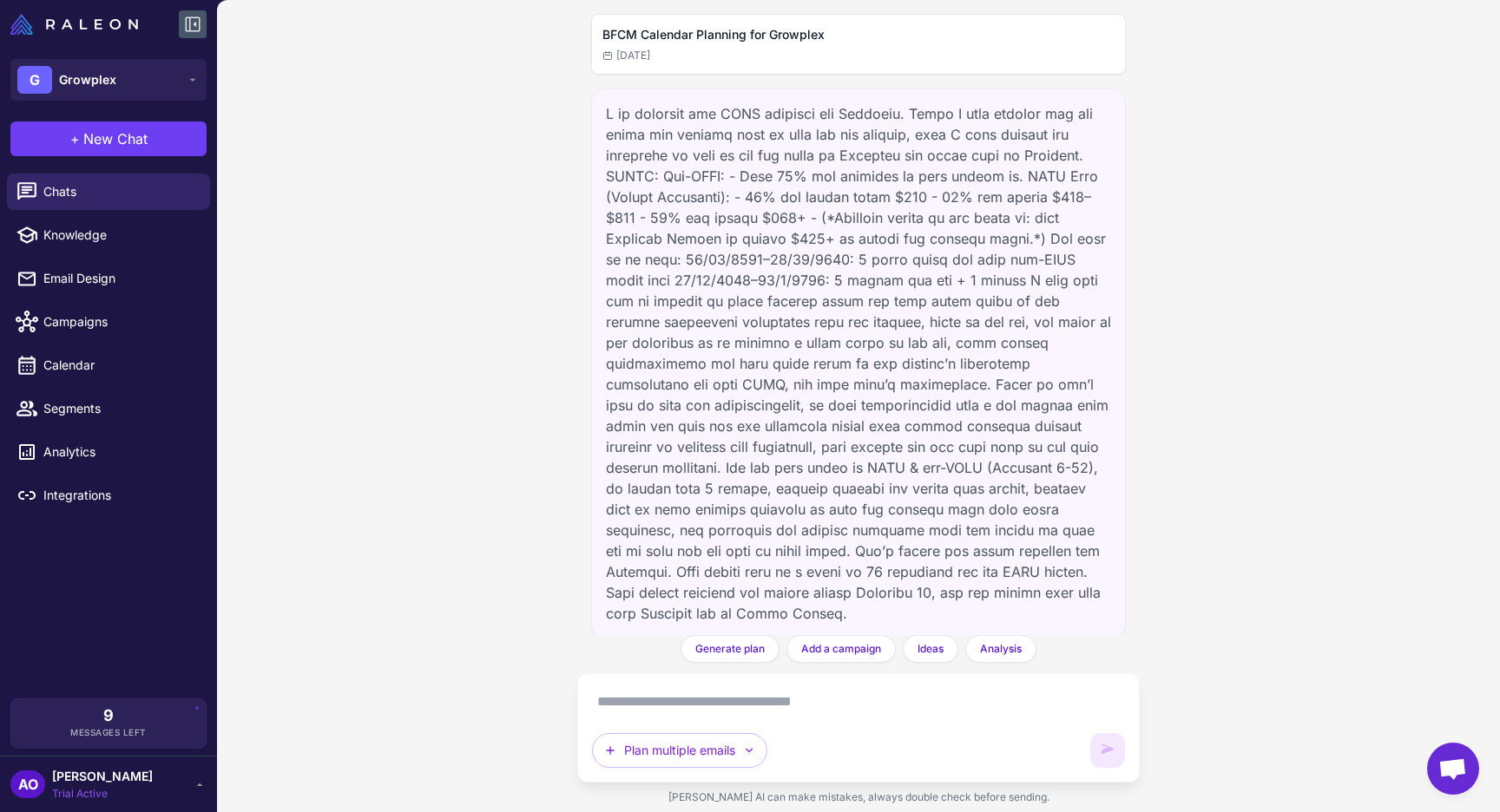
scroll to position [5501, 0]
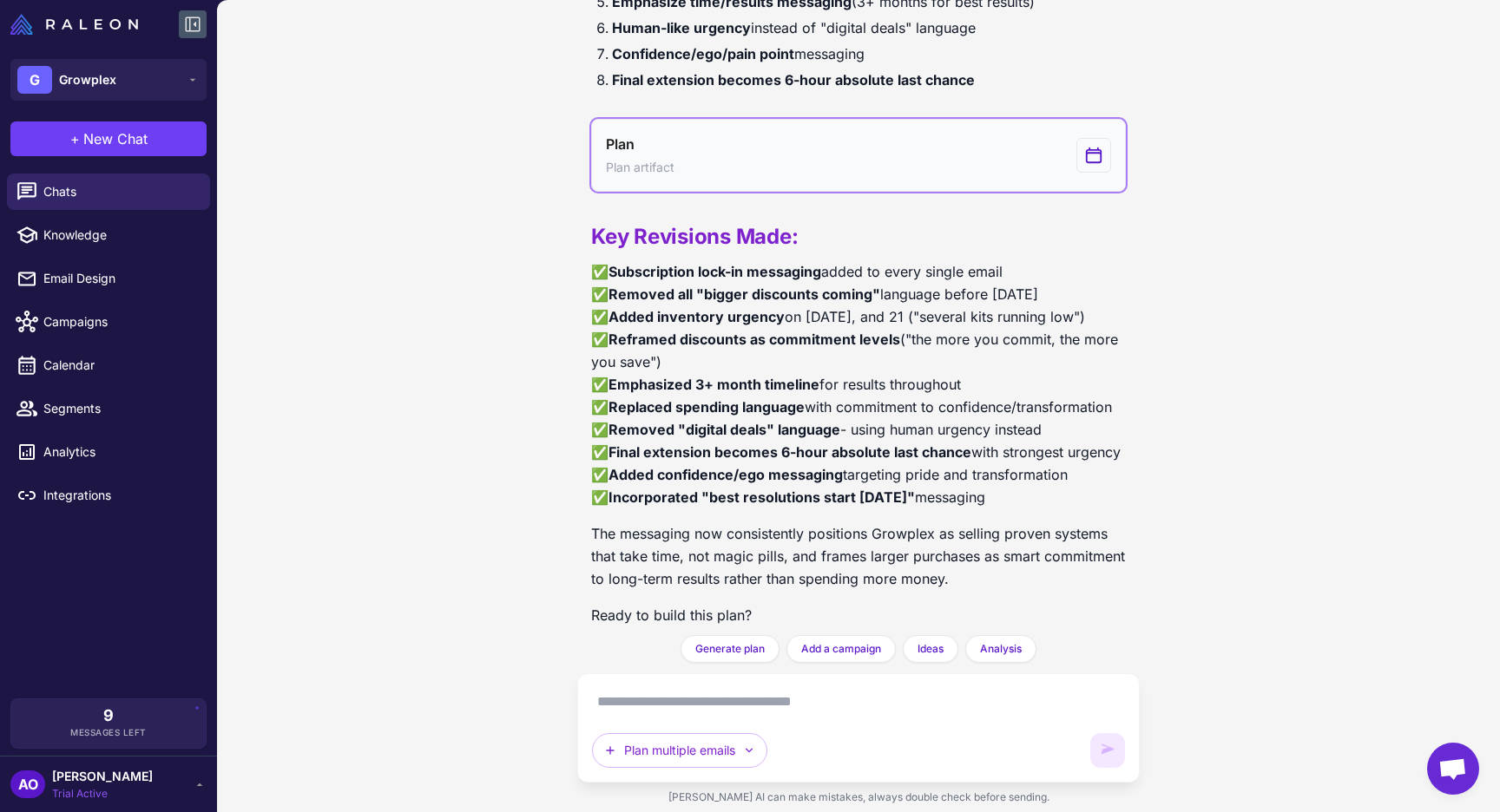
click at [968, 151] on button "Plan Plan artifact" at bounding box center [859, 155] width 535 height 73
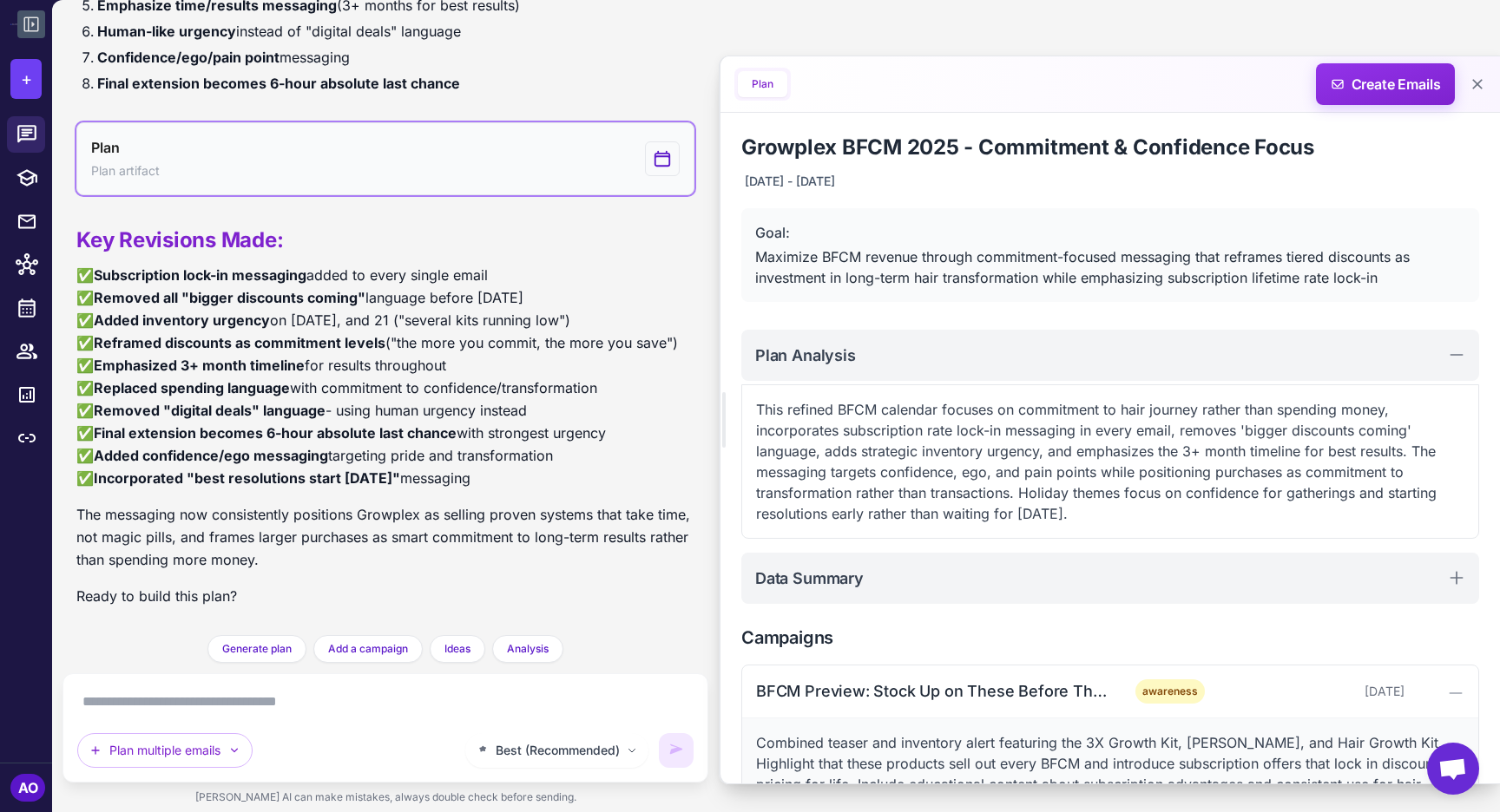
scroll to position [5161, 0]
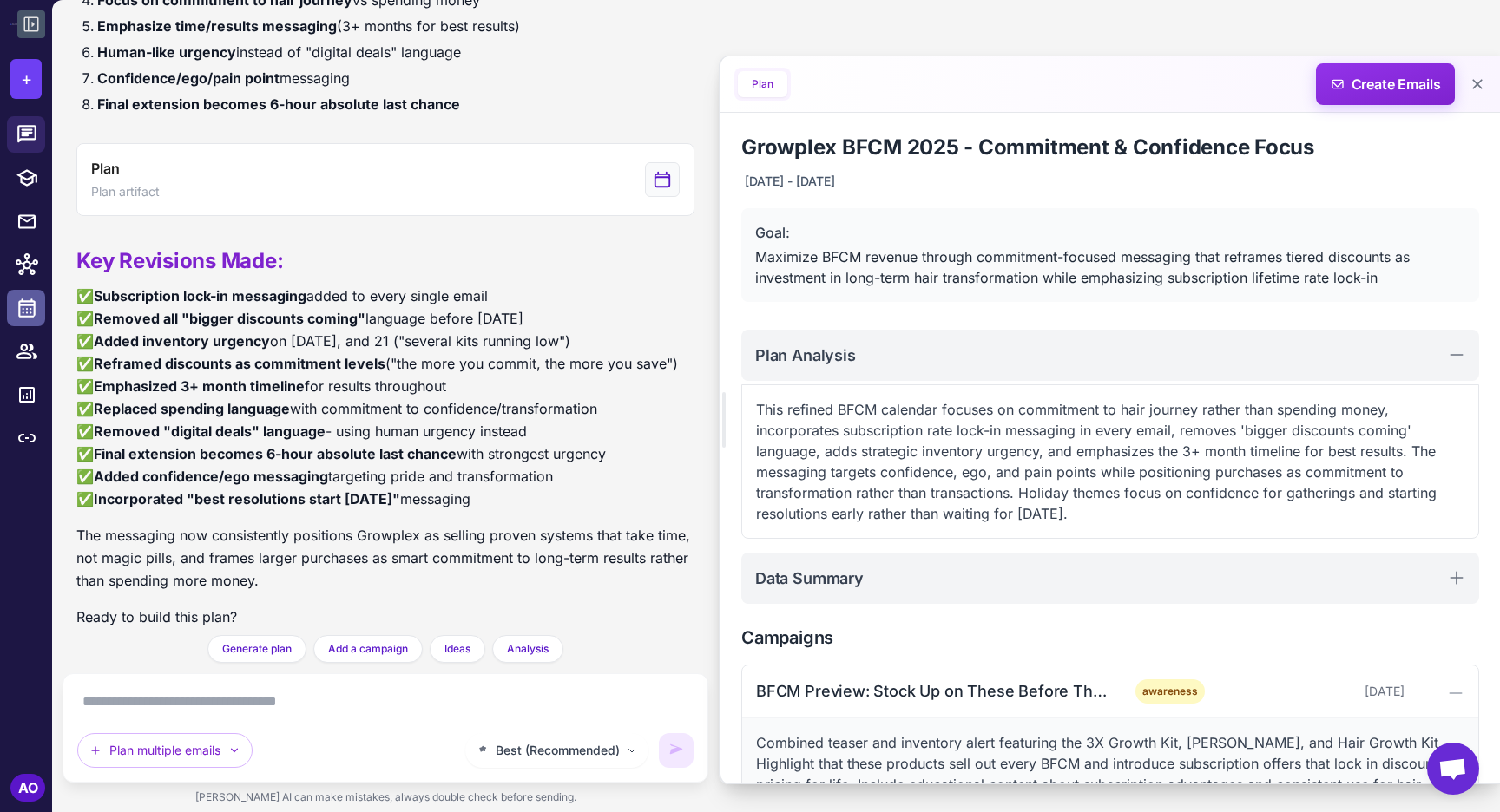
click at [24, 322] on link at bounding box center [26, 308] width 38 height 36
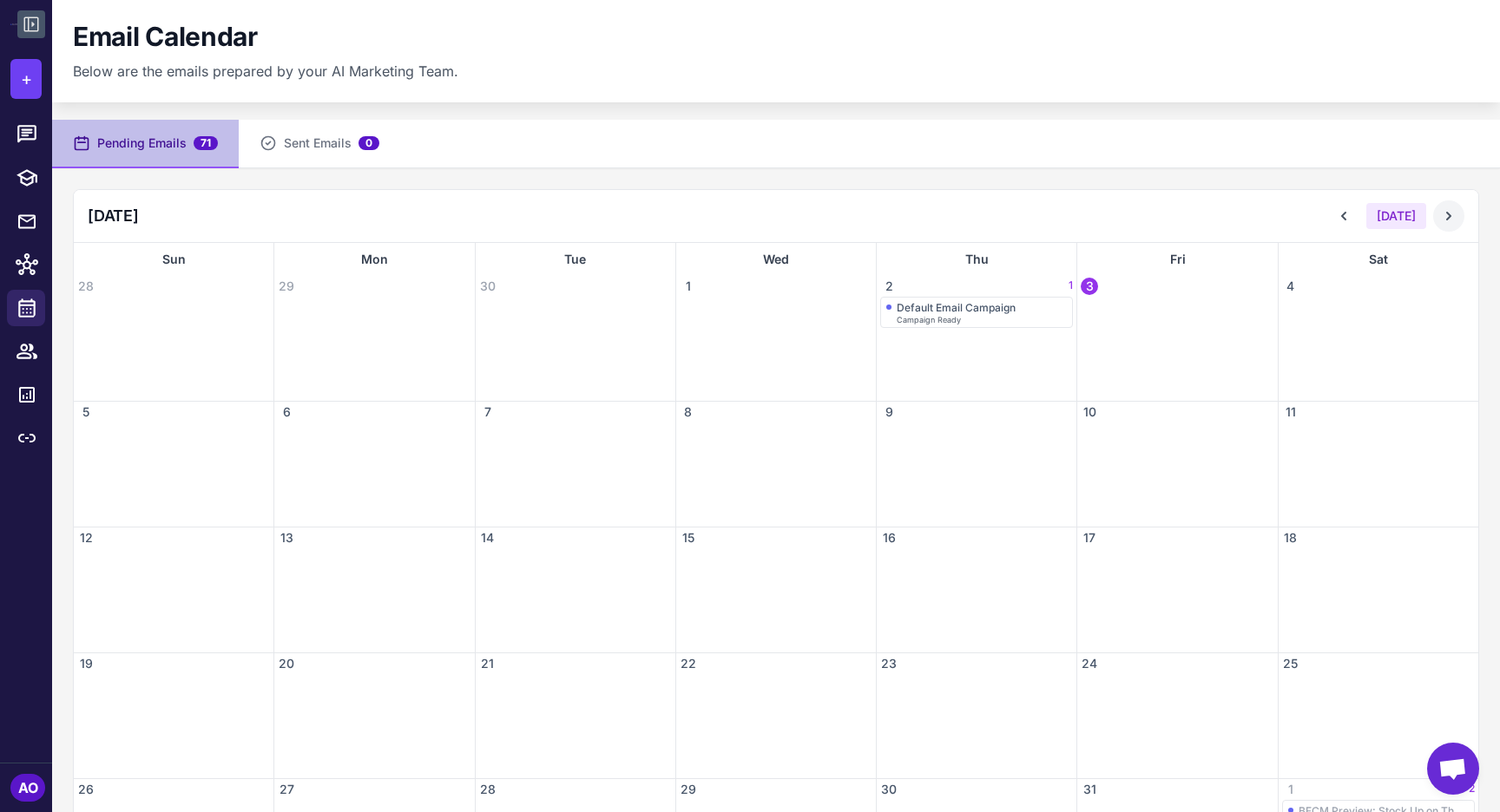
click at [1449, 221] on icon at bounding box center [1449, 216] width 18 height 18
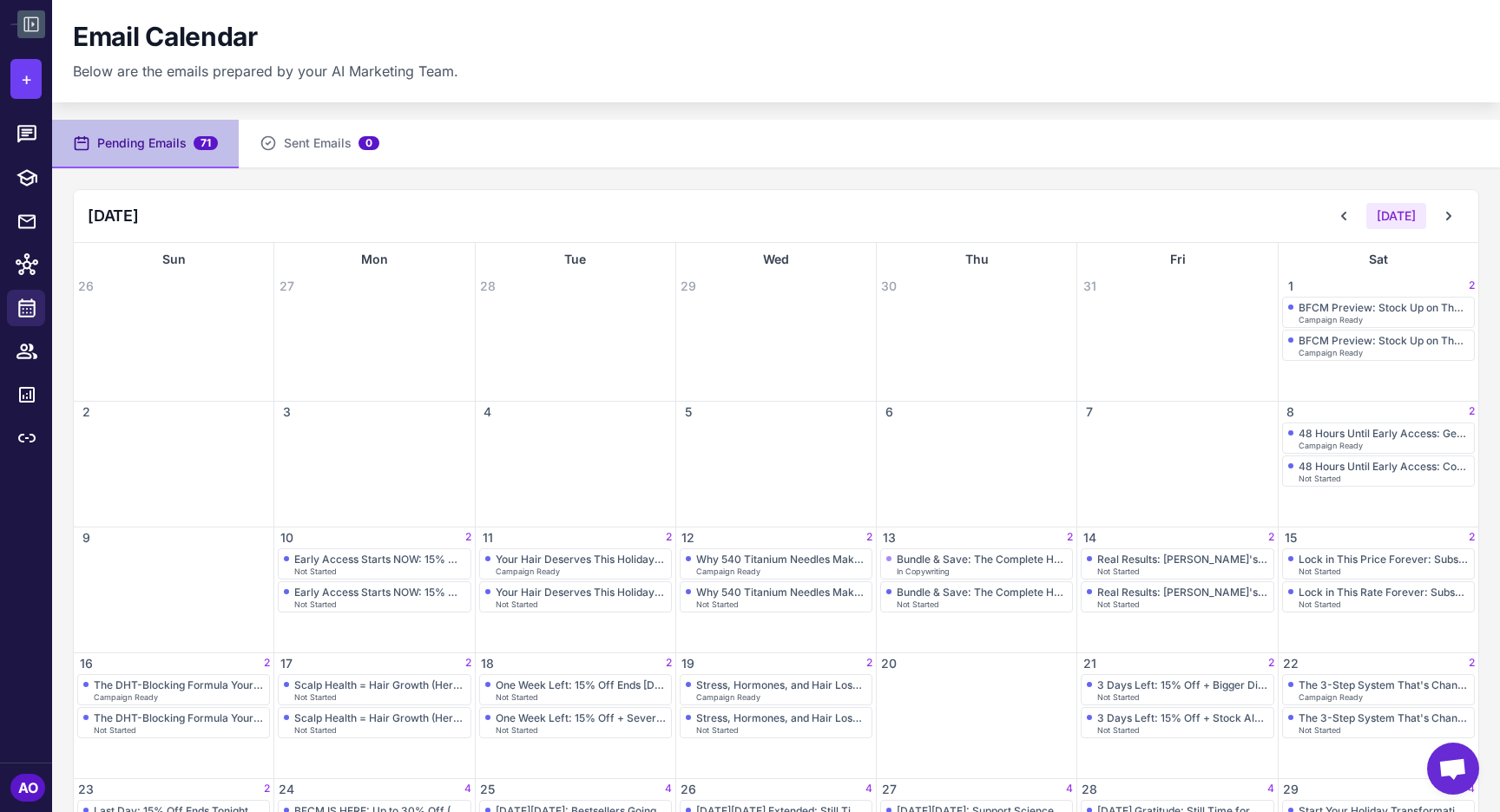
click at [188, 142] on button "Pending Emails 71" at bounding box center [145, 143] width 187 height 48
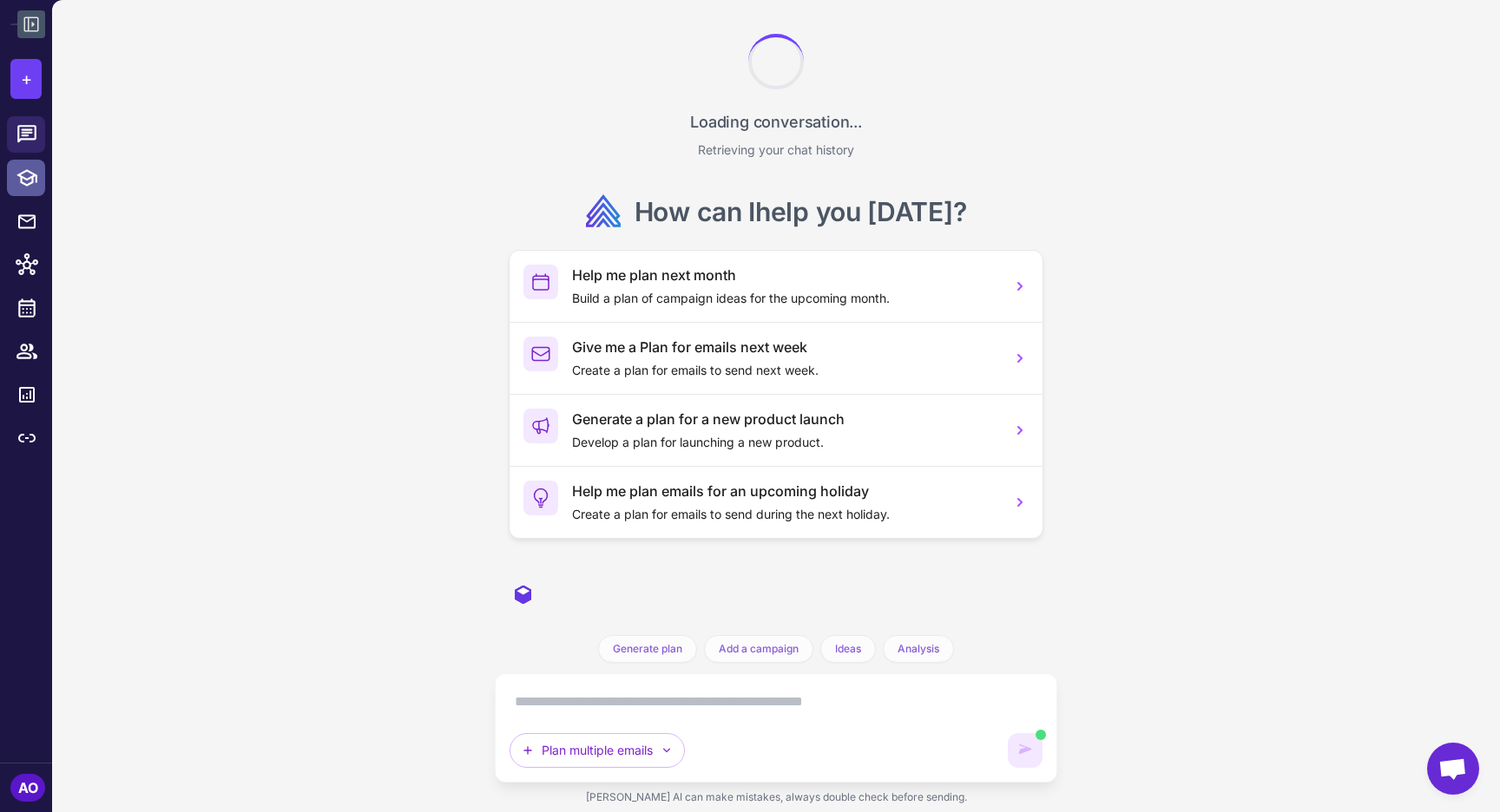
scroll to position [5501, 0]
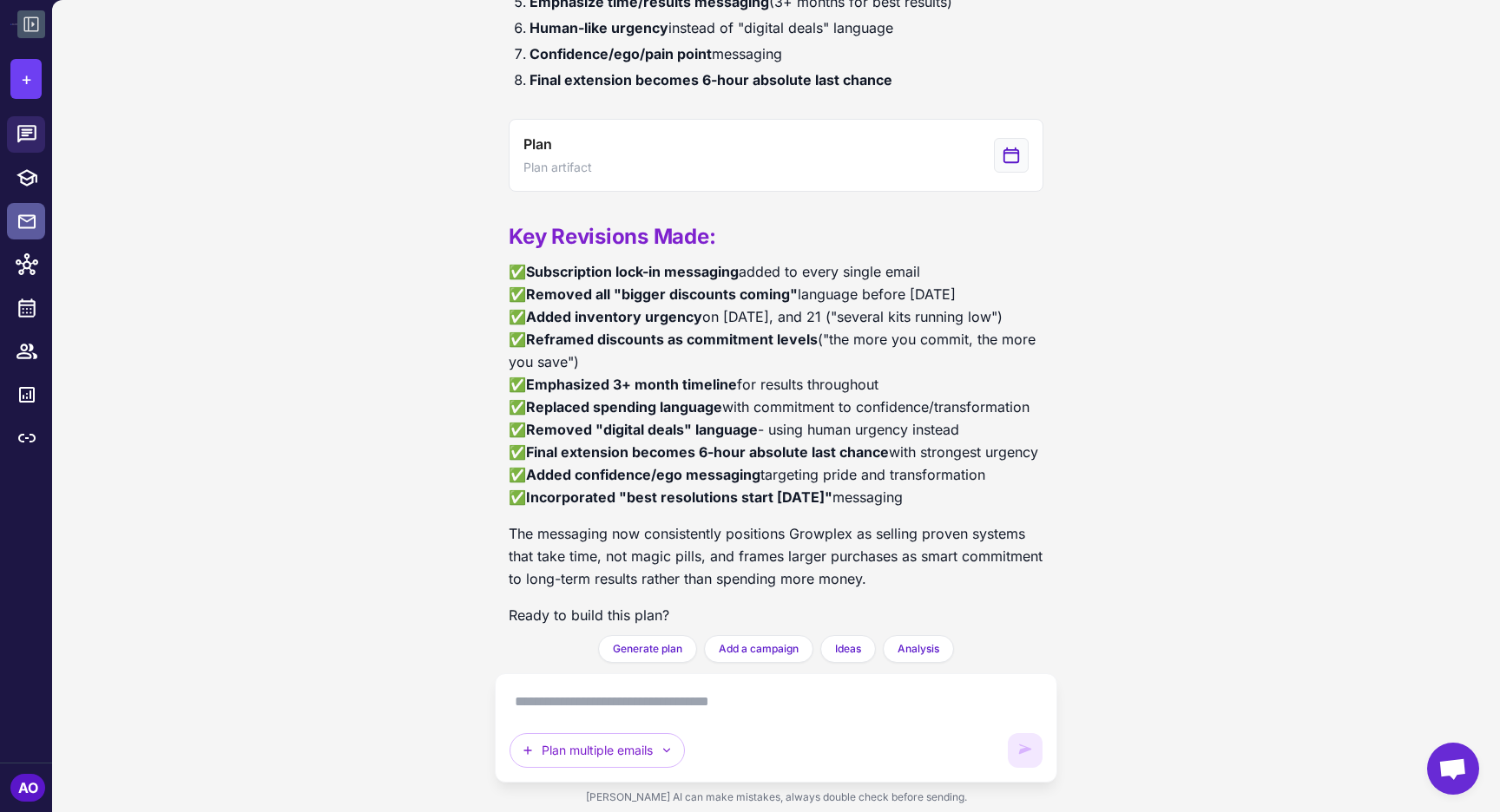
click at [27, 214] on icon at bounding box center [27, 222] width 21 height 22
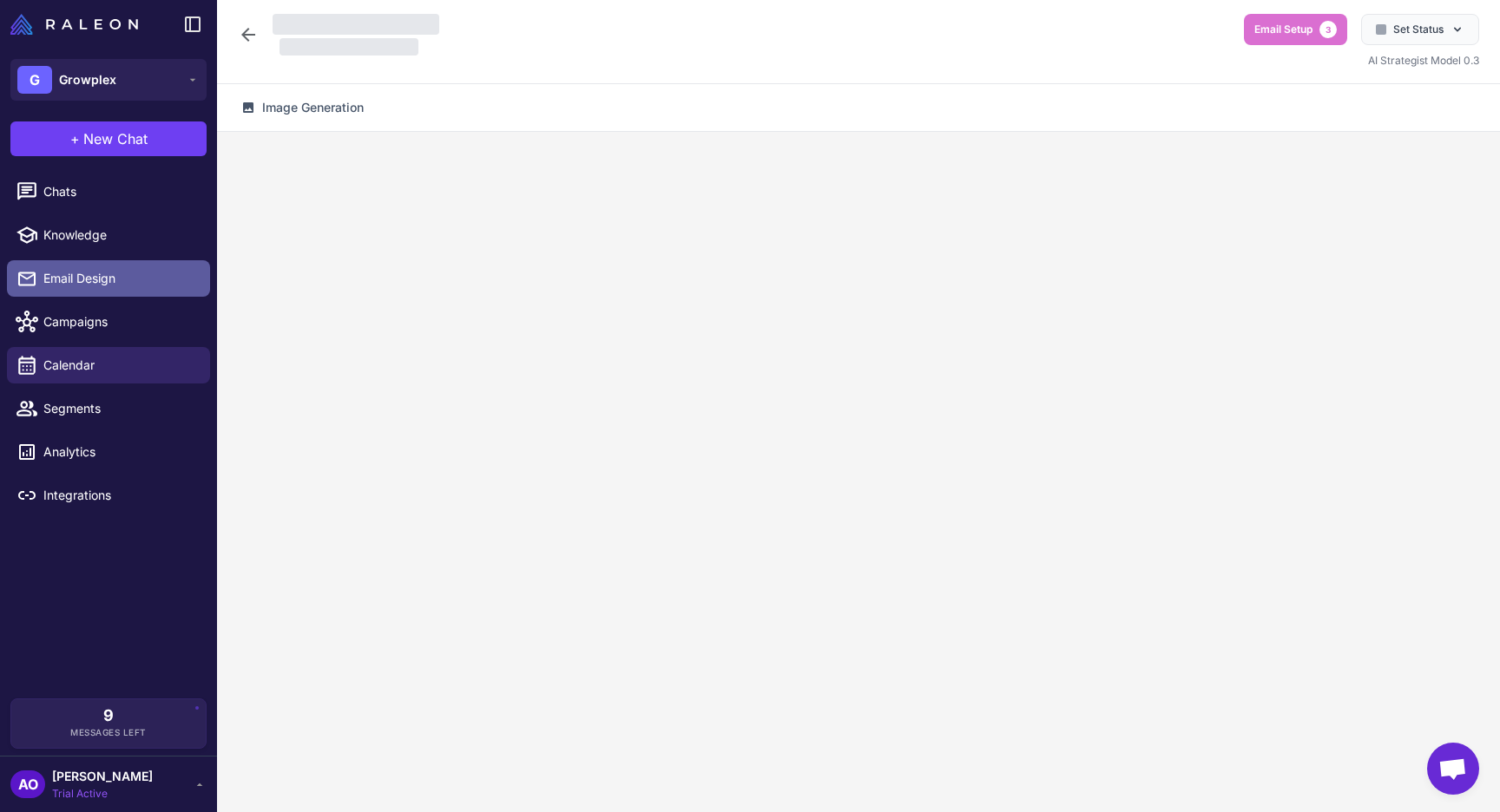
click at [106, 284] on span "Email Design" at bounding box center [120, 279] width 153 height 19
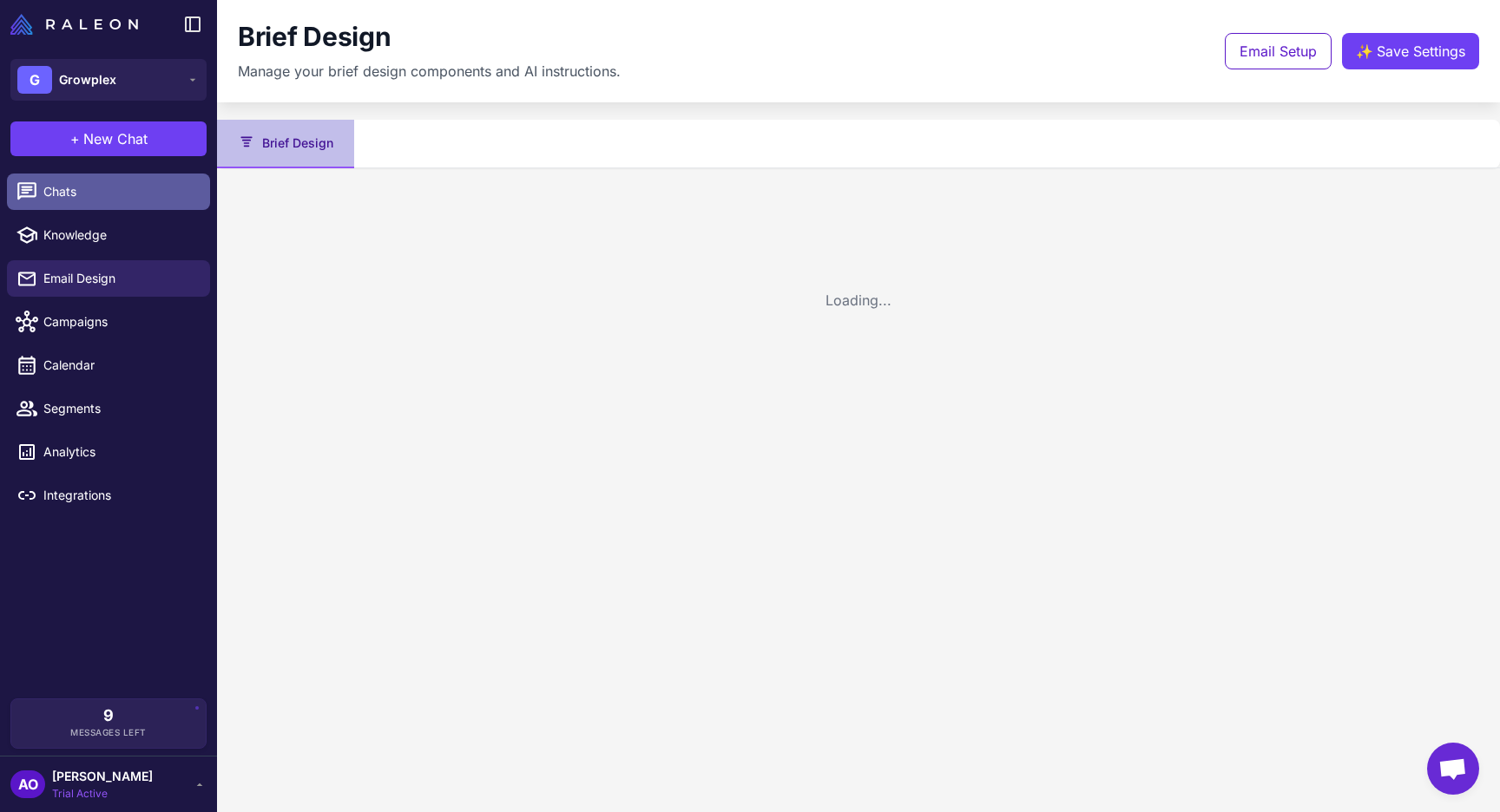
click at [79, 202] on link "Chats" at bounding box center [108, 191] width 203 height 36
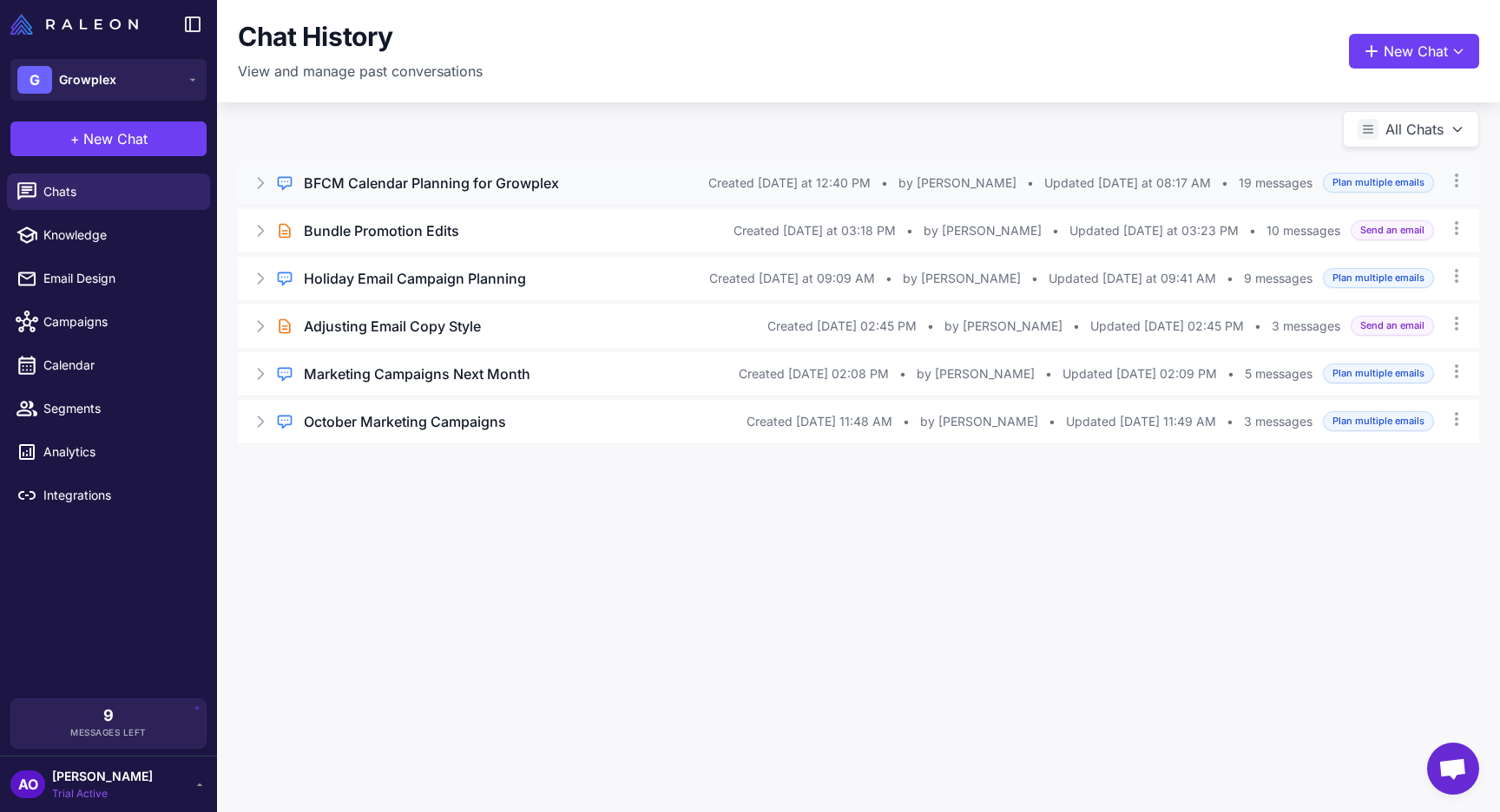
click at [260, 180] on icon at bounding box center [261, 183] width 5 height 11
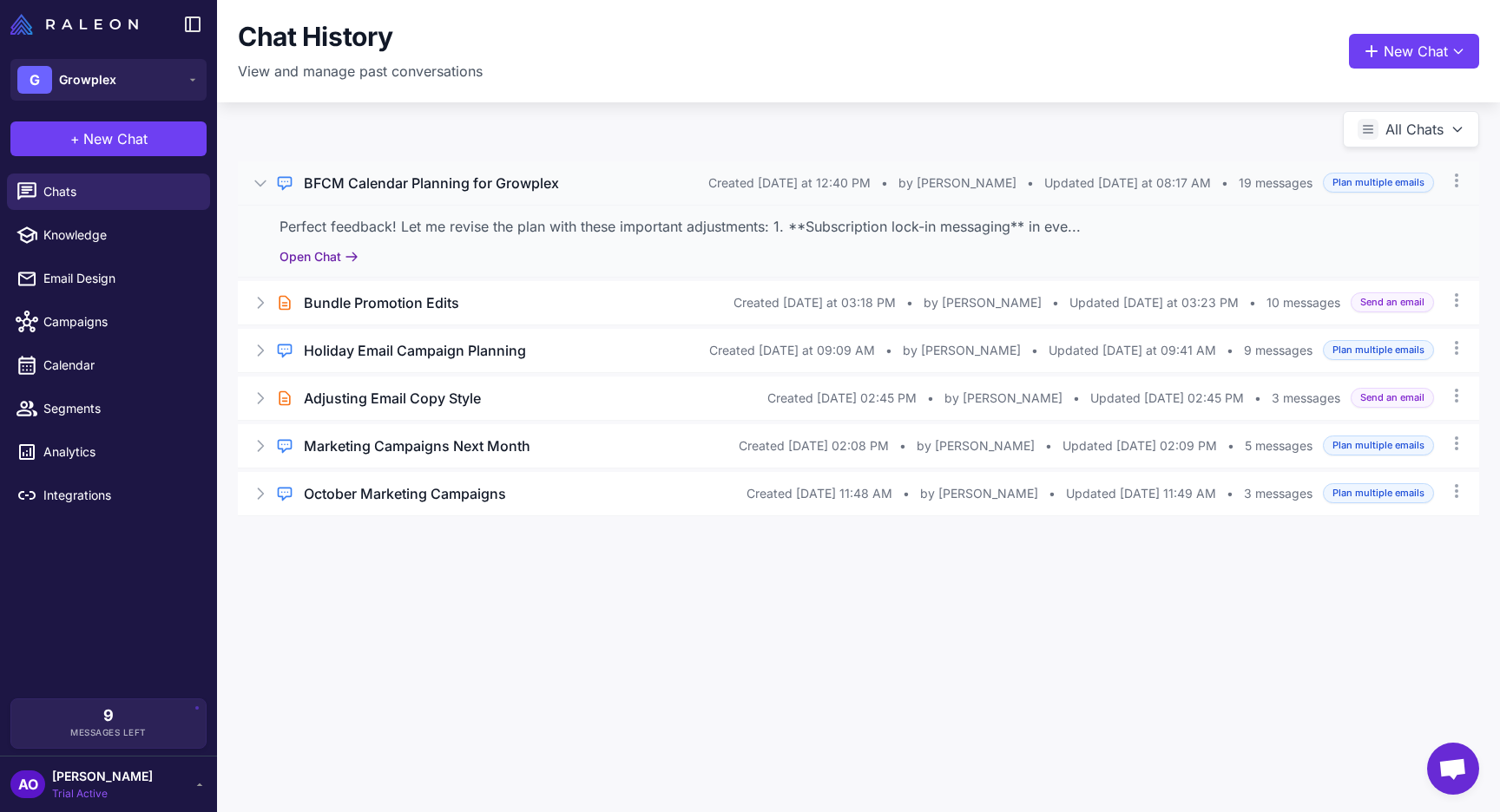
click at [310, 252] on button "Open Chat" at bounding box center [319, 257] width 79 height 19
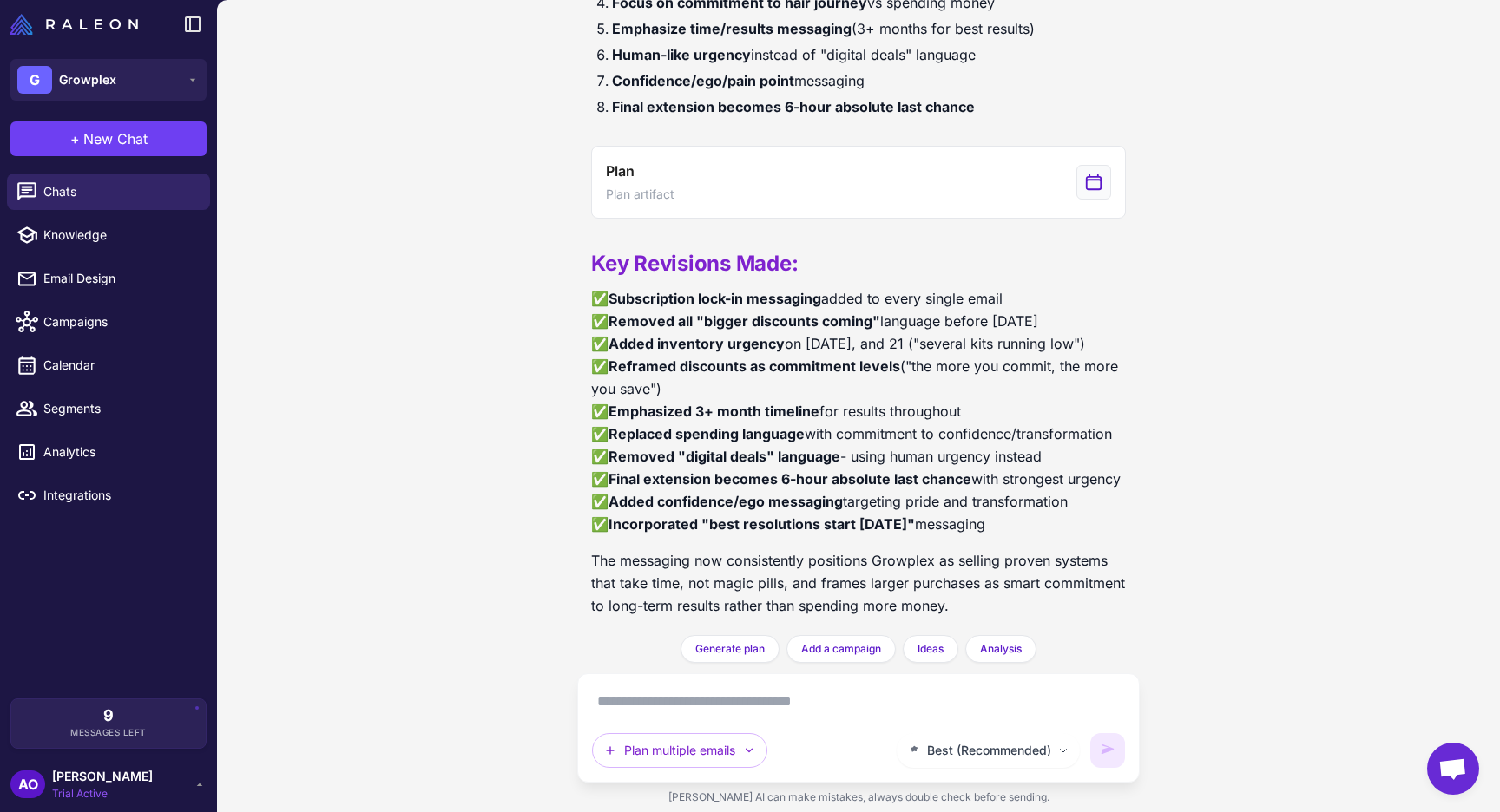
scroll to position [5501, 0]
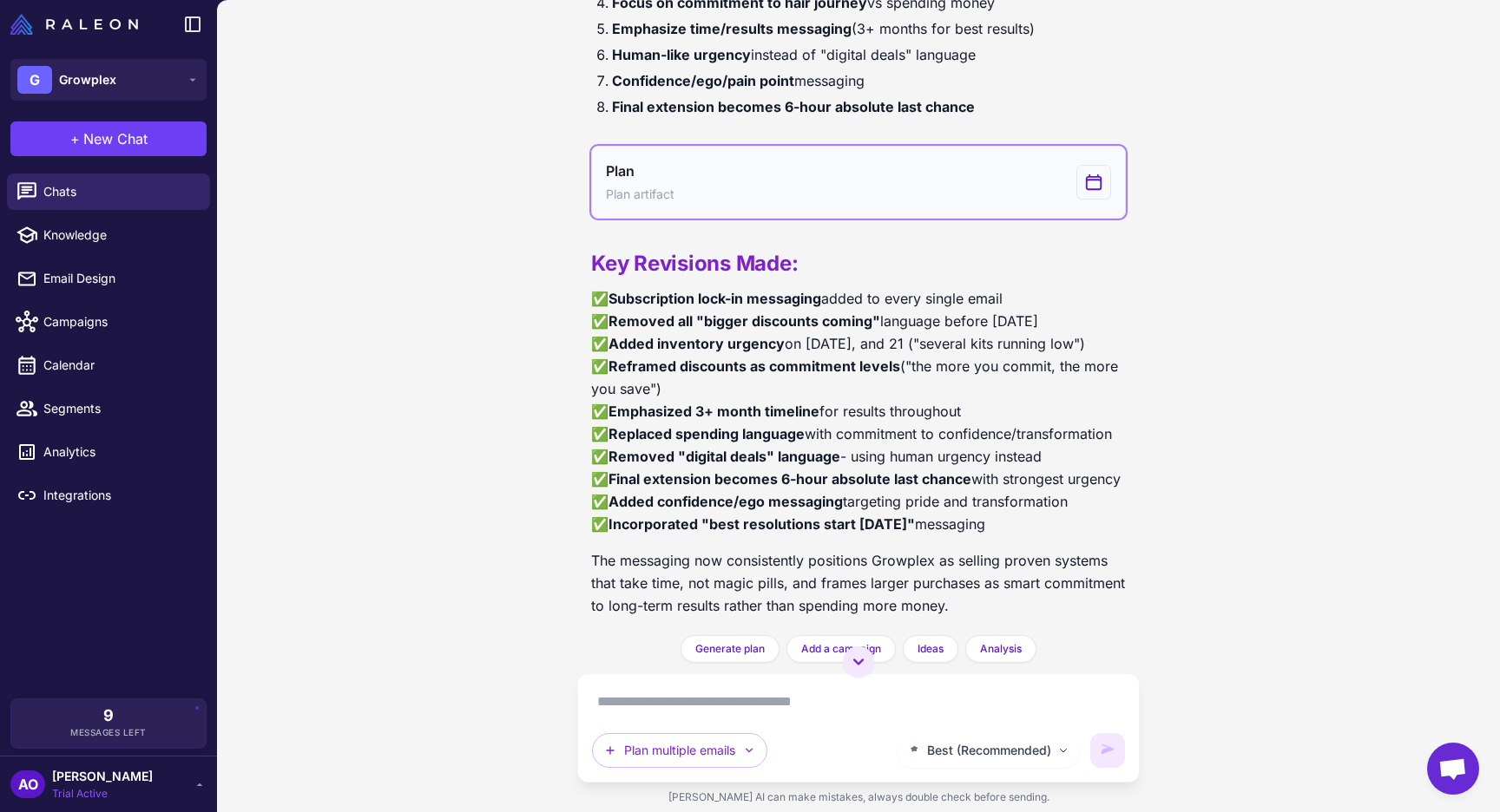
click at [746, 172] on button "Plan Plan artifact" at bounding box center [859, 182] width 535 height 73
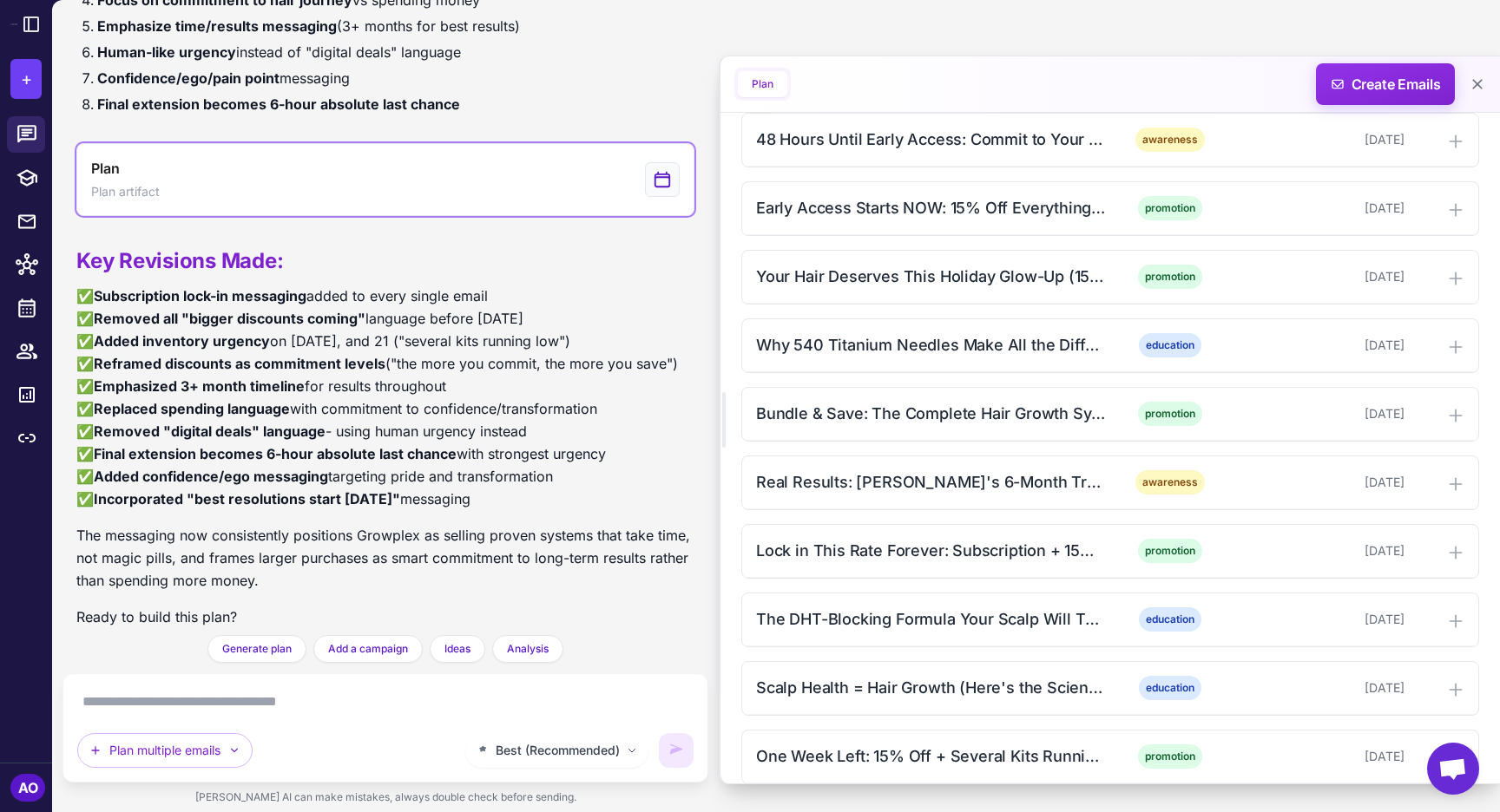
scroll to position [0, 0]
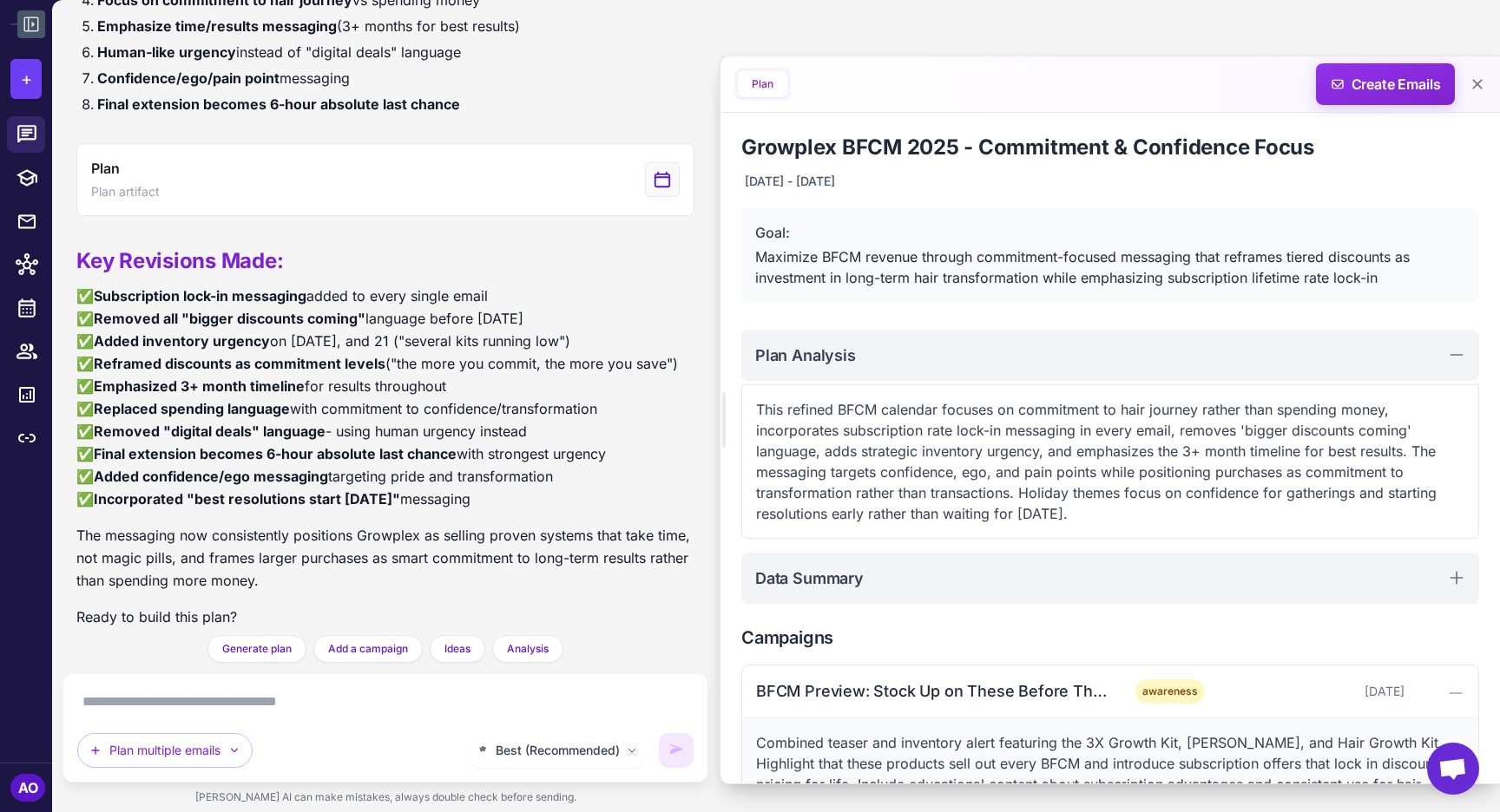
click at [33, 25] on icon at bounding box center [32, 25] width 15 height 15
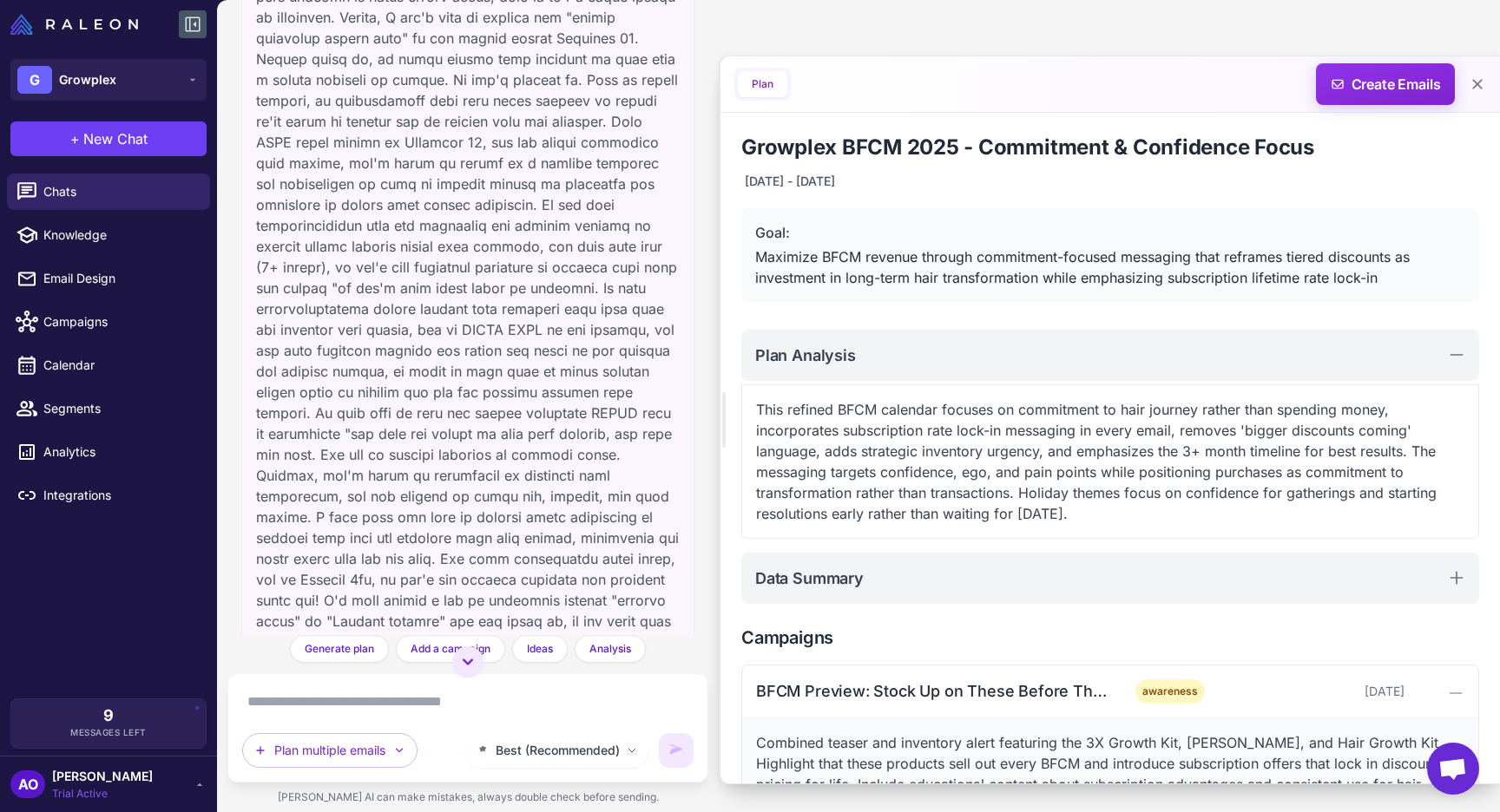
scroll to position [6113, 0]
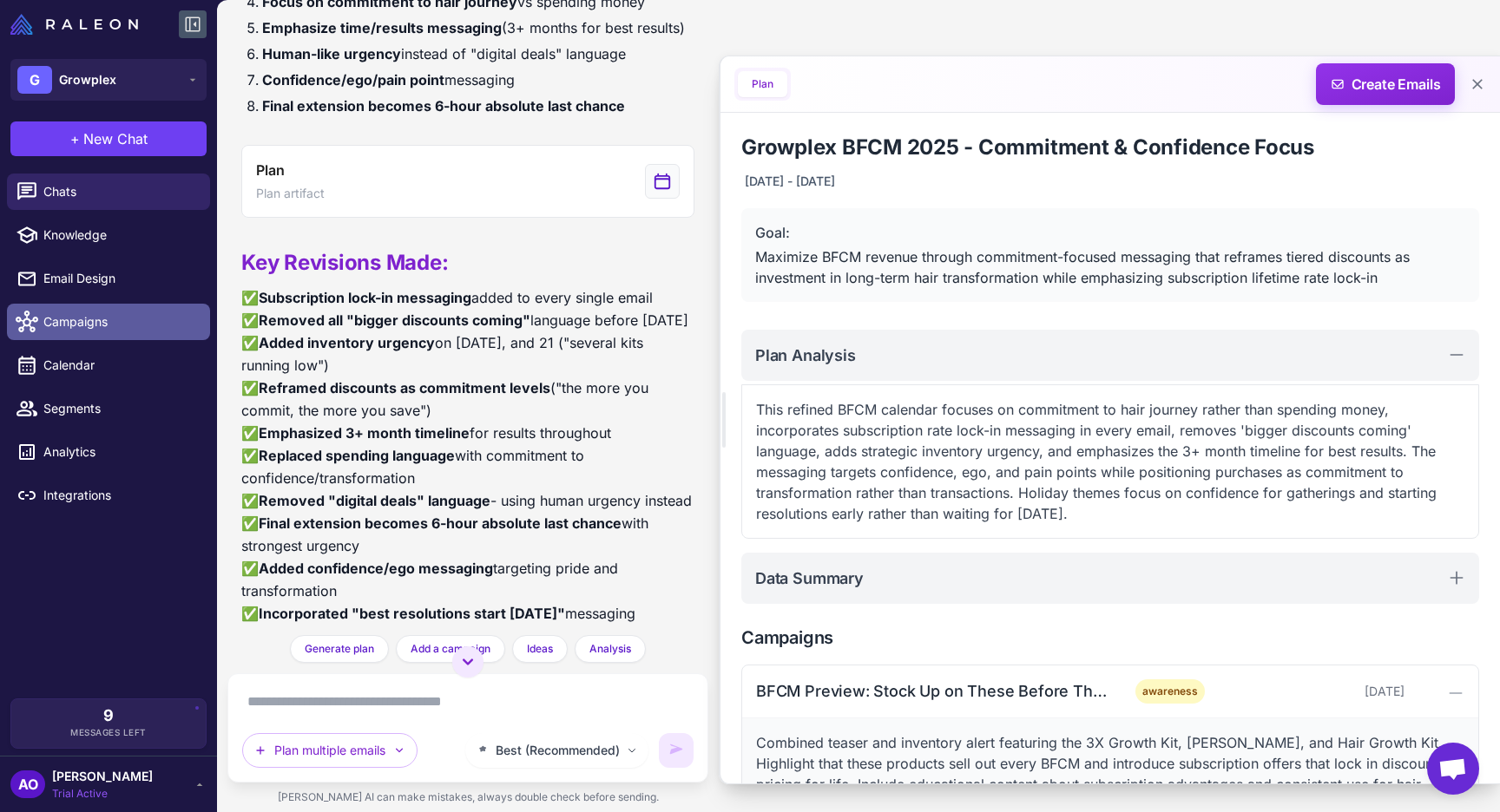
click at [85, 311] on link "Campaigns" at bounding box center [108, 321] width 203 height 36
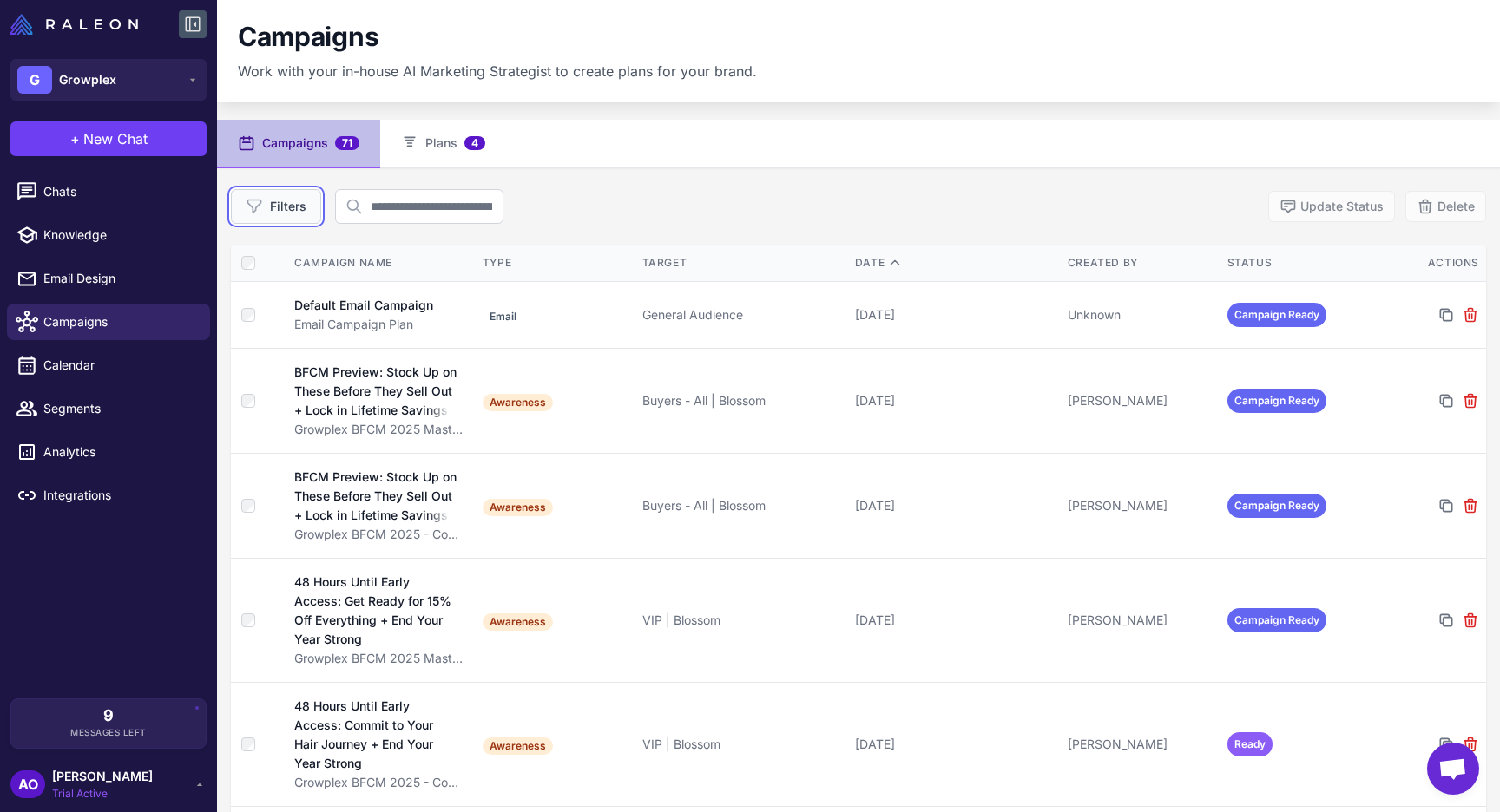
click at [285, 210] on button "Filters" at bounding box center [275, 206] width 91 height 34
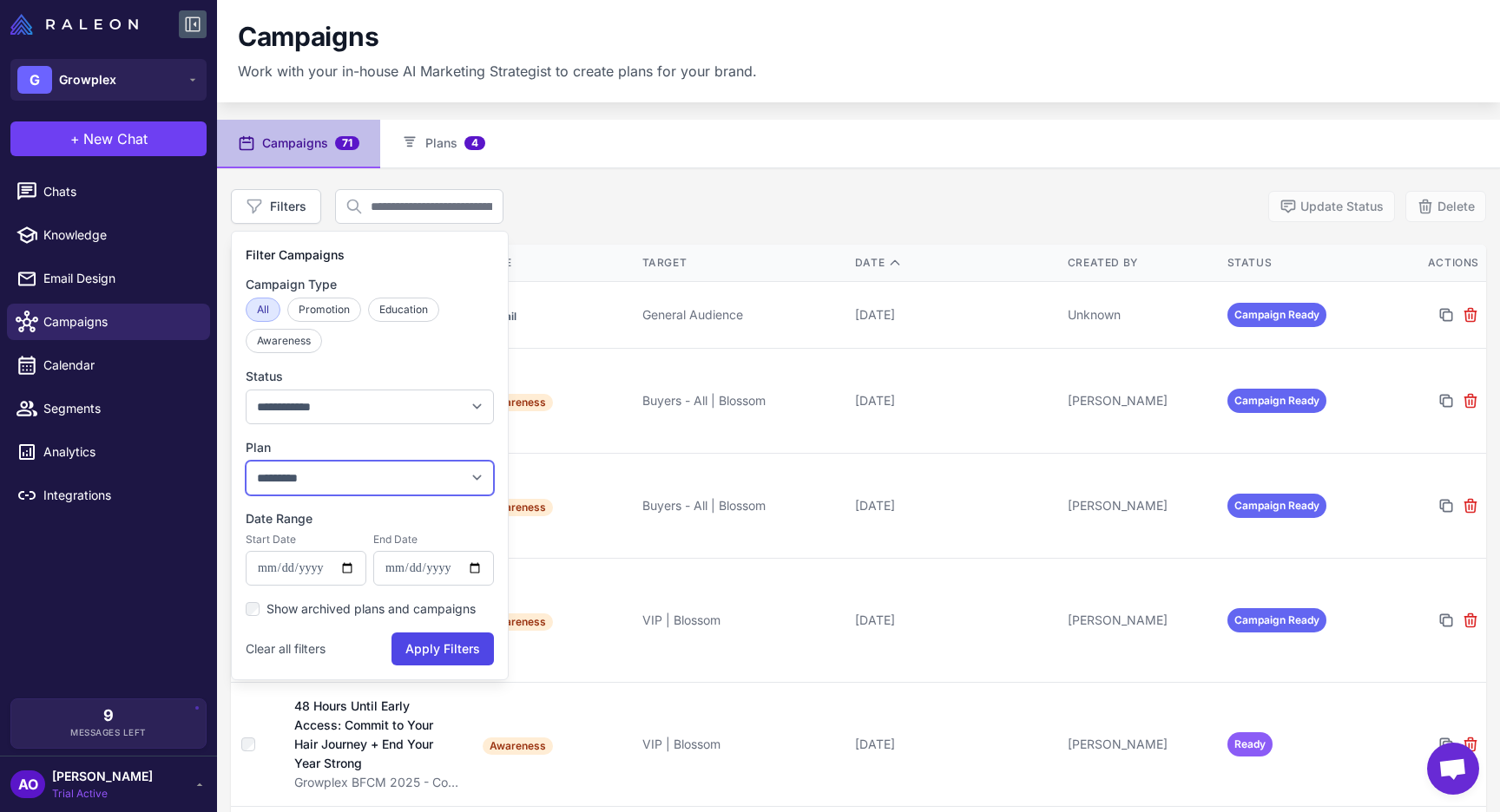
click at [329, 482] on select "**********" at bounding box center [370, 478] width 248 height 34
select select "****"
click at [245, 461] on select "**********" at bounding box center [370, 478] width 248 height 34
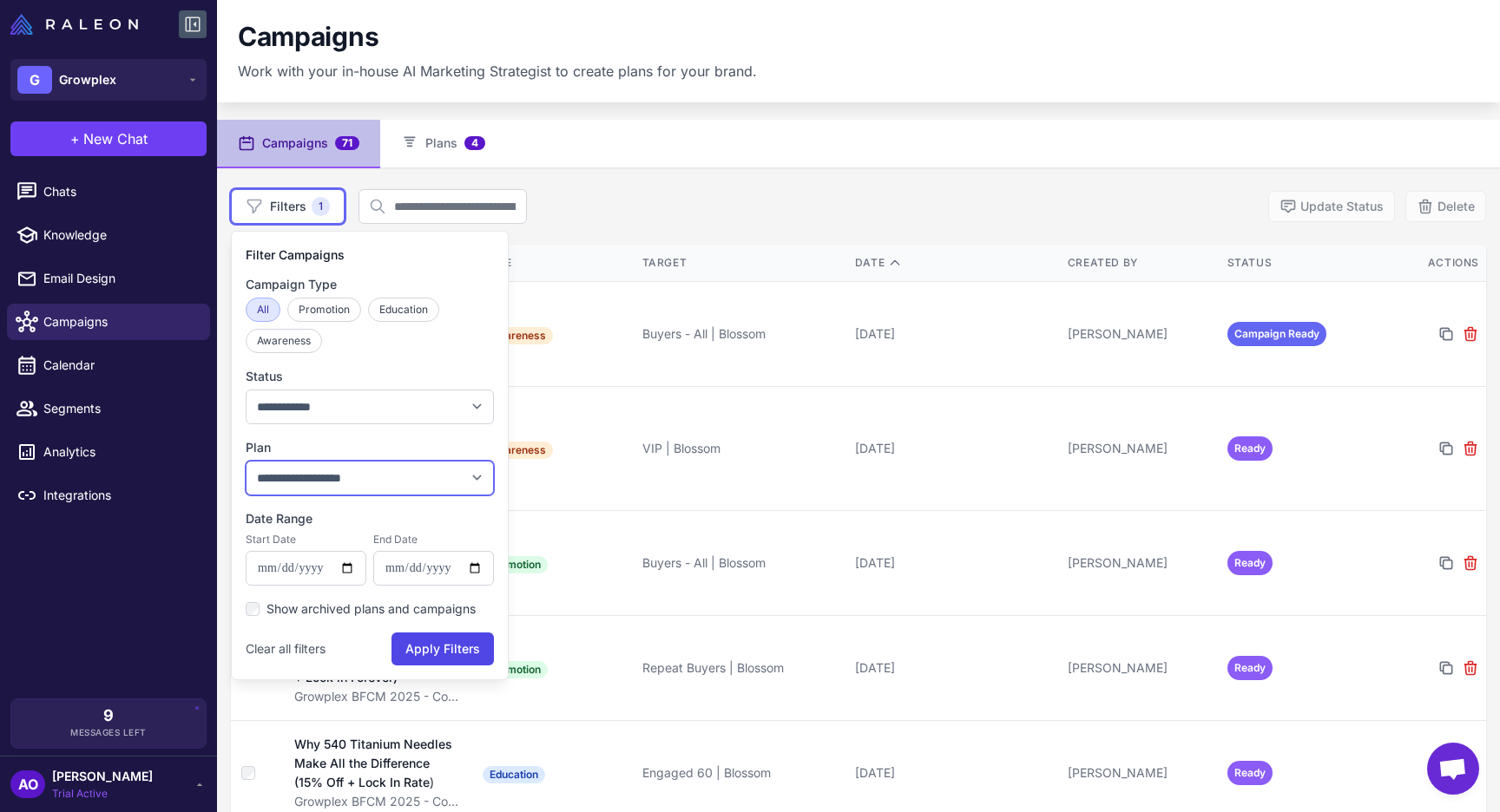
click at [388, 463] on select "**********" at bounding box center [370, 478] width 248 height 34
click at [245, 461] on select "**********" at bounding box center [370, 478] width 248 height 34
click at [422, 649] on button "Apply Filters" at bounding box center [443, 648] width 102 height 33
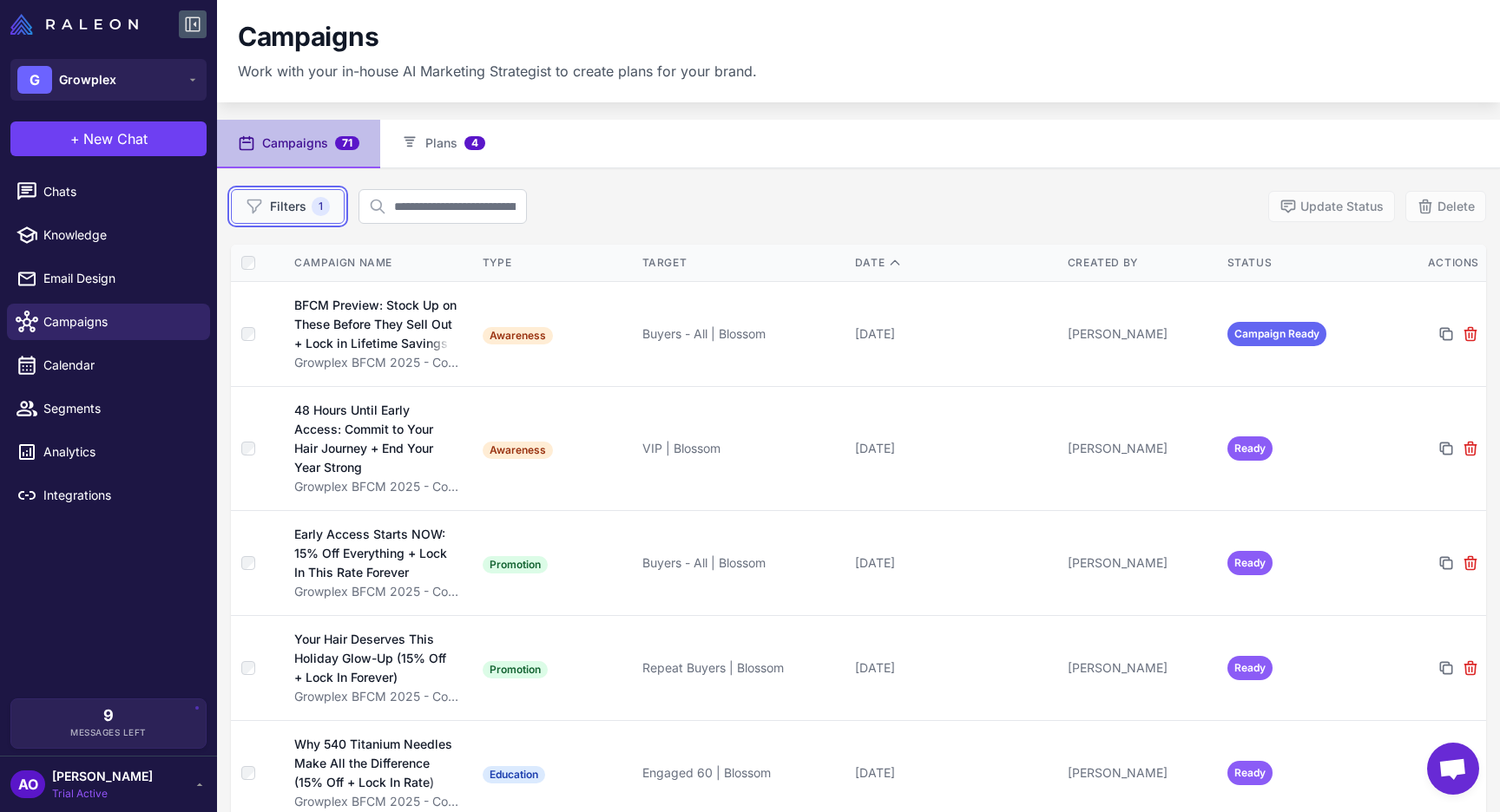
click at [290, 202] on button "Filters 1" at bounding box center [287, 206] width 113 height 34
select select "****"
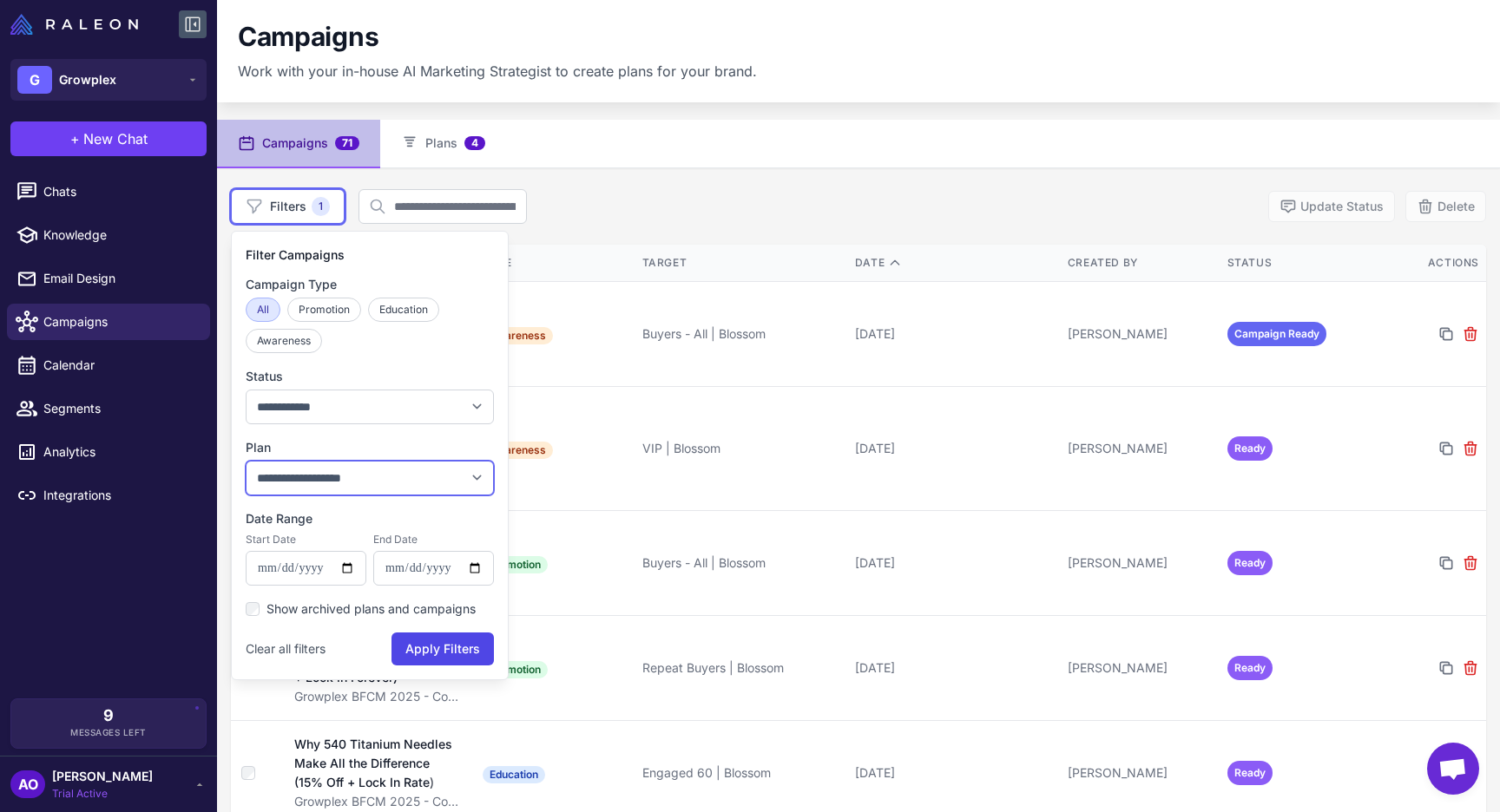
click at [338, 476] on select "**********" at bounding box center [370, 478] width 248 height 34
click at [245, 461] on select "**********" at bounding box center [370, 478] width 248 height 34
click at [435, 654] on button "Apply Filters" at bounding box center [443, 648] width 102 height 33
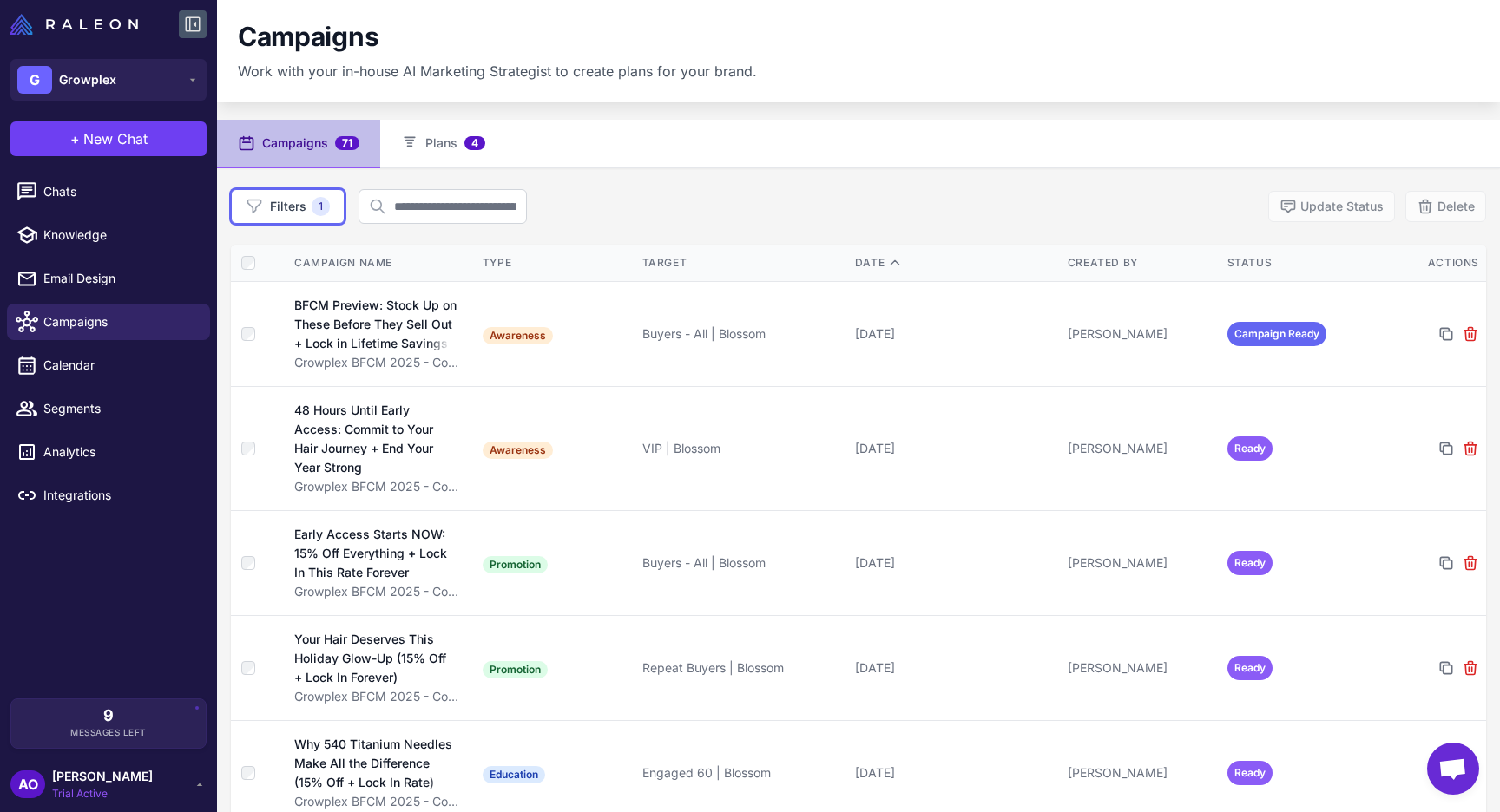
click at [682, 210] on div "Filters 1 Update Status Delete" at bounding box center [858, 206] width 1255 height 34
click at [303, 200] on button "Filters 1" at bounding box center [287, 206] width 113 height 34
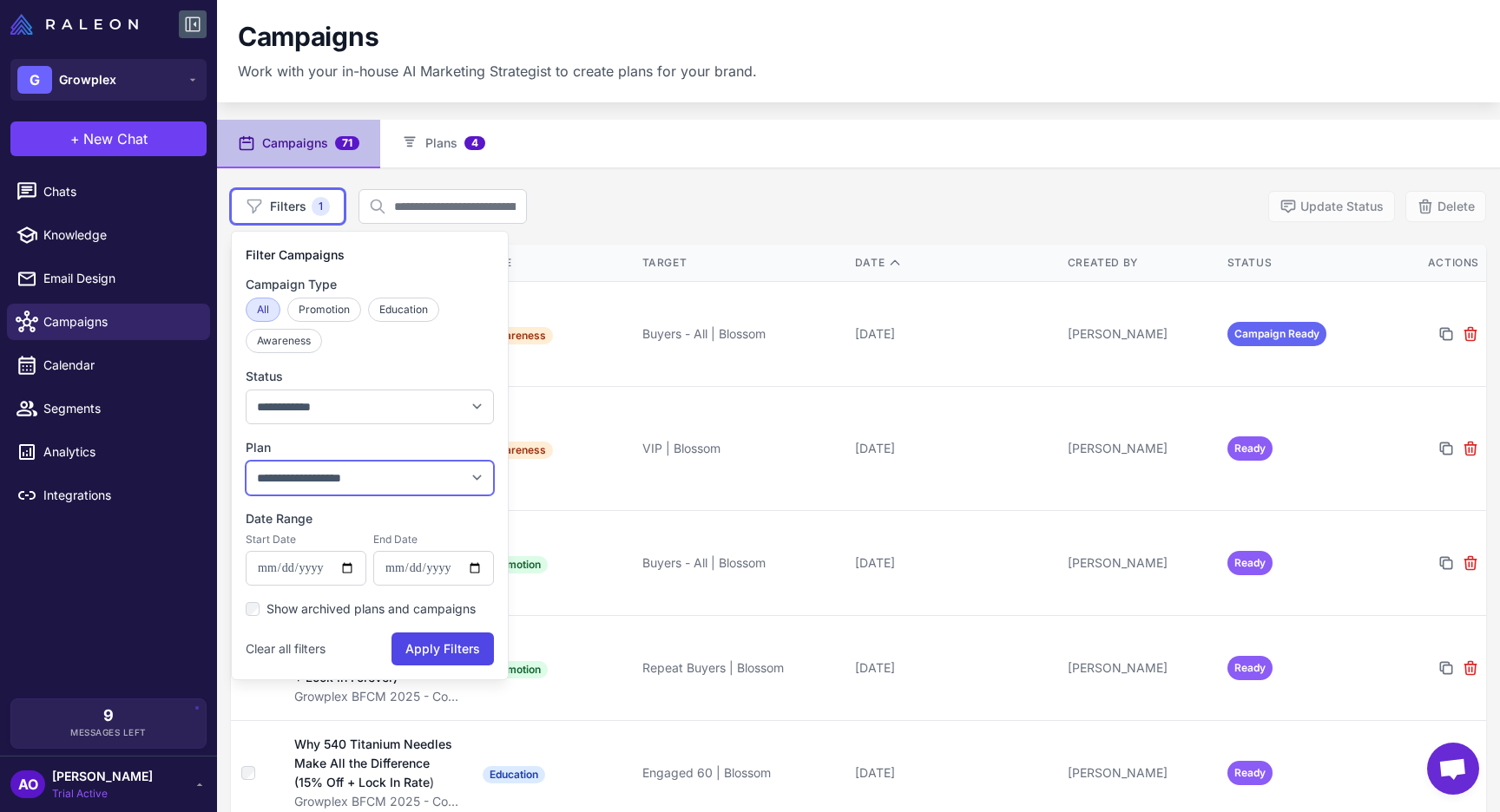
click at [312, 472] on select "**********" at bounding box center [370, 478] width 248 height 34
select select "****"
click at [245, 461] on select "**********" at bounding box center [370, 478] width 248 height 34
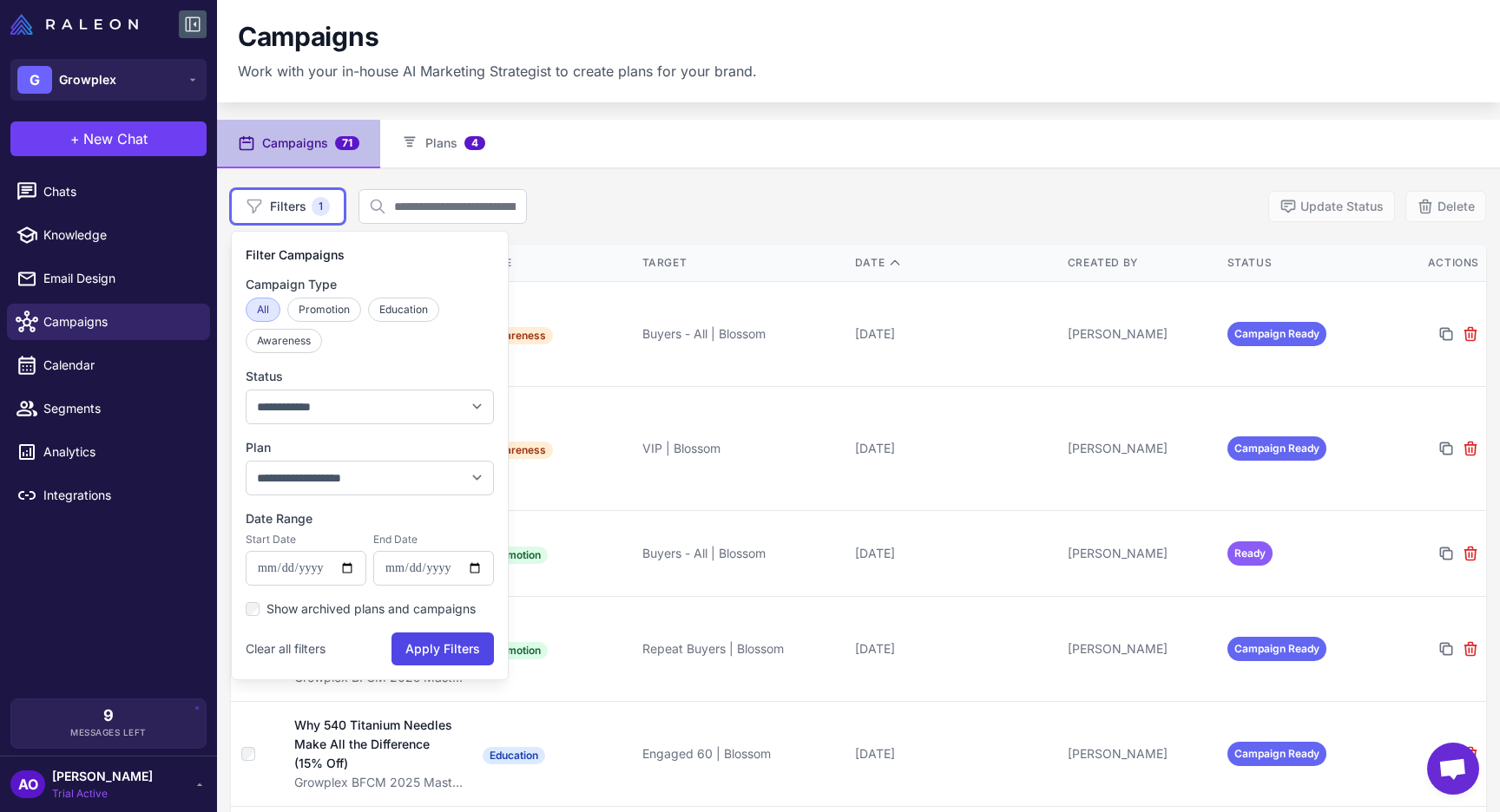
click at [772, 165] on nav "Campaigns 71 Plans 4" at bounding box center [859, 143] width 1283 height 48
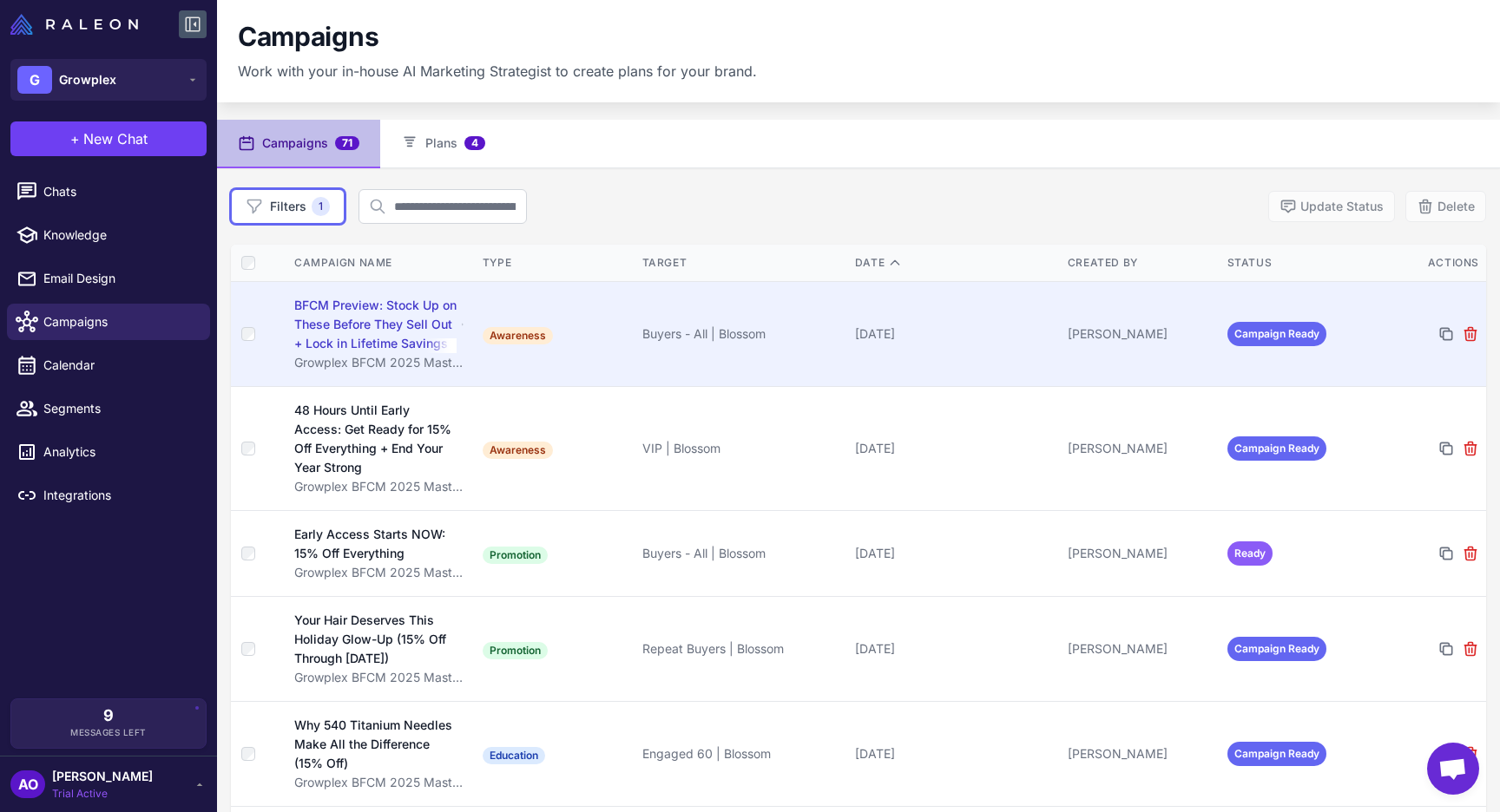
click at [692, 360] on td "Buyers - All | Blossom" at bounding box center [742, 333] width 213 height 105
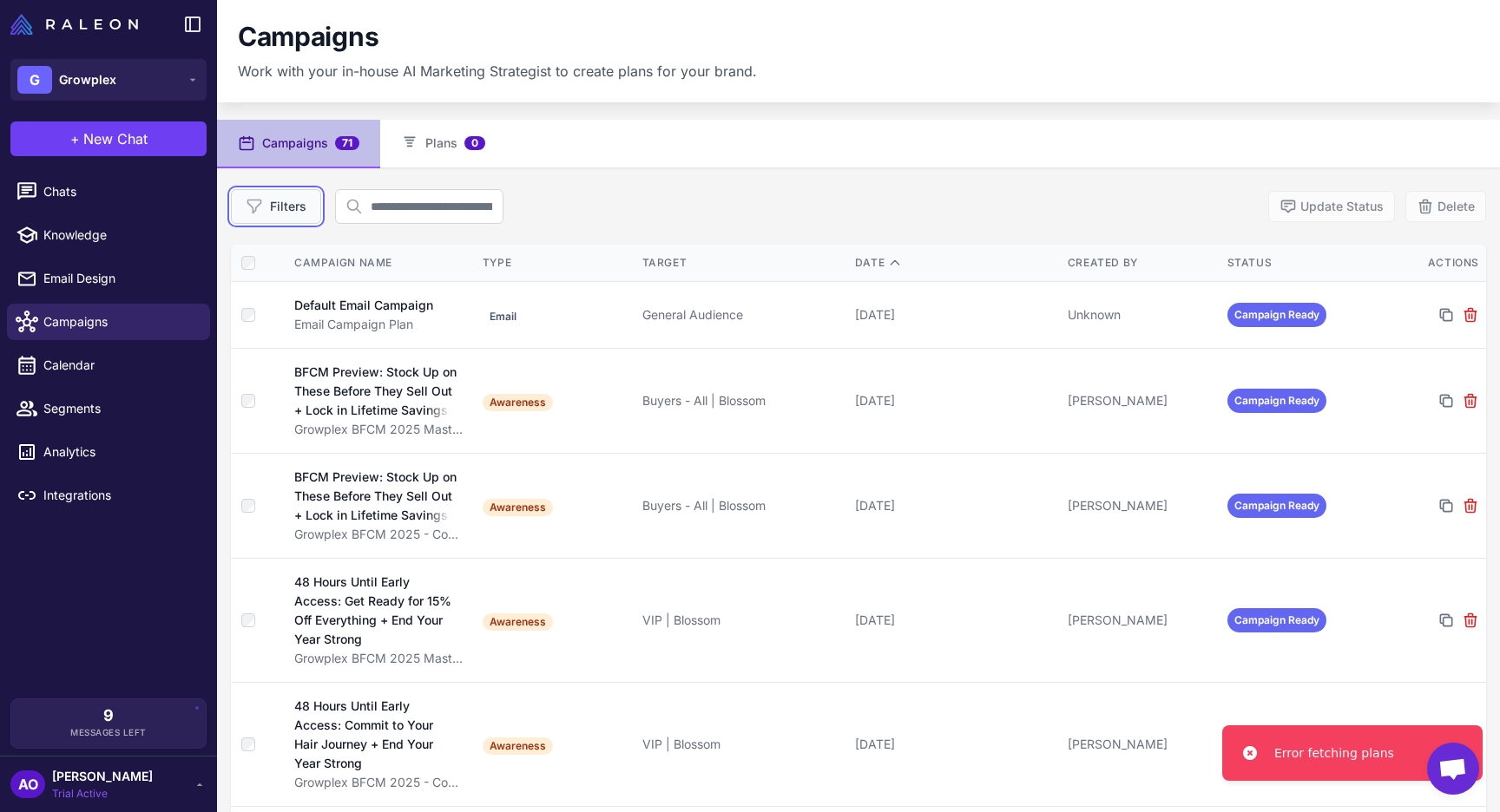
click at [281, 218] on button "Filters" at bounding box center [275, 206] width 91 height 34
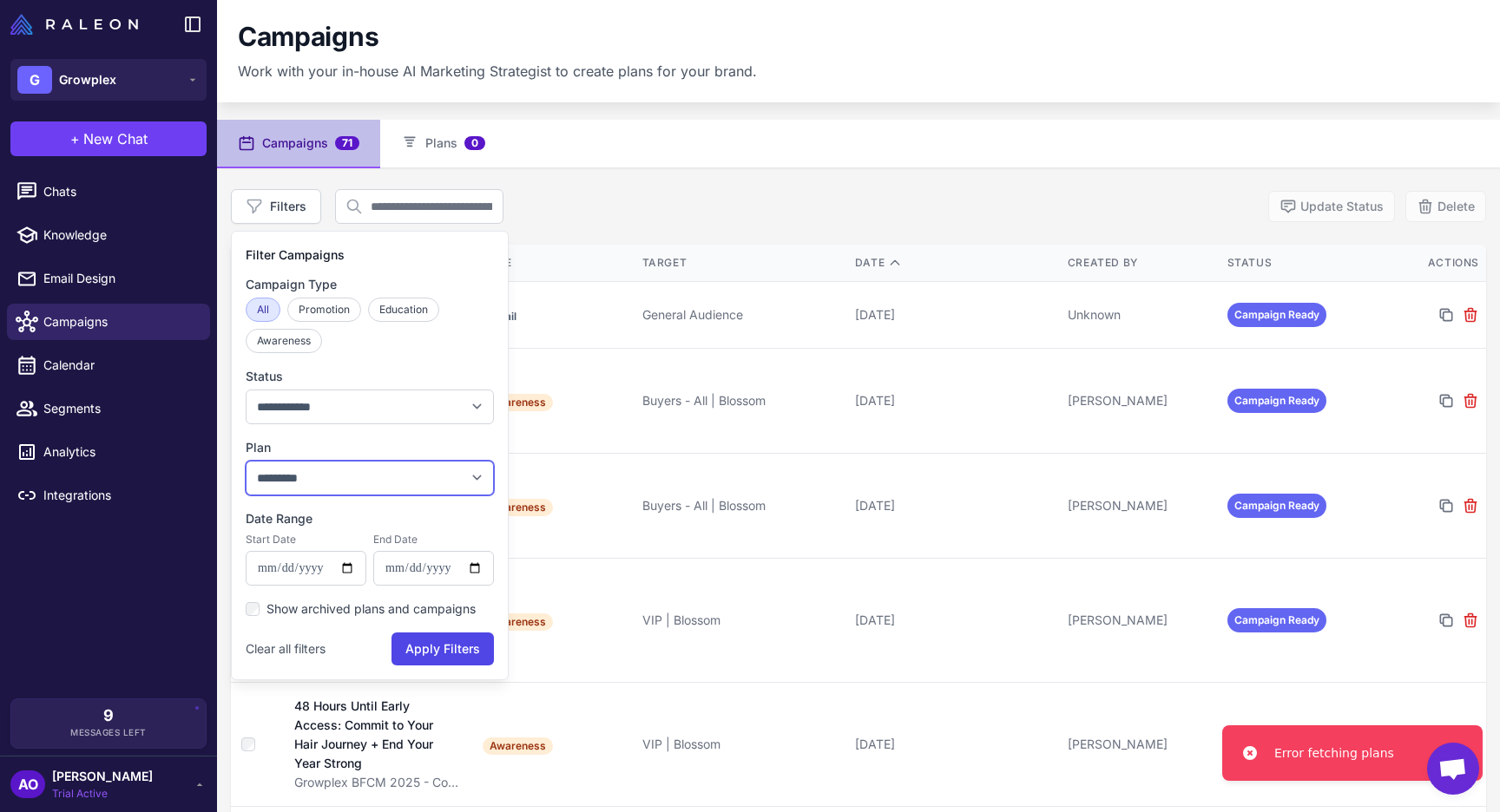
click at [308, 463] on select "**********" at bounding box center [370, 478] width 248 height 34
select select "****"
click at [245, 461] on select "**********" at bounding box center [370, 478] width 248 height 34
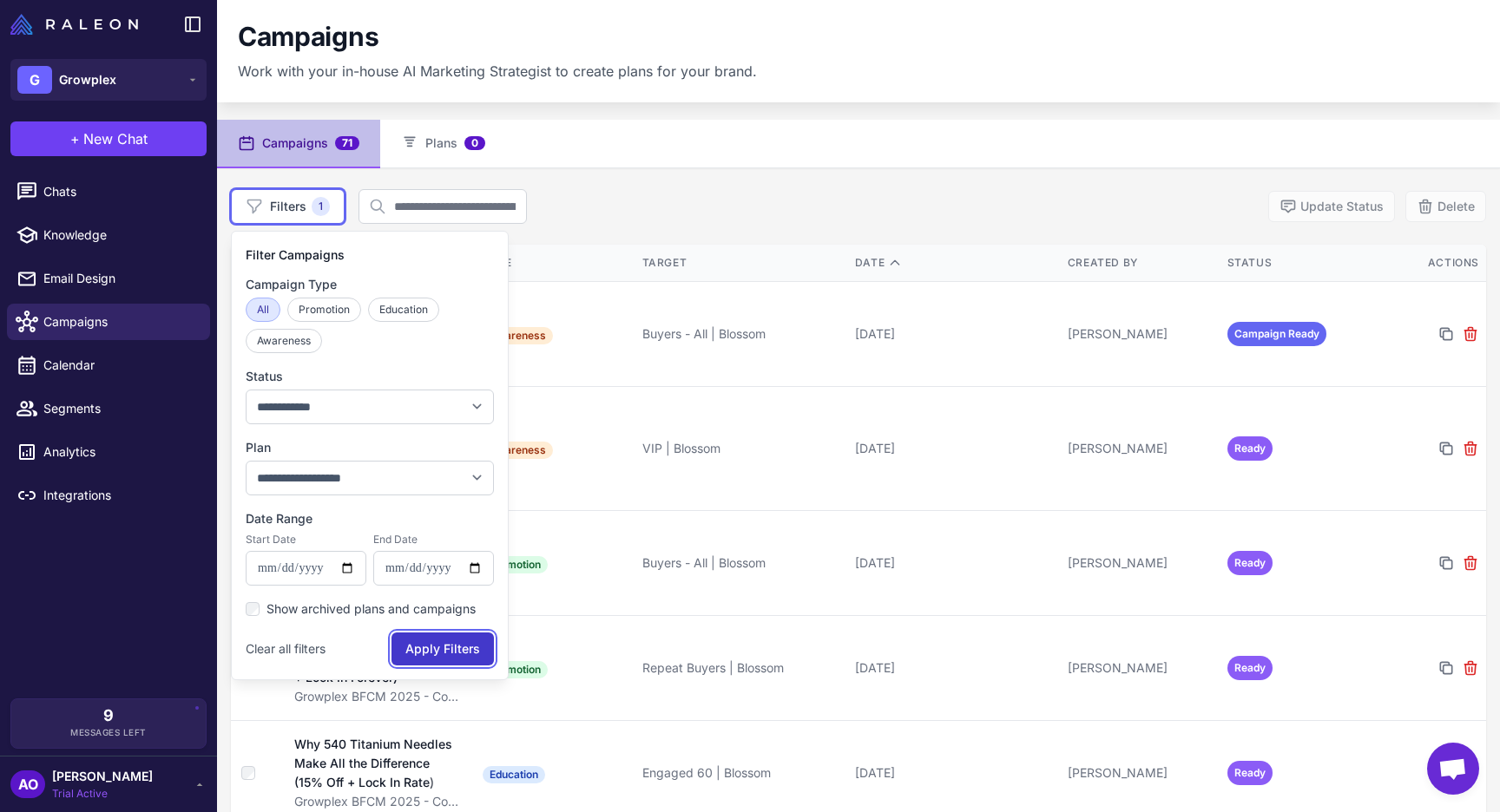
click at [450, 641] on button "Apply Filters" at bounding box center [443, 648] width 102 height 33
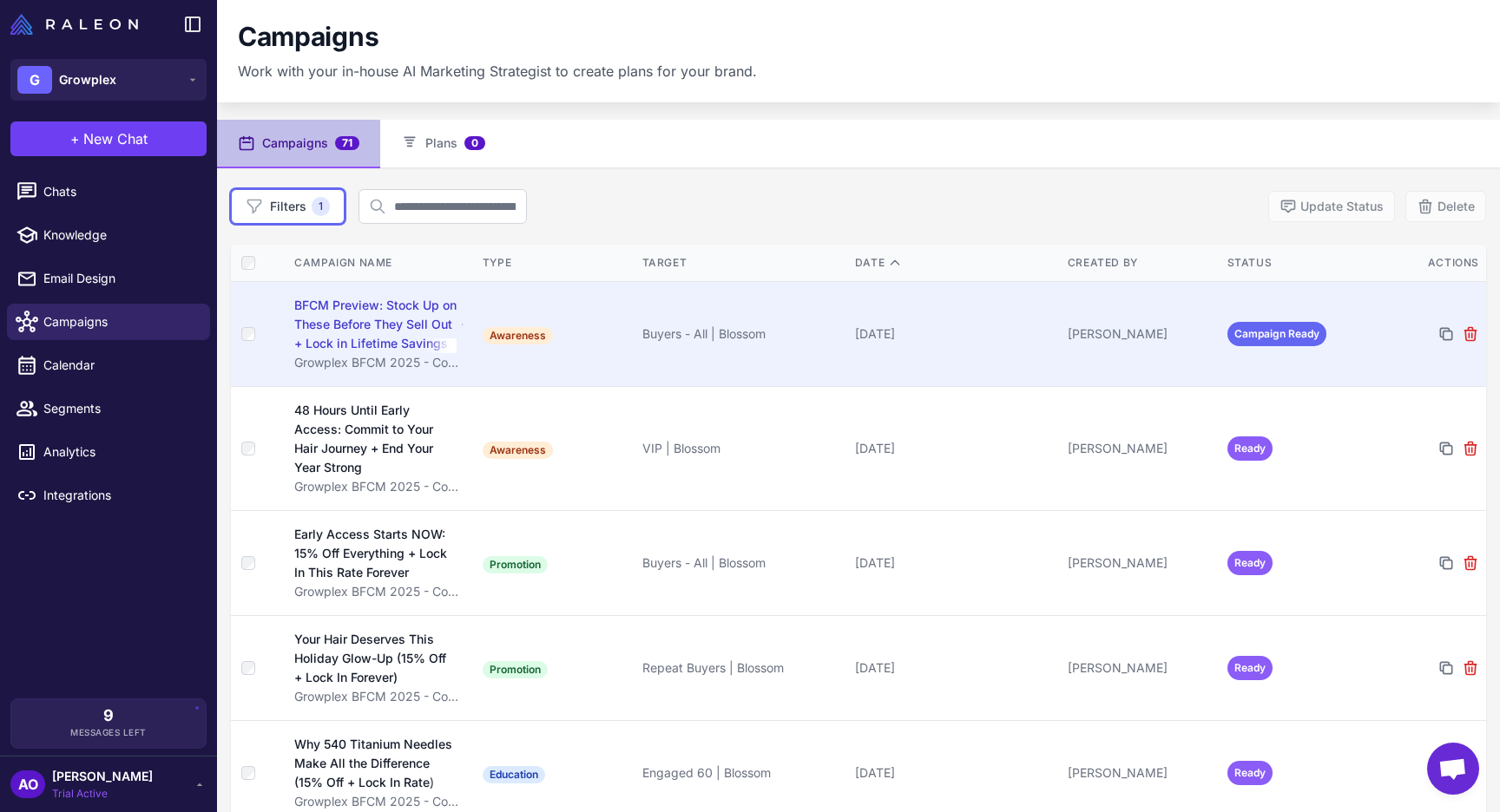
click at [484, 299] on td "Awareness" at bounding box center [556, 333] width 160 height 105
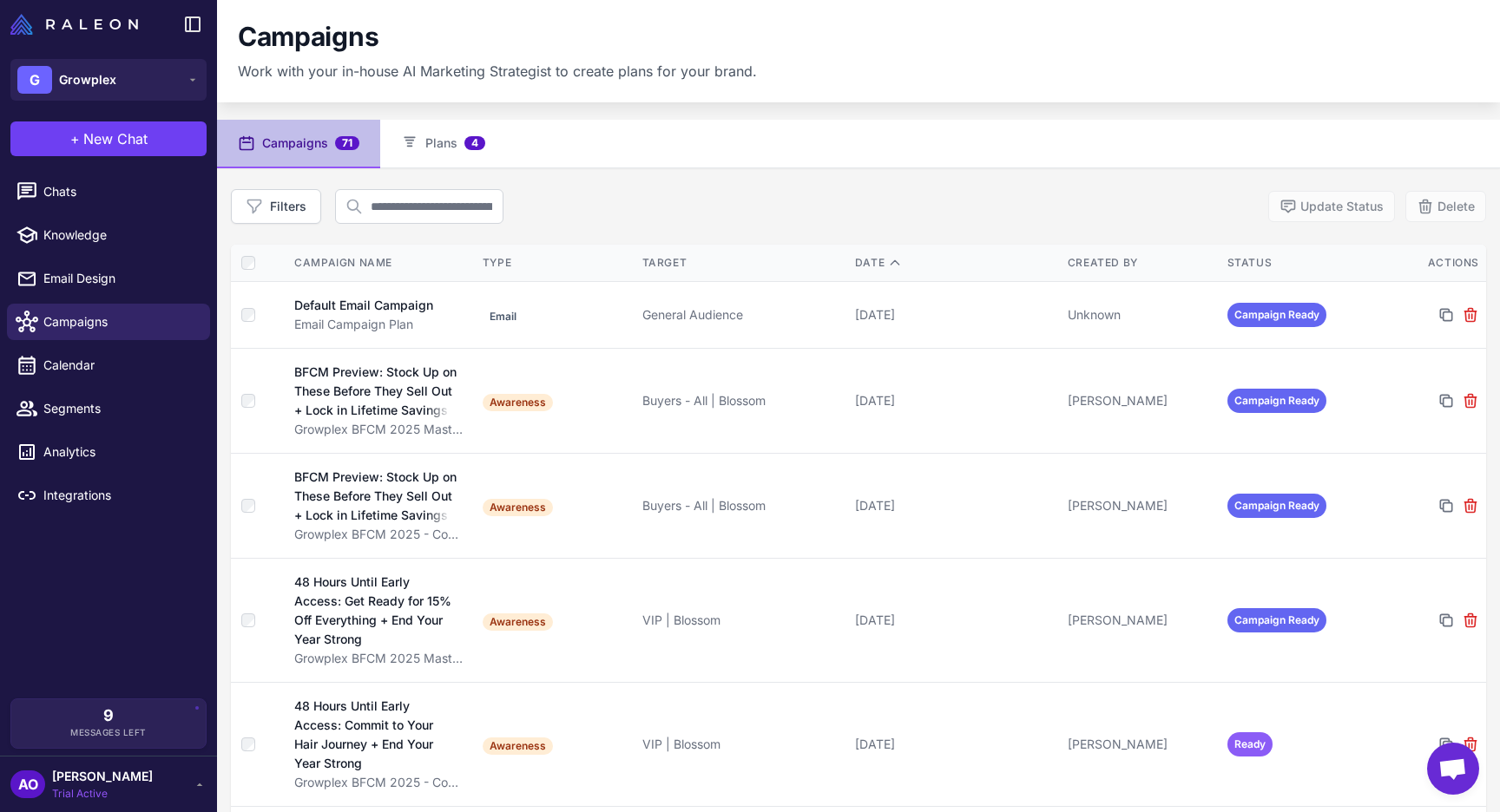
click at [282, 136] on button "Campaigns 71" at bounding box center [298, 143] width 163 height 48
click at [320, 146] on button "Campaigns 71" at bounding box center [298, 143] width 163 height 48
click at [290, 202] on button "Filters" at bounding box center [275, 206] width 91 height 34
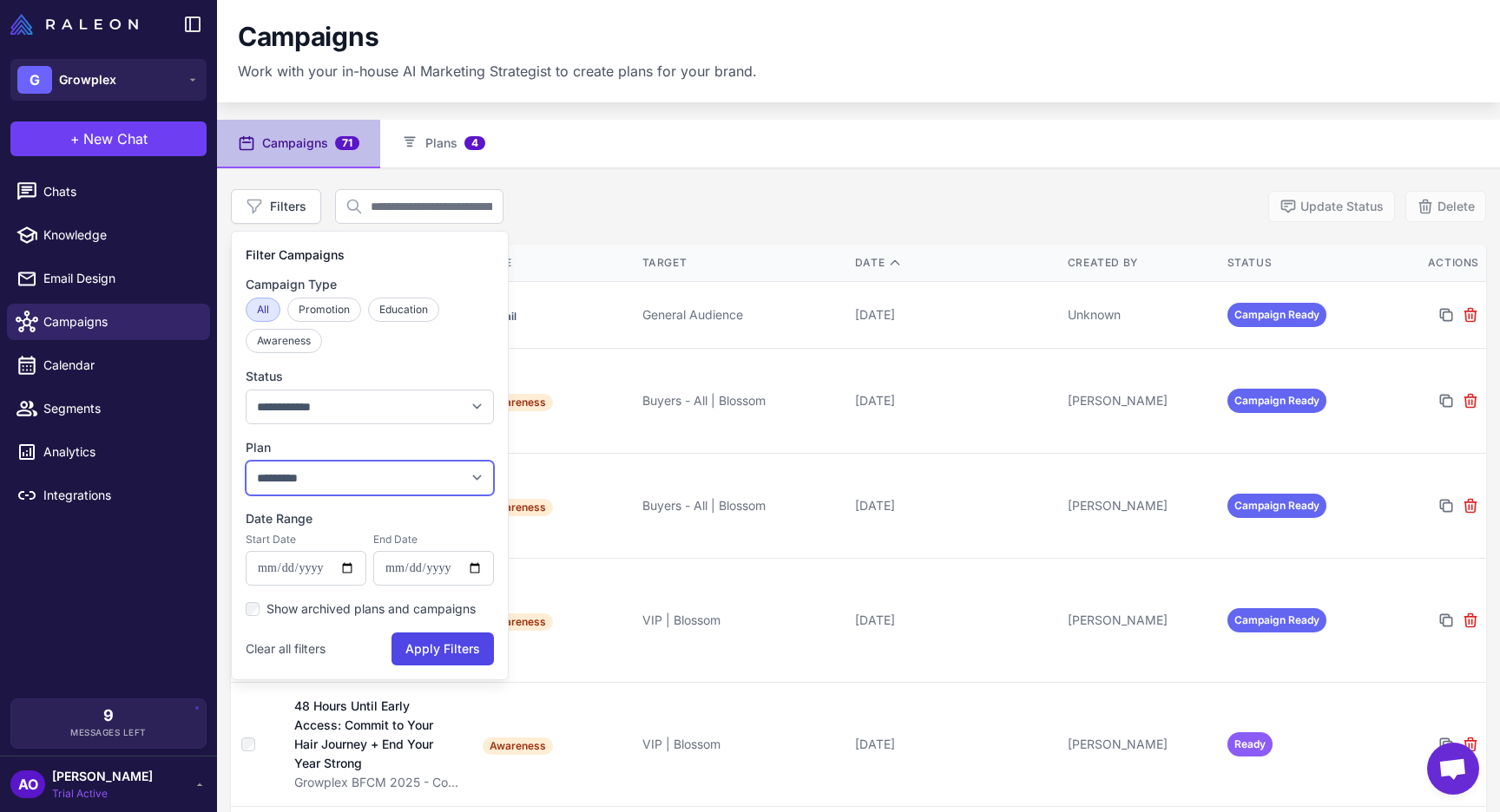
click at [351, 469] on select "**********" at bounding box center [370, 478] width 248 height 34
select select "****"
click at [245, 461] on select "**********" at bounding box center [370, 478] width 248 height 34
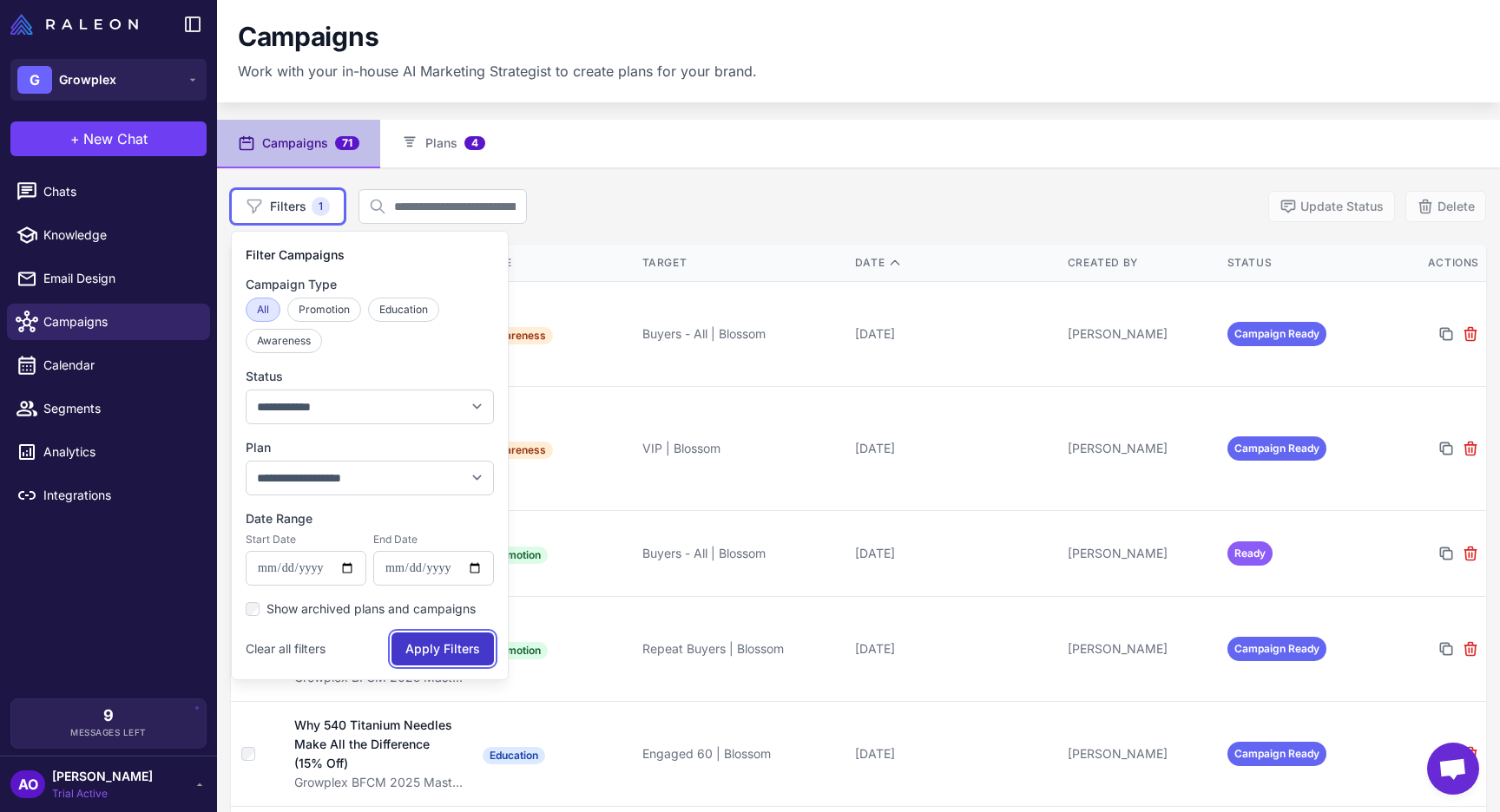
click at [460, 639] on button "Apply Filters" at bounding box center [443, 648] width 102 height 33
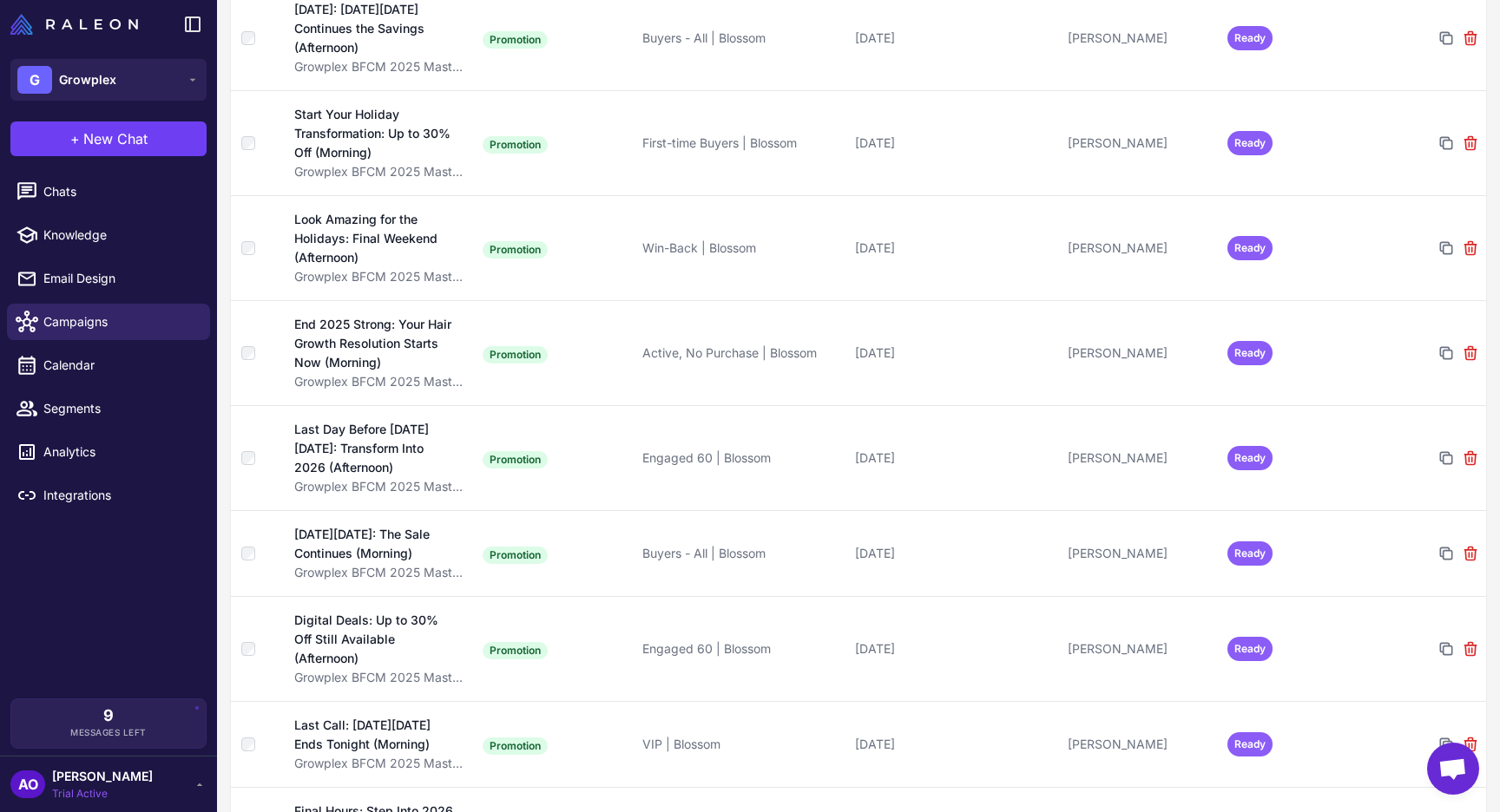
scroll to position [2947, 0]
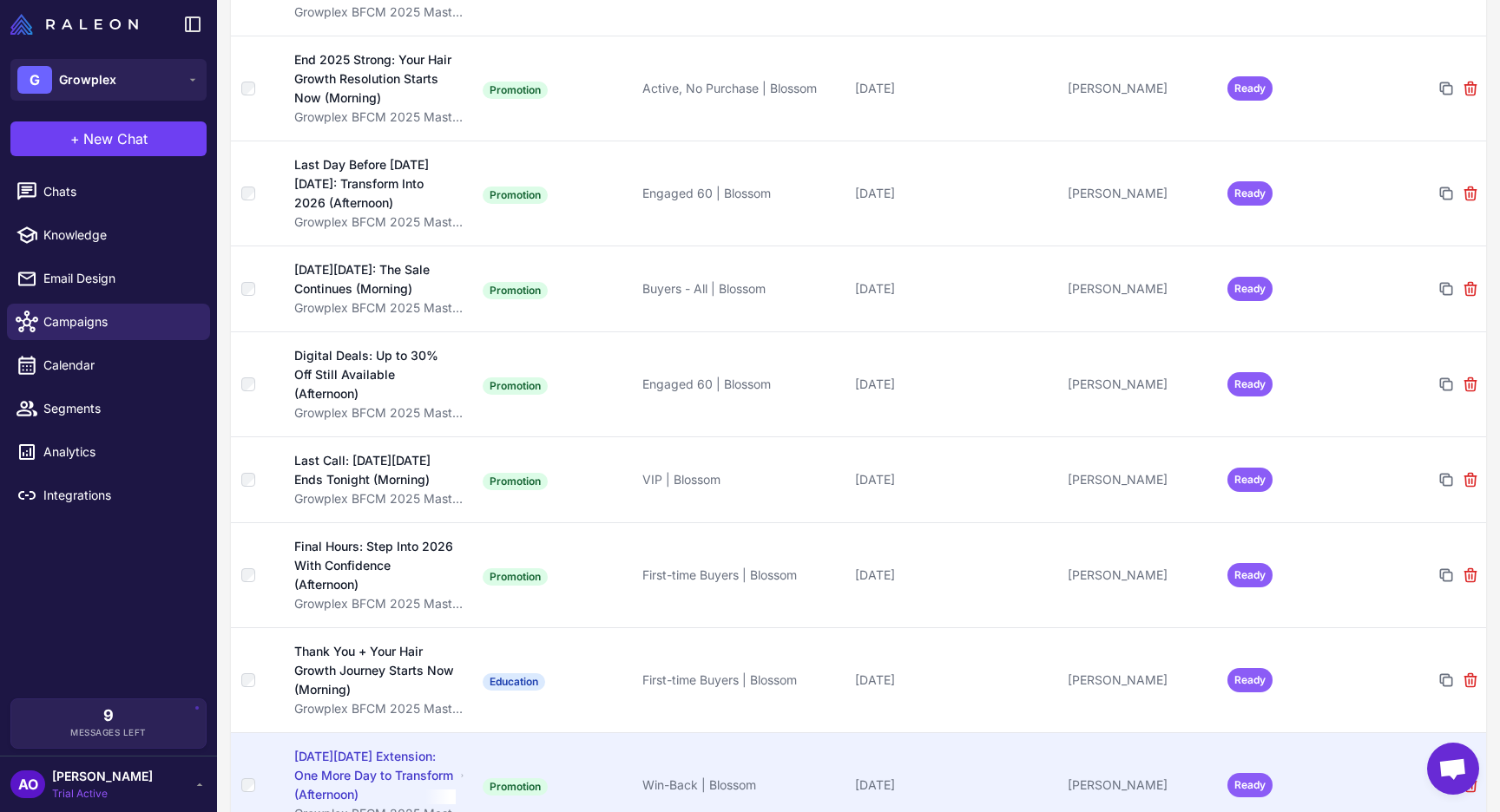
click at [655, 733] on td "Win-Back | Blossom" at bounding box center [742, 785] width 213 height 105
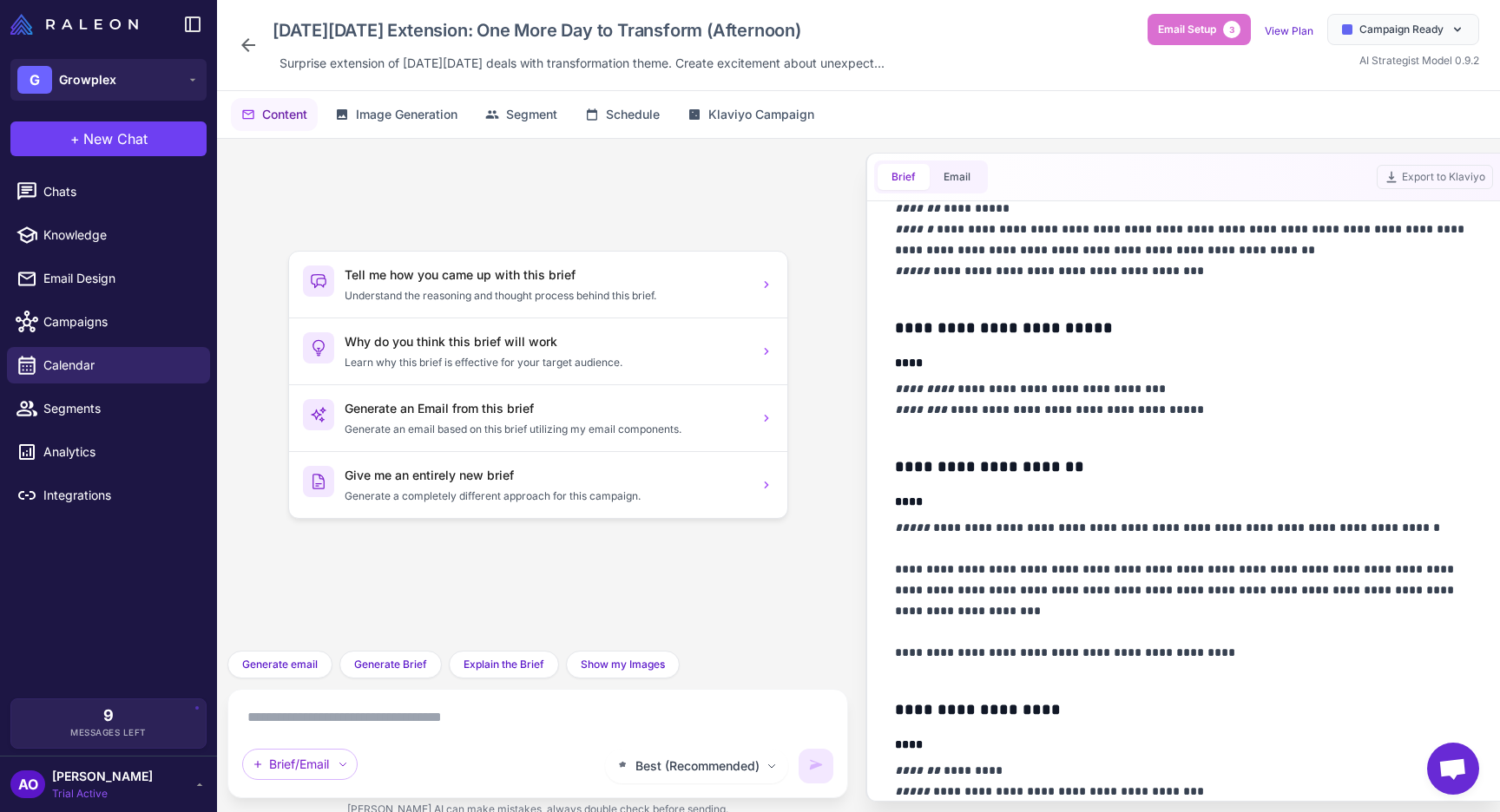
scroll to position [328, 0]
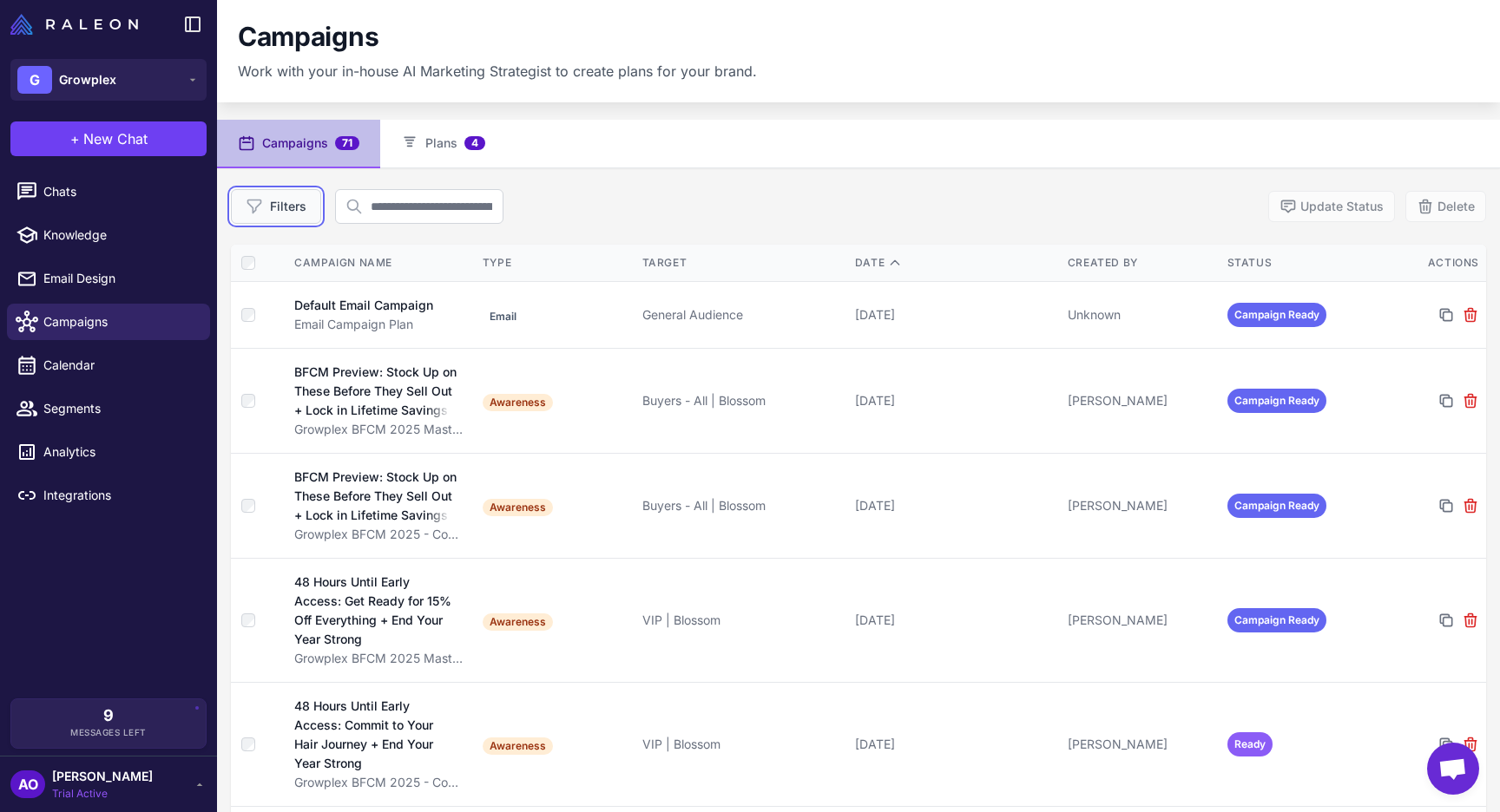
click at [263, 201] on button "Filters" at bounding box center [275, 206] width 91 height 34
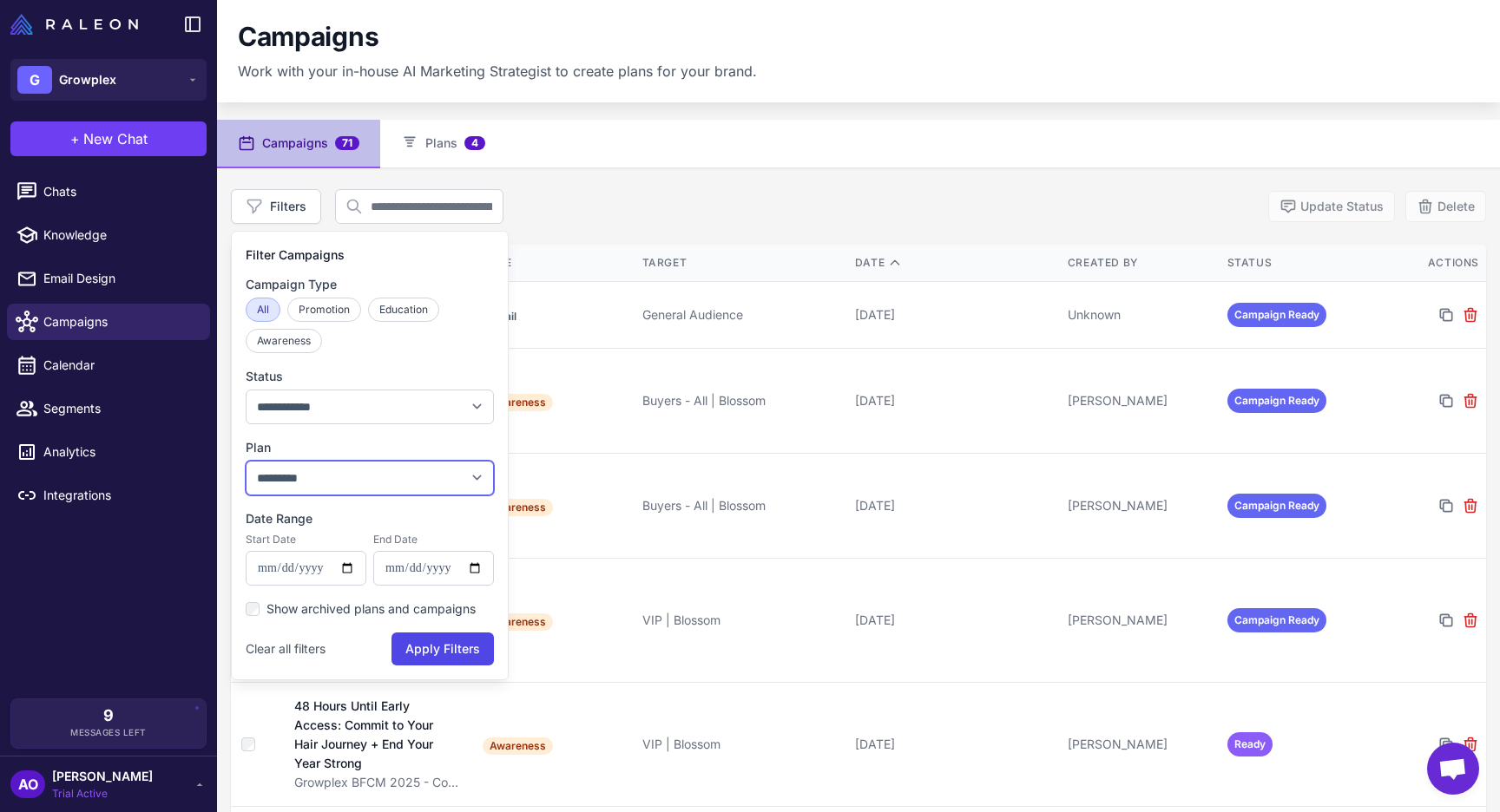
click at [330, 475] on select "**********" at bounding box center [370, 478] width 248 height 34
select select "****"
click at [245, 461] on select "**********" at bounding box center [370, 478] width 248 height 34
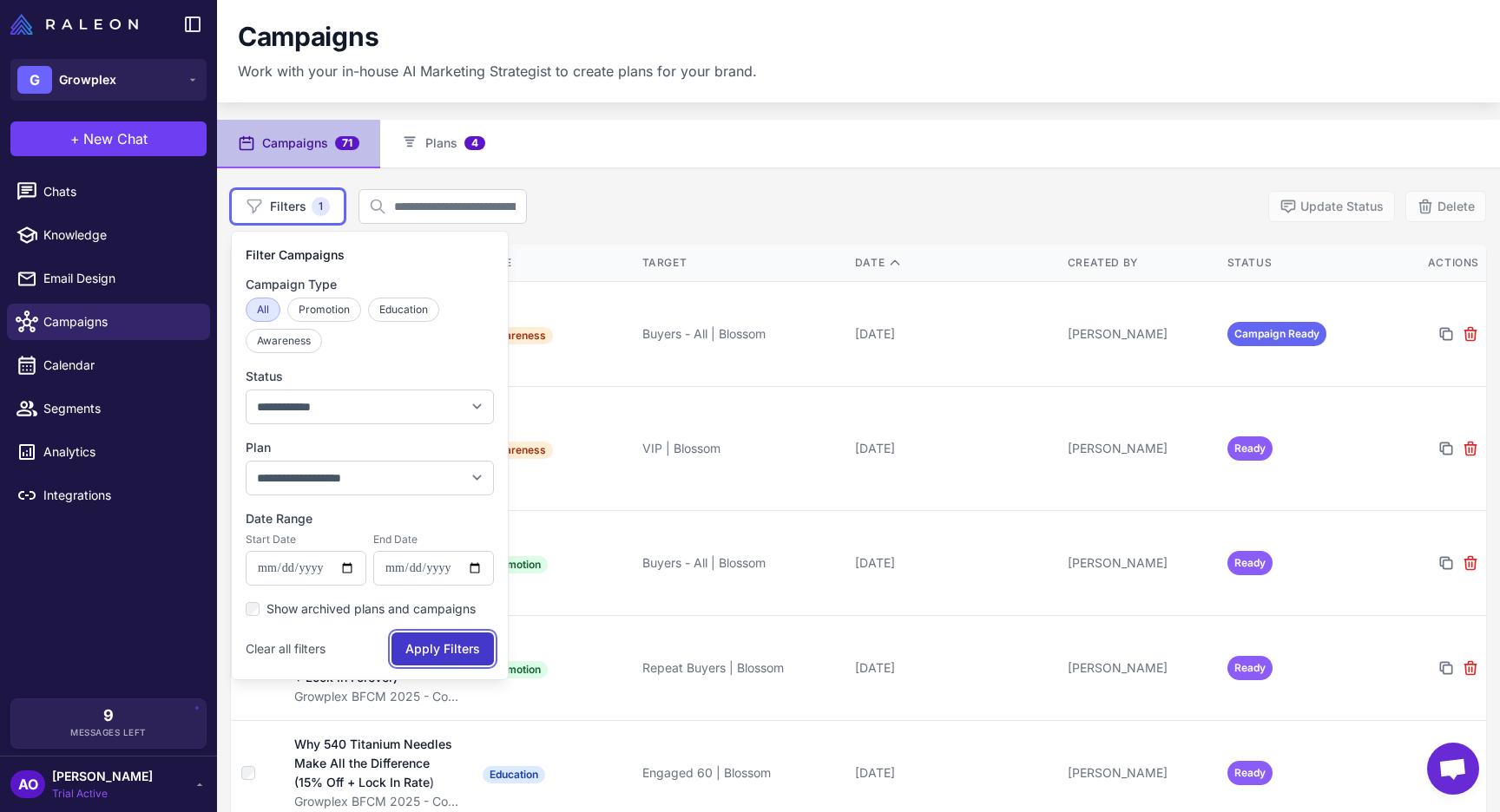
click at [452, 645] on button "Apply Filters" at bounding box center [443, 648] width 102 height 33
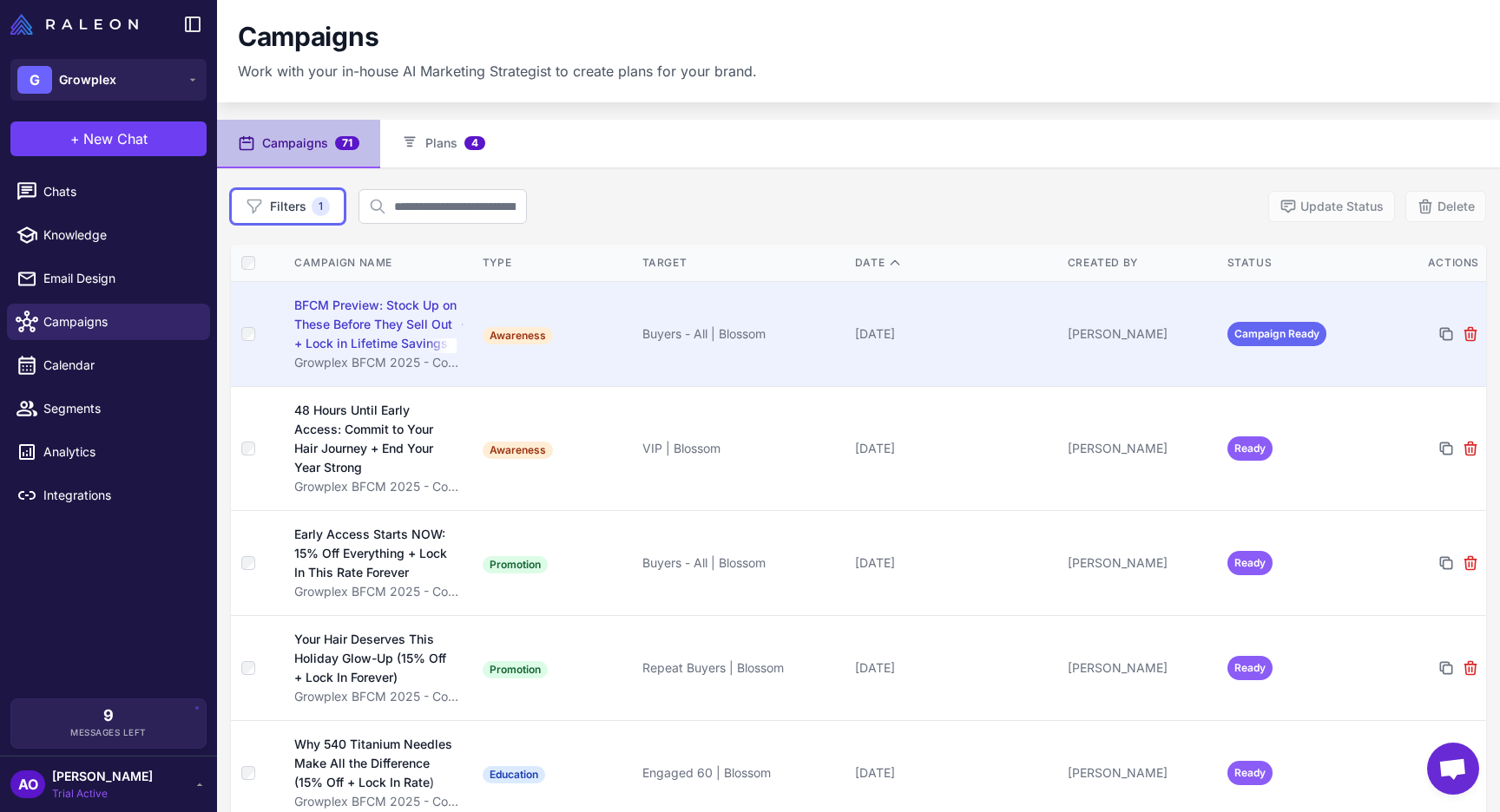
click at [721, 323] on td "Buyers - All | Blossom" at bounding box center [742, 333] width 213 height 105
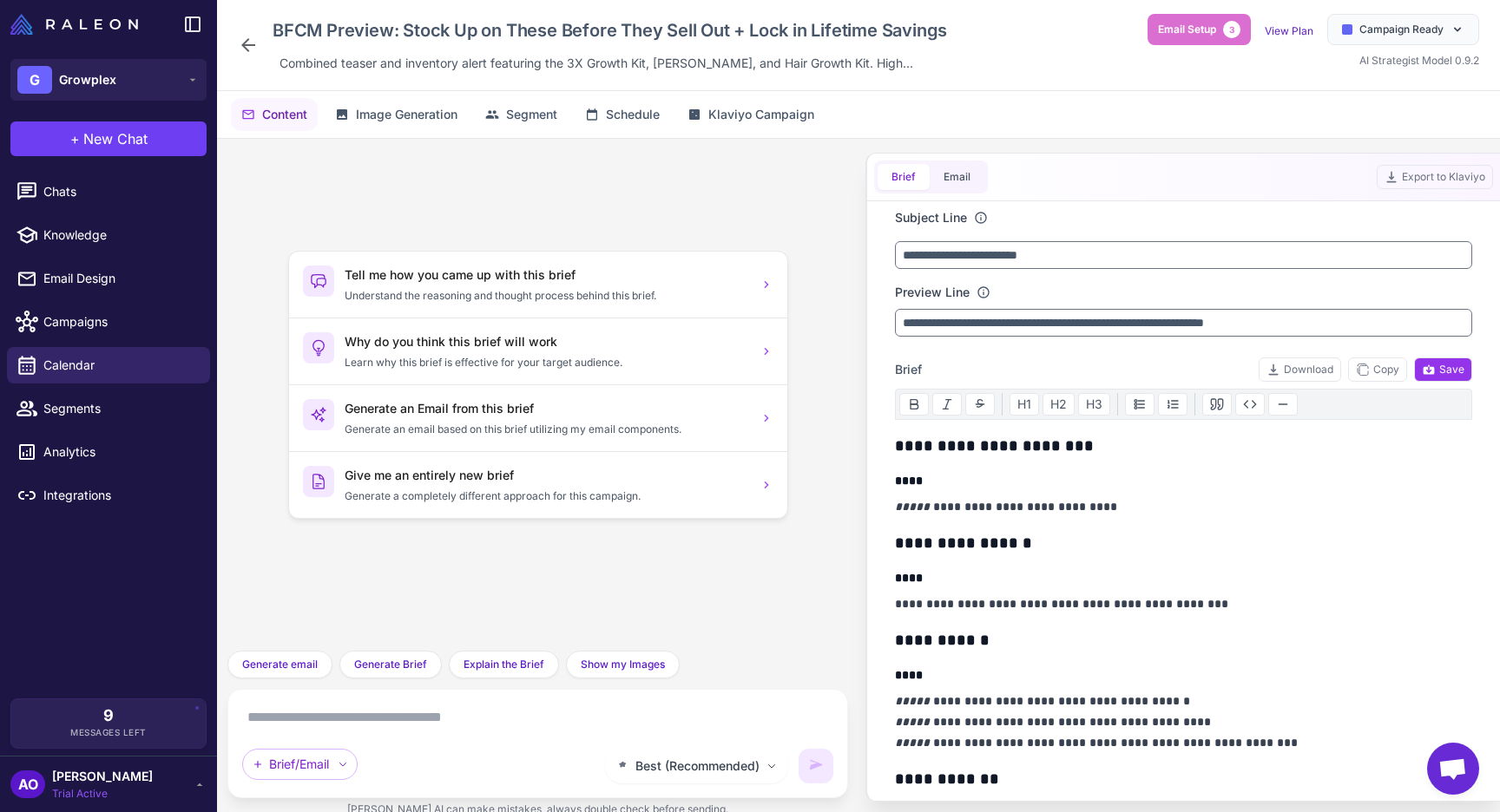
click at [255, 44] on icon at bounding box center [248, 45] width 14 height 14
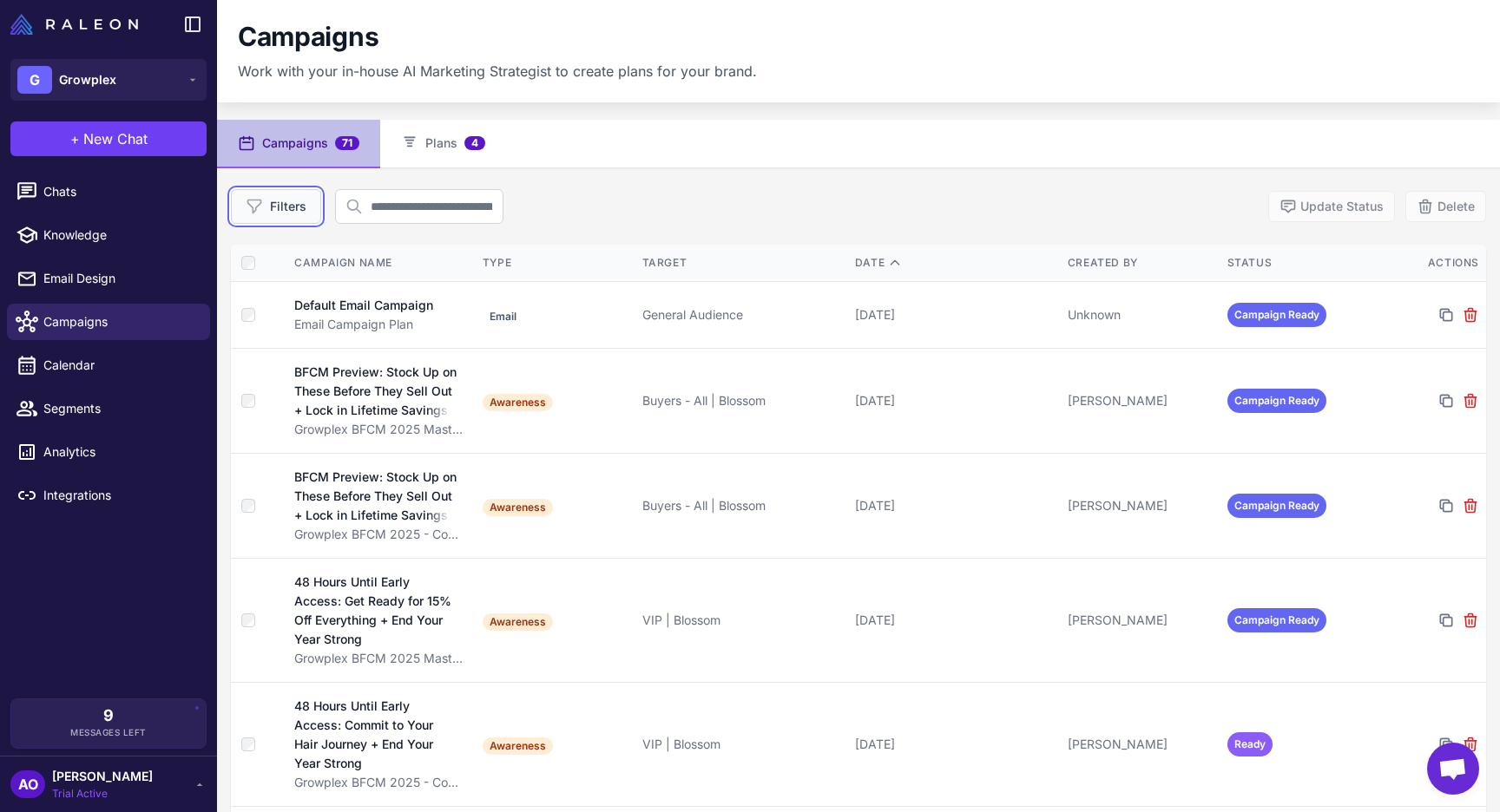
click at [310, 208] on button "Filters" at bounding box center [275, 206] width 91 height 34
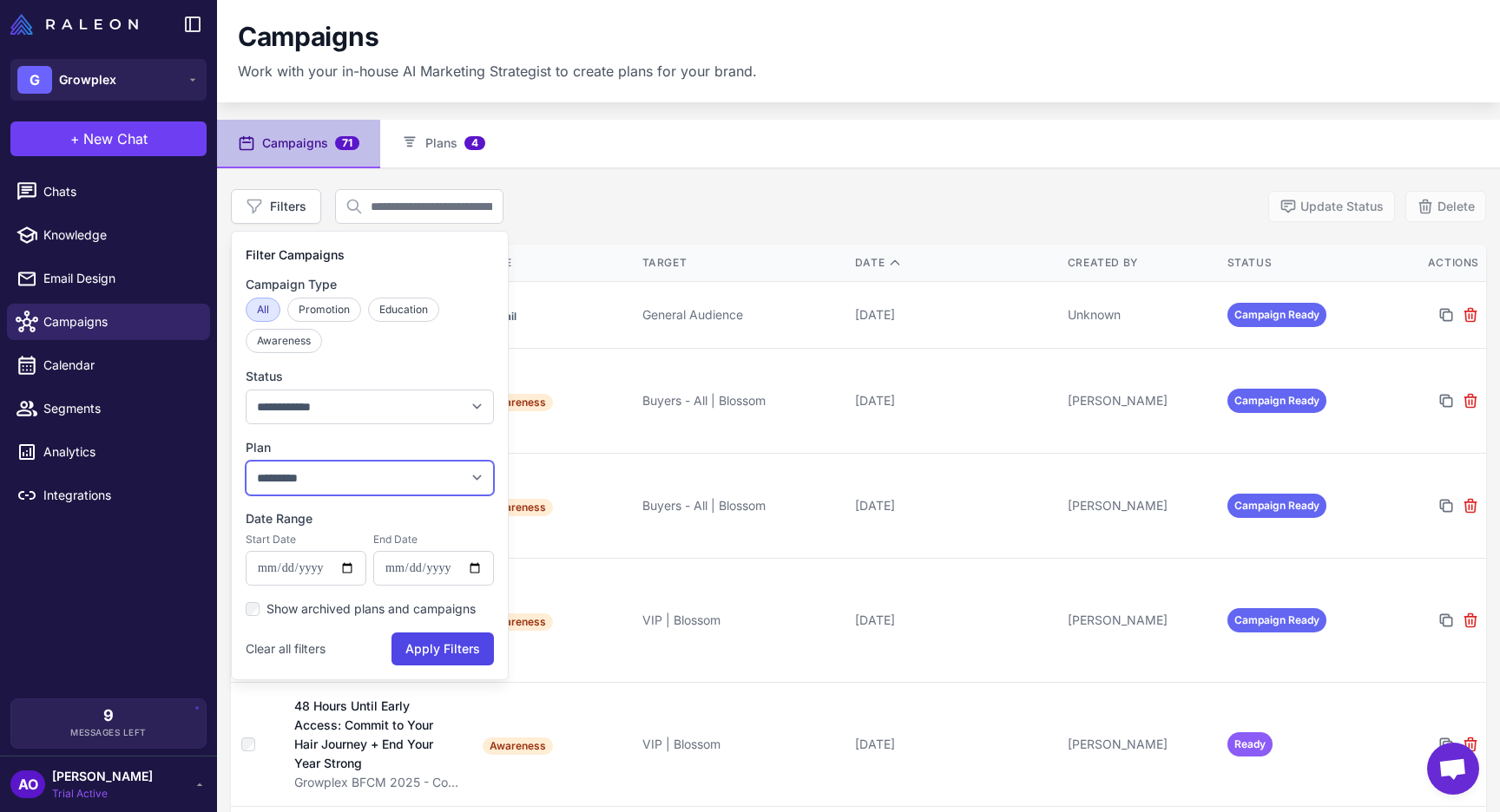
click at [327, 474] on select "**********" at bounding box center [370, 478] width 248 height 34
select select "****"
click at [245, 461] on select "**********" at bounding box center [370, 478] width 248 height 34
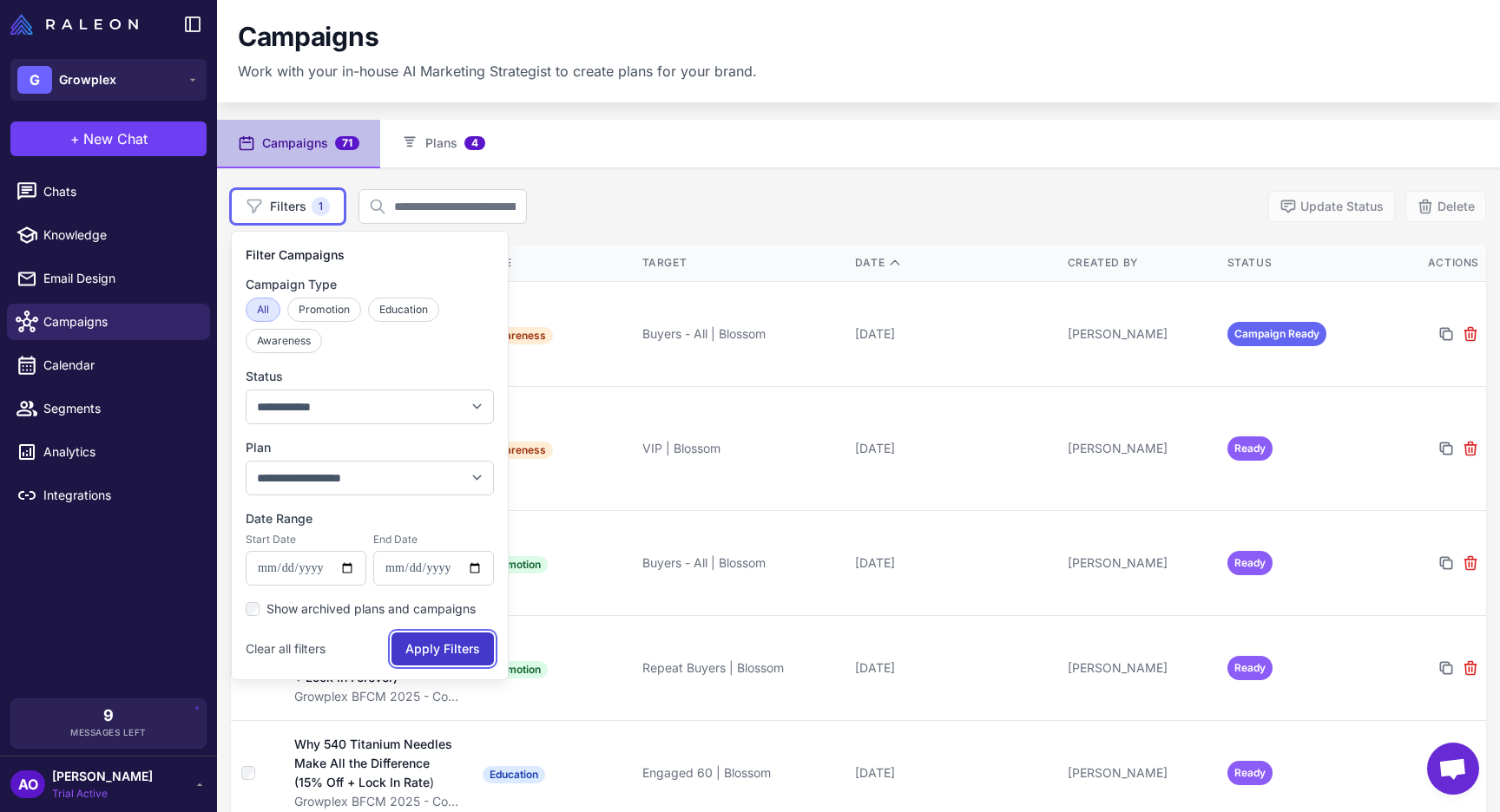
click at [426, 656] on button "Apply Filters" at bounding box center [443, 648] width 102 height 33
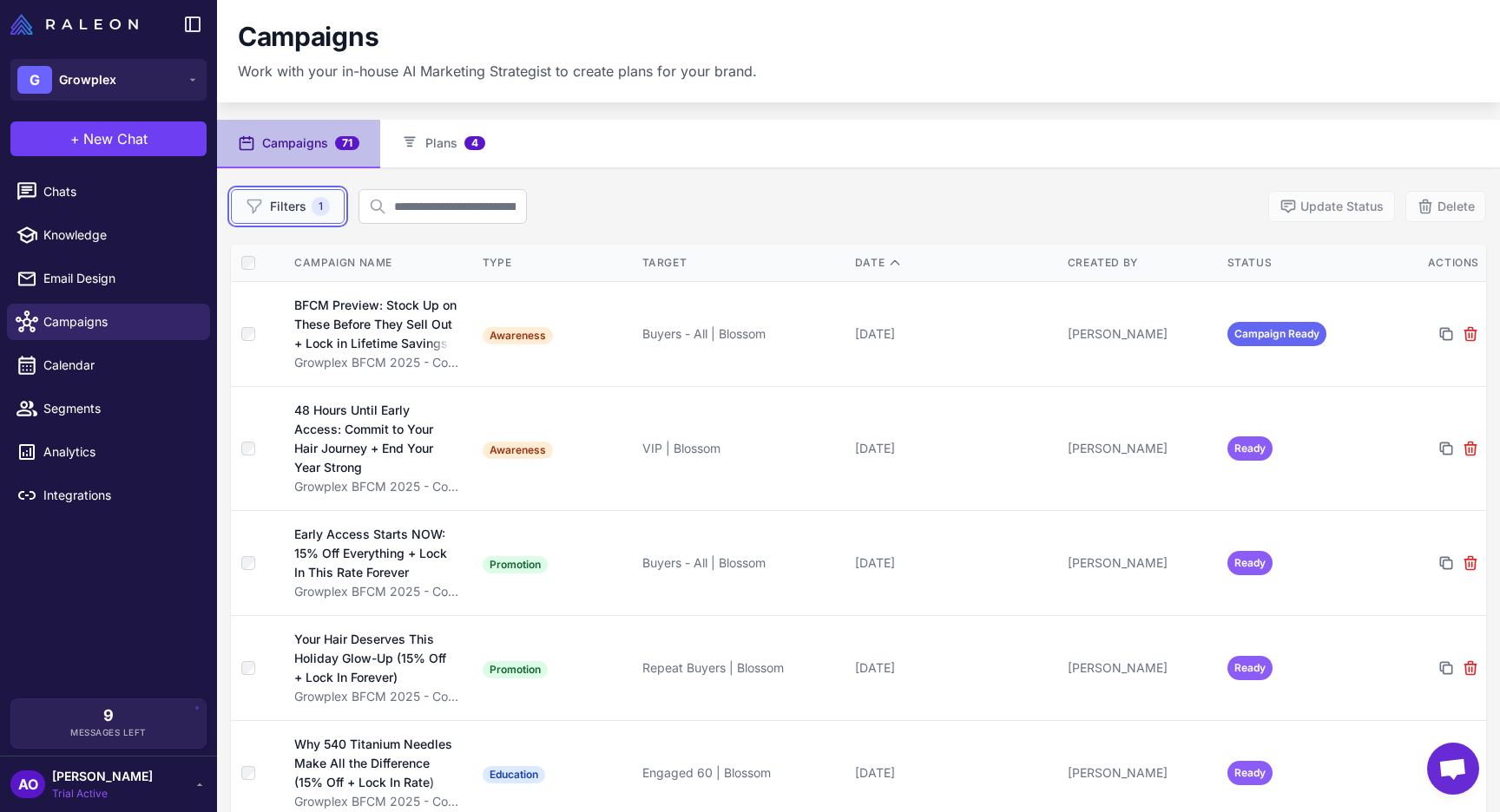
click at [284, 195] on button "Filters 1" at bounding box center [287, 206] width 113 height 34
select select "****"
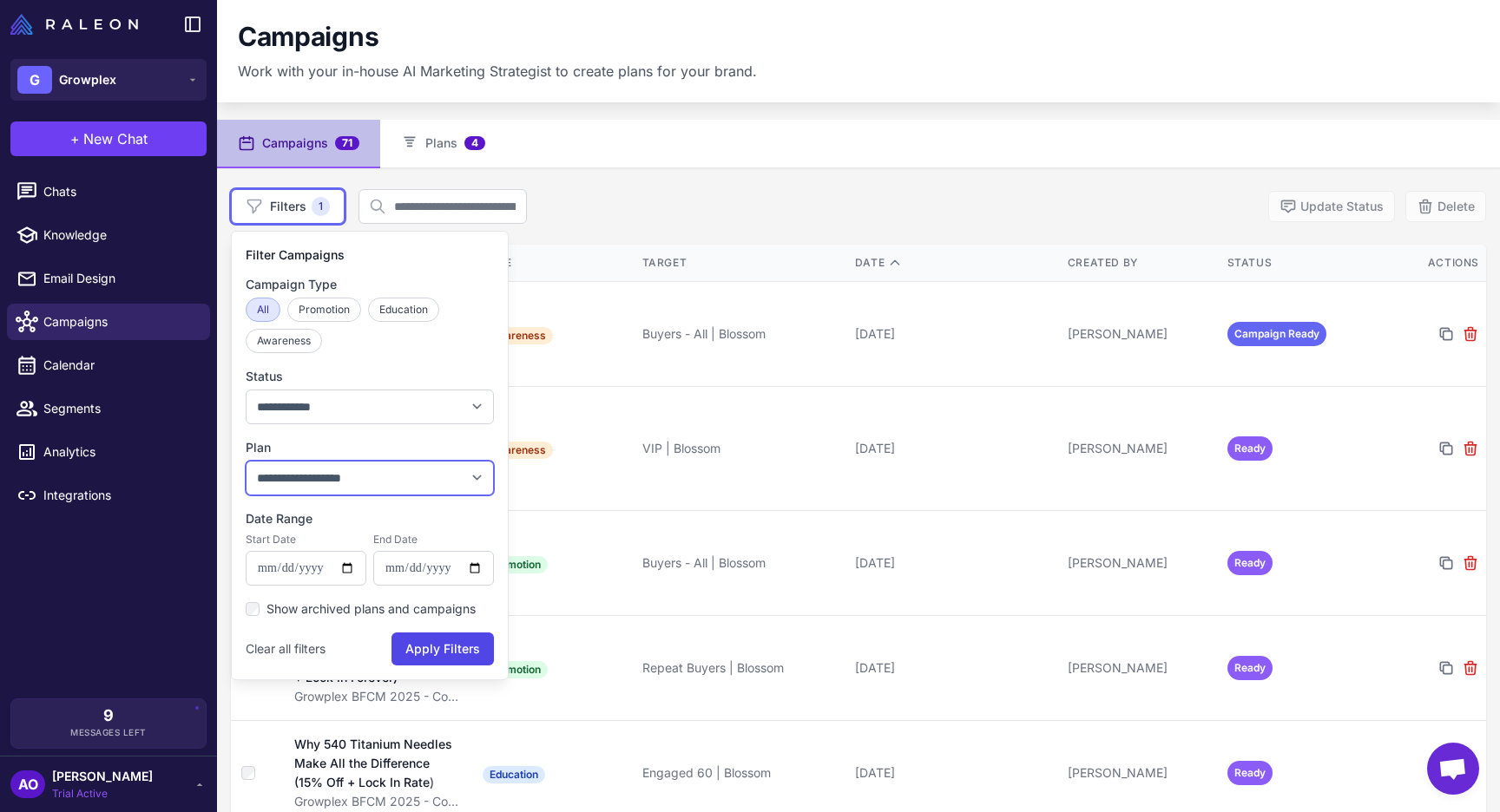
click at [327, 477] on select "**********" at bounding box center [370, 478] width 248 height 34
click at [245, 461] on select "**********" at bounding box center [370, 478] width 248 height 34
click at [873, 189] on div "**********" at bounding box center [858, 206] width 1255 height 34
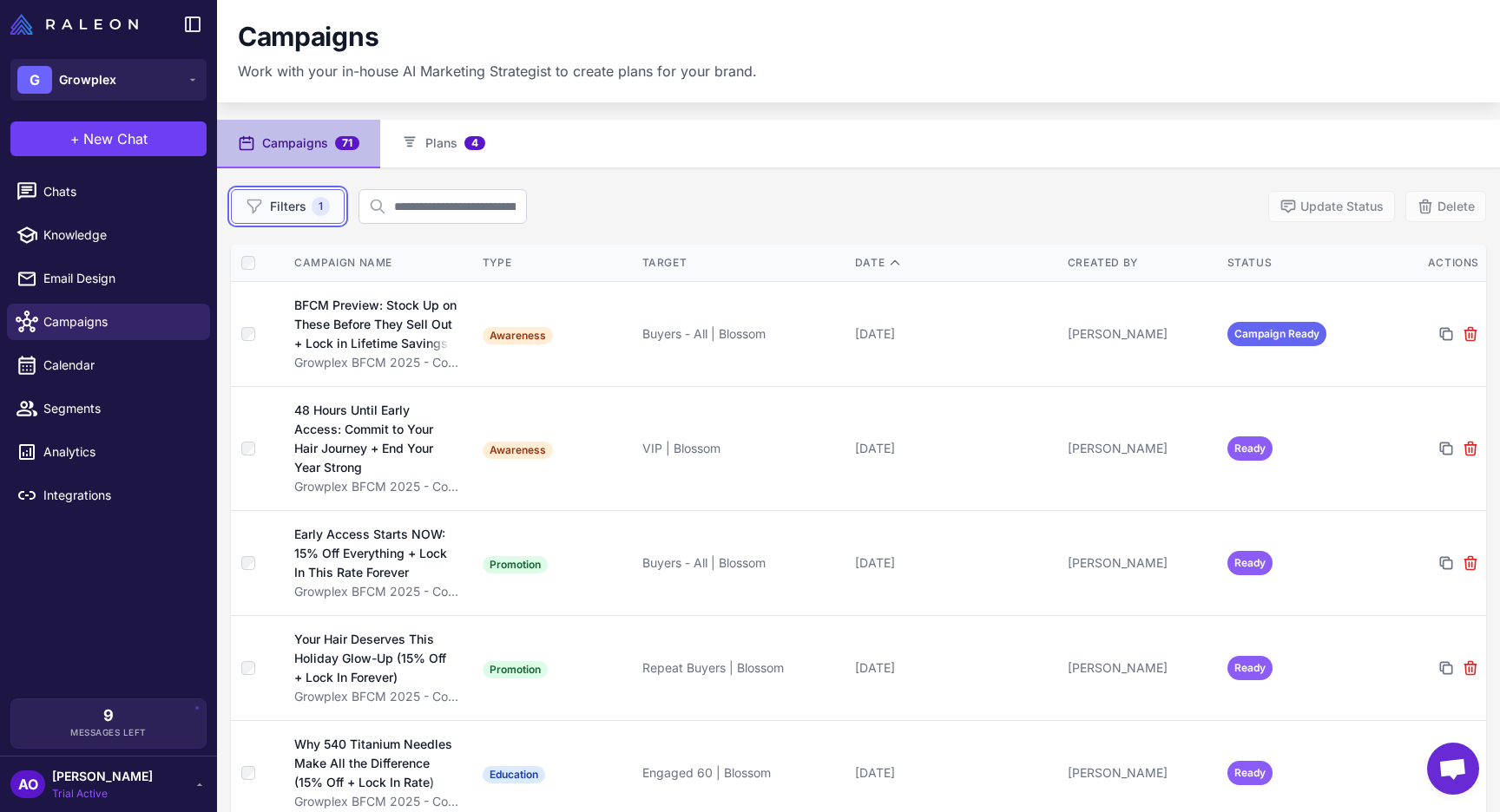
click at [310, 207] on button "Filters 1" at bounding box center [287, 206] width 113 height 34
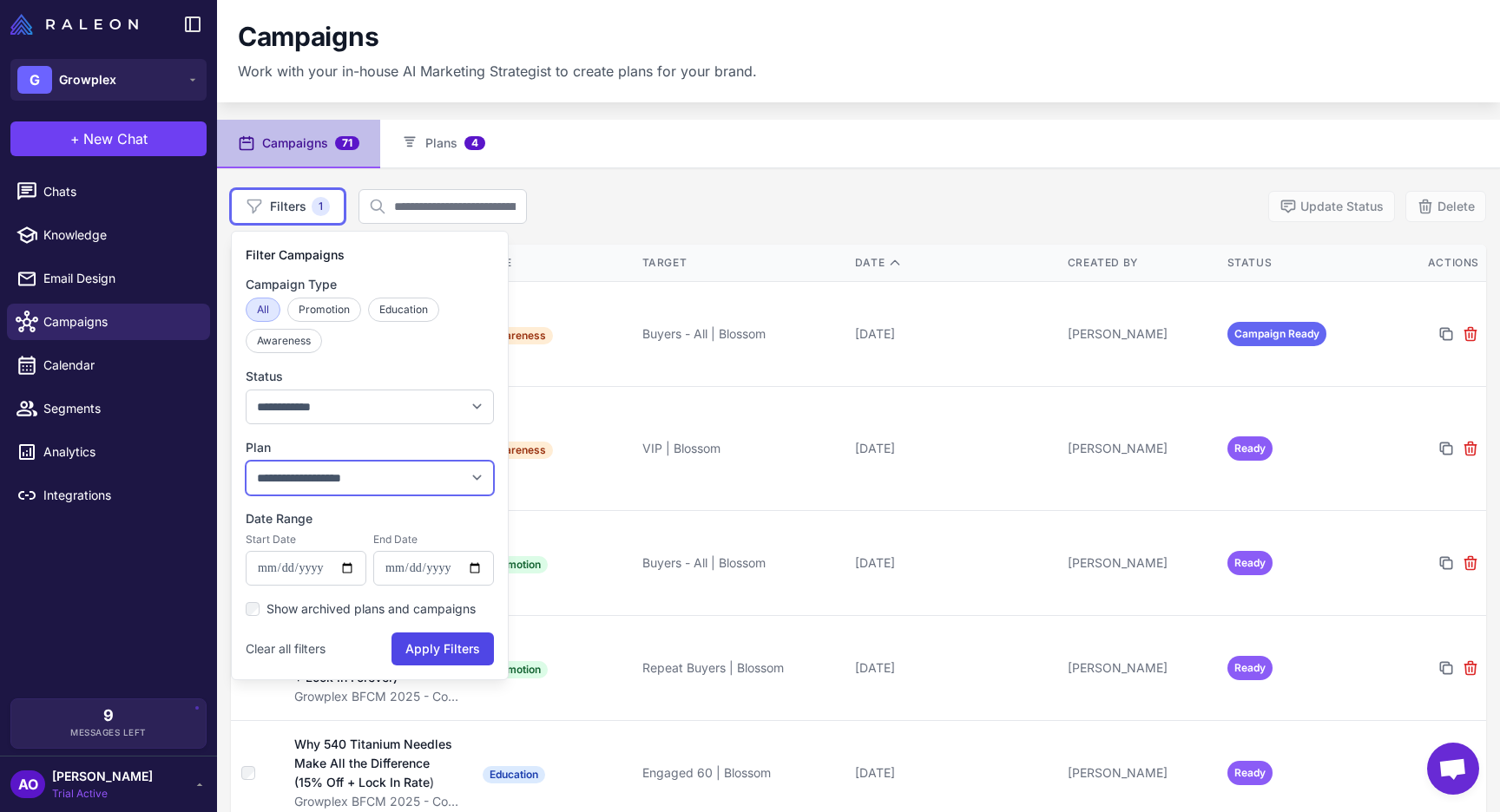
click at [391, 479] on select "**********" at bounding box center [370, 478] width 248 height 34
select select "****"
click at [245, 461] on select "**********" at bounding box center [370, 478] width 248 height 34
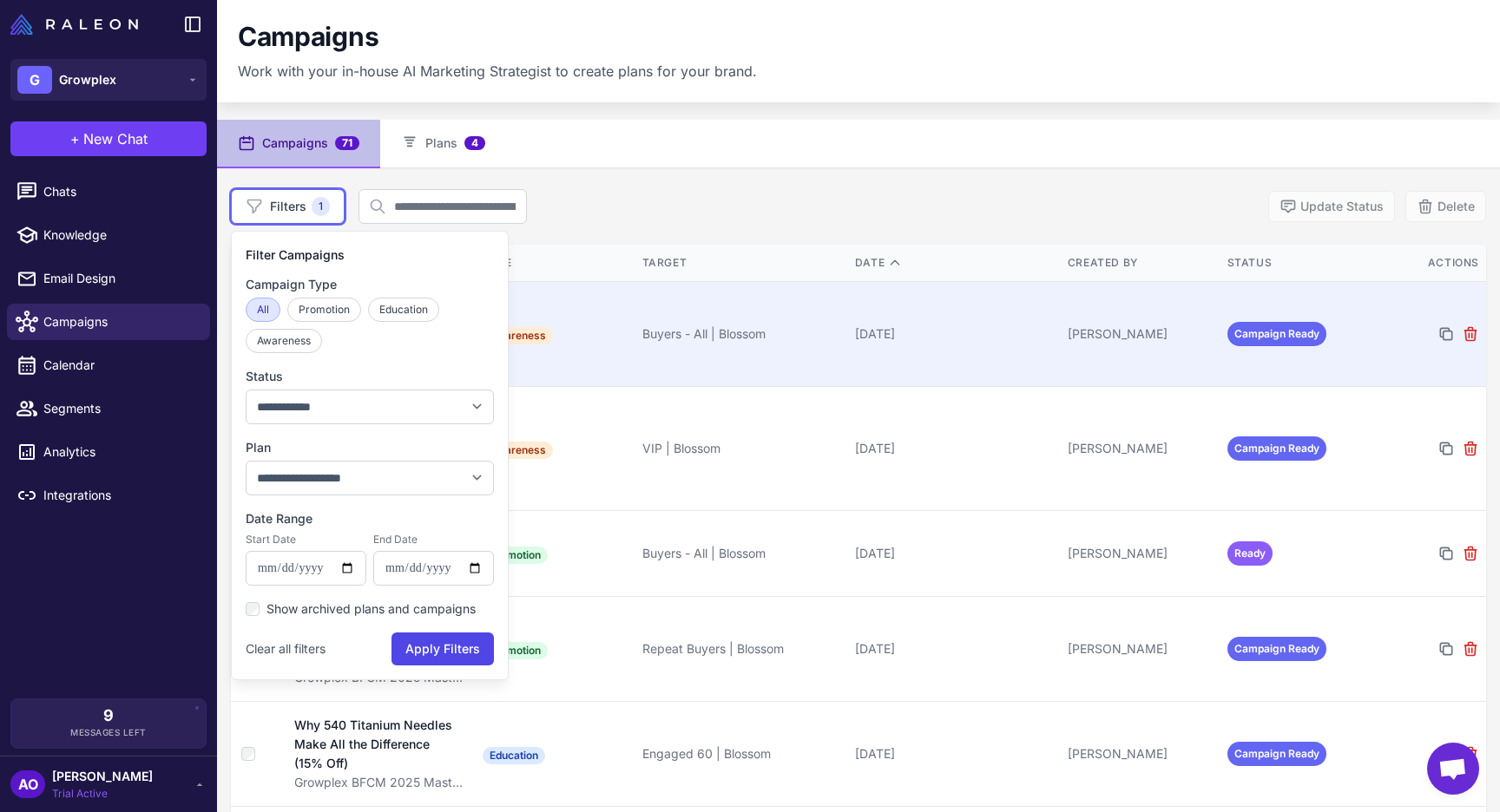
click at [610, 348] on td "Awareness" at bounding box center [556, 333] width 160 height 105
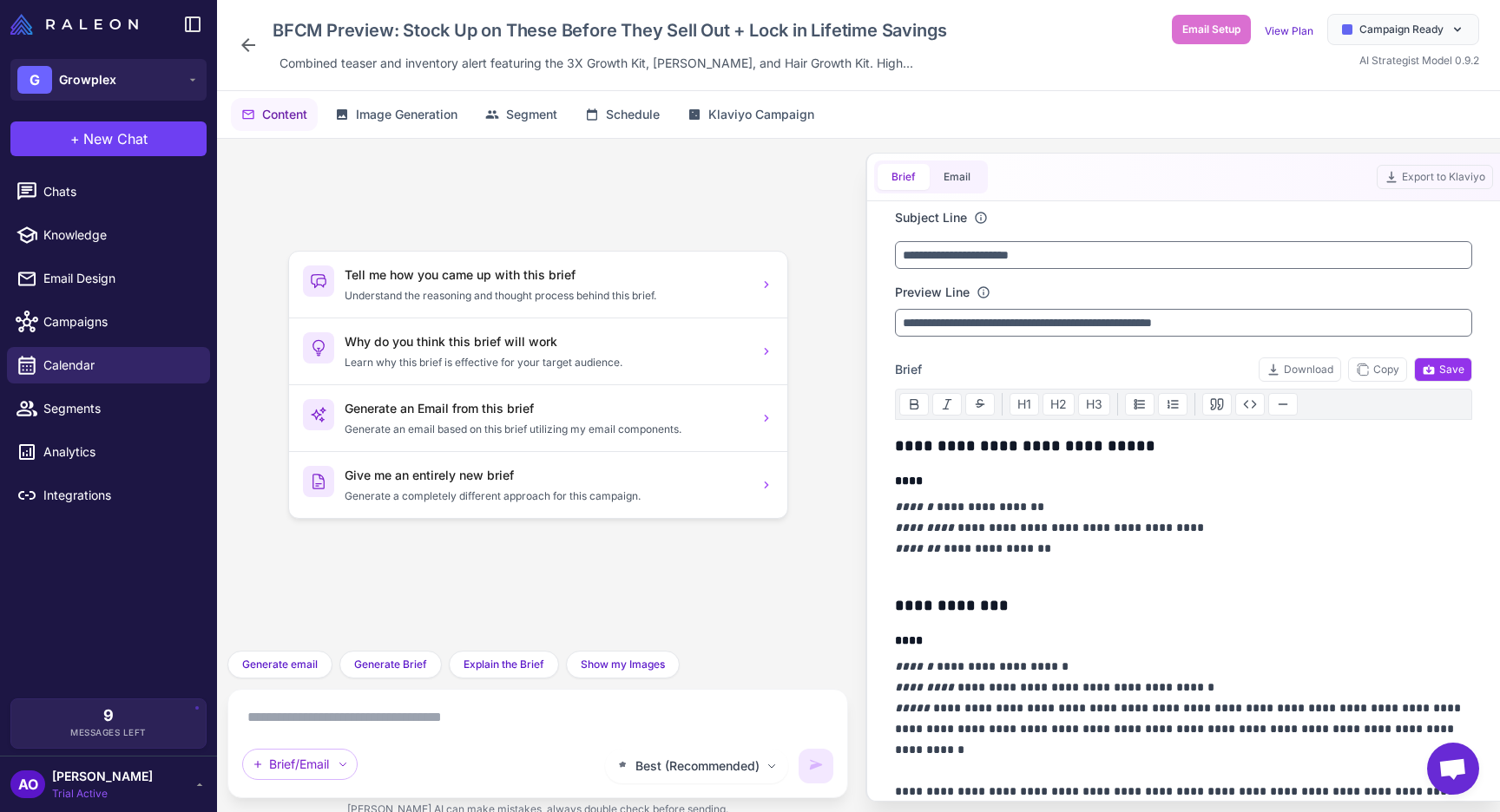
click at [252, 50] on icon at bounding box center [248, 45] width 21 height 21
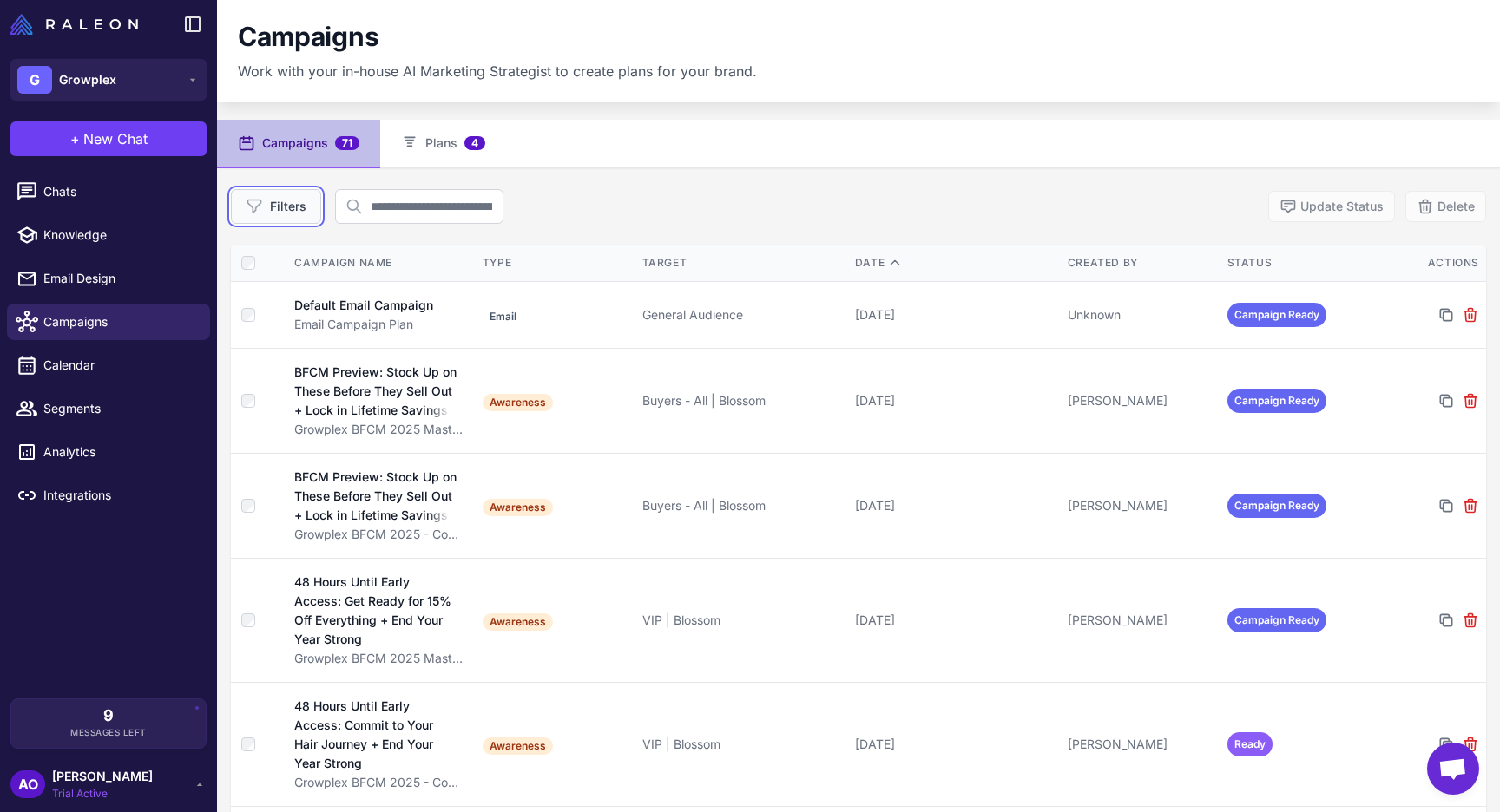
click at [291, 217] on button "Filters" at bounding box center [275, 206] width 91 height 34
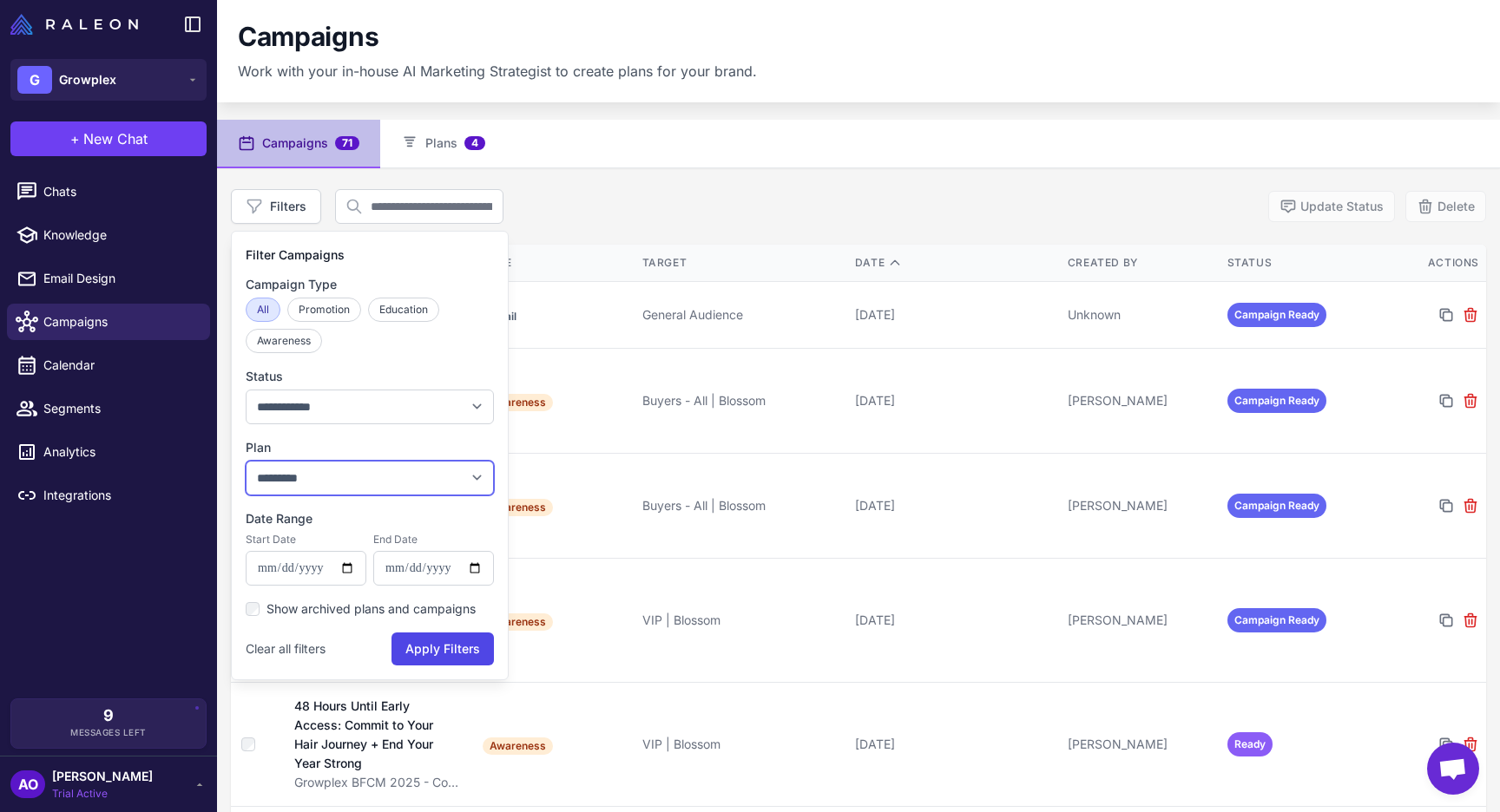
click at [317, 472] on select "**********" at bounding box center [370, 478] width 248 height 34
select select "****"
click at [245, 461] on select "**********" at bounding box center [370, 478] width 248 height 34
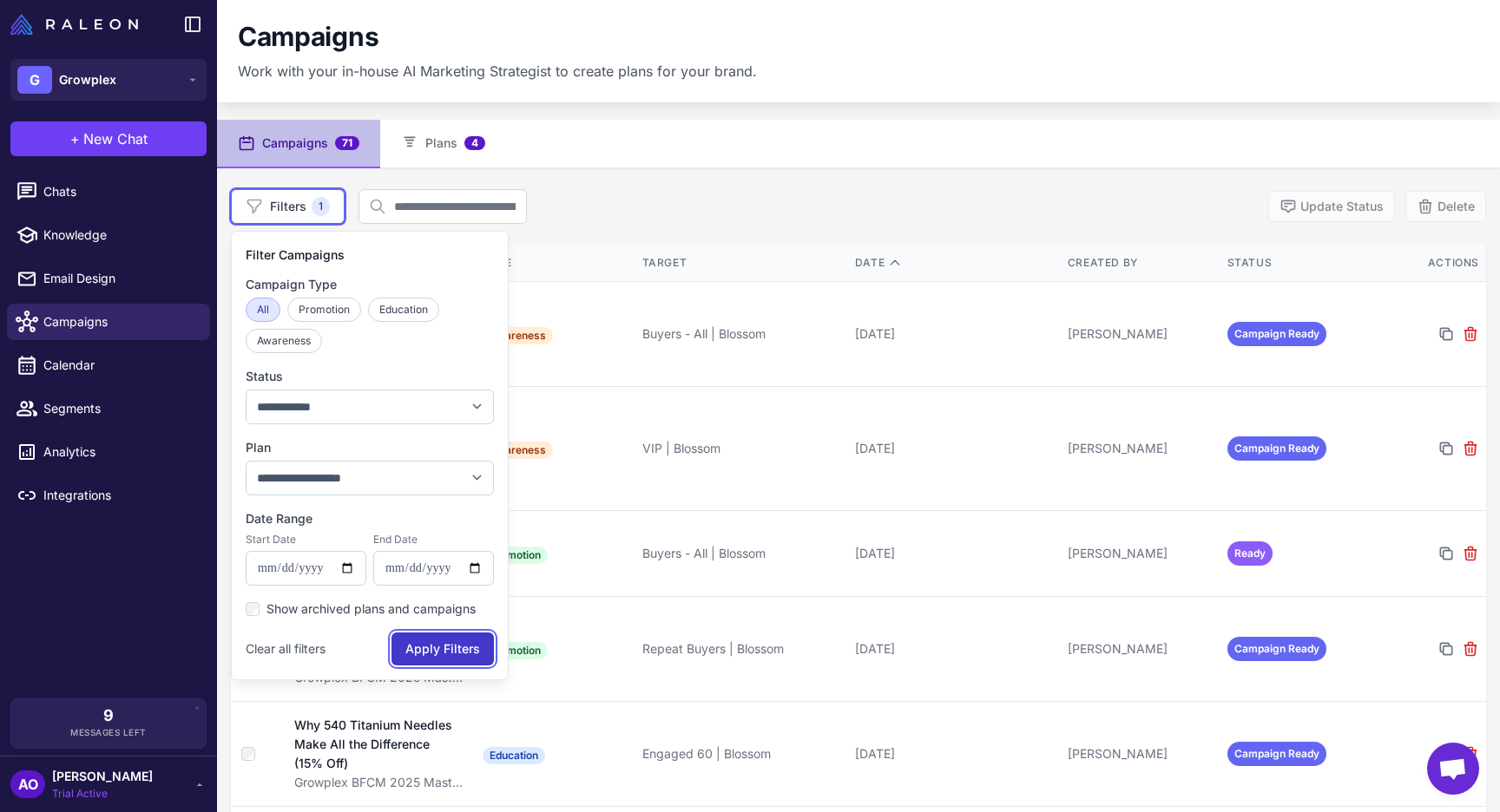
click at [434, 639] on button "Apply Filters" at bounding box center [443, 648] width 102 height 33
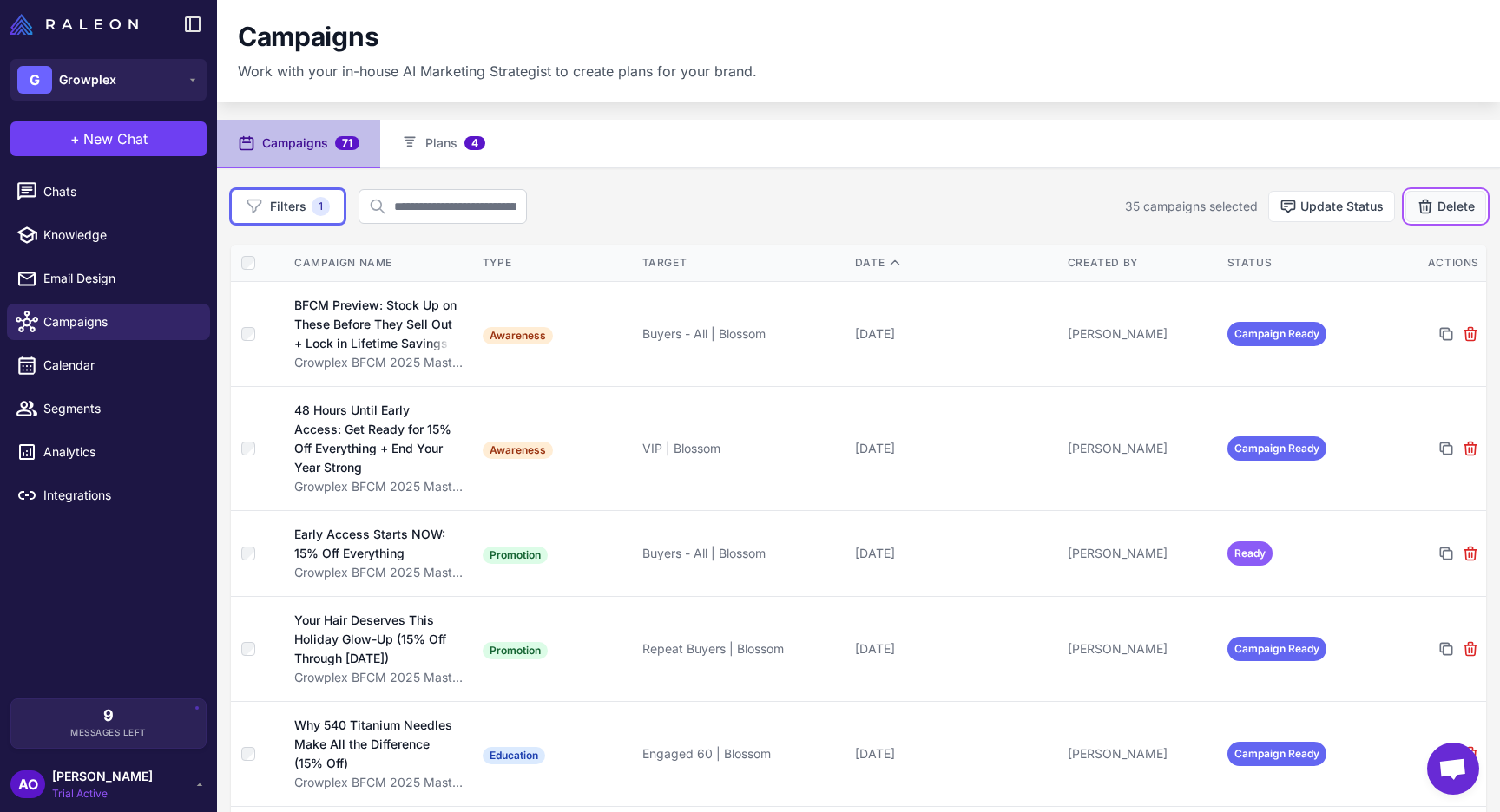
click at [1442, 208] on button "Delete" at bounding box center [1445, 207] width 81 height 32
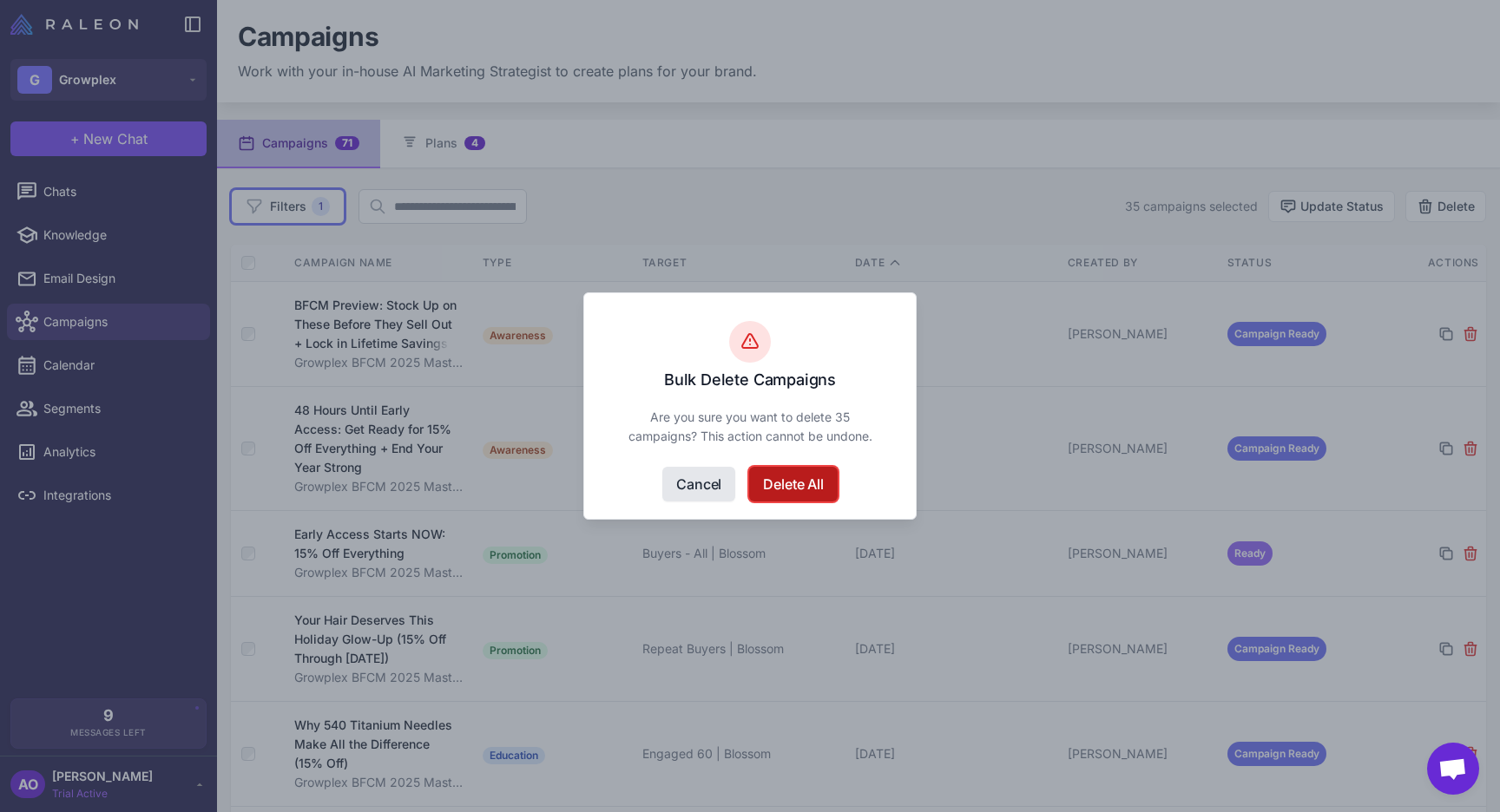
click at [830, 483] on button "Delete All" at bounding box center [793, 484] width 88 height 34
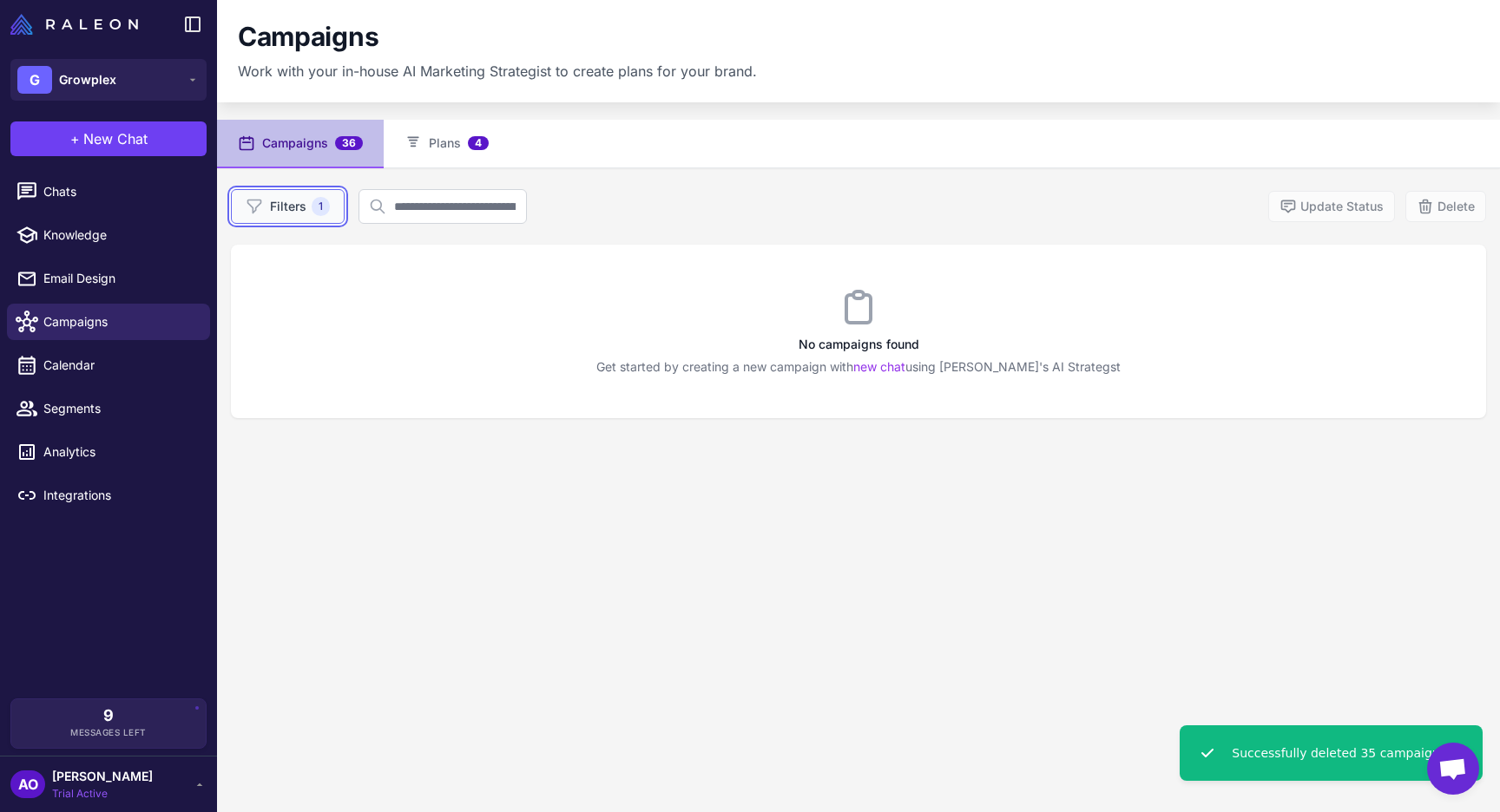
click at [308, 210] on button "Filters 1" at bounding box center [287, 206] width 113 height 34
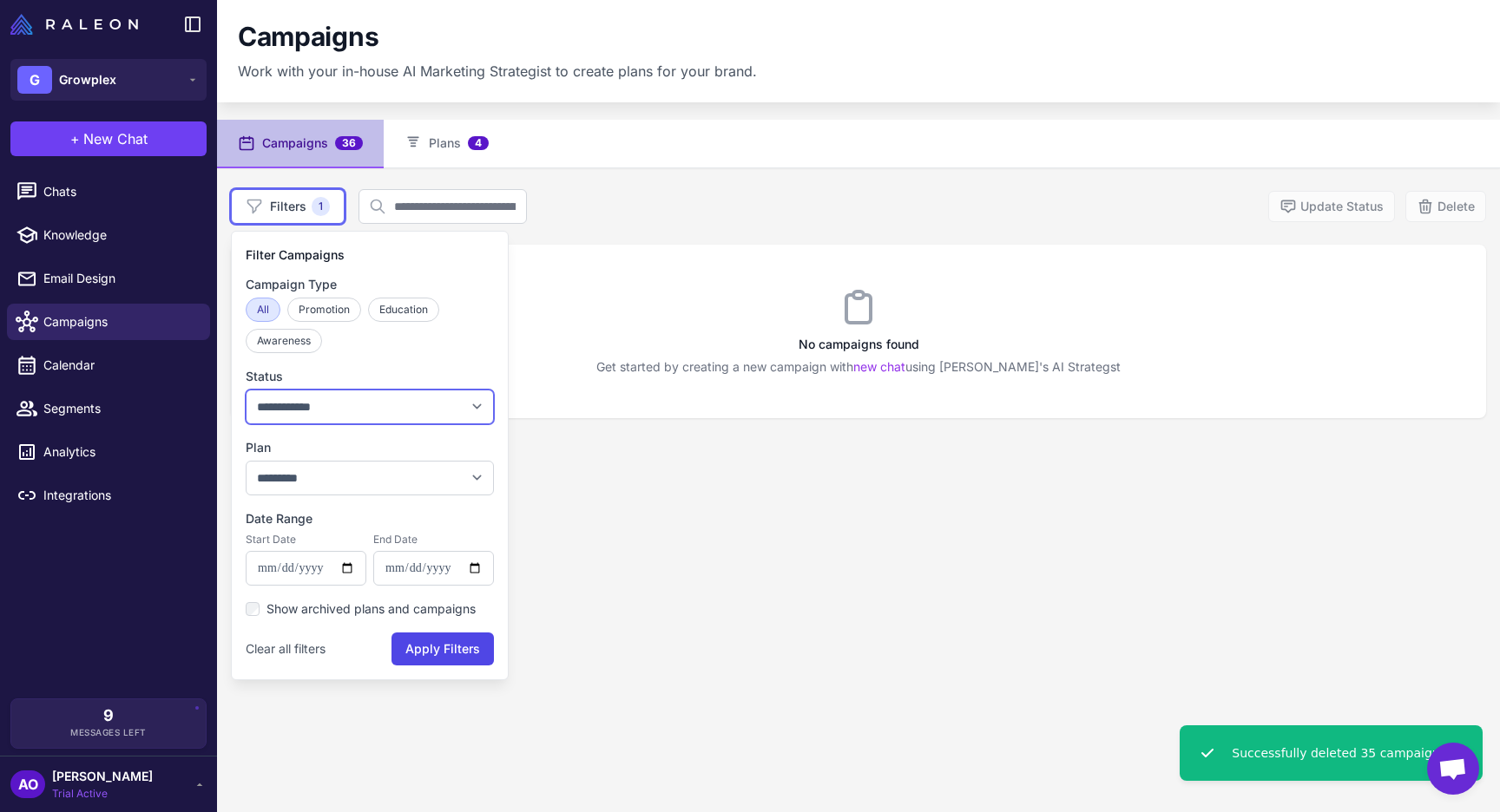
click at [338, 413] on select "**********" at bounding box center [370, 406] width 248 height 34
click at [340, 473] on select "**********" at bounding box center [370, 478] width 248 height 34
select select "****"
click at [245, 461] on select "**********" at bounding box center [370, 478] width 248 height 34
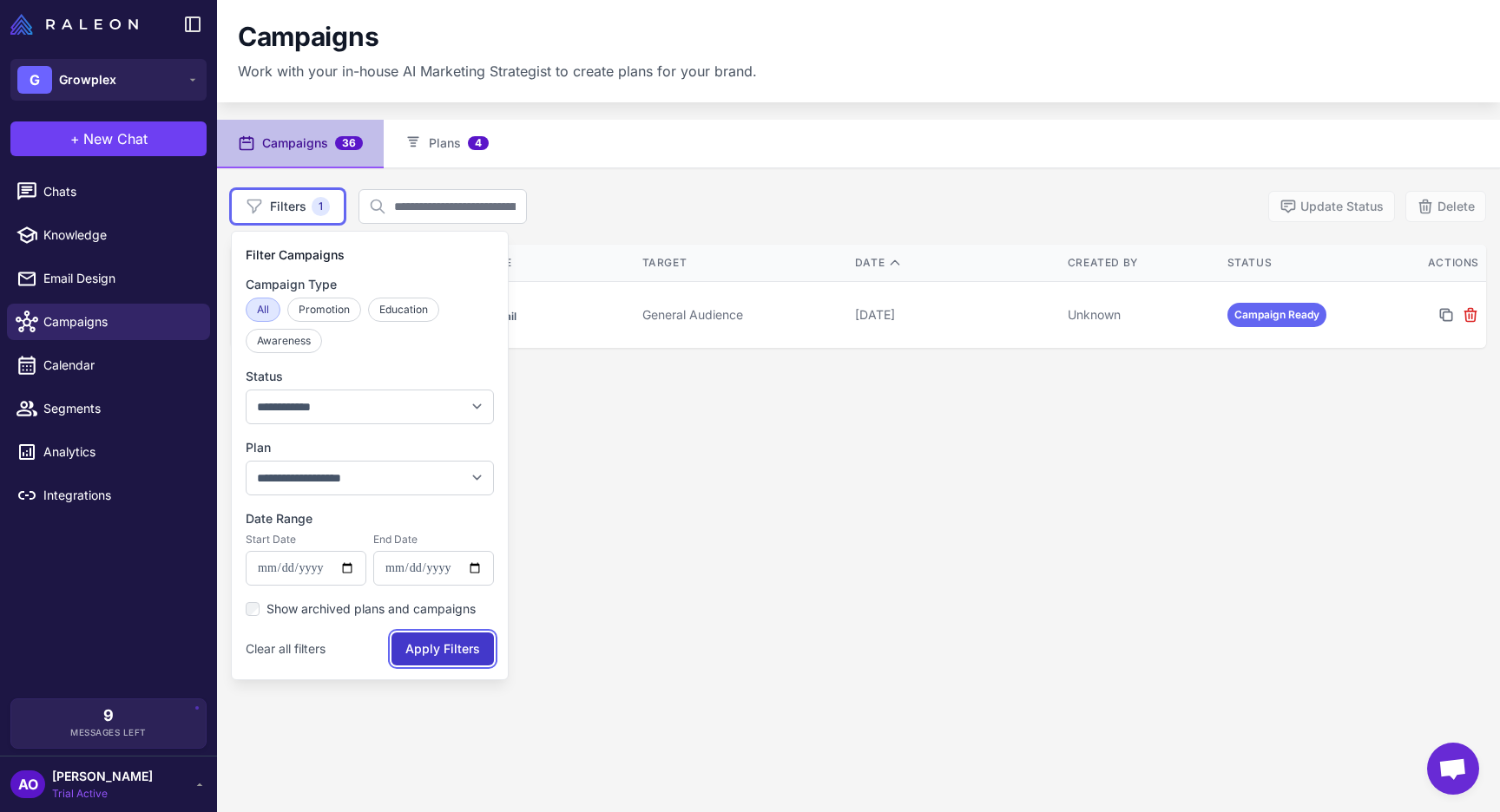
click at [453, 656] on button "Apply Filters" at bounding box center [443, 648] width 102 height 33
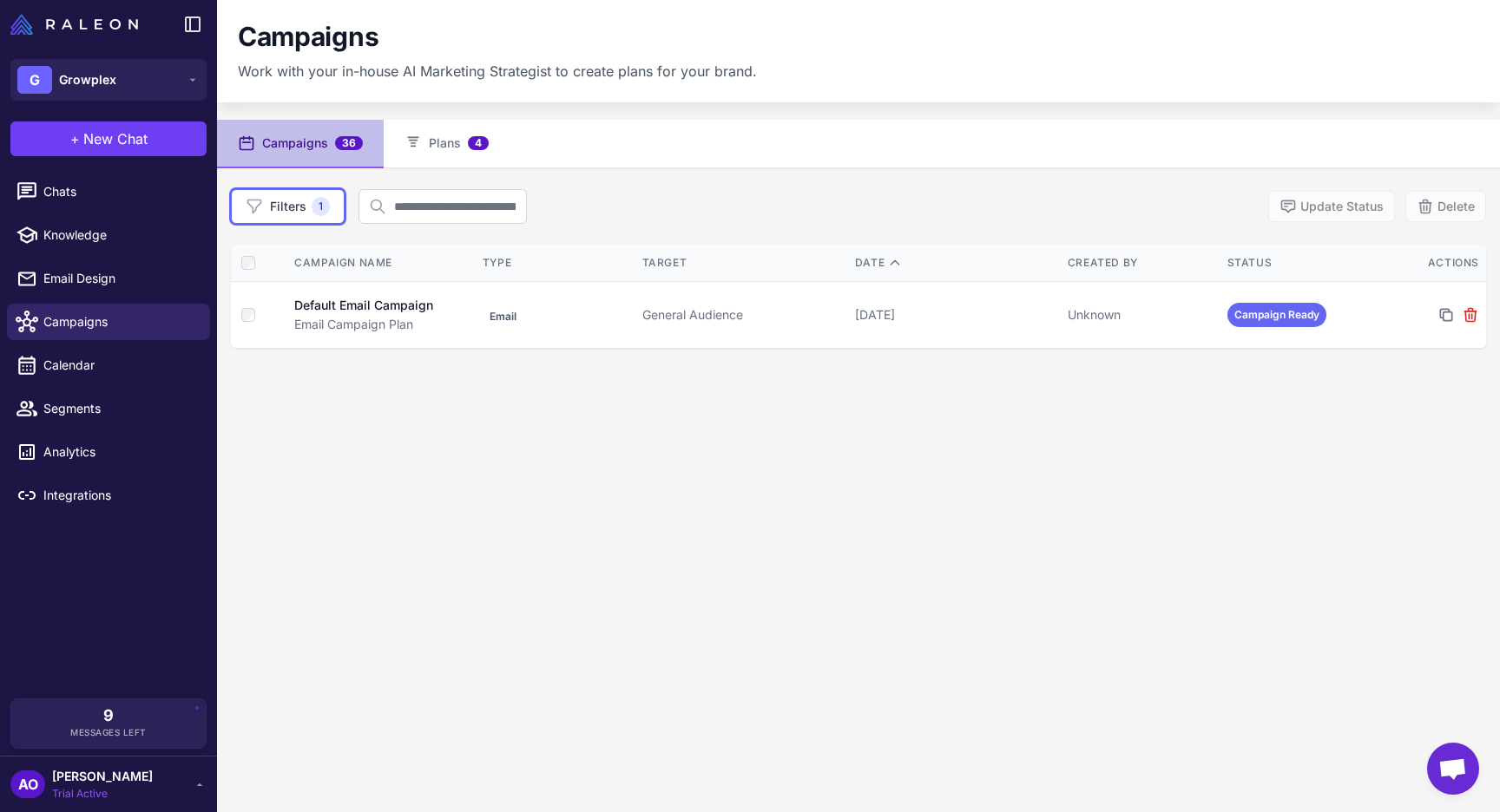
click at [759, 567] on div "Campaigns 36 Plans 4 Filters 1 Update Status Delete Campaign Name Type Target D…" at bounding box center [859, 525] width 1283 height 812
click at [1457, 216] on button "Delete" at bounding box center [1445, 207] width 81 height 32
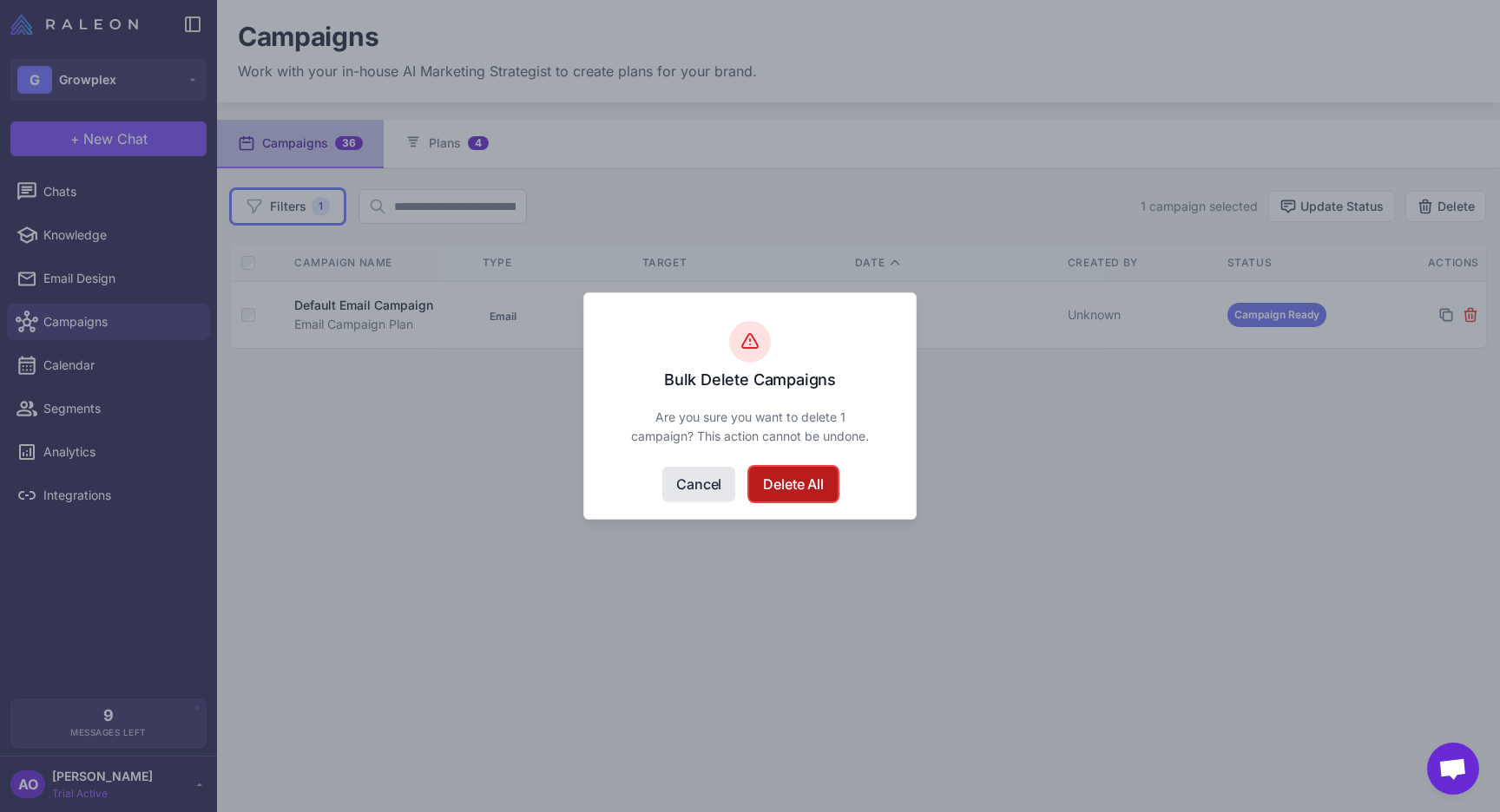
click at [779, 482] on button "Delete All" at bounding box center [793, 484] width 88 height 34
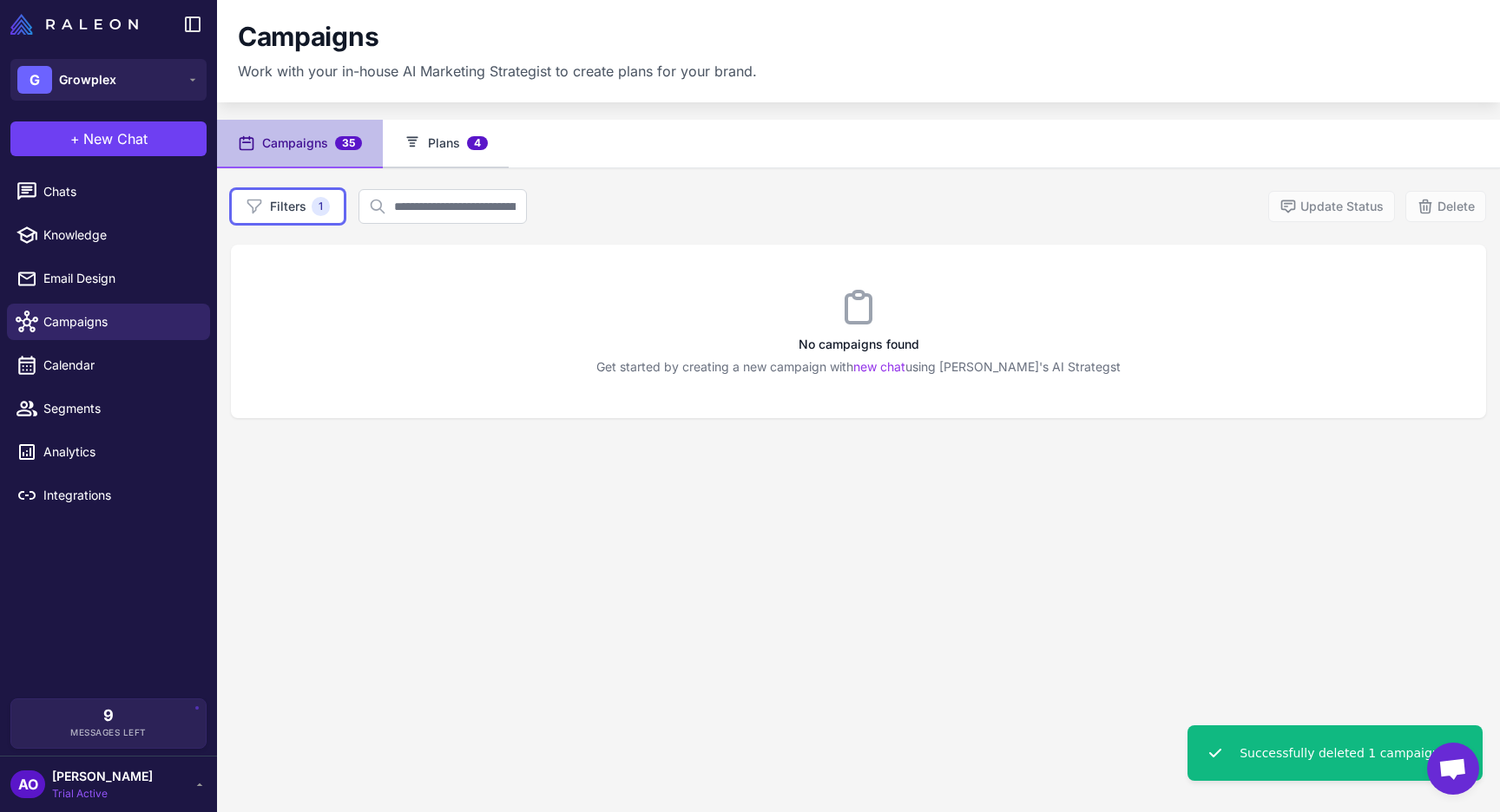
click at [441, 141] on button "Plans 4" at bounding box center [445, 143] width 126 height 48
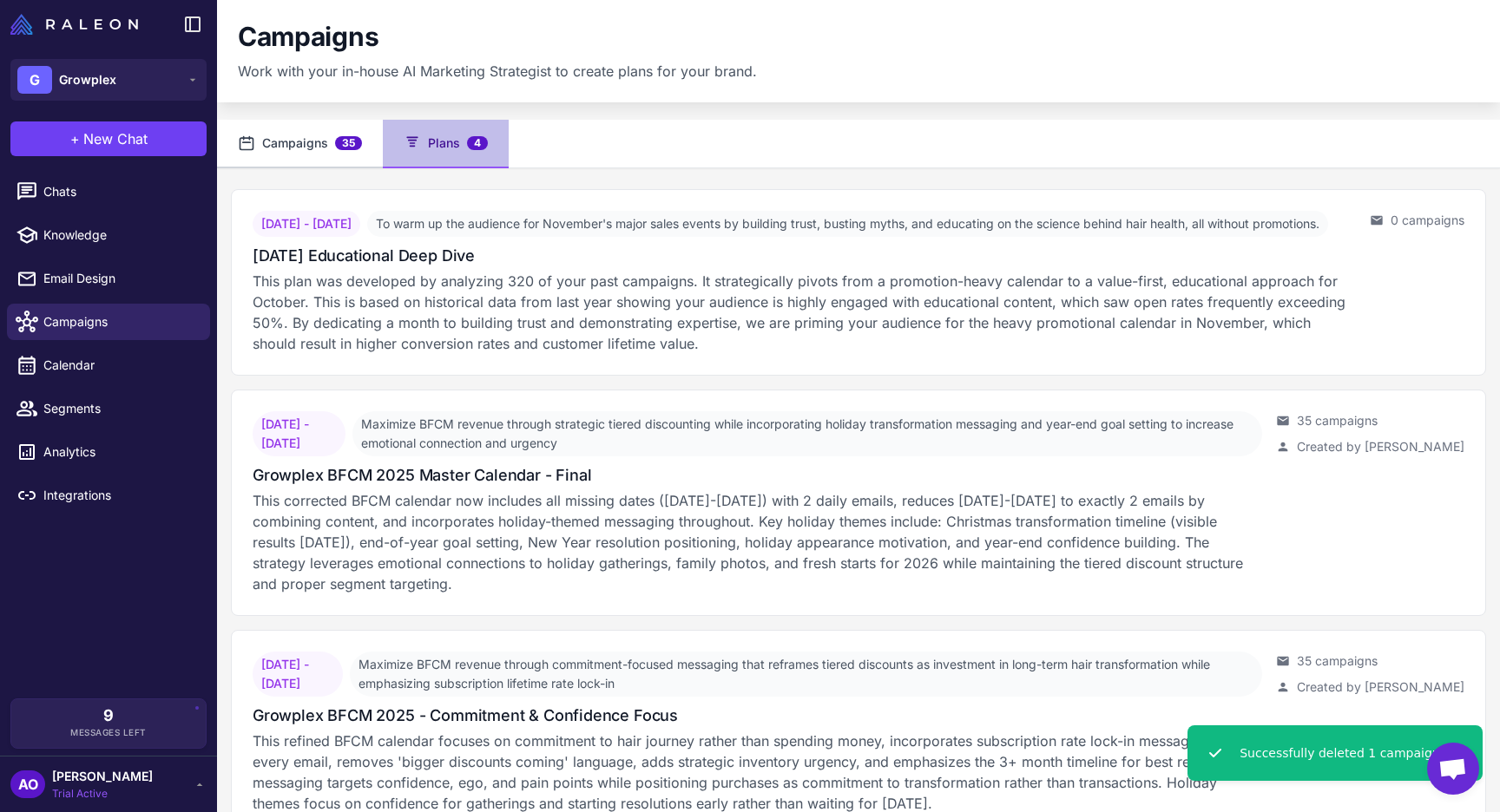
click at [274, 124] on button "Campaigns 35" at bounding box center [300, 143] width 165 height 48
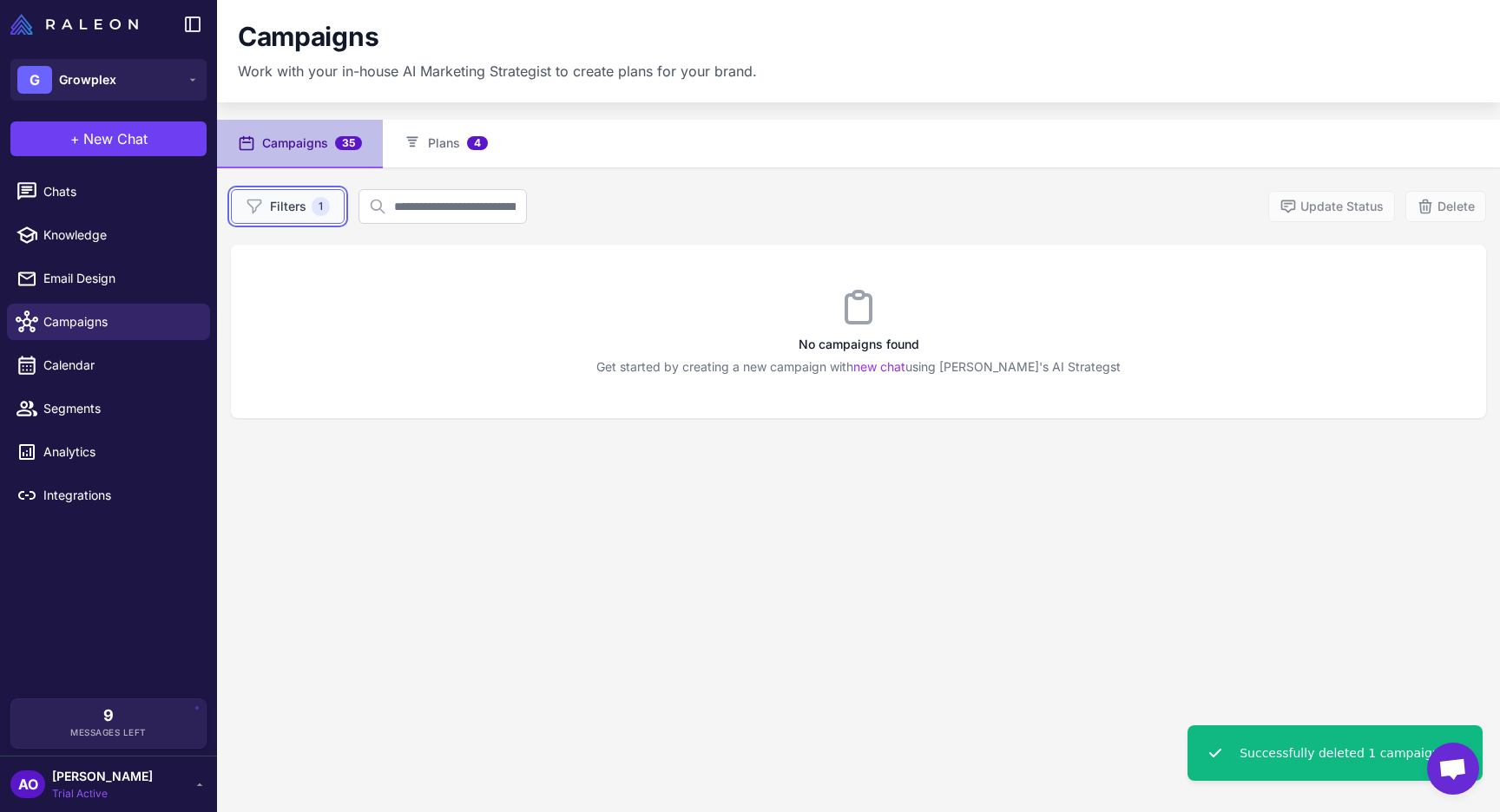
click at [288, 212] on button "Filters 1" at bounding box center [287, 206] width 113 height 34
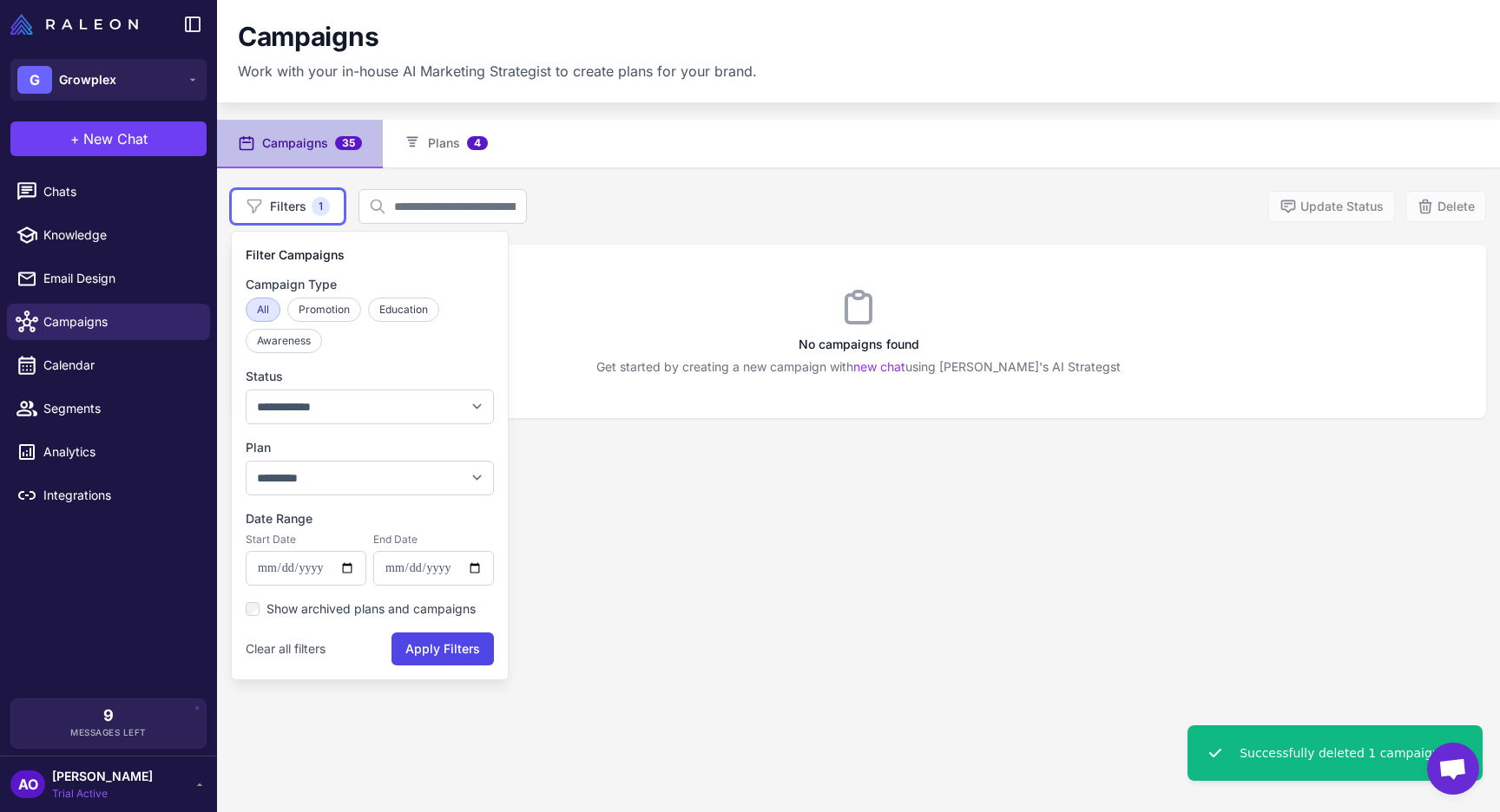
click at [307, 518] on label "Date Range" at bounding box center [370, 519] width 248 height 19
click at [286, 465] on select "**********" at bounding box center [370, 478] width 248 height 34
select select "****"
click at [245, 461] on select "**********" at bounding box center [370, 478] width 248 height 34
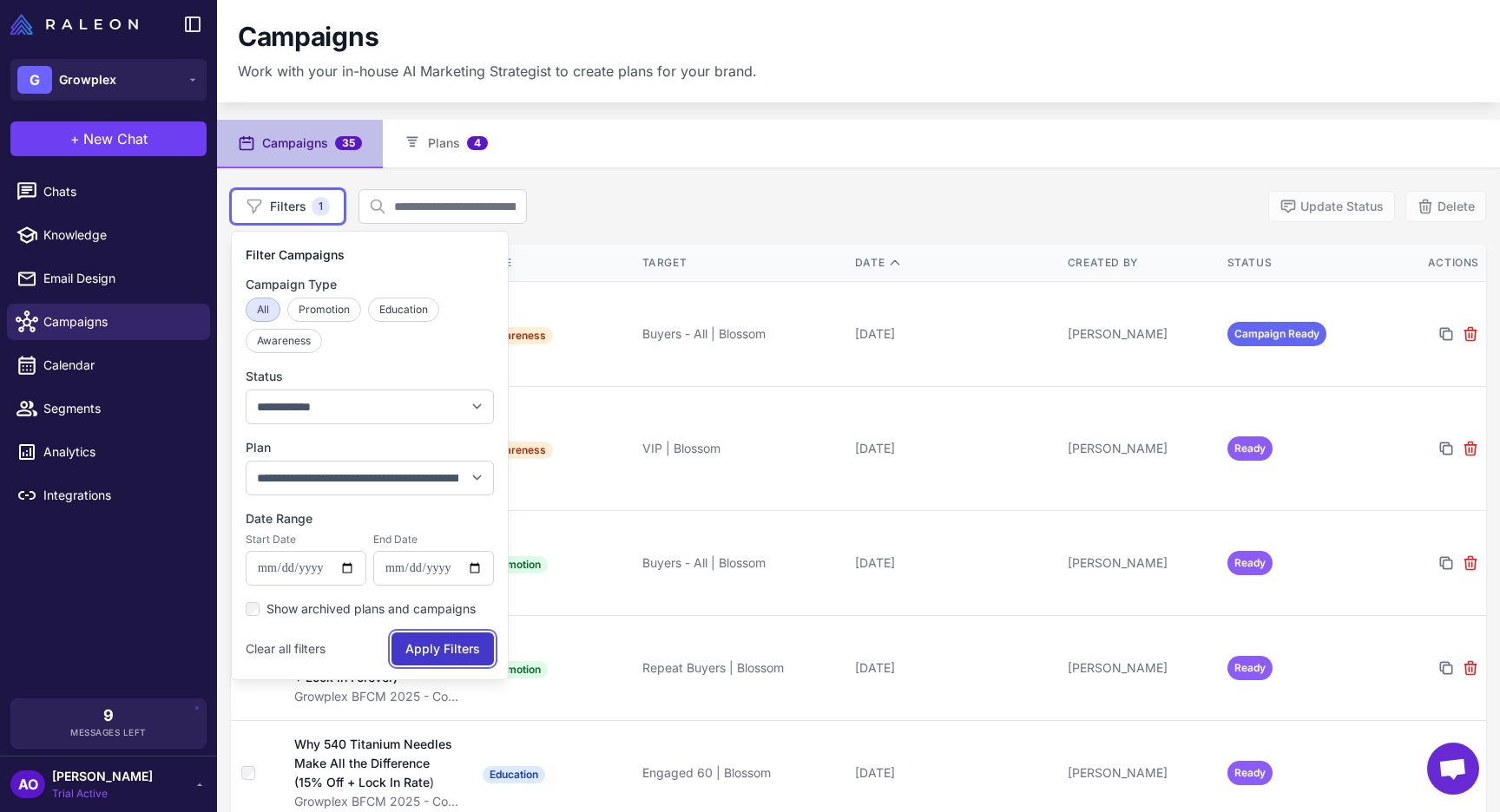
click at [434, 647] on button "Apply Filters" at bounding box center [443, 648] width 102 height 33
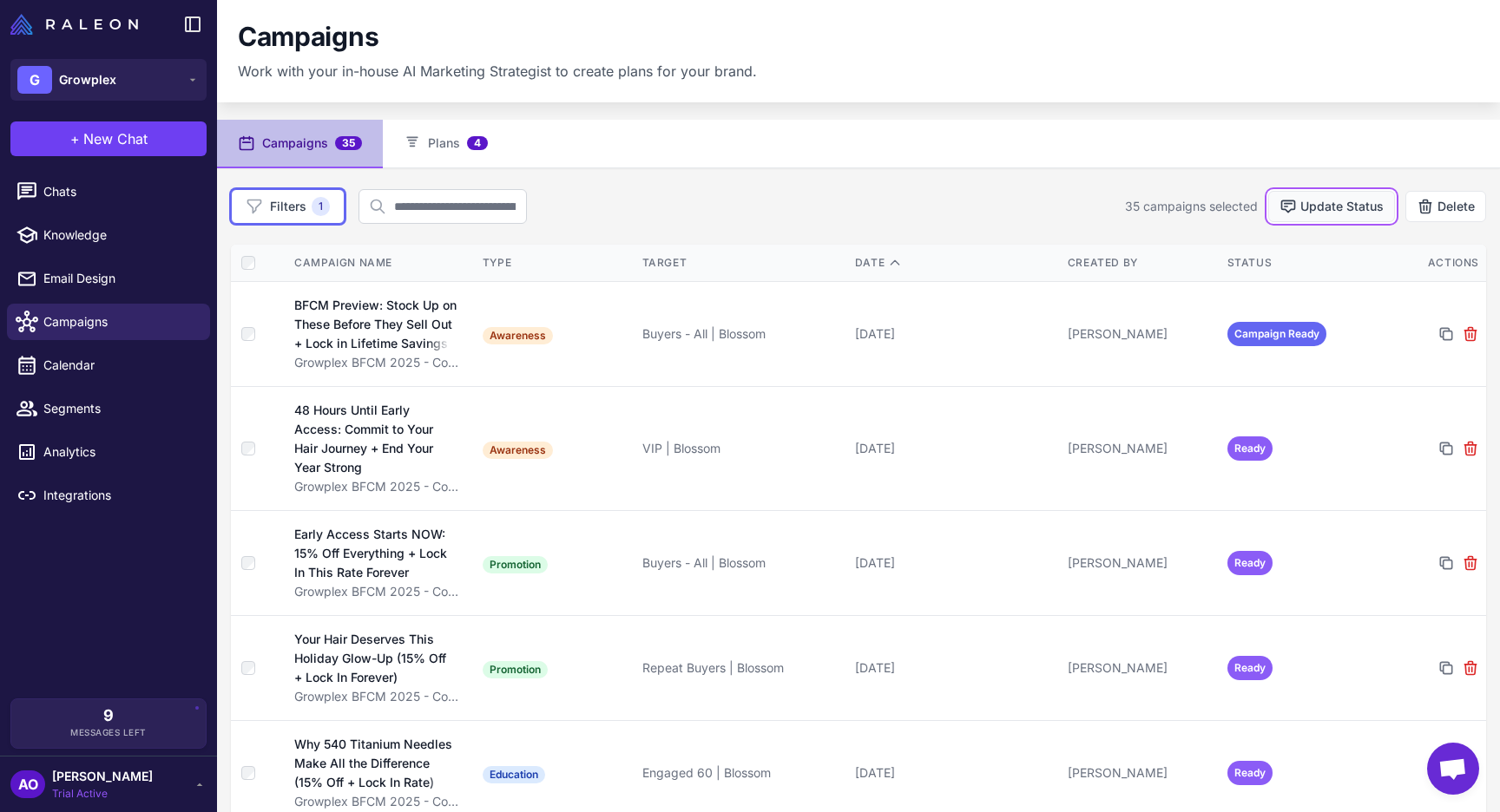
click at [1360, 207] on button "Update Status" at bounding box center [1331, 207] width 127 height 32
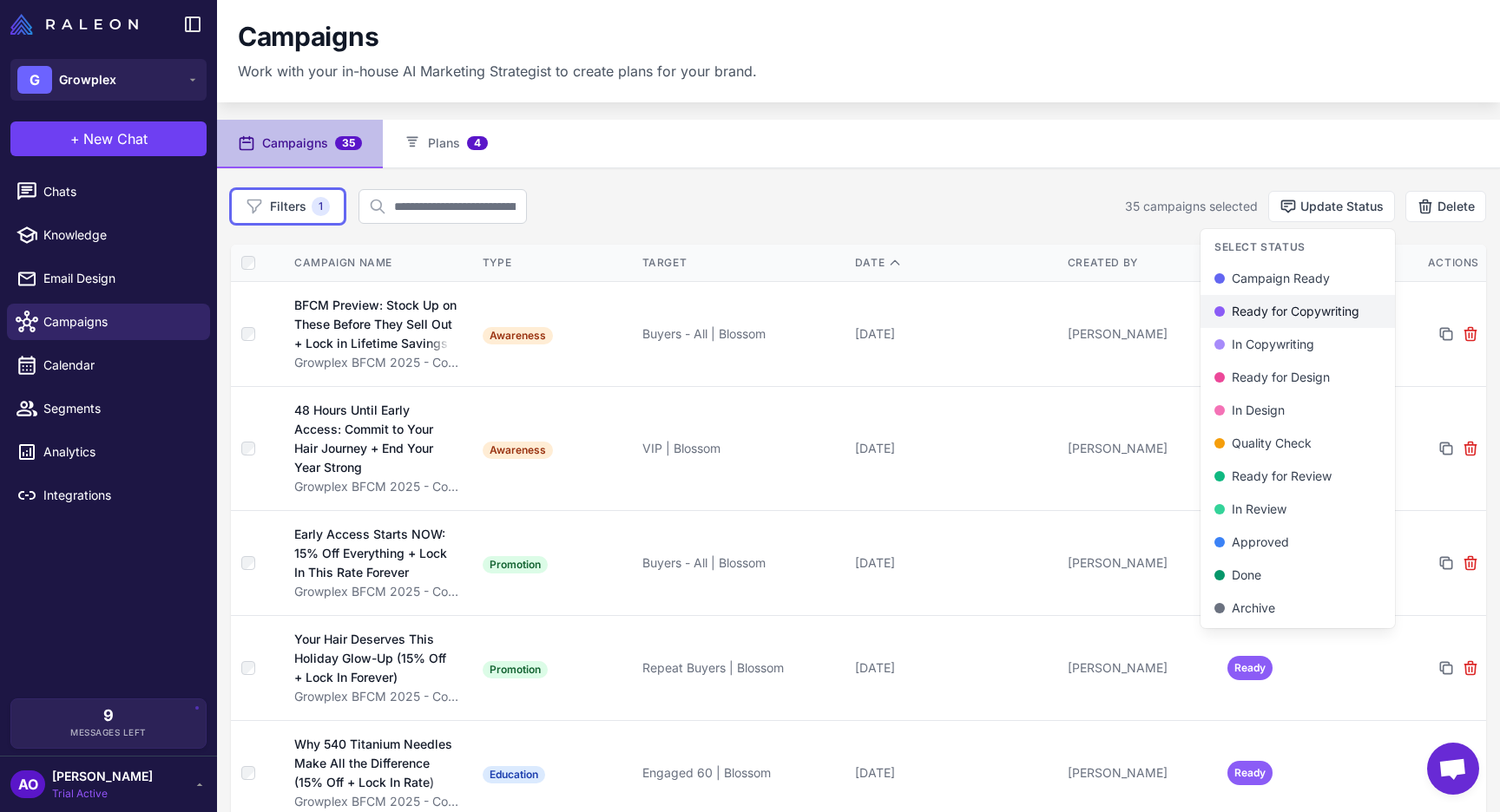
click at [1297, 320] on div "Ready for Copywriting" at bounding box center [1297, 311] width 166 height 19
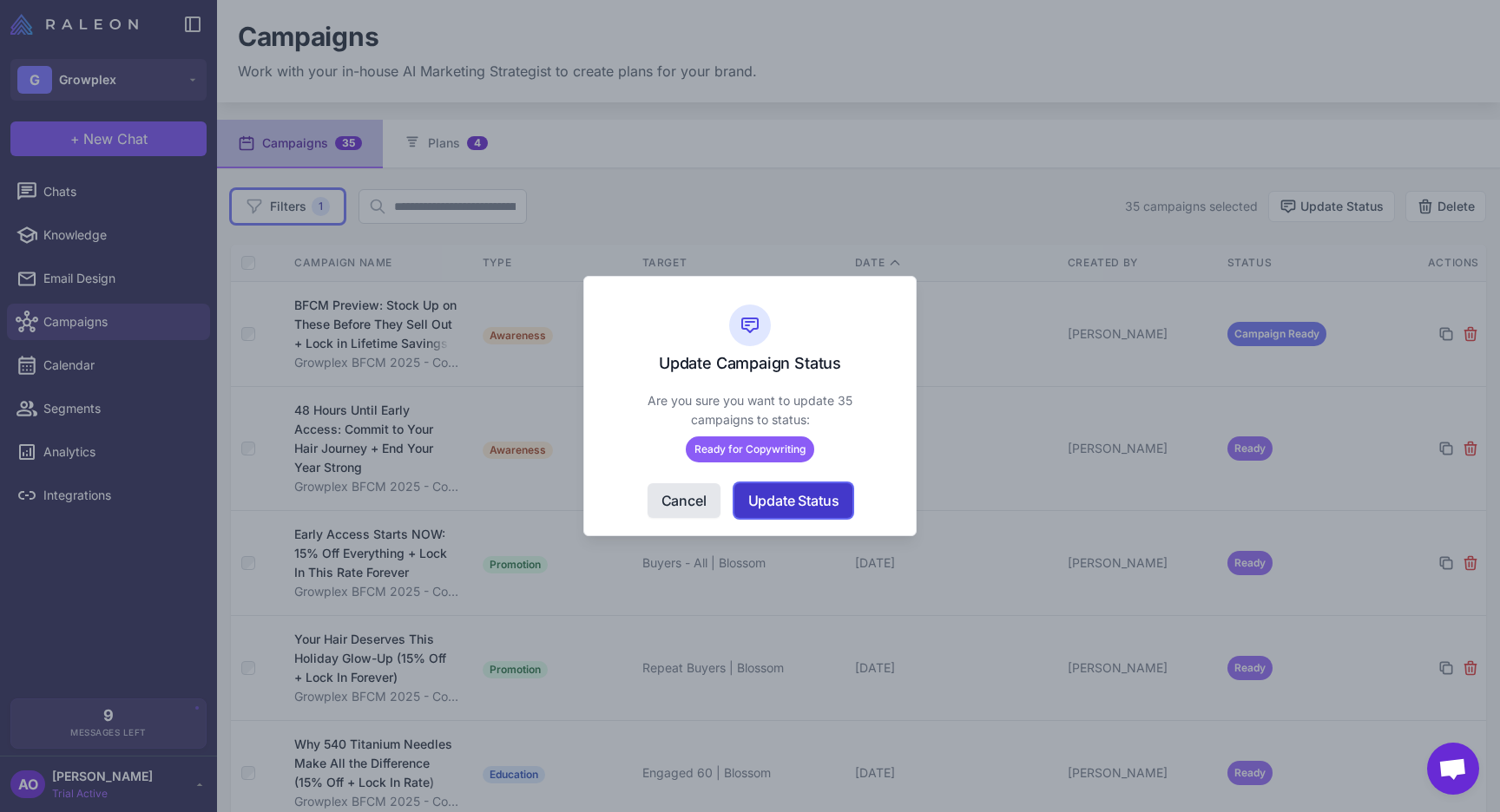
click at [791, 492] on button "Update Status" at bounding box center [794, 501] width 119 height 34
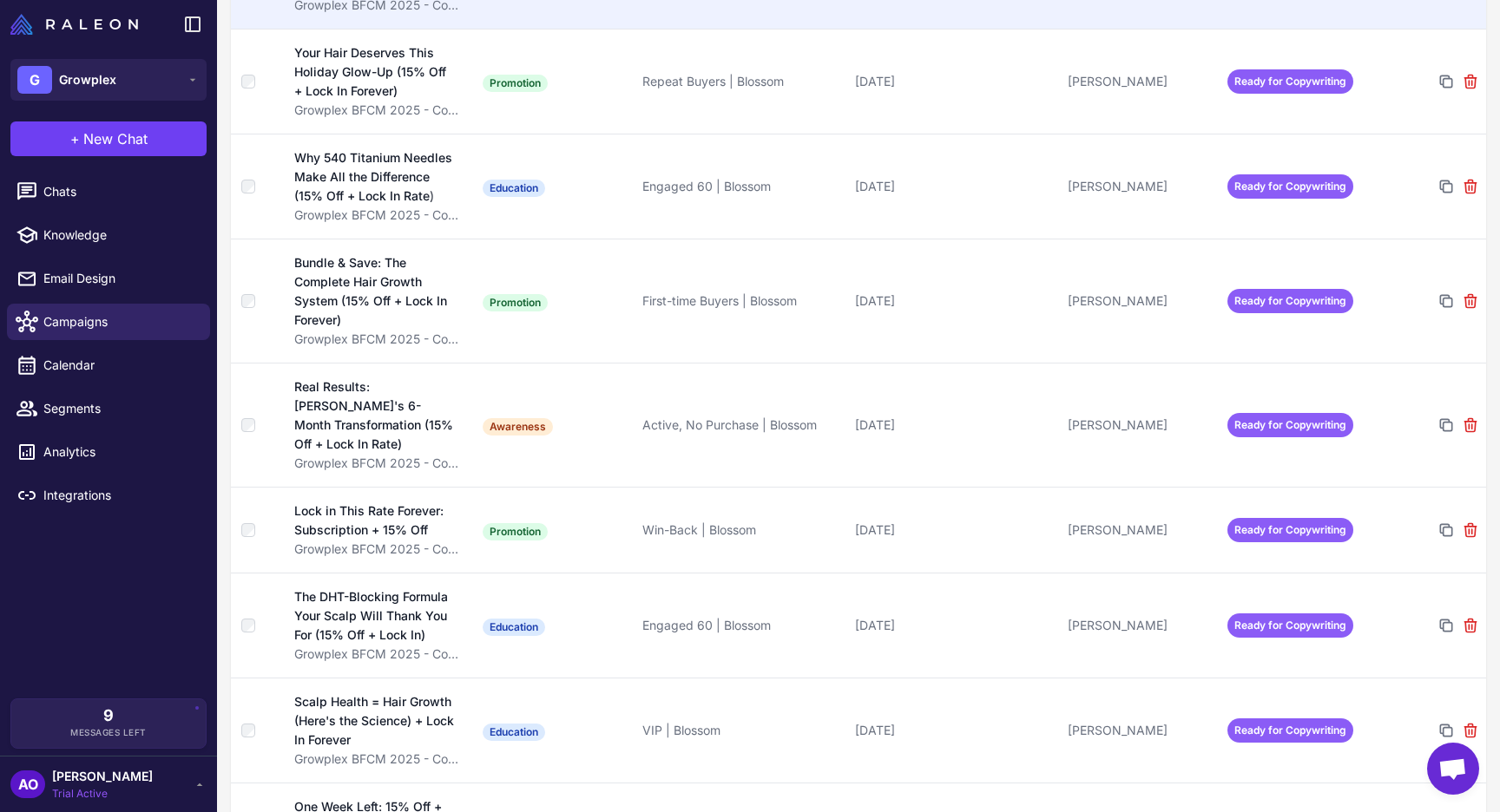
scroll to position [590, 0]
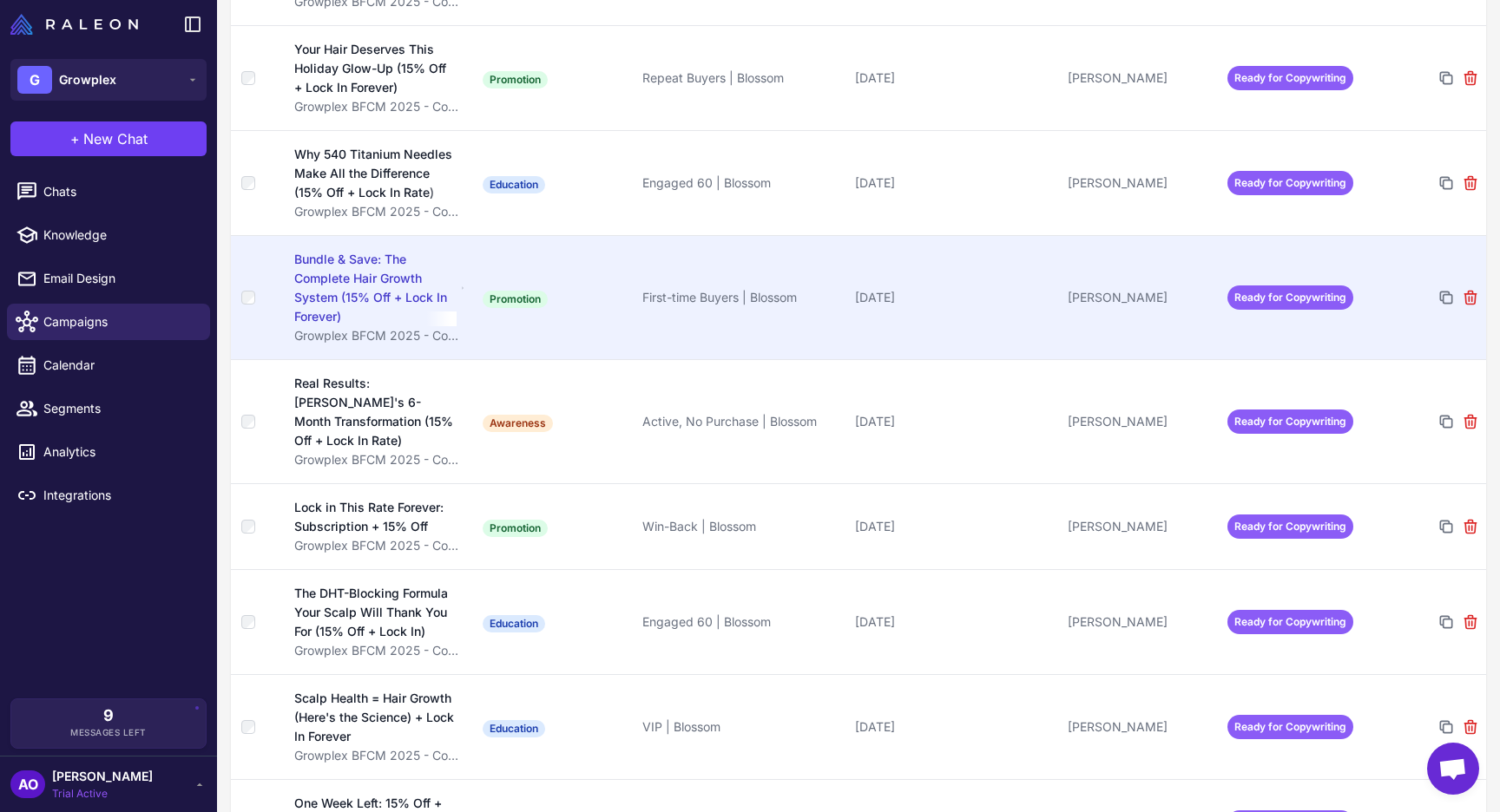
click at [371, 253] on div "Bundle & Save: The Complete Hair Growth System (15% Off + Lock In Forever)" at bounding box center [375, 288] width 162 height 77
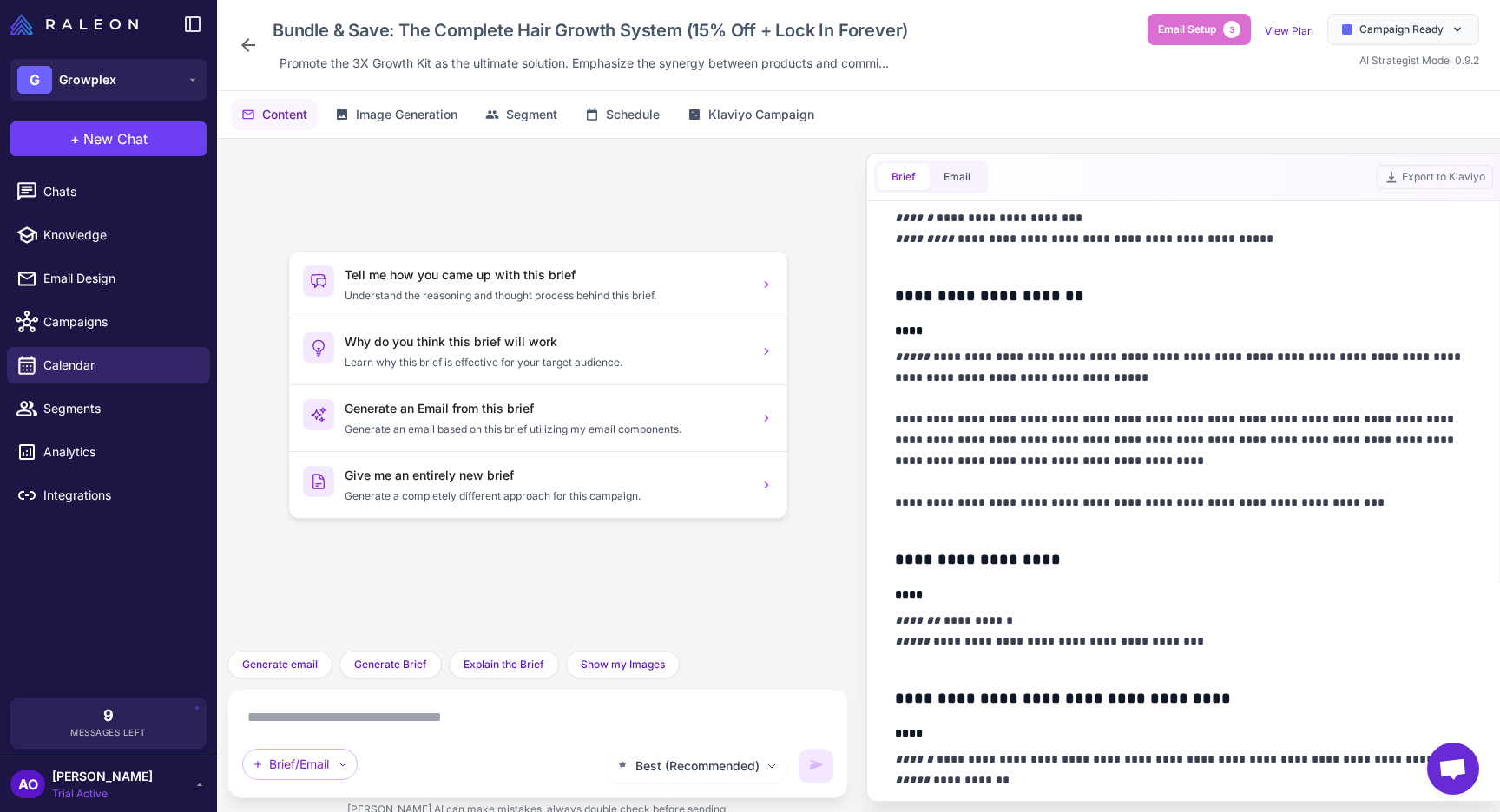
scroll to position [868, 0]
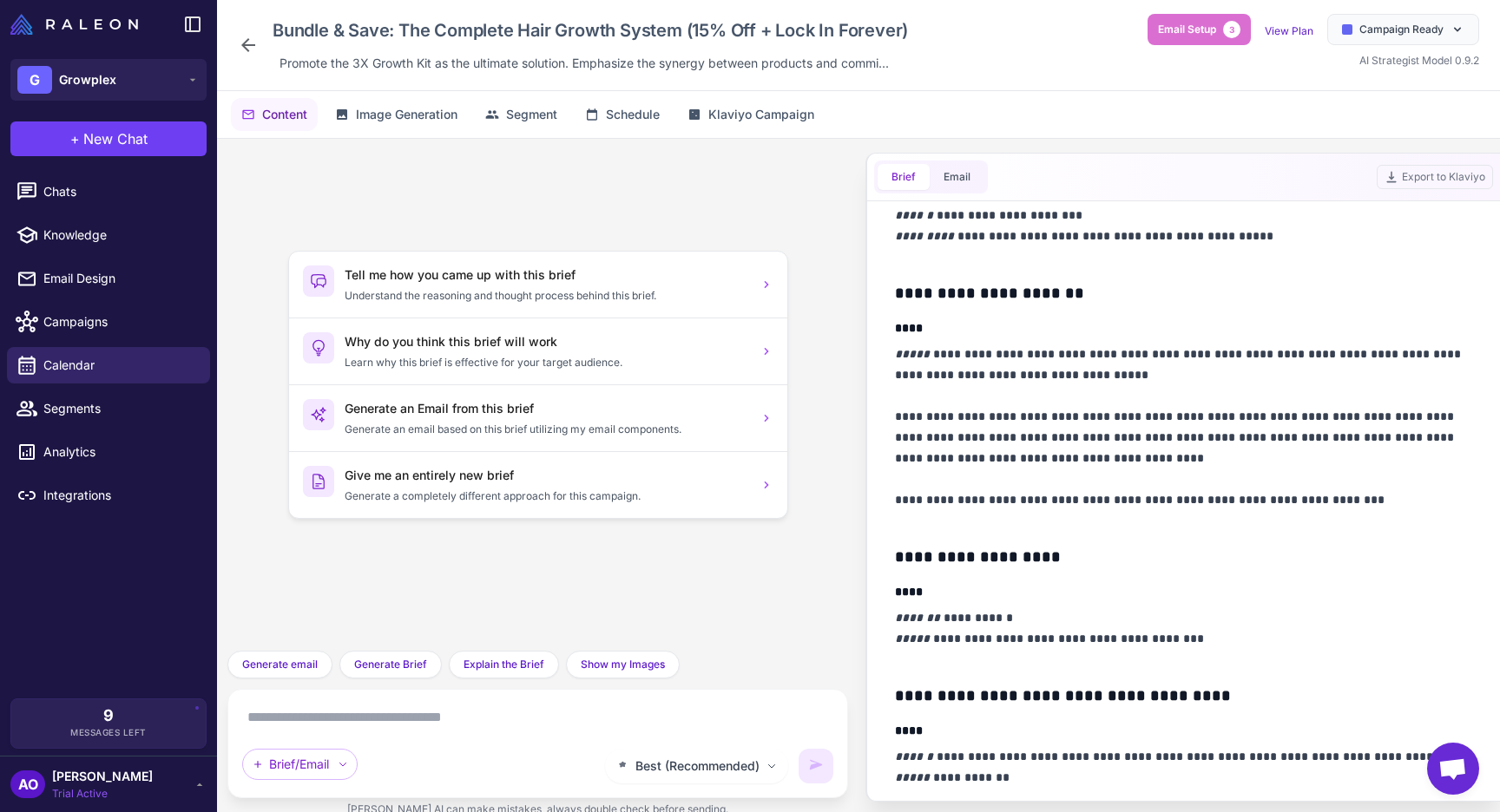
click at [248, 46] on icon at bounding box center [248, 45] width 21 height 21
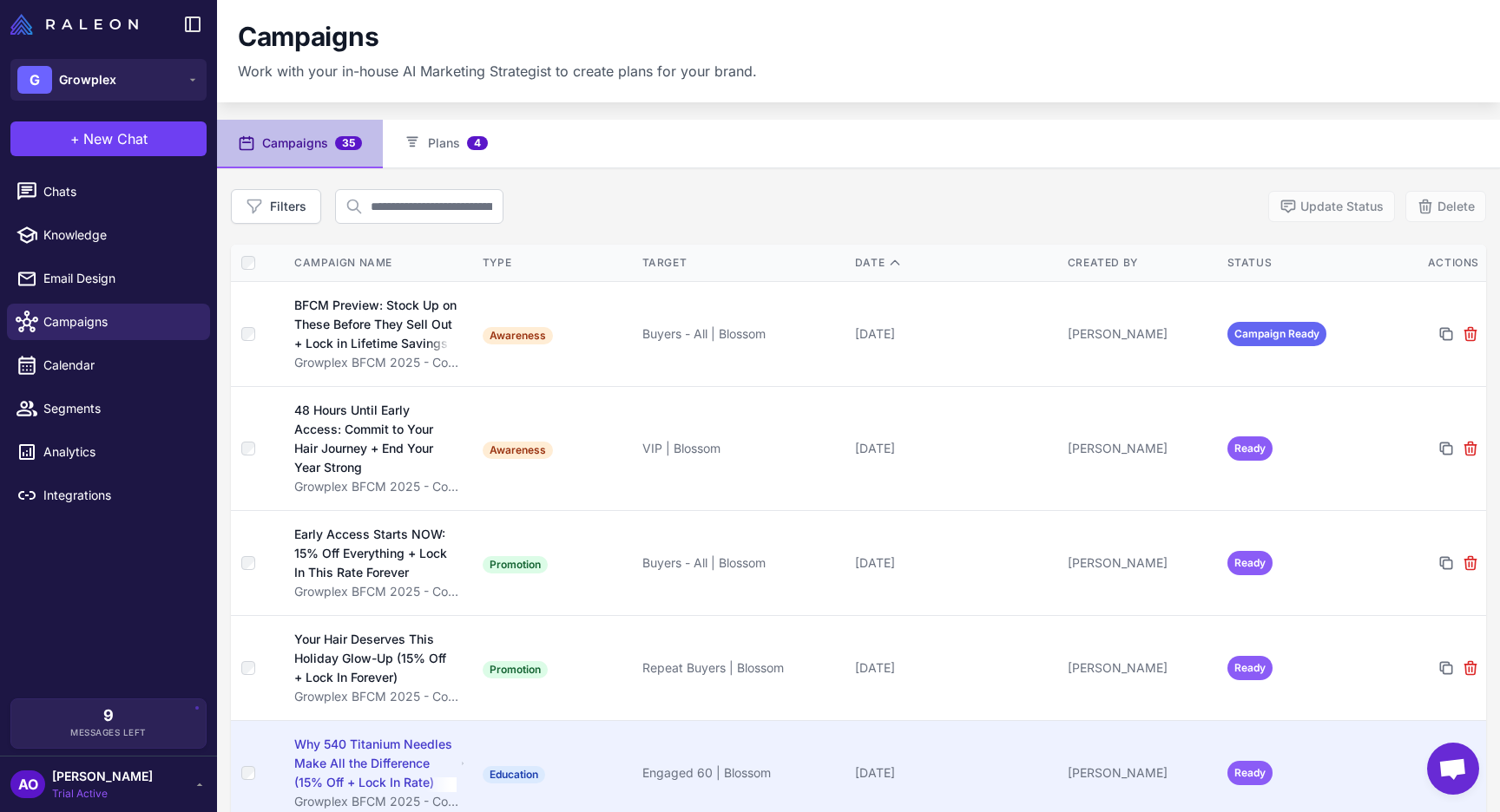
click at [642, 764] on div "Engaged 60 | Blossom" at bounding box center [742, 773] width 199 height 19
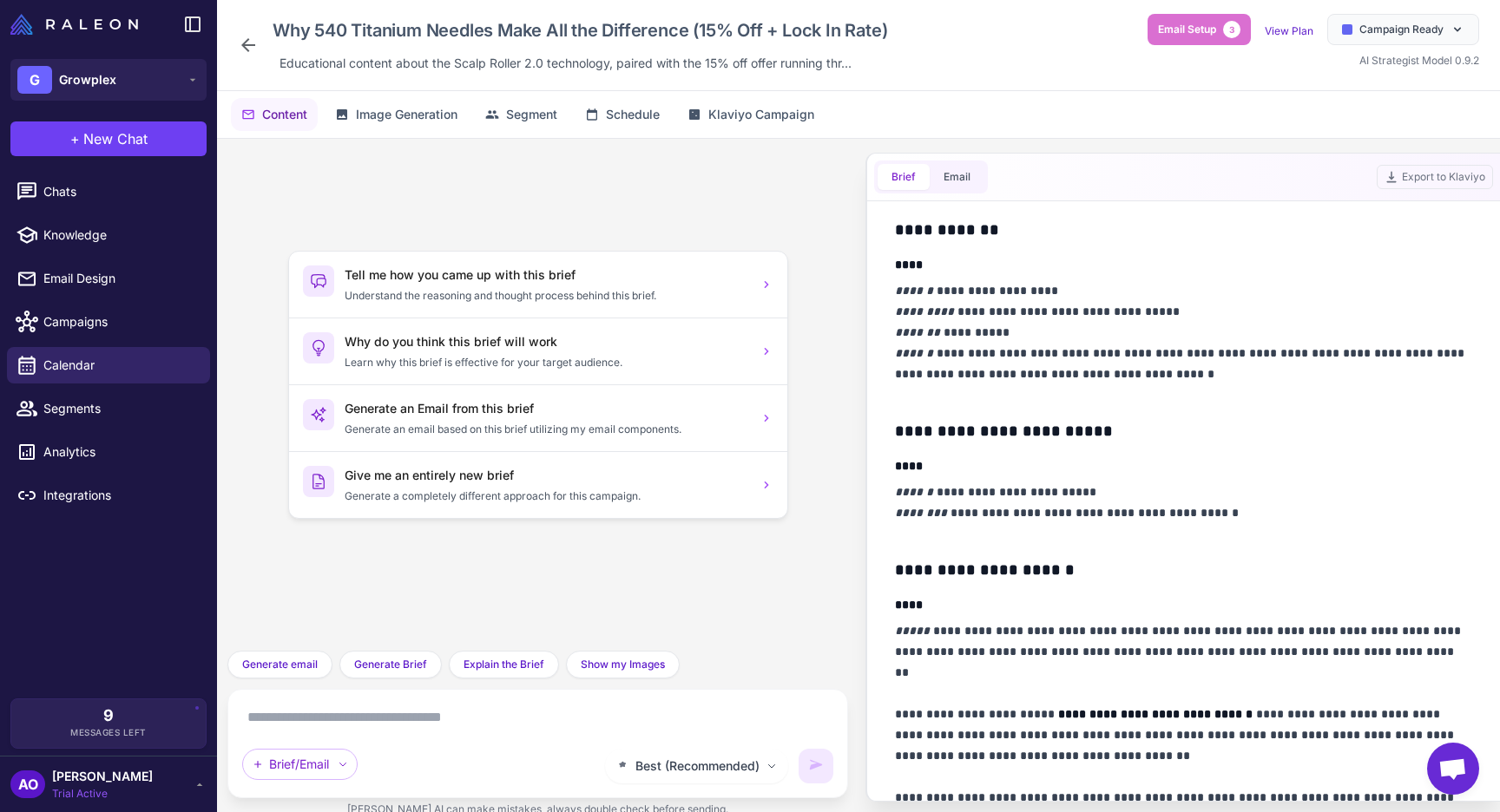
scroll to position [593, 0]
click at [259, 52] on div "Why 540 Titanium Needles Make All the Difference (15% Off + Lock In Rate) Educa…" at bounding box center [566, 45] width 656 height 62
click at [245, 49] on icon at bounding box center [248, 45] width 21 height 21
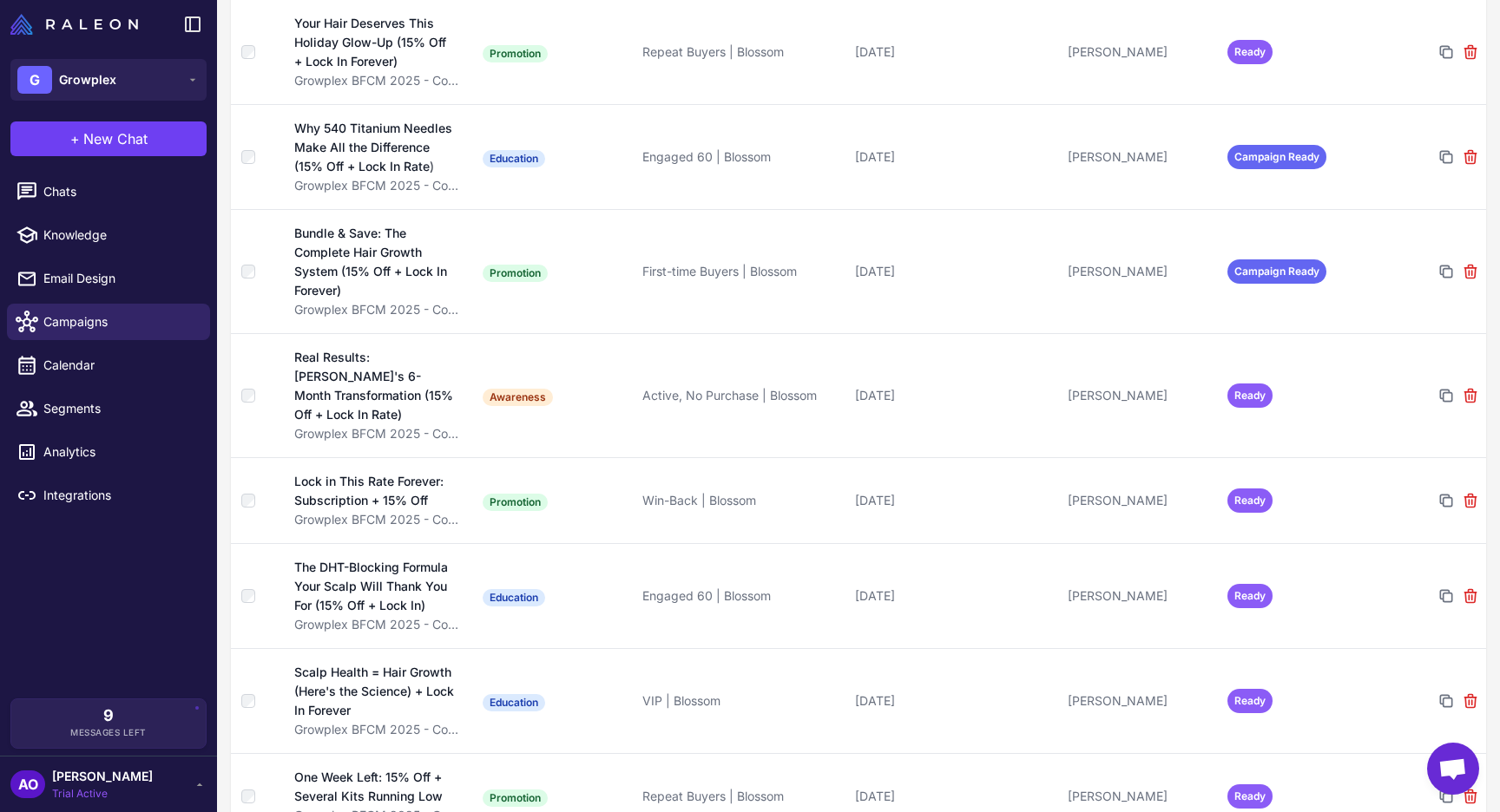
scroll to position [625, 0]
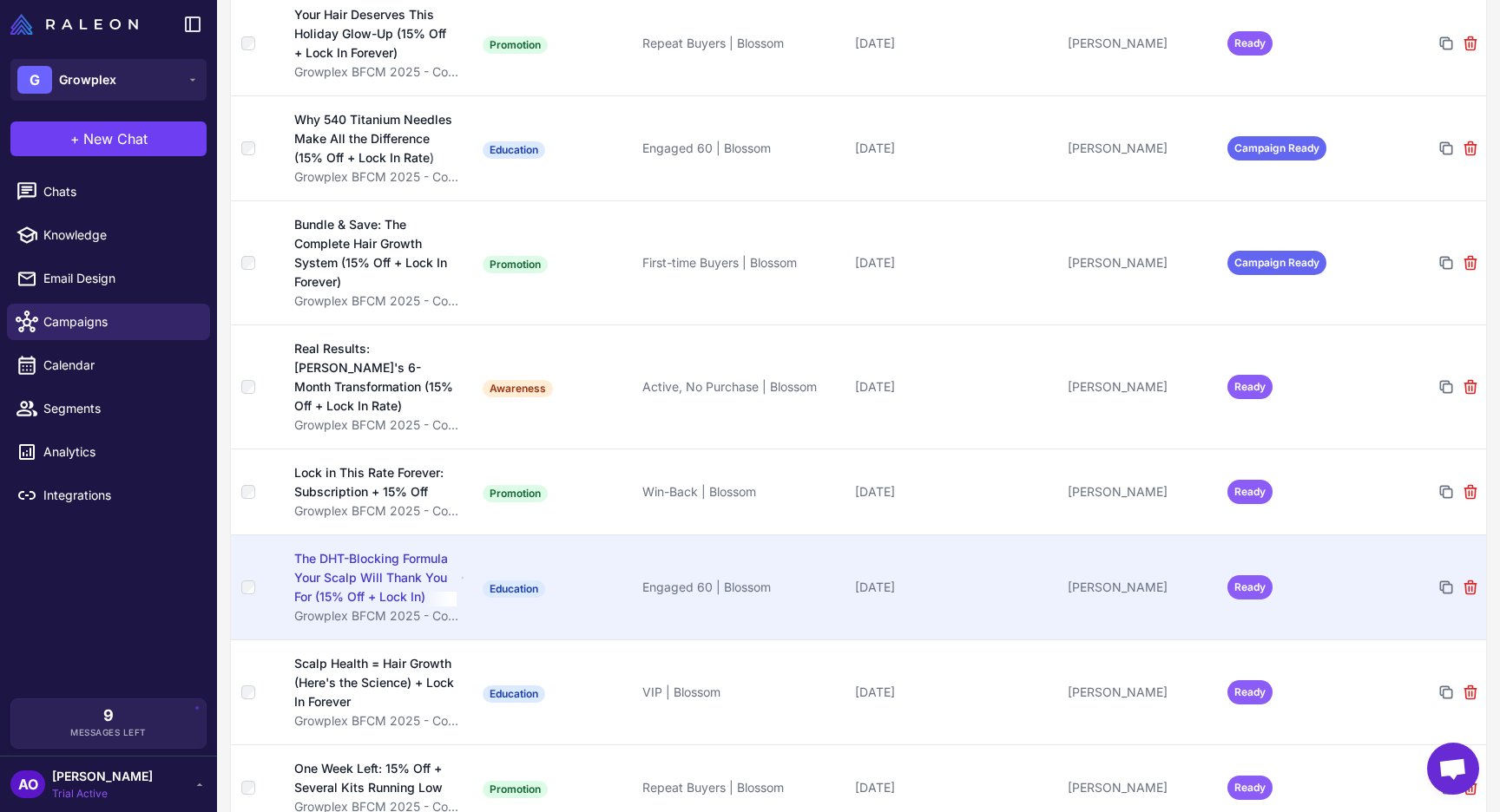
click at [628, 580] on td "Education" at bounding box center [556, 587] width 160 height 105
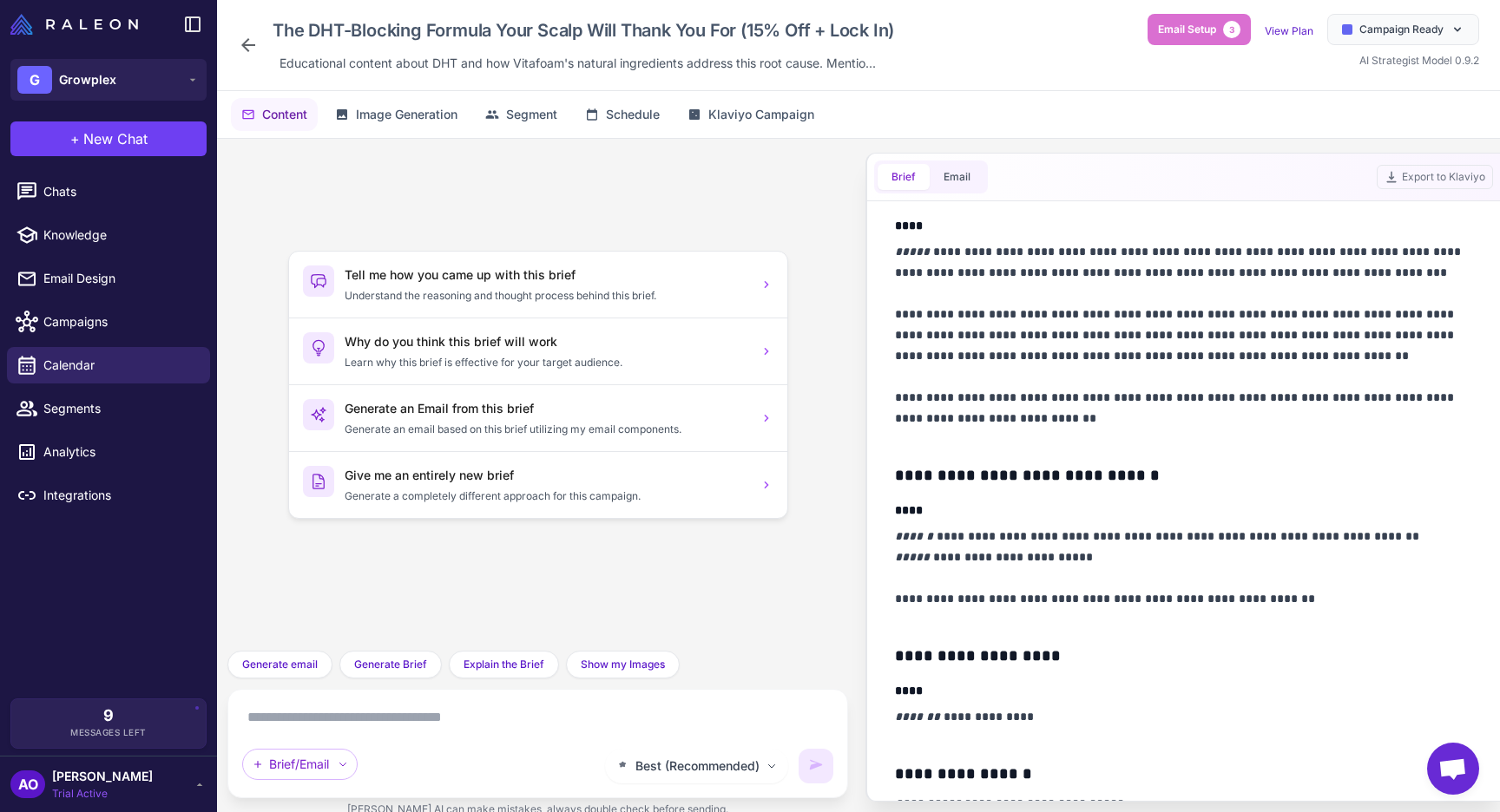
scroll to position [546, 0]
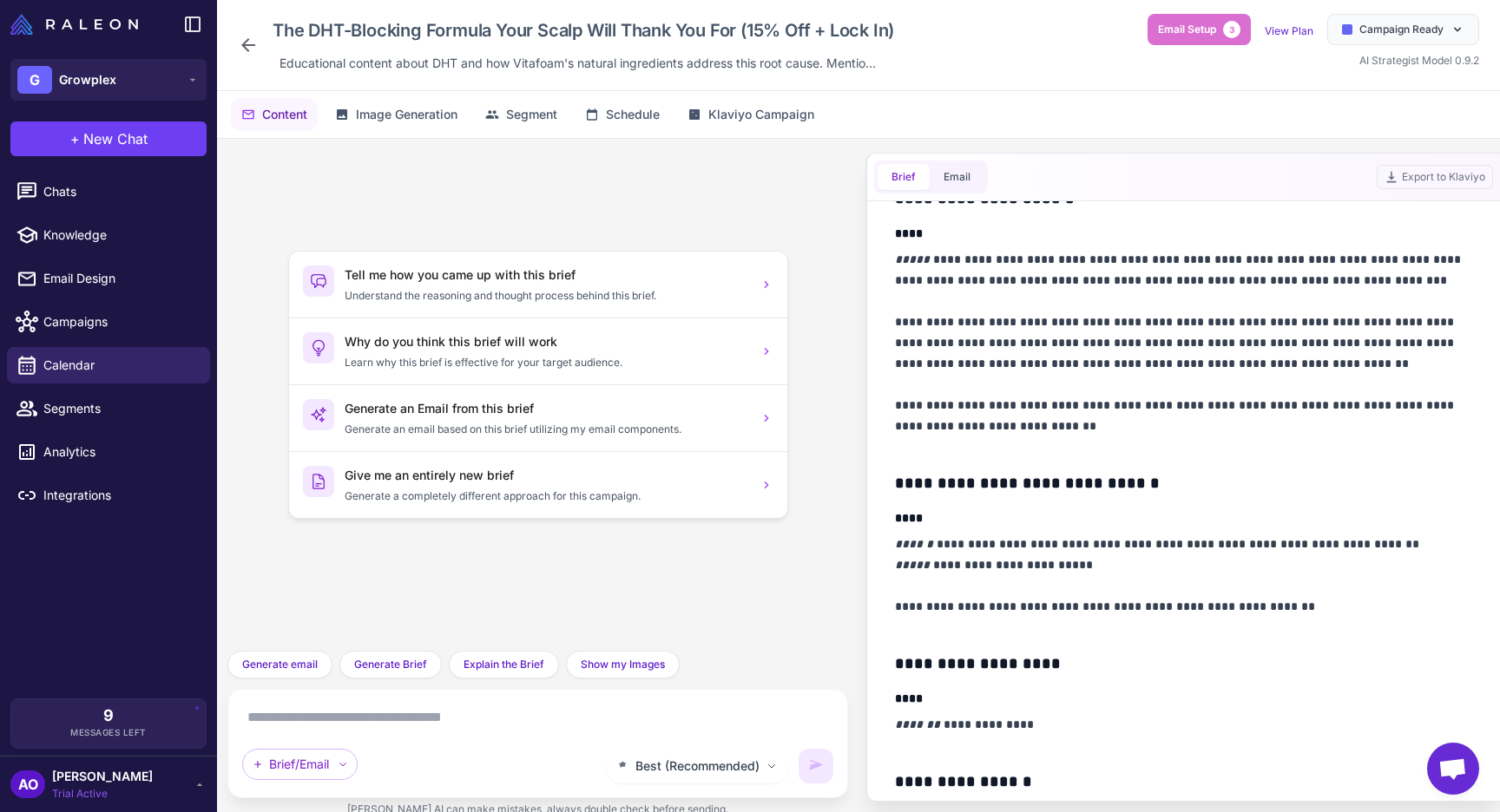
click at [245, 36] on icon at bounding box center [248, 45] width 21 height 21
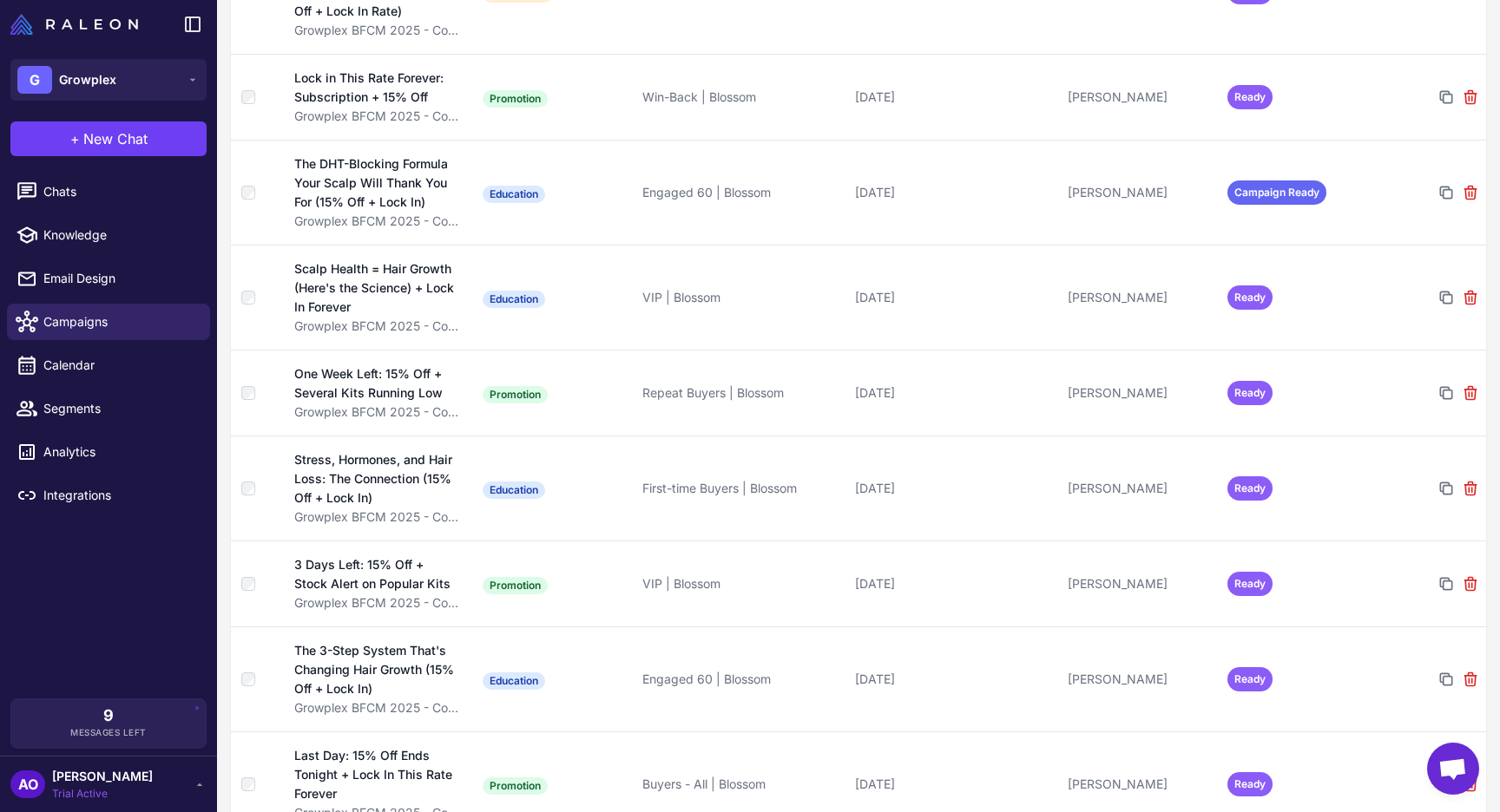
scroll to position [1026, 0]
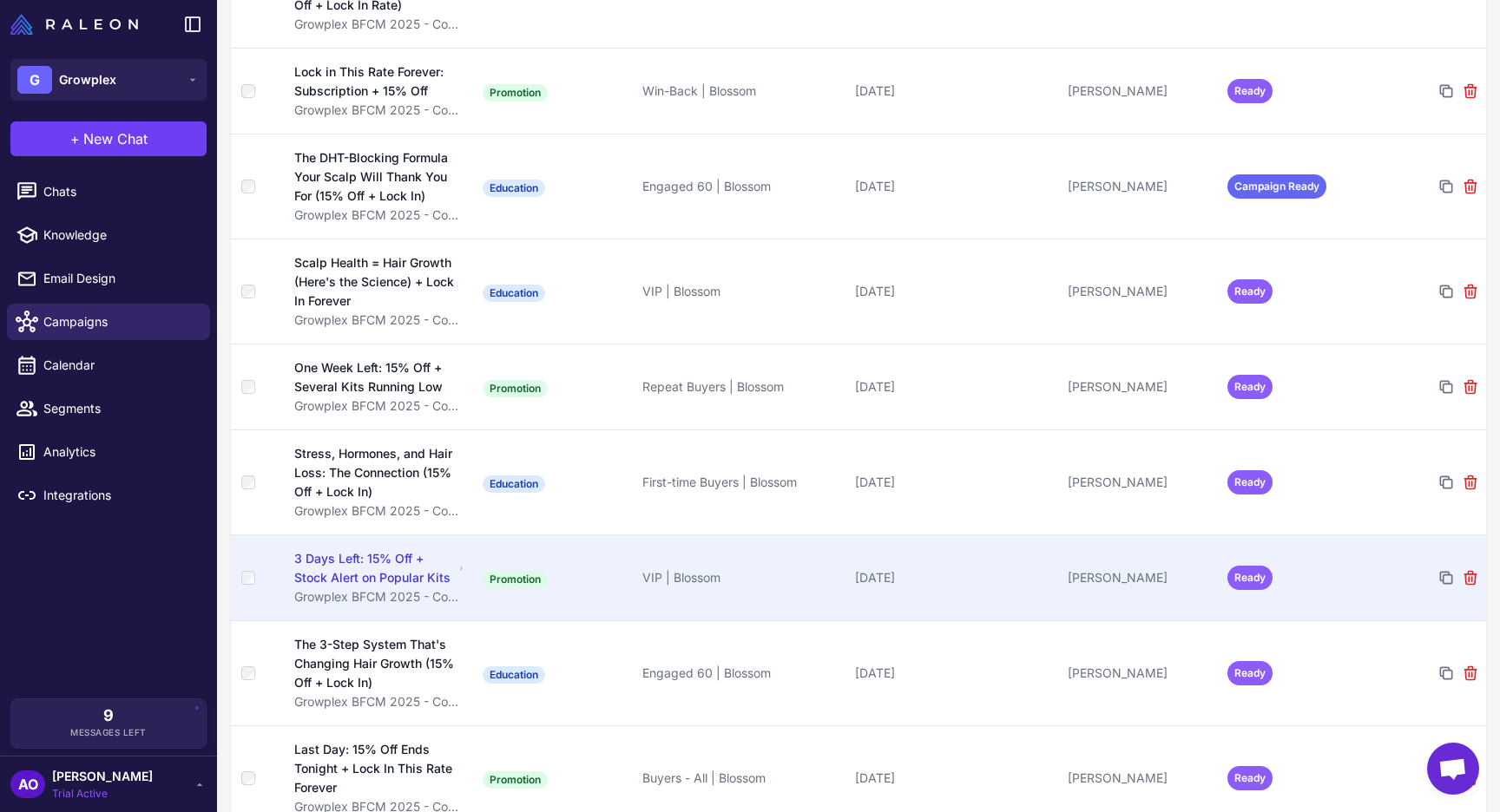
click at [466, 539] on td "3 Days Left: 15% Off + Stock Alert on Popular Kits Growplex BFCM 2025 - Commitm…" at bounding box center [380, 578] width 192 height 86
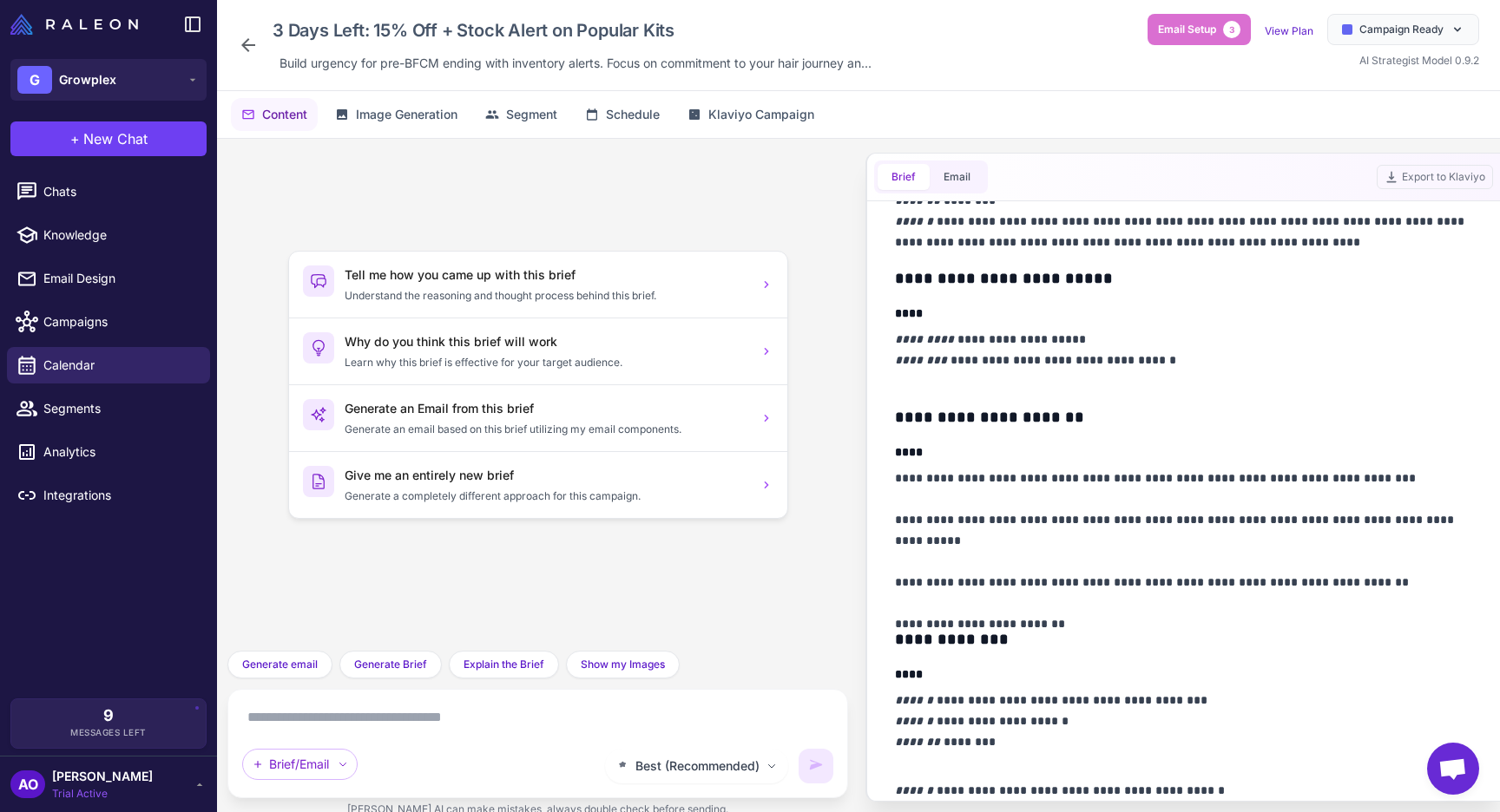
scroll to position [565, 0]
click at [244, 60] on div "3 Days Left: 15% Off + Stock Alert on Popular Kits Build urgency for pre-BFCM e…" at bounding box center [558, 45] width 640 height 62
click at [243, 55] on icon at bounding box center [248, 45] width 21 height 21
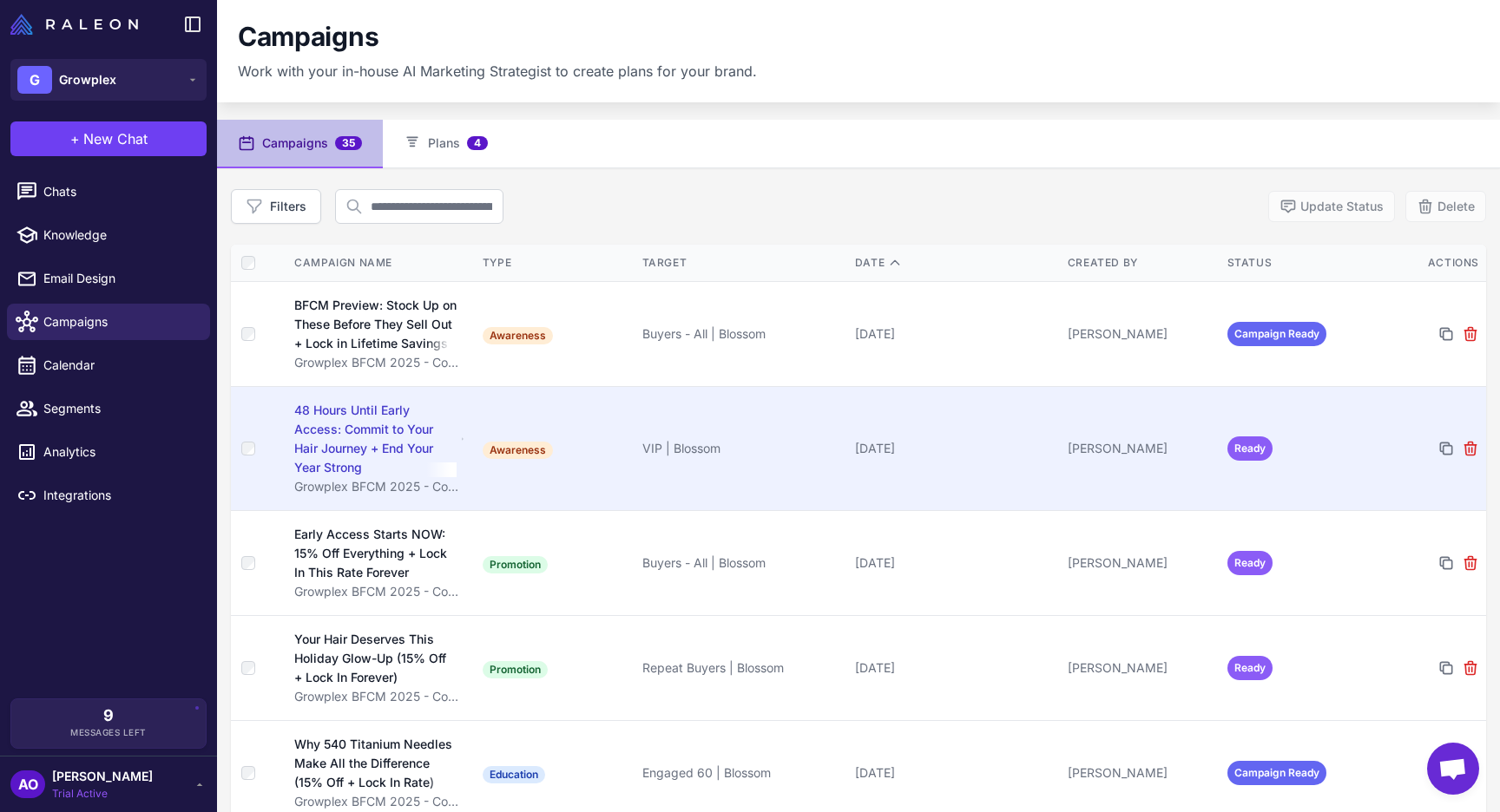
click at [441, 419] on div "48 Hours Until Early Access: Commit to Your Hair Journey + End Your Year Strong" at bounding box center [375, 439] width 162 height 77
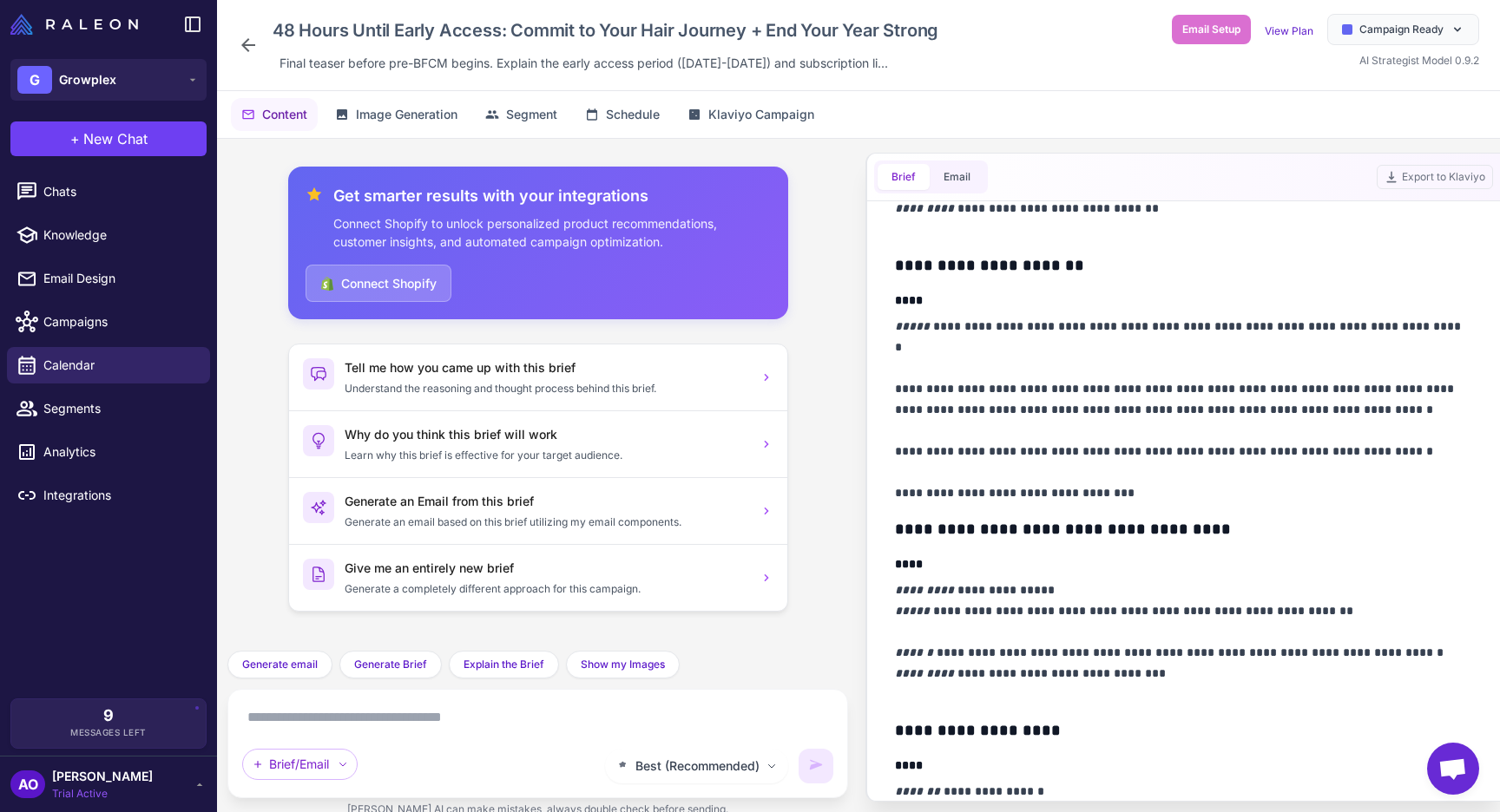
scroll to position [481, 0]
click at [245, 45] on icon at bounding box center [248, 45] width 14 height 14
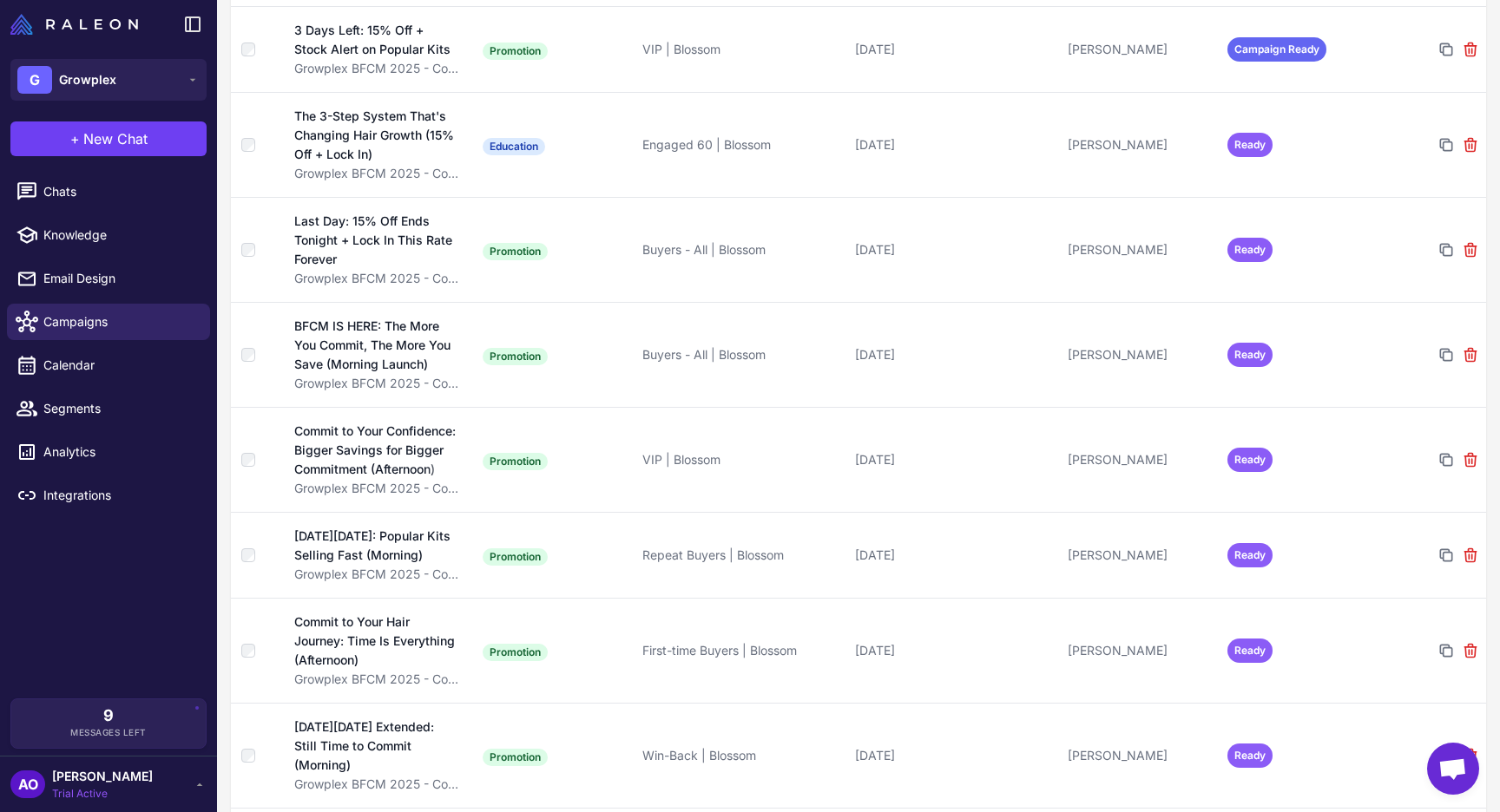
scroll to position [1561, 0]
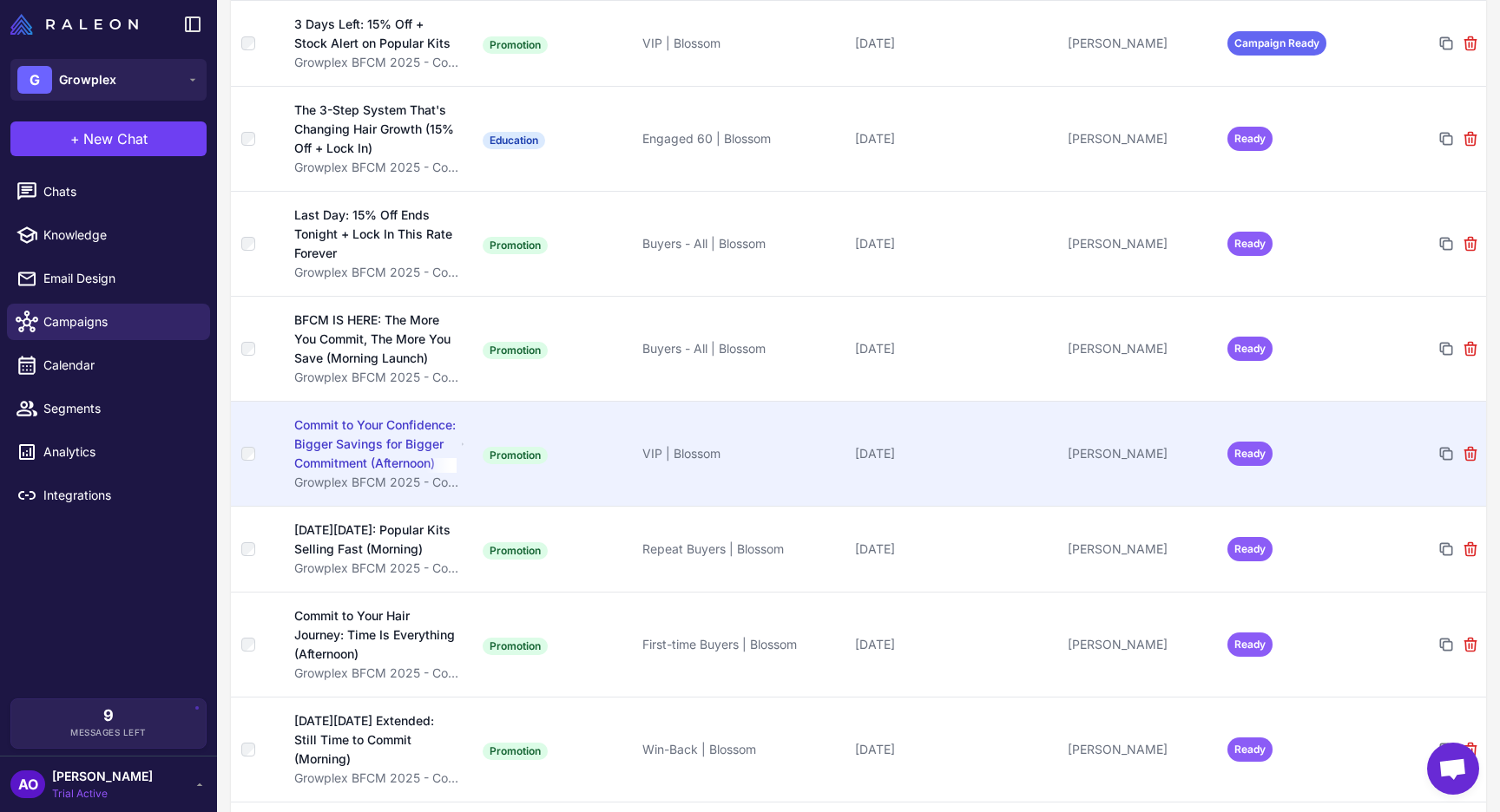
click at [428, 428] on div "Commit to Your Confidence: Bigger Savings for Bigger Commitment (Afternoon)" at bounding box center [375, 444] width 162 height 57
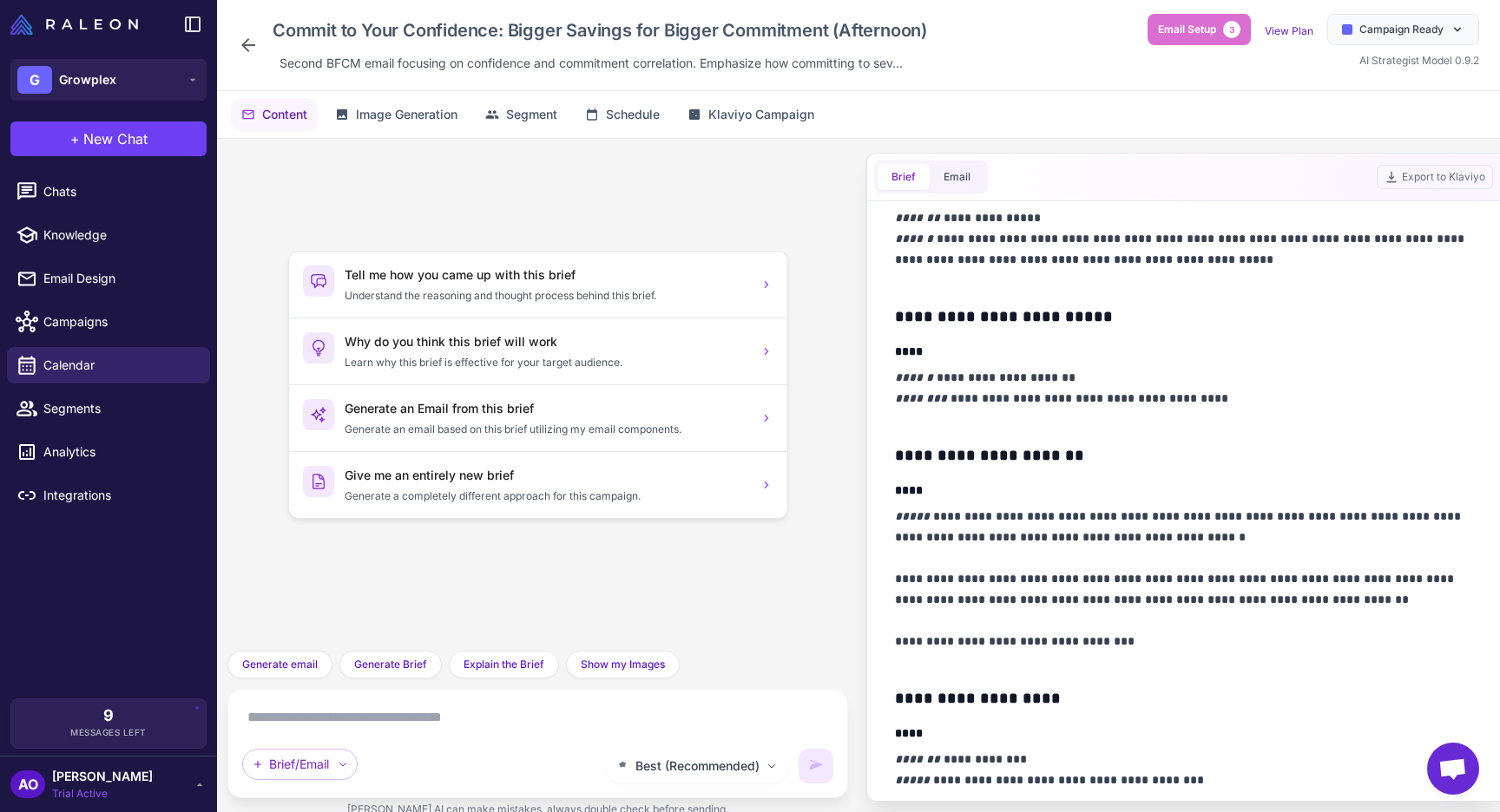
scroll to position [749, 0]
click at [255, 48] on icon at bounding box center [248, 45] width 21 height 21
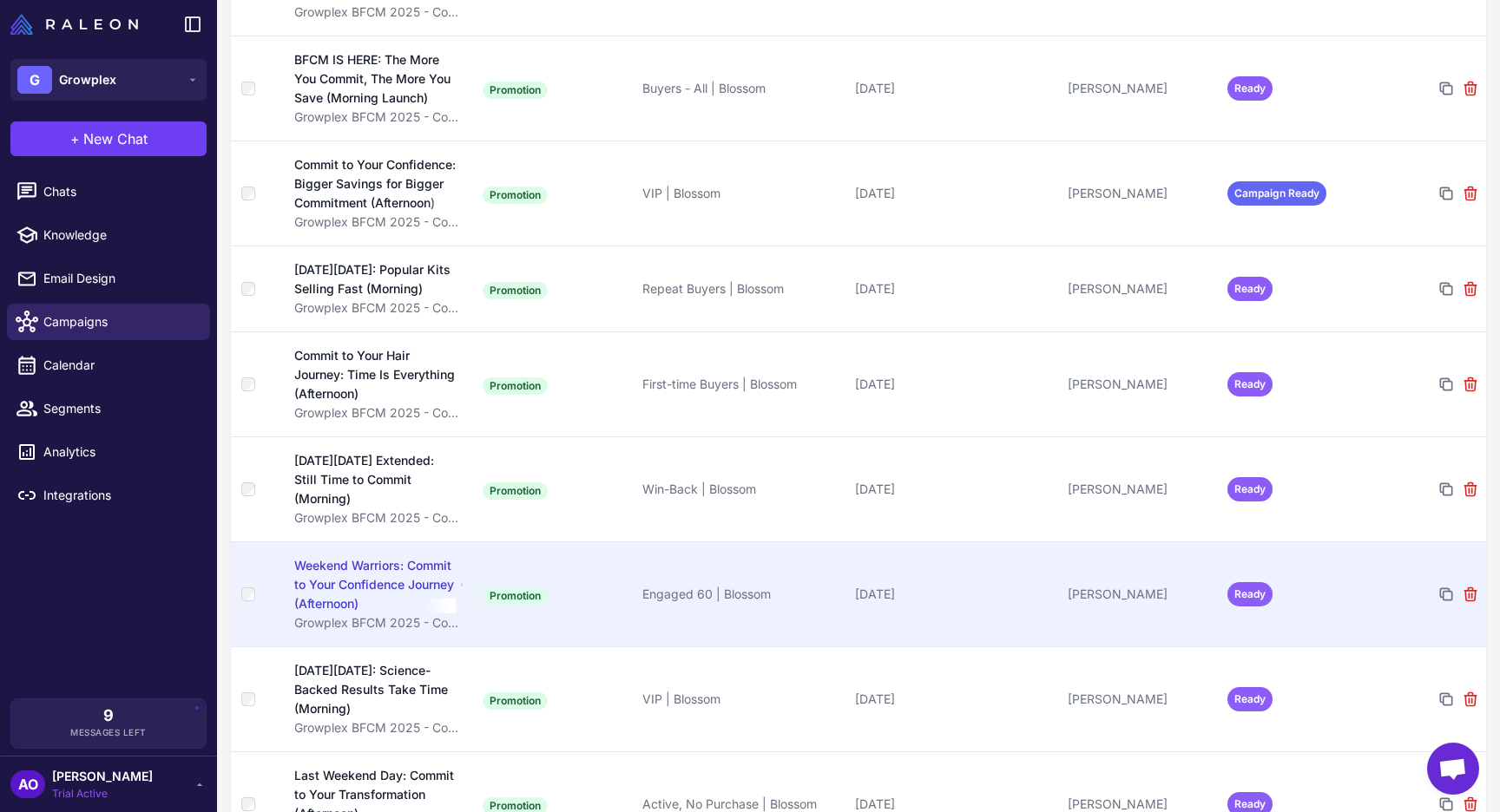
scroll to position [1895, 0]
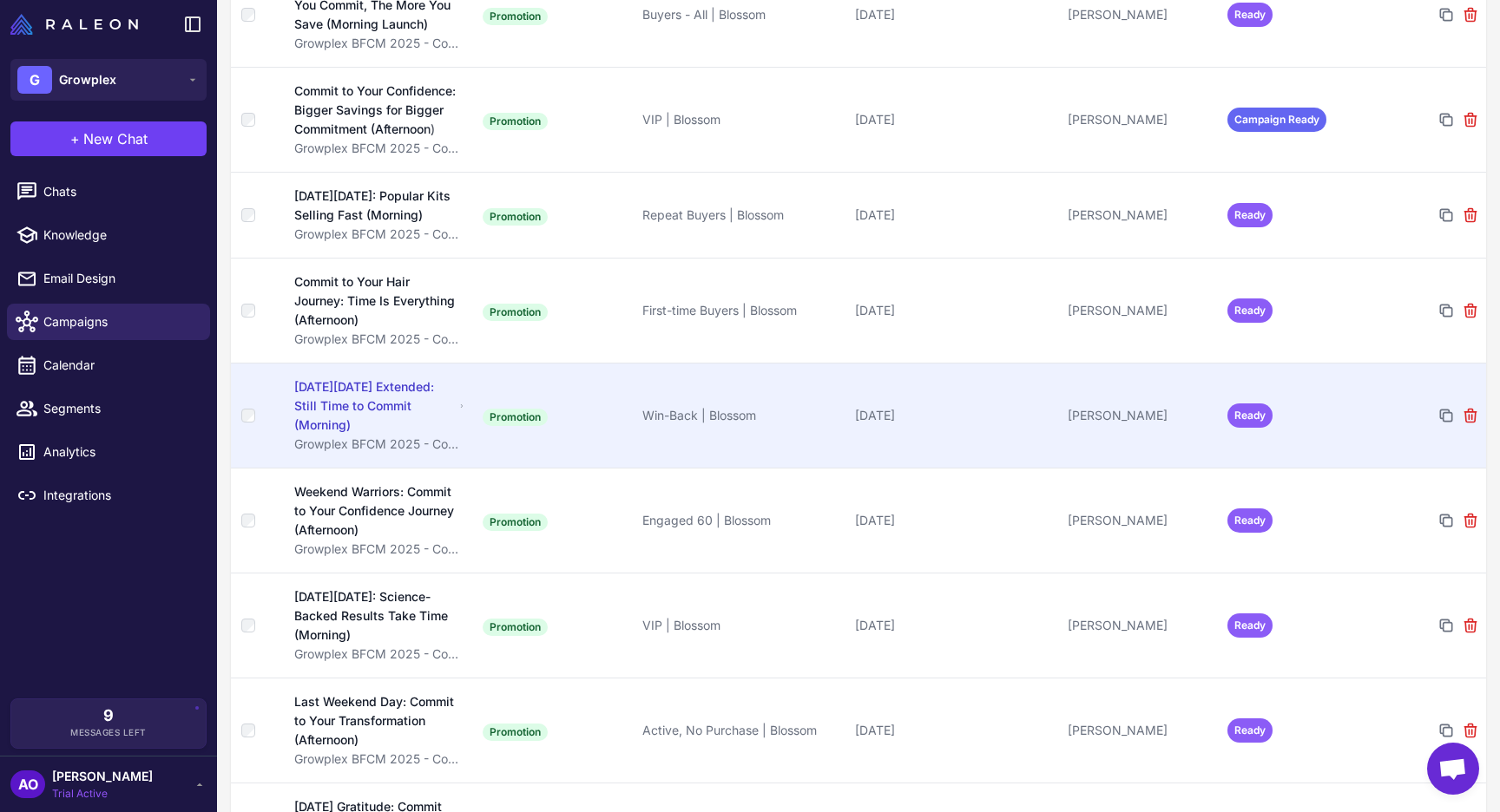
click at [610, 403] on td "Promotion" at bounding box center [556, 414] width 160 height 105
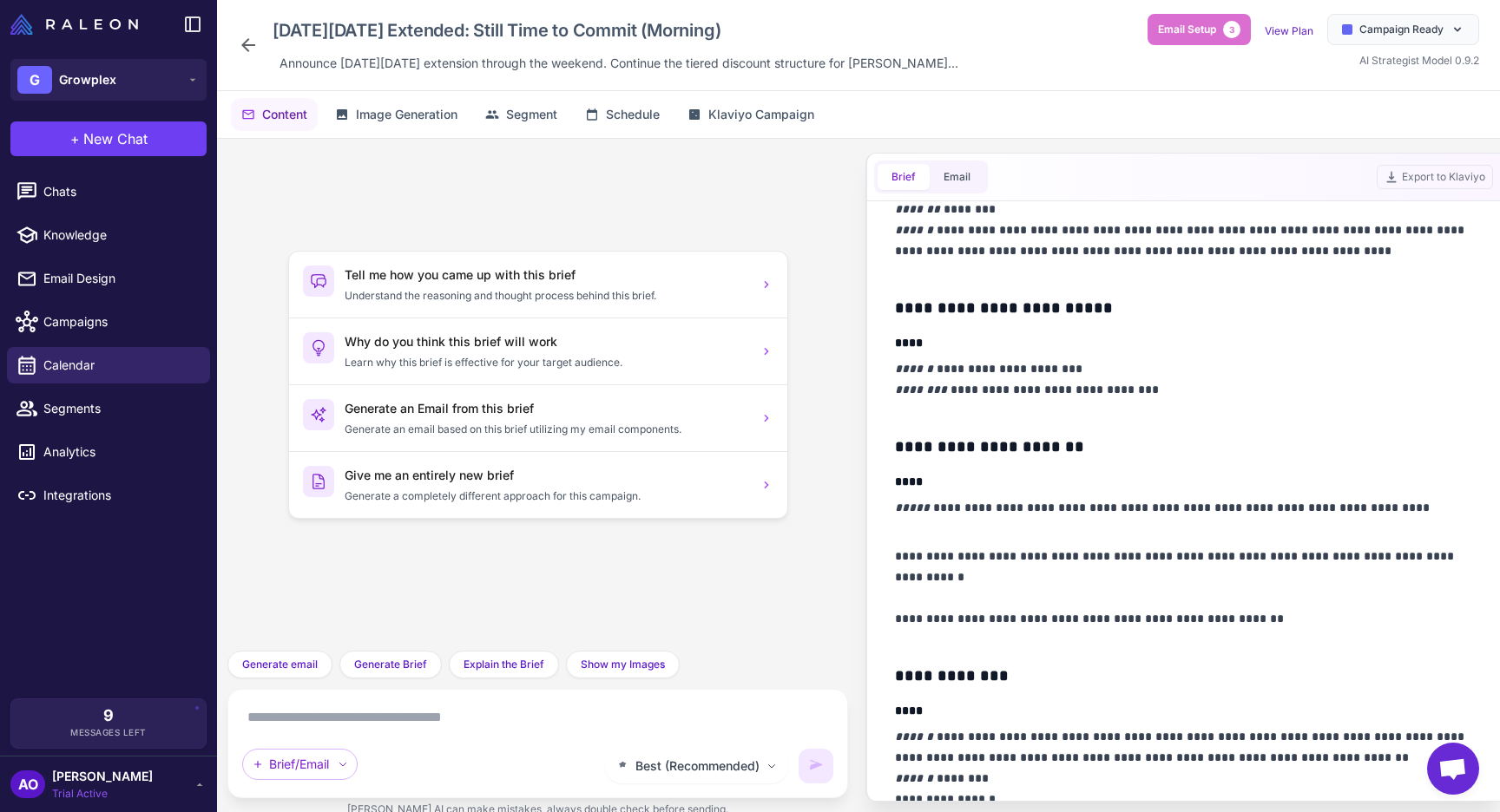
scroll to position [739, 0]
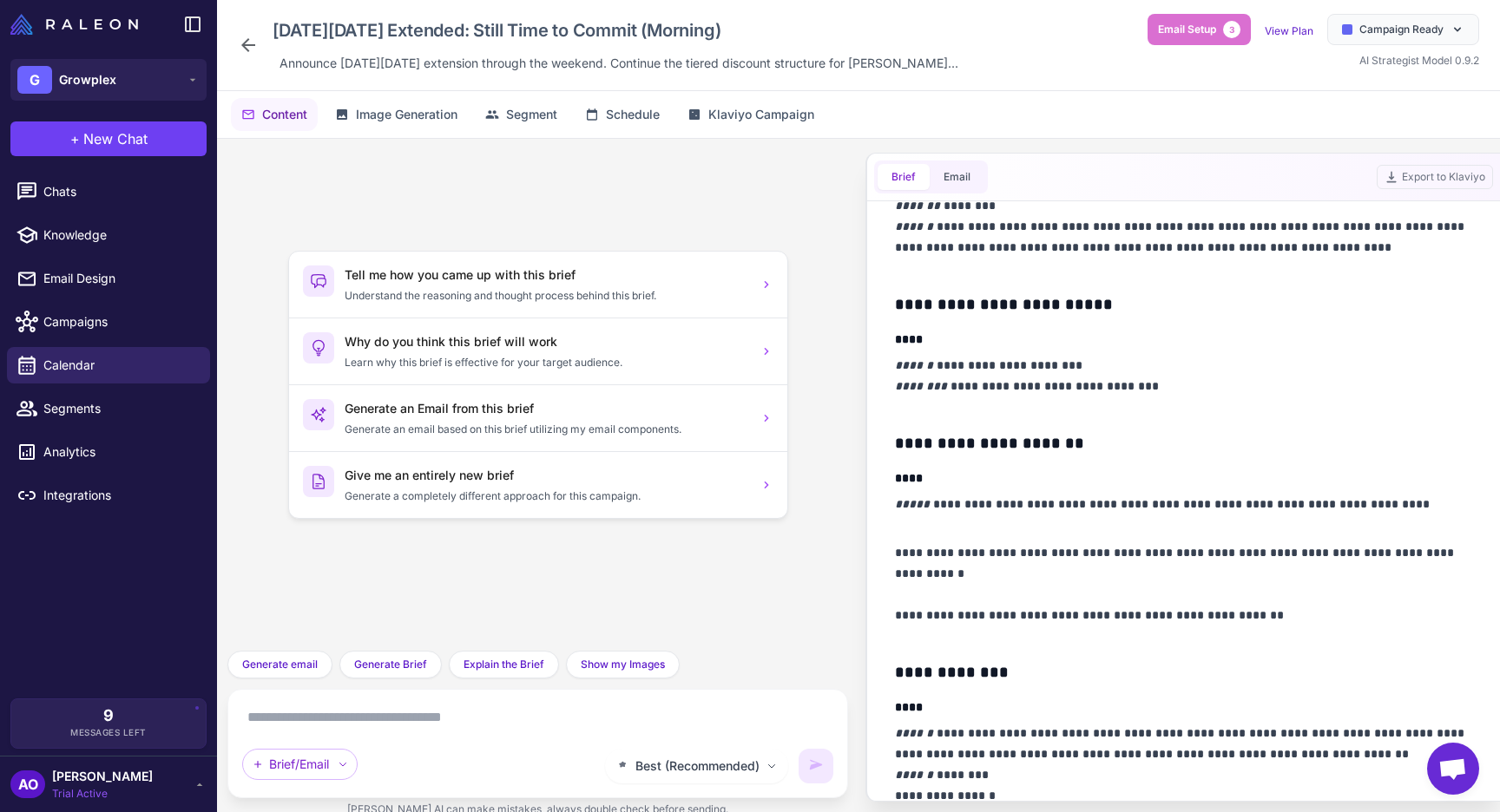
click at [252, 76] on div "Black Friday Extended: Still Time to Commit (Morning) Announce Black Friday ext…" at bounding box center [601, 45] width 728 height 62
click at [244, 52] on icon at bounding box center [248, 45] width 21 height 21
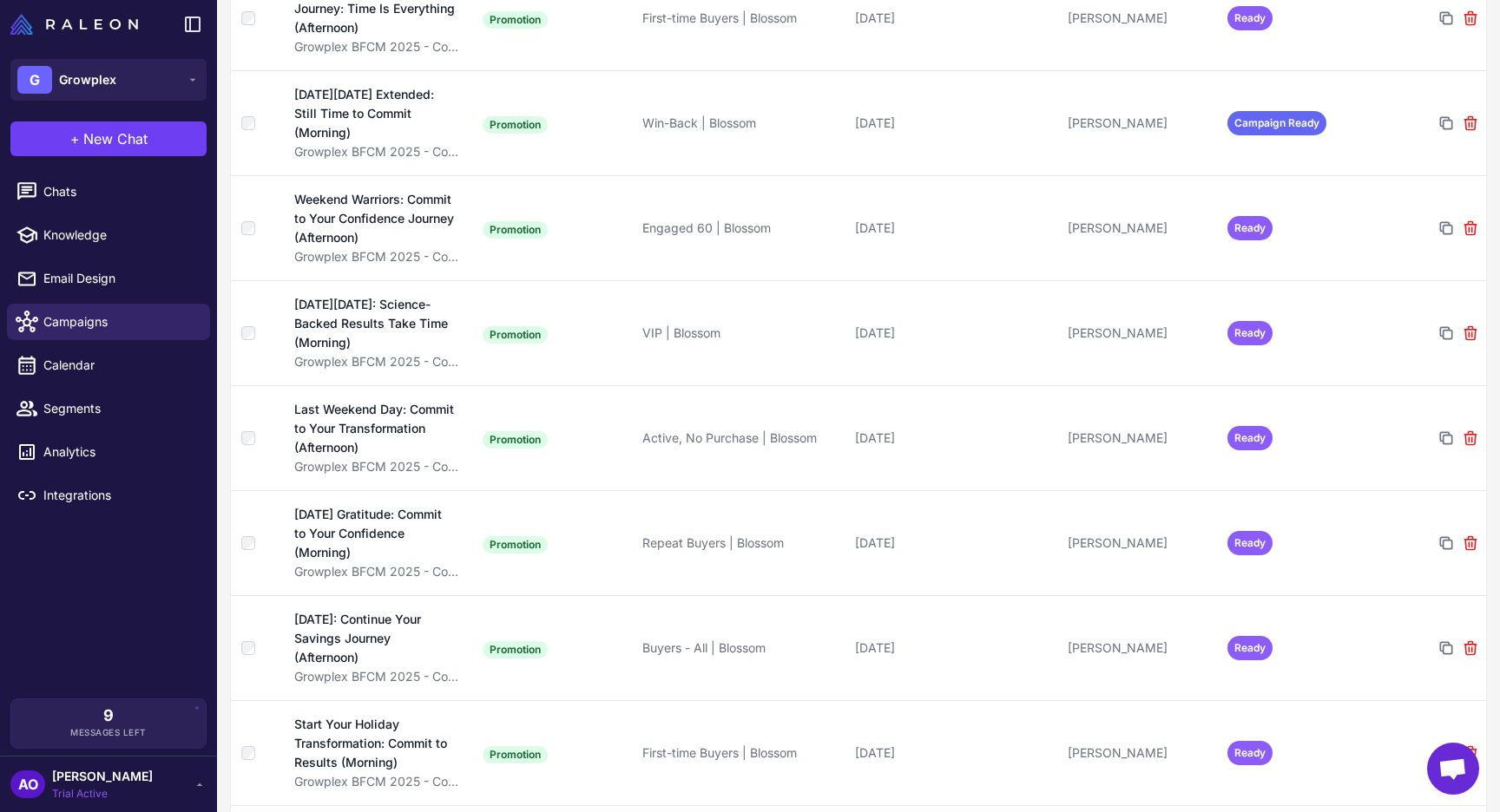
scroll to position [3120, 0]
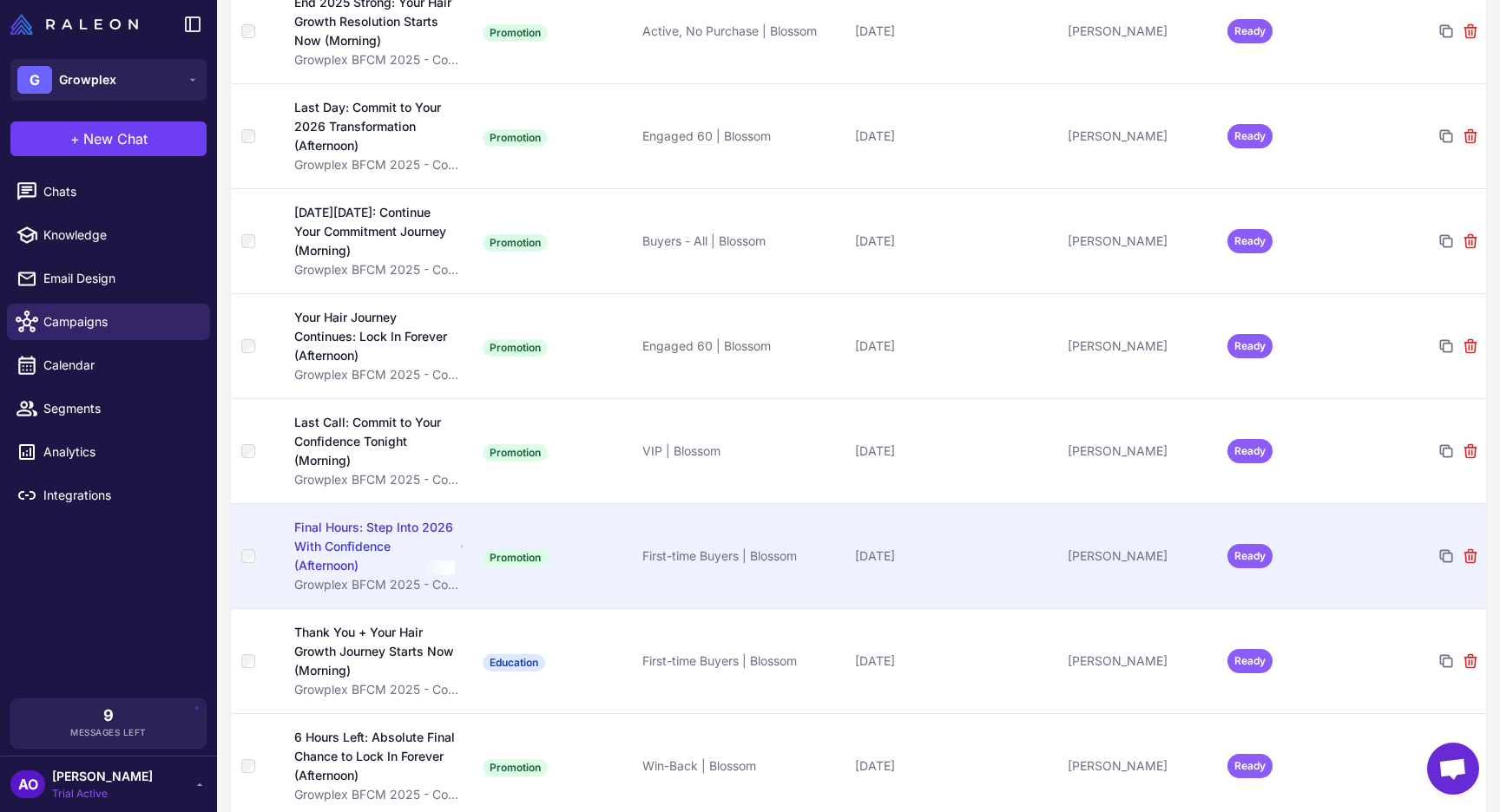
click at [604, 528] on td "Promotion" at bounding box center [556, 555] width 160 height 105
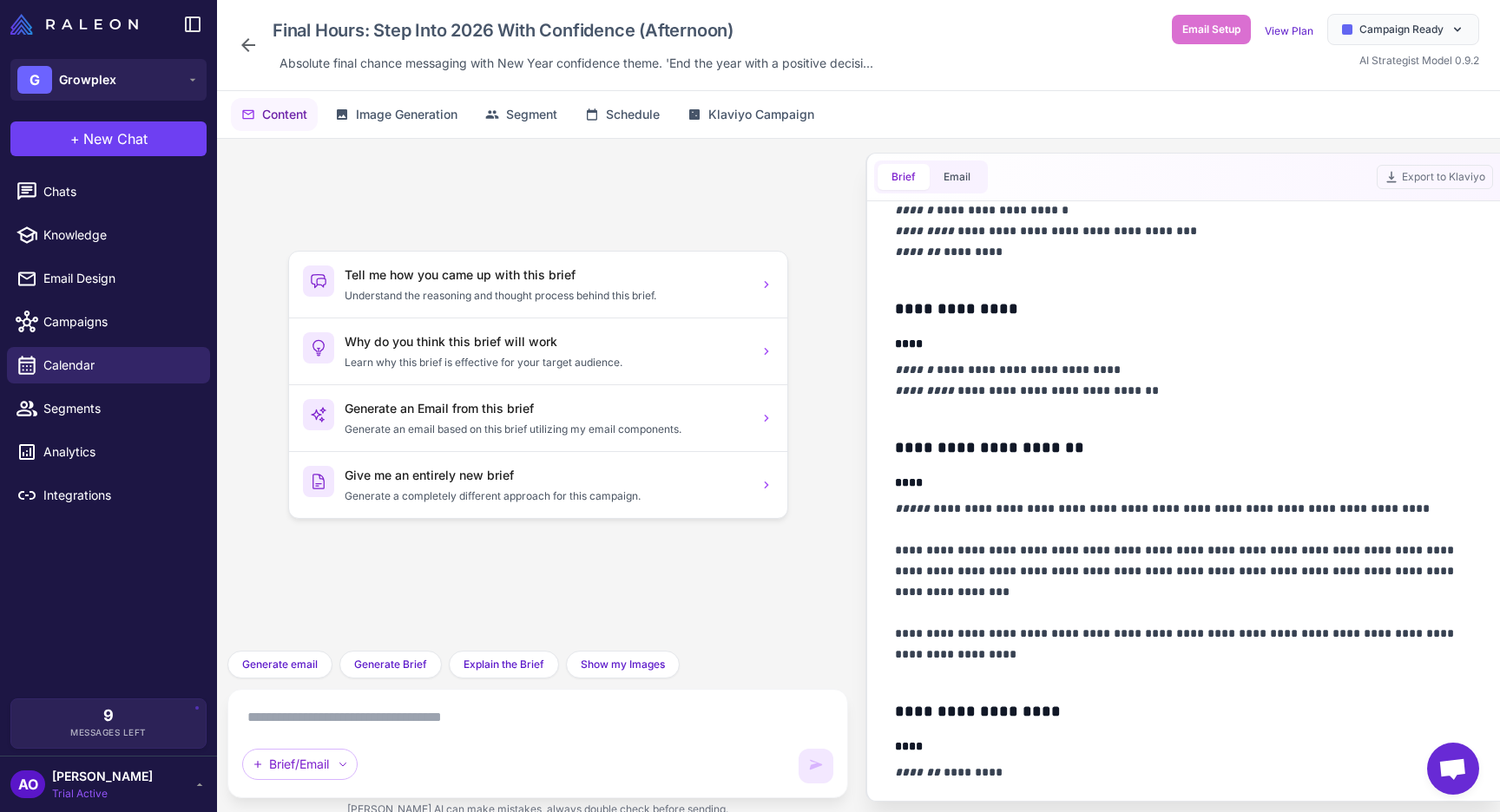
scroll to position [435, 0]
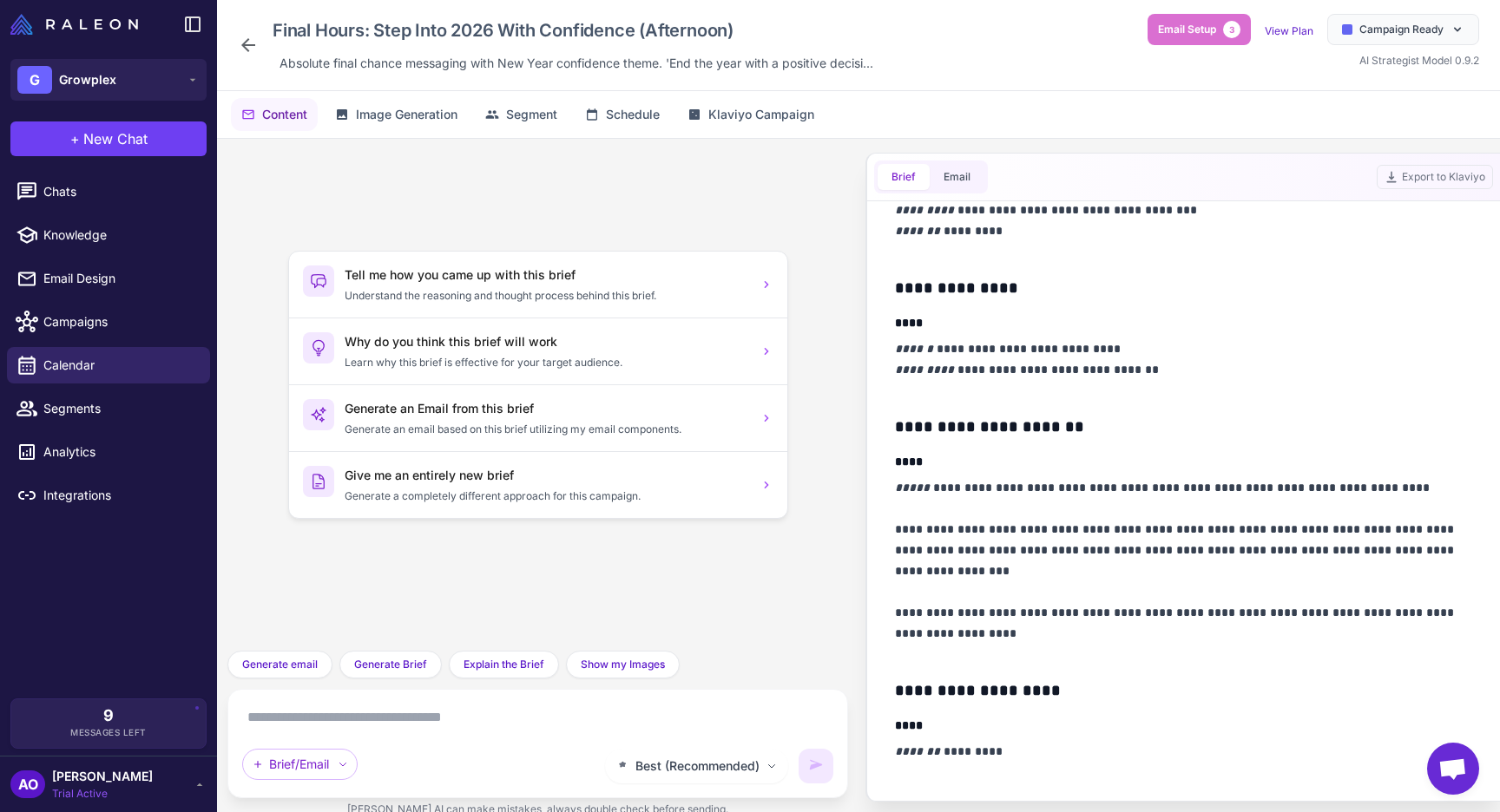
click at [239, 49] on icon at bounding box center [248, 45] width 21 height 21
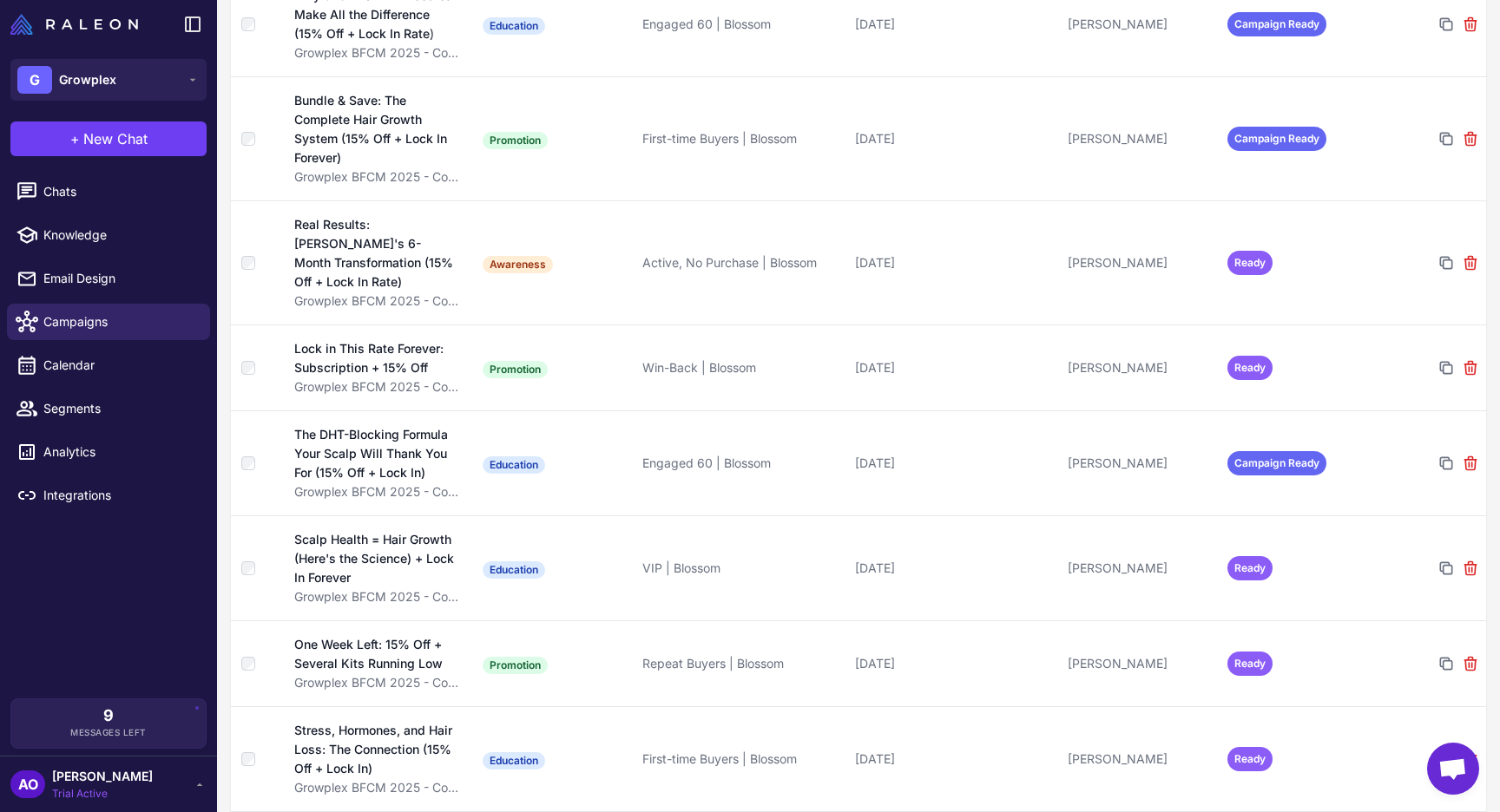
scroll to position [757, 0]
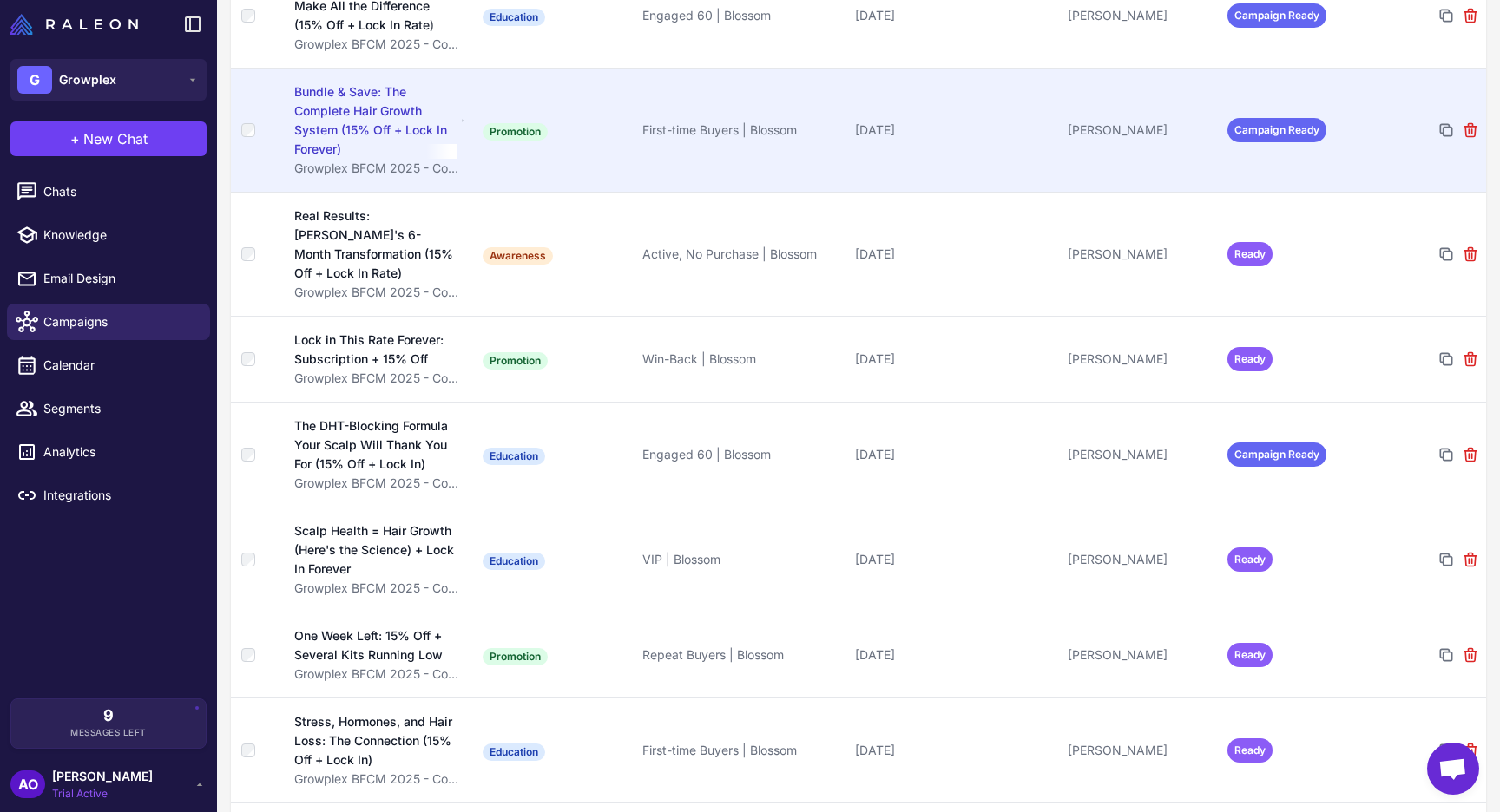
click at [587, 92] on td "Promotion" at bounding box center [556, 129] width 160 height 124
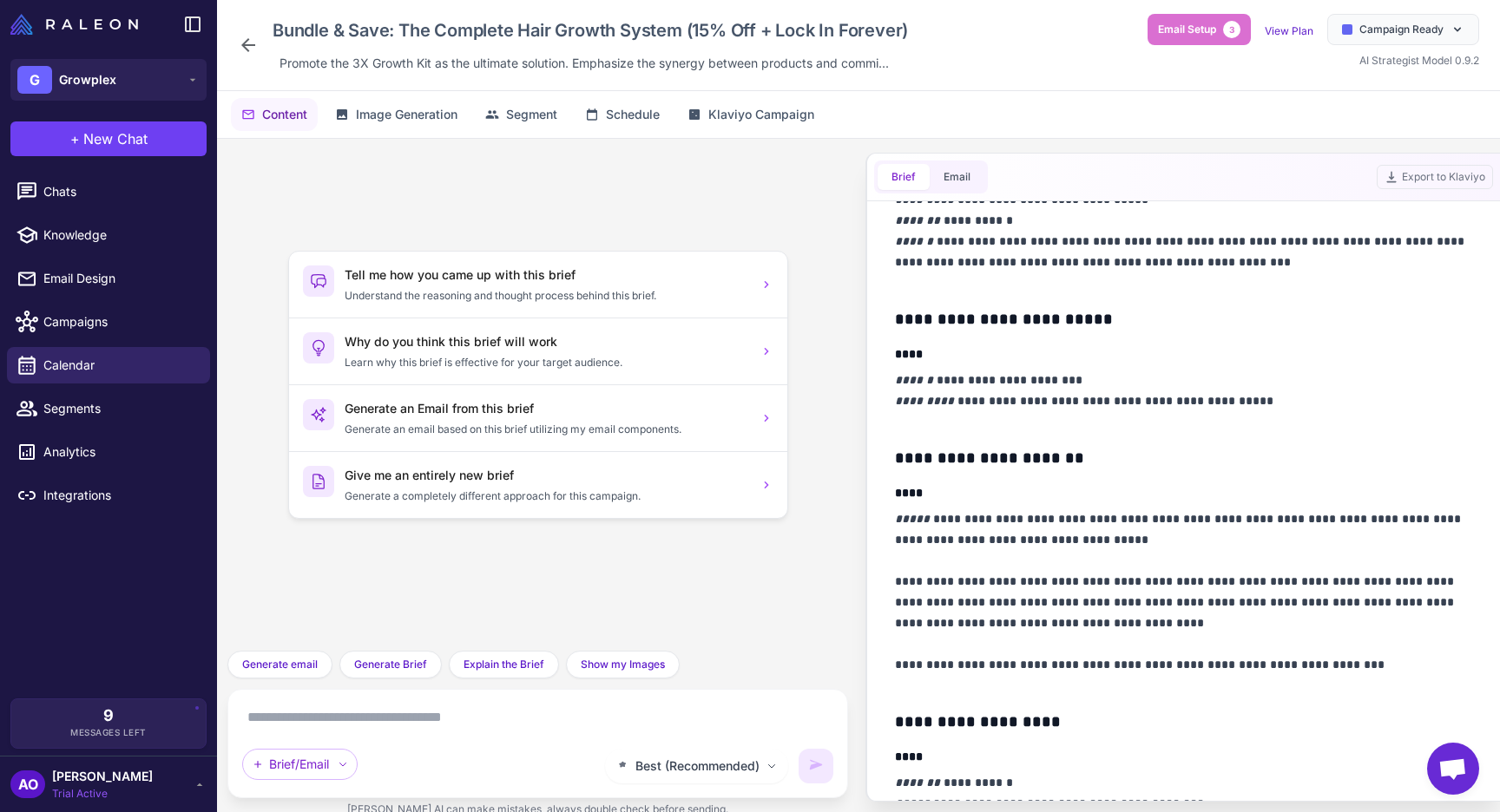
scroll to position [705, 0]
click at [252, 46] on icon at bounding box center [248, 45] width 21 height 21
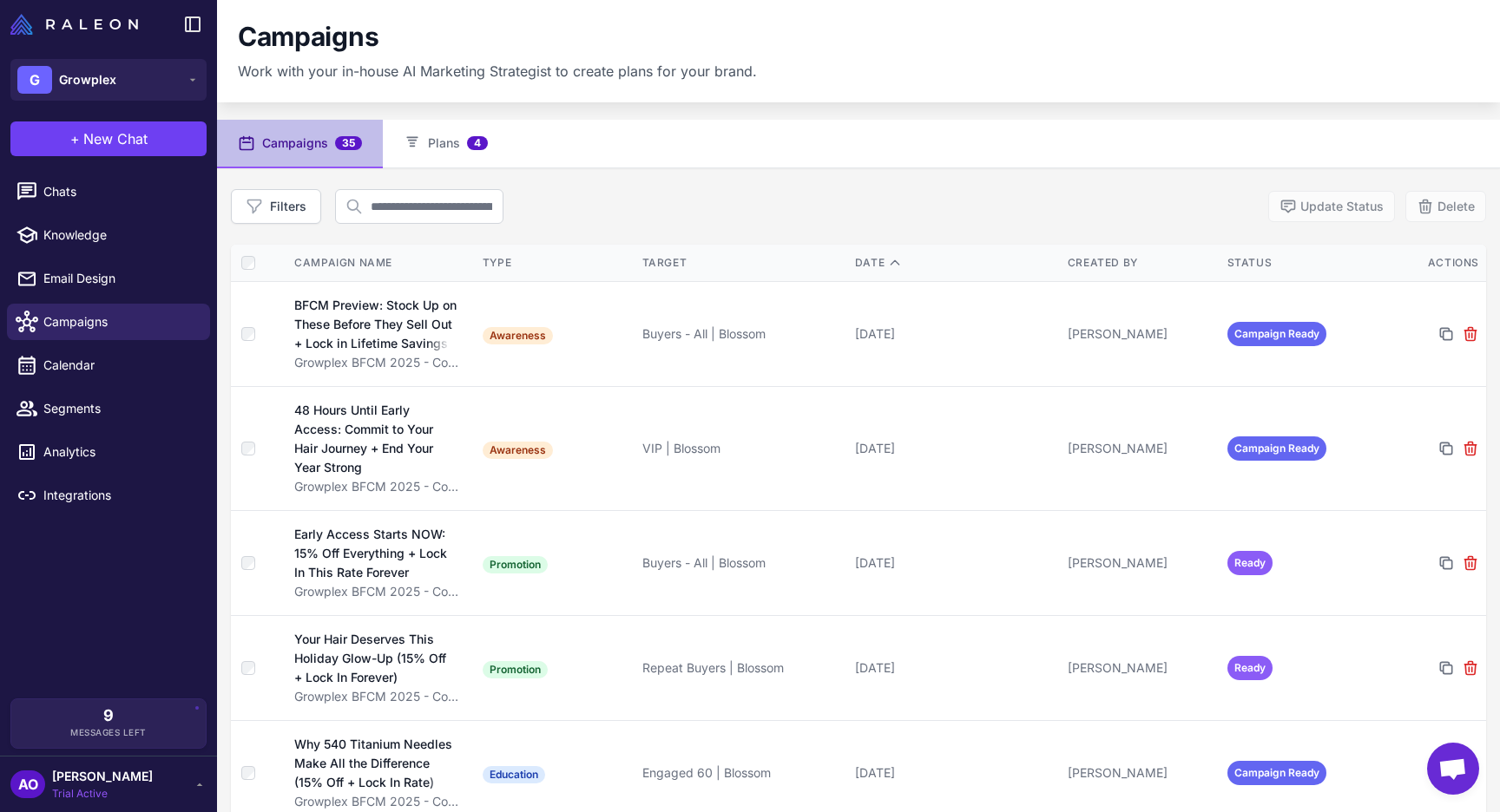
click at [793, 201] on div "Filters Update Status Delete" at bounding box center [858, 206] width 1255 height 34
click at [91, 352] on link "Calendar" at bounding box center [108, 365] width 203 height 36
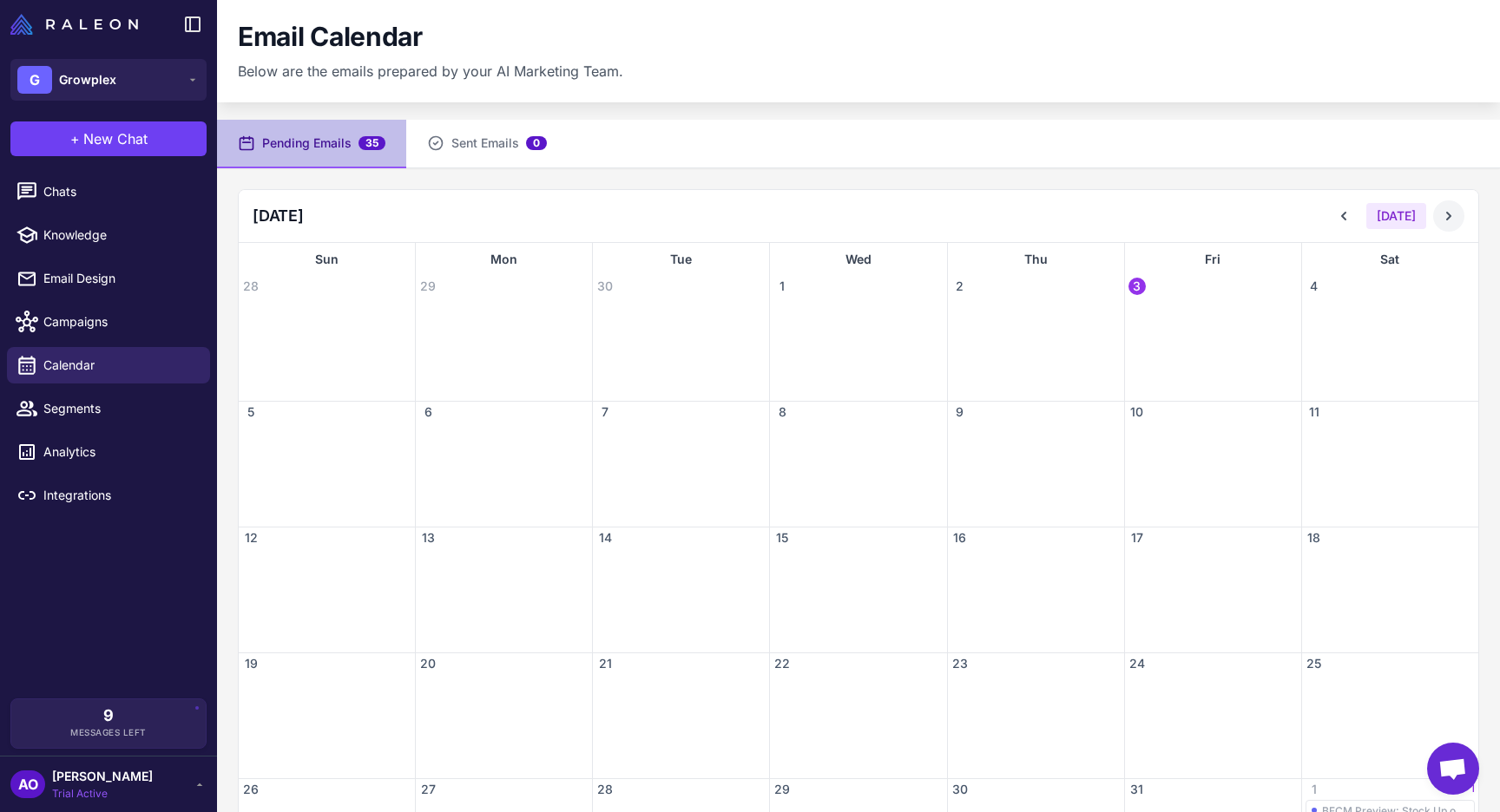
click at [1440, 208] on icon at bounding box center [1449, 216] width 18 height 18
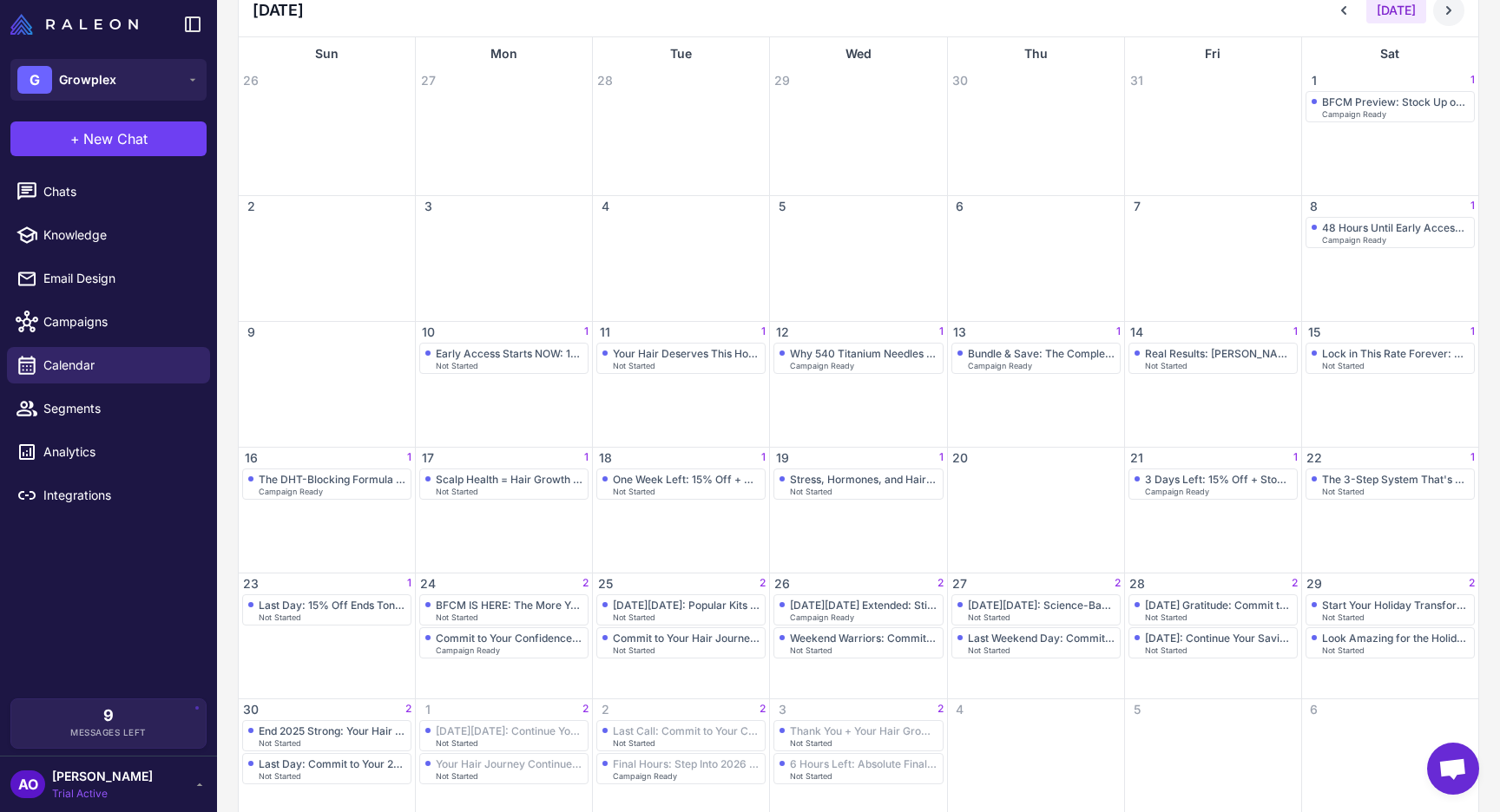
scroll to position [233, 0]
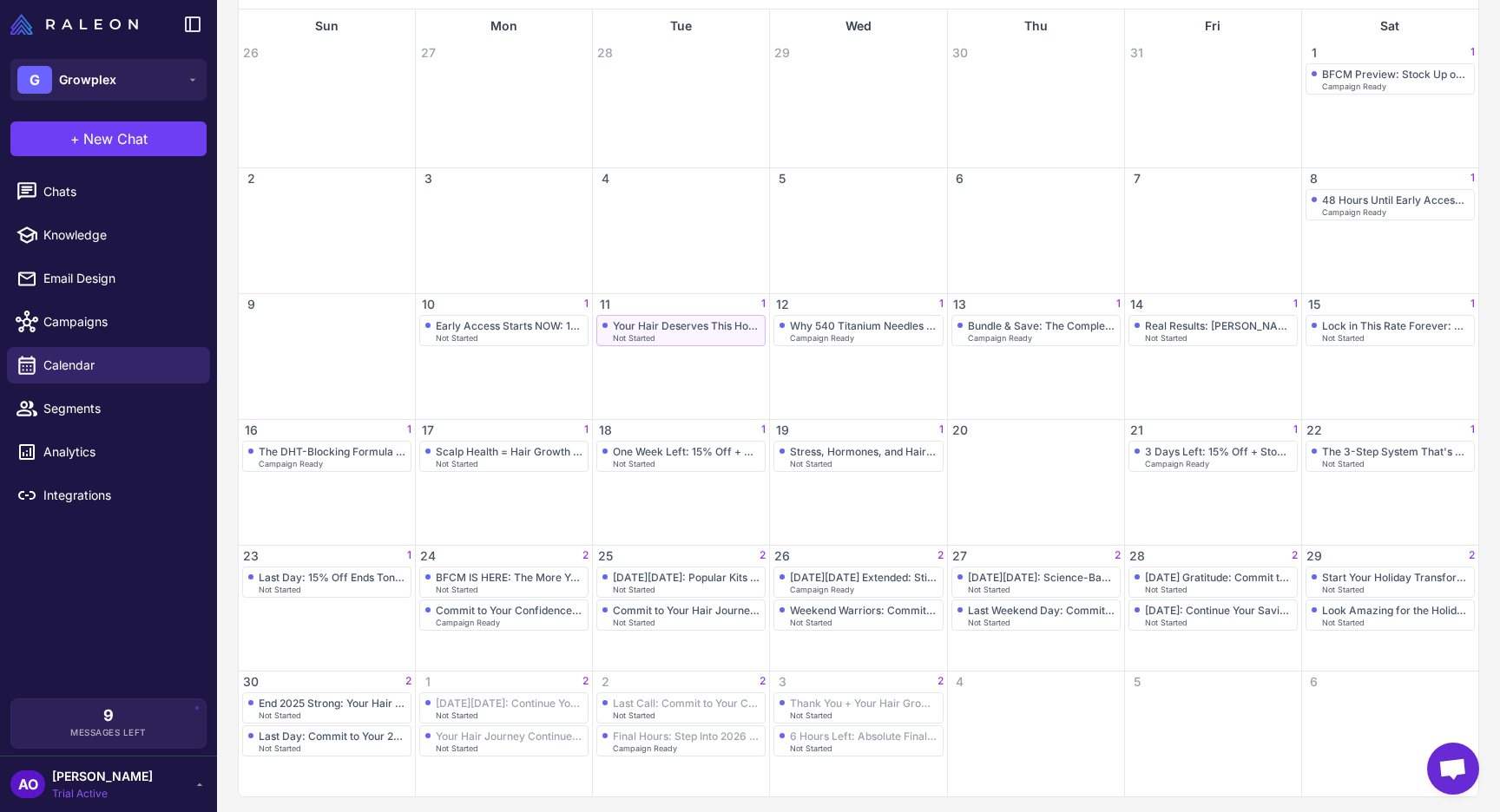
click at [697, 328] on div "Your Hair Deserves This Holiday Glow-Up (15% Off + Lock In Forever)" at bounding box center [685, 326] width 147 height 13
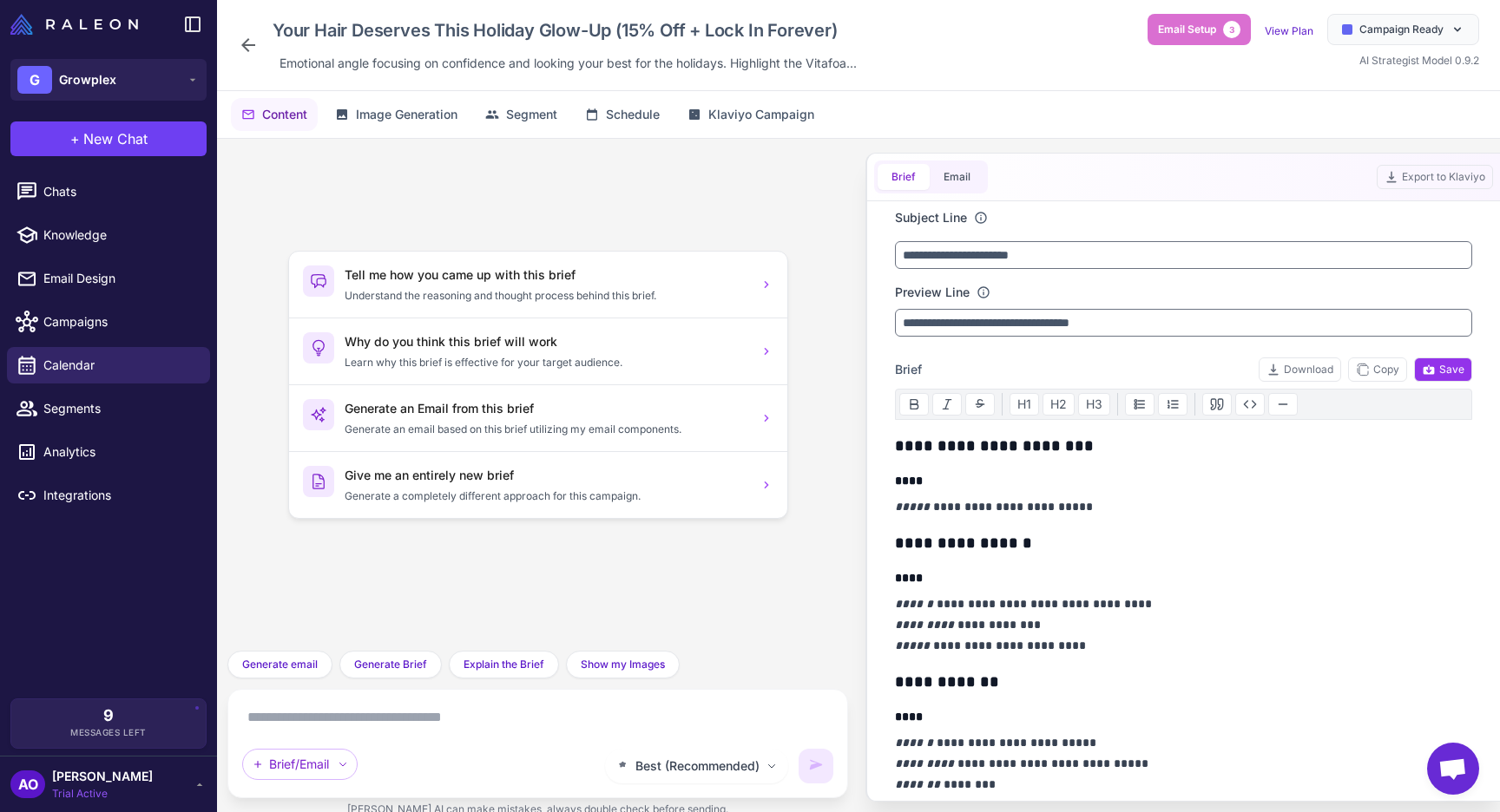
click at [244, 43] on icon at bounding box center [248, 45] width 14 height 14
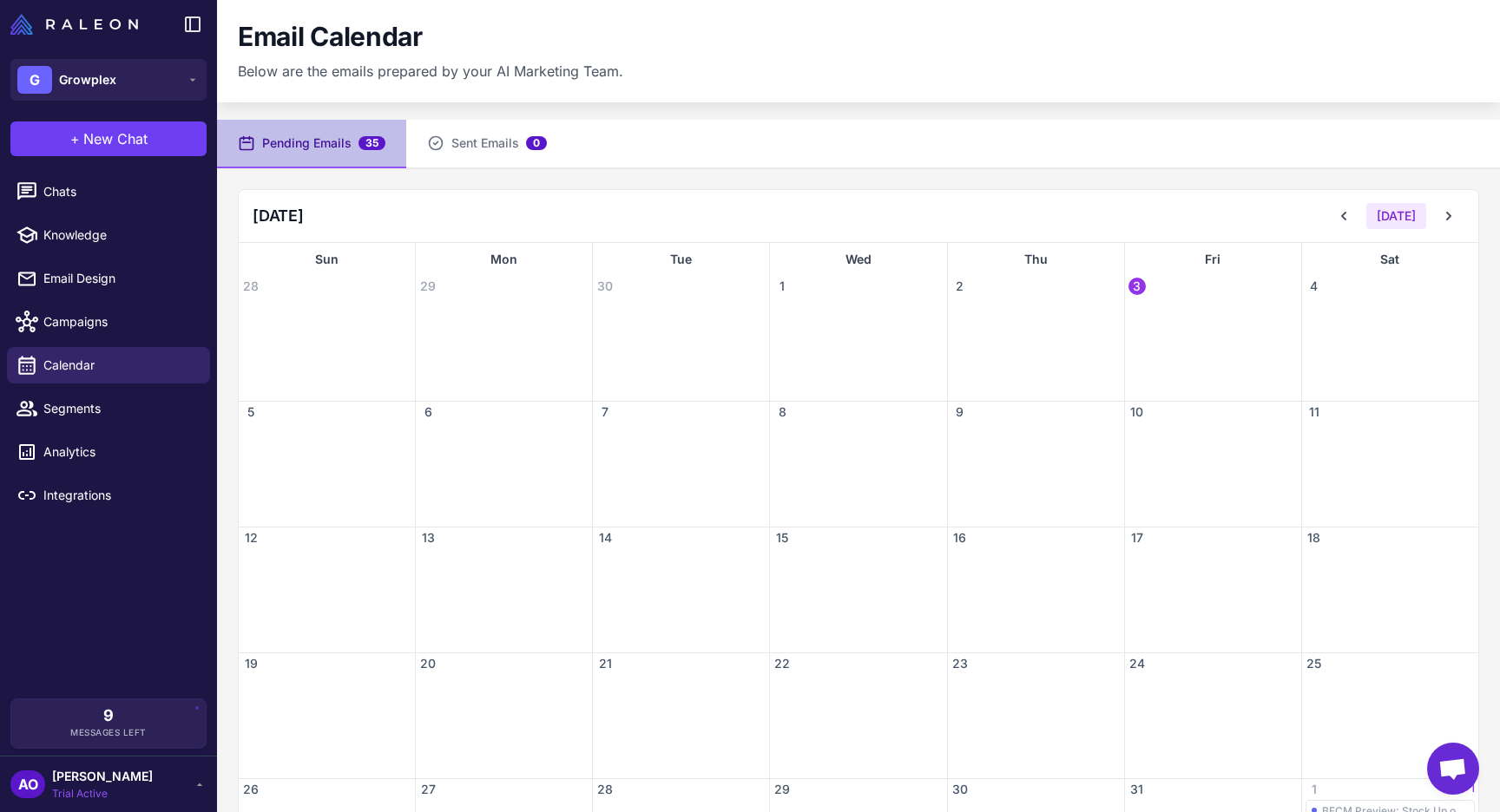
click at [276, 154] on button "Pending Emails 35" at bounding box center [311, 143] width 189 height 48
click at [78, 363] on span "Calendar" at bounding box center [120, 365] width 153 height 19
click at [108, 322] on span "Campaigns" at bounding box center [120, 322] width 153 height 19
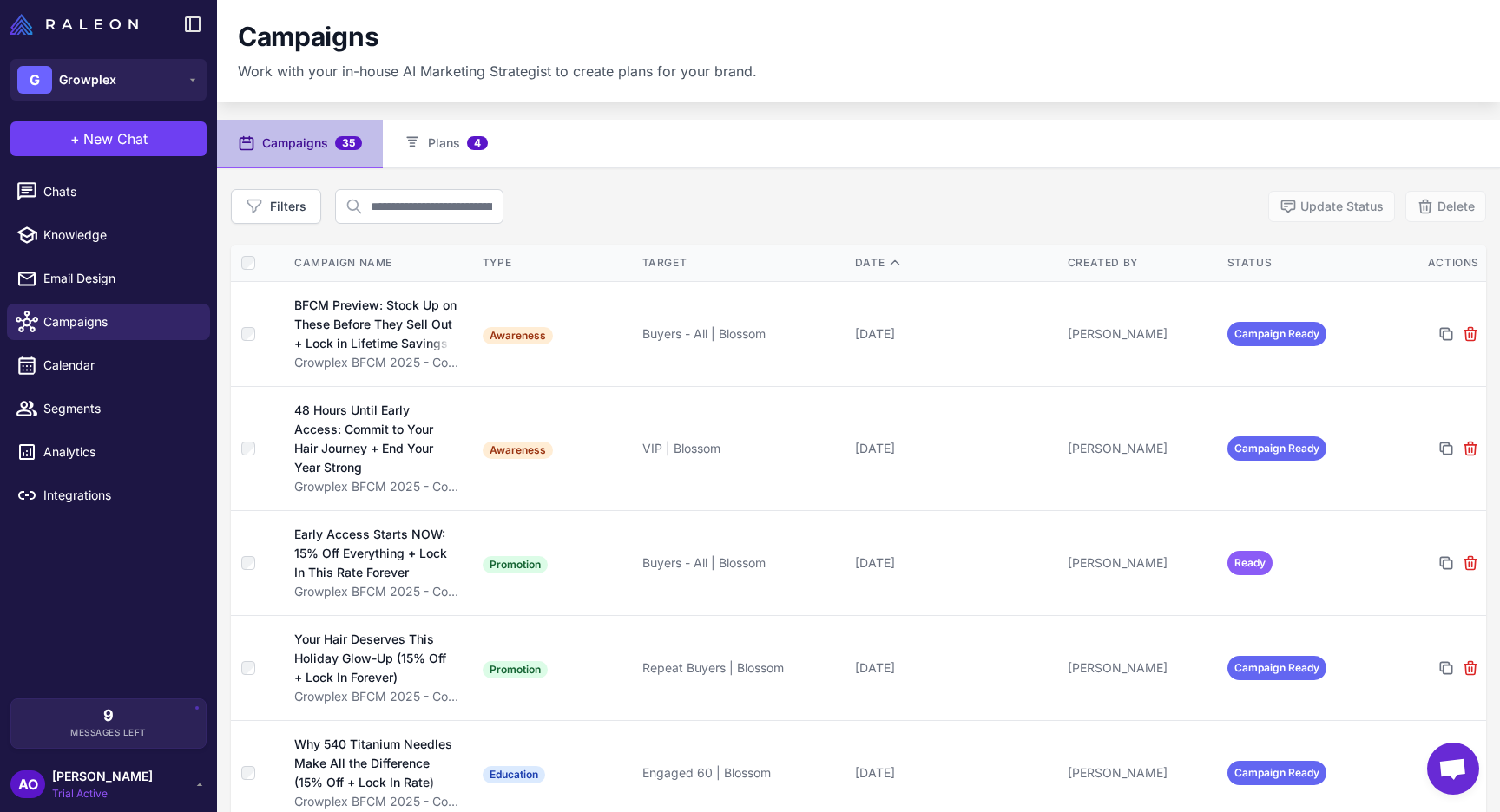
click at [1157, 201] on div "Filters Update Status Delete" at bounding box center [858, 206] width 1255 height 34
click at [621, 212] on div "Filters Update Status Delete" at bounding box center [858, 206] width 1255 height 34
click at [664, 189] on div "Filters Update Status Delete" at bounding box center [858, 206] width 1255 height 34
click at [693, 221] on div "Filters Update Status Delete" at bounding box center [858, 206] width 1255 height 34
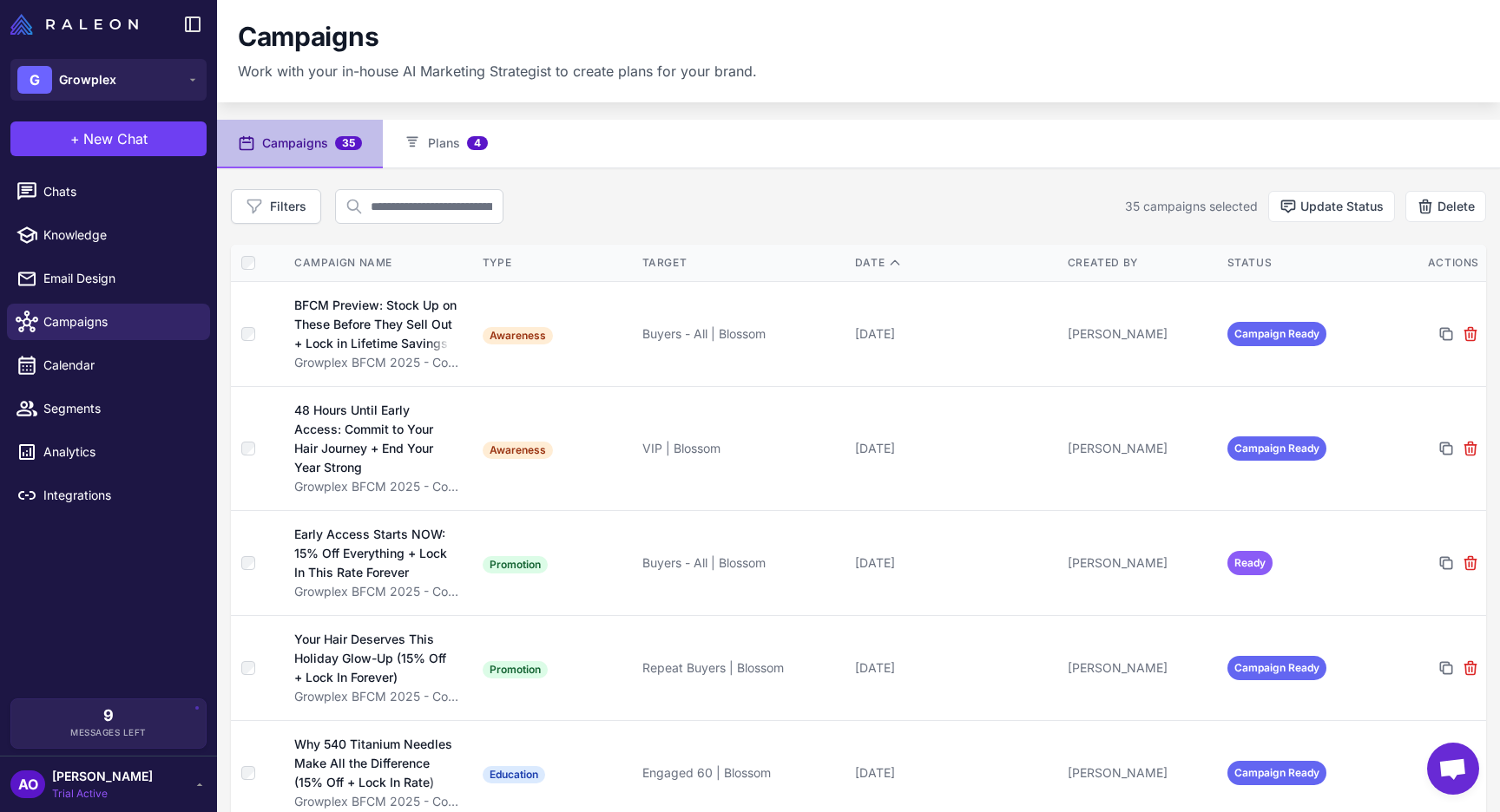
click at [917, 199] on div "Filters 35 campaigns selected Update Status Delete" at bounding box center [858, 206] width 1255 height 34
click at [1362, 200] on button "Update Status" at bounding box center [1331, 207] width 127 height 32
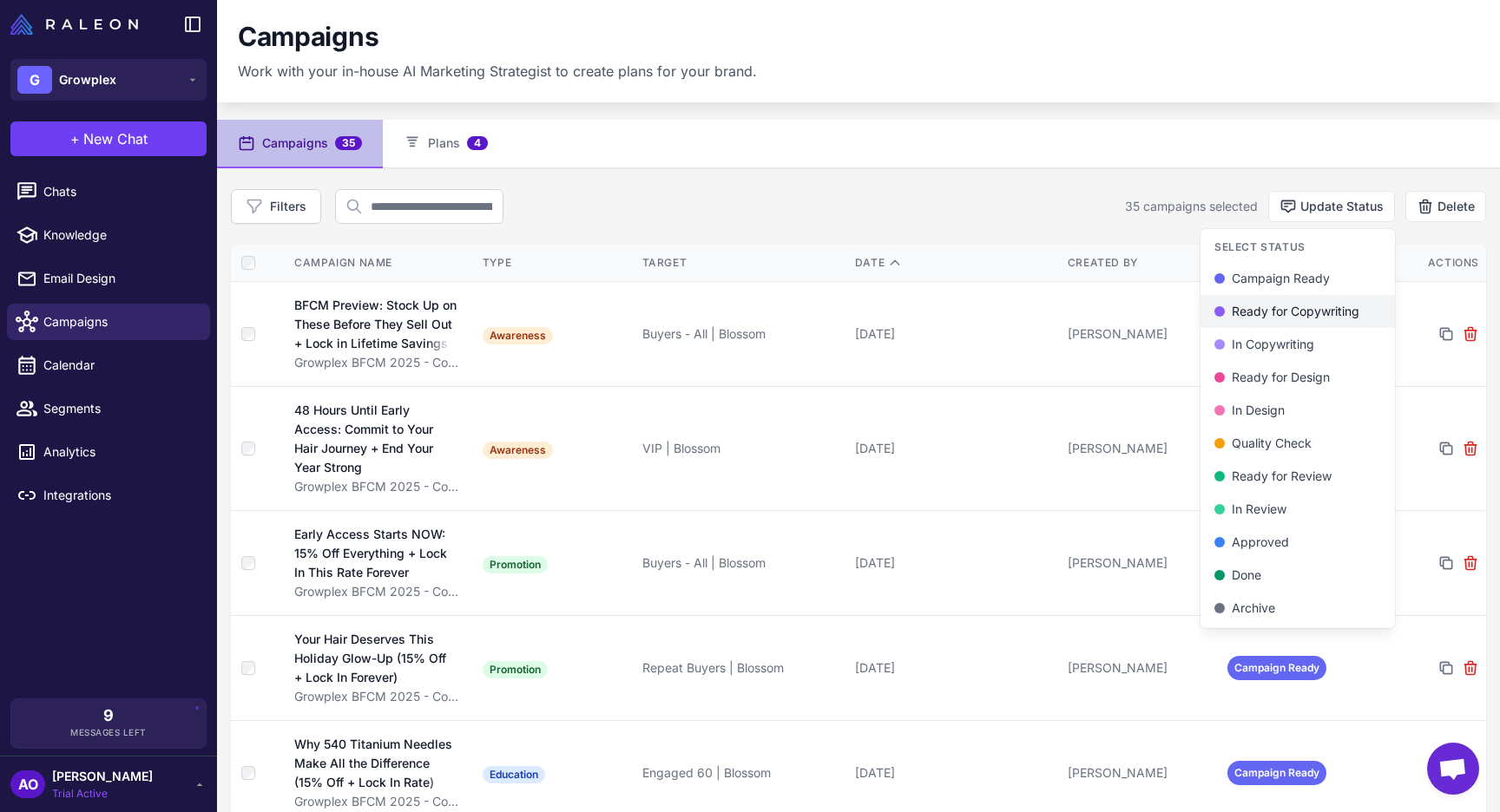
click at [1261, 307] on div "Ready for Copywriting" at bounding box center [1297, 311] width 166 height 19
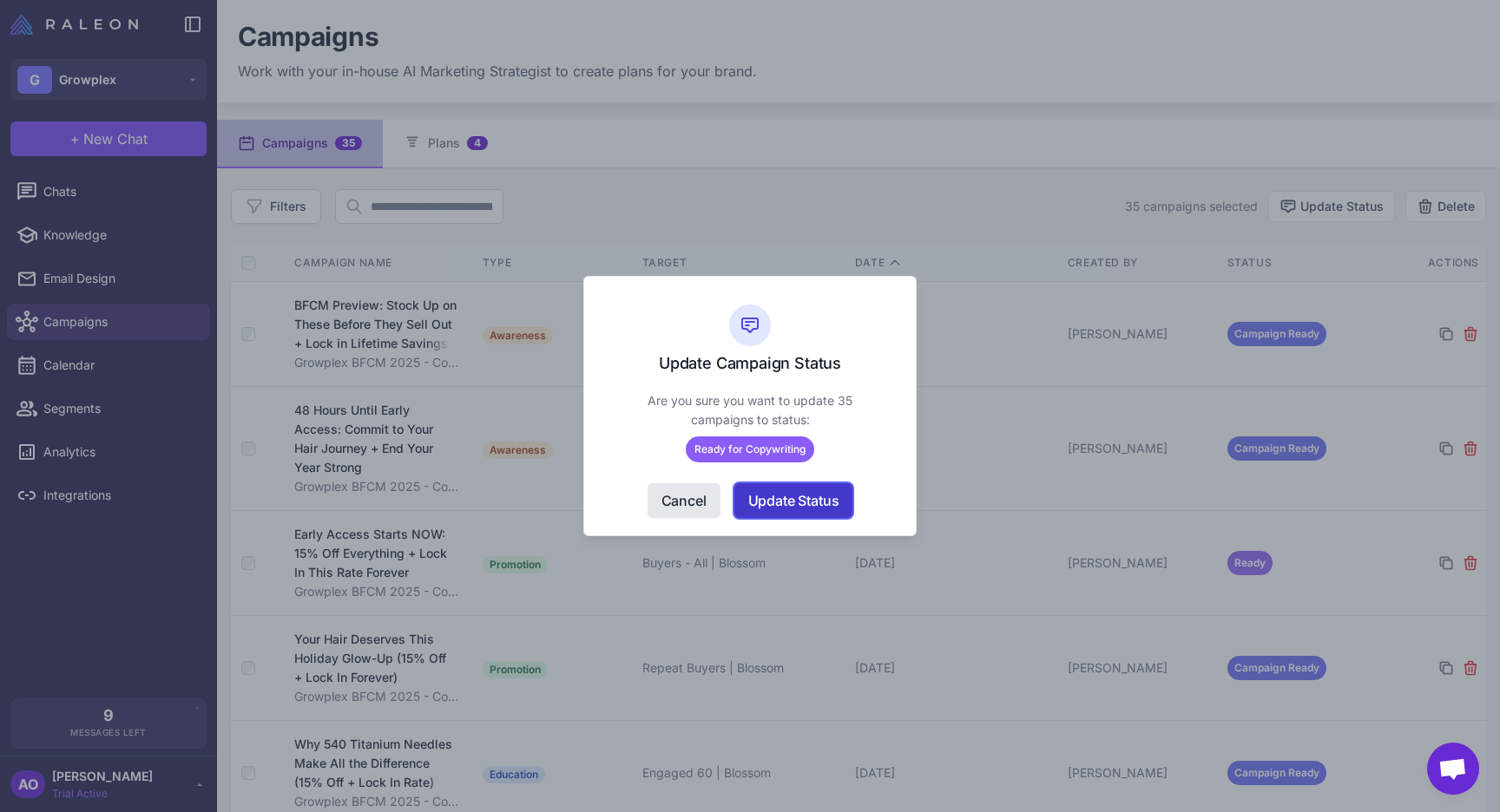
click at [750, 497] on button "Update Status" at bounding box center [794, 501] width 119 height 34
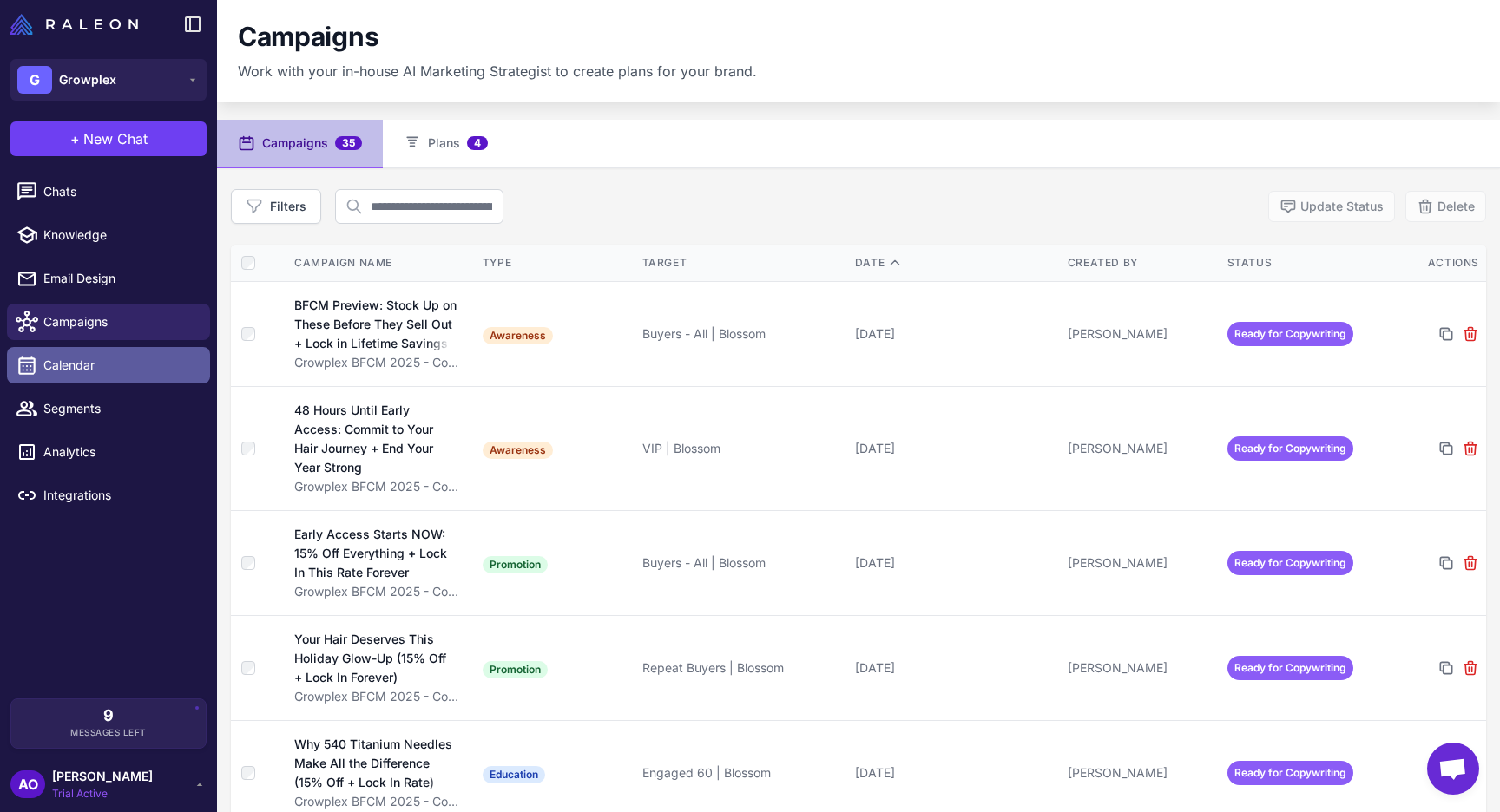
click at [100, 372] on span "Calendar" at bounding box center [120, 365] width 153 height 19
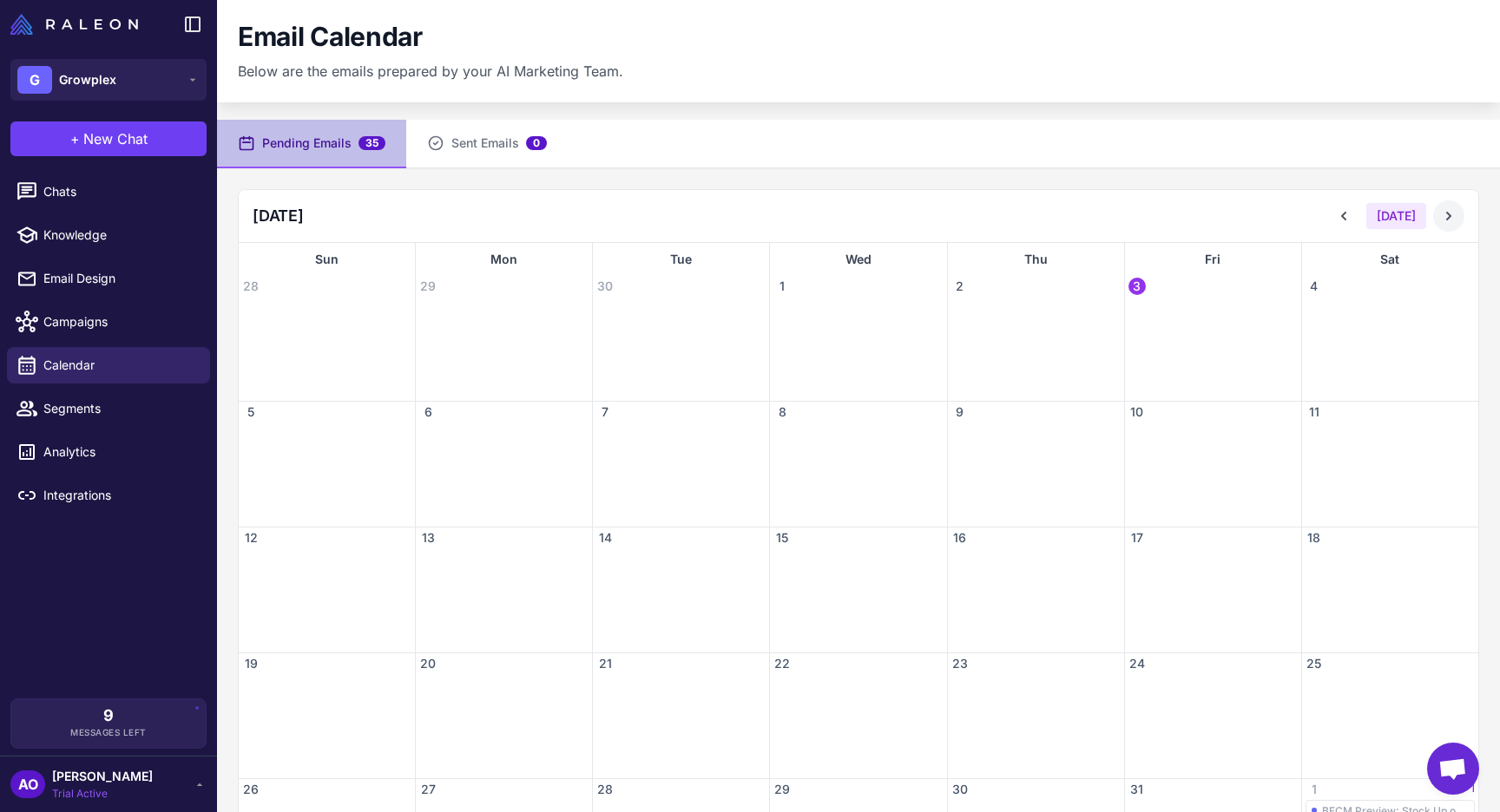
click at [1448, 220] on icon at bounding box center [1449, 216] width 18 height 18
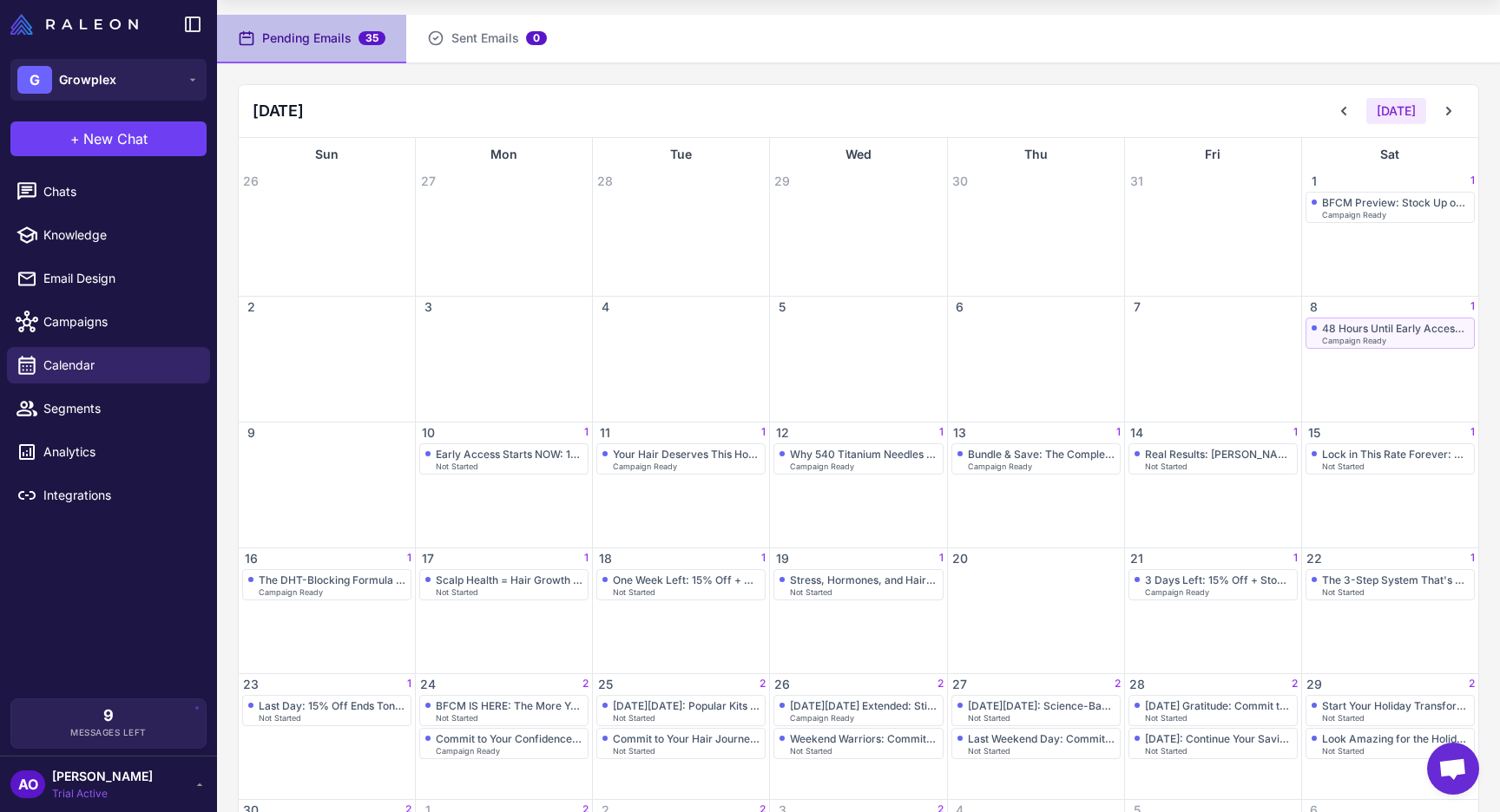
scroll to position [111, 0]
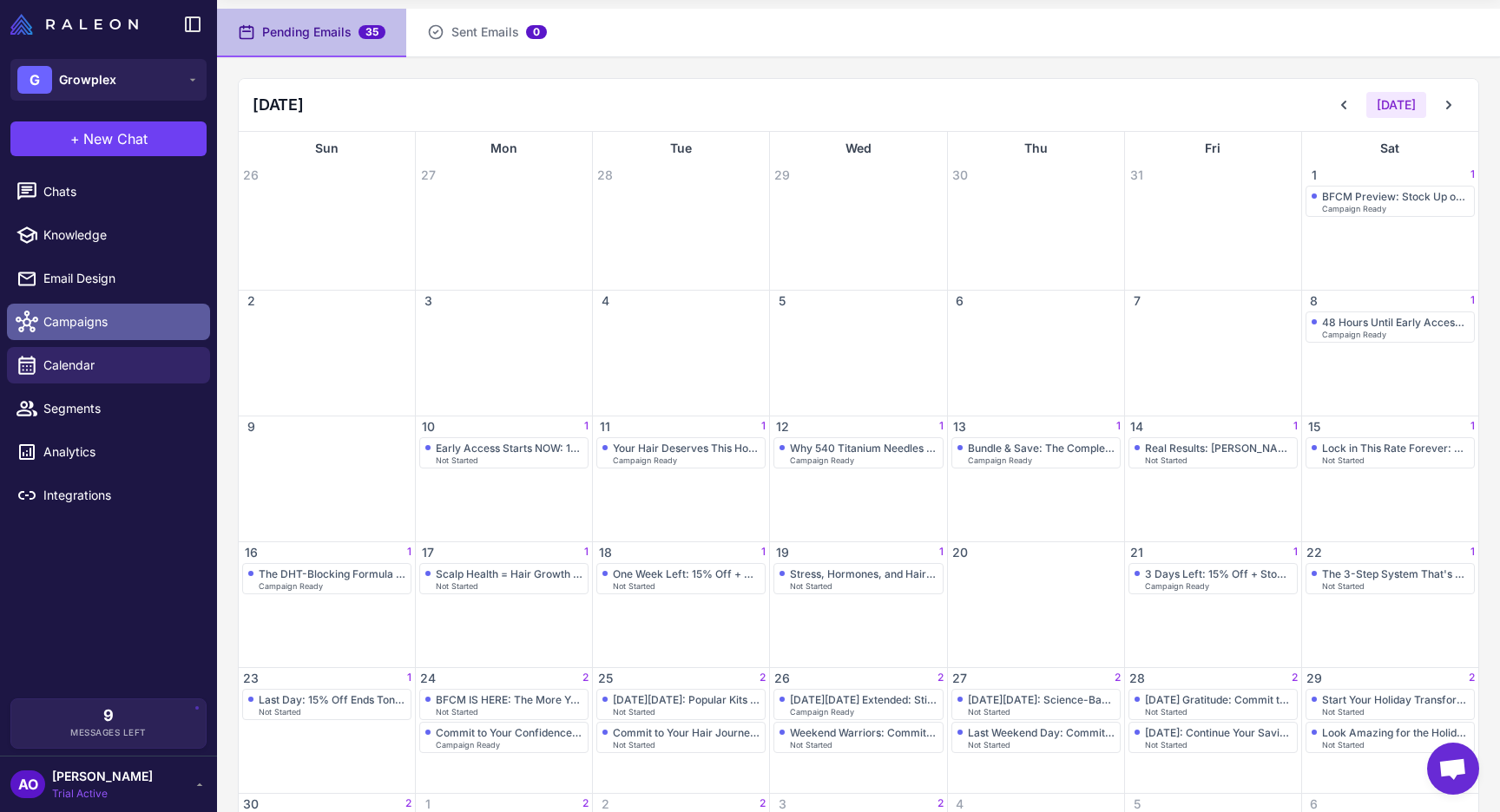
click at [125, 323] on span "Campaigns" at bounding box center [120, 322] width 153 height 19
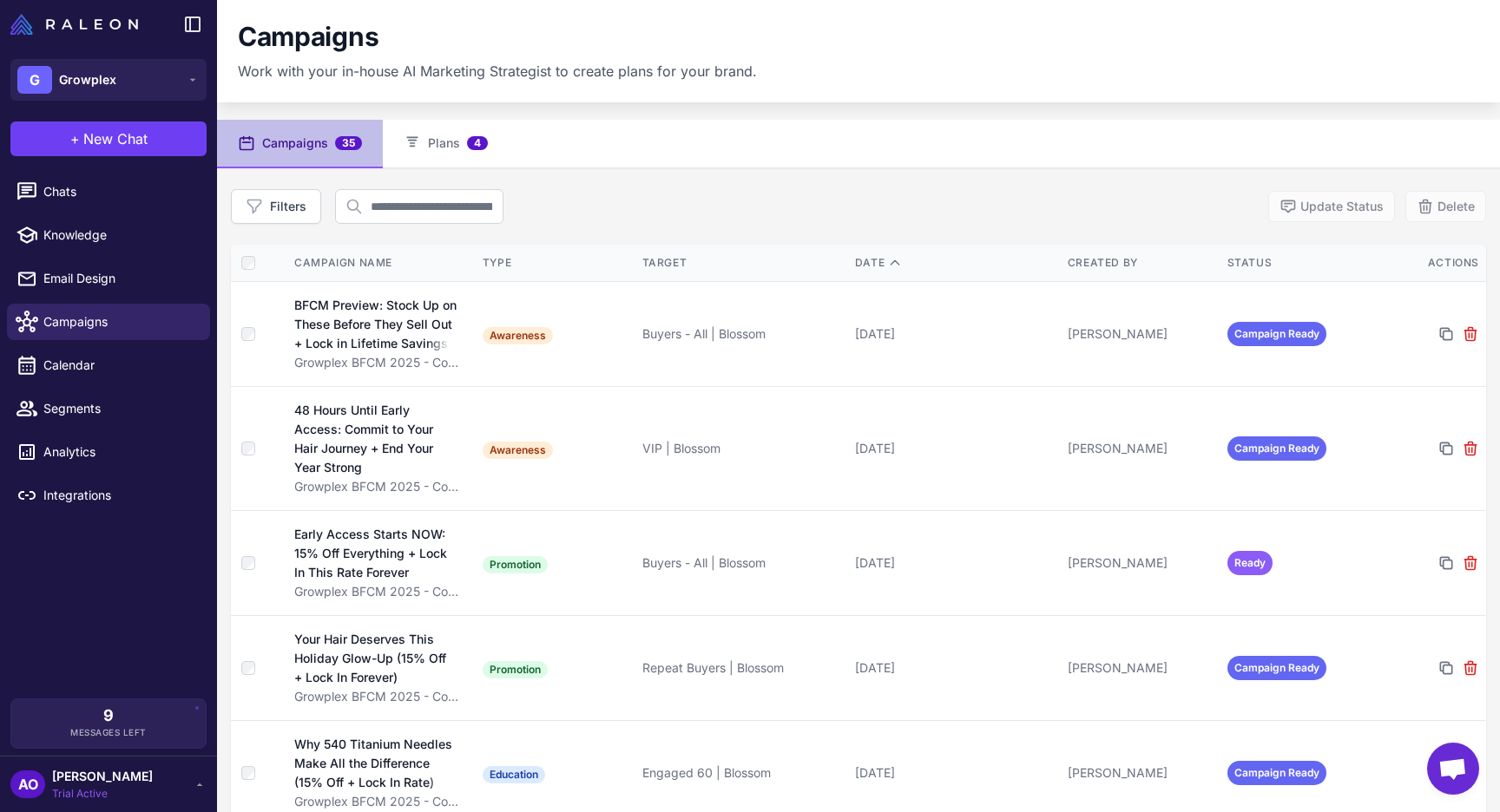
click at [1137, 190] on div "Filters Update Status Delete" at bounding box center [858, 206] width 1255 height 34
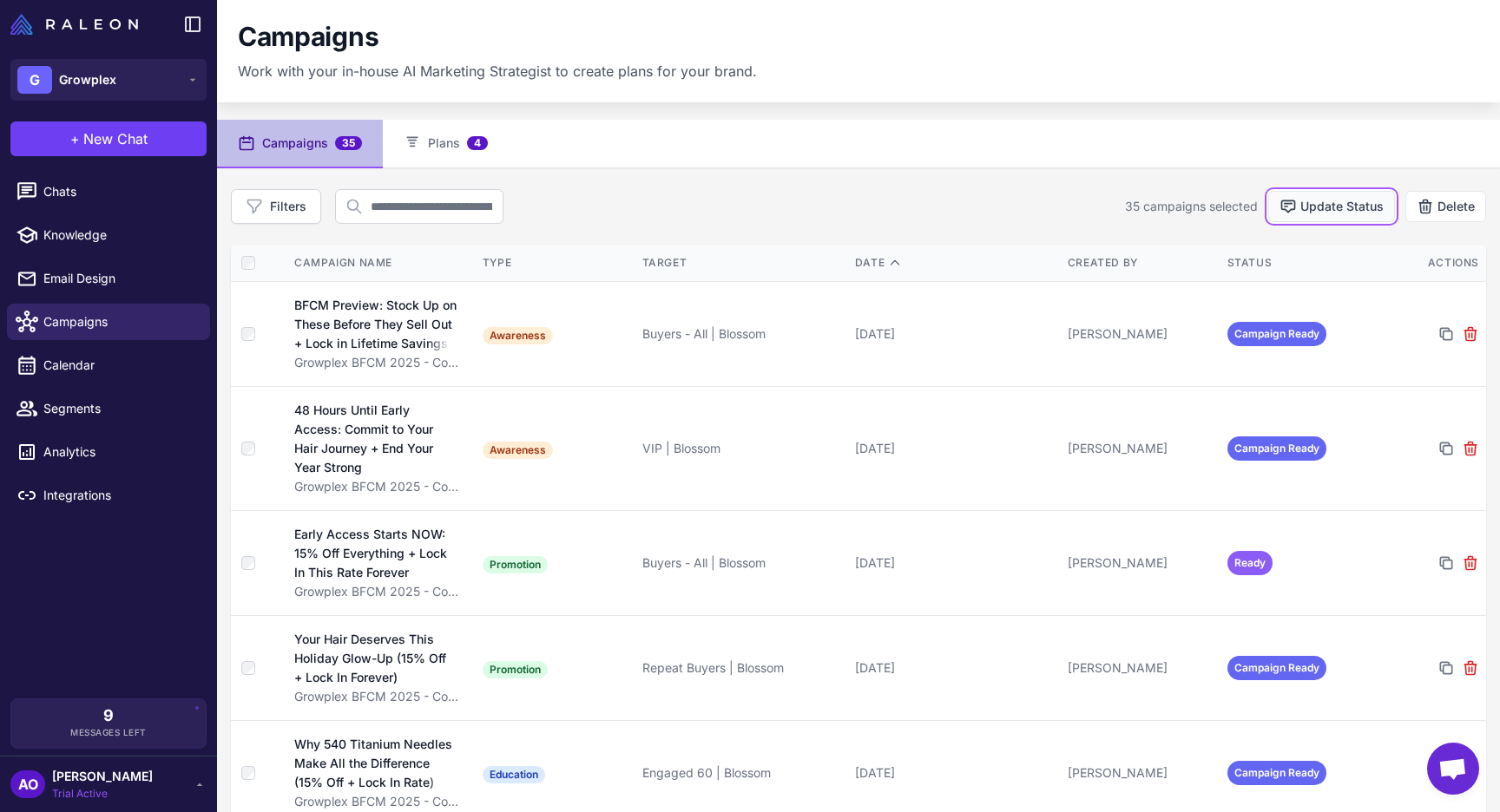
click at [1338, 208] on button "Update Status" at bounding box center [1331, 207] width 127 height 32
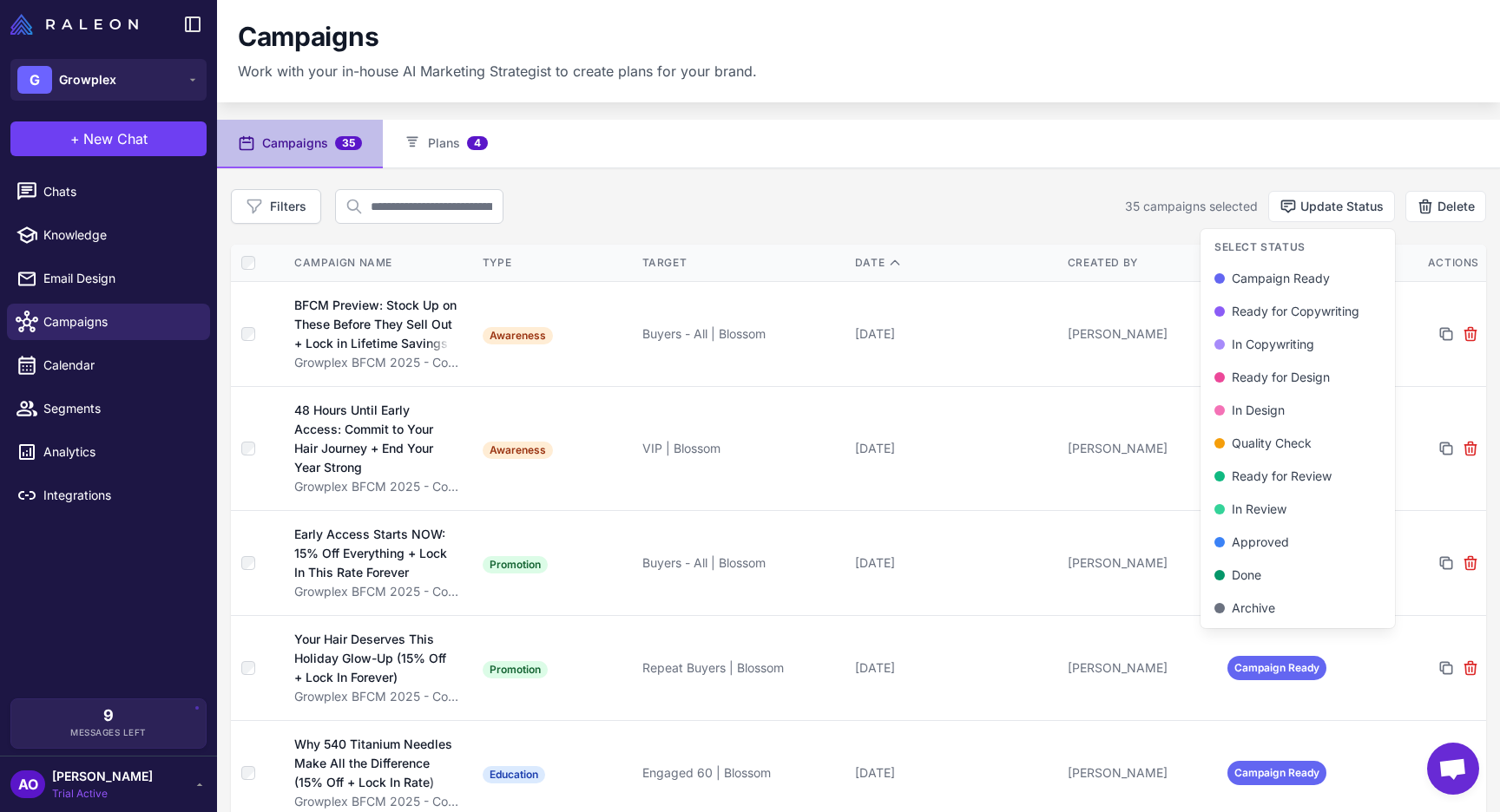
click at [751, 208] on div "Filters 35 campaigns selected Update Status Select Status Campaign Ready Ready …" at bounding box center [858, 206] width 1255 height 34
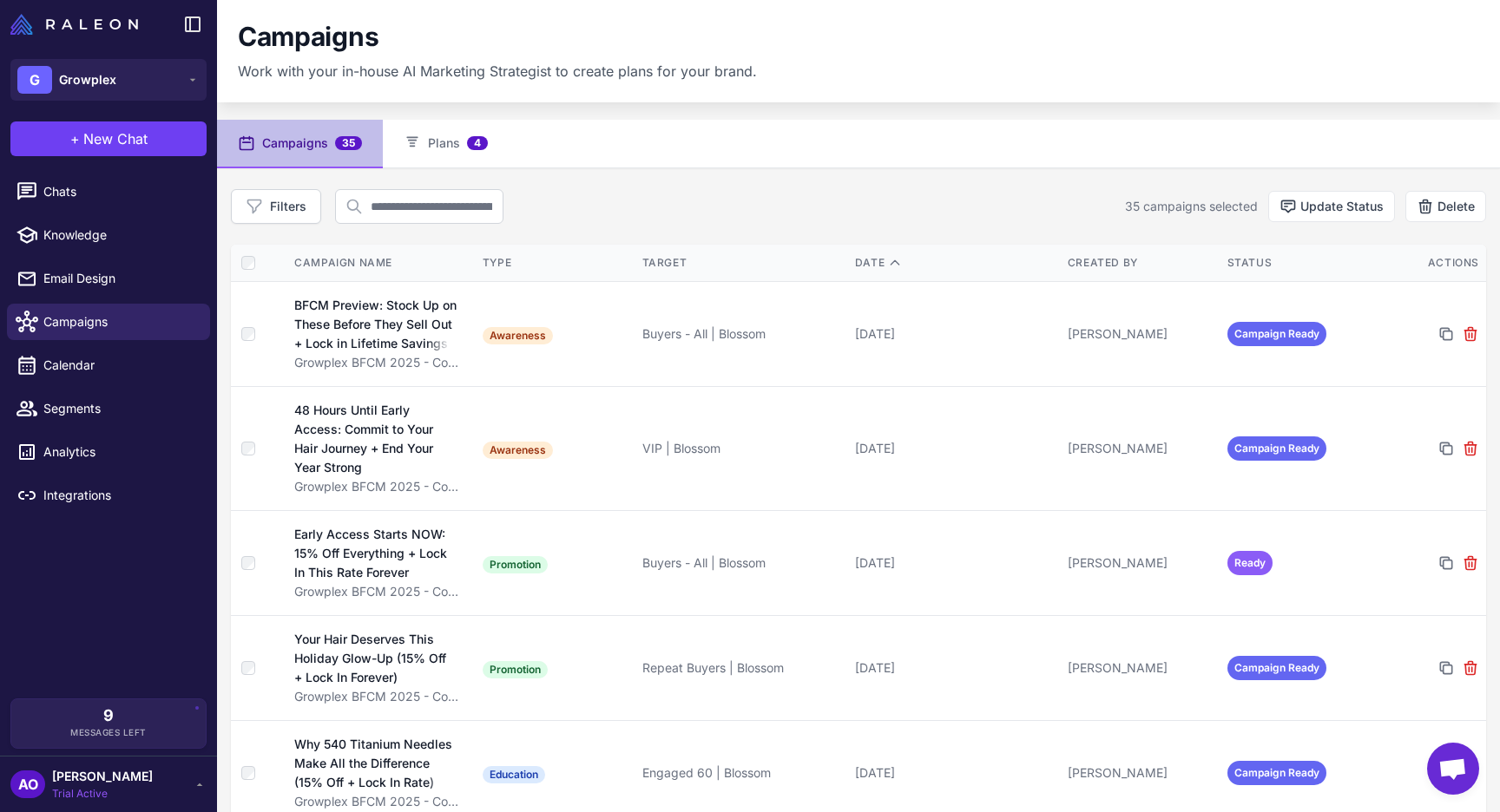
click at [971, 197] on div "Filters 35 campaigns selected Update Status Delete" at bounding box center [858, 206] width 1255 height 34
click at [119, 312] on span "Campaigns" at bounding box center [120, 322] width 153 height 19
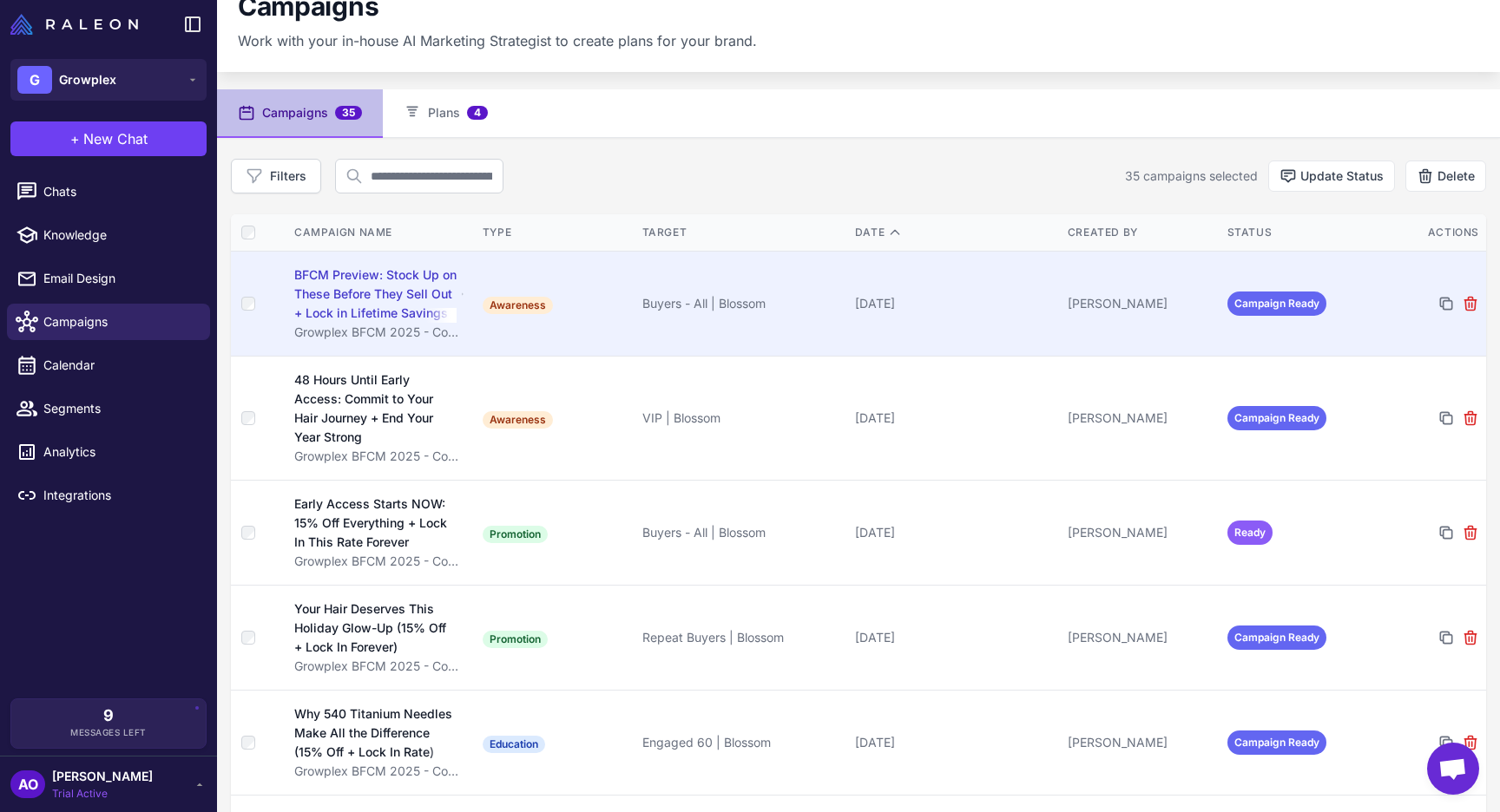
scroll to position [51, 0]
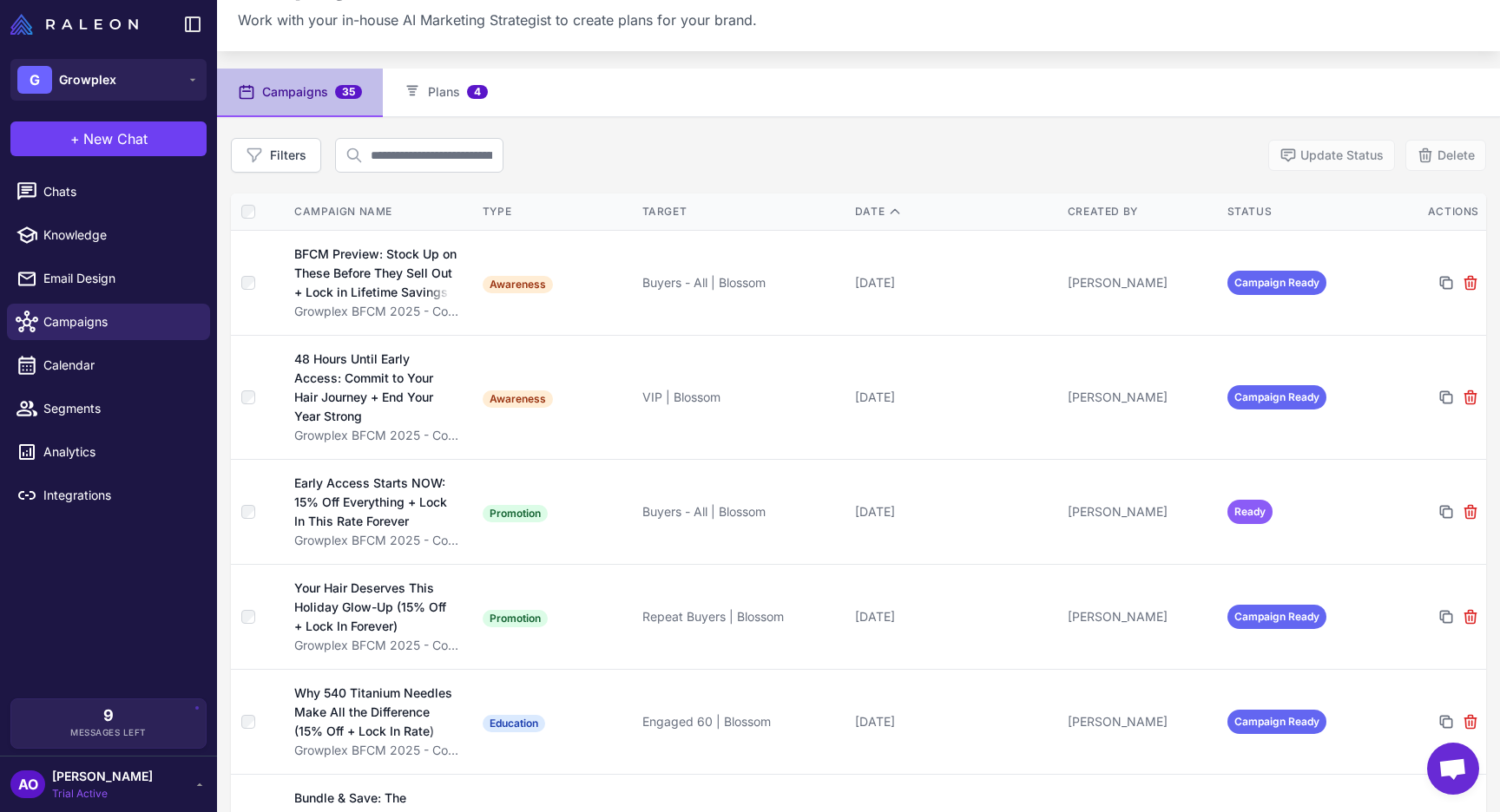
click at [596, 168] on div "Filters Update Status Delete" at bounding box center [858, 155] width 1255 height 34
click at [135, 245] on link "Knowledge" at bounding box center [108, 235] width 203 height 36
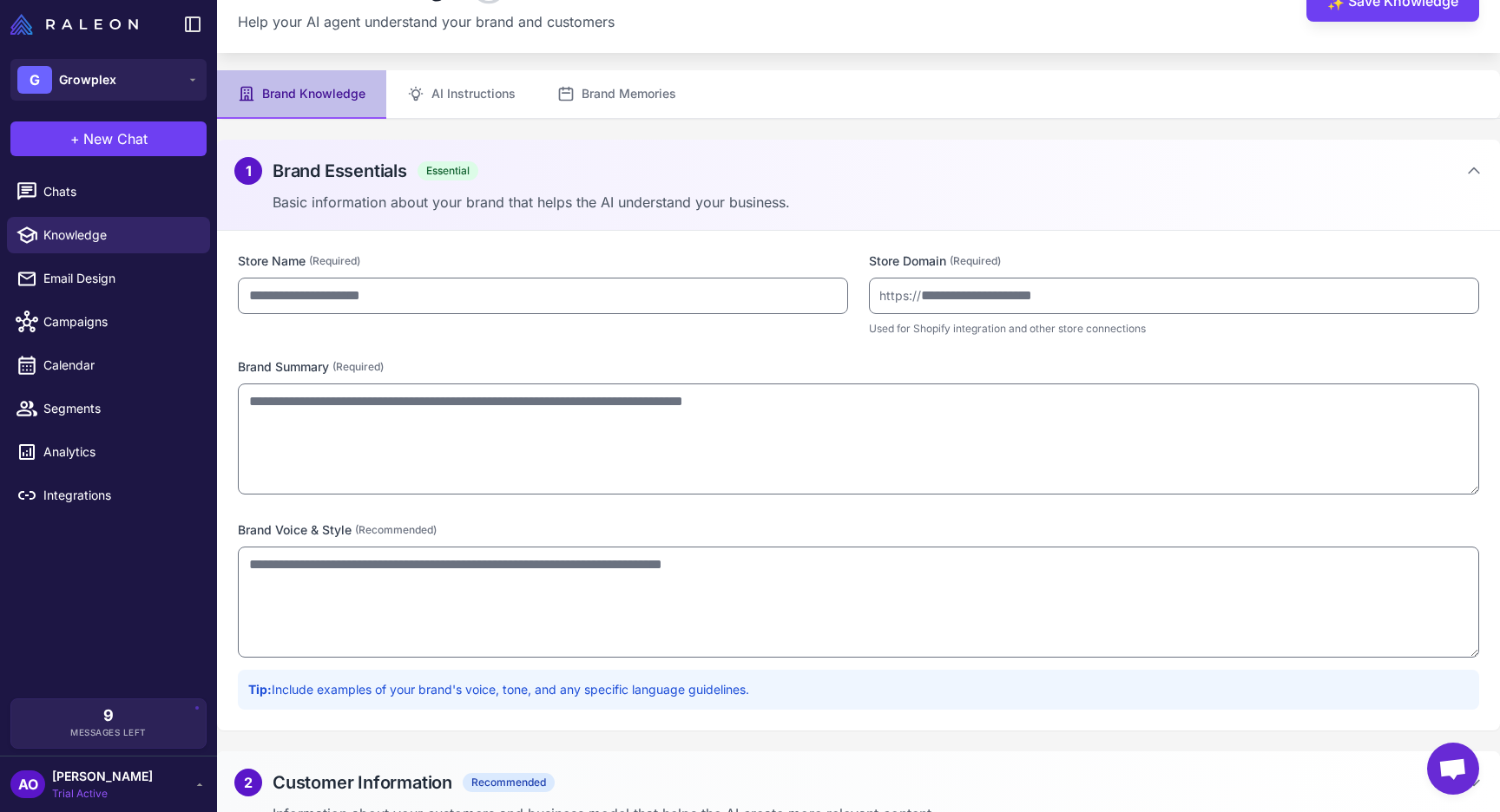
type input "********"
type input "**********"
type textarea "**********"
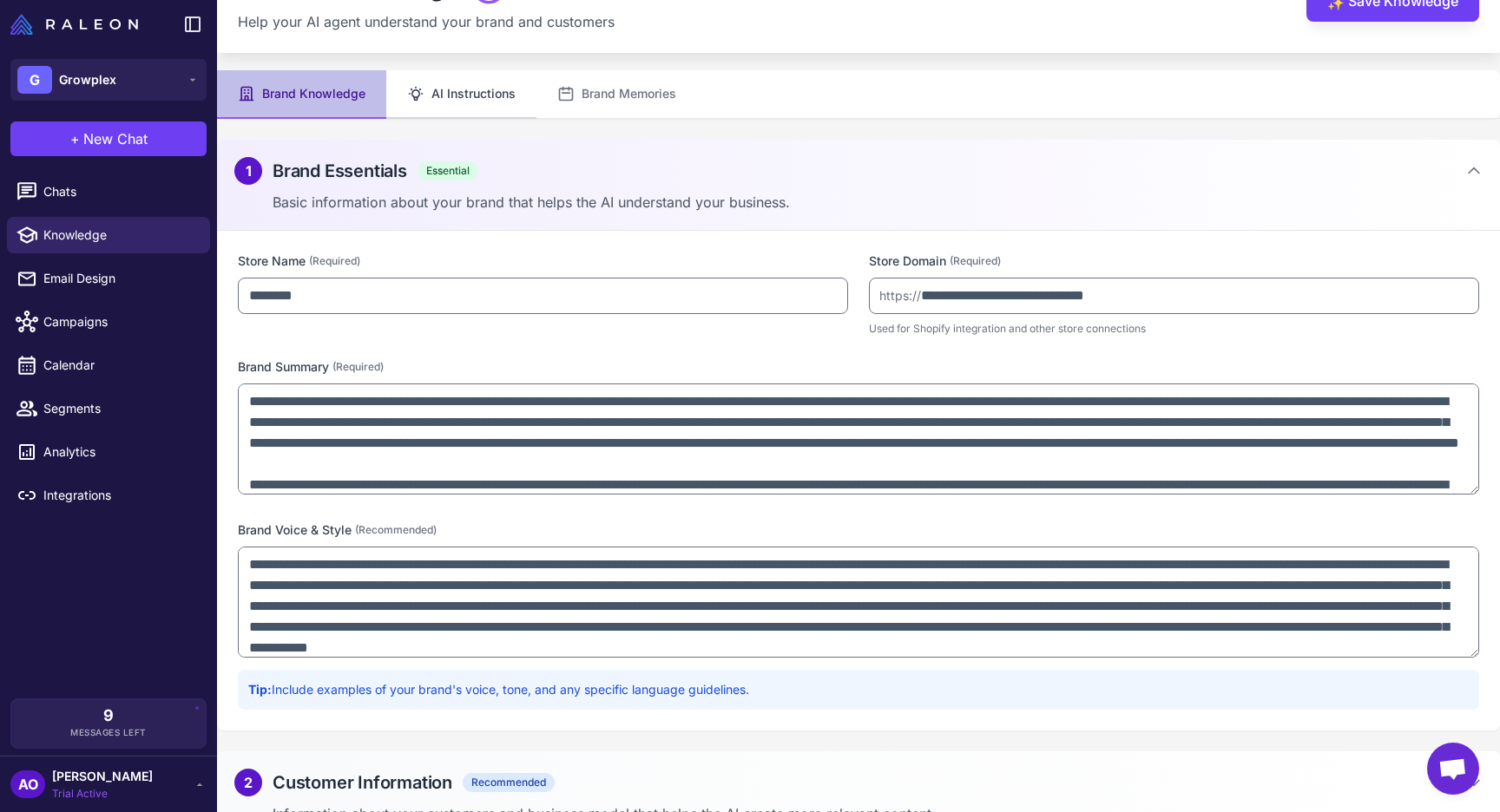
click at [472, 84] on button "AI Instructions" at bounding box center [461, 94] width 150 height 48
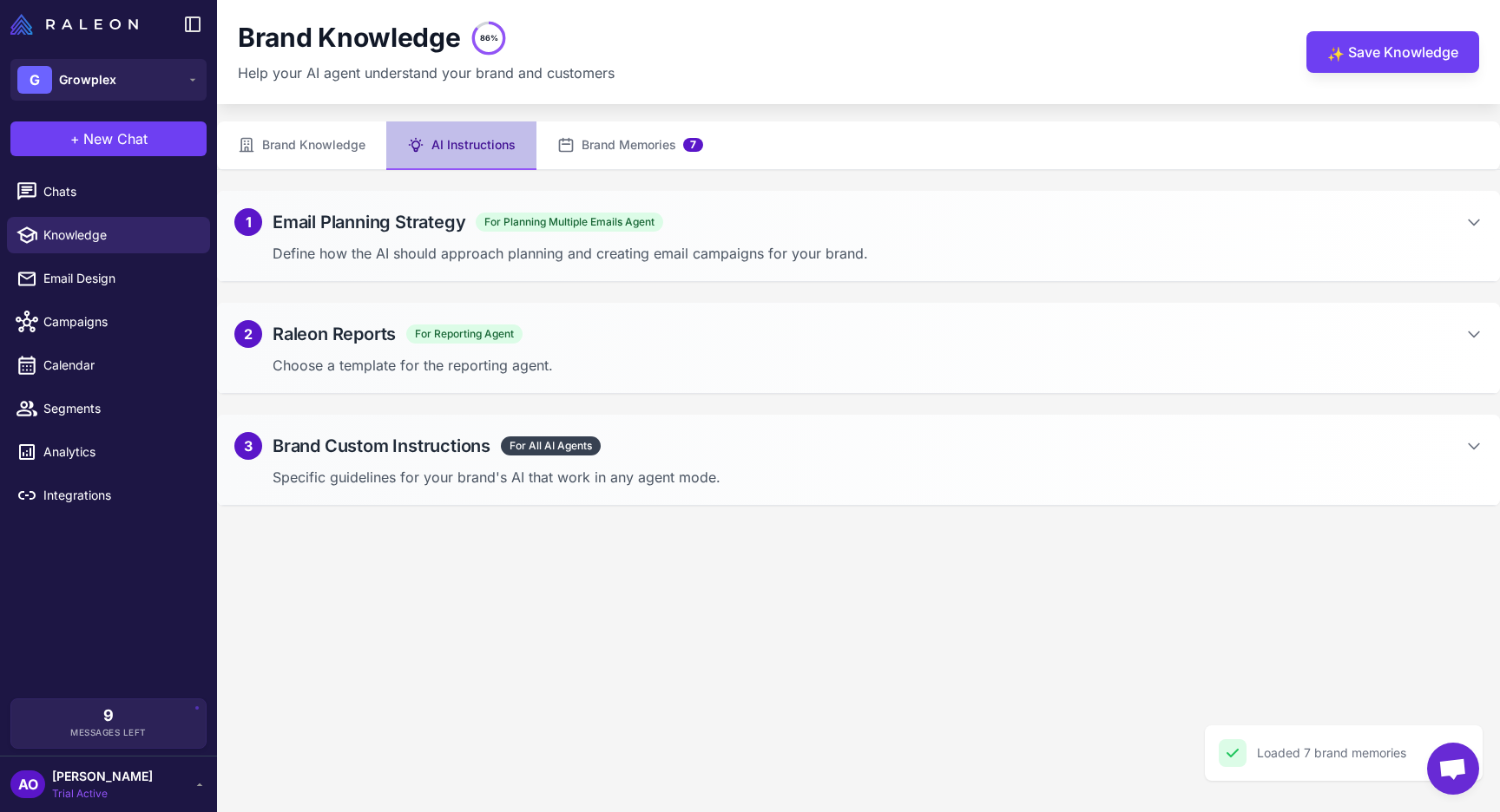
click at [680, 435] on div "3 Brand Custom Instructions For All AI Agents" at bounding box center [858, 446] width 1248 height 28
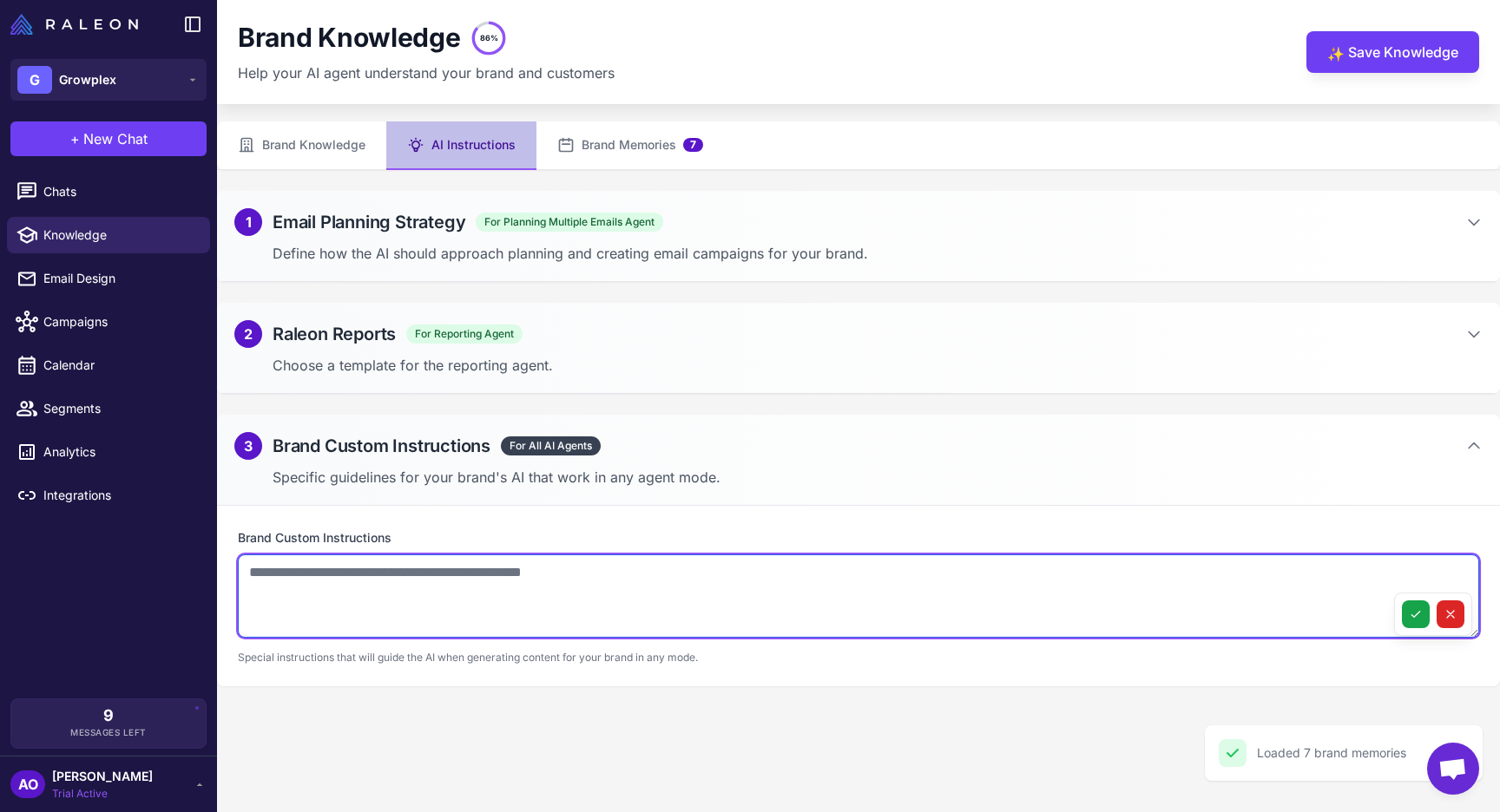
click at [524, 625] on textarea at bounding box center [858, 596] width 1241 height 84
click at [453, 589] on textarea at bounding box center [858, 596] width 1241 height 84
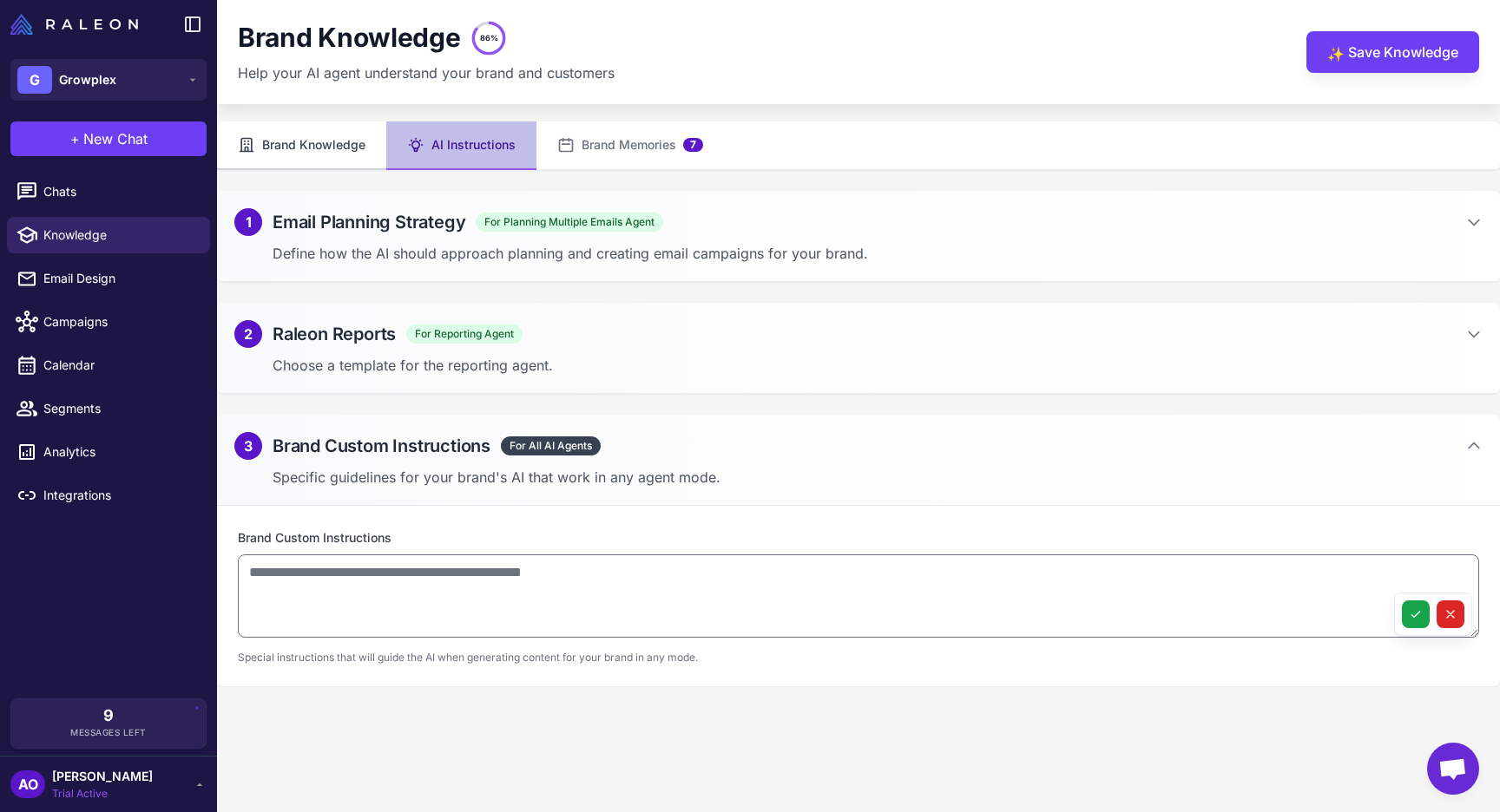
click at [315, 132] on button "Brand Knowledge" at bounding box center [302, 145] width 169 height 48
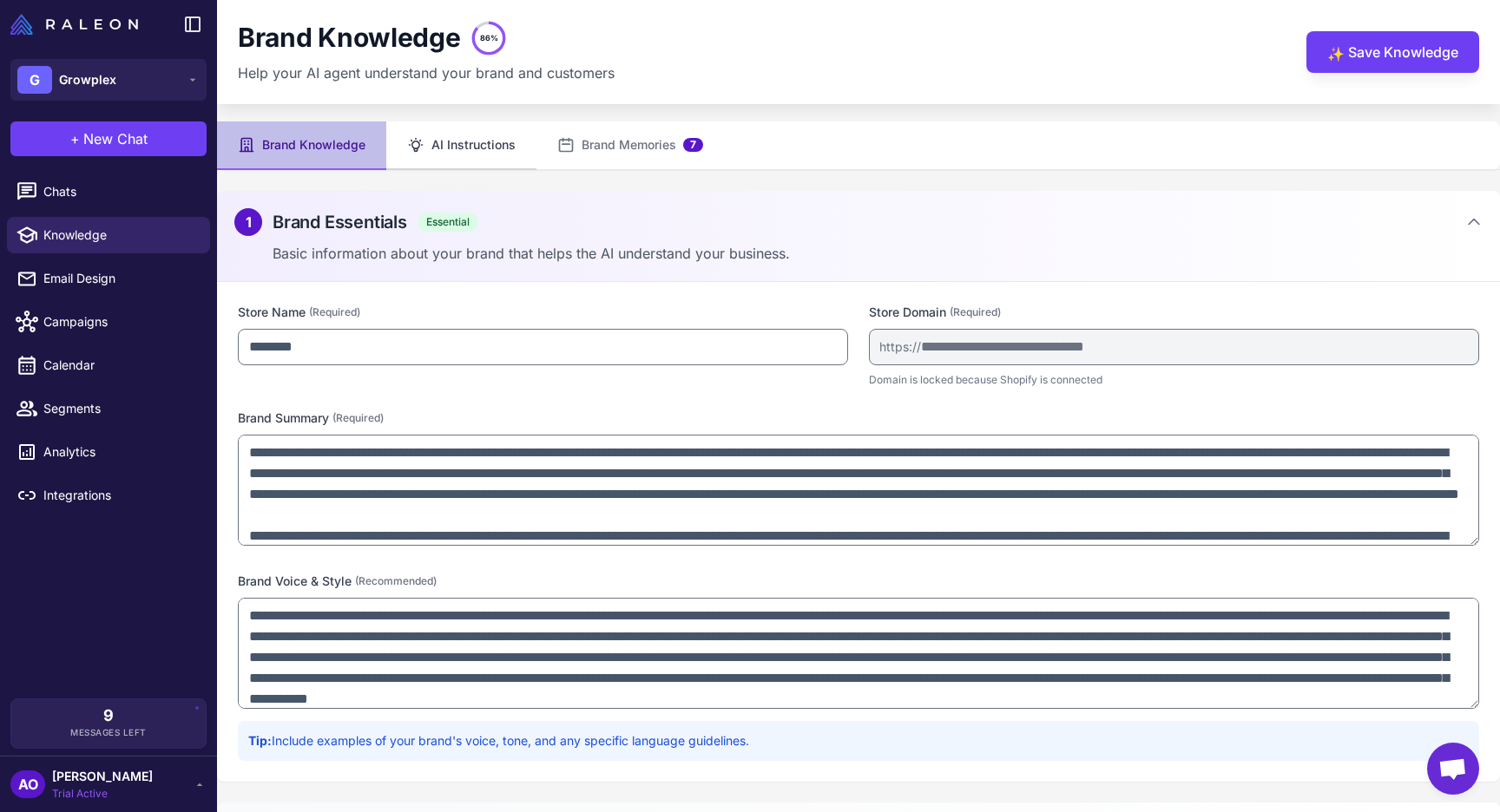
click at [472, 136] on button "AI Instructions" at bounding box center [461, 145] width 150 height 48
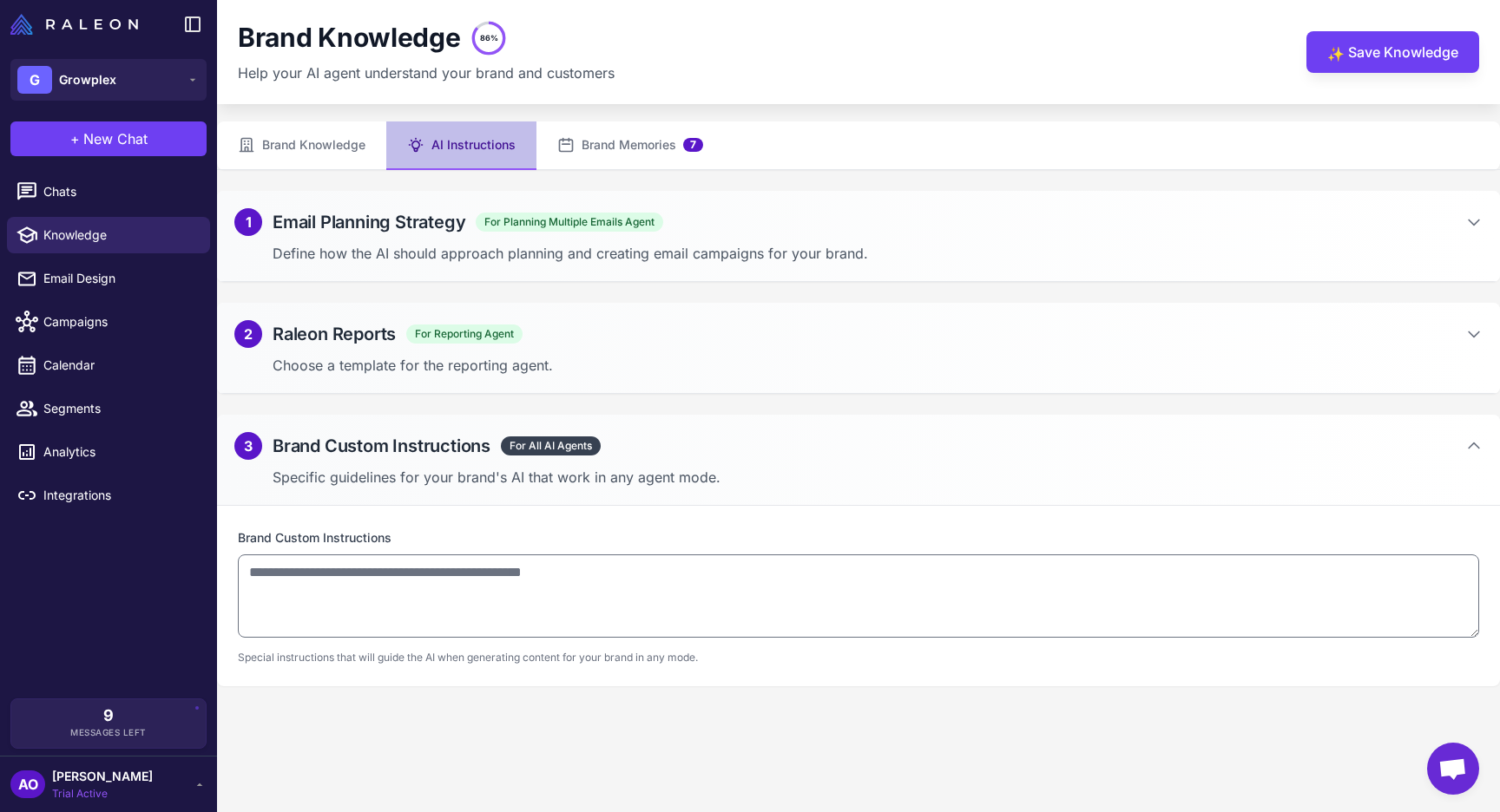
click at [571, 194] on div "1 Email Planning Strategy For Planning Multiple Emails Agent Define how the AI …" at bounding box center [859, 237] width 1283 height 91
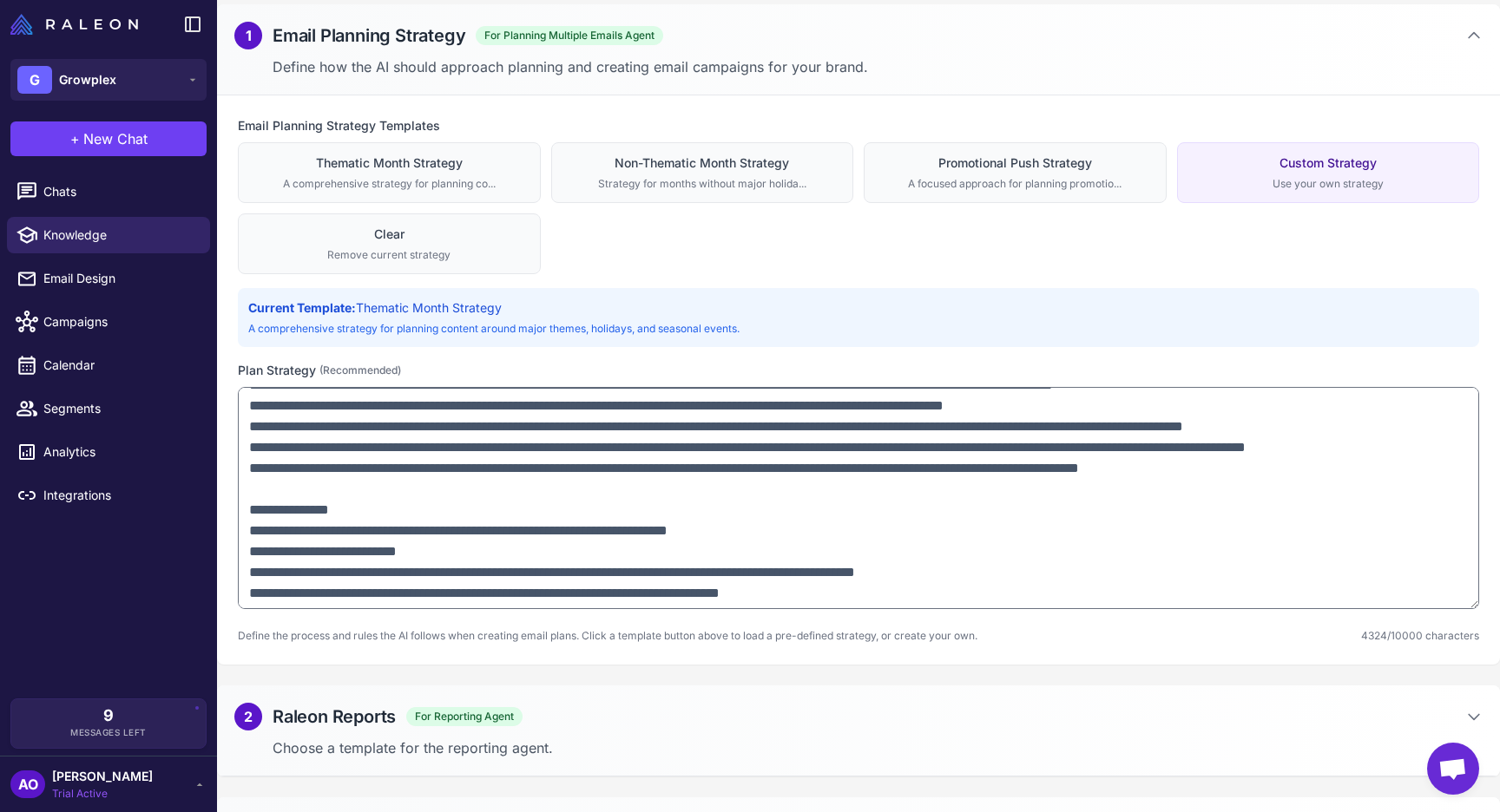
scroll to position [647, 0]
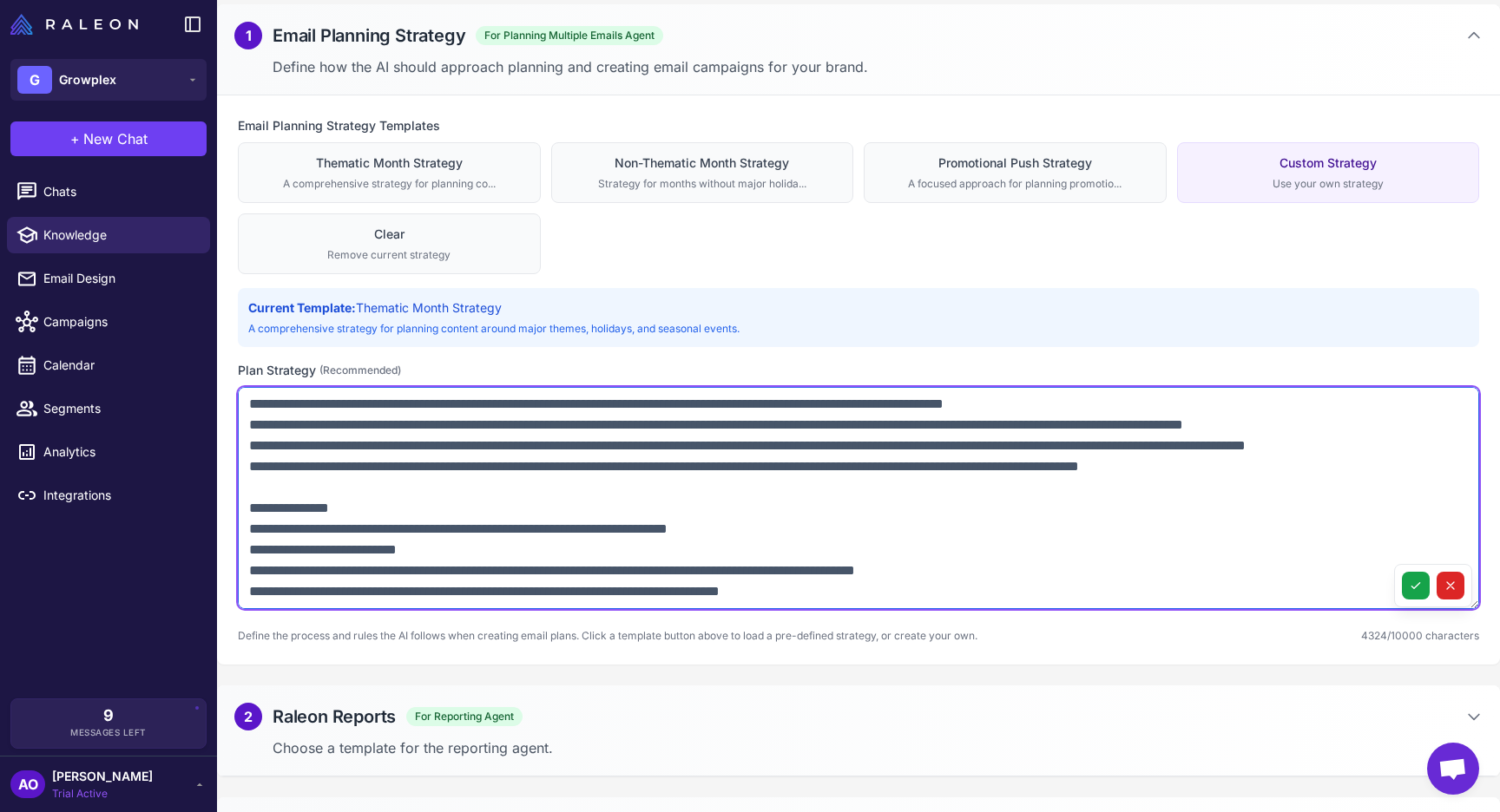
drag, startPoint x: 387, startPoint y: 446, endPoint x: 773, endPoint y: 439, distance: 386.1
click at [773, 439] on textarea at bounding box center [858, 498] width 1241 height 223
drag, startPoint x: 811, startPoint y: 448, endPoint x: 1430, endPoint y: 450, distance: 619.0
click at [1430, 450] on textarea at bounding box center [858, 498] width 1241 height 223
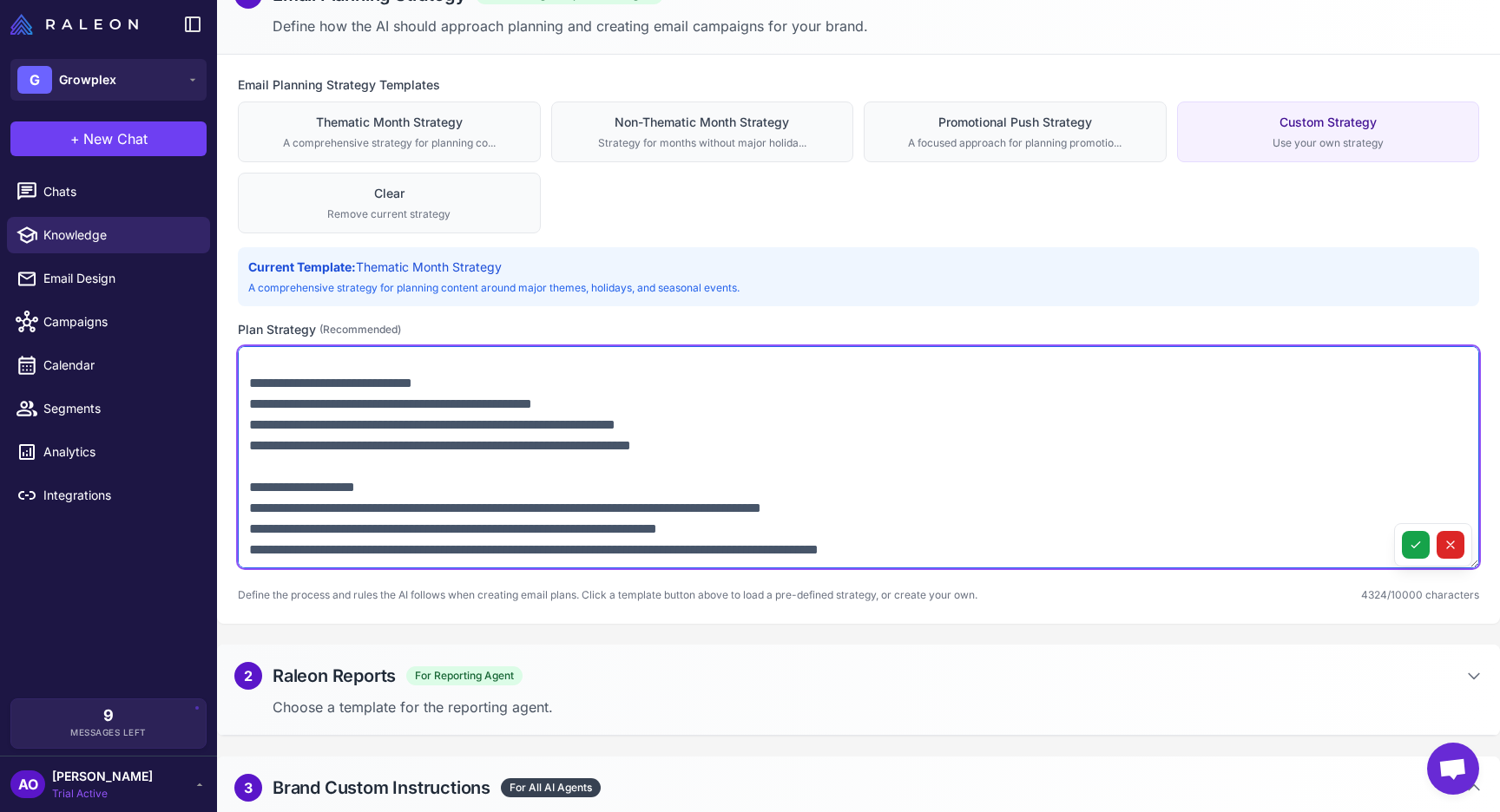
scroll to position [228, 0]
click at [679, 451] on textarea at bounding box center [858, 457] width 1241 height 223
click at [785, 441] on textarea at bounding box center [858, 457] width 1241 height 223
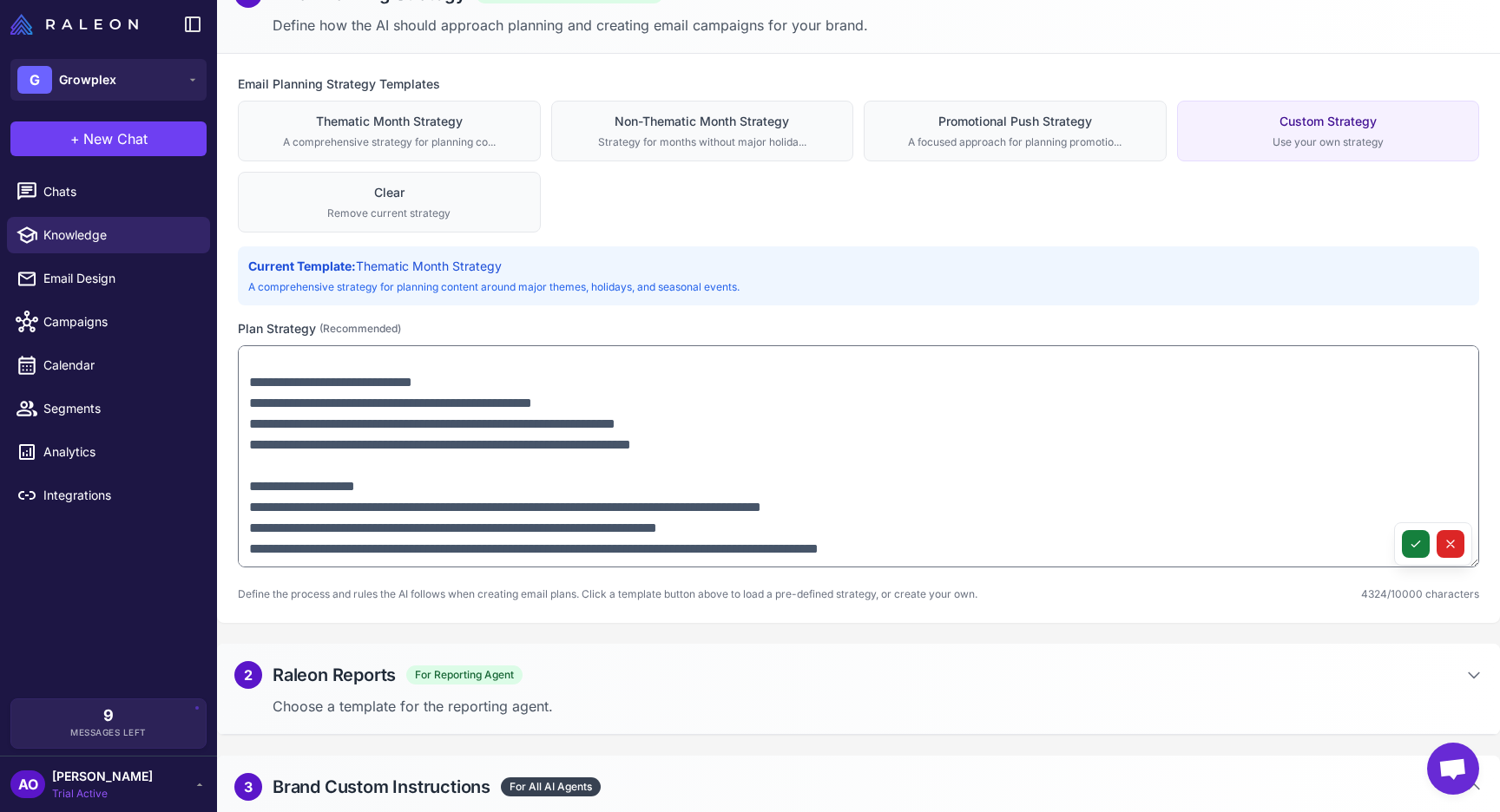
click at [1402, 544] on button at bounding box center [1416, 545] width 28 height 28
click at [114, 284] on span "Email Design" at bounding box center [120, 279] width 153 height 19
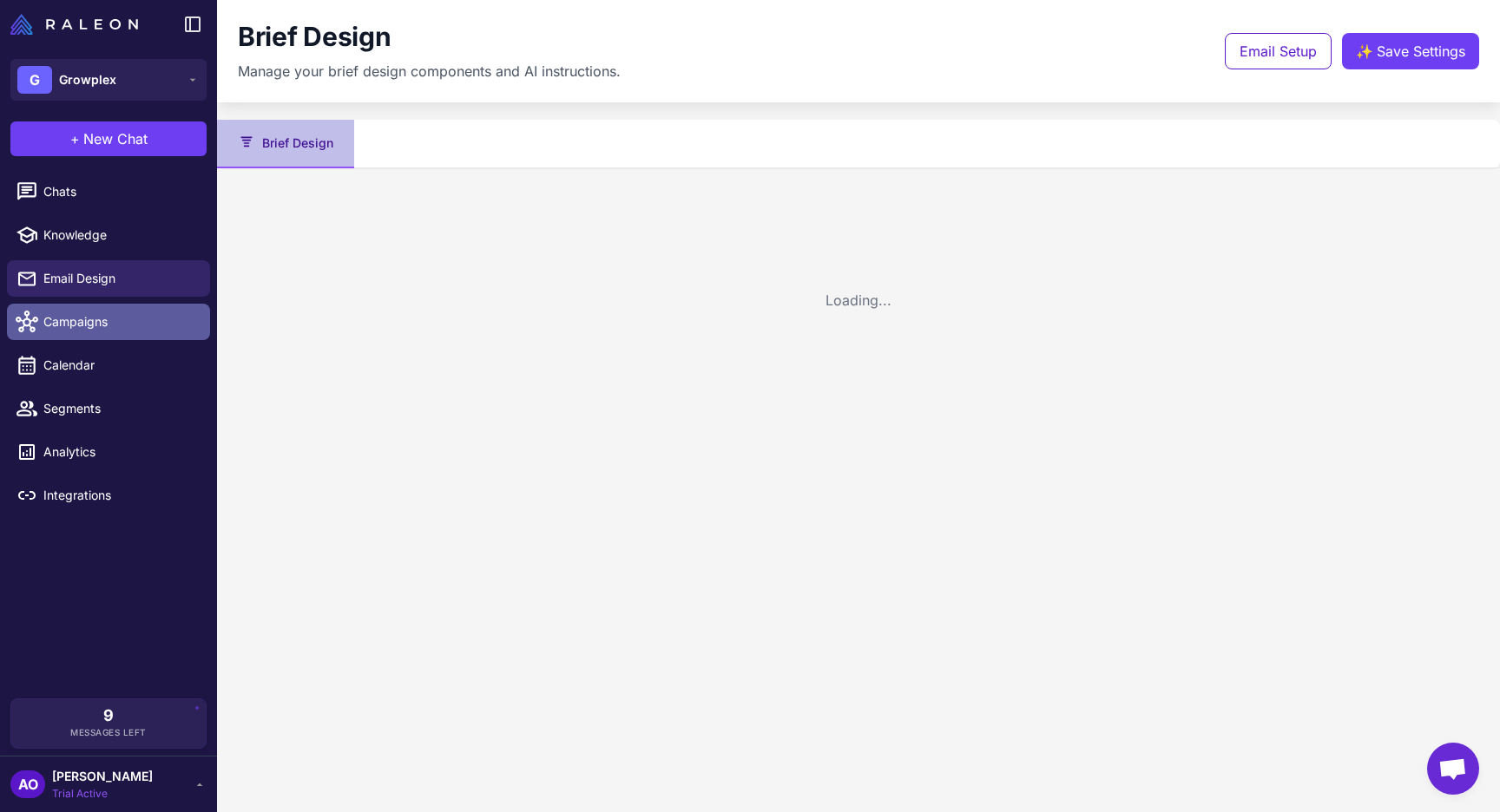
click at [116, 313] on span "Campaigns" at bounding box center [120, 322] width 153 height 19
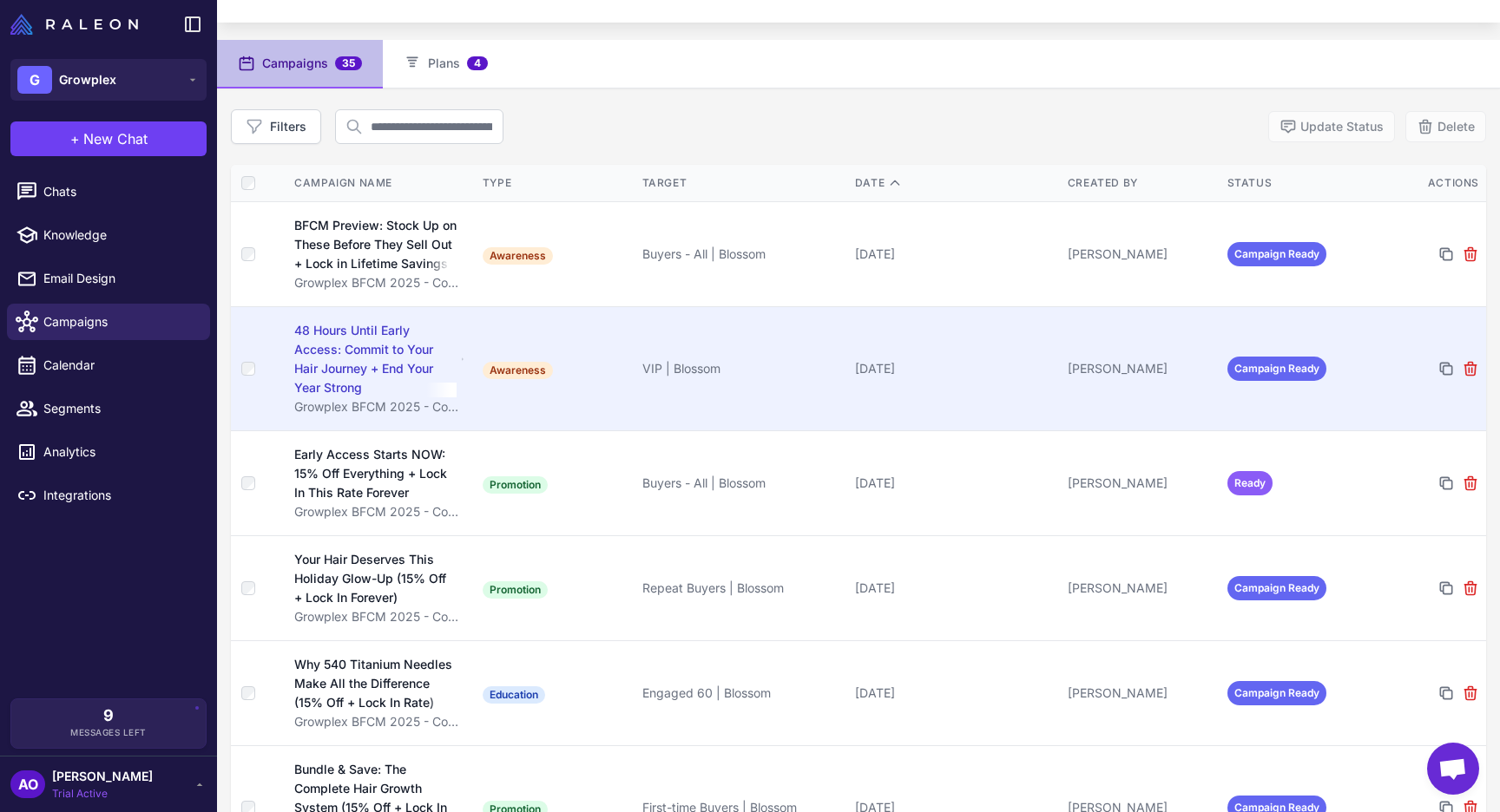
scroll to position [117, 0]
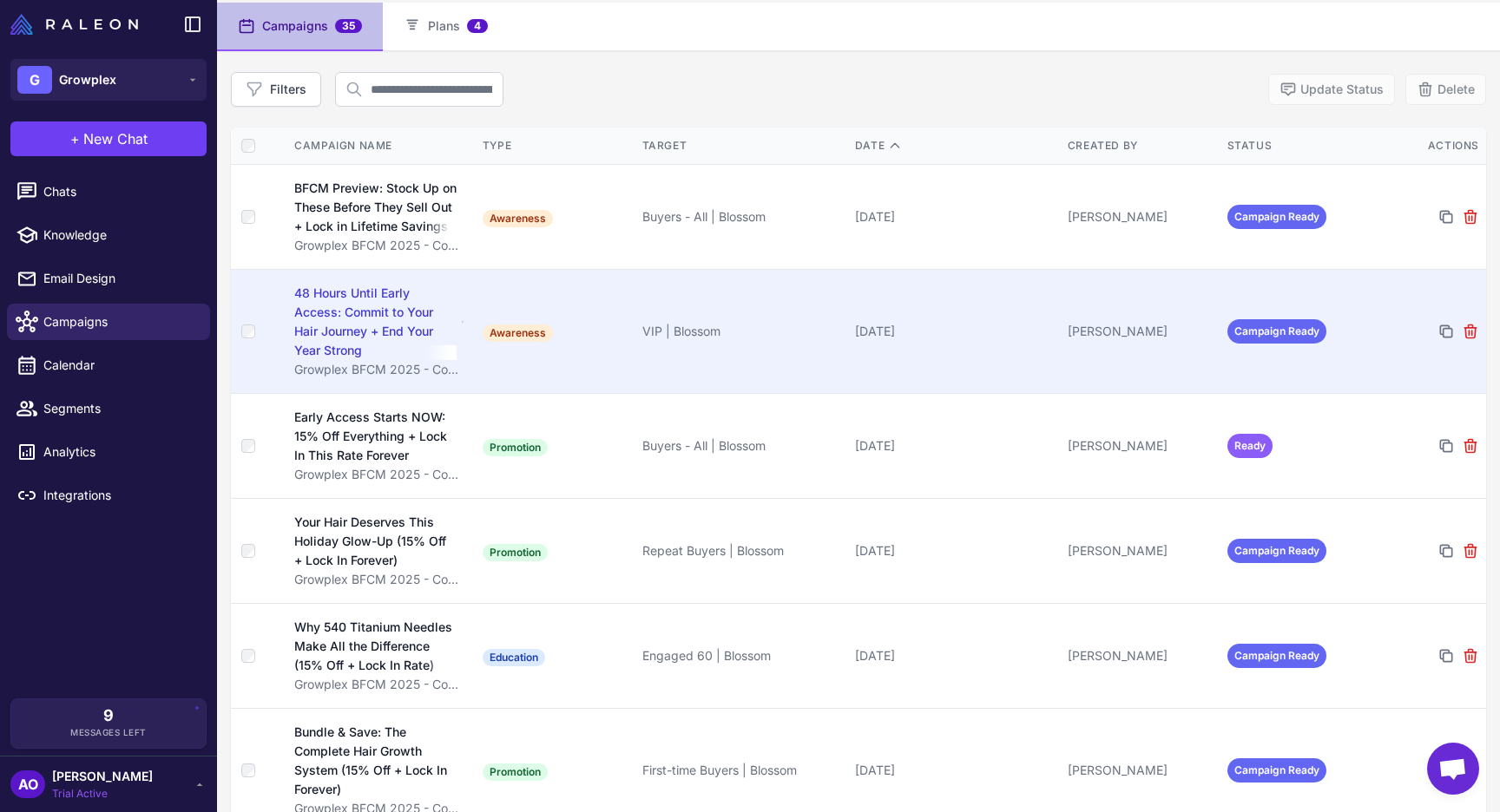
click at [466, 301] on td "48 Hours Until Early Access: Commit to Your Hair Journey + End Your Year Strong…" at bounding box center [380, 331] width 192 height 124
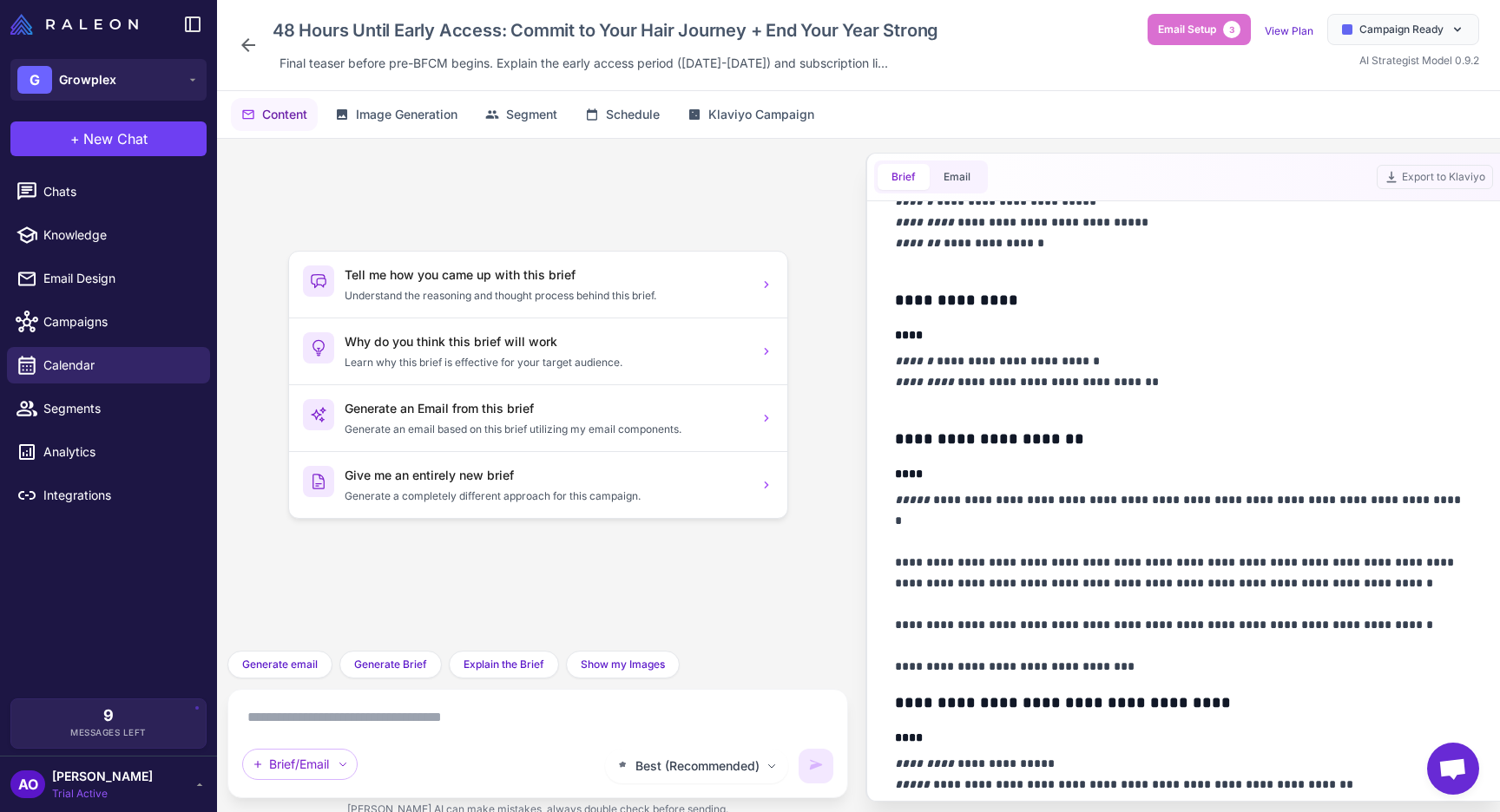
scroll to position [320, 0]
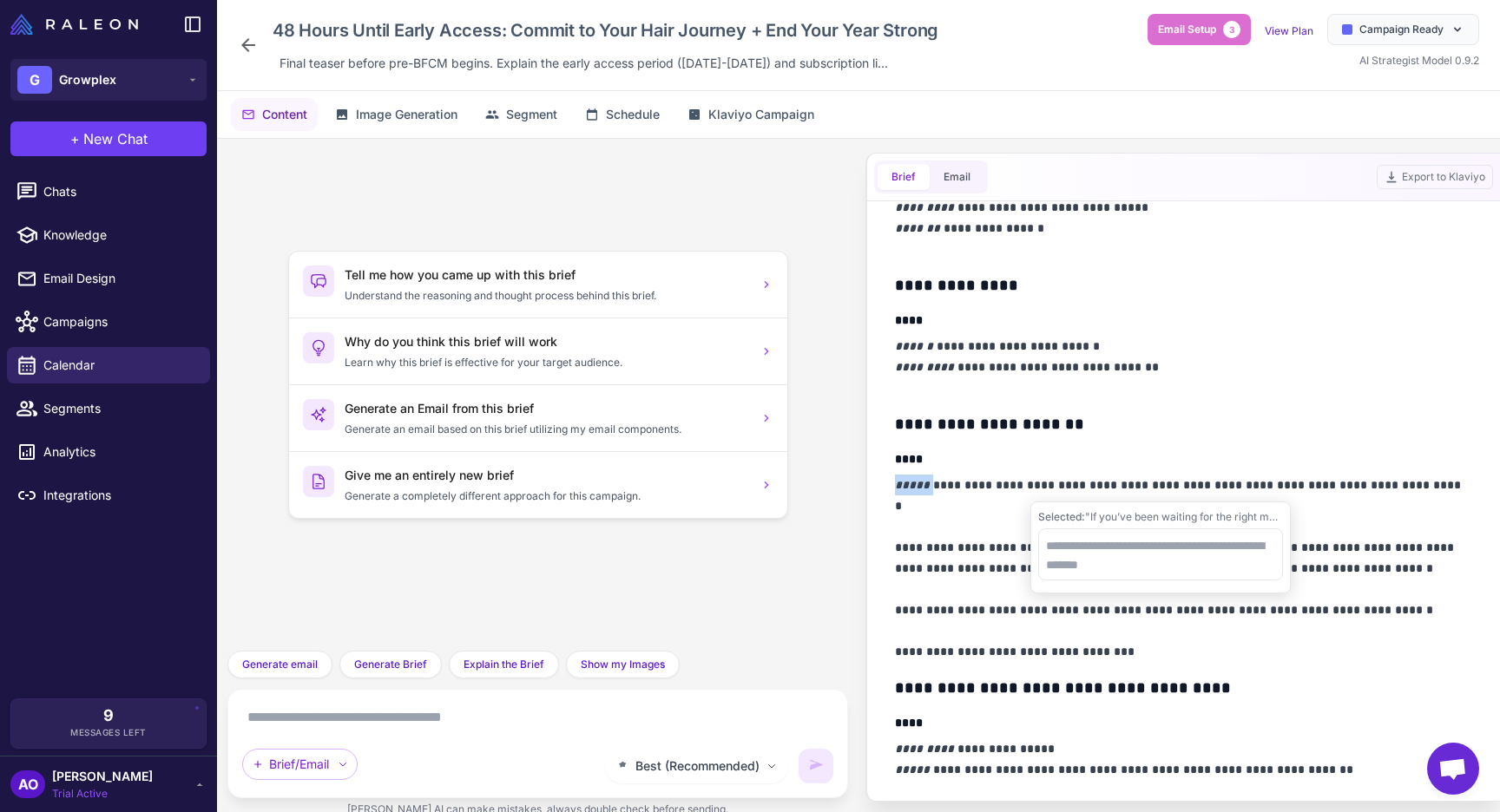
drag, startPoint x: 926, startPoint y: 487, endPoint x: 1452, endPoint y: 463, distance: 526.5
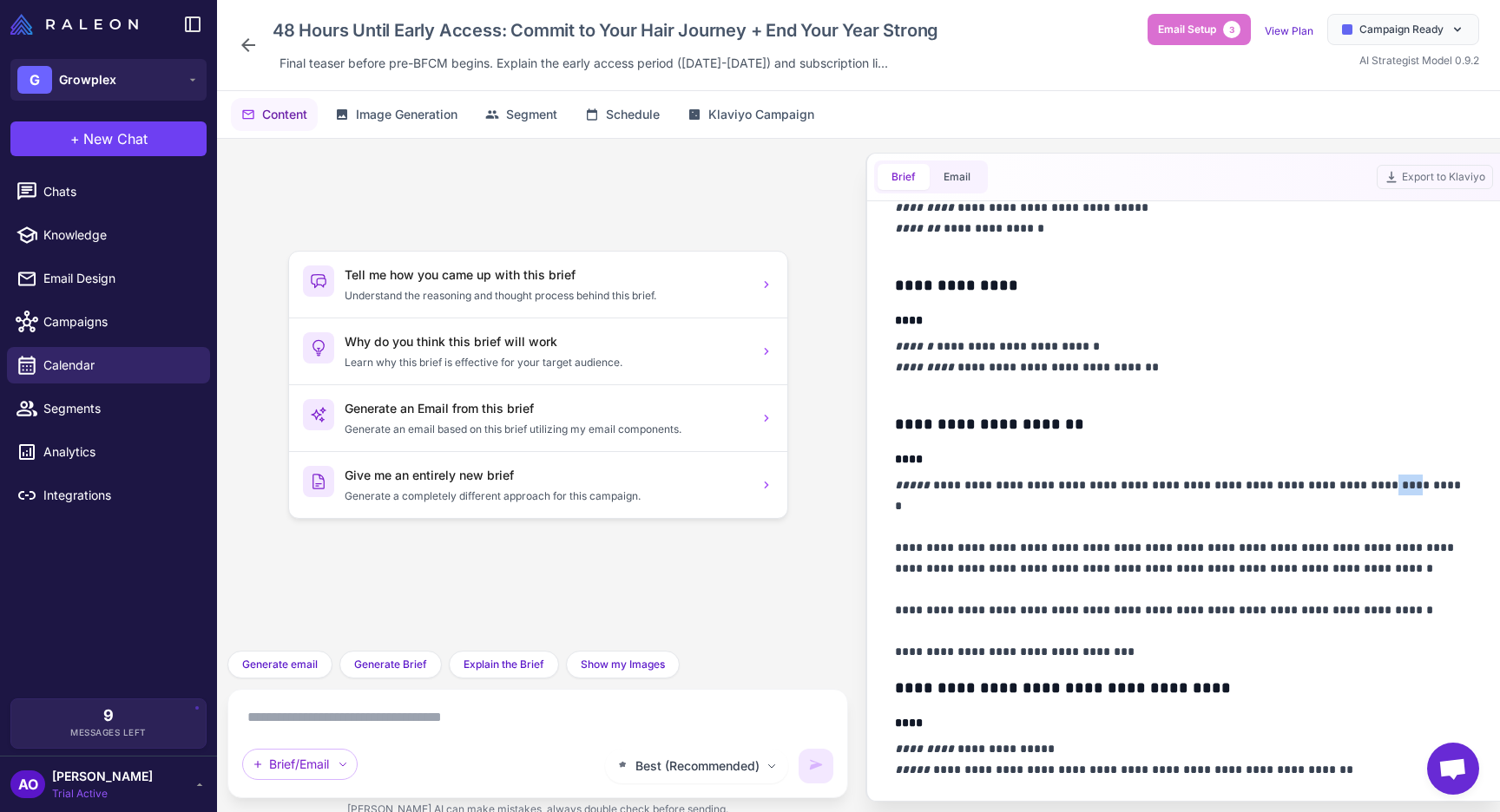
drag, startPoint x: 1350, startPoint y: 479, endPoint x: 1376, endPoint y: 479, distance: 26.0
click at [1376, 479] on p "**********" at bounding box center [1183, 568] width 577 height 187
click at [1415, 479] on p "**********" at bounding box center [1183, 568] width 577 height 187
click at [245, 37] on icon at bounding box center [248, 45] width 21 height 21
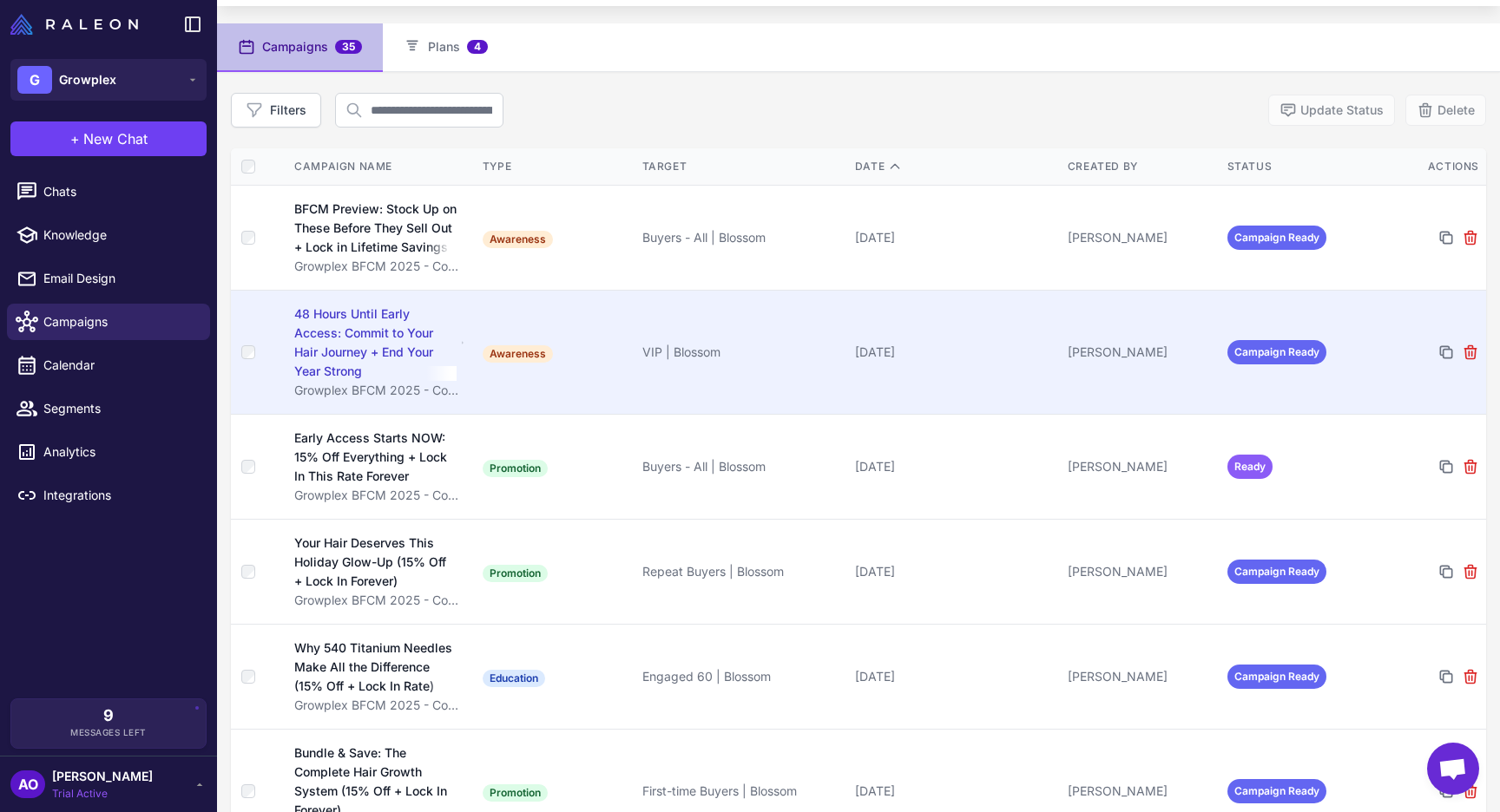
scroll to position [126, 0]
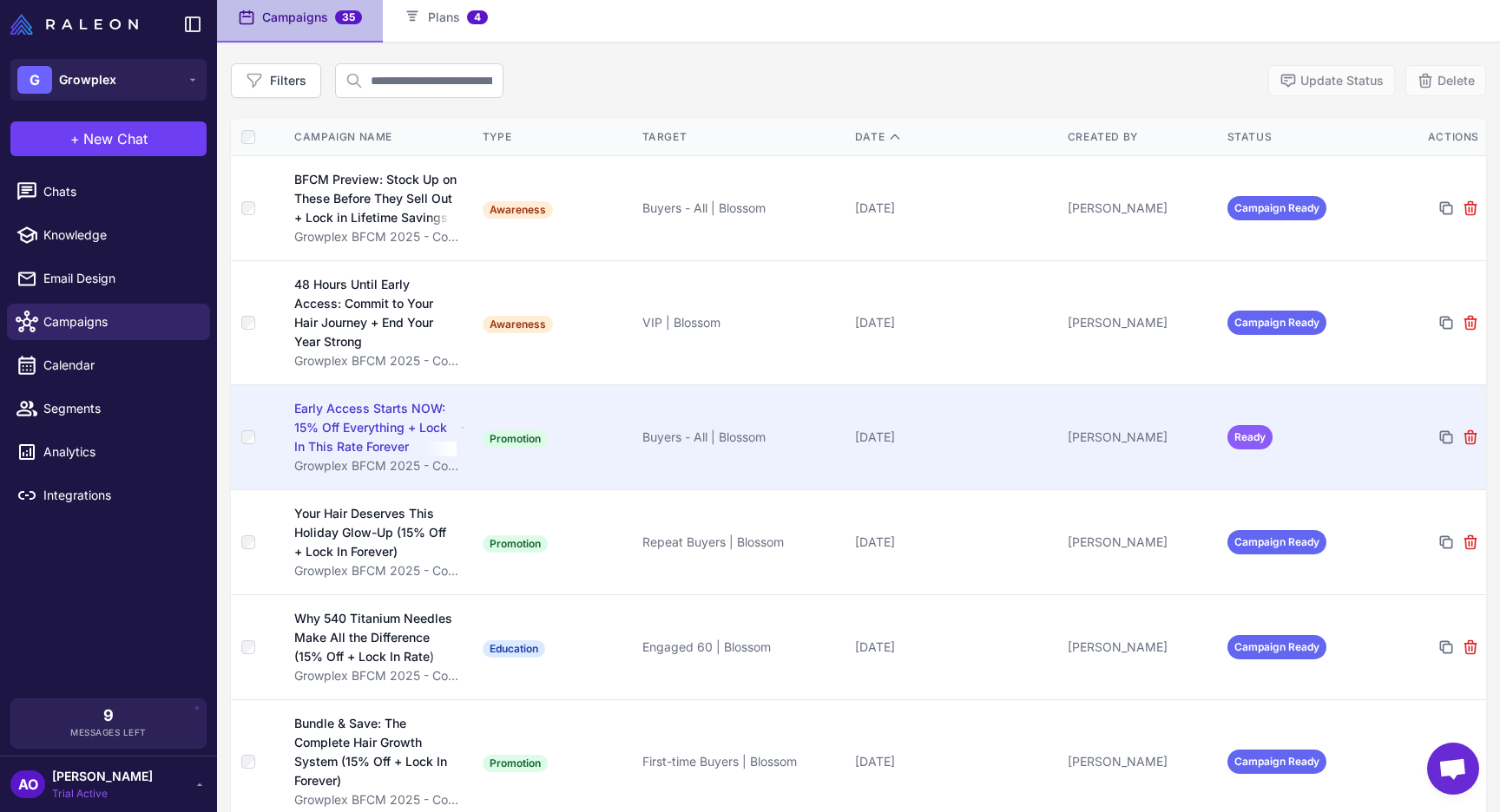
click at [405, 393] on td "Early Access Starts NOW: 15% Off Everything + Lock In This Rate Forever Growple…" at bounding box center [380, 436] width 192 height 105
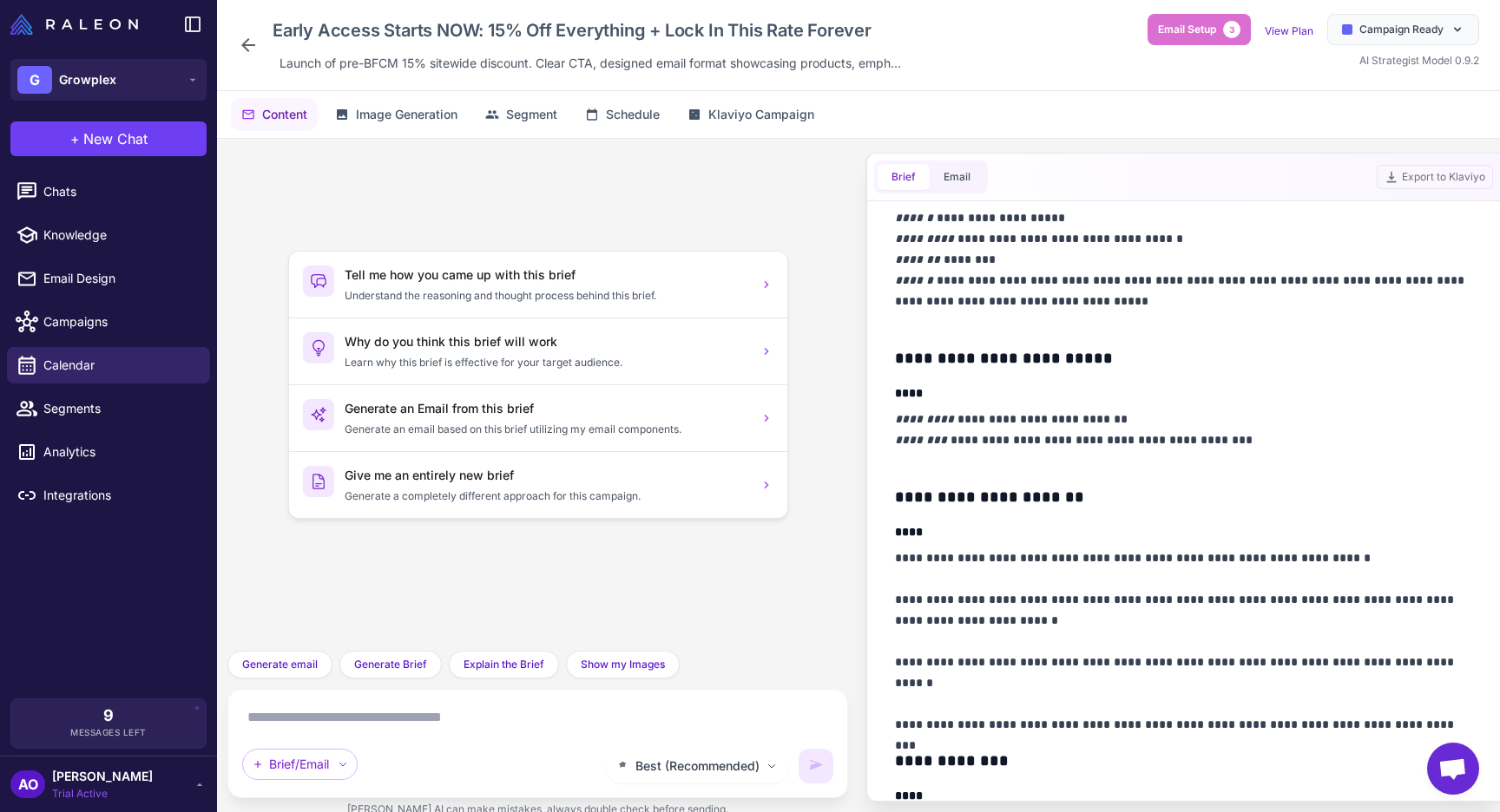
scroll to position [527, 0]
drag, startPoint x: 889, startPoint y: 560, endPoint x: 1056, endPoint y: 560, distance: 167.0
click at [1056, 560] on div "**********" at bounding box center [1182, 501] width 618 height 600
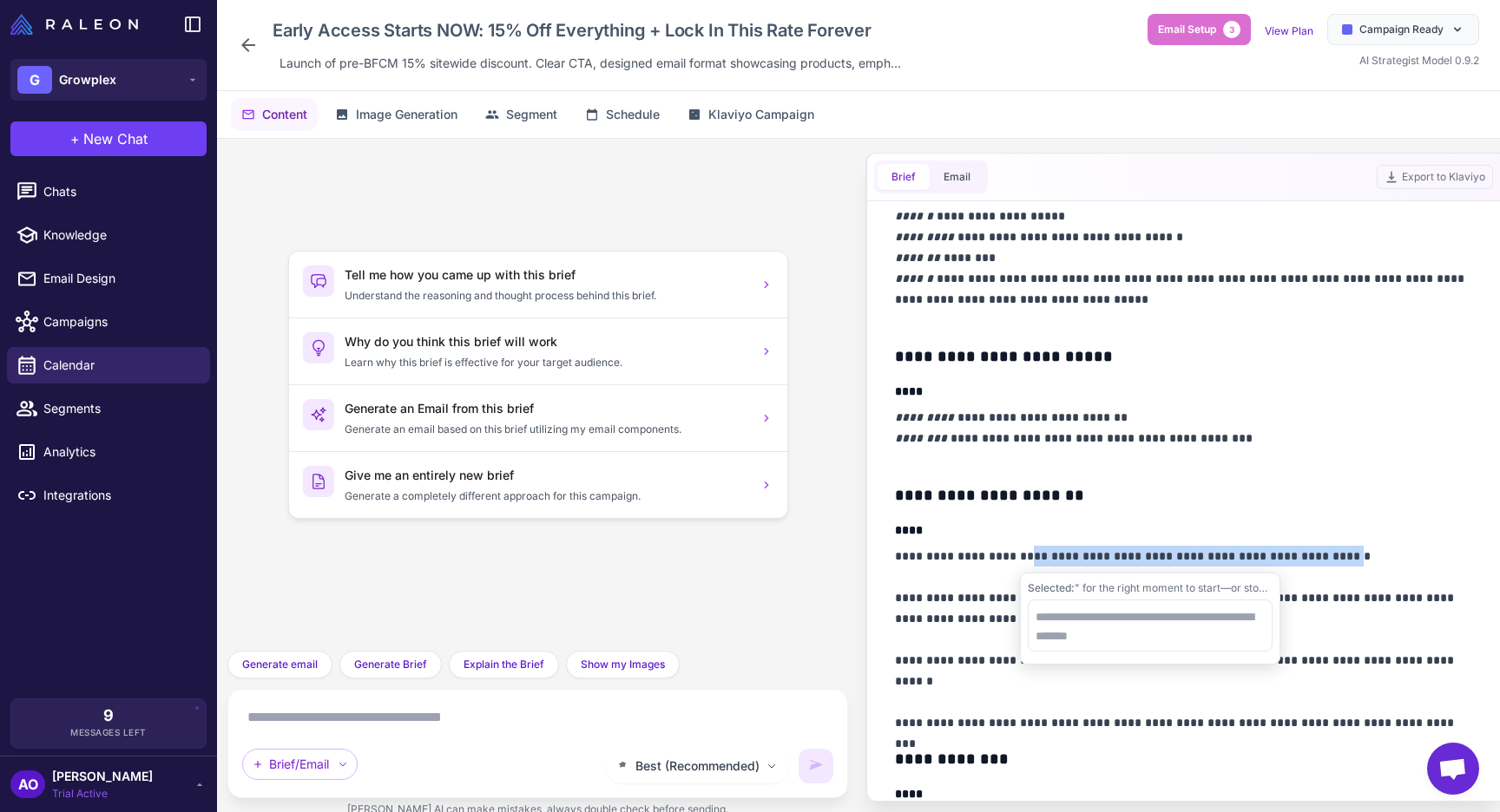
drag, startPoint x: 1021, startPoint y: 560, endPoint x: 1320, endPoint y: 560, distance: 299.0
click at [1320, 560] on p "**********" at bounding box center [1183, 640] width 577 height 187
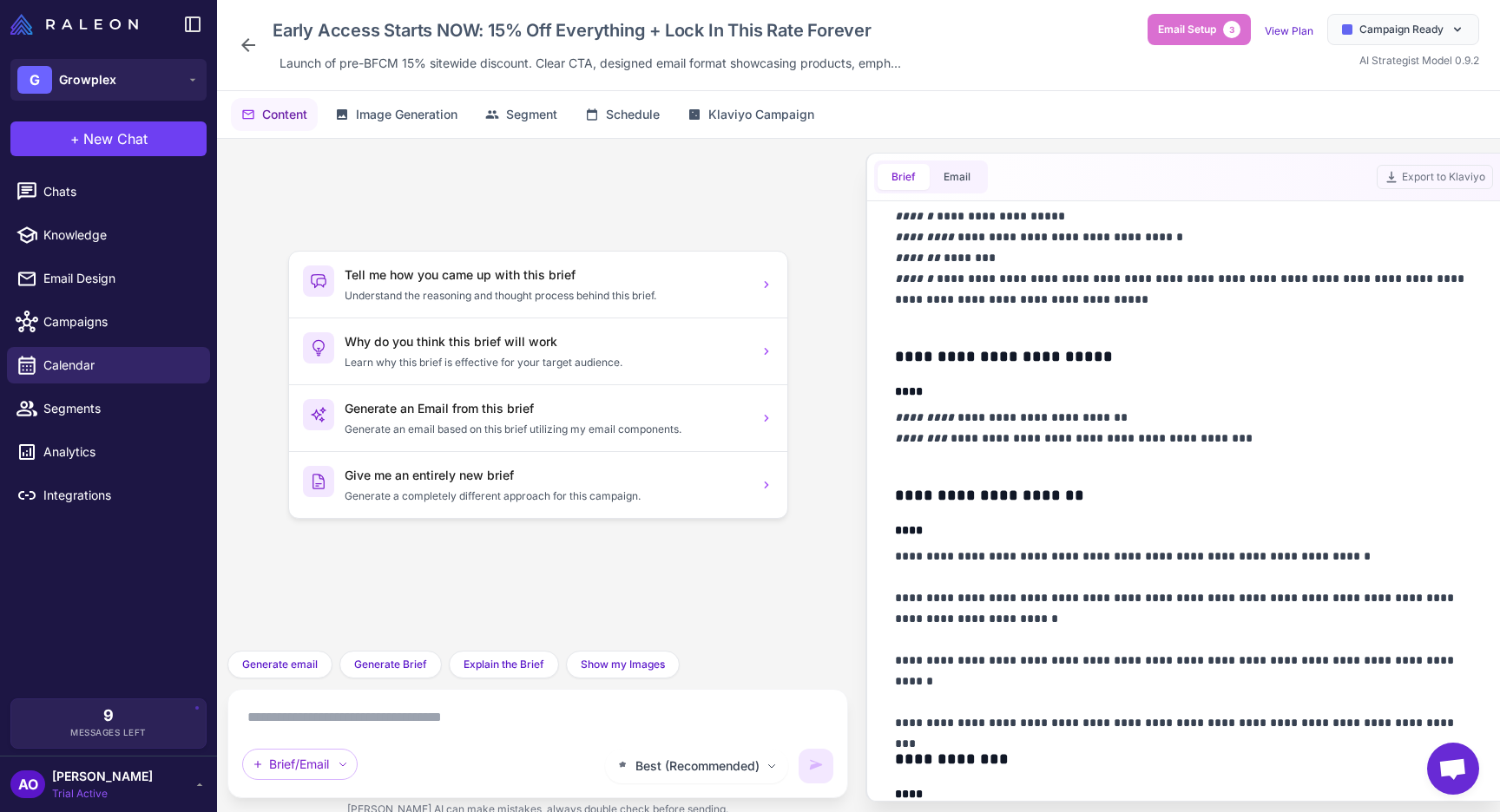
click at [1314, 560] on p "**********" at bounding box center [1183, 640] width 577 height 187
click at [243, 44] on icon at bounding box center [248, 45] width 14 height 14
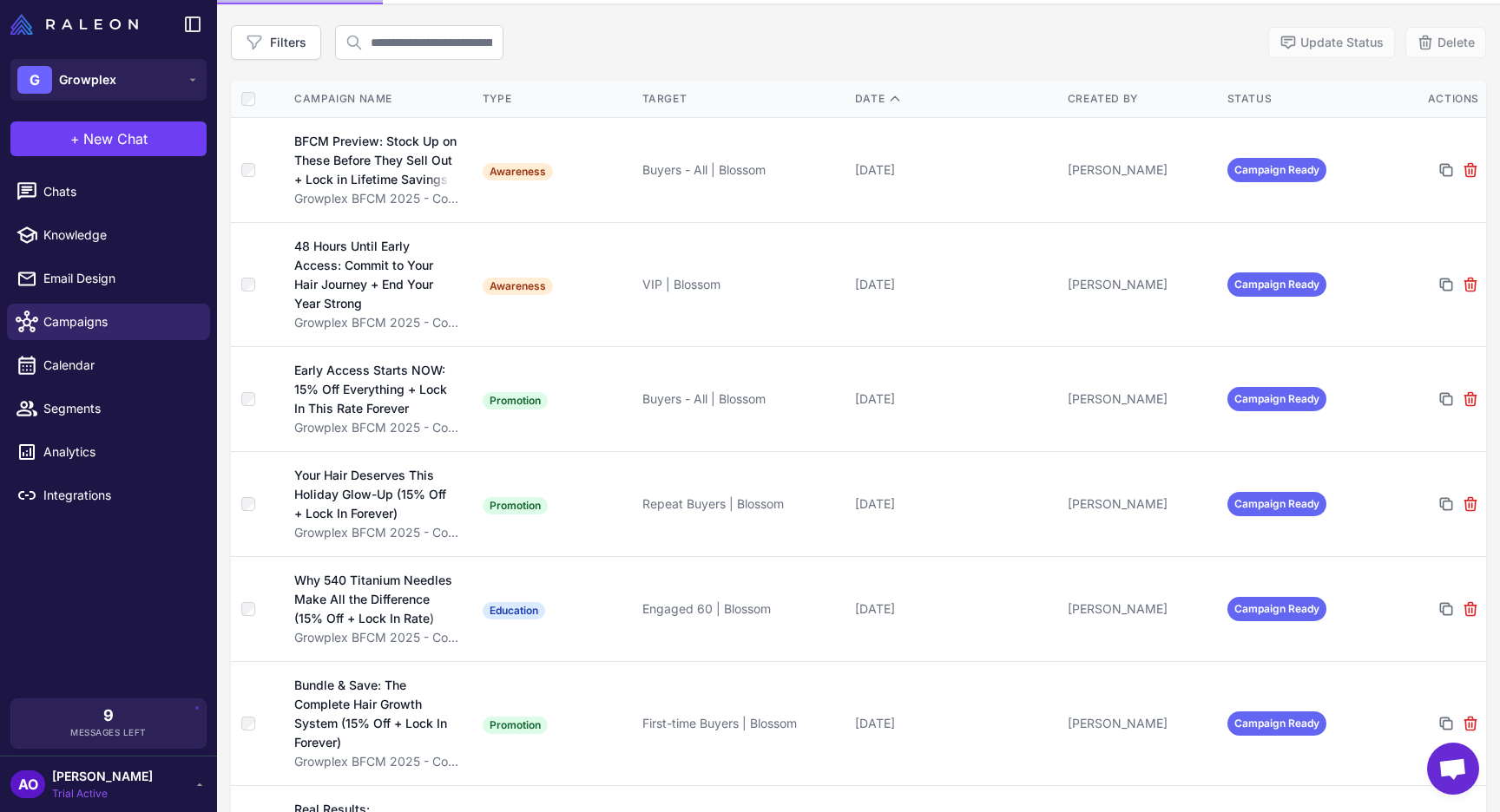
scroll to position [174, 0]
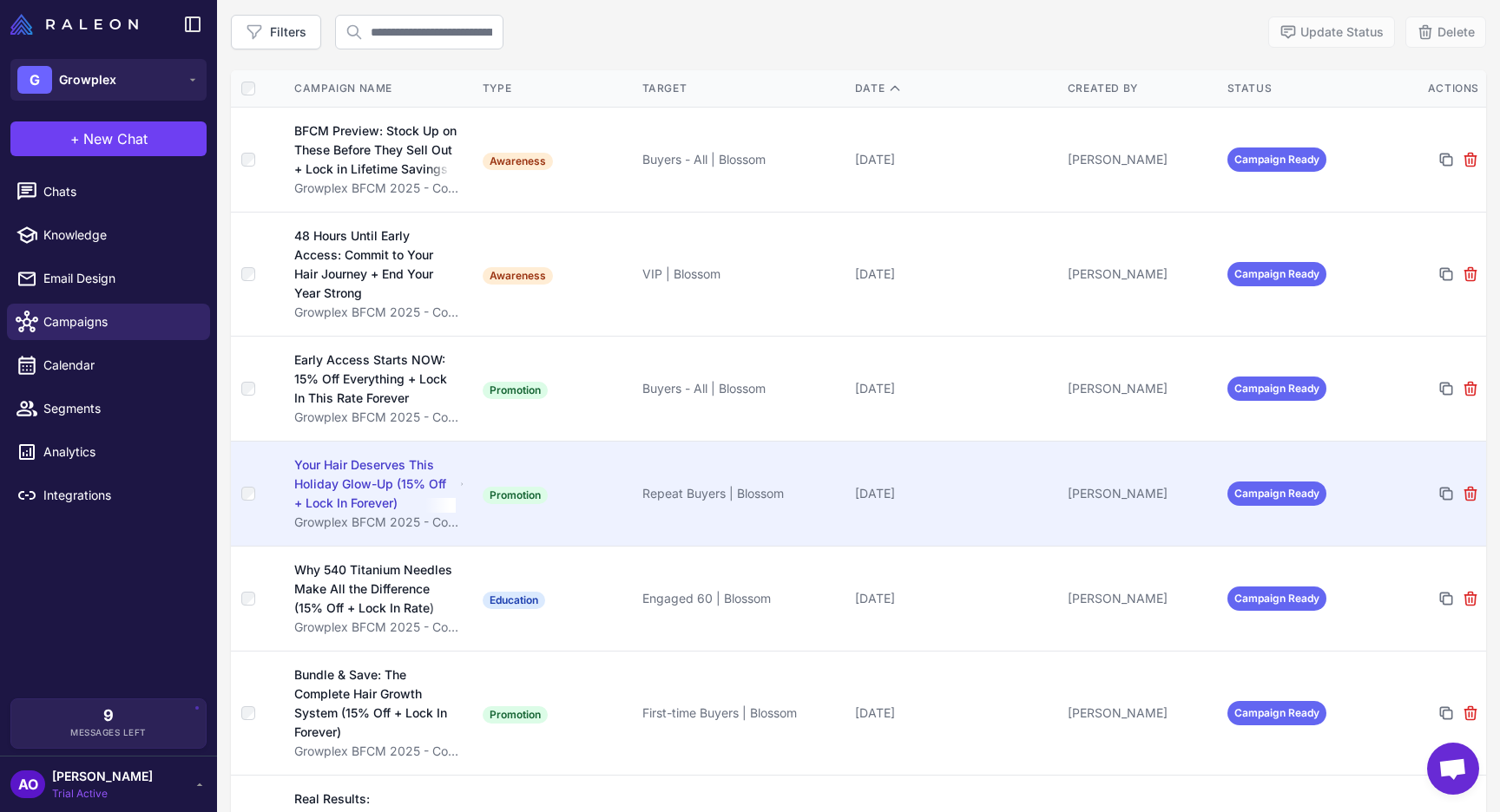
click at [406, 467] on div "Your Hair Deserves This Holiday Glow-Up (15% Off + Lock In Forever)" at bounding box center [374, 484] width 161 height 57
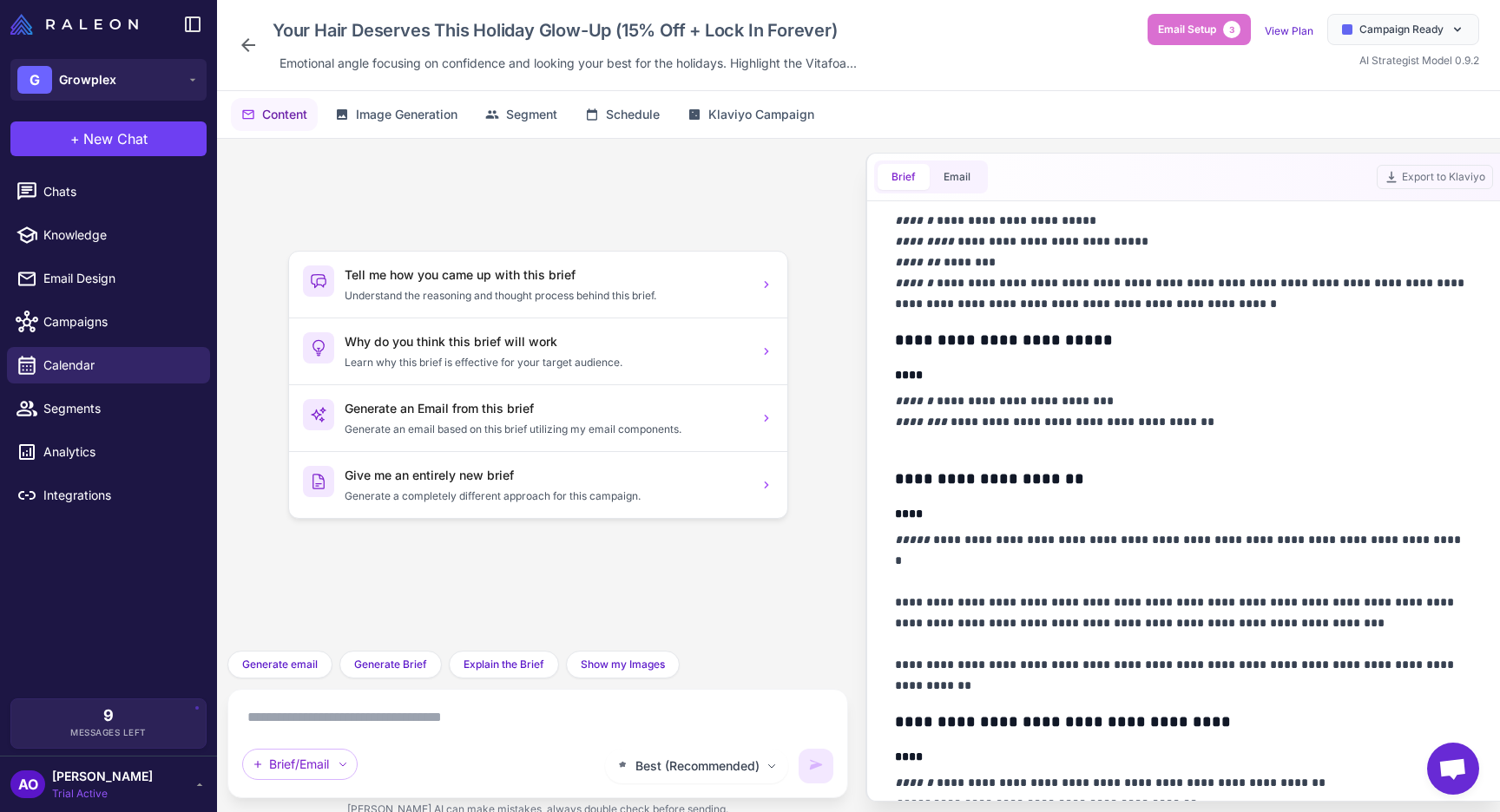
scroll to position [537, 0]
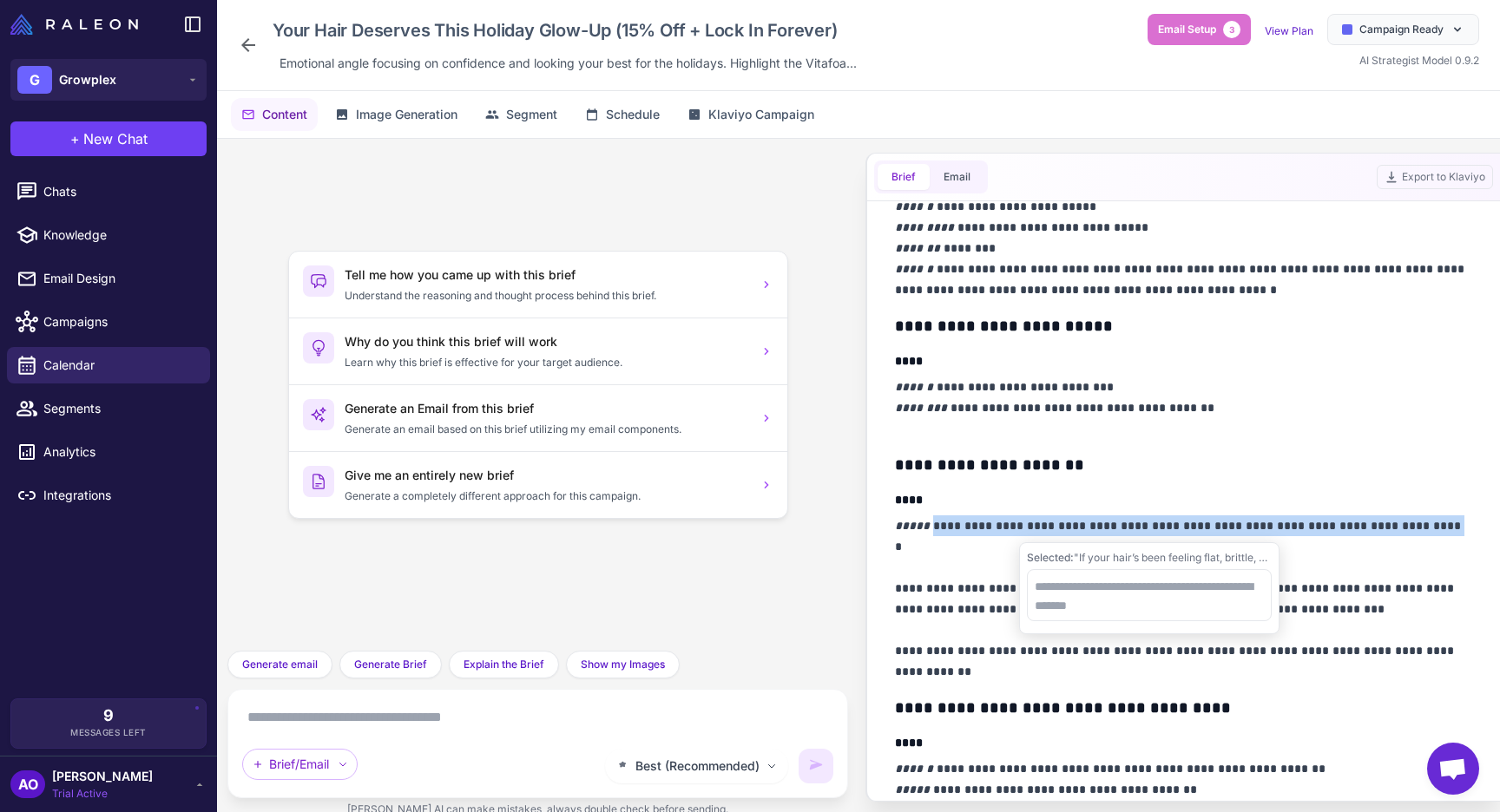
drag, startPoint x: 925, startPoint y: 528, endPoint x: 1369, endPoint y: 523, distance: 444.0
click at [1369, 523] on p "**********" at bounding box center [1183, 598] width 577 height 166
click at [1338, 523] on p "**********" at bounding box center [1183, 598] width 577 height 166
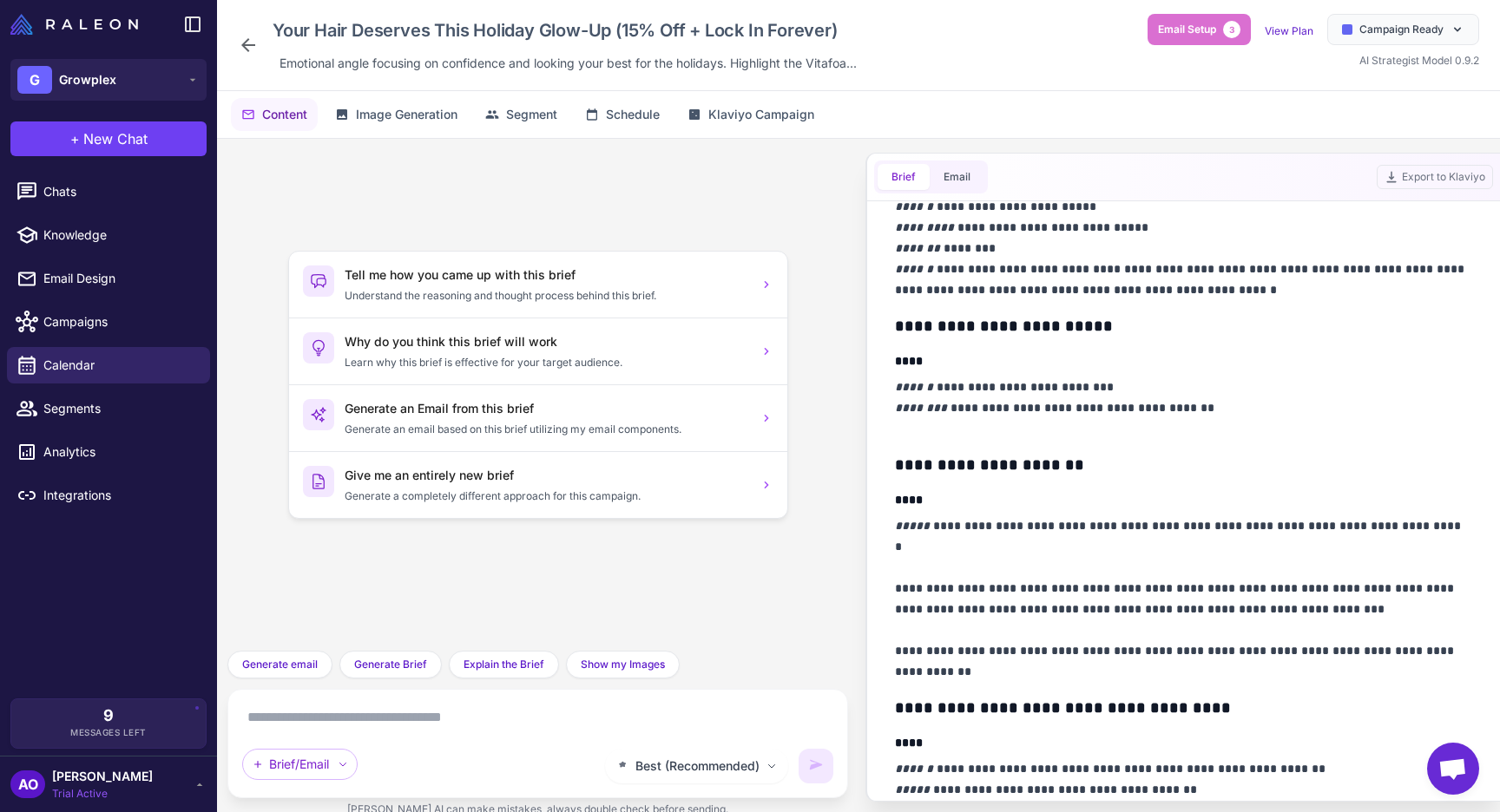
click at [248, 42] on icon at bounding box center [248, 45] width 21 height 21
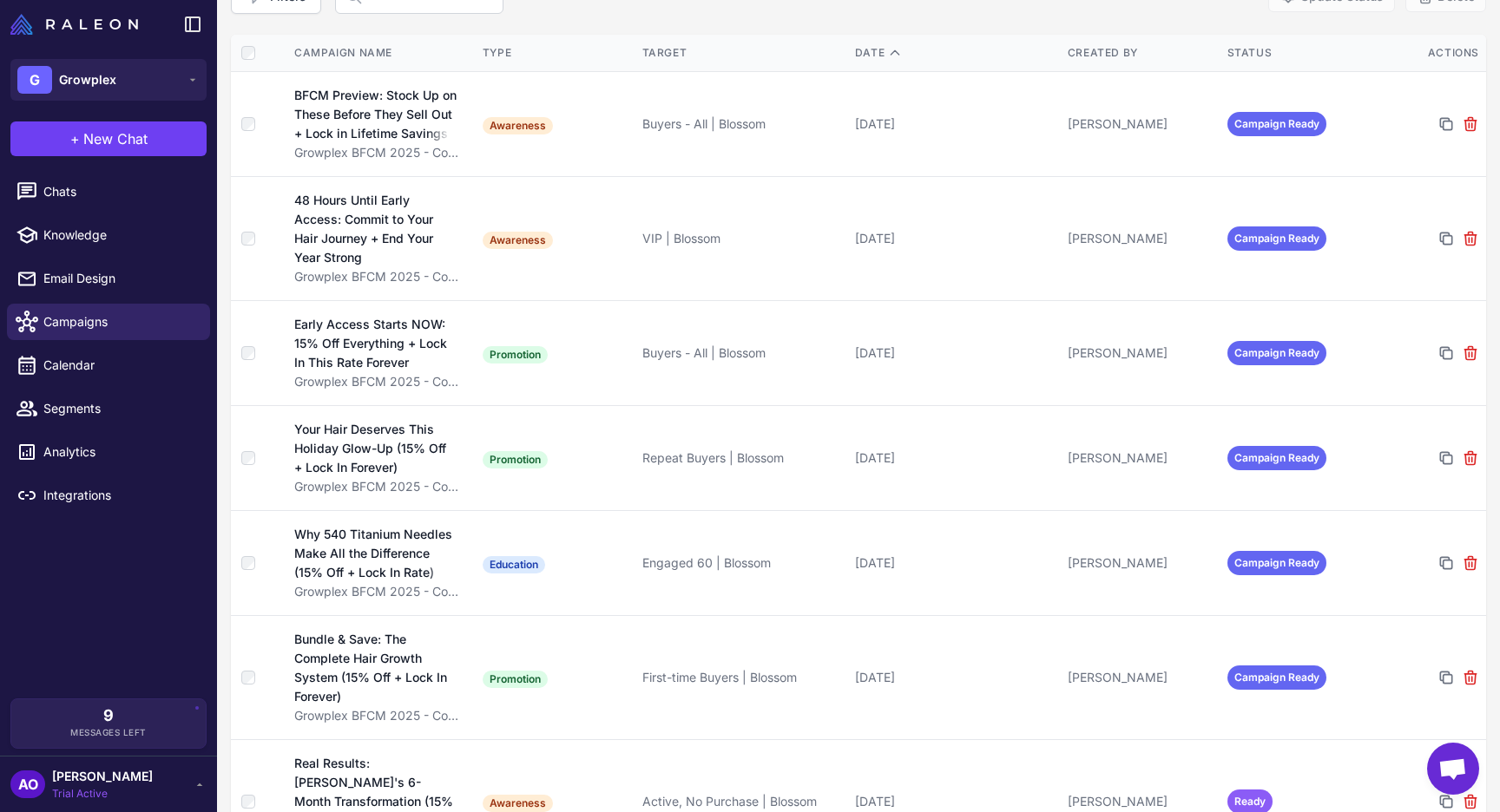
scroll to position [224, 0]
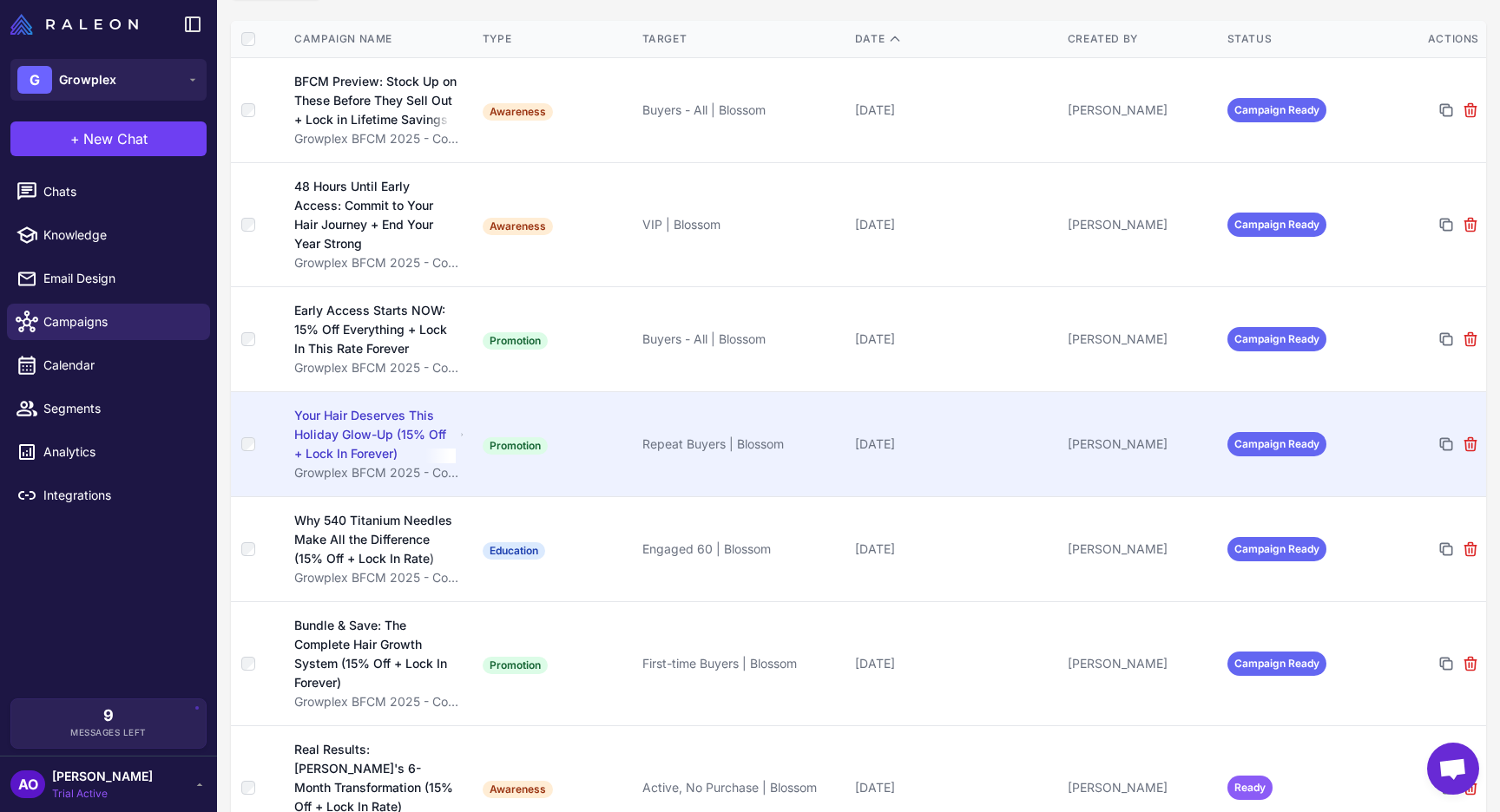
click at [377, 429] on div "Your Hair Deserves This Holiday Glow-Up (15% Off + Lock In Forever)" at bounding box center [374, 435] width 161 height 57
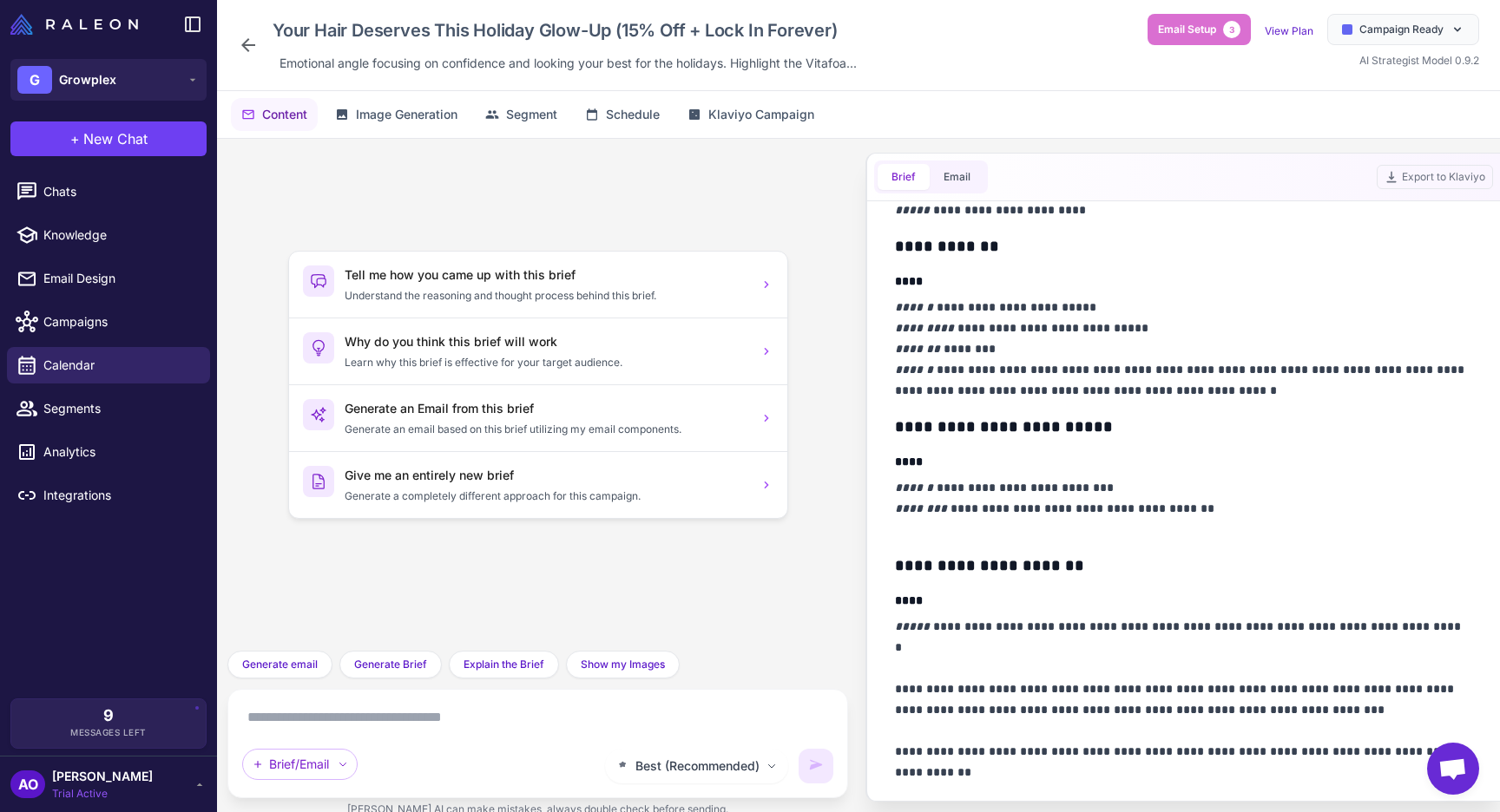
scroll to position [448, 0]
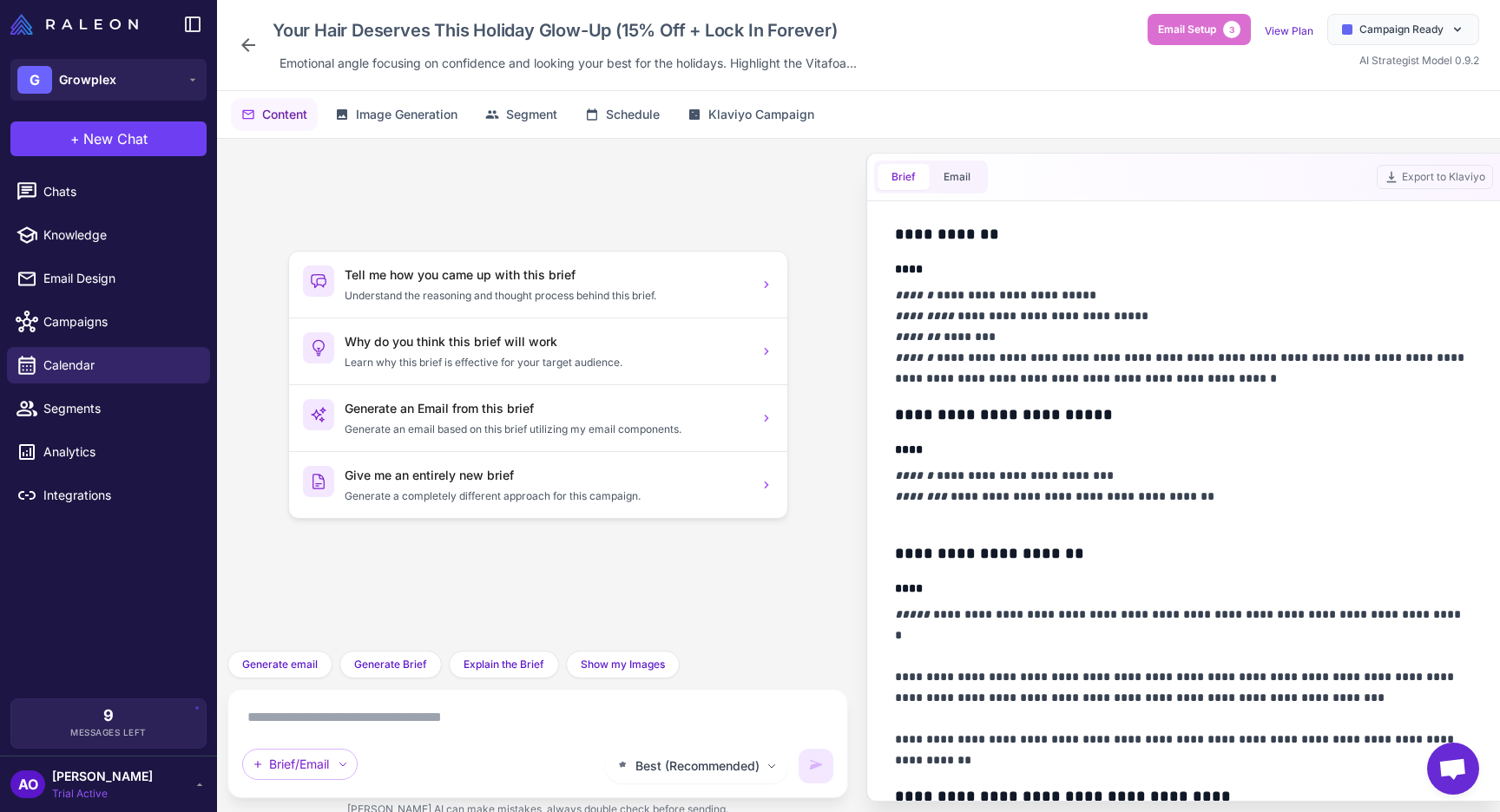
click at [248, 48] on icon at bounding box center [248, 45] width 21 height 21
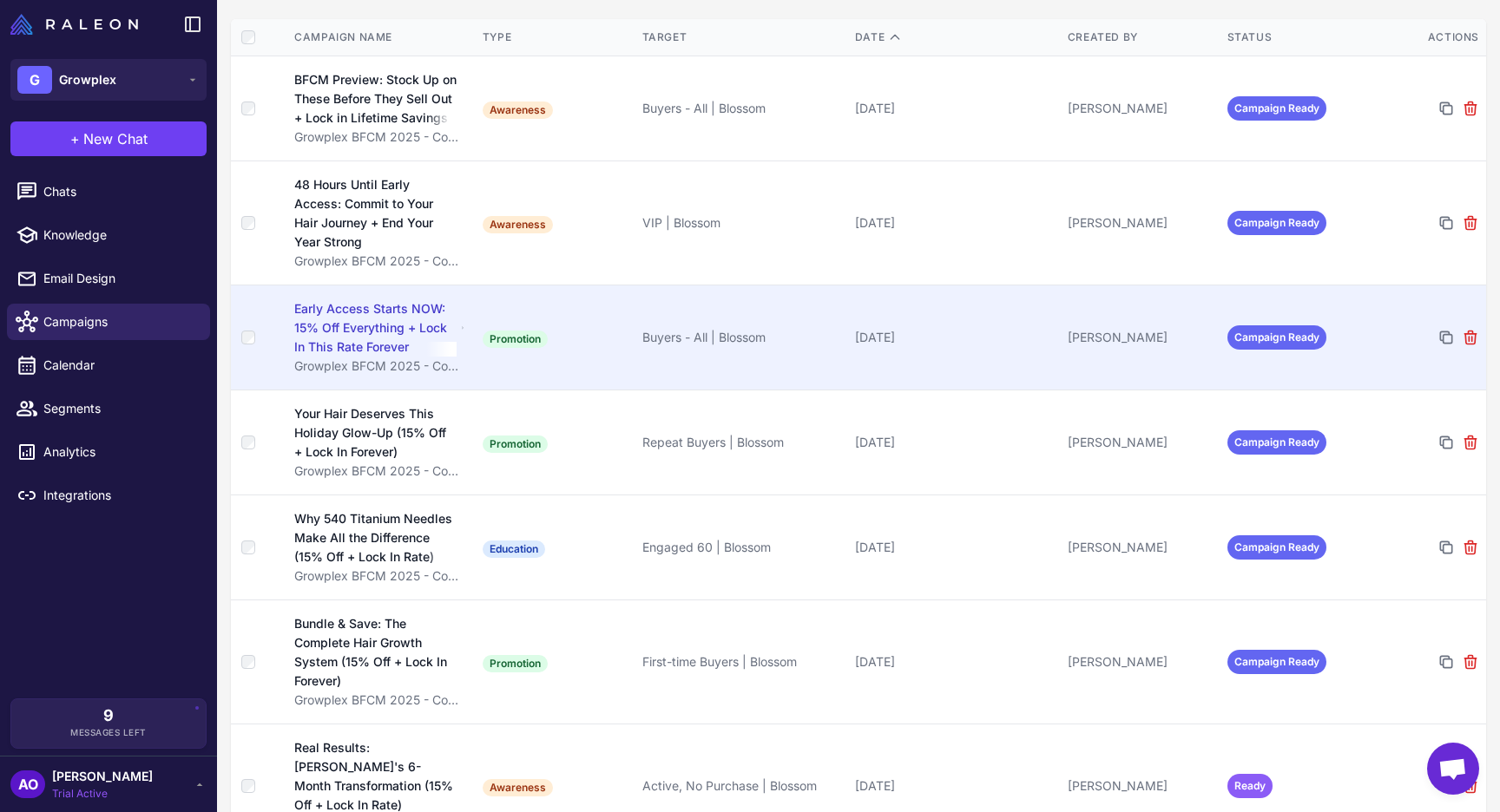
scroll to position [300, 0]
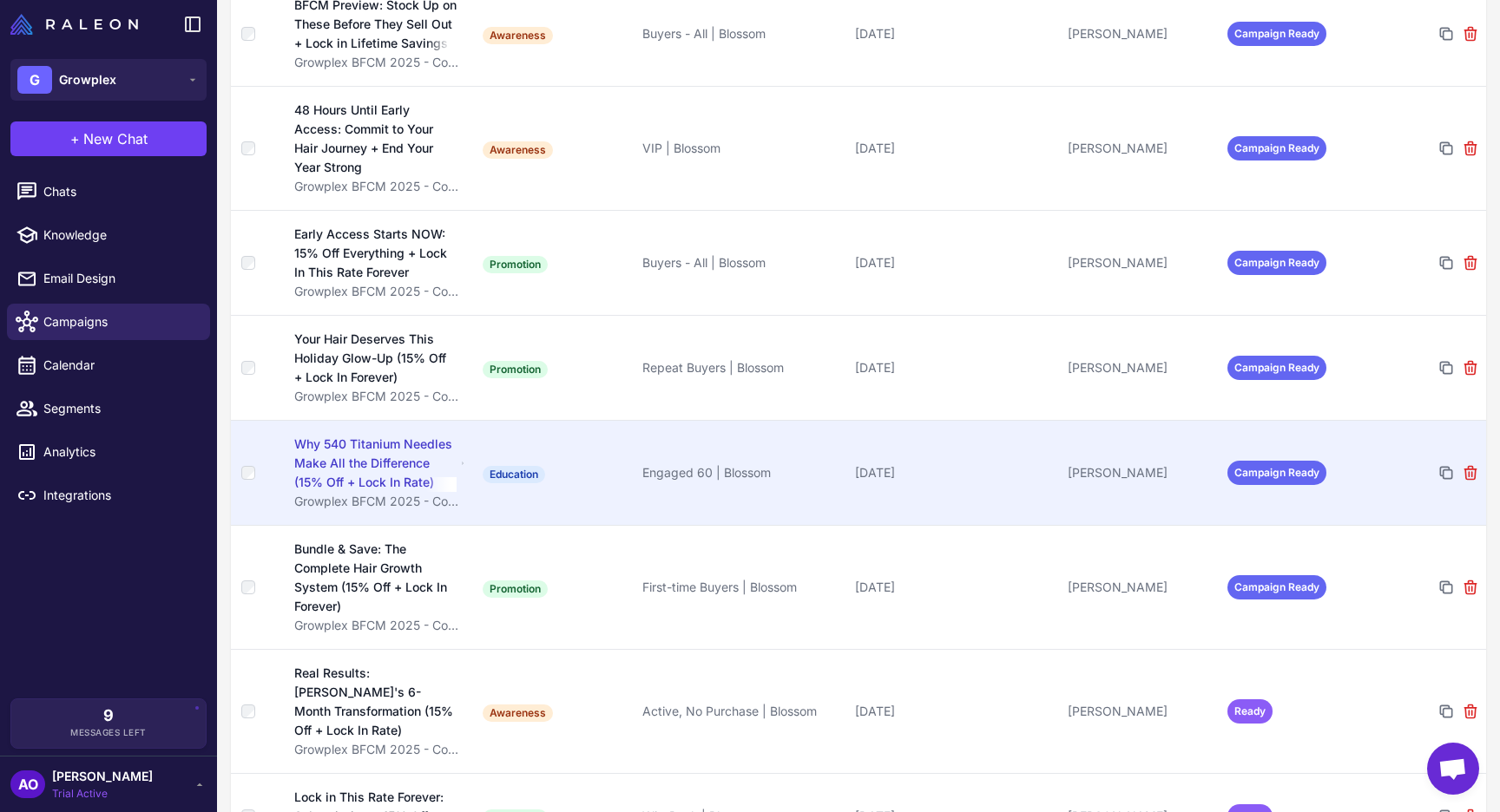
click at [439, 446] on div "Why 540 Titanium Needles Make All the Difference (15% Off + Lock In Rate)" at bounding box center [375, 463] width 162 height 57
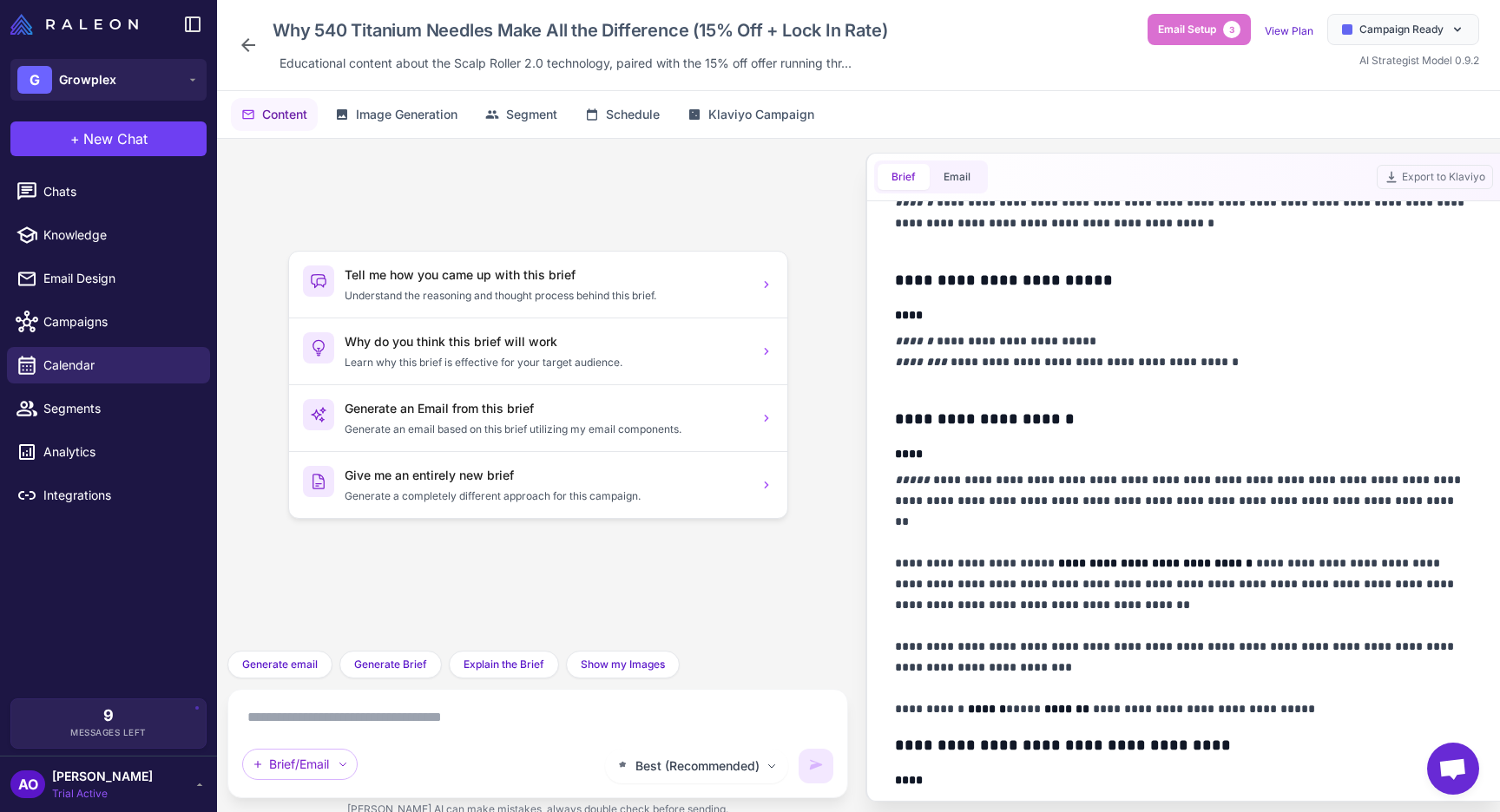
scroll to position [743, 0]
click at [246, 48] on icon at bounding box center [248, 45] width 21 height 21
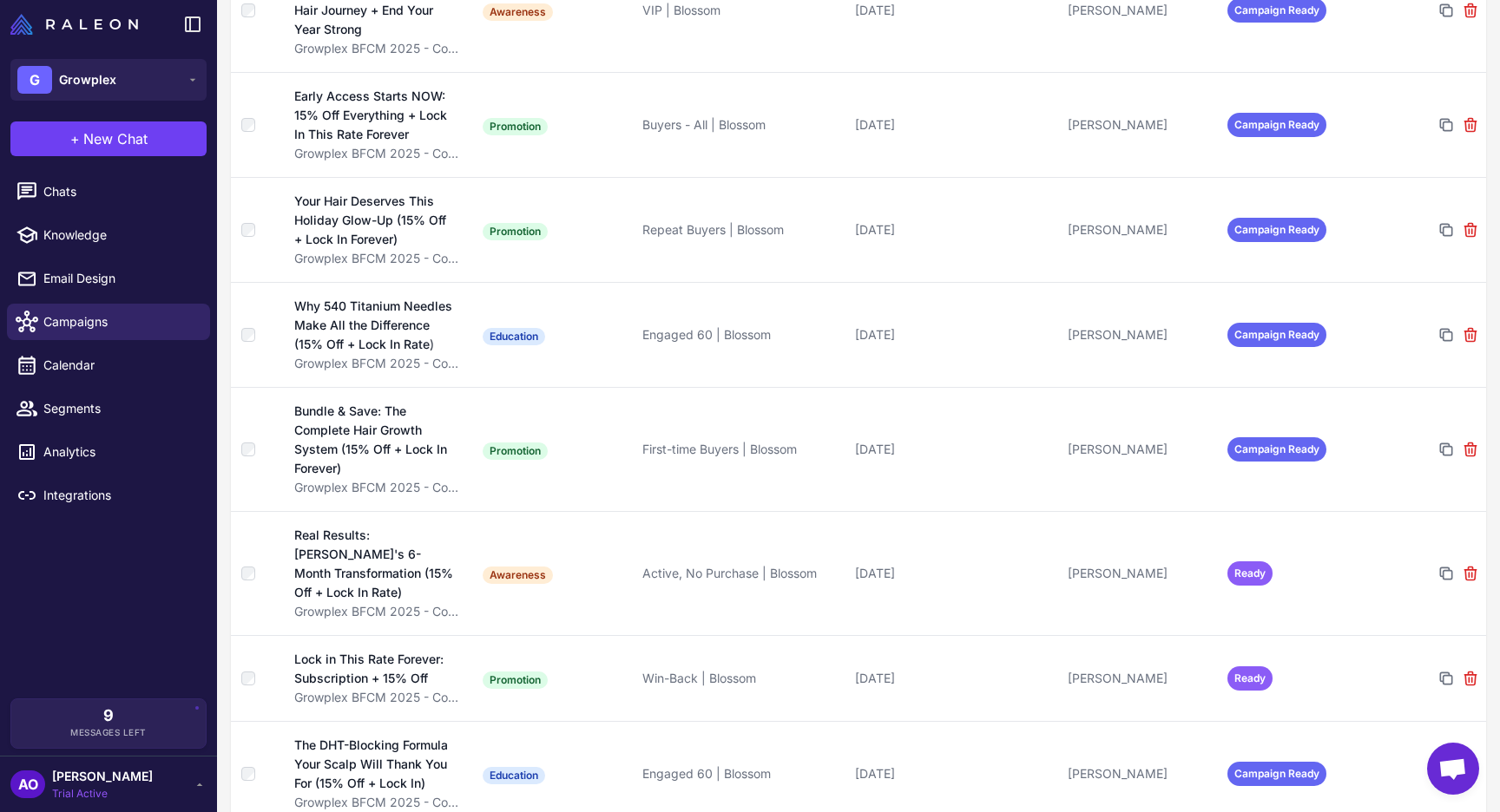
scroll to position [443, 0]
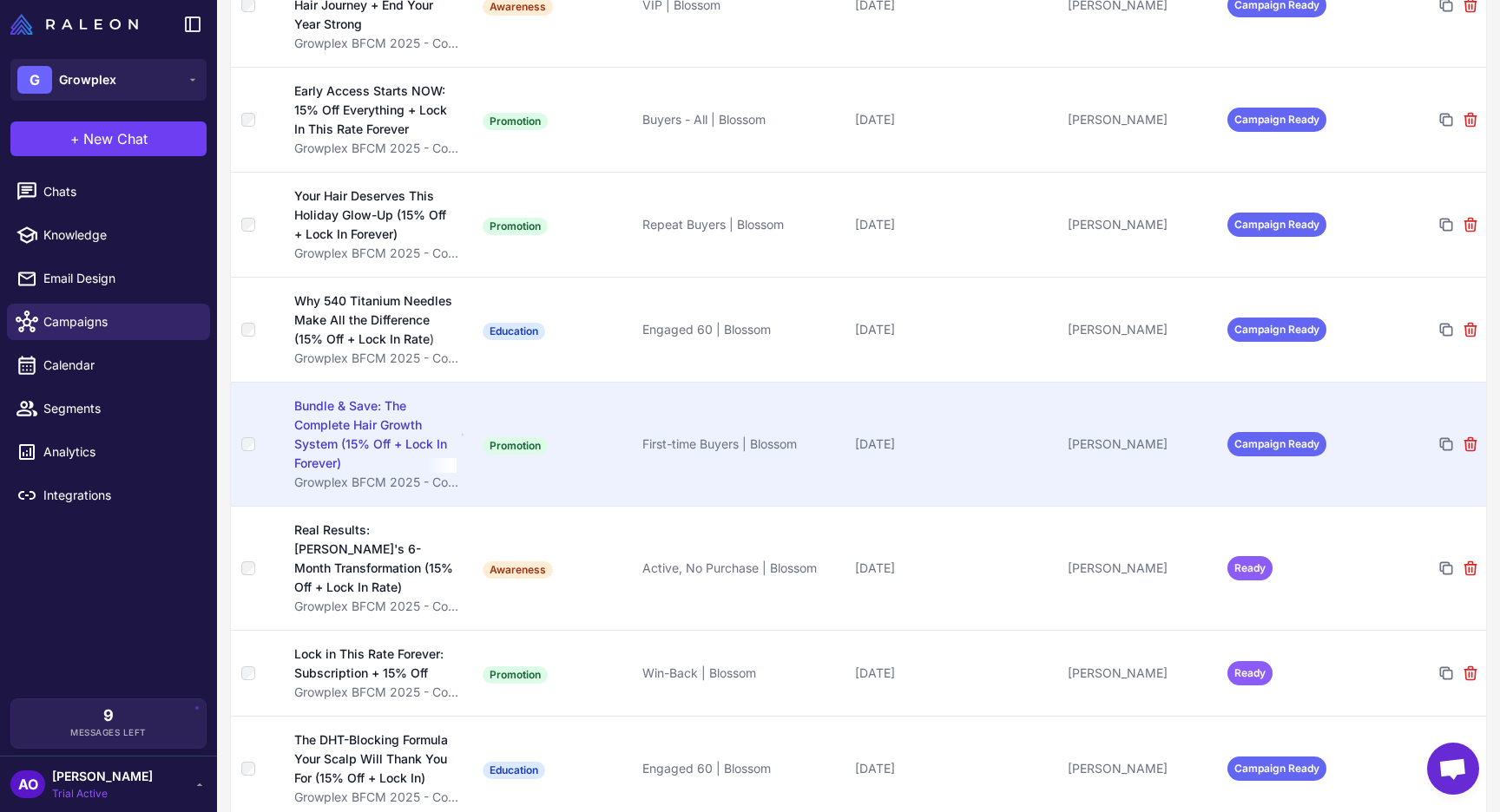
click at [388, 437] on div "Bundle & Save: The Complete Hair Growth System (15% Off + Lock In Forever)" at bounding box center [375, 435] width 162 height 77
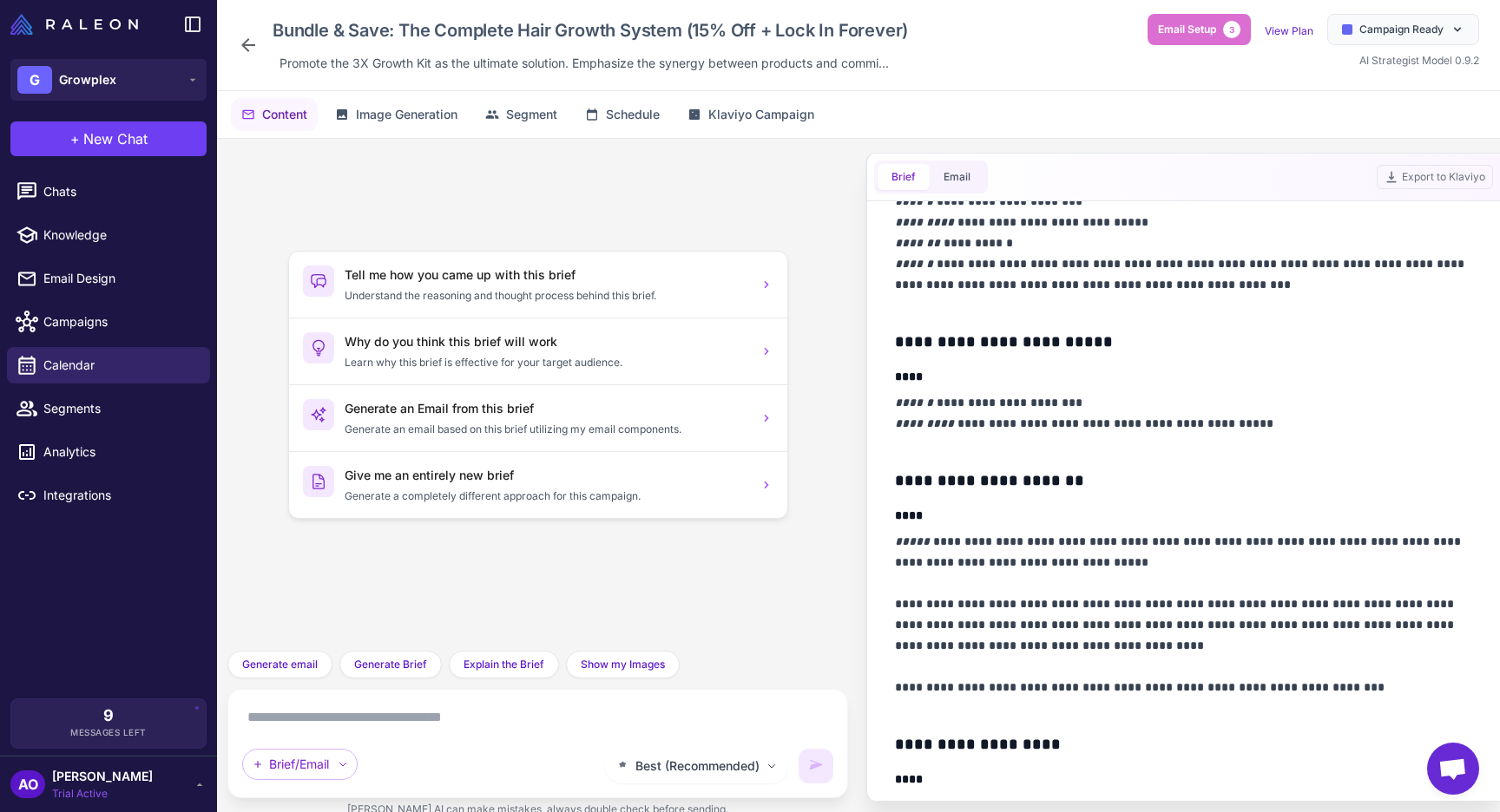
scroll to position [708, 0]
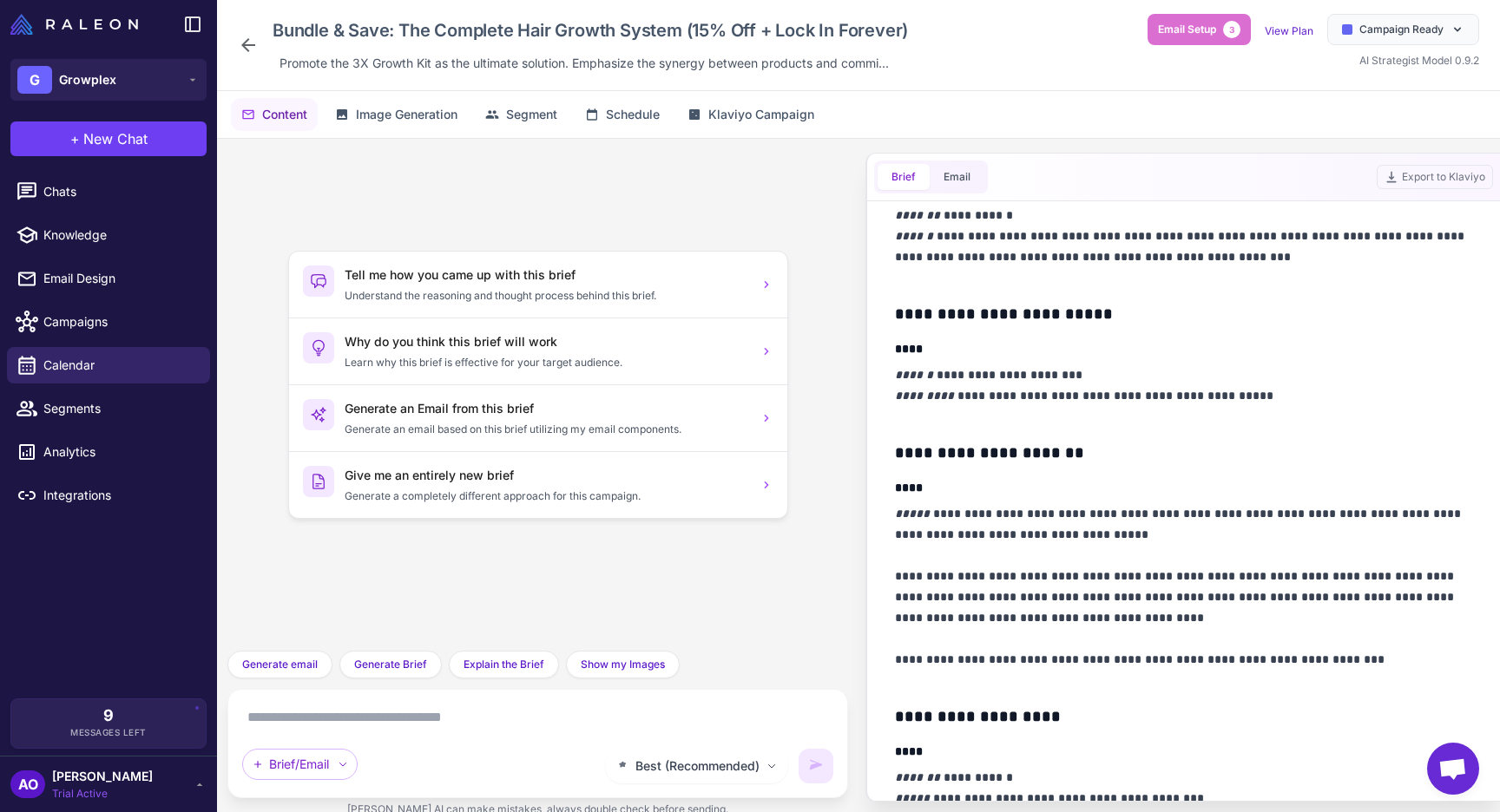
click at [248, 55] on div "Bundle & Save: The Complete Hair Growth System (15% Off + Lock In Forever) Prom…" at bounding box center [575, 45] width 677 height 62
click at [240, 40] on icon at bounding box center [248, 45] width 21 height 21
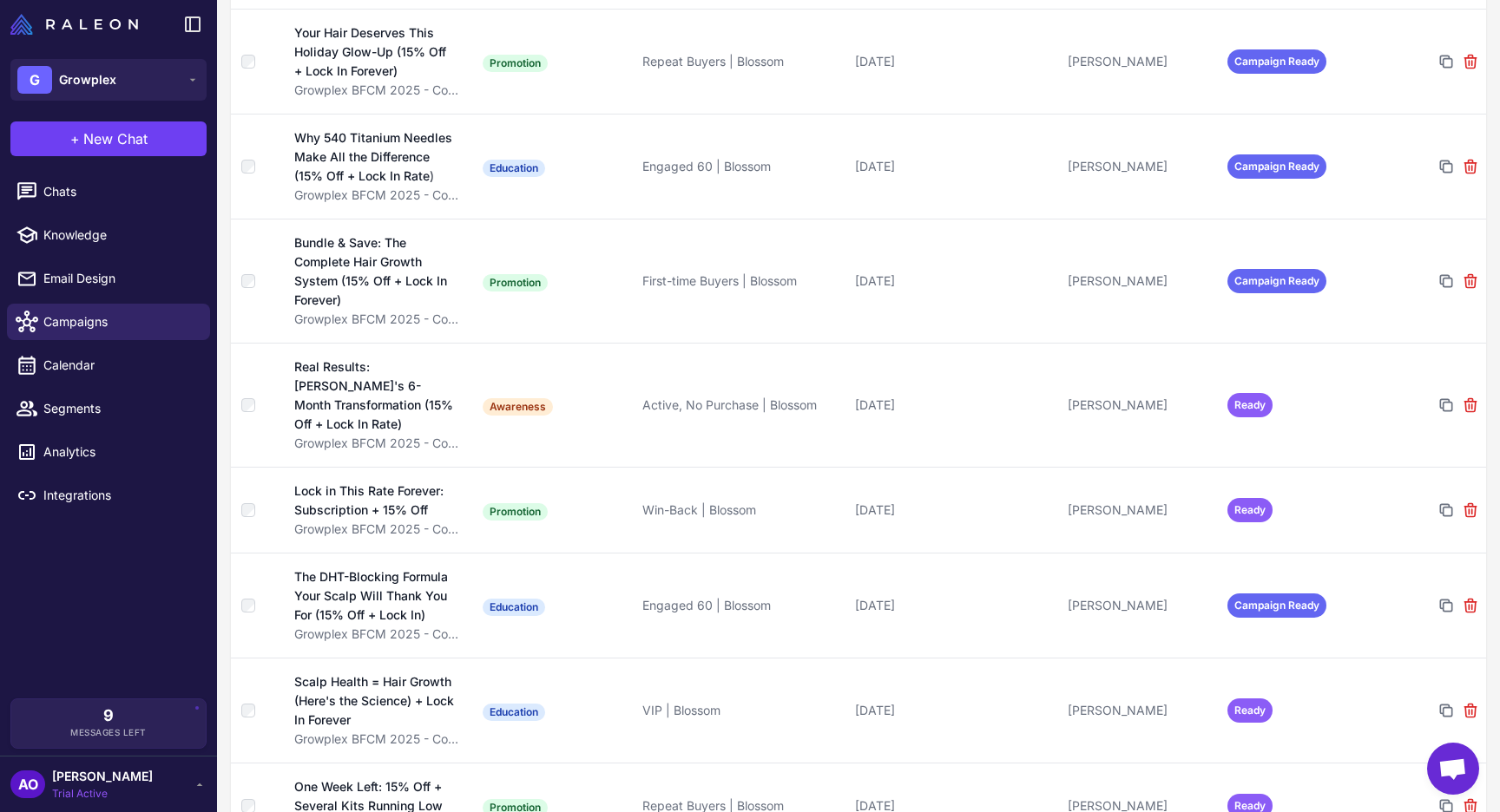
scroll to position [621, 0]
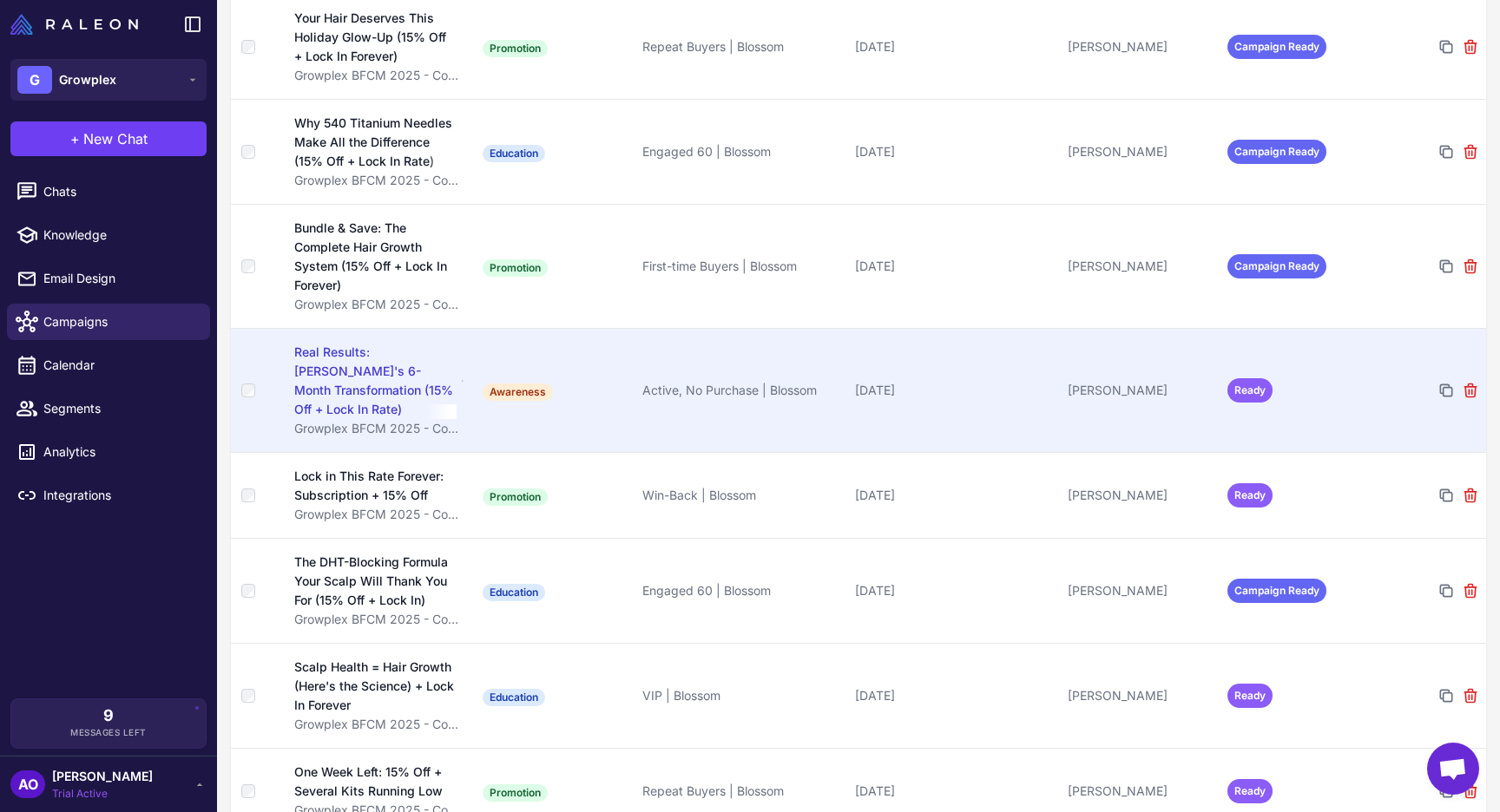
click at [391, 392] on div "Real Results: [PERSON_NAME]'s 6-Month Transformation (15% Off + Lock In Rate)" at bounding box center [375, 381] width 162 height 77
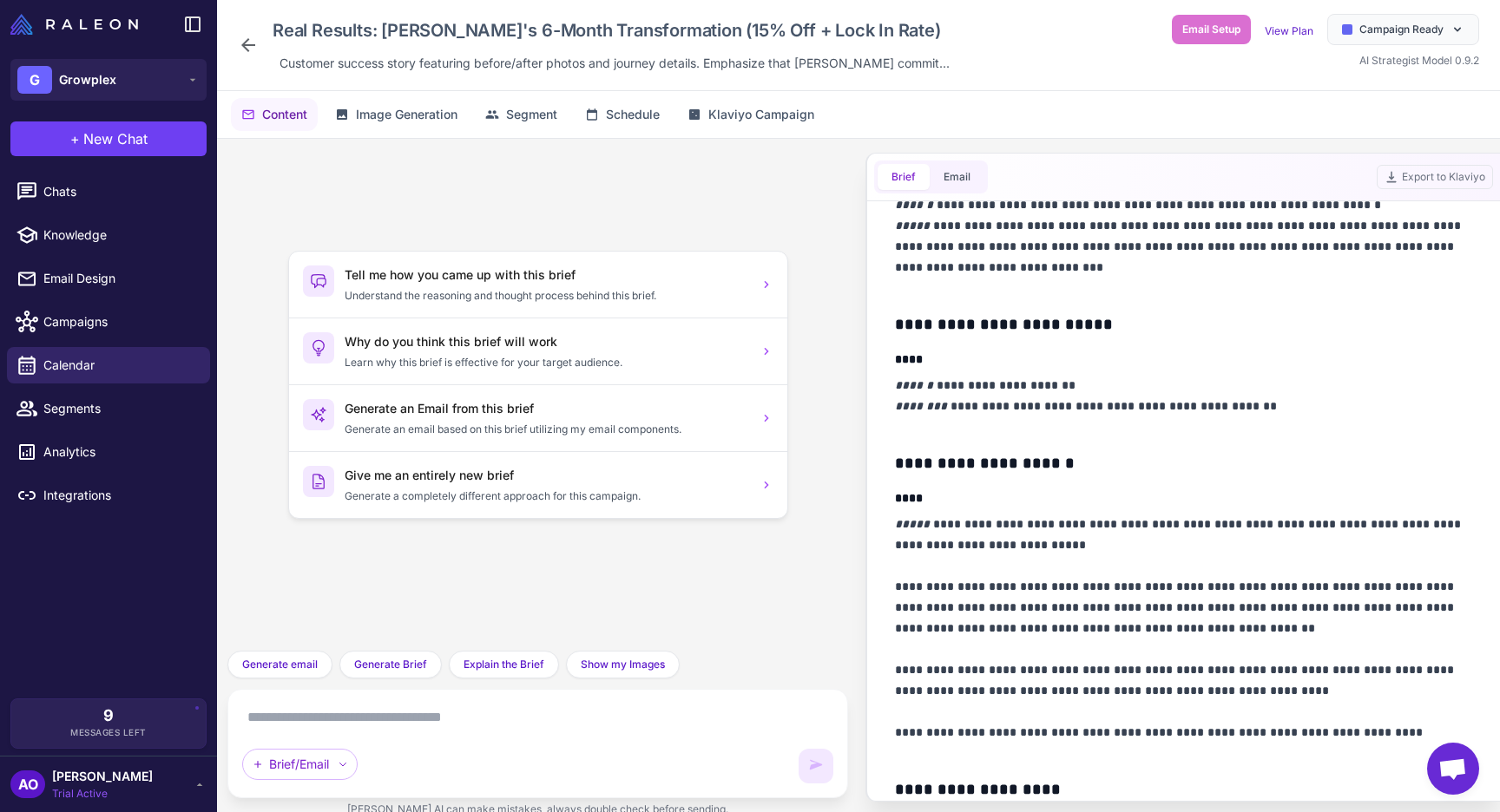
scroll to position [474, 0]
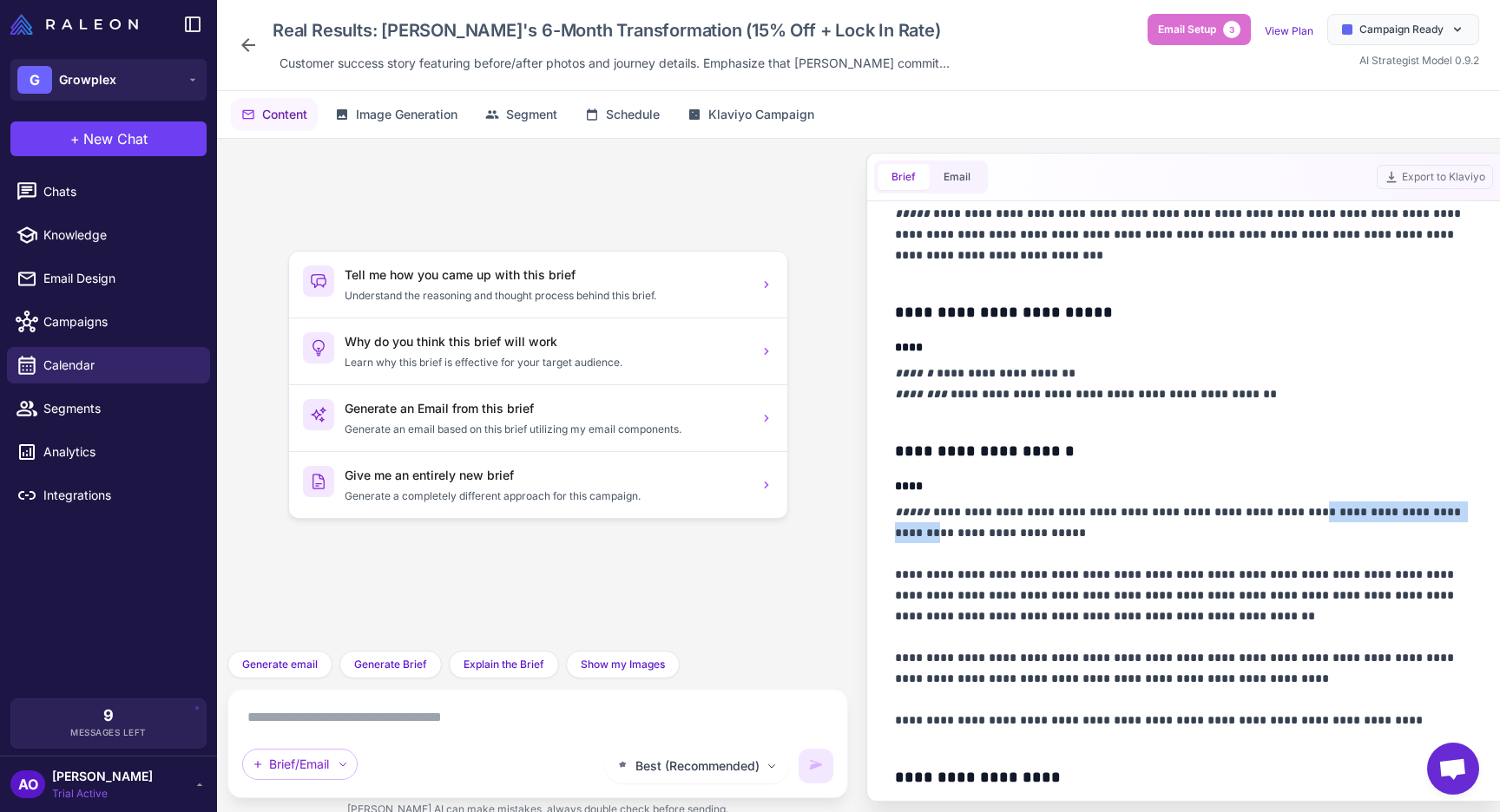
drag, startPoint x: 1280, startPoint y: 503, endPoint x: 1460, endPoint y: 503, distance: 180.0
click at [1460, 503] on p "**********" at bounding box center [1183, 626] width 577 height 250
click at [243, 39] on icon at bounding box center [248, 45] width 21 height 21
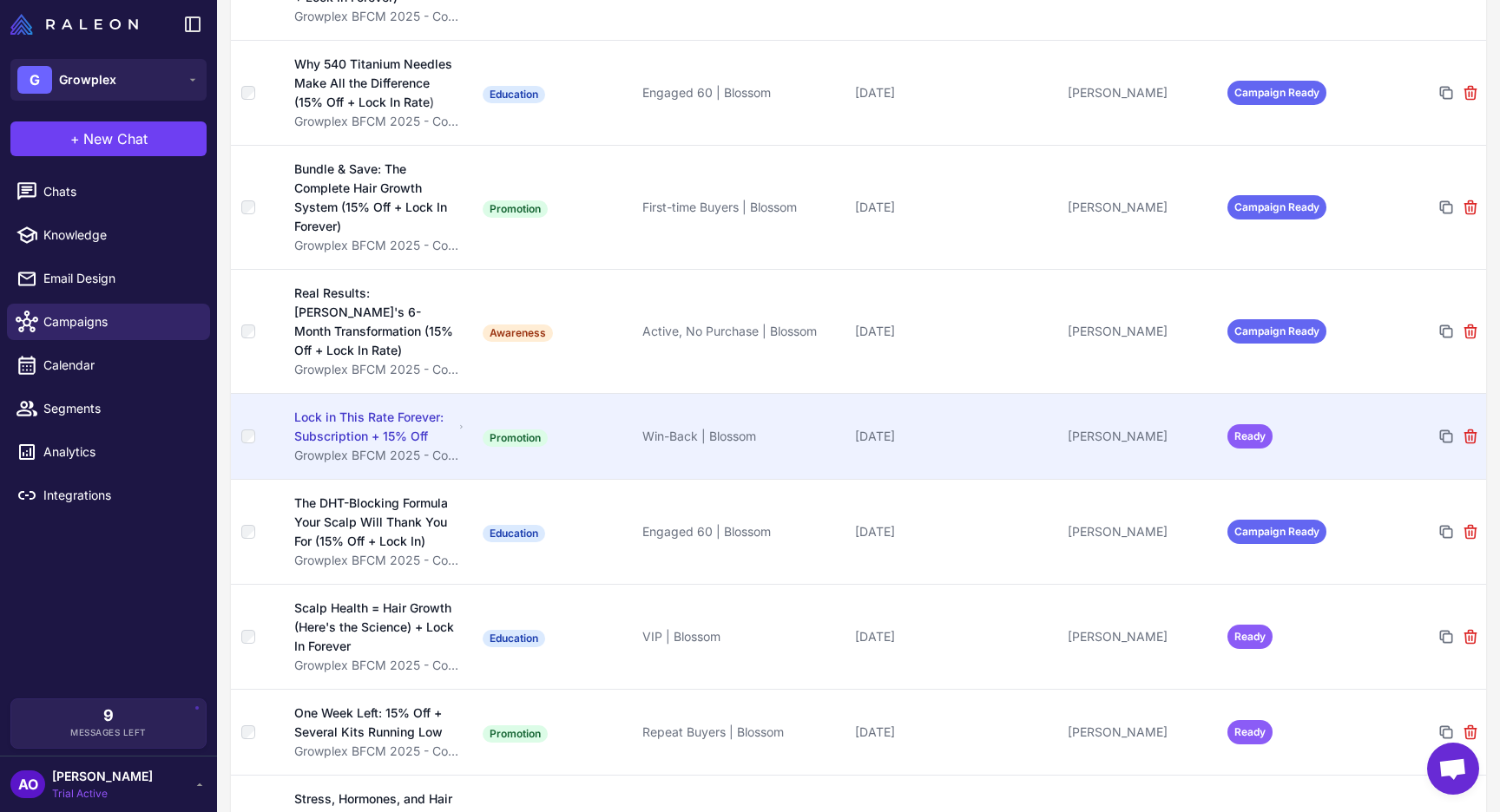
scroll to position [685, 0]
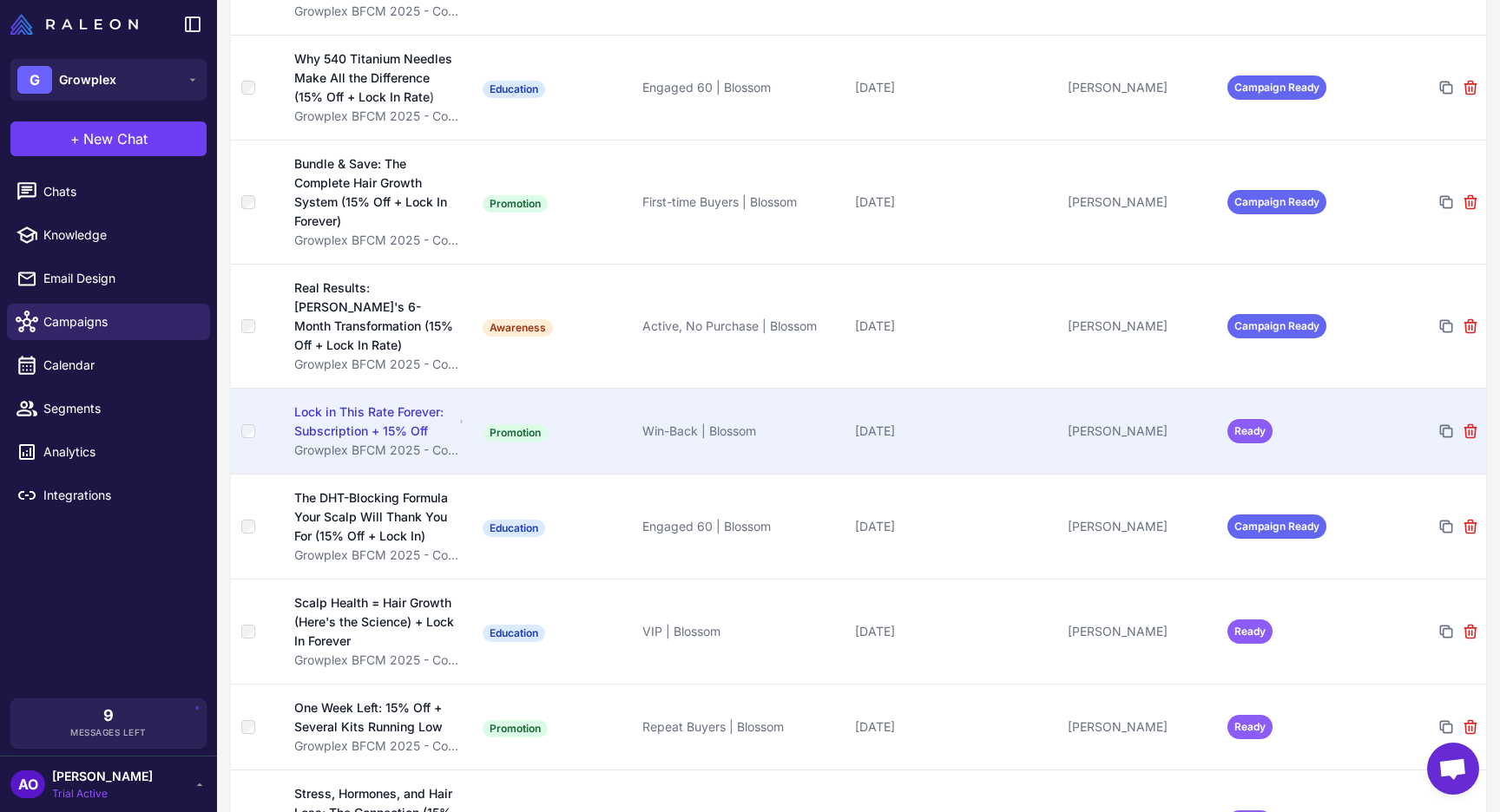
click at [396, 418] on div "Lock in This Rate Forever: Subscription + 15% Off" at bounding box center [374, 421] width 160 height 38
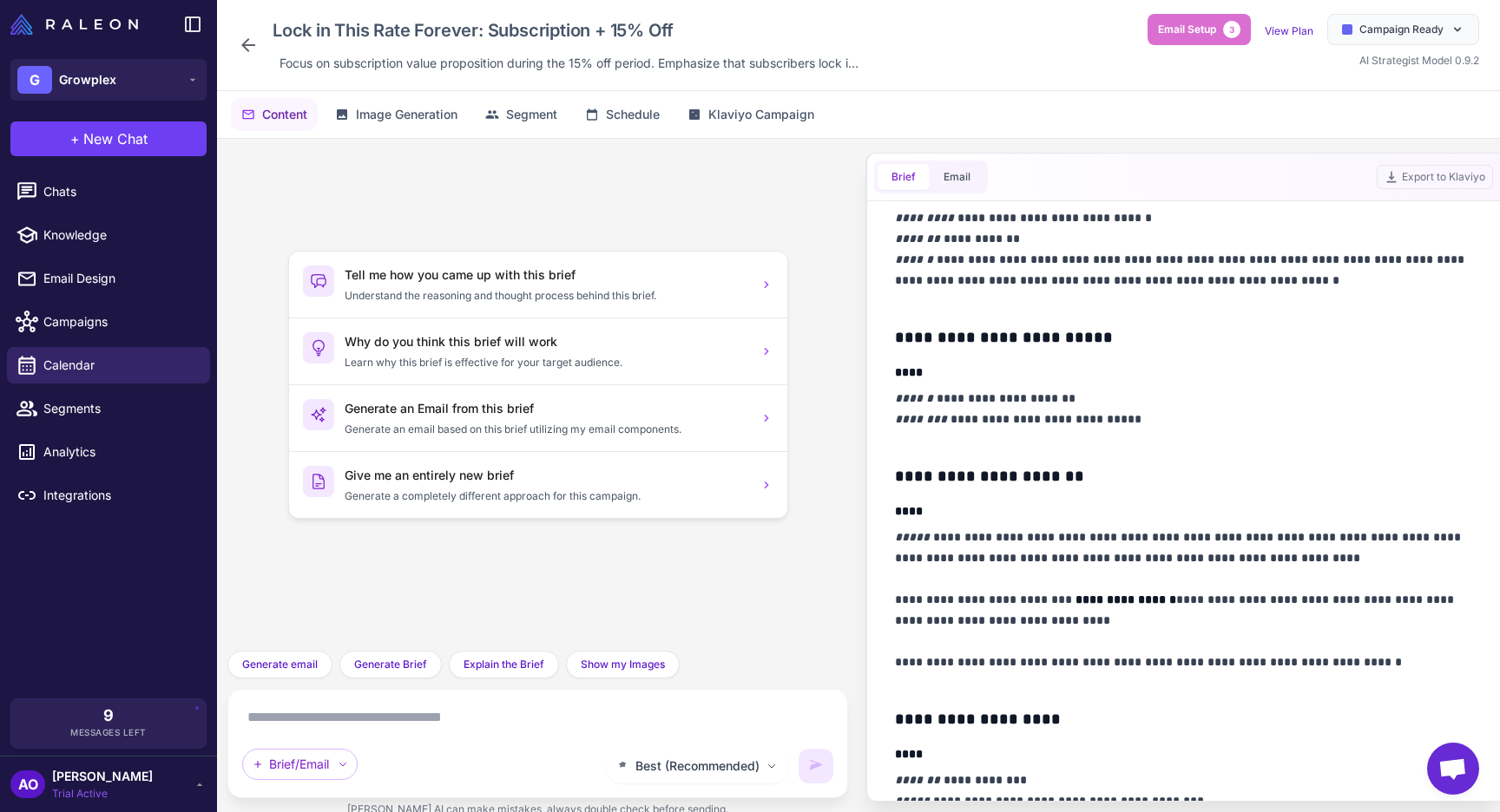
scroll to position [530, 0]
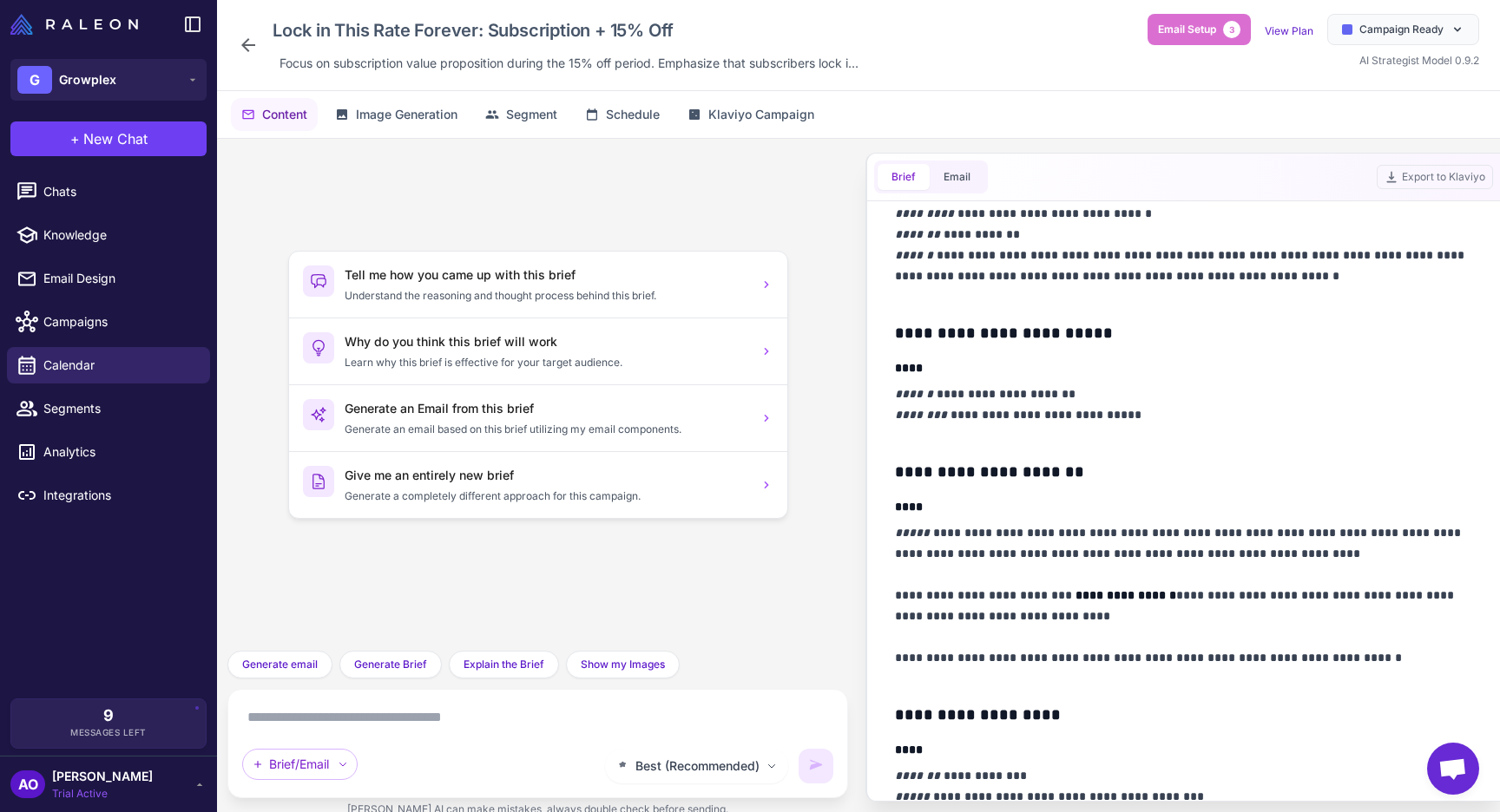
click at [236, 47] on div "Lock in This Rate Forever: Subscription + 15% Off Focus on subscription value p…" at bounding box center [859, 46] width 1283 height 91
click at [241, 47] on icon at bounding box center [248, 45] width 21 height 21
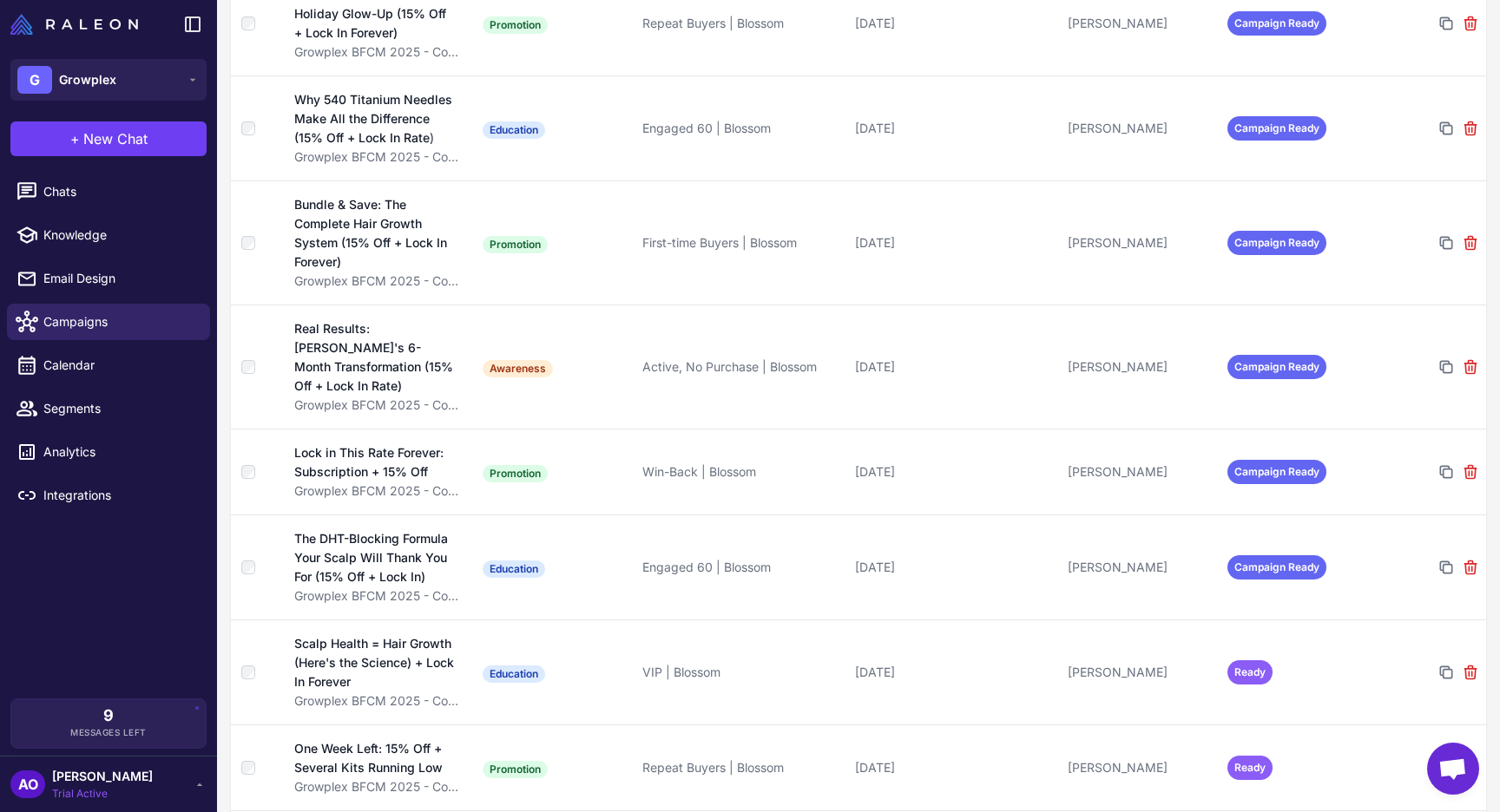
scroll to position [659, 0]
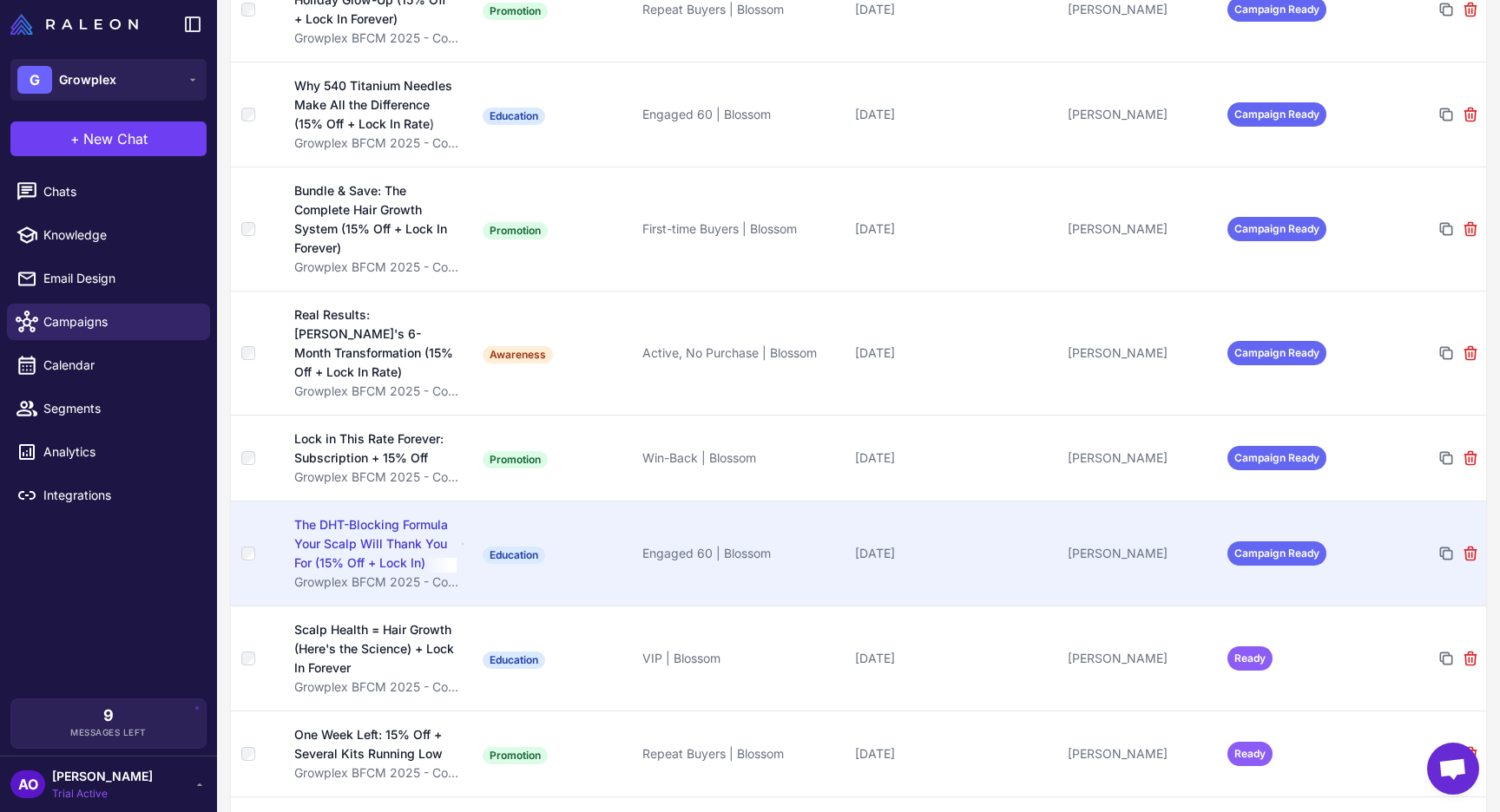
click at [371, 516] on div "The DHT-Blocking Formula Your Scalp Will Thank You For (15% Off + Lock In)" at bounding box center [375, 544] width 162 height 57
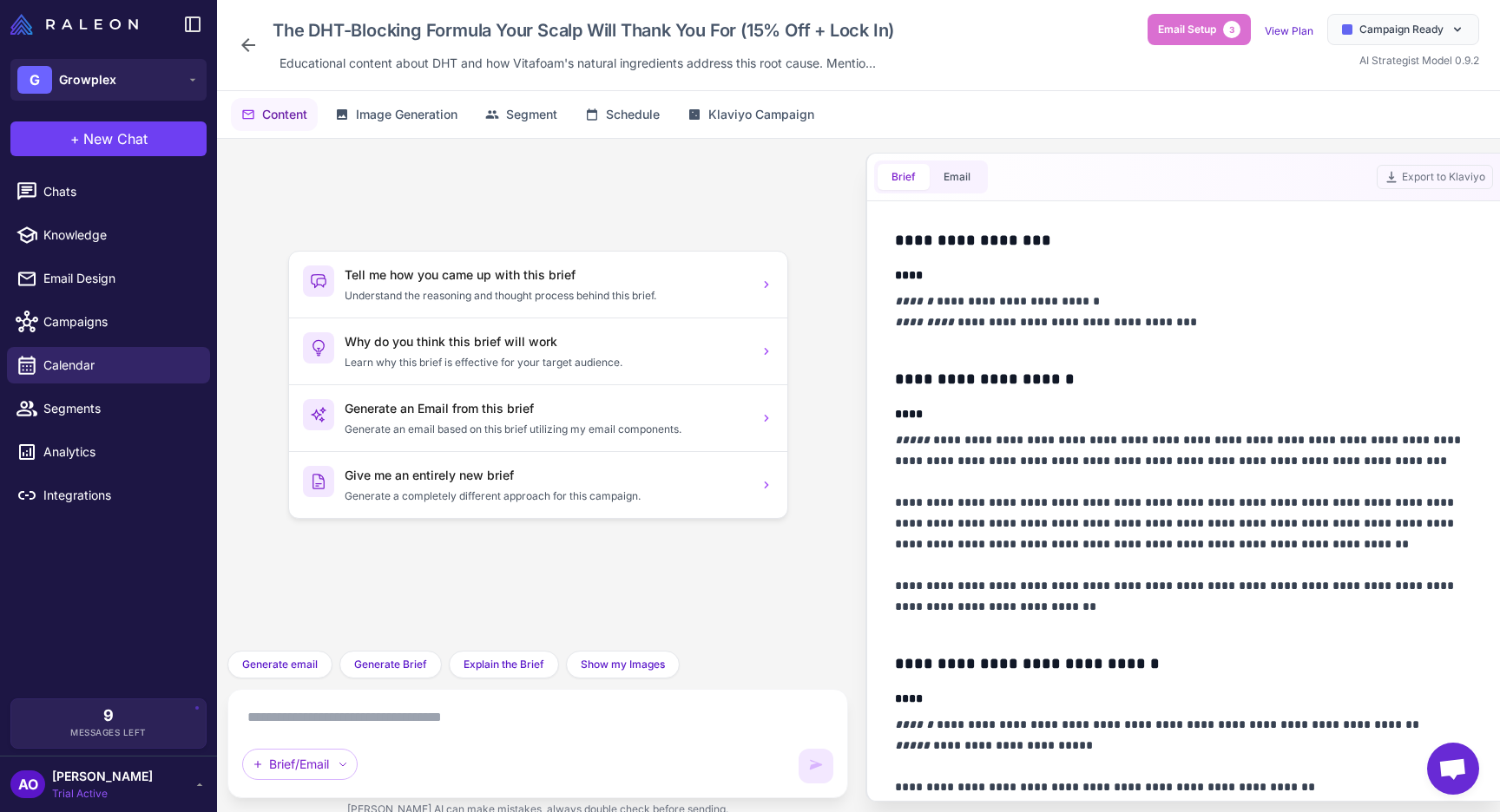
scroll to position [414, 0]
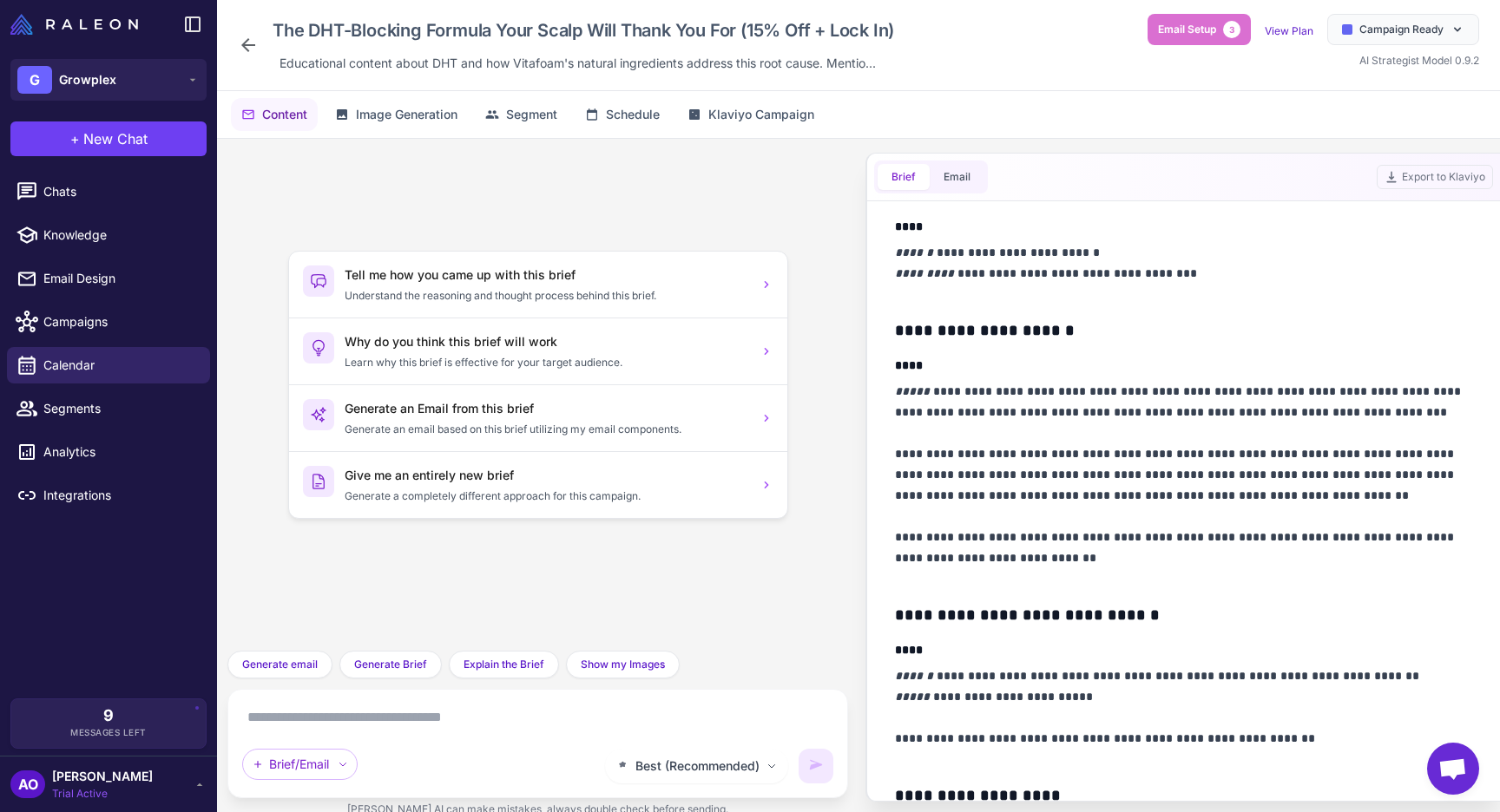
click at [252, 48] on icon at bounding box center [248, 45] width 21 height 21
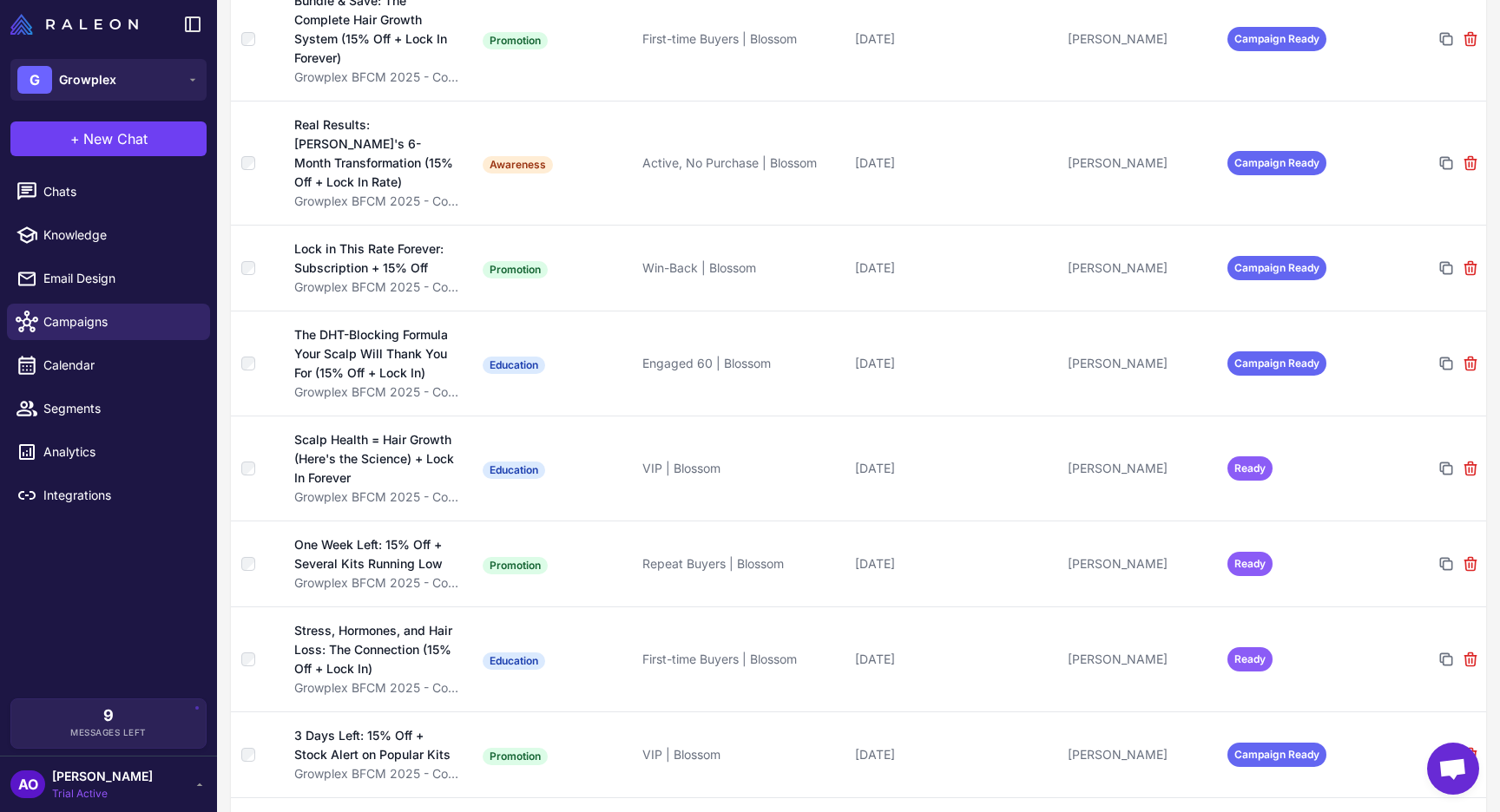
scroll to position [873, 0]
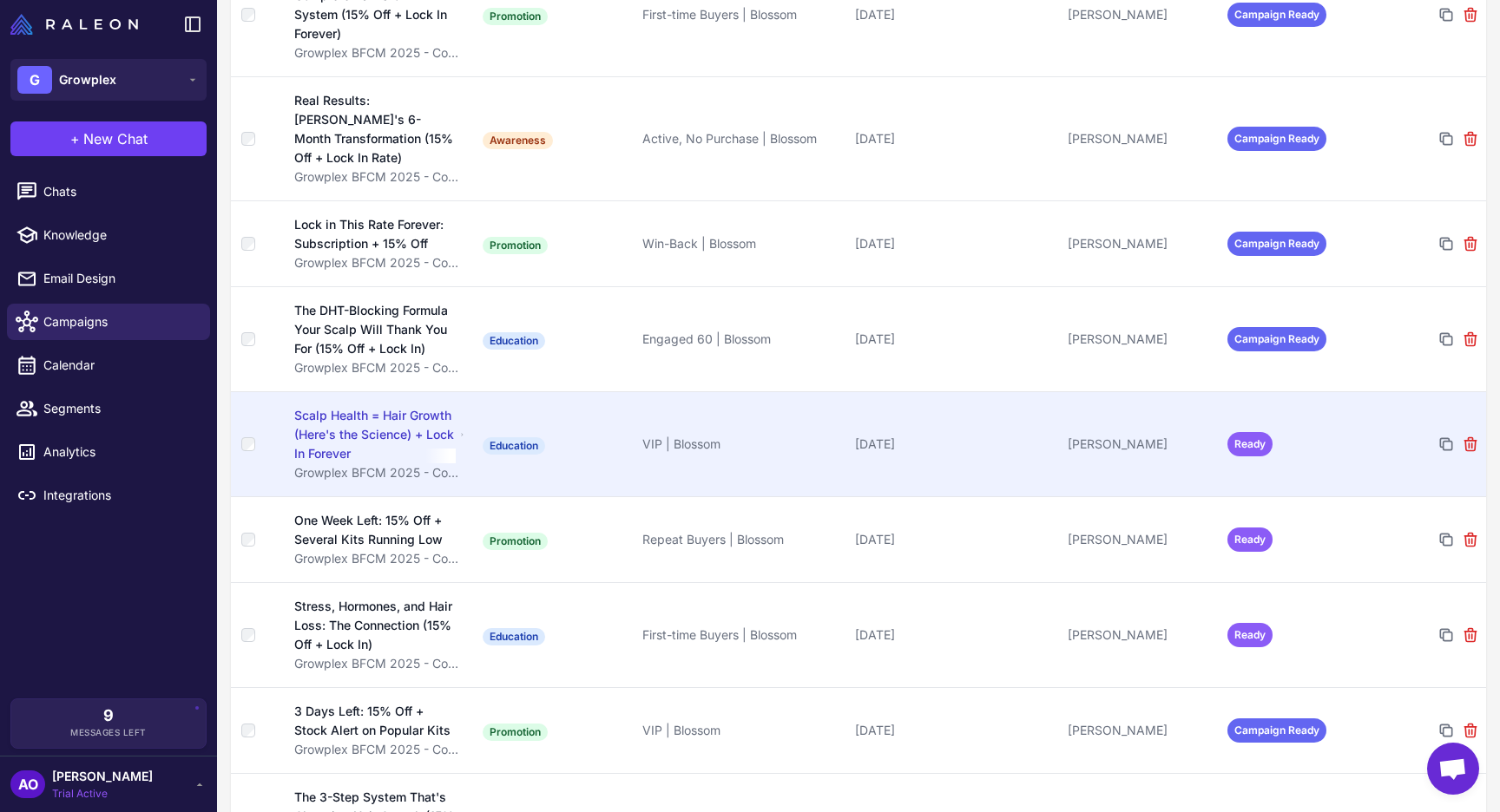
click at [355, 406] on div "Scalp Health = Hair Growth (Here's the Science) + Lock In Forever" at bounding box center [374, 435] width 161 height 57
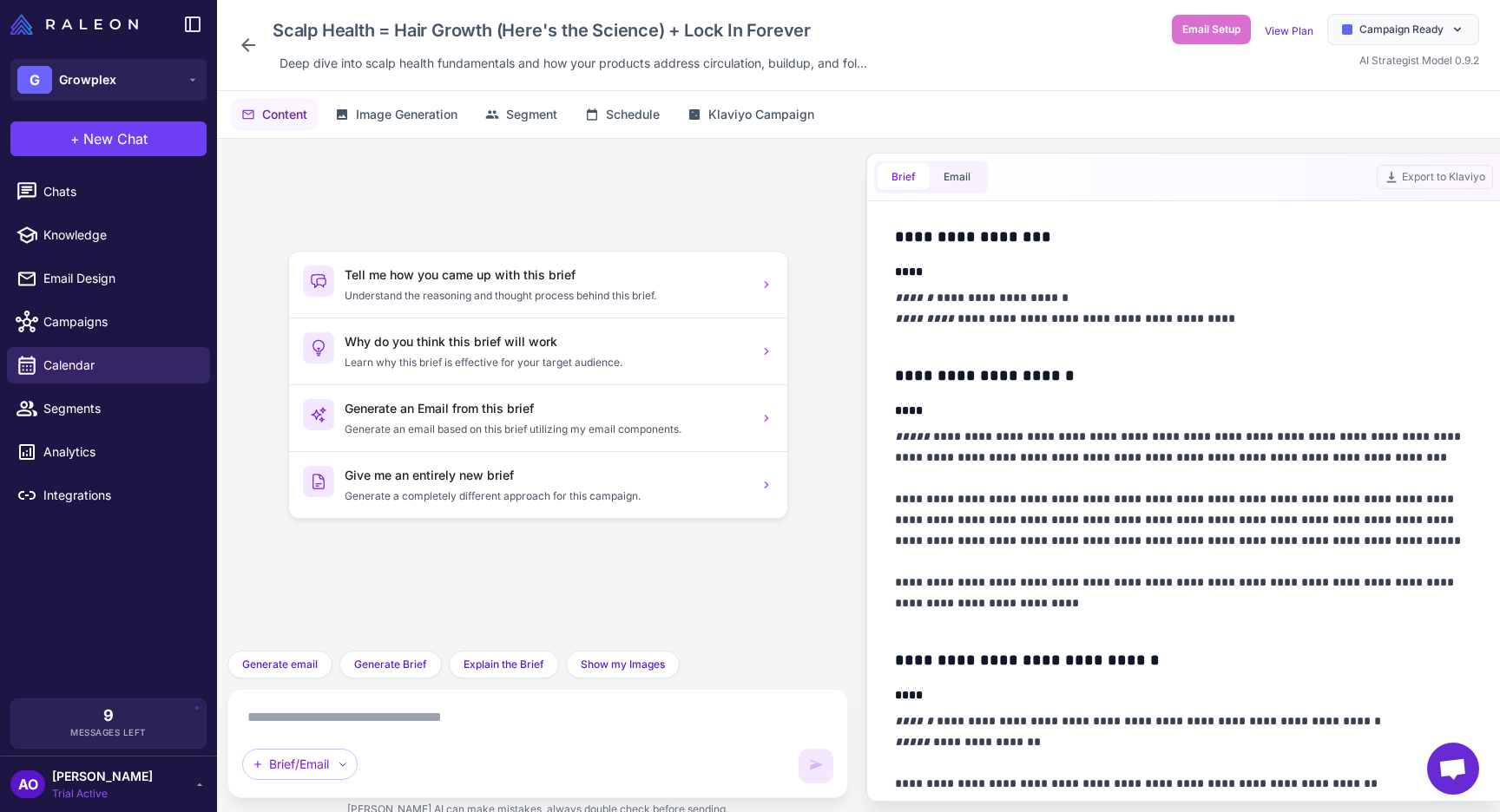
scroll to position [370, 0]
click at [252, 47] on icon at bounding box center [248, 45] width 21 height 21
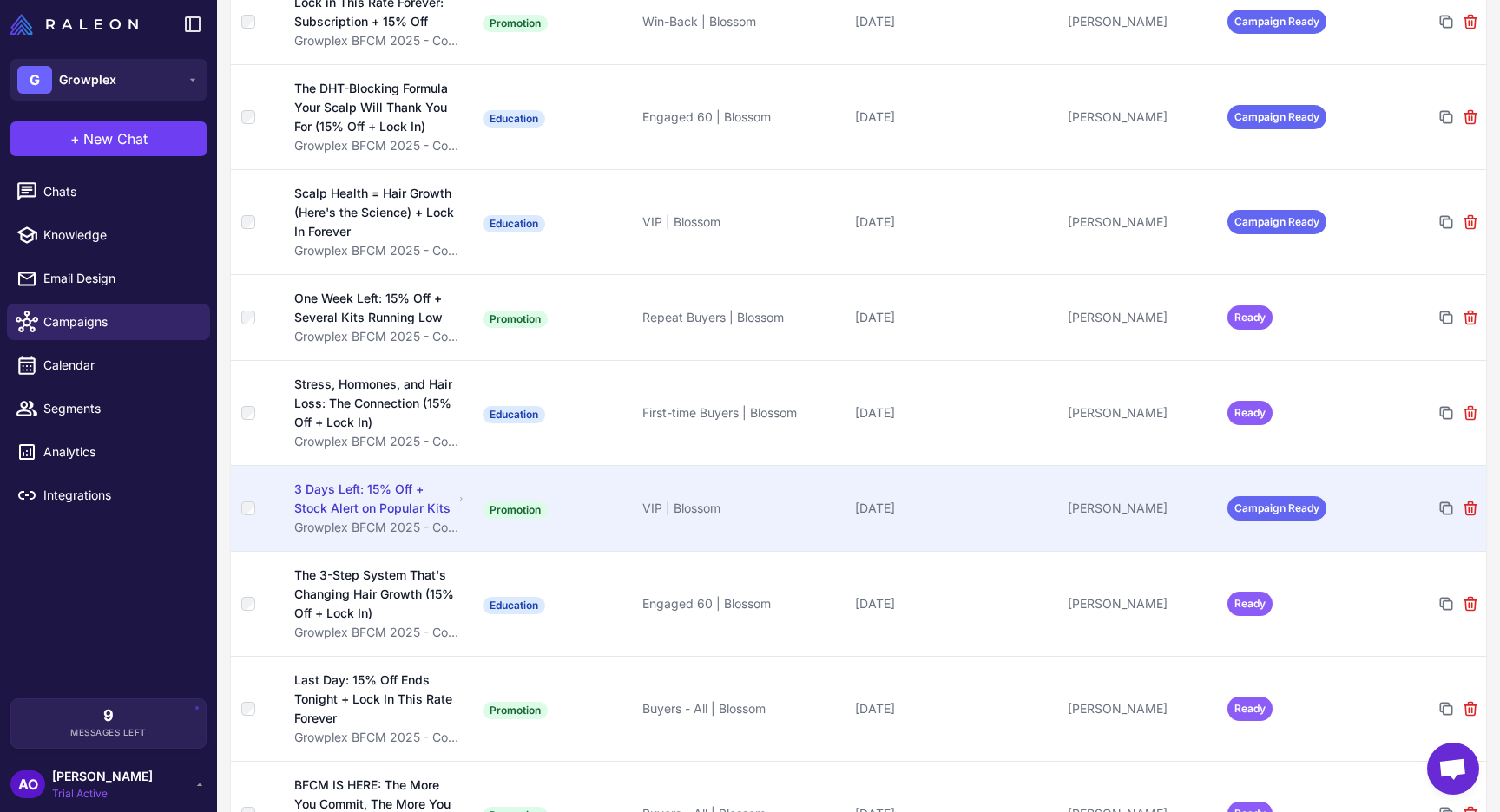
scroll to position [1109, 0]
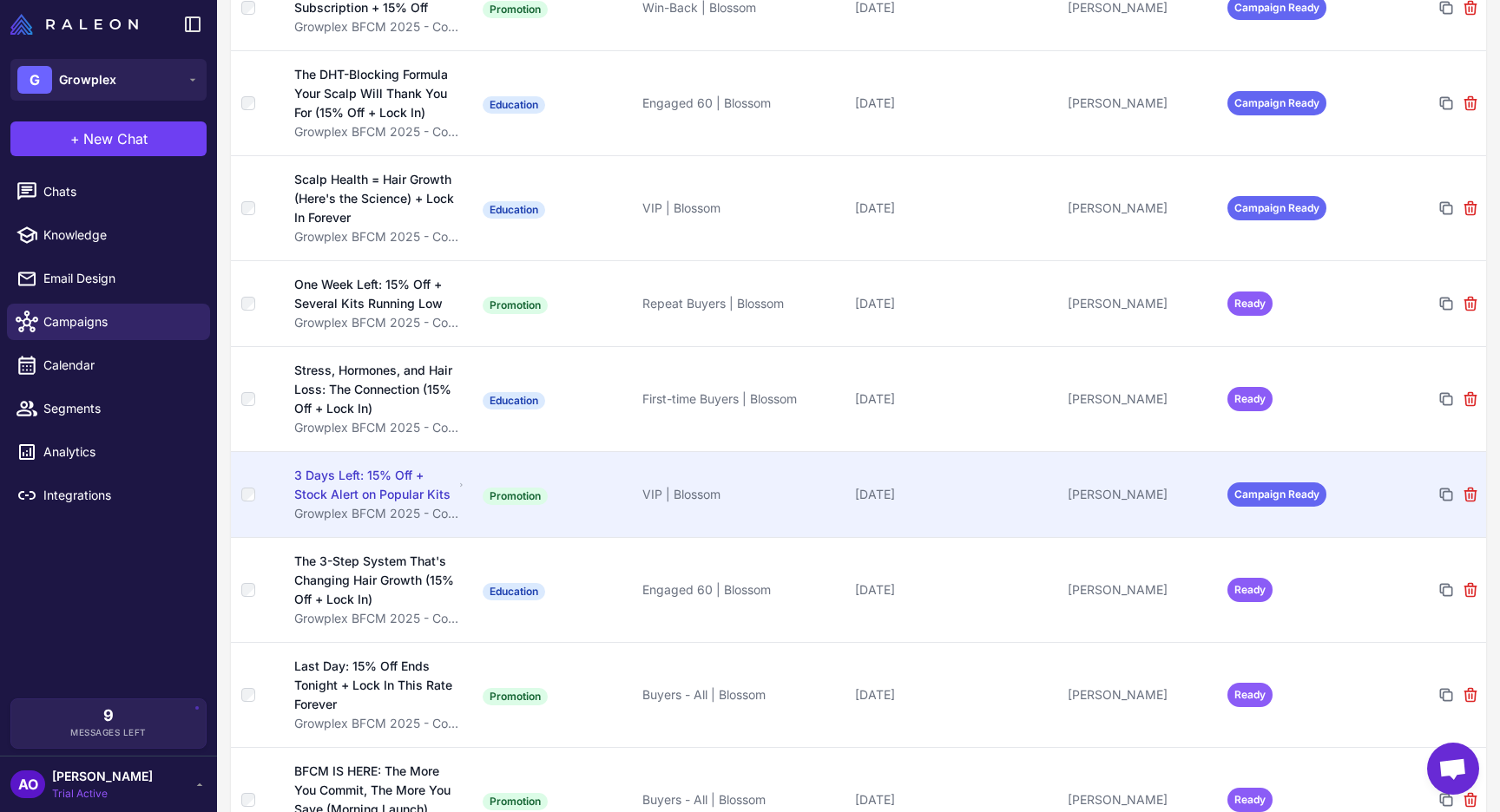
click at [350, 484] on div "3 Days Left: 15% Off + Stock Alert on Popular Kits" at bounding box center [374, 485] width 160 height 38
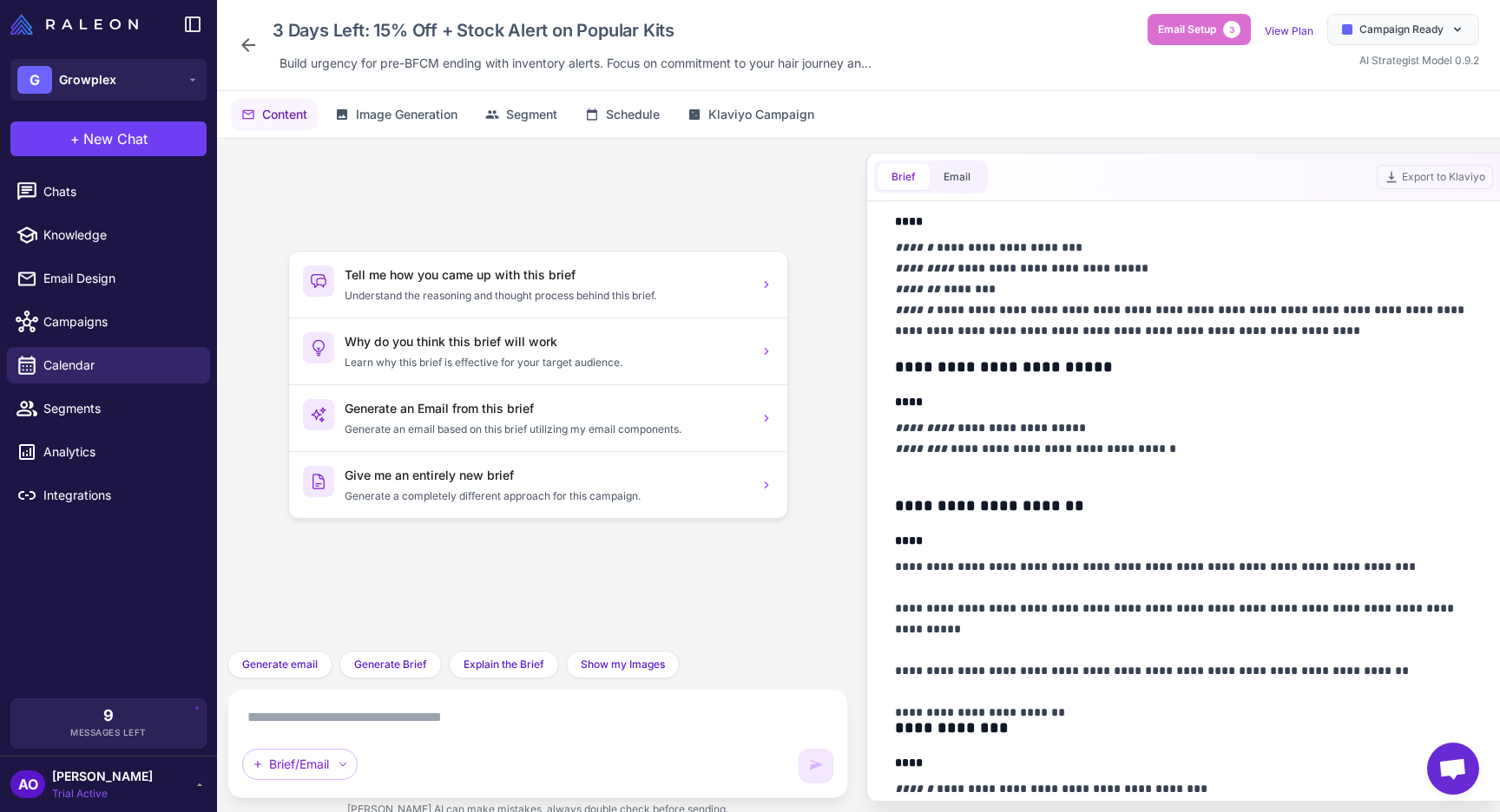
scroll to position [476, 0]
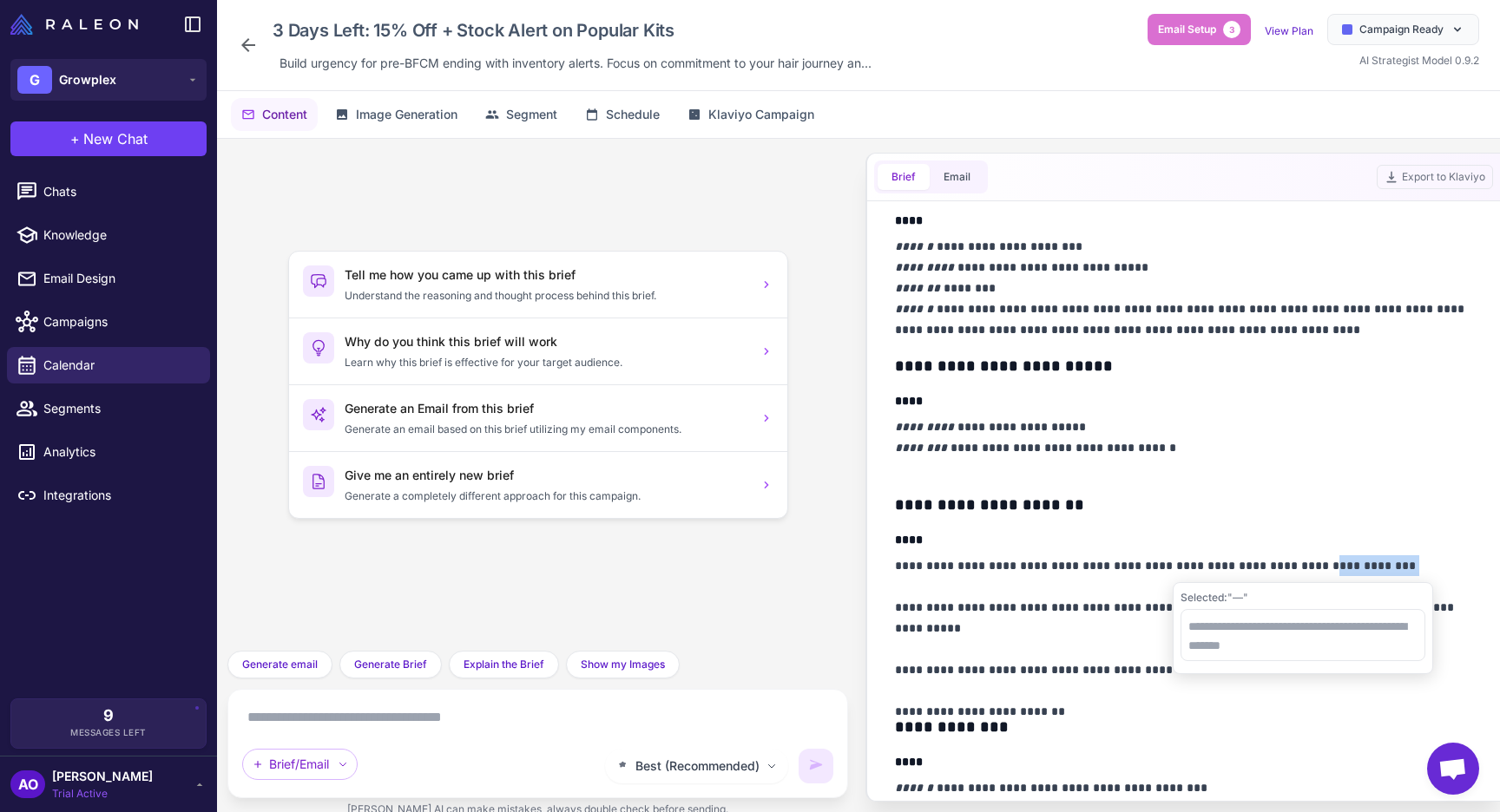
drag, startPoint x: 1302, startPoint y: 556, endPoint x: 1421, endPoint y: 562, distance: 119.2
click at [1421, 562] on p "**********" at bounding box center [1183, 628] width 577 height 146
click at [243, 46] on icon at bounding box center [248, 45] width 14 height 14
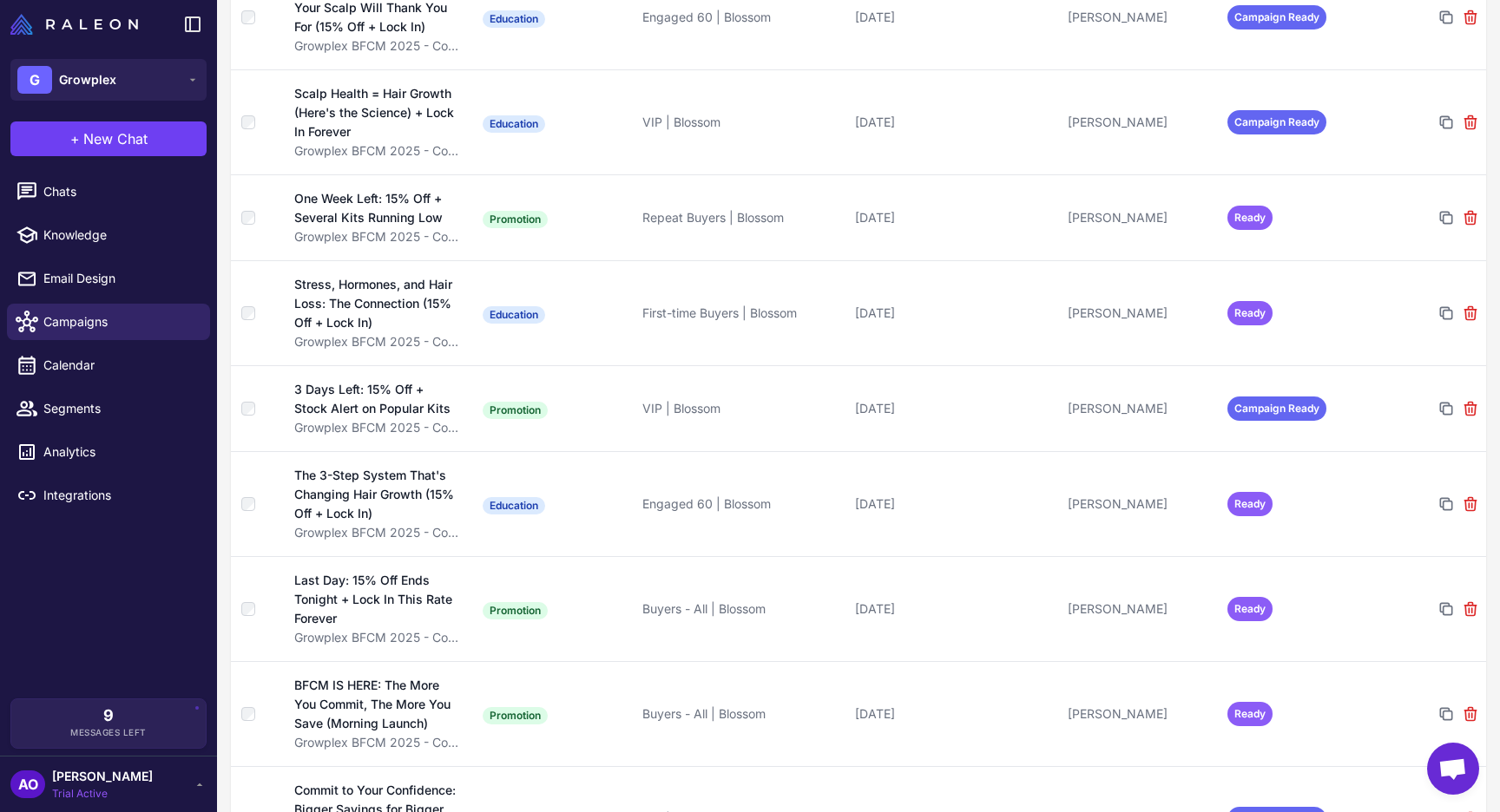
scroll to position [1196, 0]
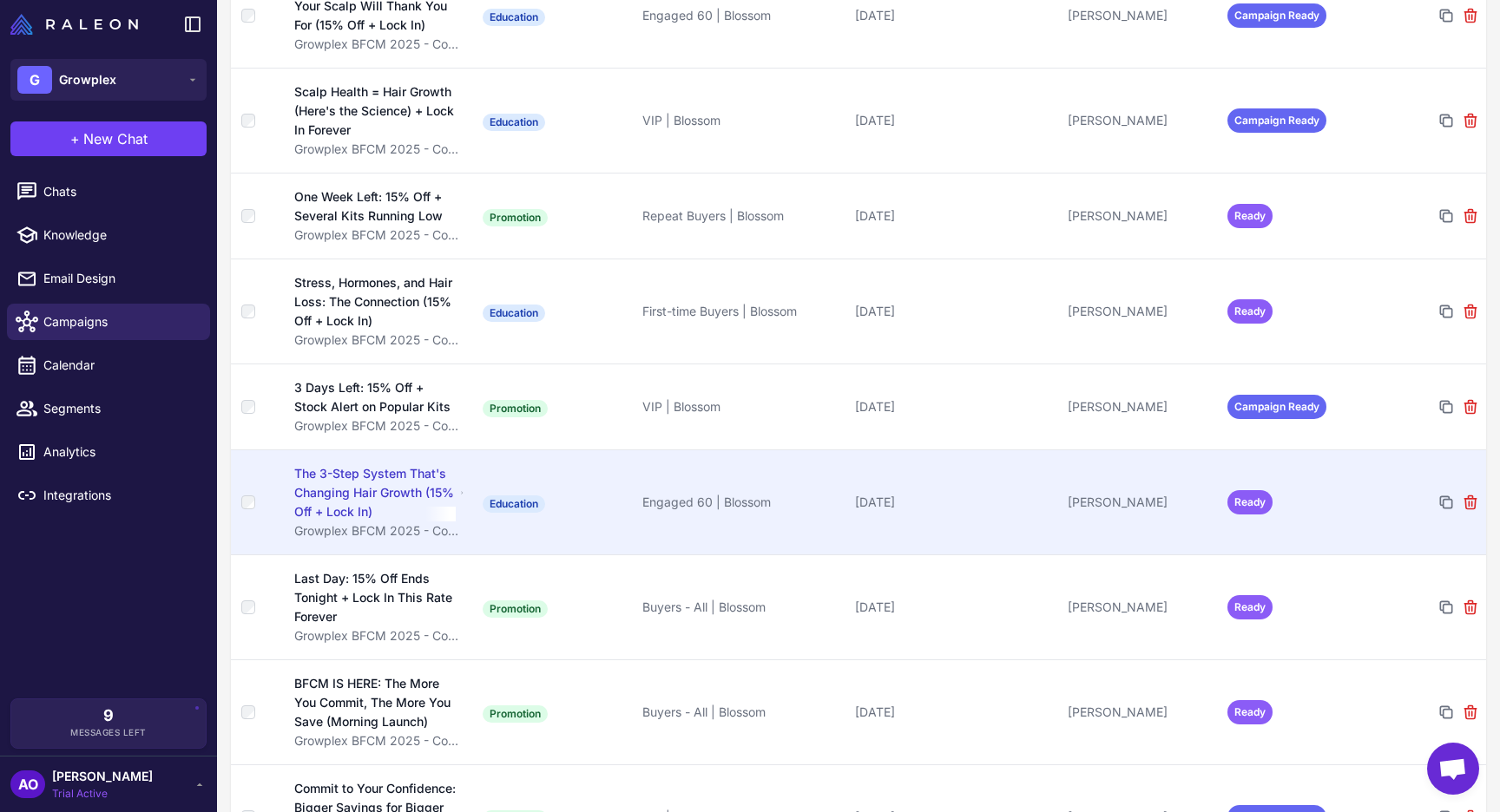
click at [349, 465] on div "The 3-Step System That's Changing Hair Growth (15% Off + Lock In)" at bounding box center [374, 493] width 161 height 57
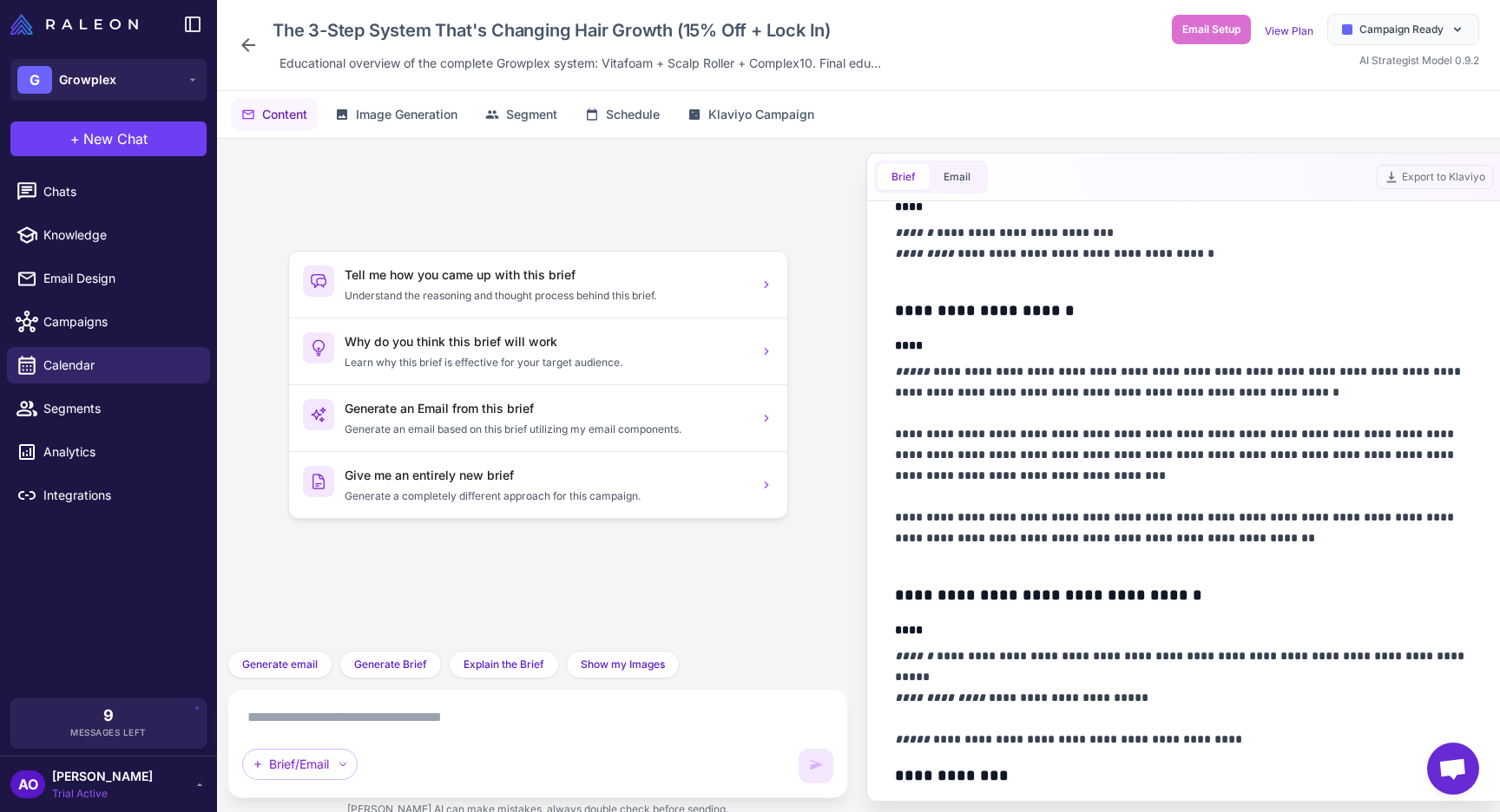
scroll to position [443, 0]
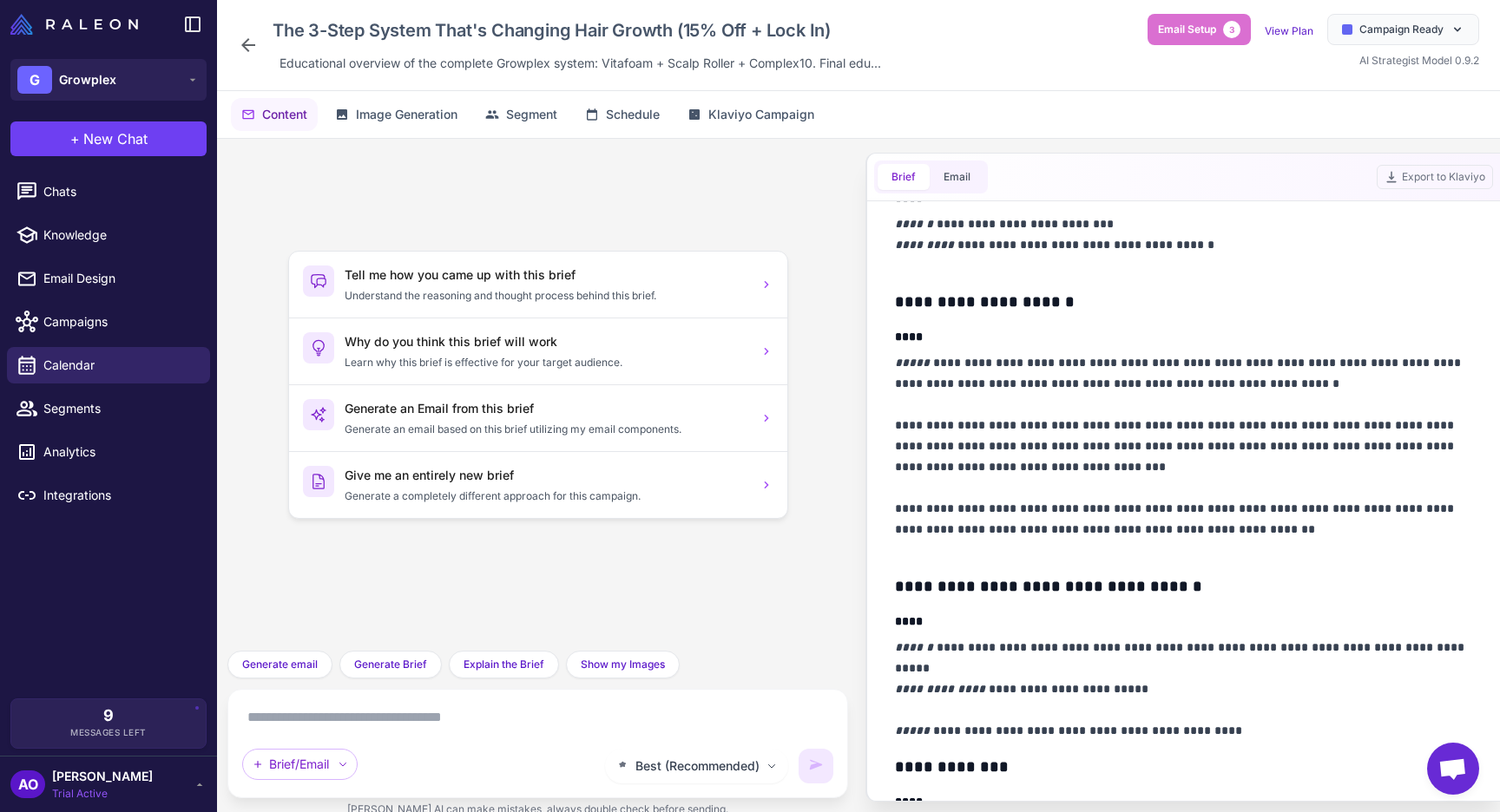
click at [234, 26] on div "The 3-Step System That's Changing Hair Growth (15% Off + Lock In) Educational o…" at bounding box center [859, 46] width 1283 height 91
click at [243, 37] on icon at bounding box center [248, 45] width 21 height 21
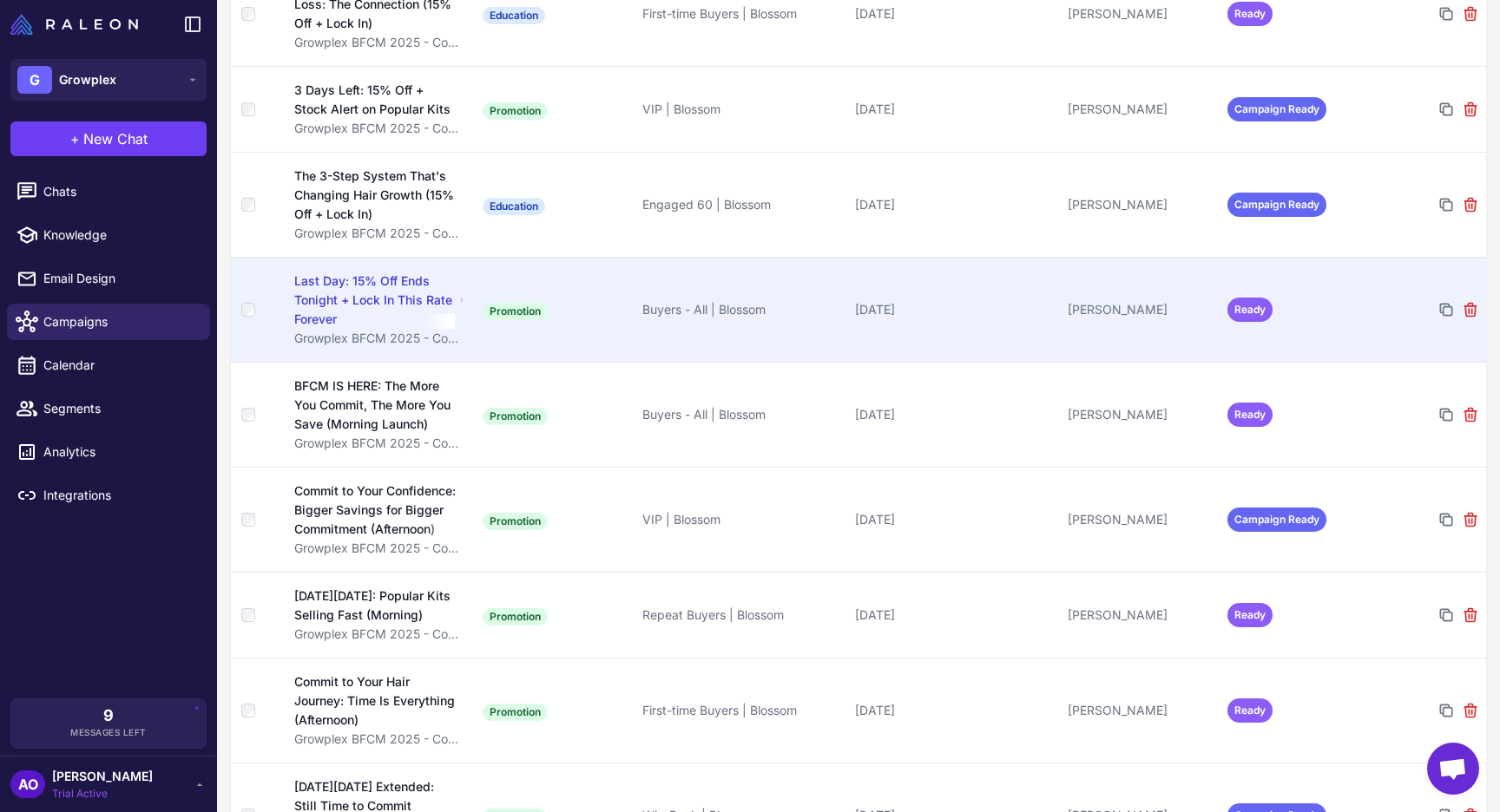
scroll to position [1515, 0]
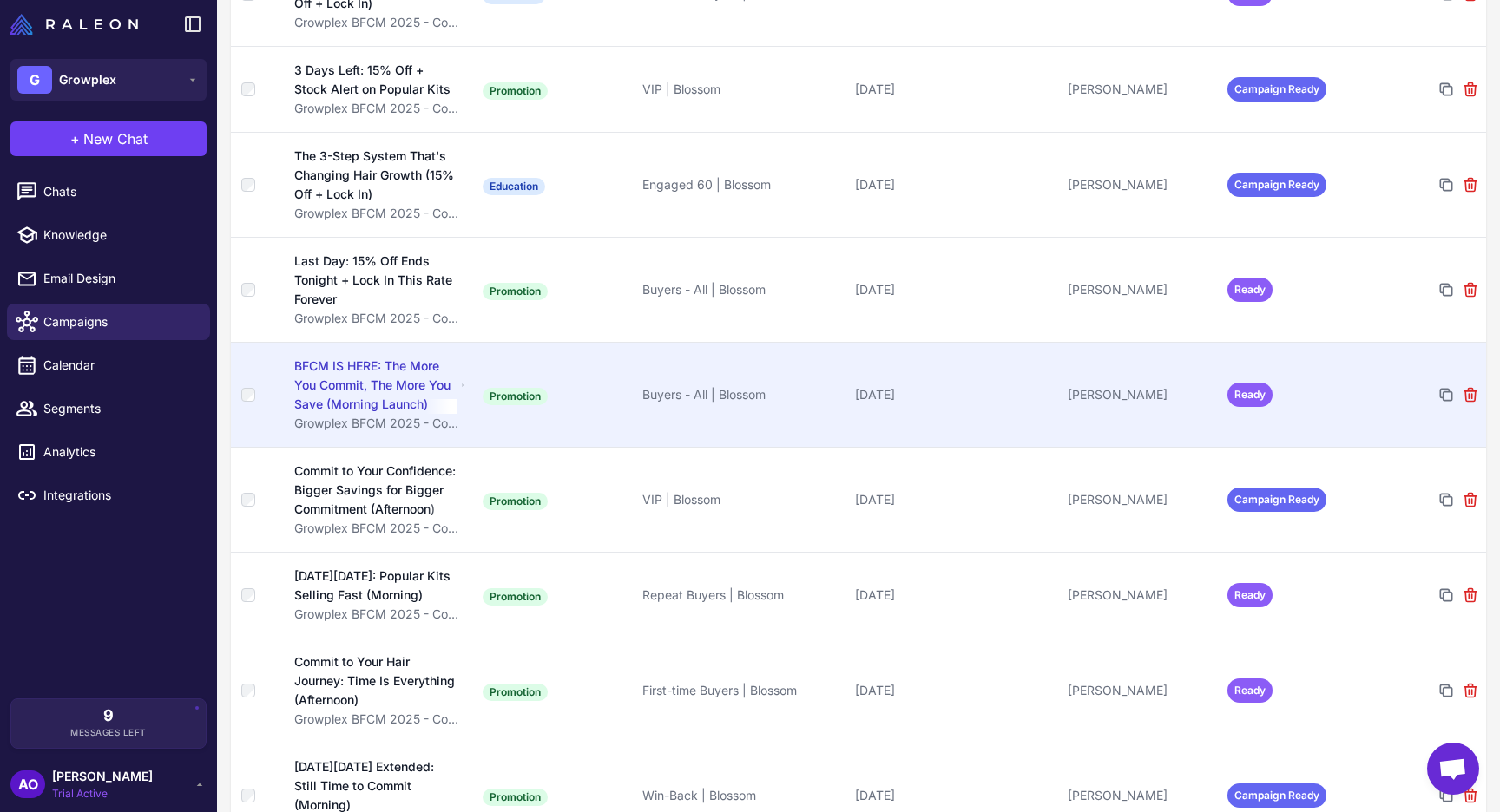
click at [399, 368] on div "BFCM IS HERE: The More You Commit, The More You Save (Morning Launch)" at bounding box center [375, 384] width 162 height 57
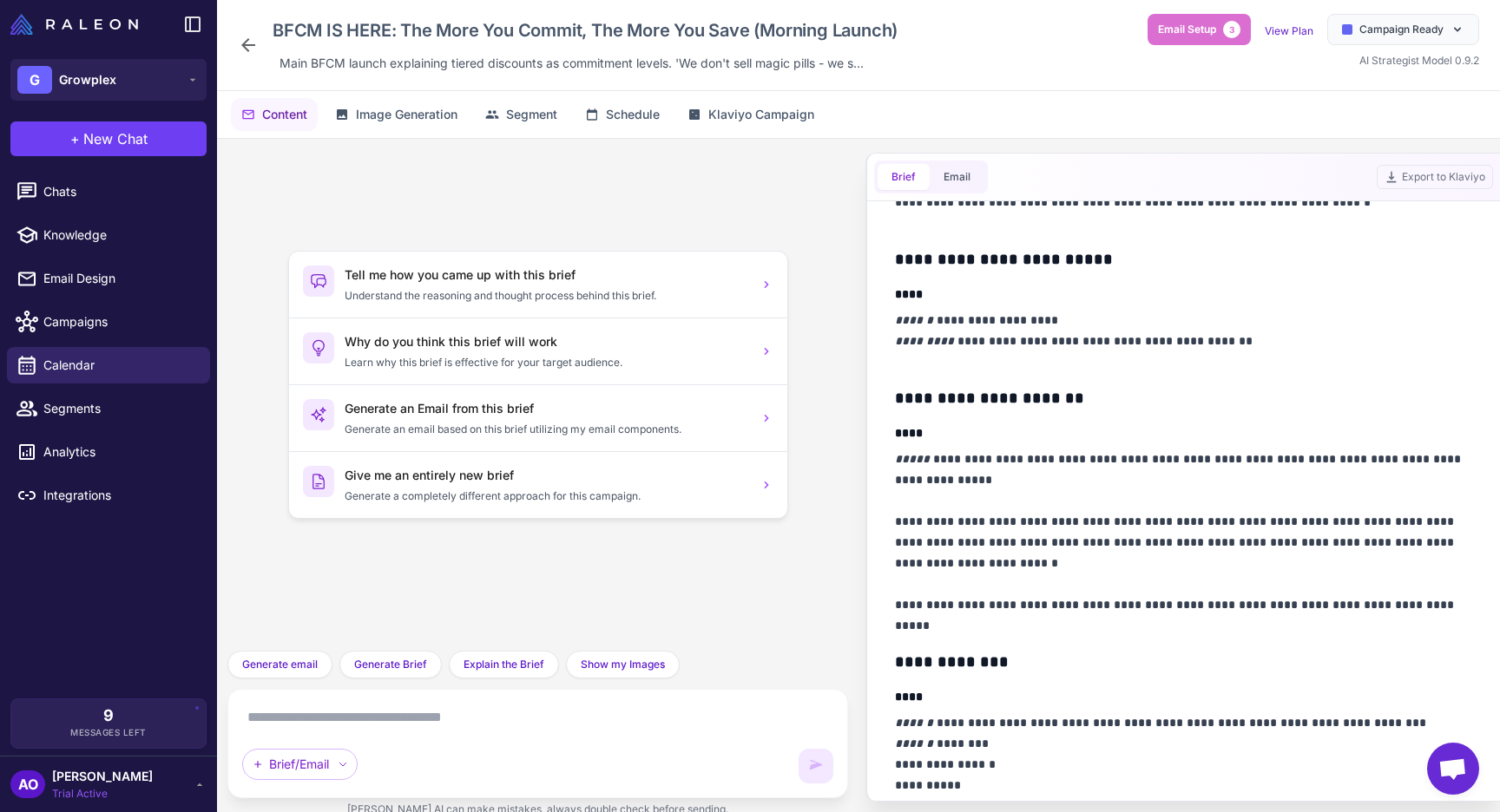
scroll to position [520, 0]
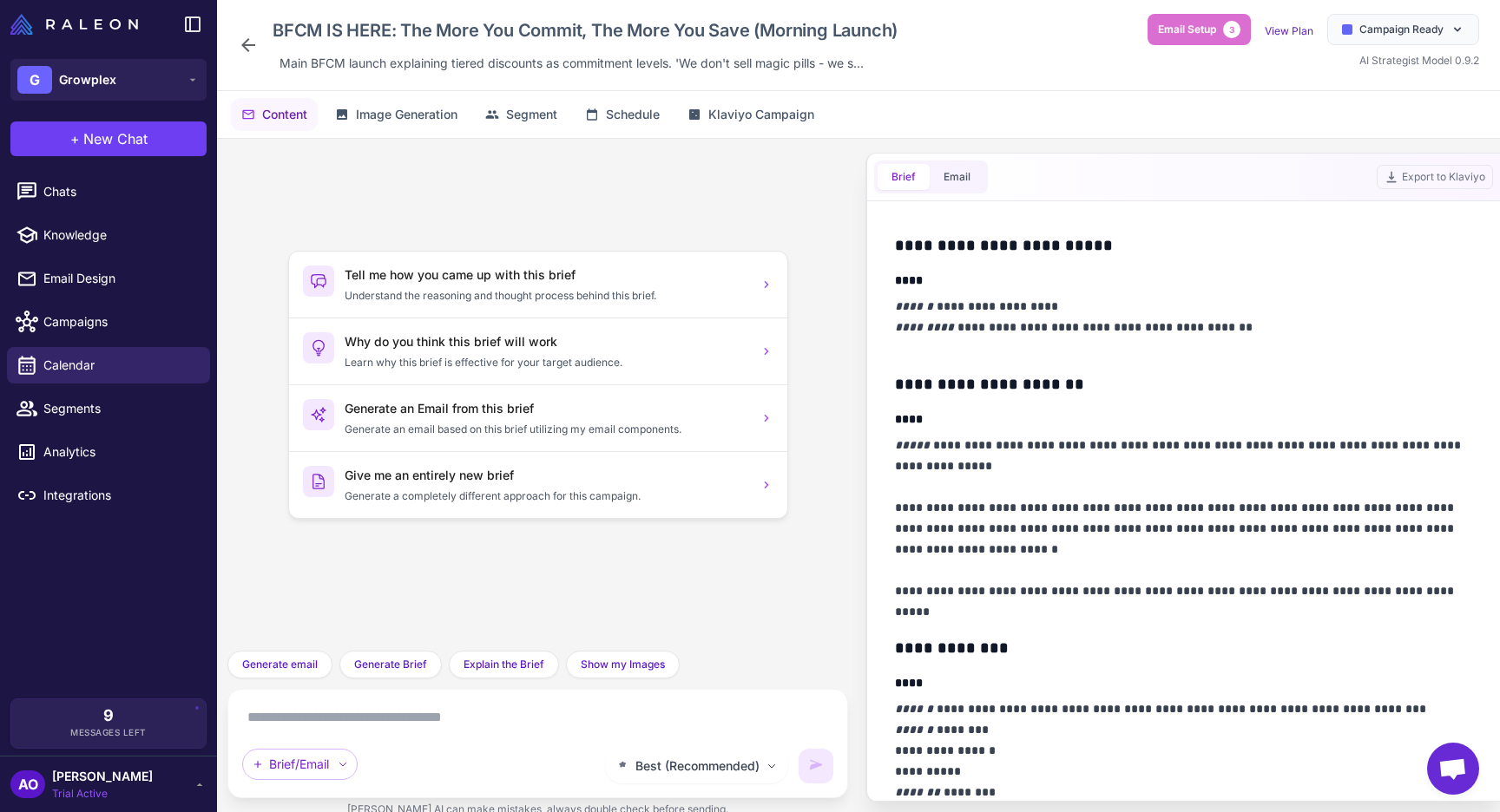
click at [239, 39] on icon at bounding box center [248, 45] width 21 height 21
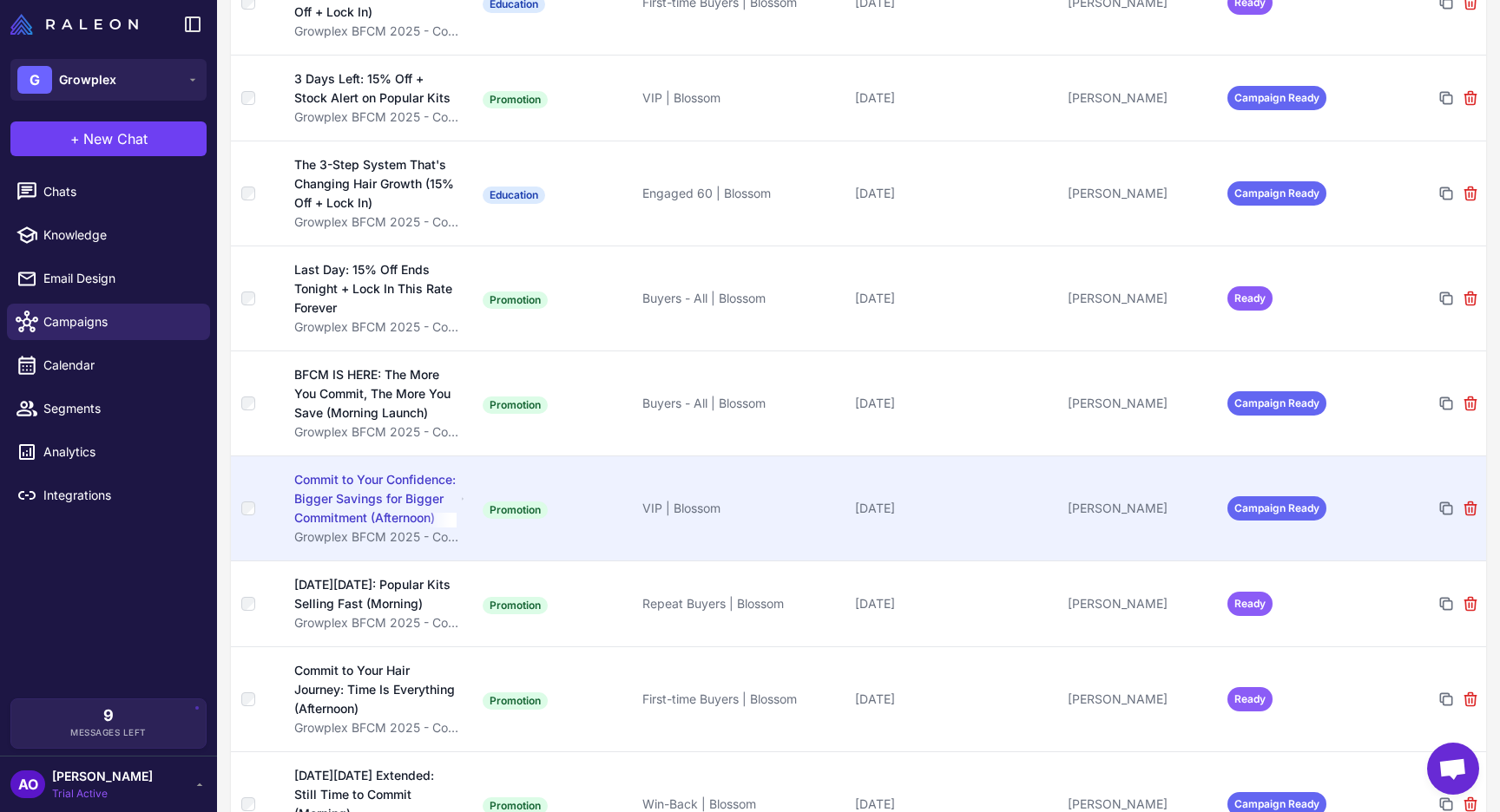
scroll to position [1508, 0]
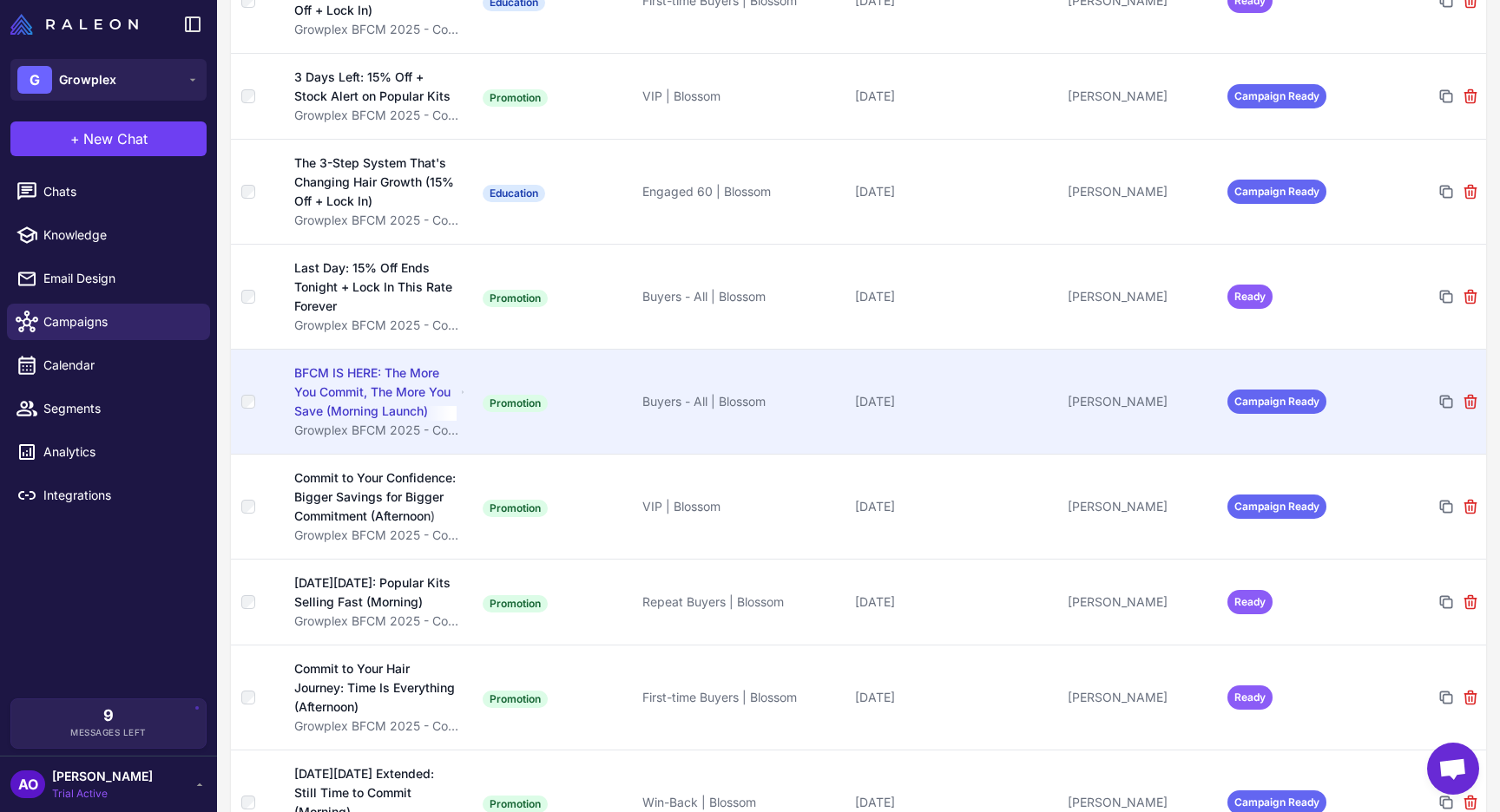
click at [365, 370] on div "BFCM IS HERE: The More You Commit, The More You Save (Morning Launch)" at bounding box center [375, 391] width 162 height 57
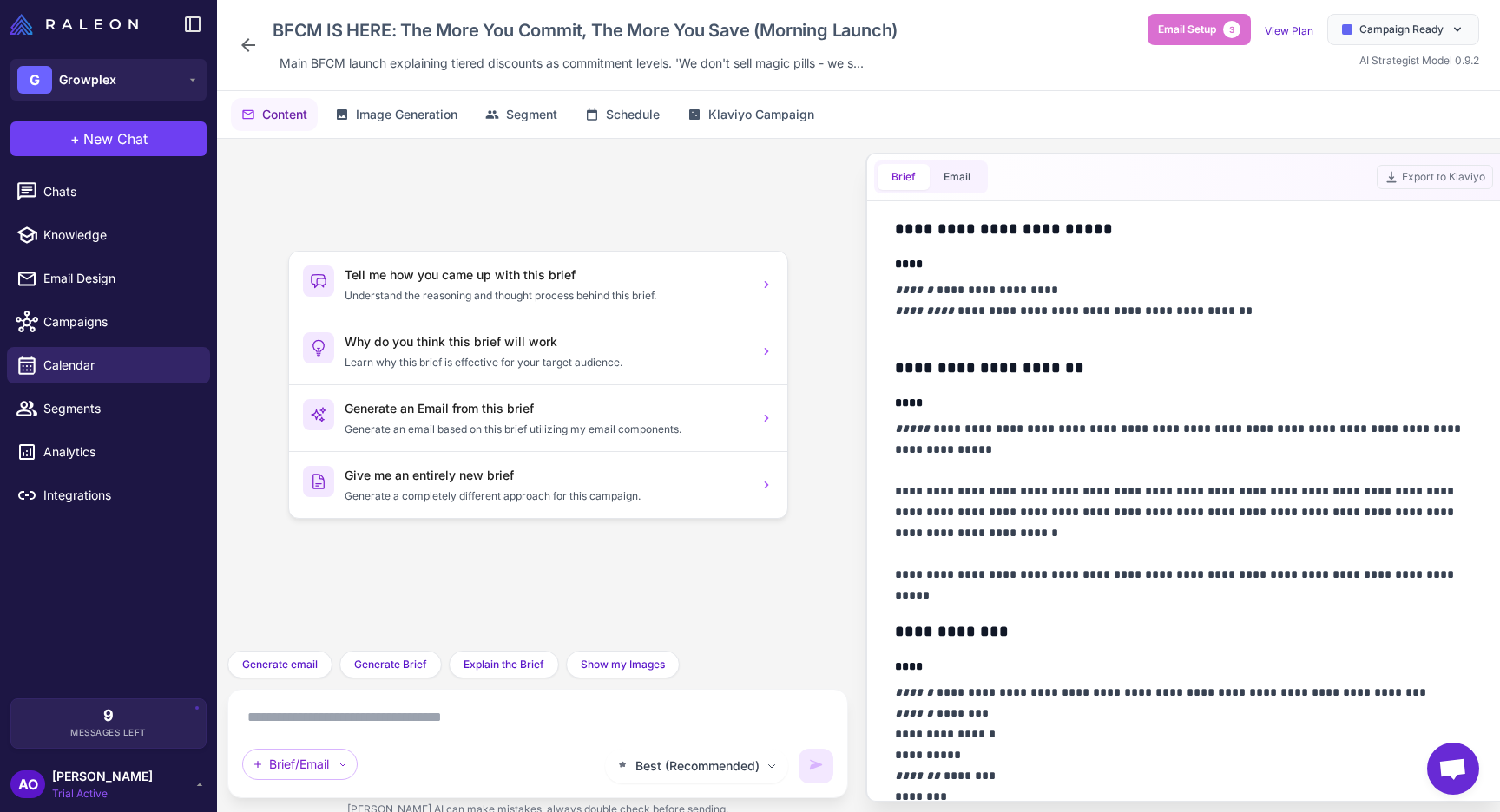
scroll to position [620, 0]
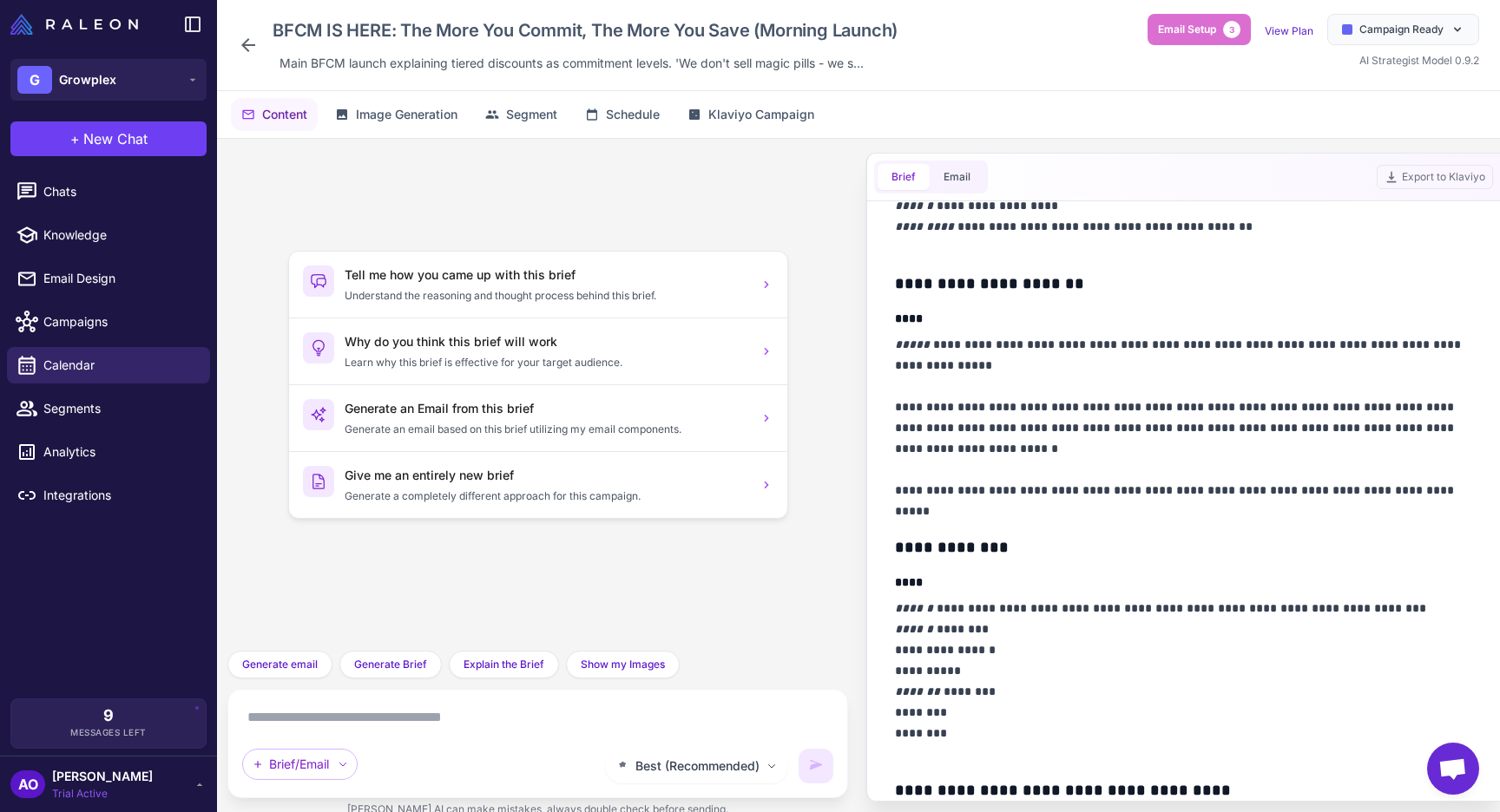
click at [260, 44] on div "BFCM IS HERE: The More You Commit, The More You Save (Morning Launch) Main BFCM…" at bounding box center [571, 45] width 667 height 62
click at [248, 44] on icon at bounding box center [248, 45] width 14 height 14
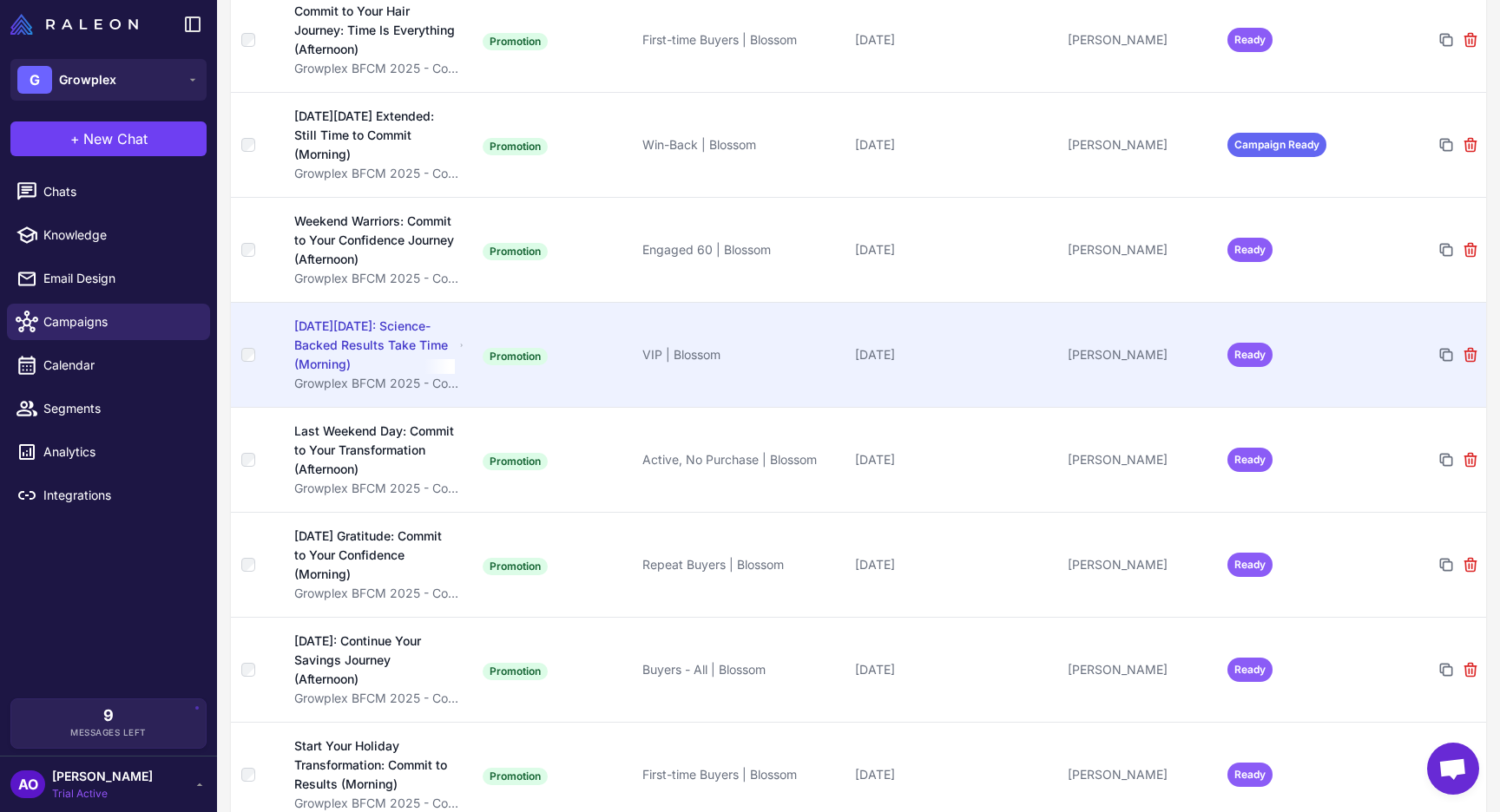
scroll to position [2168, 0]
click at [386, 314] on div "[DATE][DATE]: Science-Backed Results Take Time (Morning)" at bounding box center [374, 342] width 161 height 57
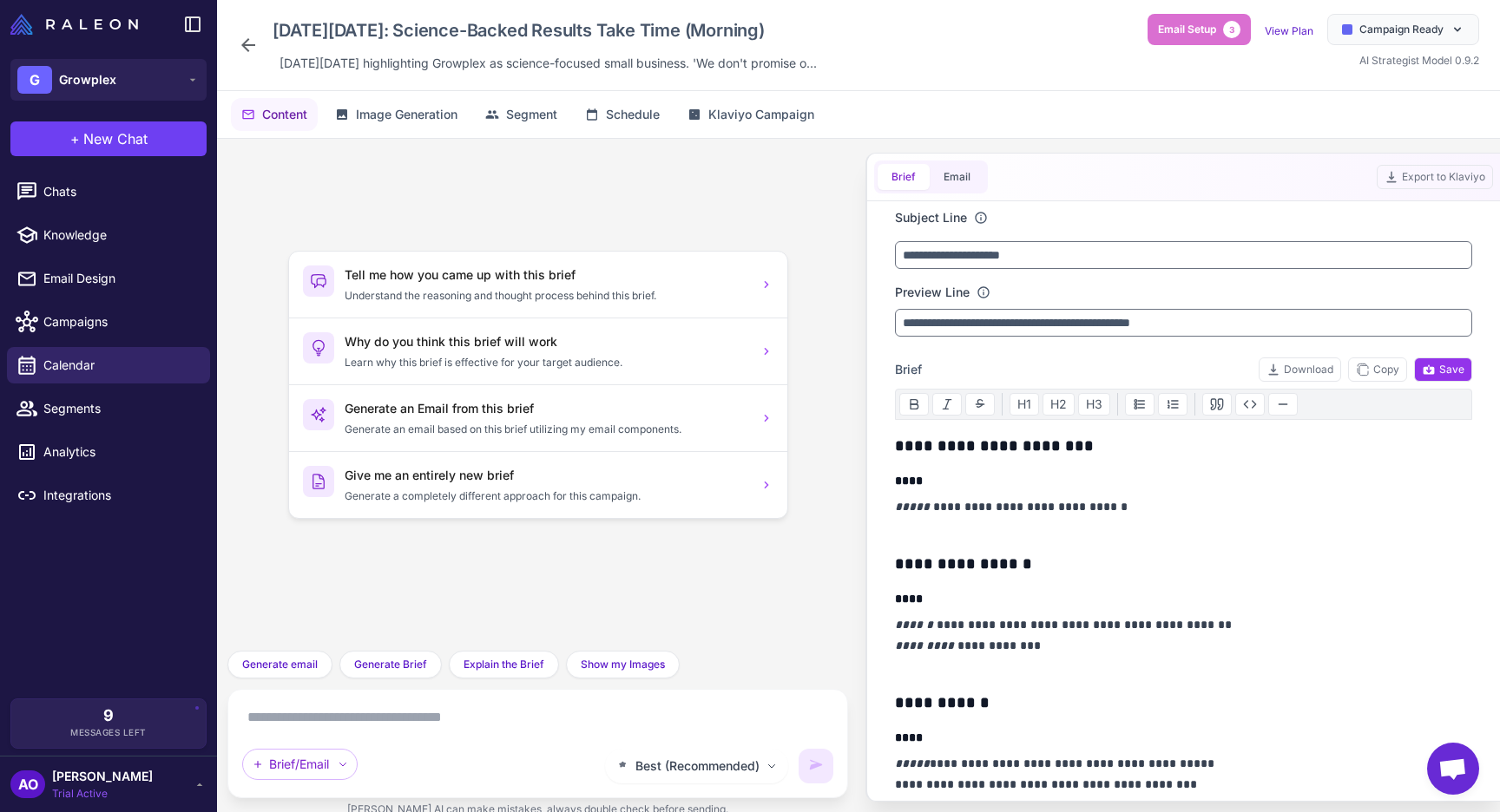
click at [252, 52] on icon at bounding box center [248, 45] width 21 height 21
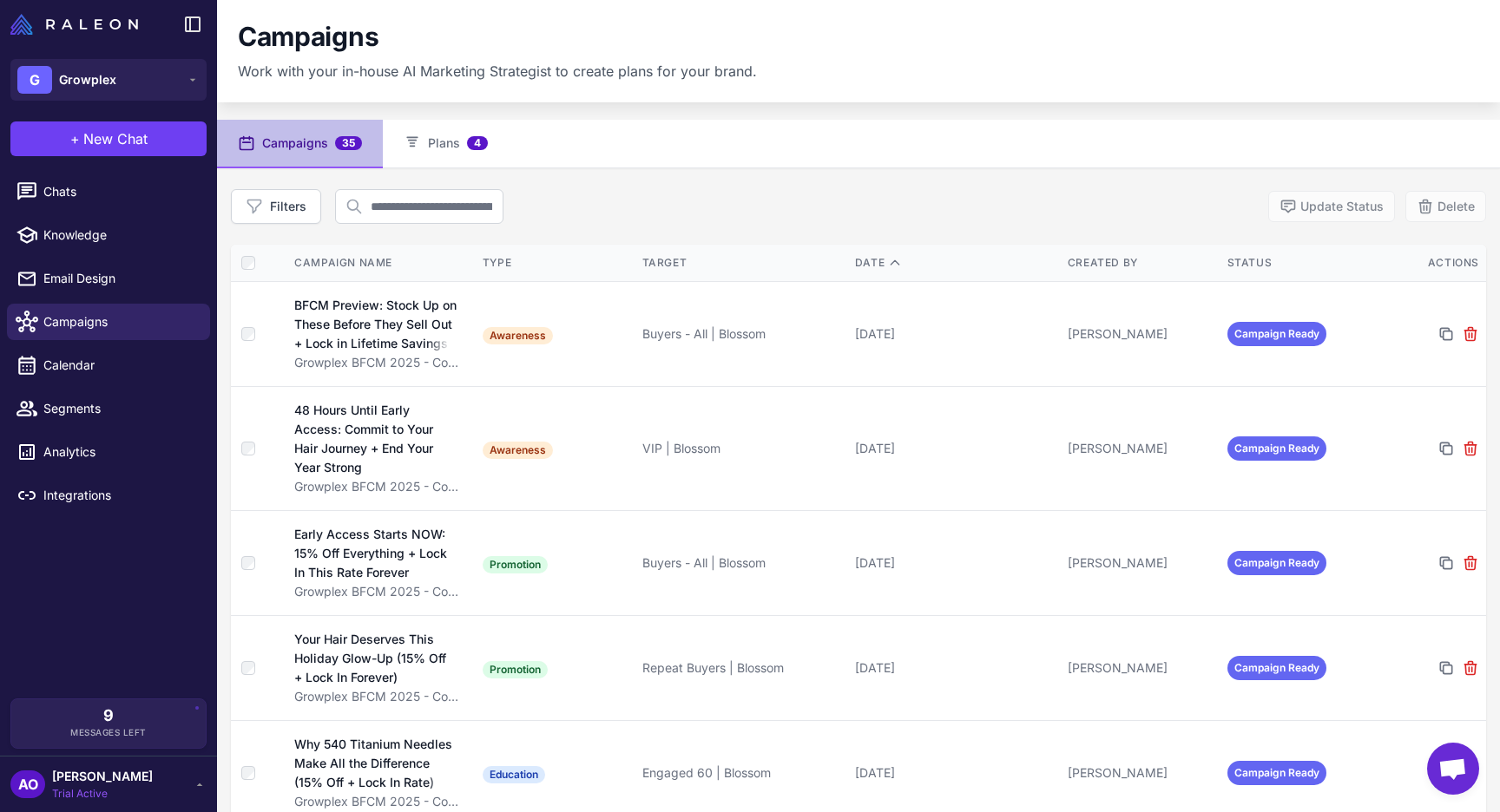
click at [648, 213] on div "Filters Update Status Delete" at bounding box center [858, 206] width 1255 height 34
click at [160, 789] on div "AO [PERSON_NAME] Trial Active" at bounding box center [108, 784] width 196 height 34
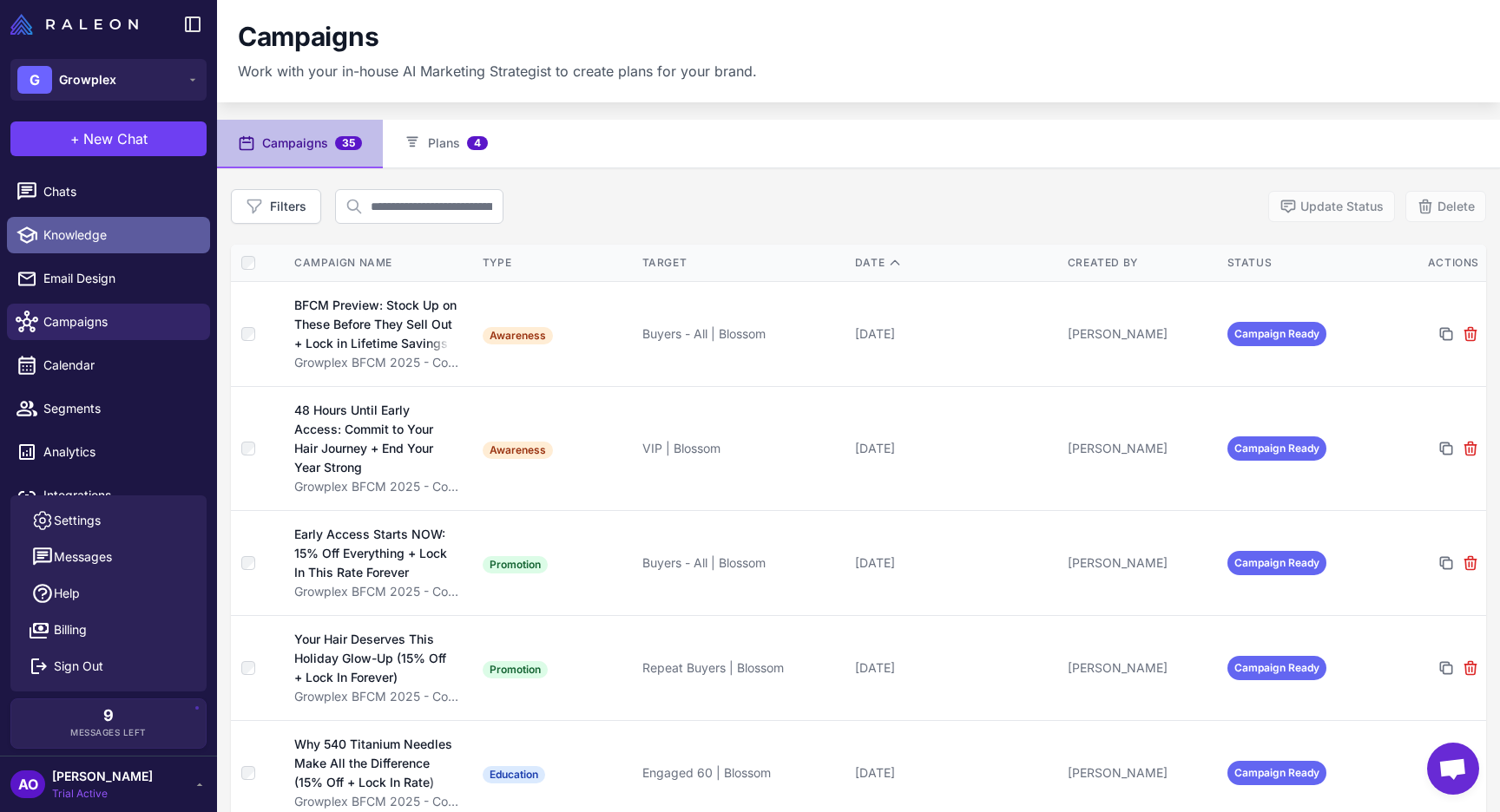
click at [128, 226] on span "Knowledge" at bounding box center [120, 235] width 153 height 19
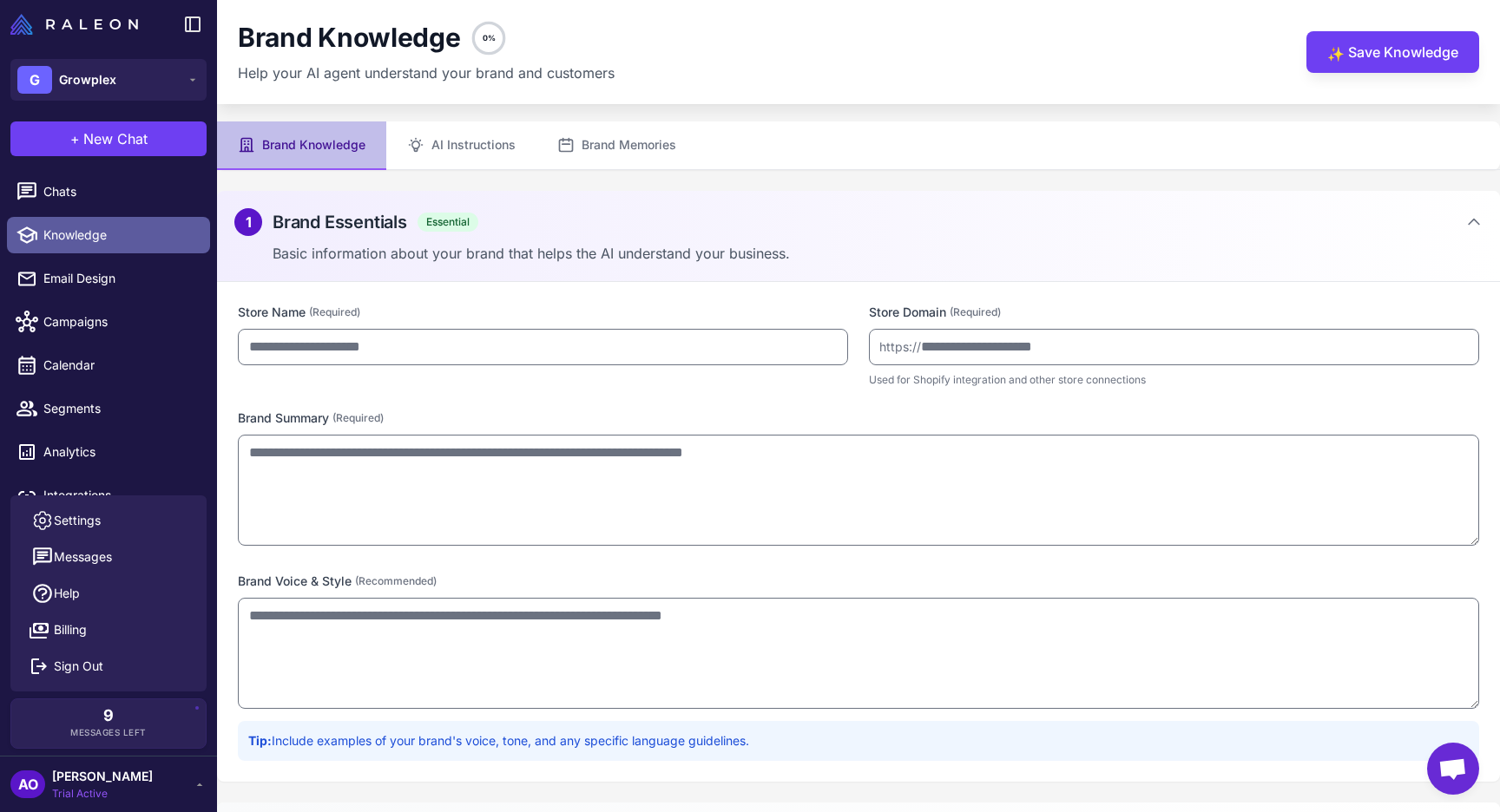
type input "********"
type input "**********"
type textarea "**********"
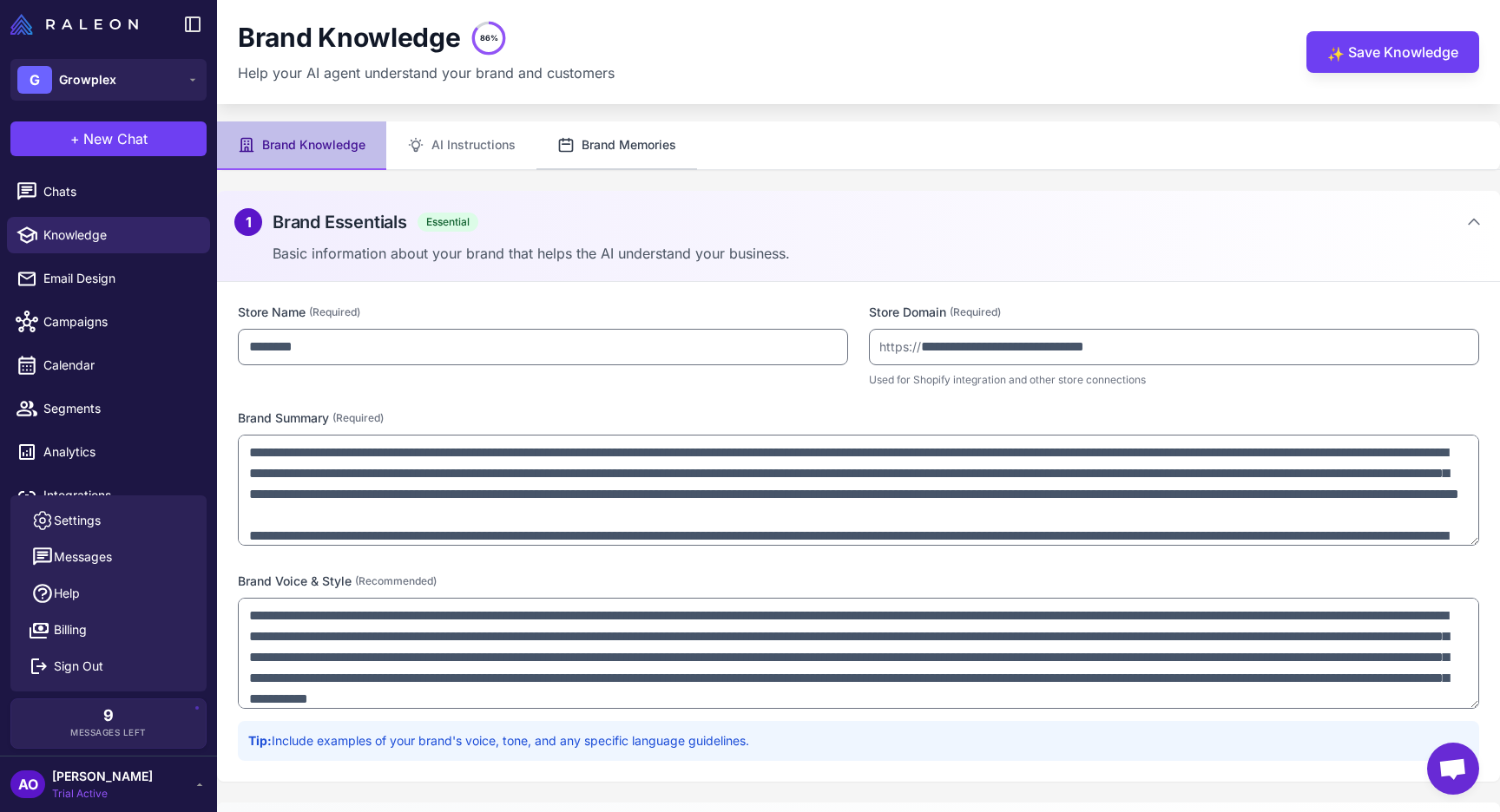
click at [627, 128] on button "Brand Memories" at bounding box center [617, 145] width 161 height 48
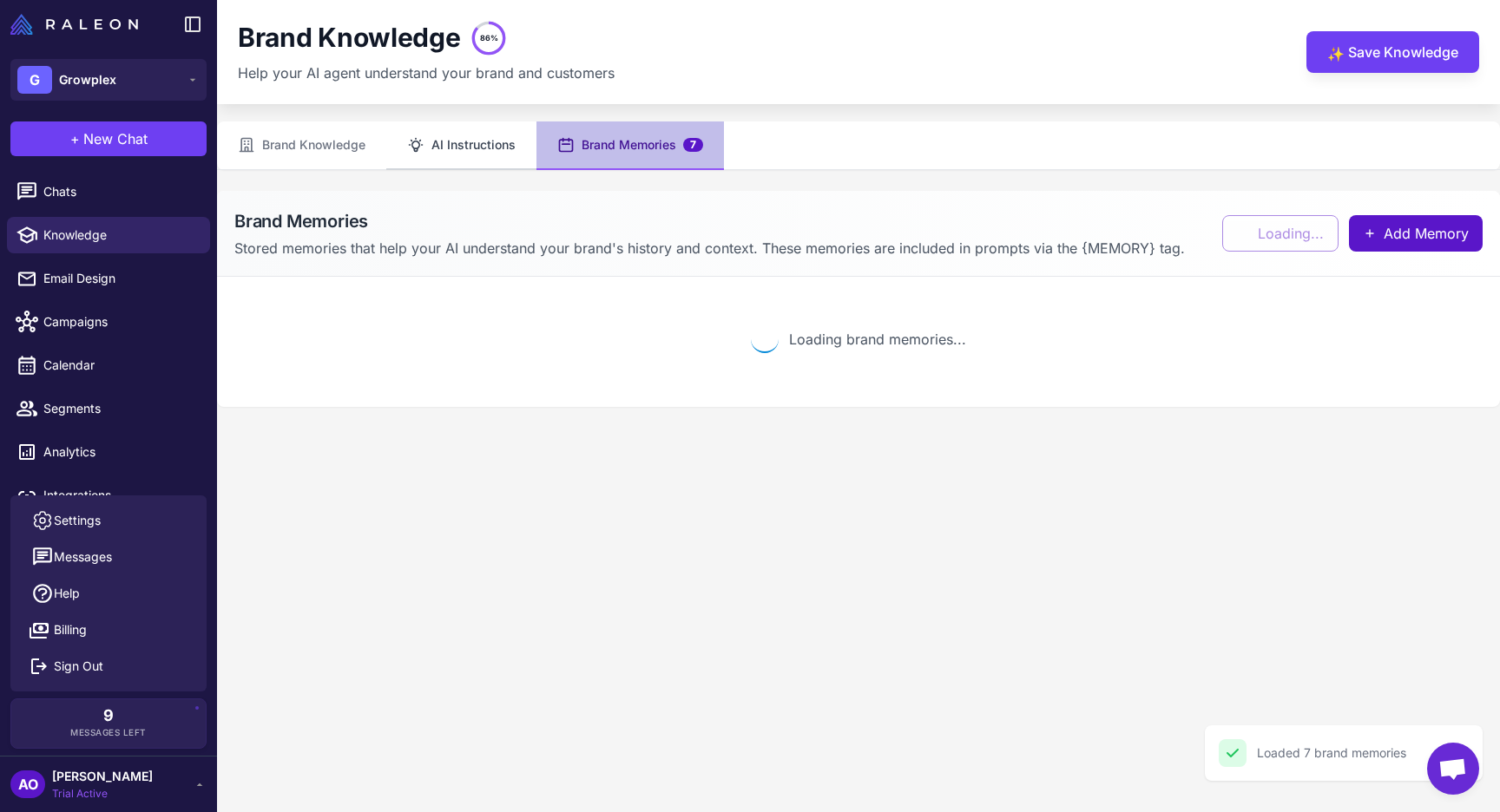
click at [452, 132] on button "AI Instructions" at bounding box center [461, 145] width 150 height 48
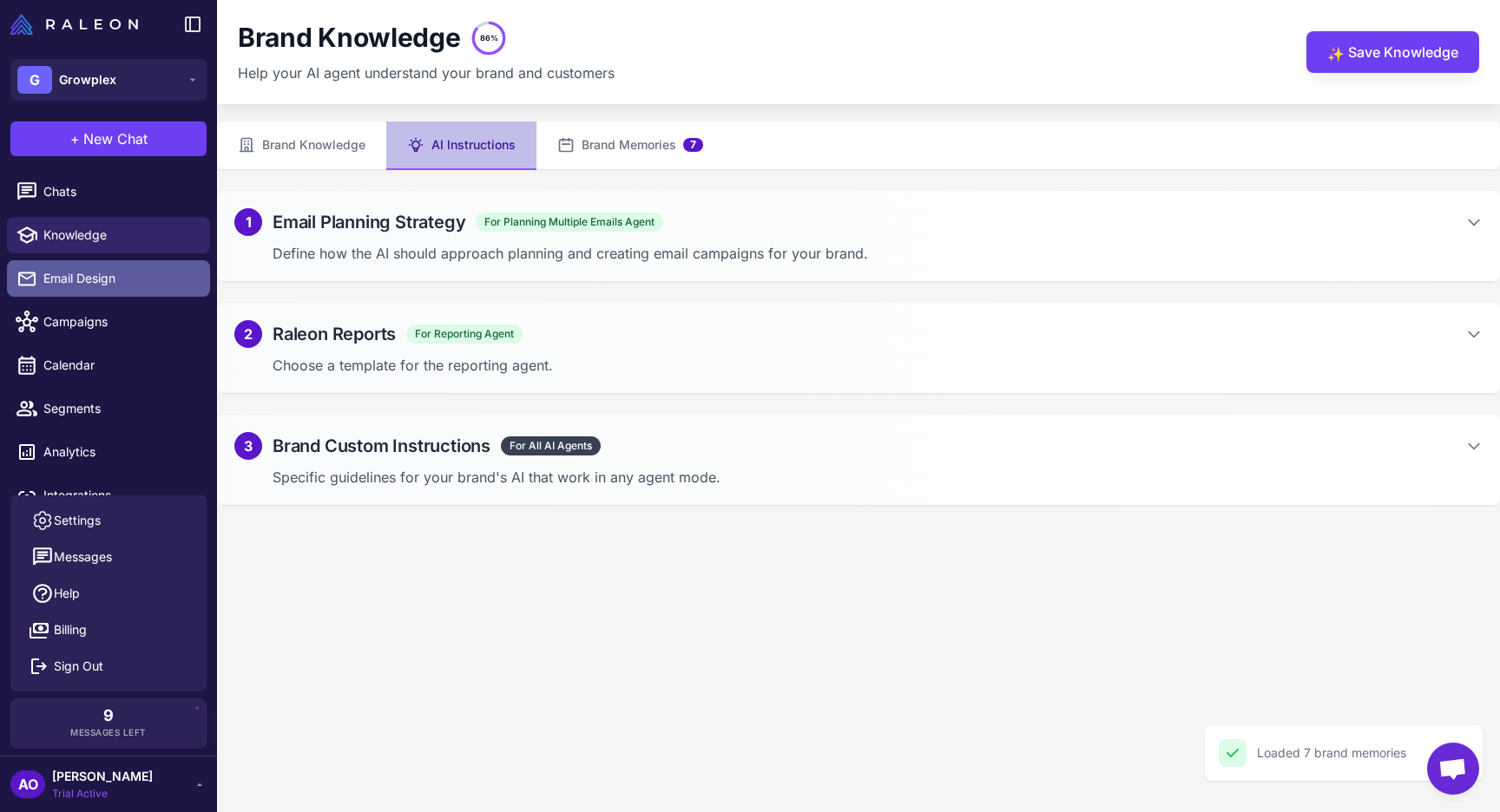
click at [79, 287] on span "Email Design" at bounding box center [120, 279] width 153 height 19
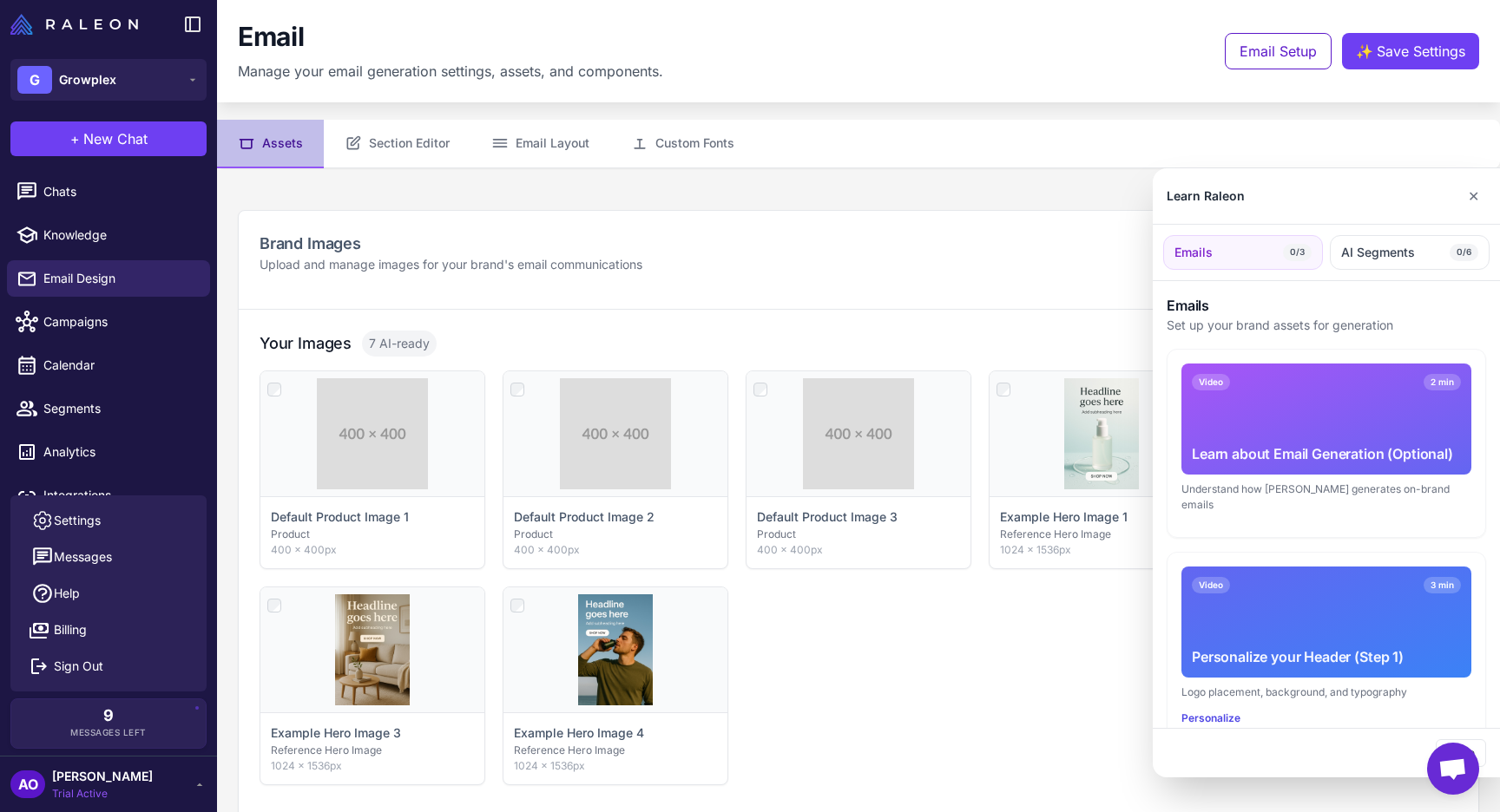
click at [557, 145] on div at bounding box center [750, 406] width 1500 height 812
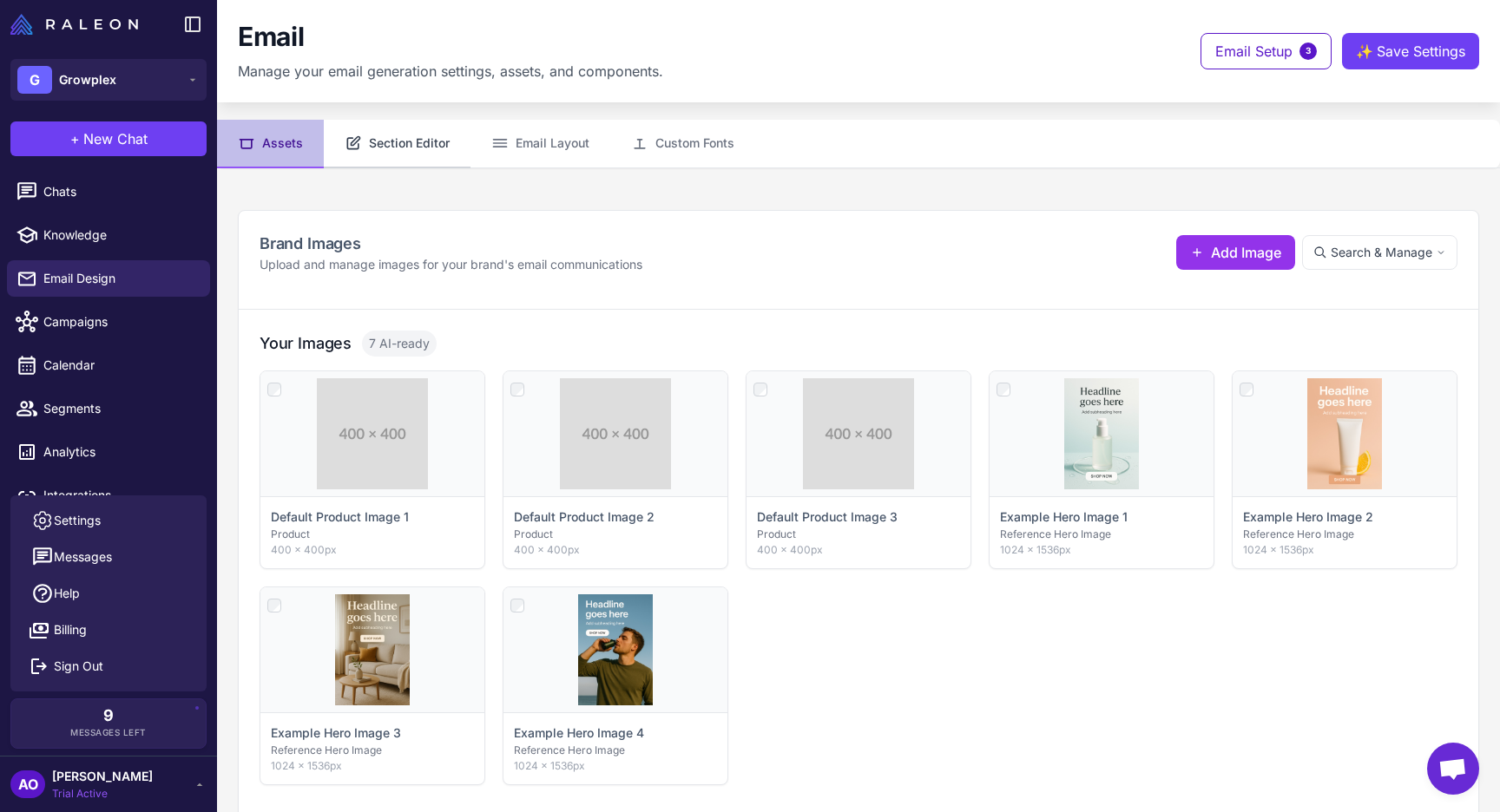
click at [405, 134] on button "Section Editor" at bounding box center [397, 143] width 147 height 48
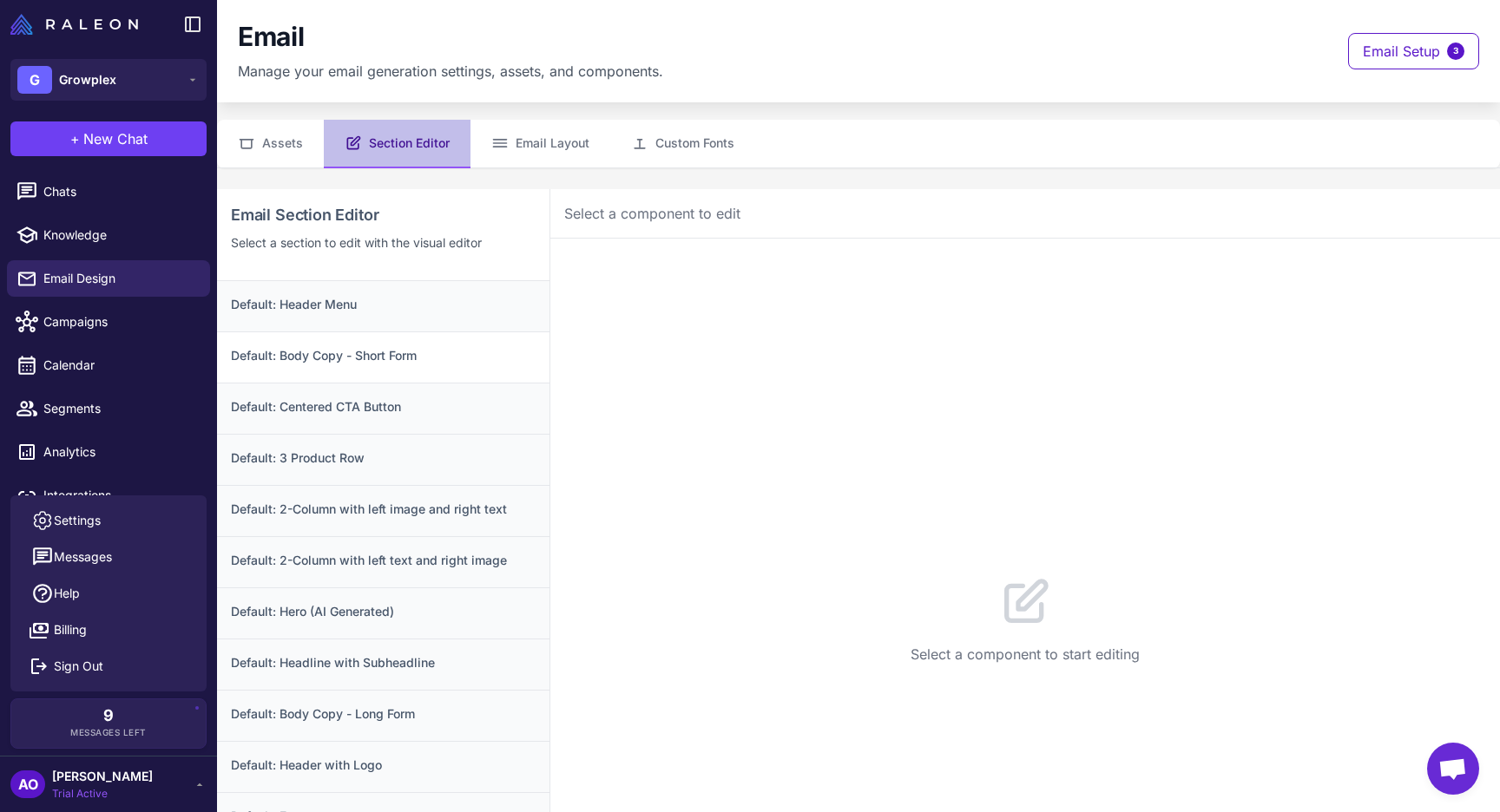
scroll to position [26, 0]
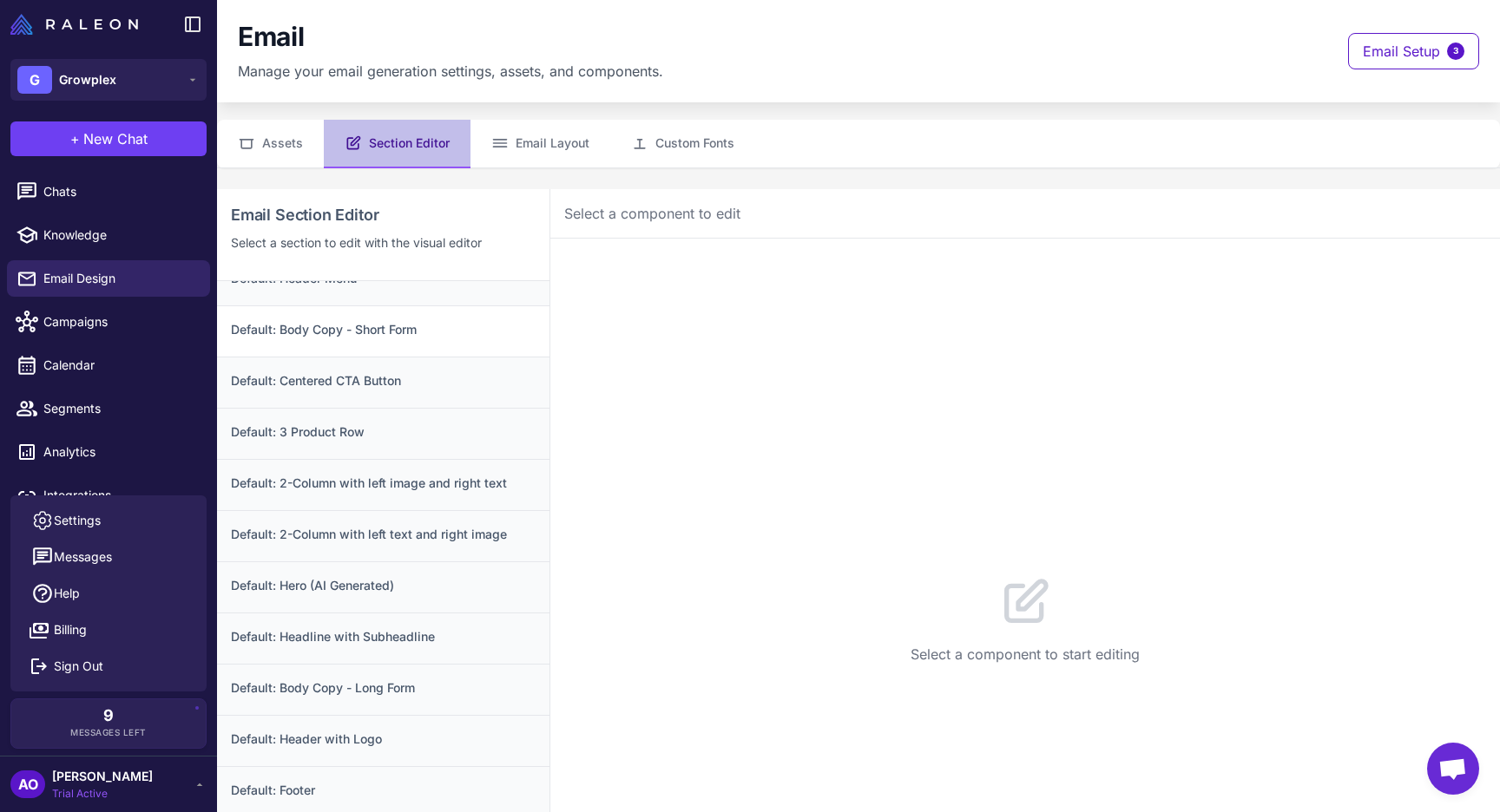
click at [463, 333] on h3 "Default: Body Copy - Short Form" at bounding box center [383, 330] width 304 height 19
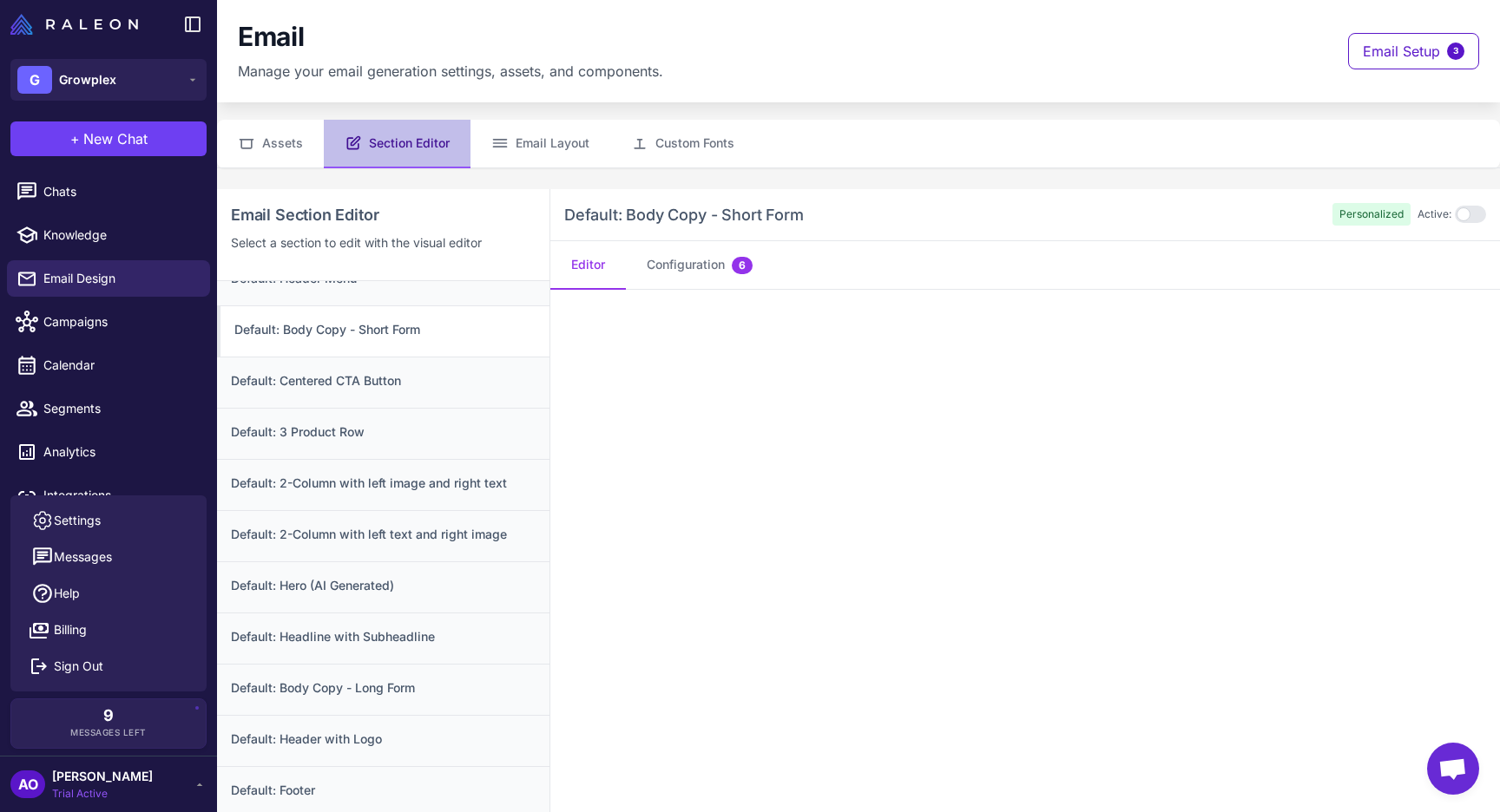
scroll to position [0, 0]
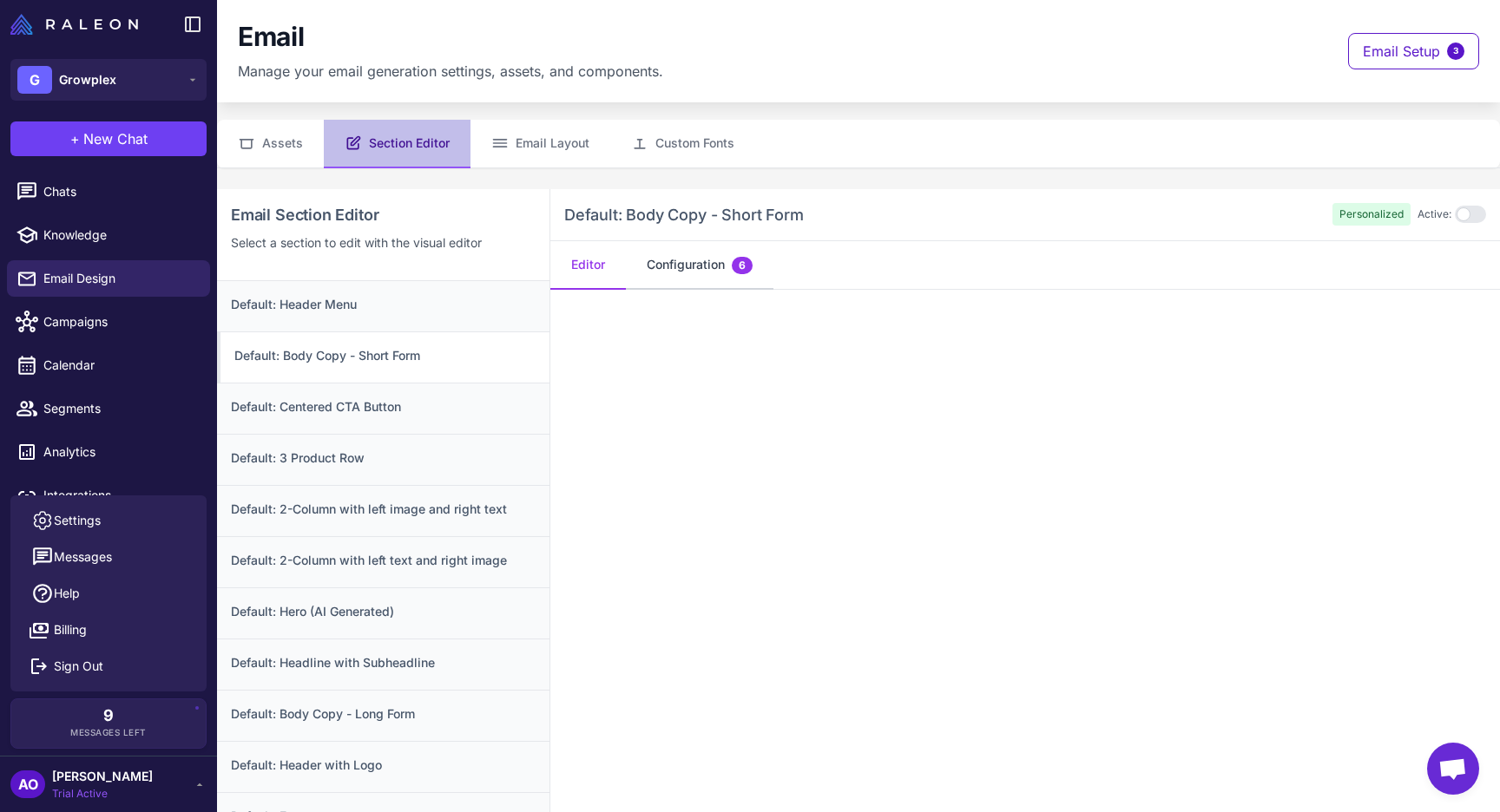
click at [715, 252] on button "Configuration 6" at bounding box center [699, 265] width 148 height 48
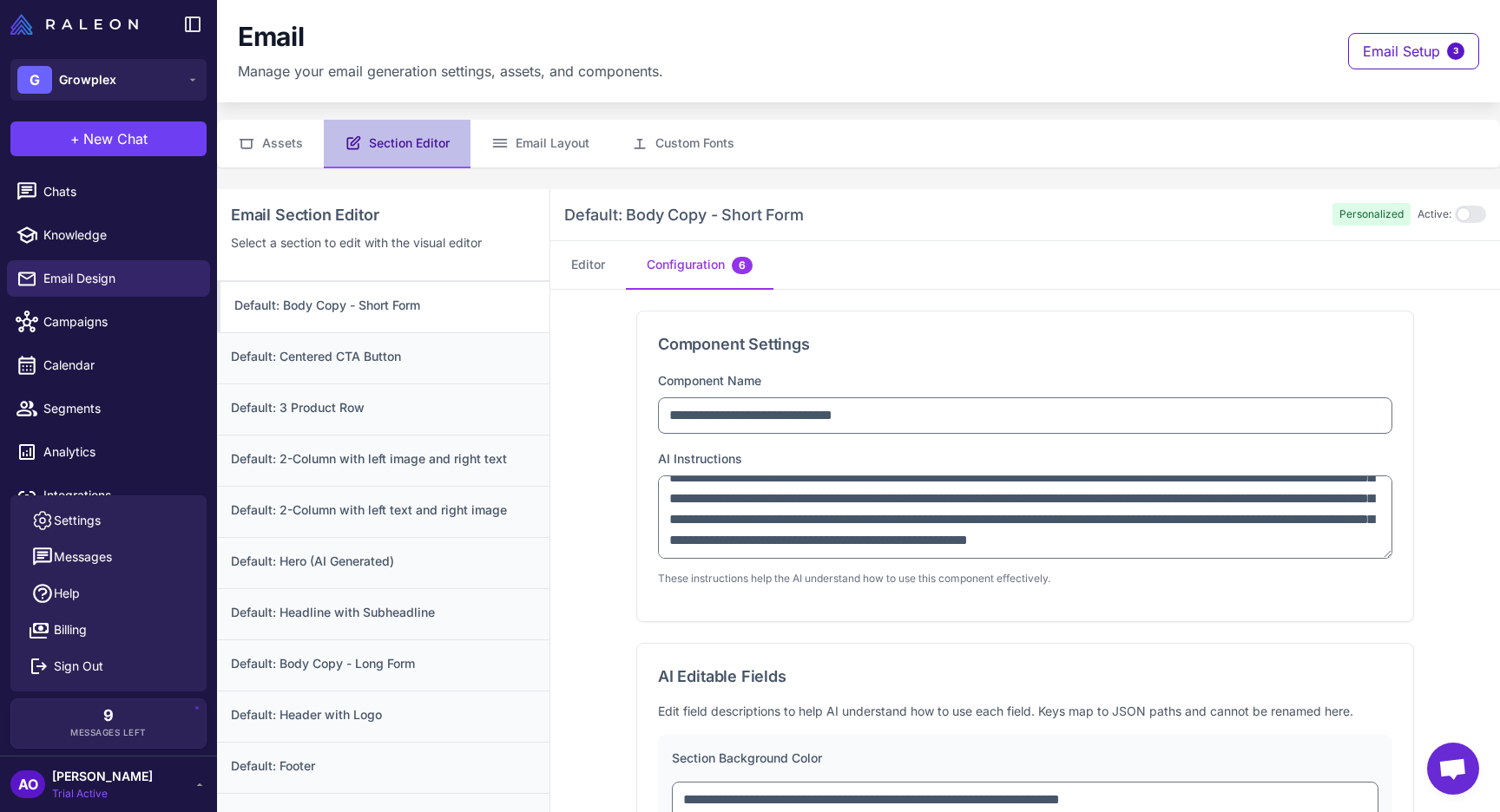
scroll to position [61, 0]
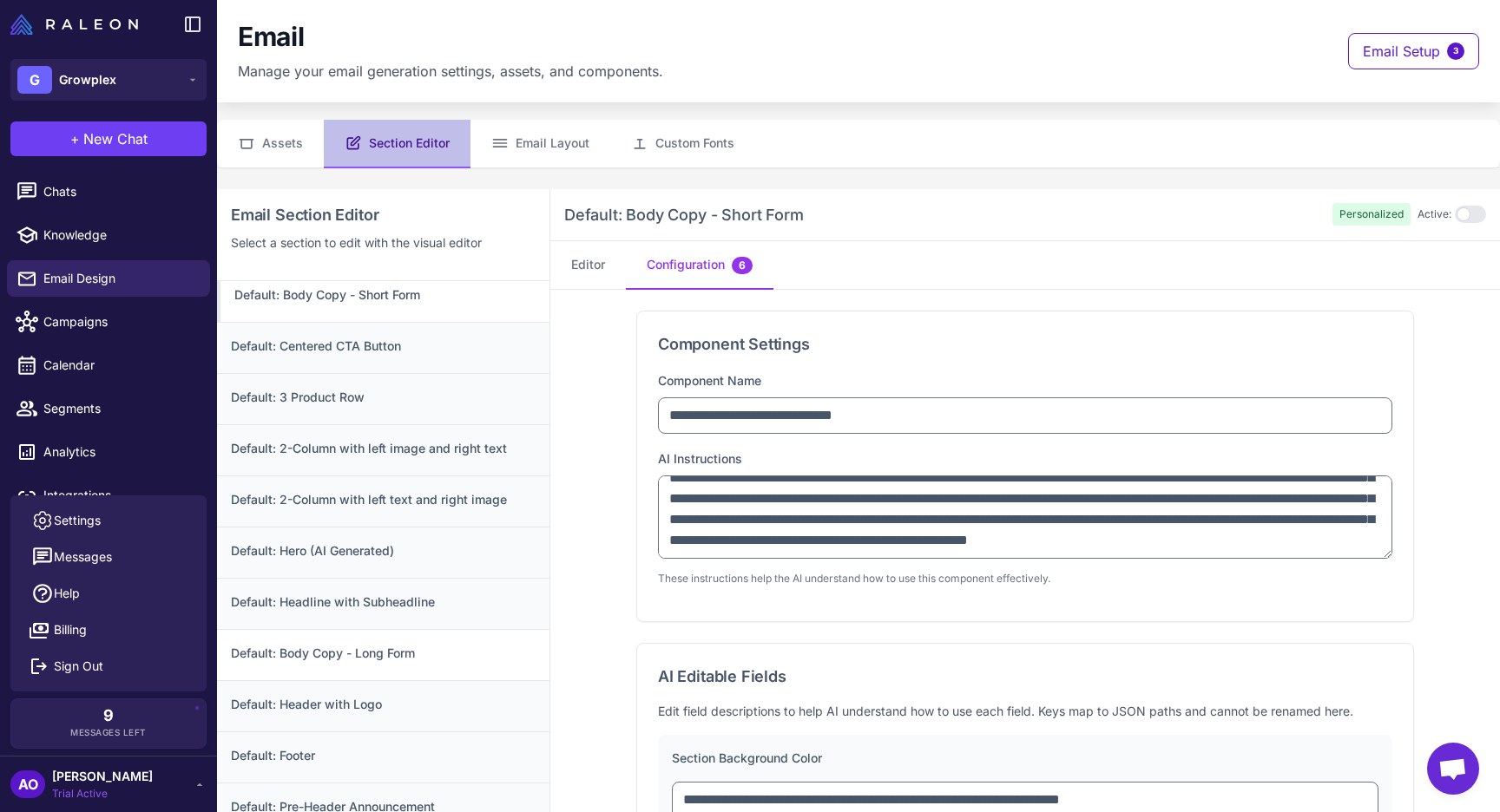
click at [490, 665] on div "Default: Body Copy - Long Form" at bounding box center [384, 655] width 333 height 51
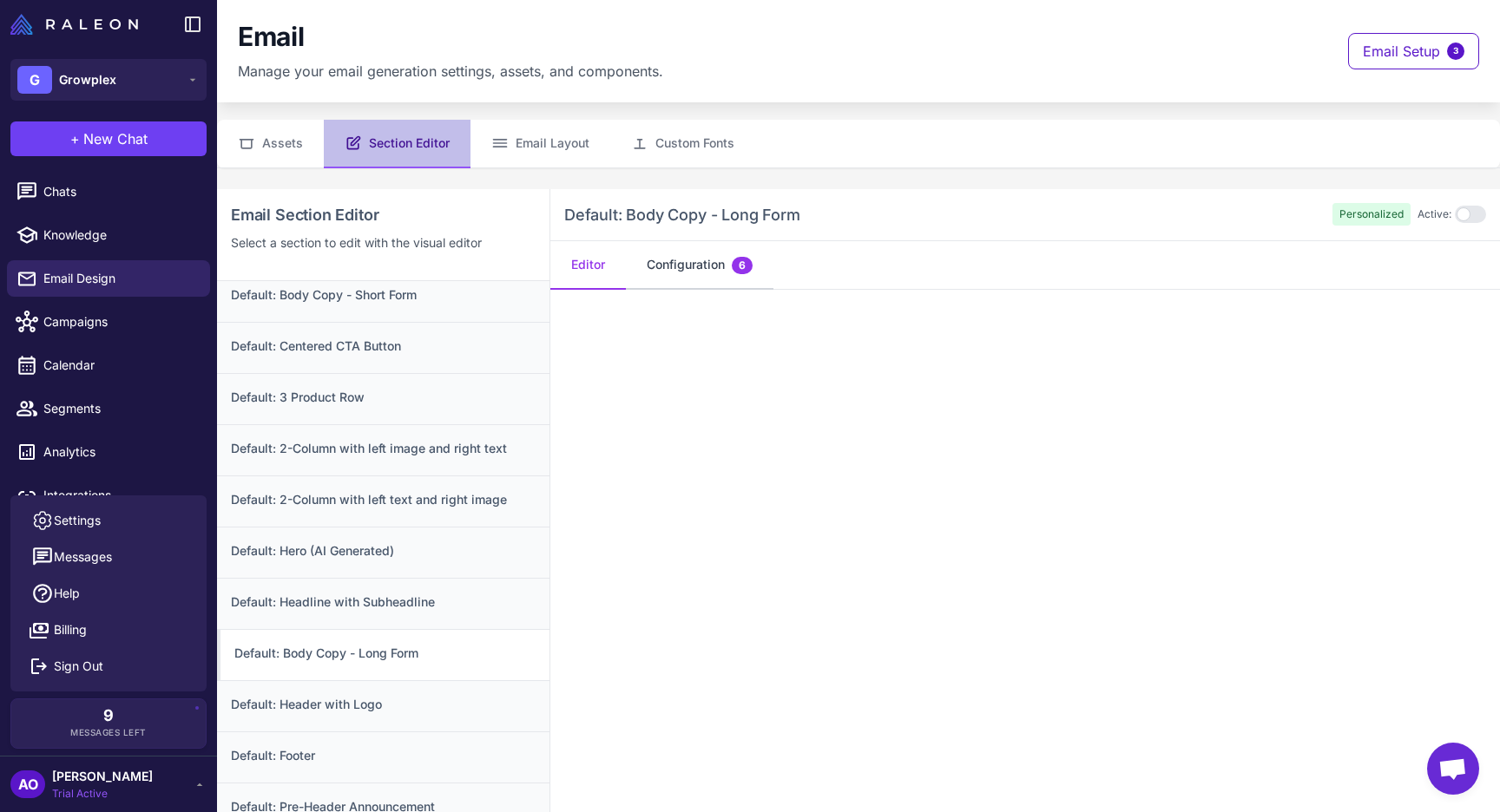
click at [701, 245] on button "Configuration 6" at bounding box center [699, 265] width 148 height 48
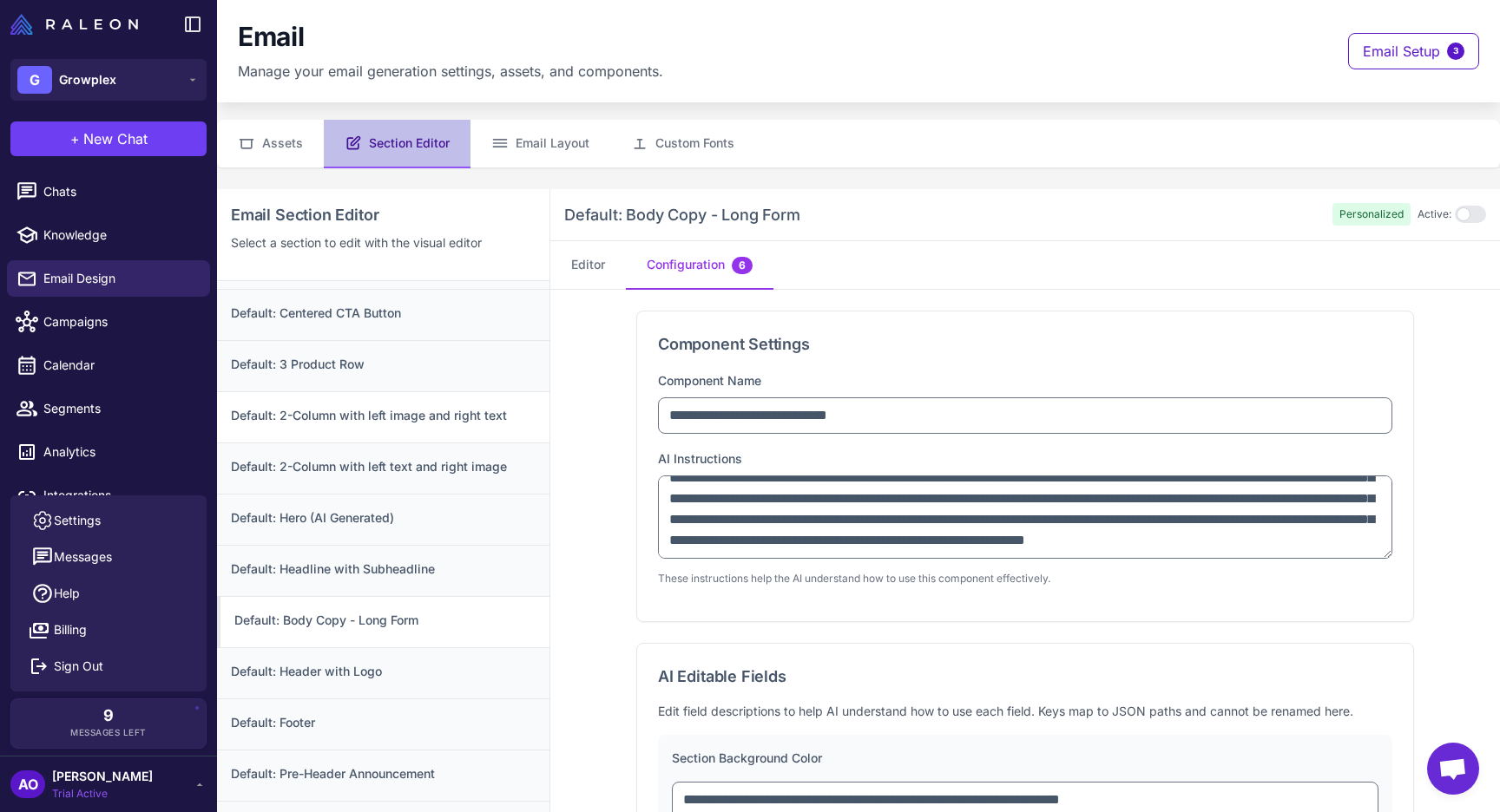
scroll to position [0, 0]
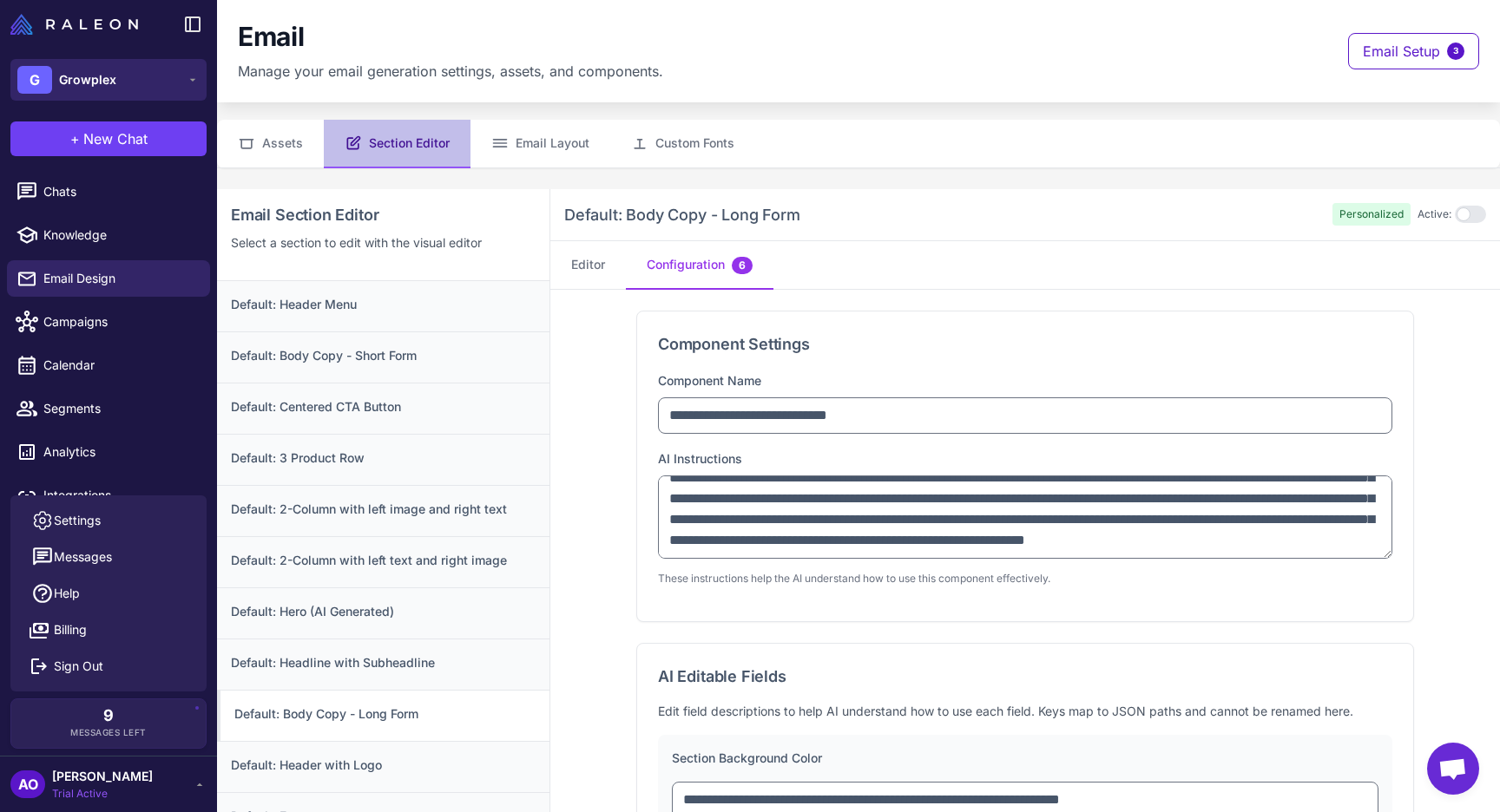
click at [165, 97] on button "G Growplex" at bounding box center [108, 79] width 196 height 41
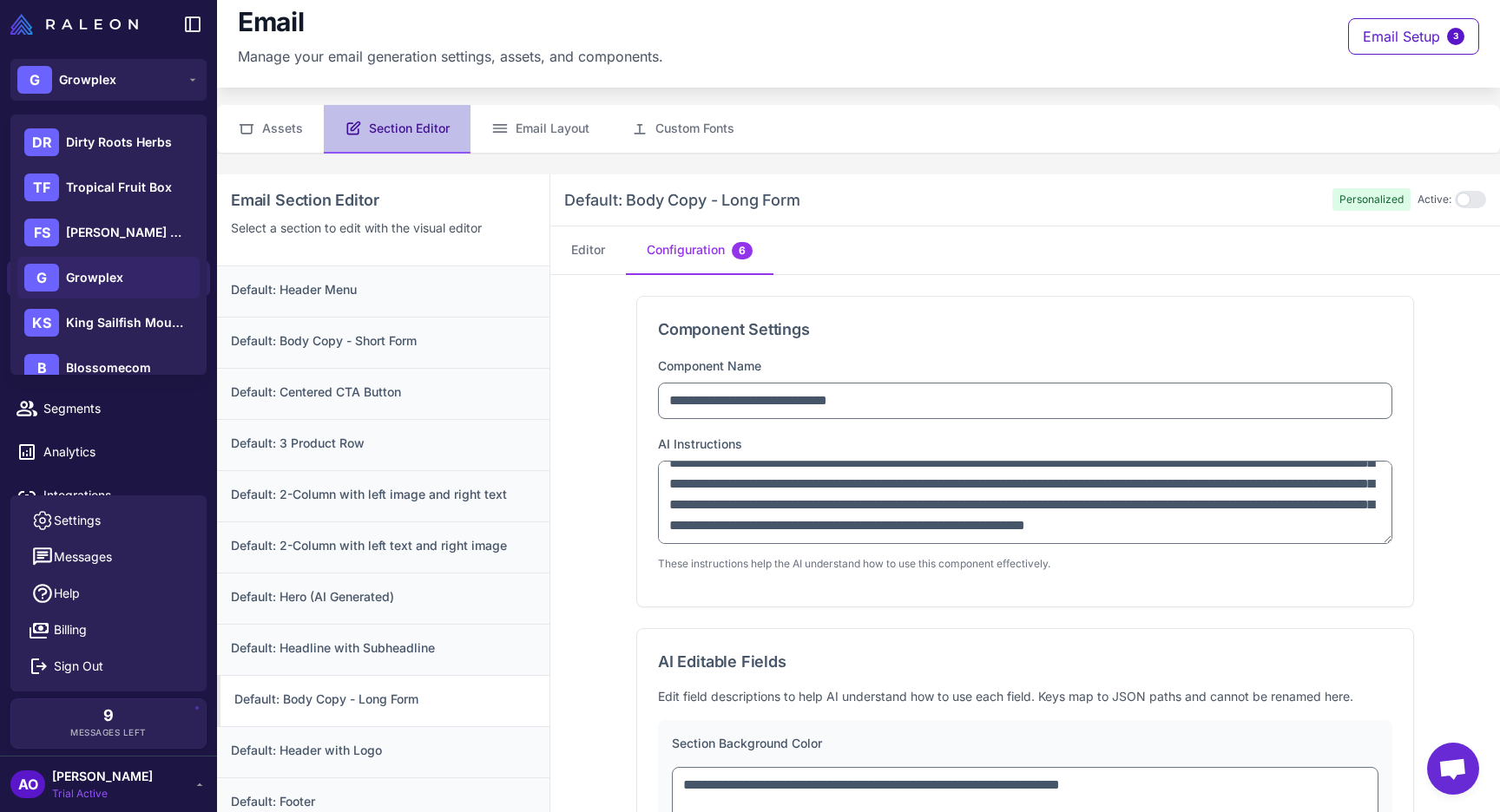
click at [486, 66] on div "Email Manage your email generation settings, assets, and components. Email Setu…" at bounding box center [859, 36] width 1283 height 102
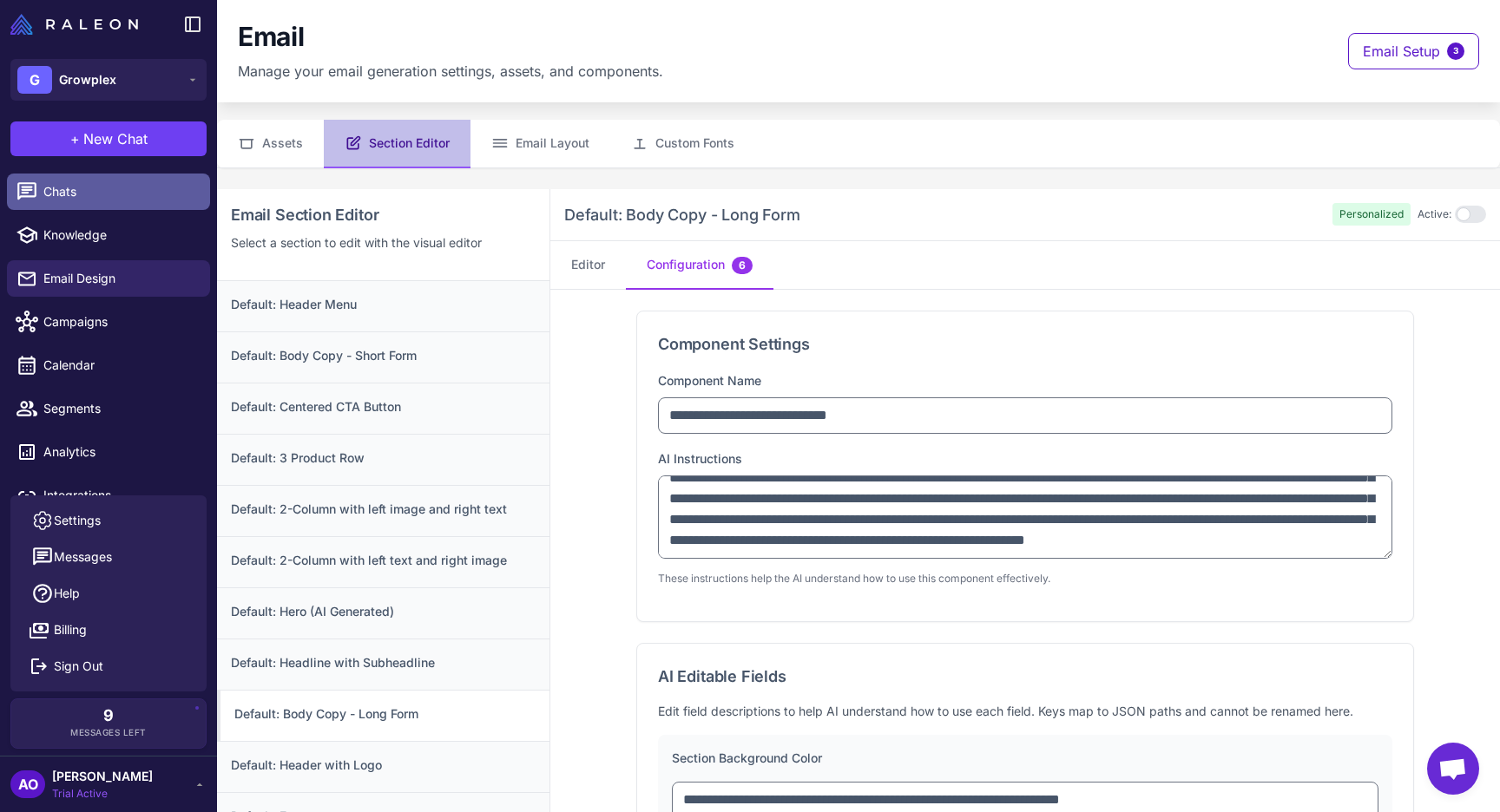
click at [84, 196] on span "Chats" at bounding box center [120, 192] width 153 height 19
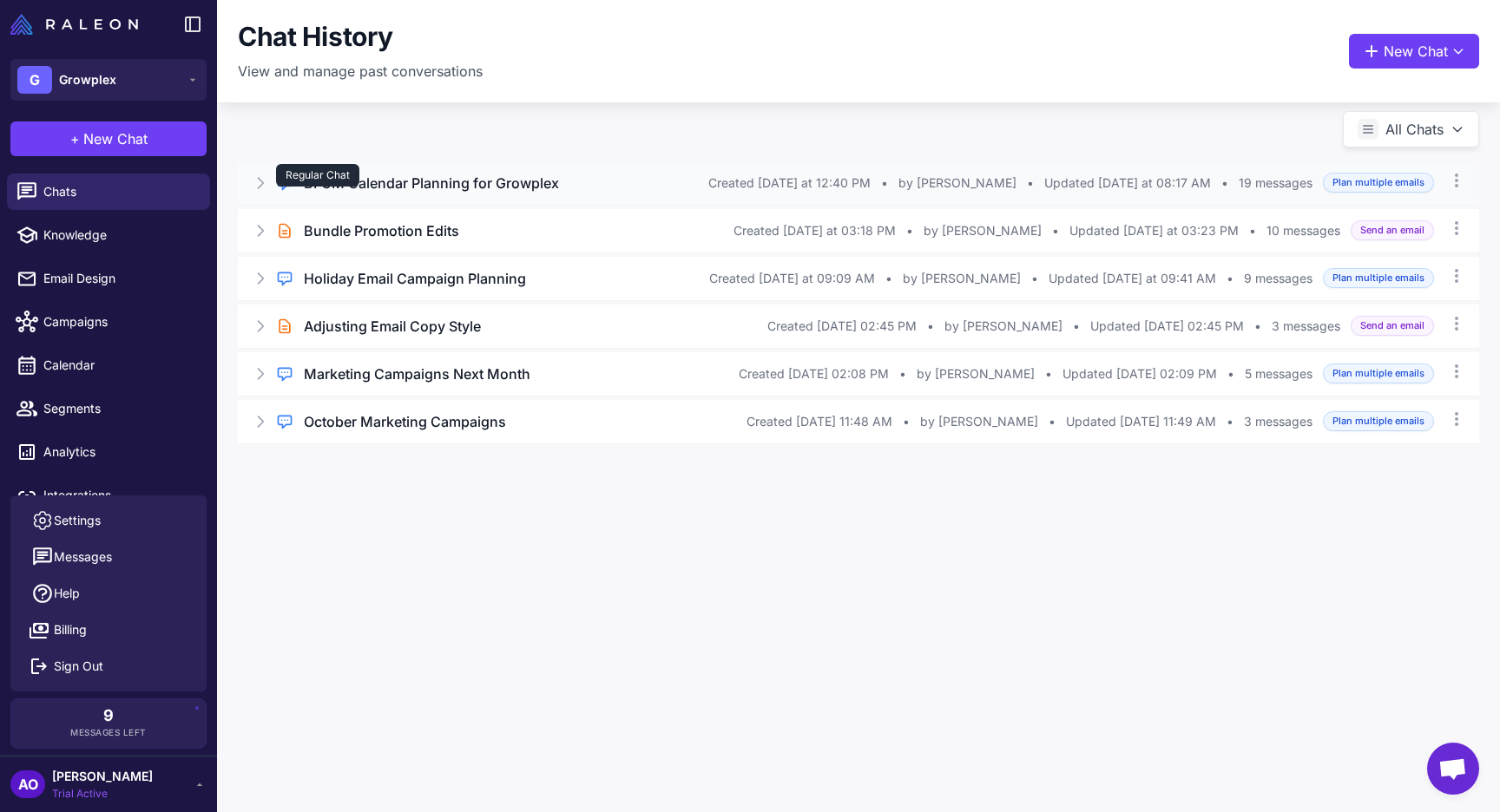
click at [356, 179] on div "Regular Chat" at bounding box center [318, 175] width 84 height 23
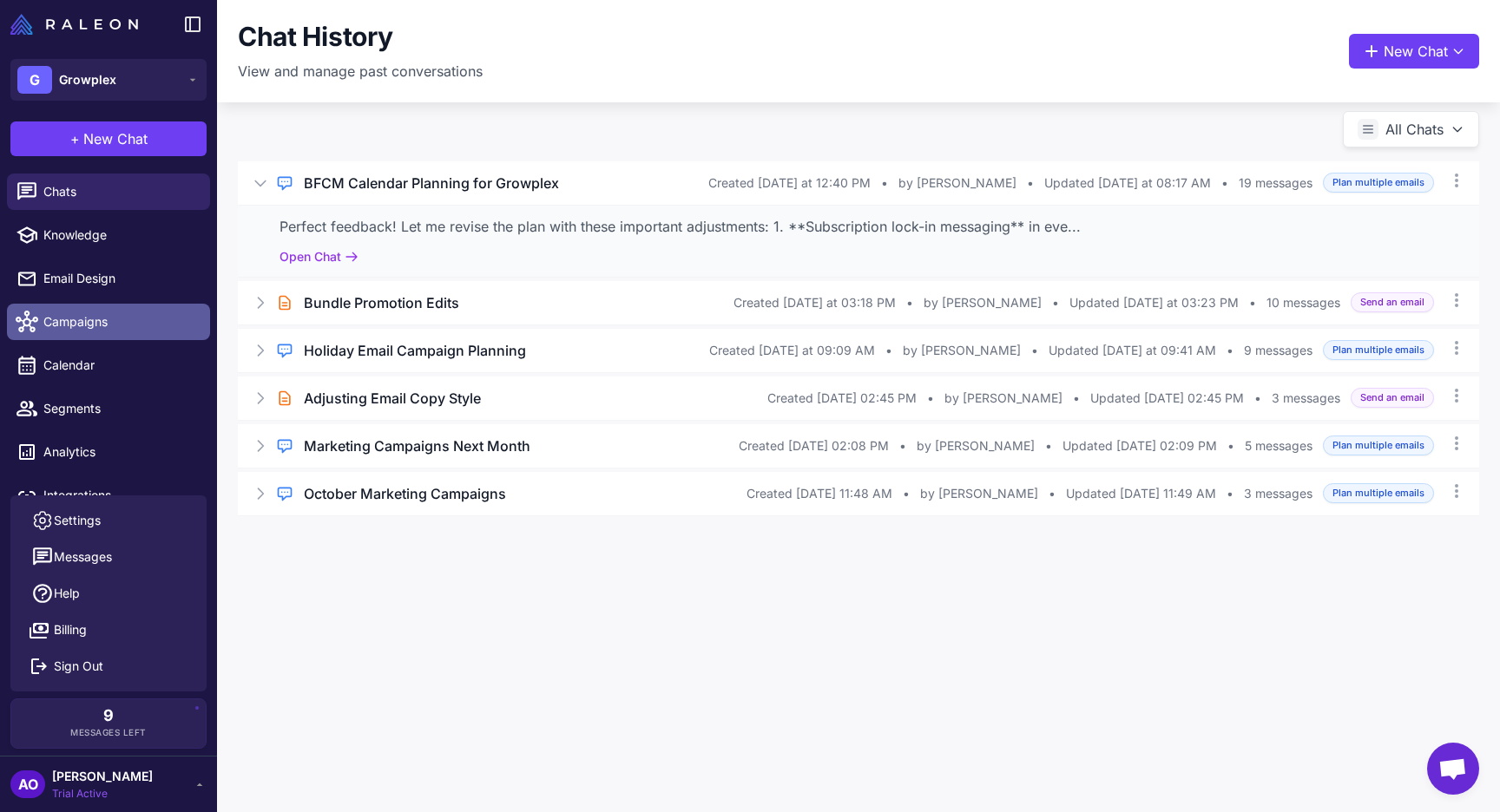
click at [51, 325] on span "Campaigns" at bounding box center [120, 322] width 153 height 19
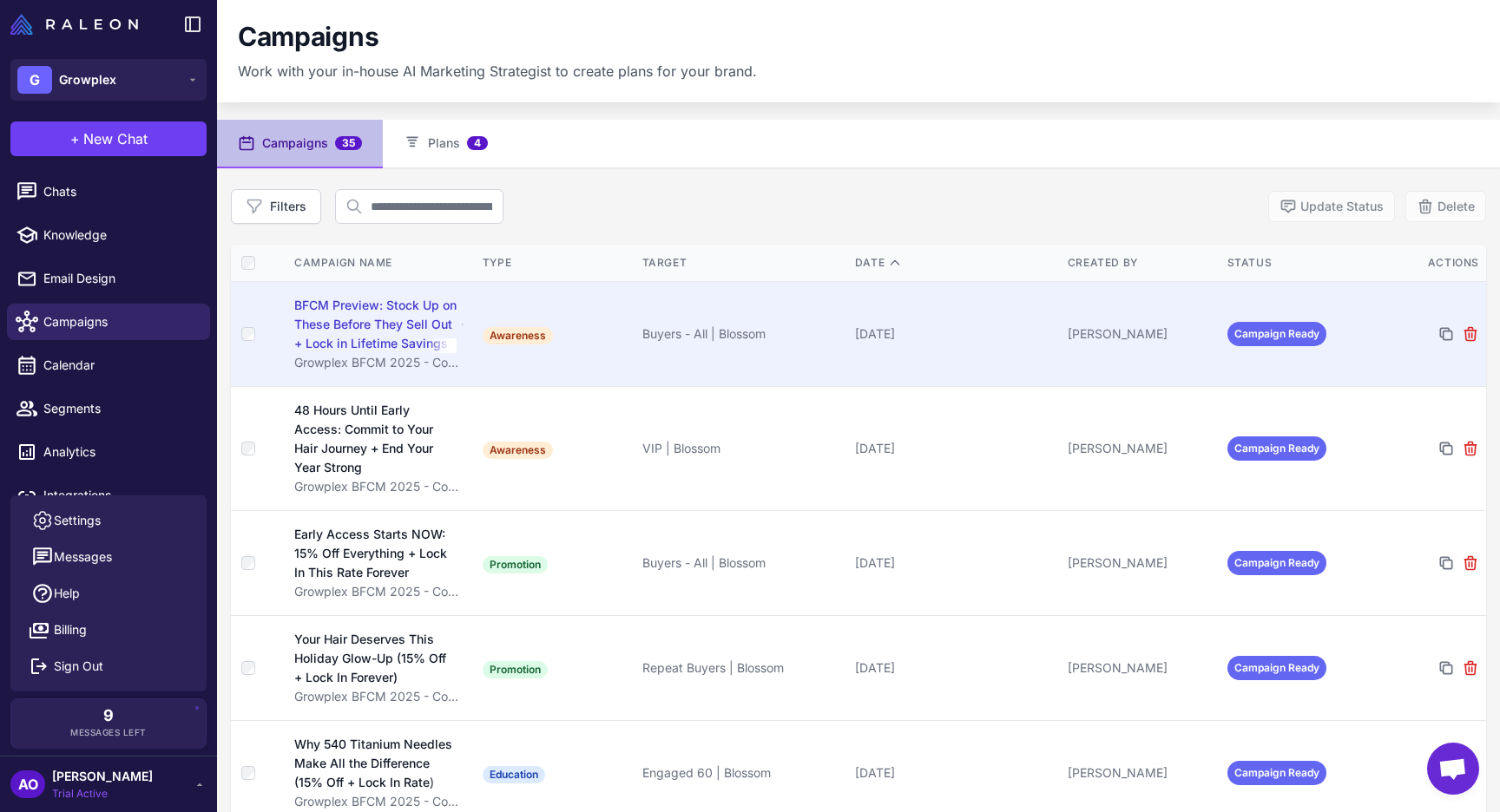
click at [875, 356] on td "[DATE]" at bounding box center [955, 333] width 213 height 105
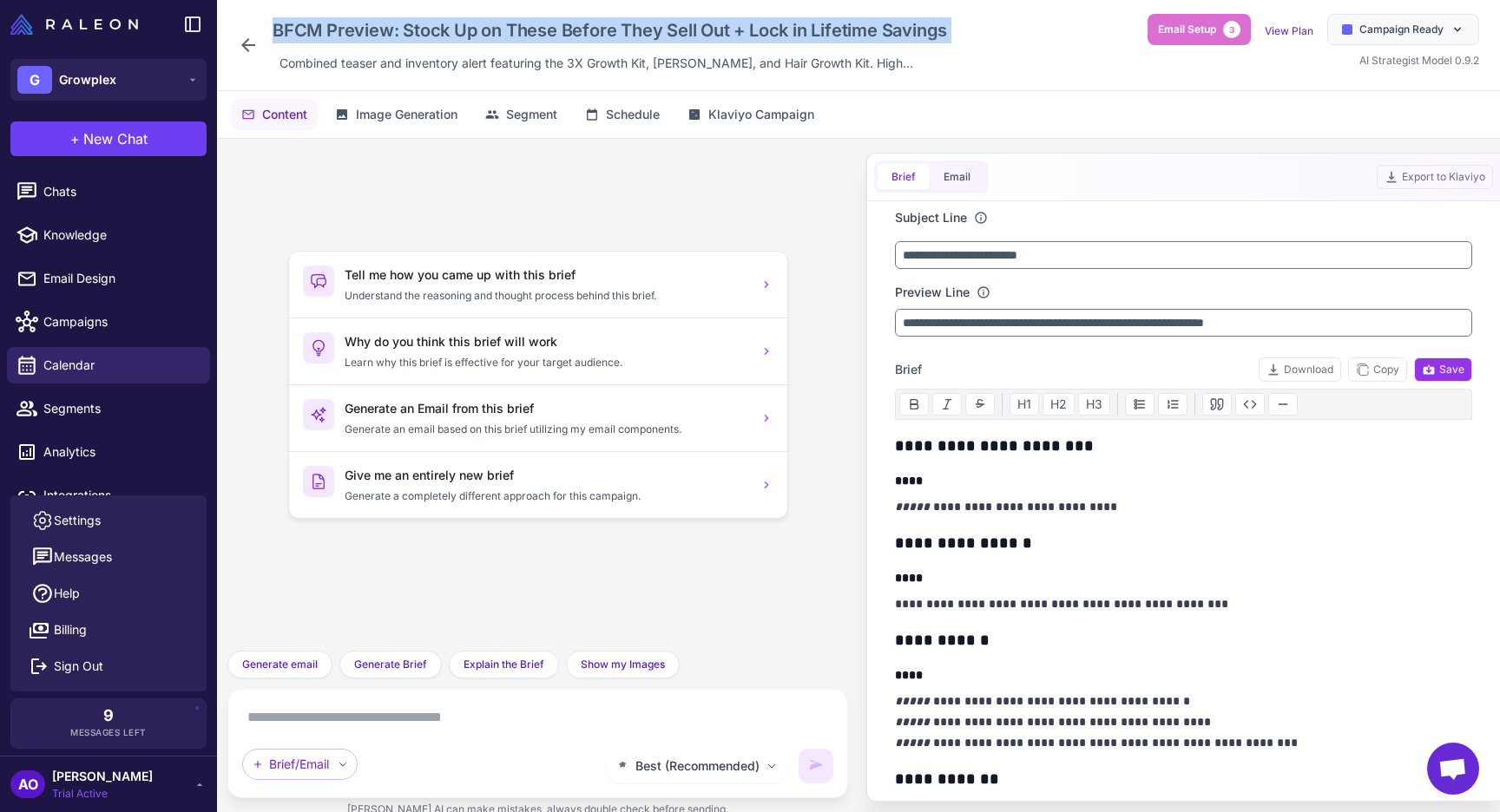
drag, startPoint x: 273, startPoint y: 29, endPoint x: 952, endPoint y: 48, distance: 679.3
click at [952, 48] on div "BFCM Preview: Stock Up on These Before They Sell Out + Lock in Lifetime Savings…" at bounding box center [613, 45] width 681 height 62
copy div "BFCM Preview: Stock Up on These Before They Sell Out + Lock in Lifetime Savings"
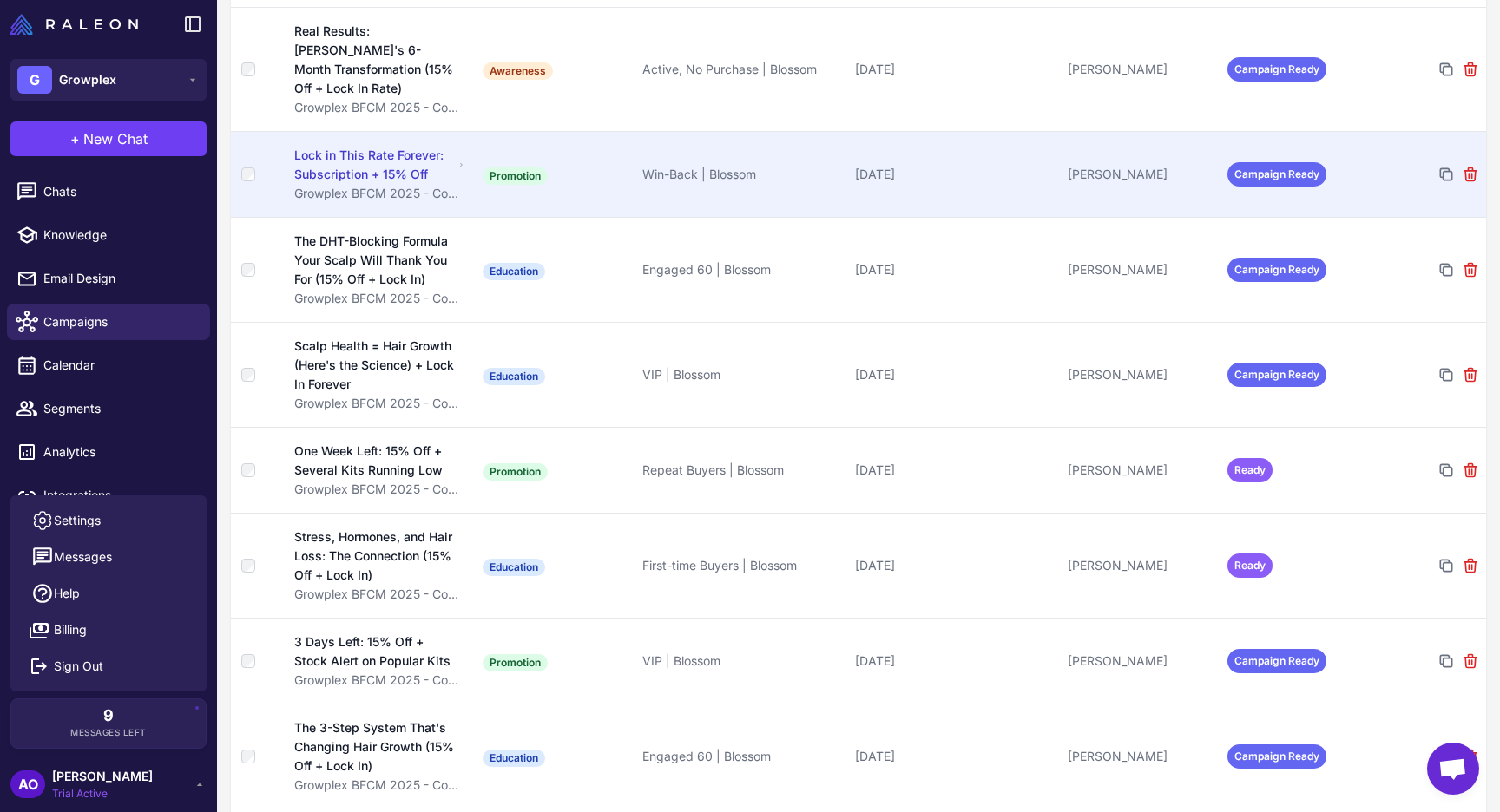
scroll to position [977, 0]
